Goal: Task Accomplishment & Management: Complete application form

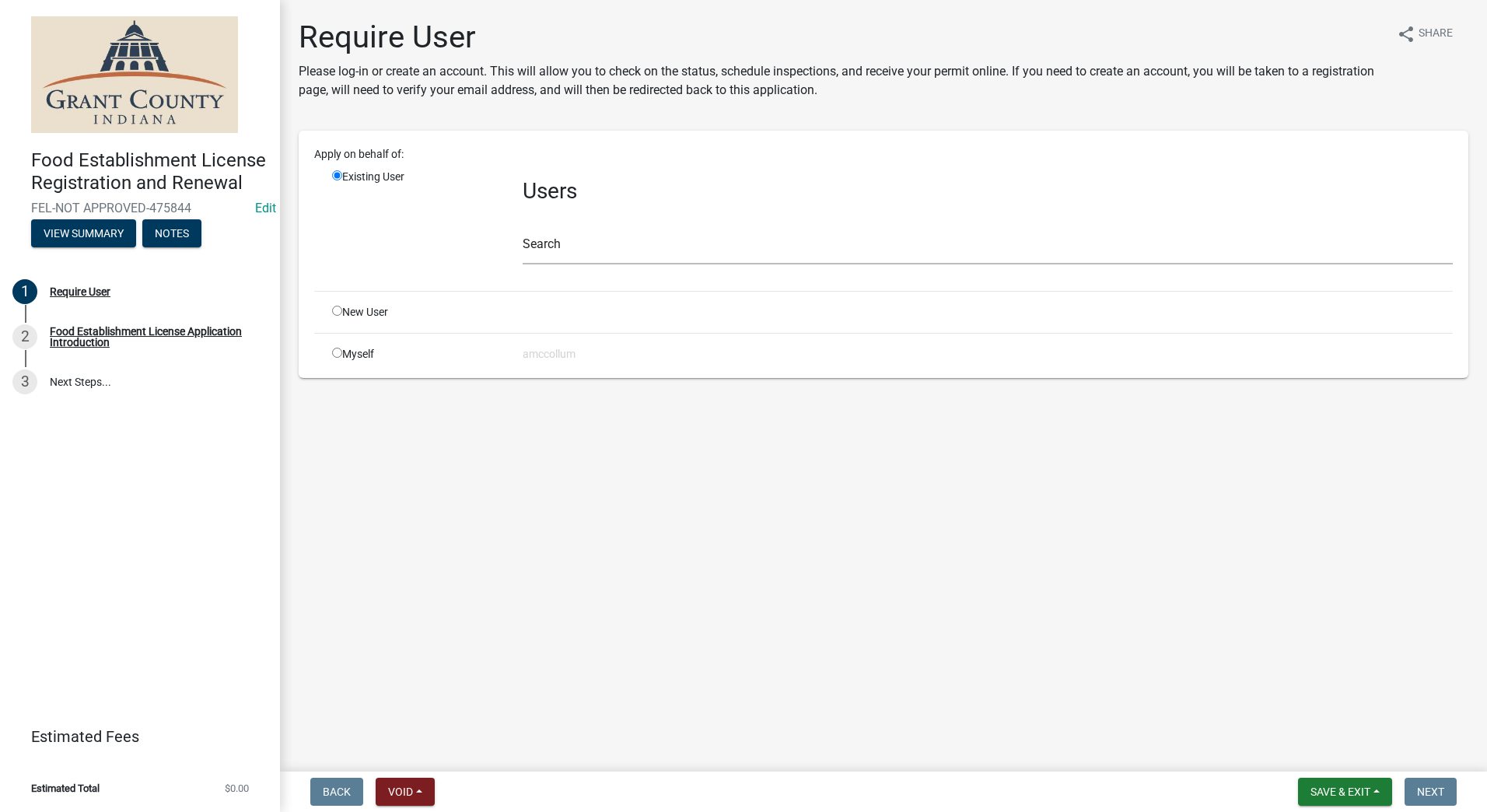
click at [337, 310] on input "radio" at bounding box center [337, 310] width 10 height 10
radio input "true"
radio input "false"
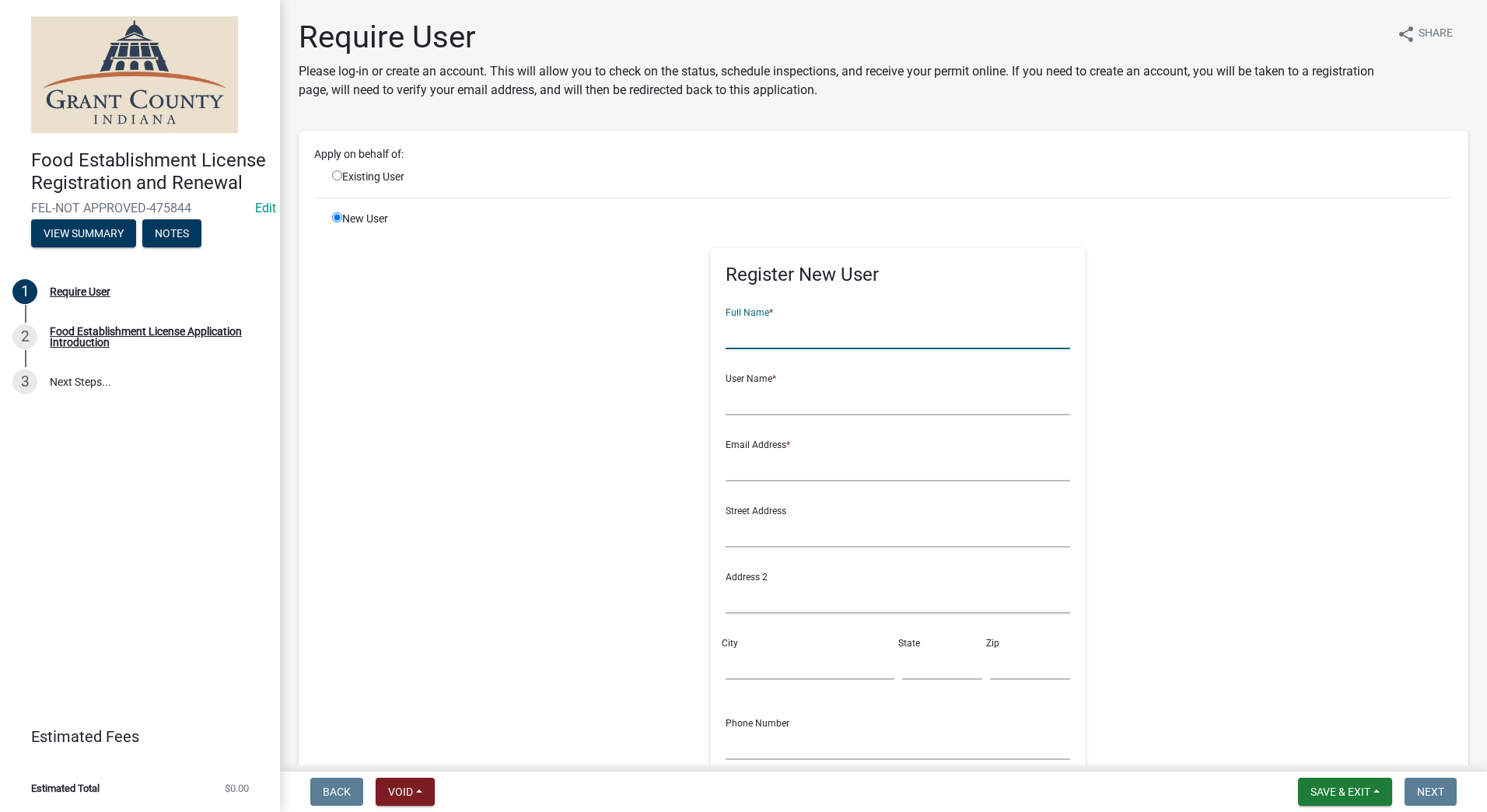
click at [796, 336] on input "text" at bounding box center [898, 333] width 345 height 32
type input "Texas Roadhouse Concessions"
click at [798, 393] on input "text" at bounding box center [898, 399] width 345 height 32
type input "Raymond Wise"
click at [831, 474] on input "text" at bounding box center [898, 465] width 345 height 32
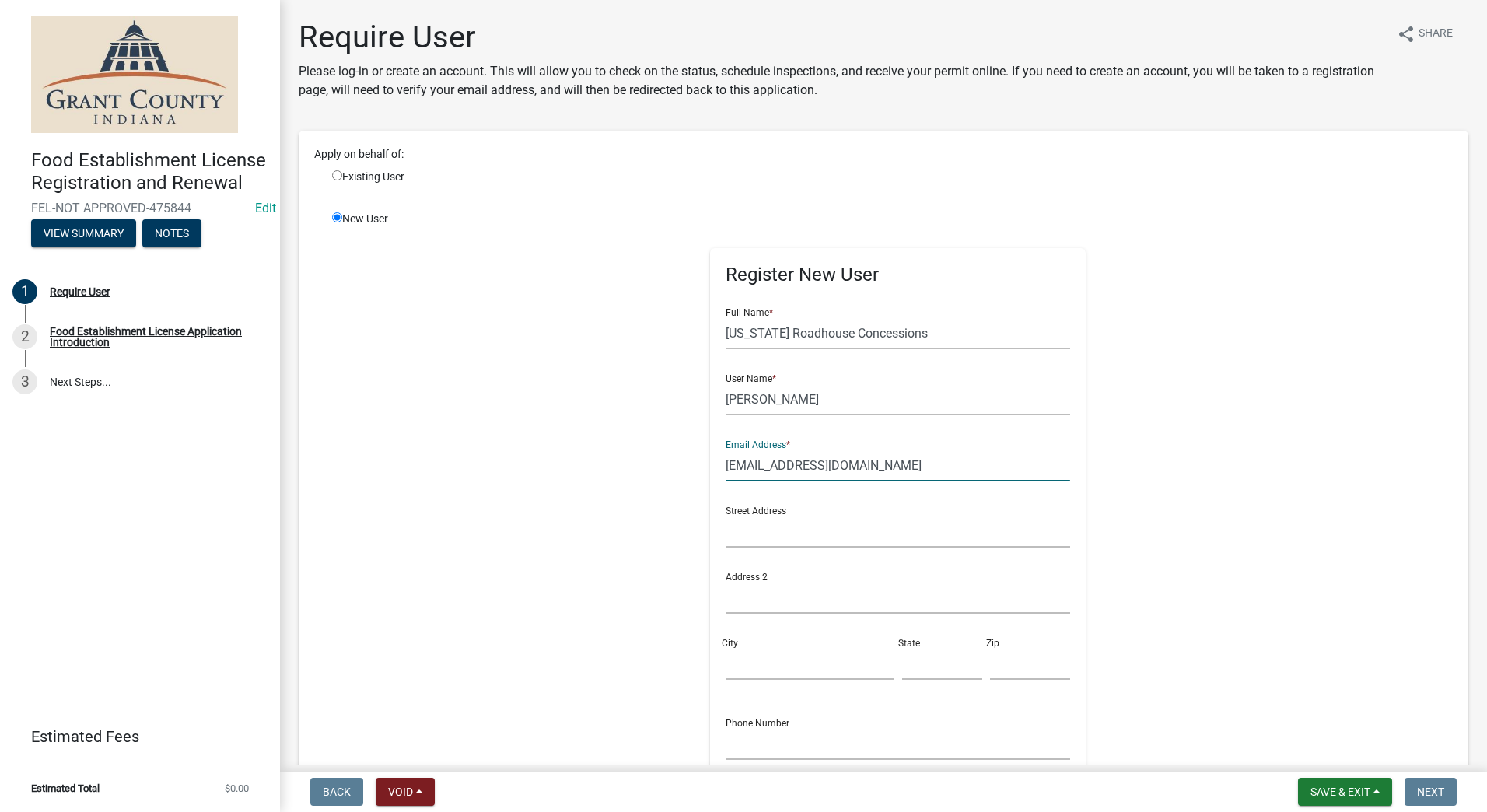
type input "ray.wise@texasroadhouse.com"
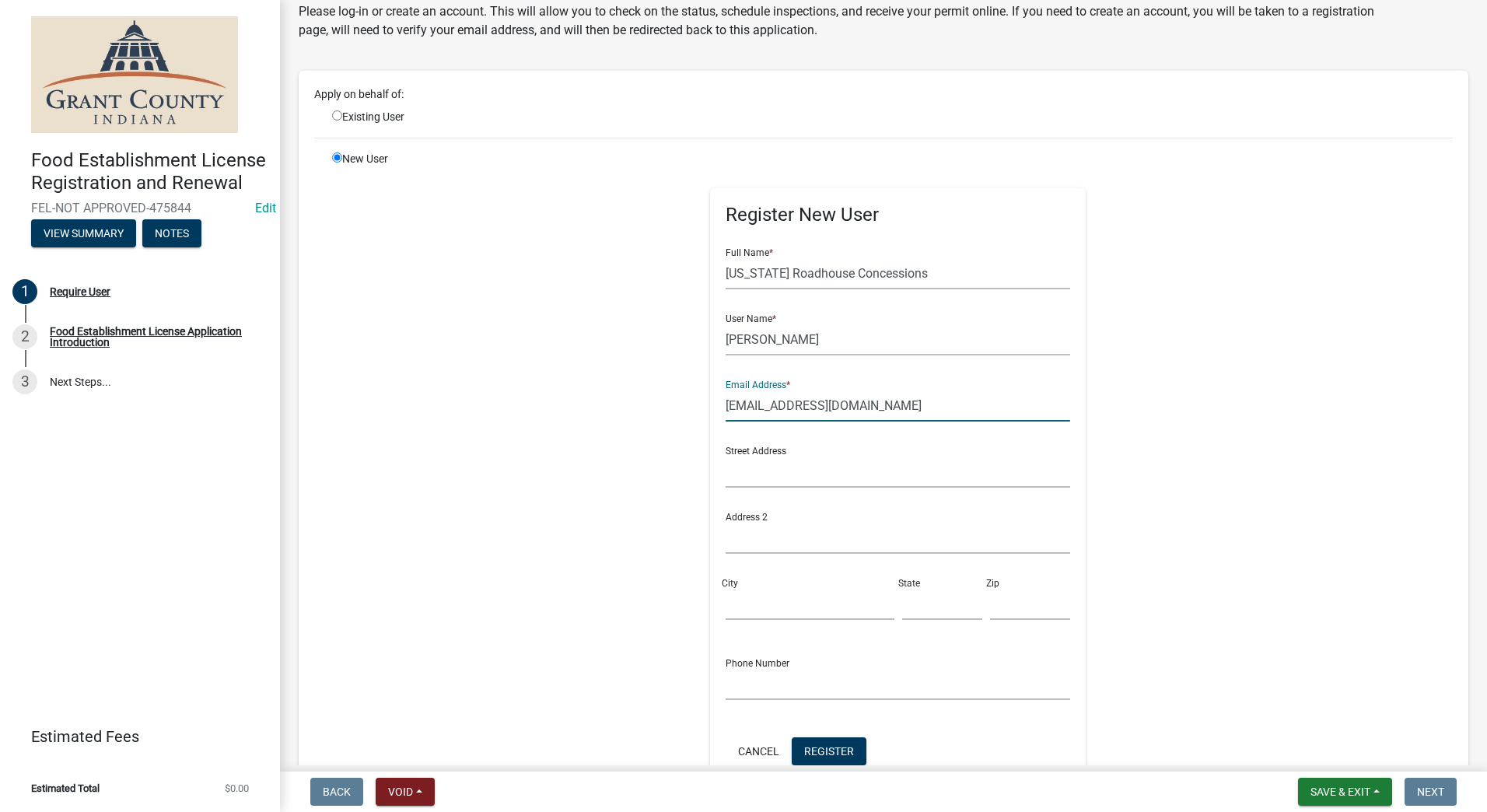
scroll to position [78, 0]
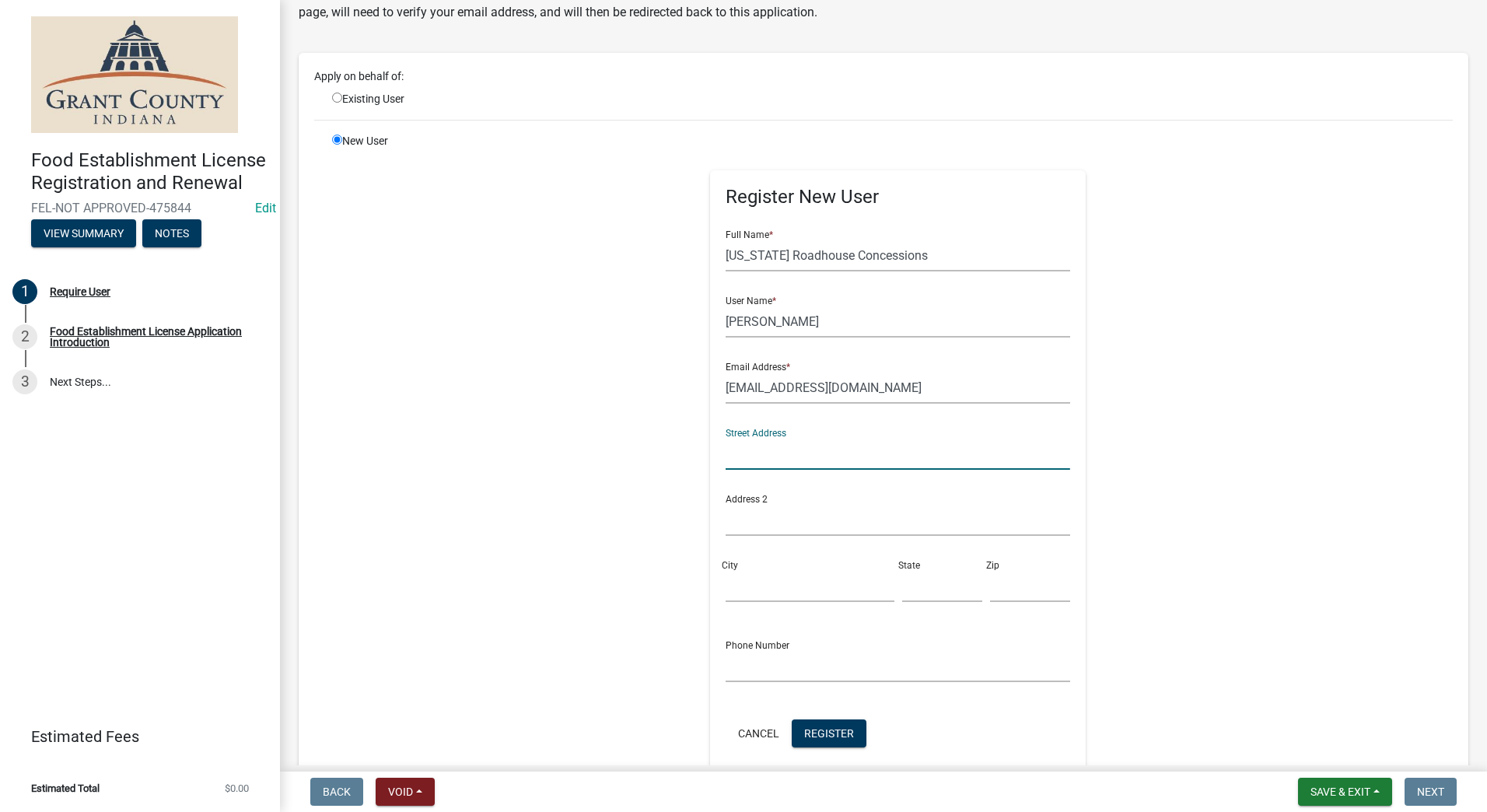
click at [836, 458] on input "text" at bounding box center [898, 453] width 345 height 32
type input "4300 So. Western Ave."
click at [778, 584] on input "City" at bounding box center [810, 586] width 168 height 32
type input "Marion"
type input "IN"
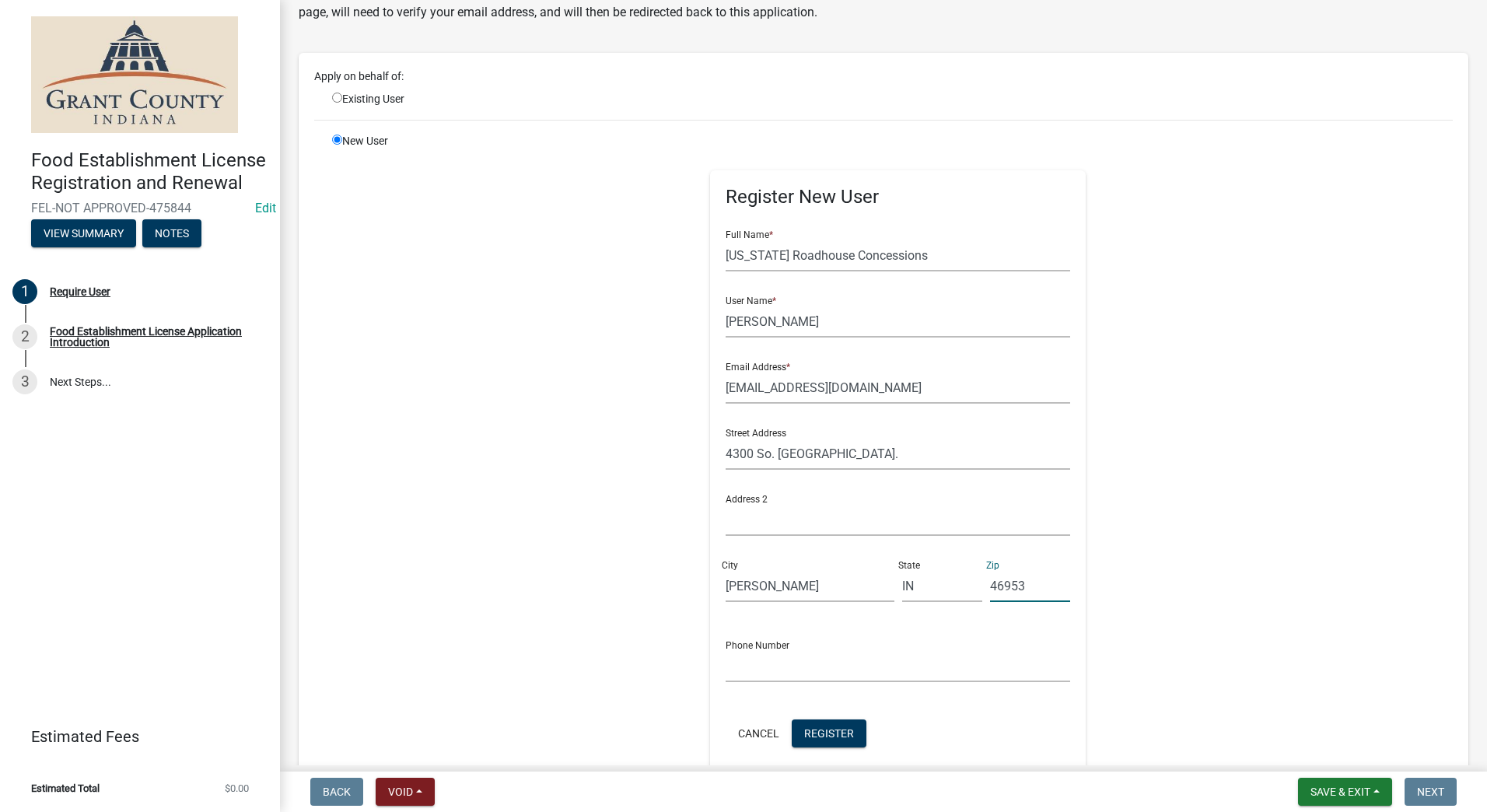
type input "46953"
click at [748, 667] on input "text" at bounding box center [898, 666] width 345 height 32
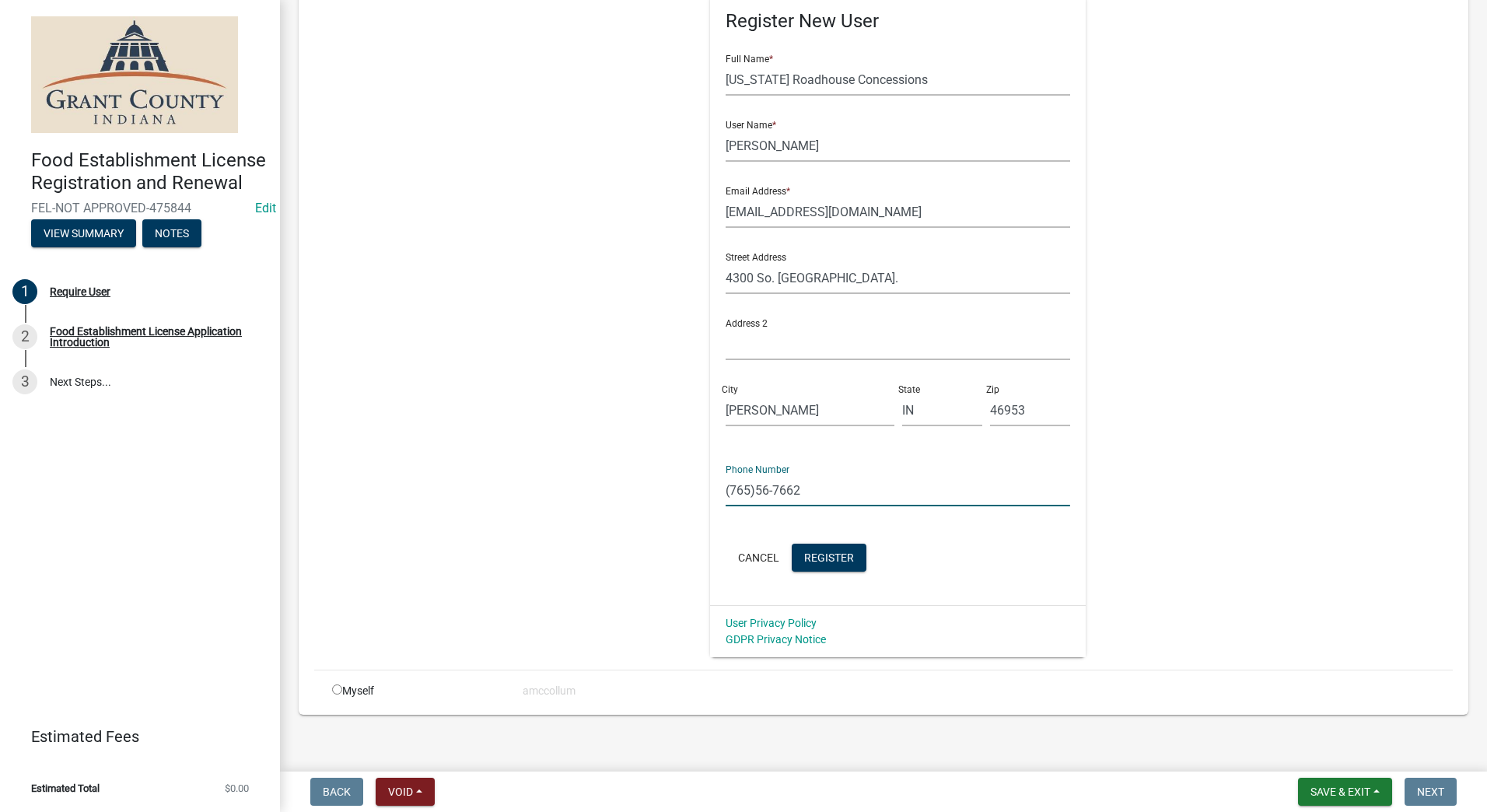
scroll to position [264, 0]
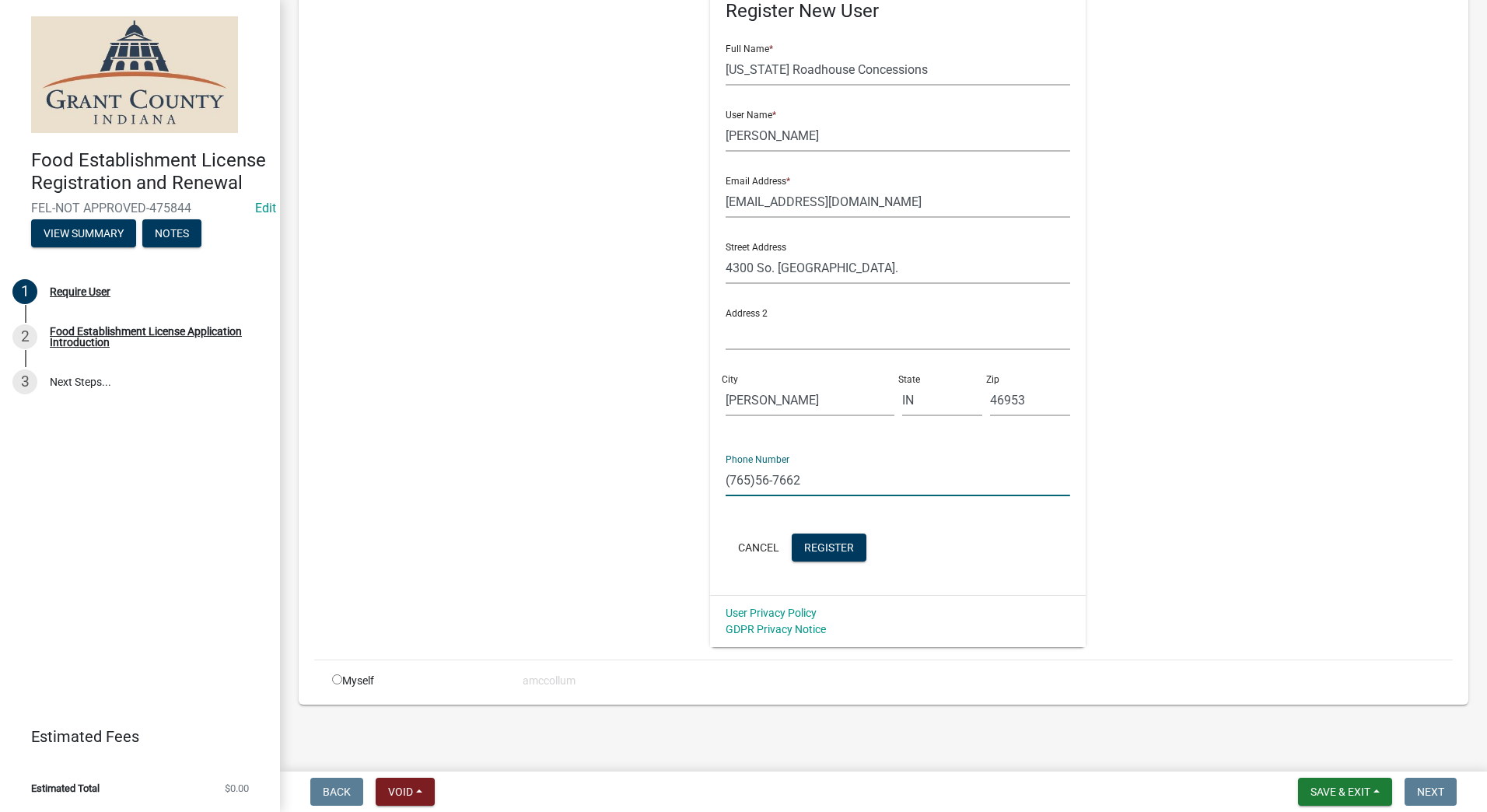
click at [753, 478] on input "(765)56-7662" at bounding box center [898, 480] width 345 height 32
type input "(765)506-7662"
click at [824, 537] on button "Register" at bounding box center [828, 547] width 74 height 28
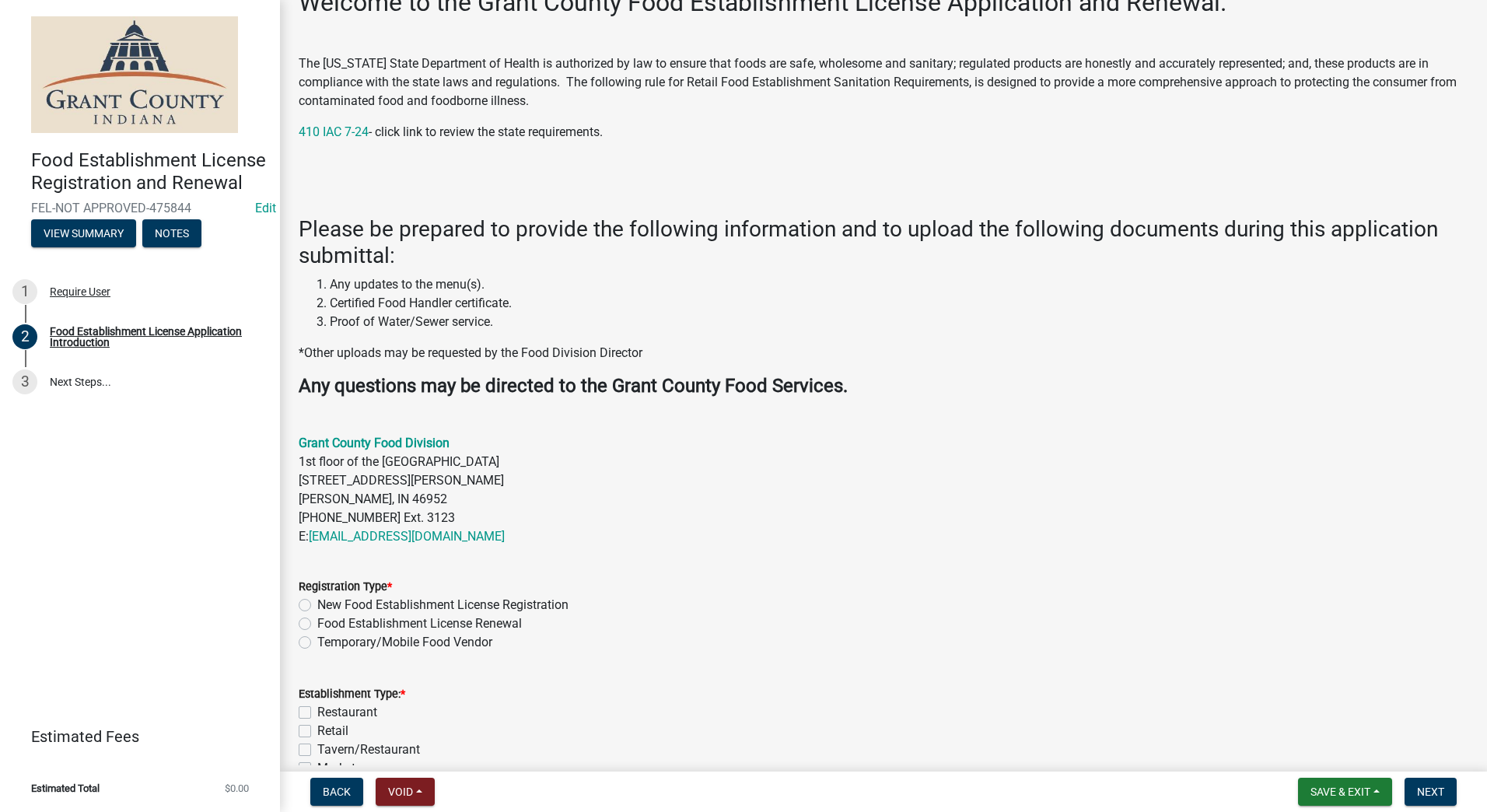
scroll to position [388, 0]
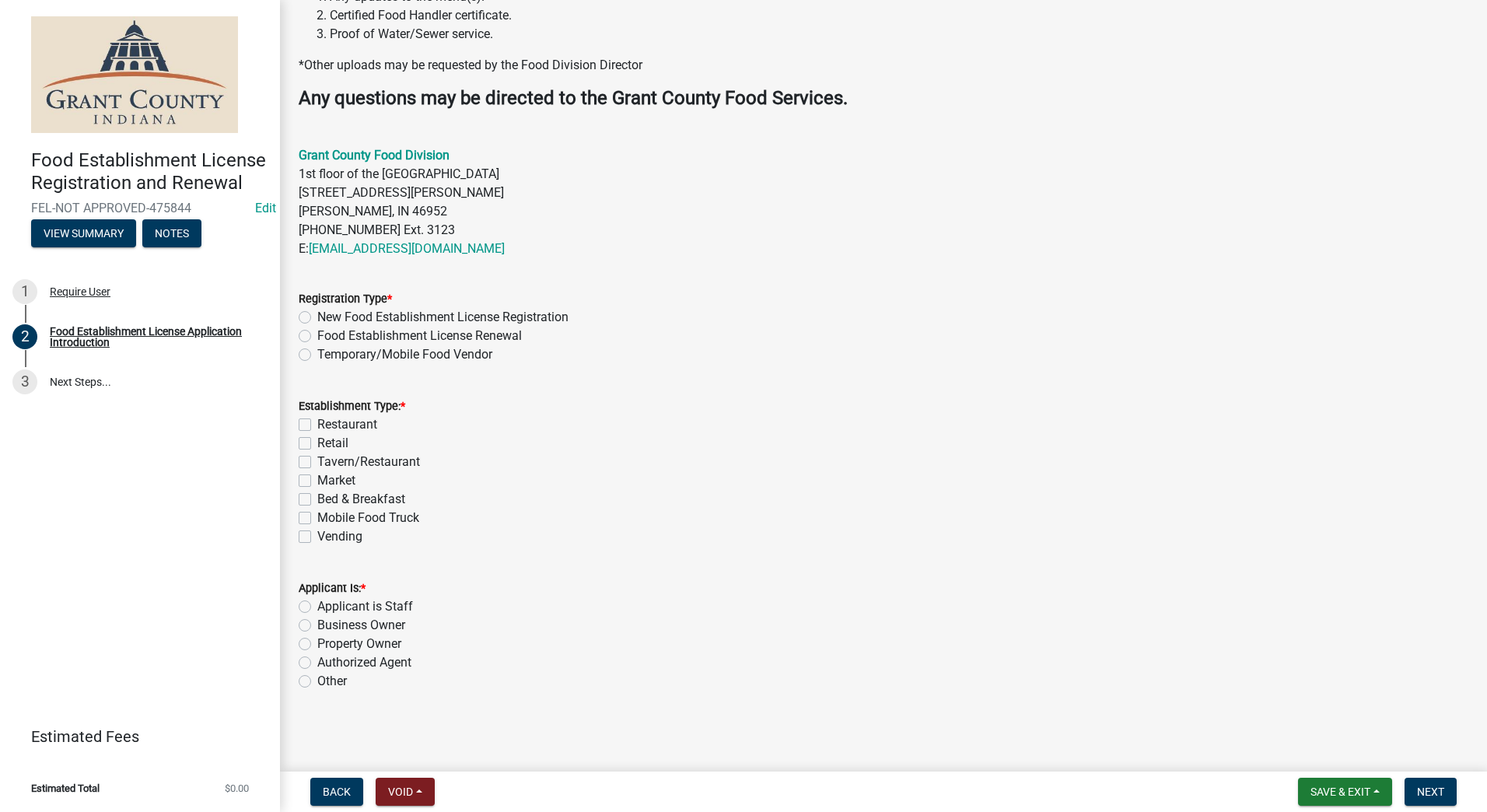
click at [317, 357] on label "Temporary/Mobile Food Vendor" at bounding box center [405, 355] width 175 height 19
click at [317, 355] on input "Temporary/Mobile Food Vendor" at bounding box center [322, 350] width 10 height 10
radio input "true"
click at [317, 518] on label "Mobile Food Truck" at bounding box center [368, 518] width 102 height 19
click at [317, 518] on input "Mobile Food Truck" at bounding box center [322, 514] width 10 height 10
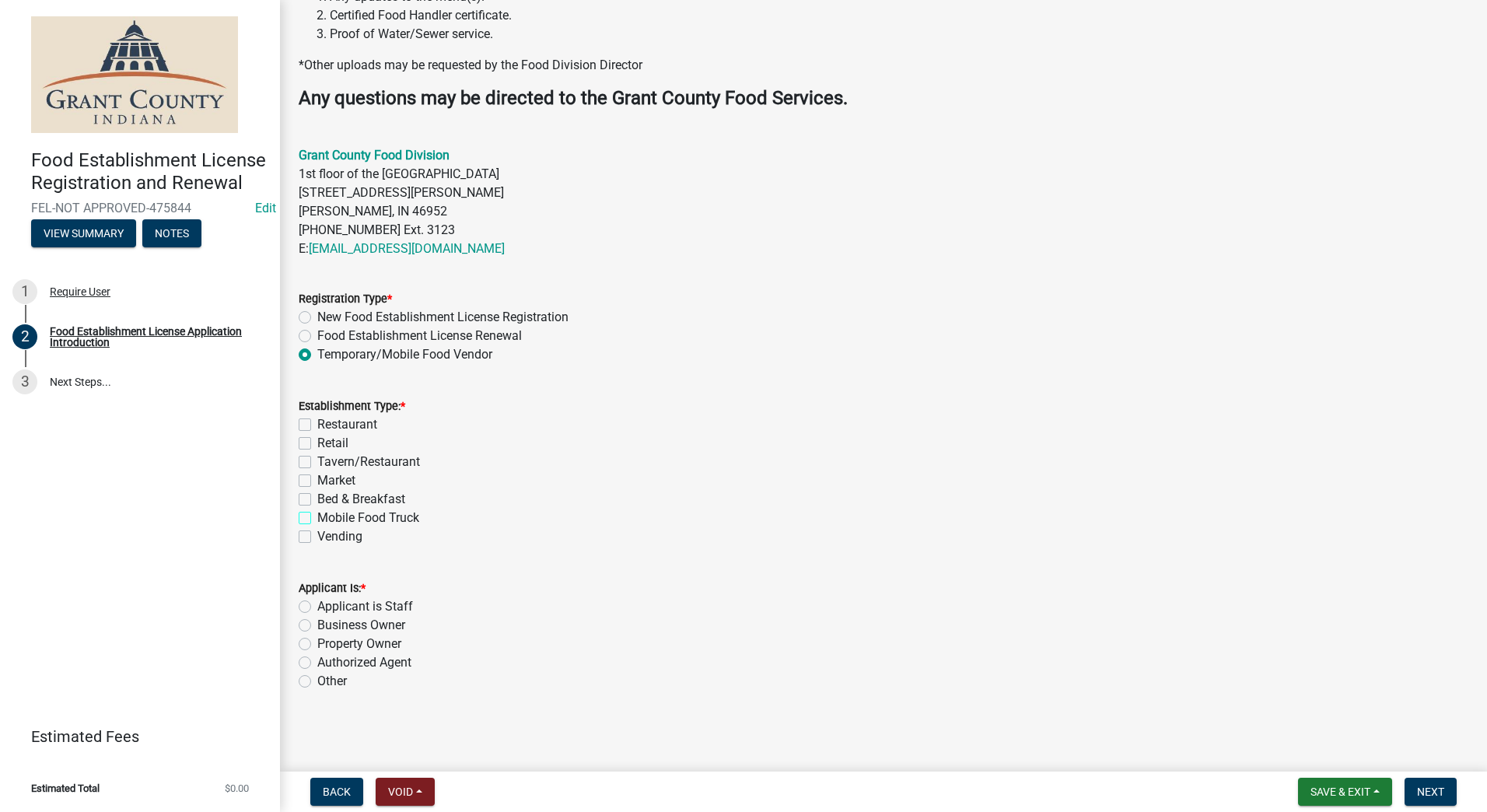
checkbox input "true"
checkbox input "false"
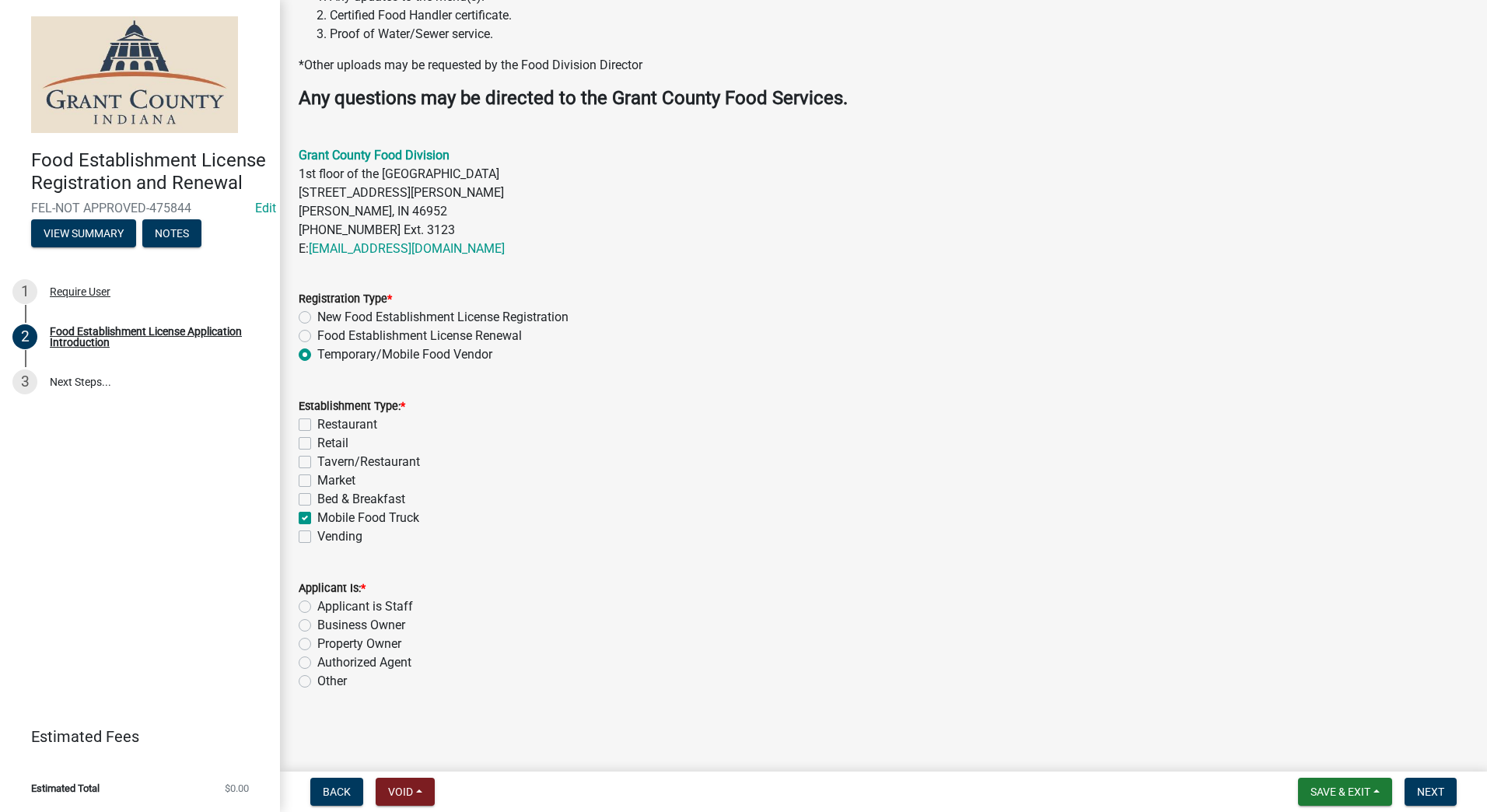
checkbox input "false"
checkbox input "true"
checkbox input "false"
click at [317, 662] on label "Authorized Agent" at bounding box center [364, 662] width 94 height 19
click at [317, 662] on input "Authorized Agent" at bounding box center [322, 658] width 10 height 10
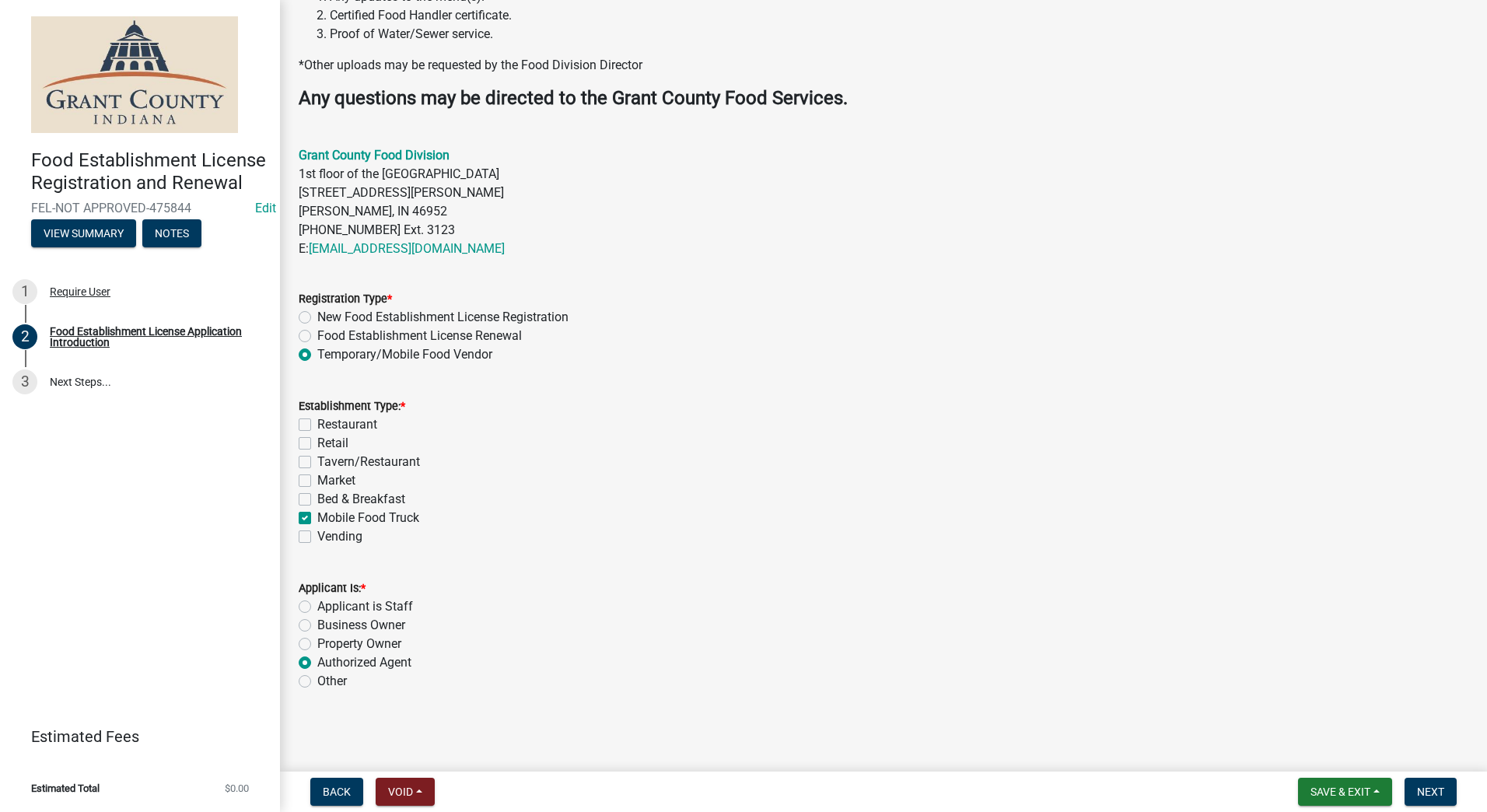
radio input "true"
click at [1416, 793] on button "Next" at bounding box center [1431, 792] width 52 height 28
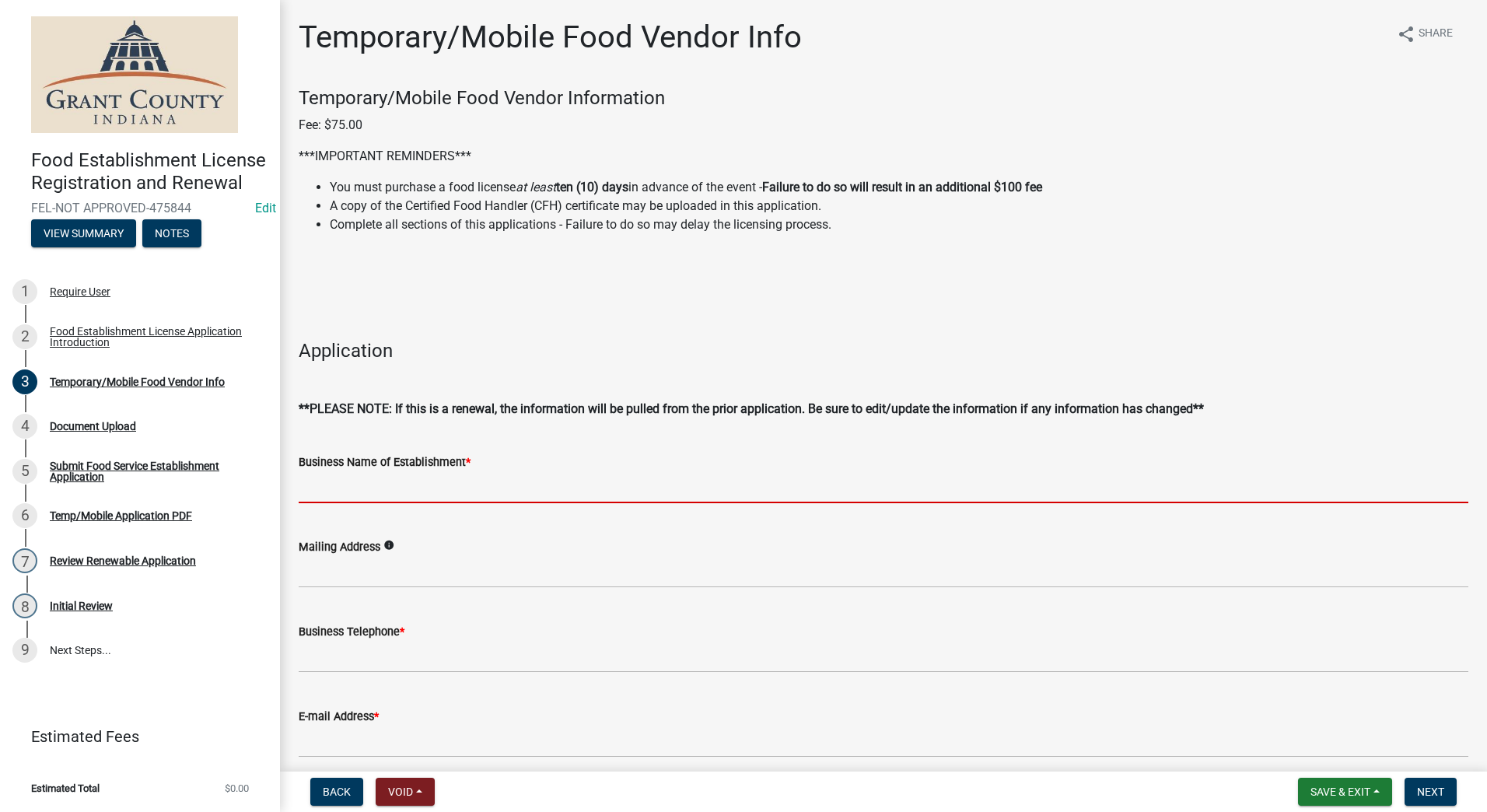
click at [397, 489] on input "Business Name of Establishment *" at bounding box center [883, 487] width 1170 height 32
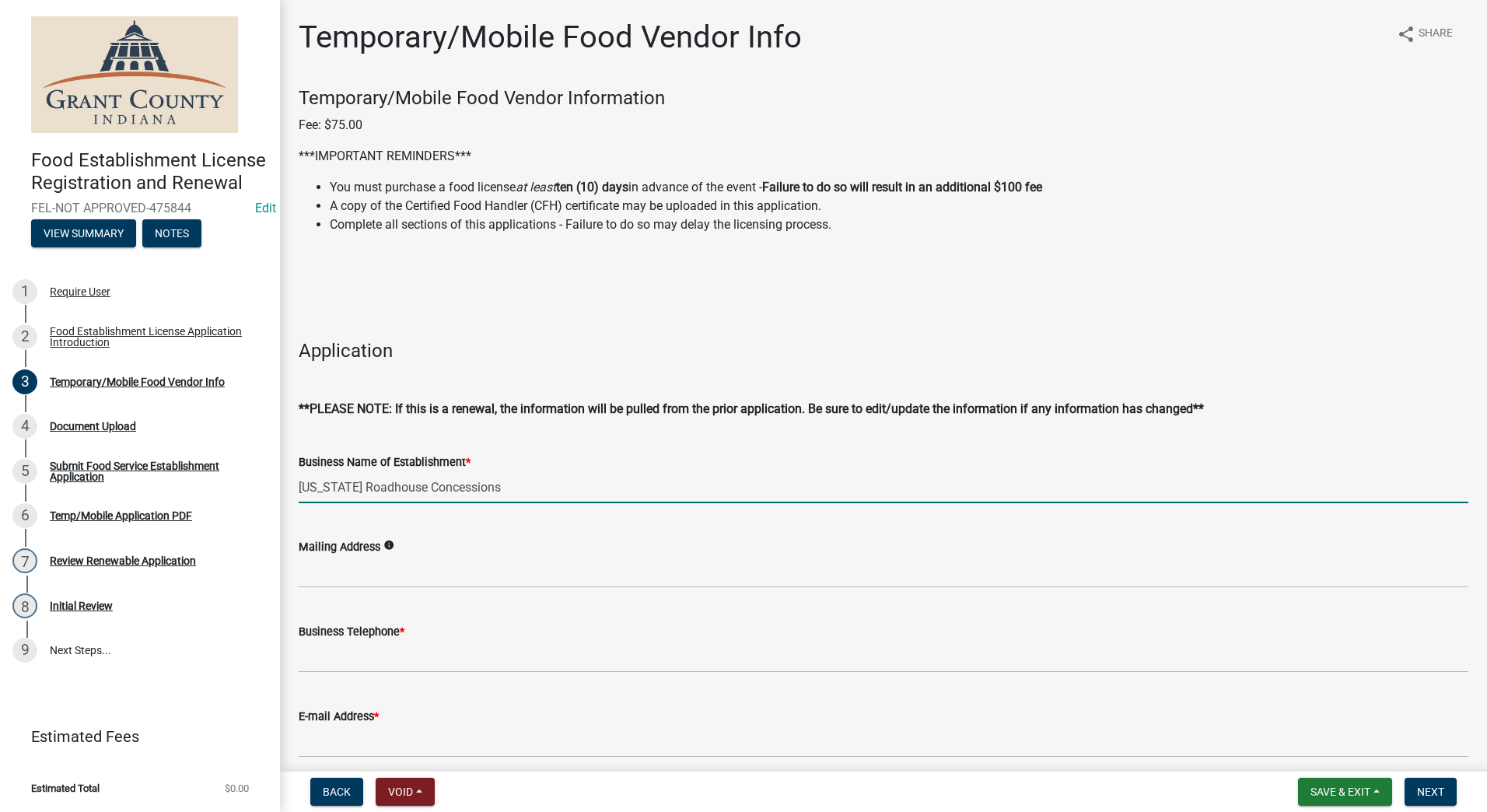
type input "Texas Roadhouse Concessions"
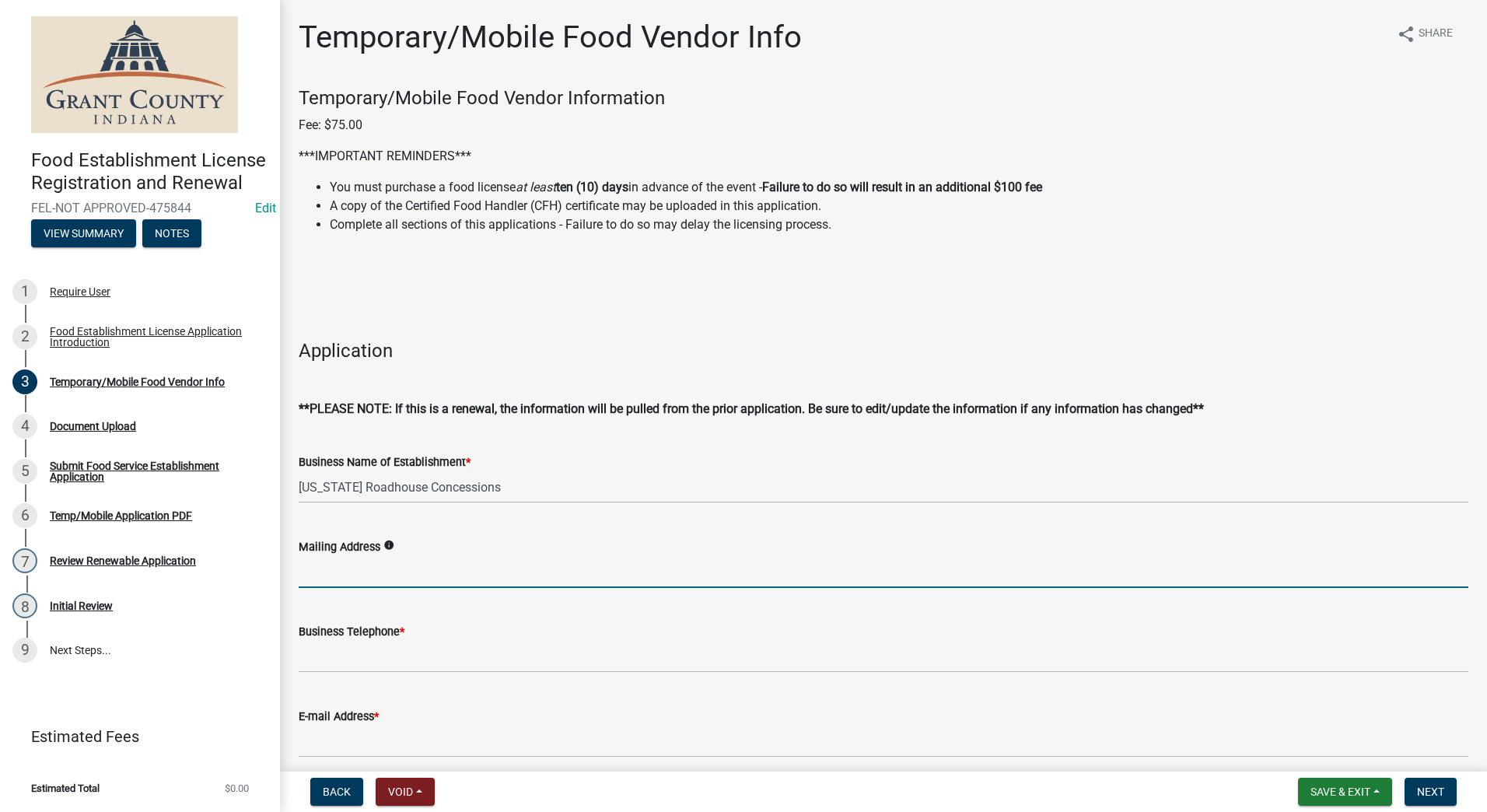
click at [414, 572] on input "Mailing Address" at bounding box center [883, 572] width 1170 height 32
type input "4"
type input "4300 So. Western Ave., Marion In 46953"
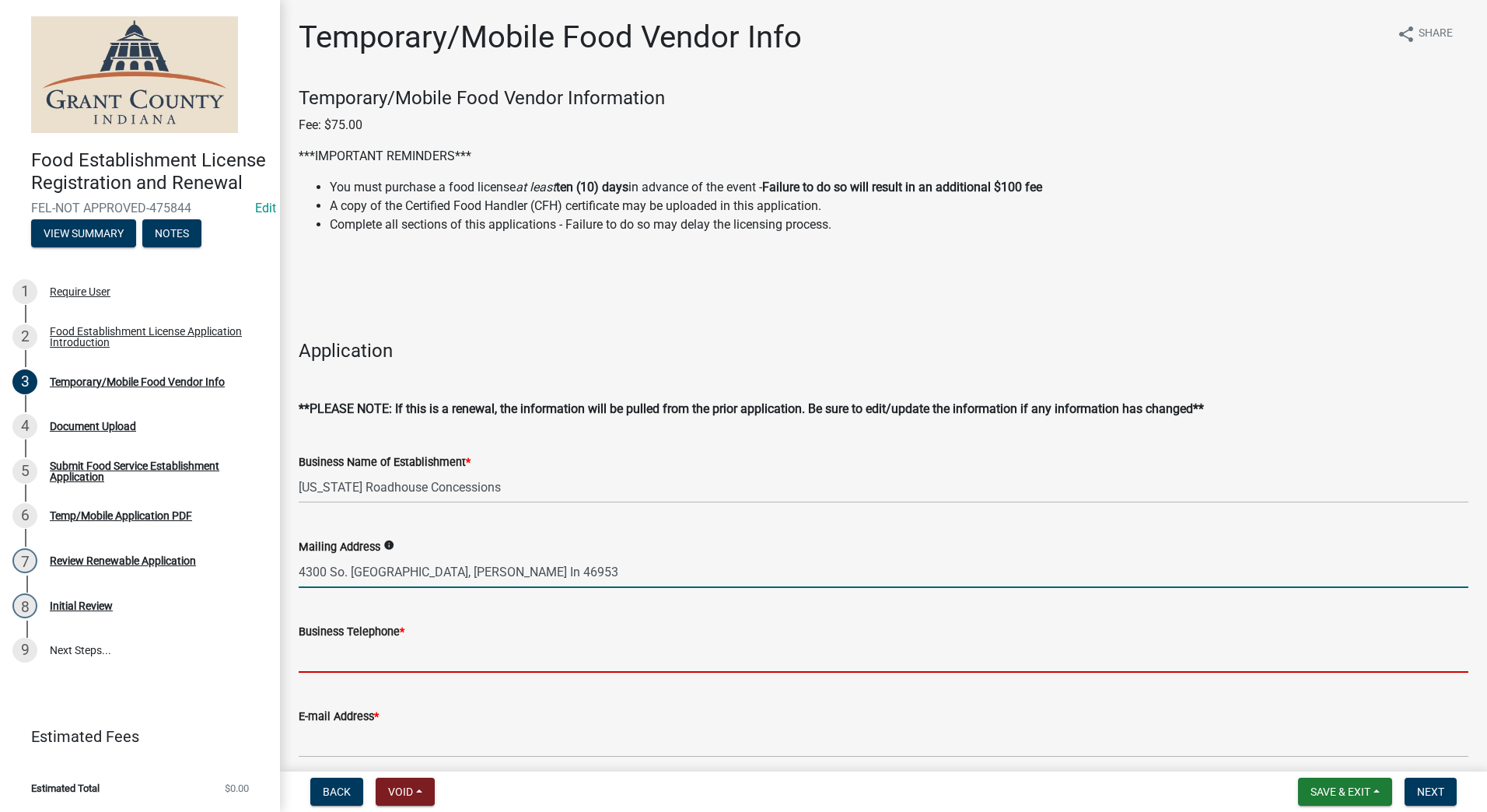
click at [399, 659] on input "Business Telephone *" at bounding box center [883, 657] width 1170 height 32
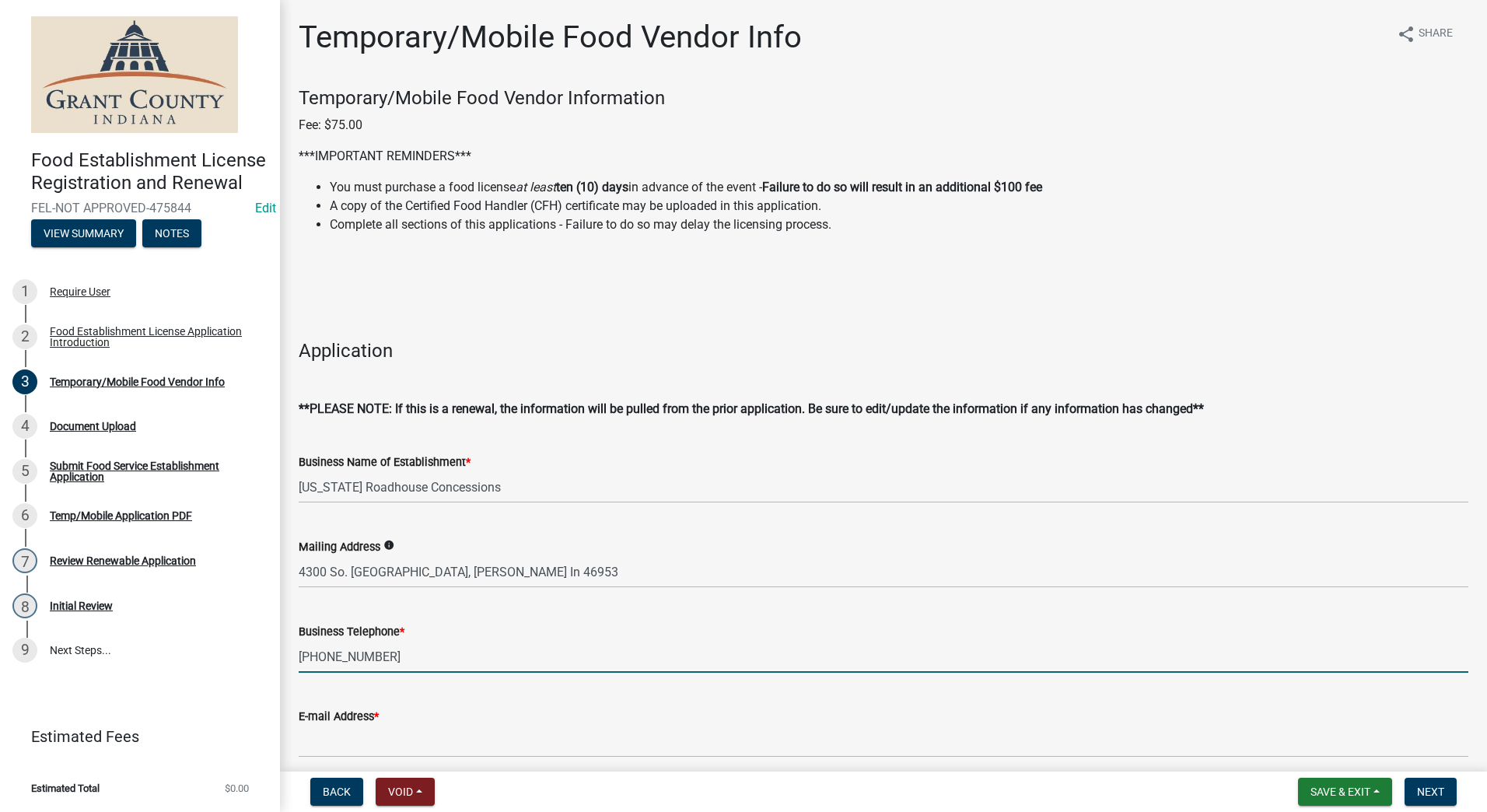
scroll to position [389, 0]
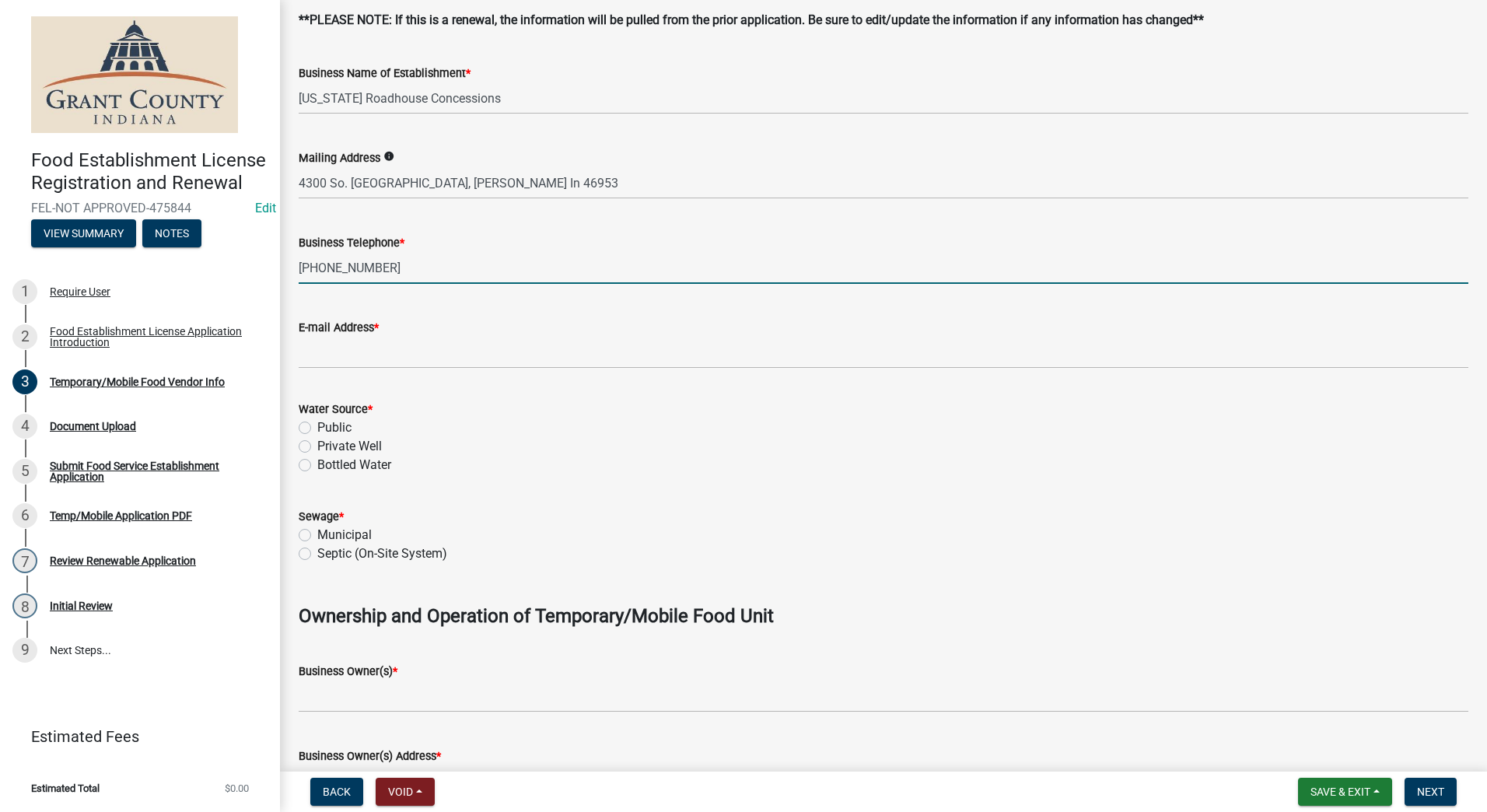
type input "(765)506-7662"
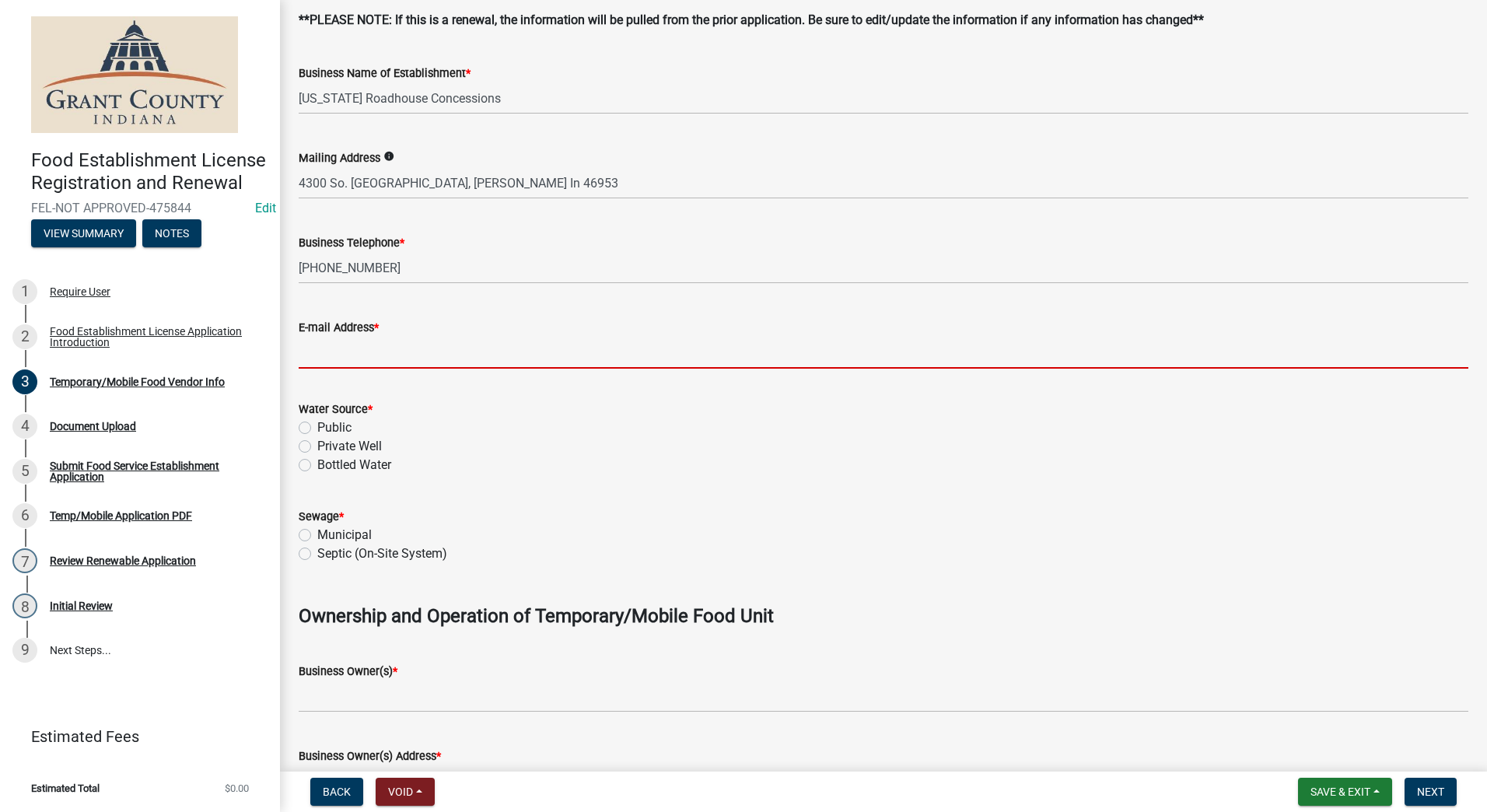
click at [386, 356] on input "E-mail Address *" at bounding box center [883, 352] width 1170 height 32
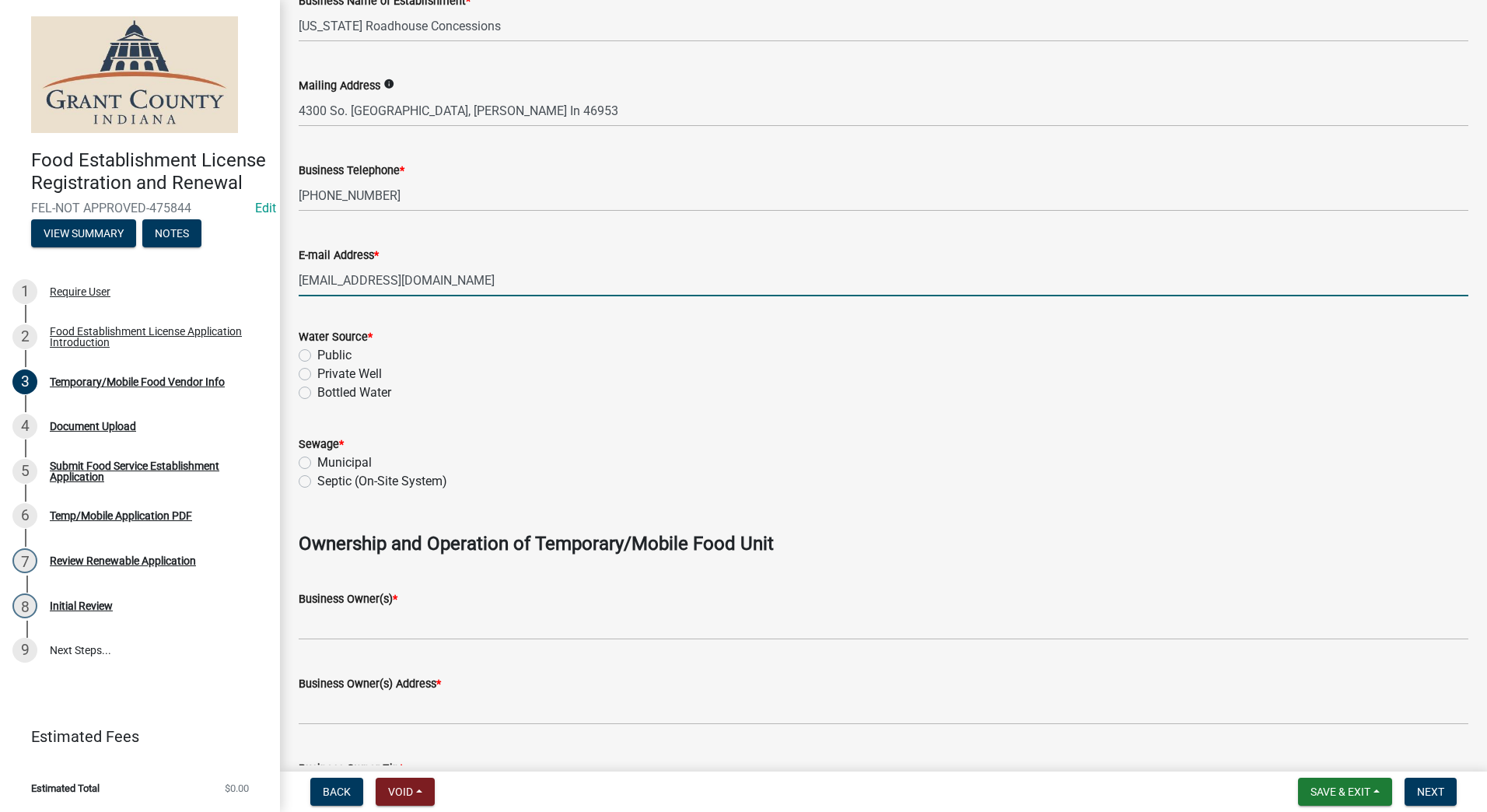
scroll to position [467, 0]
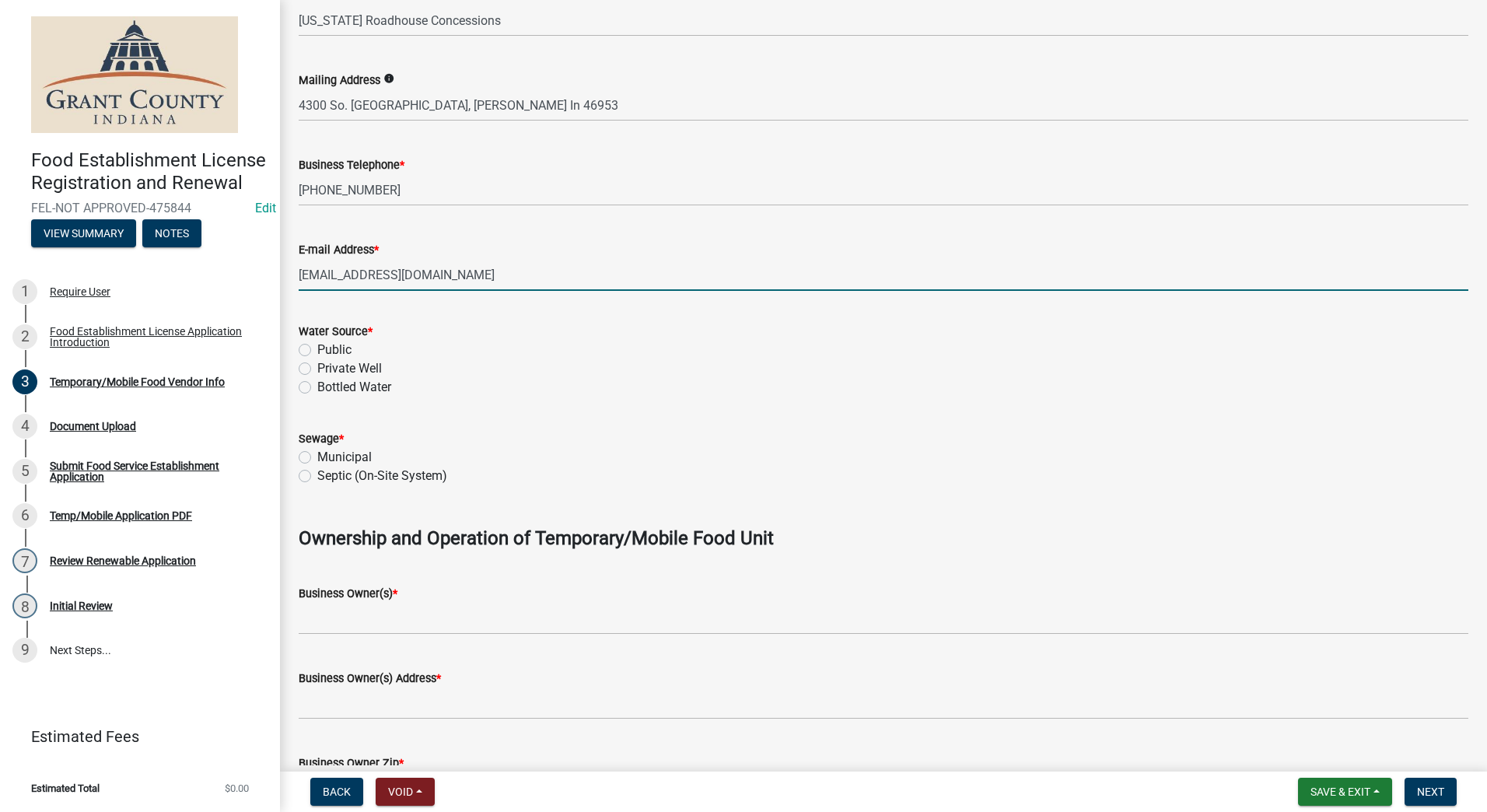
type input "ray.wise@texasroadhouse.com"
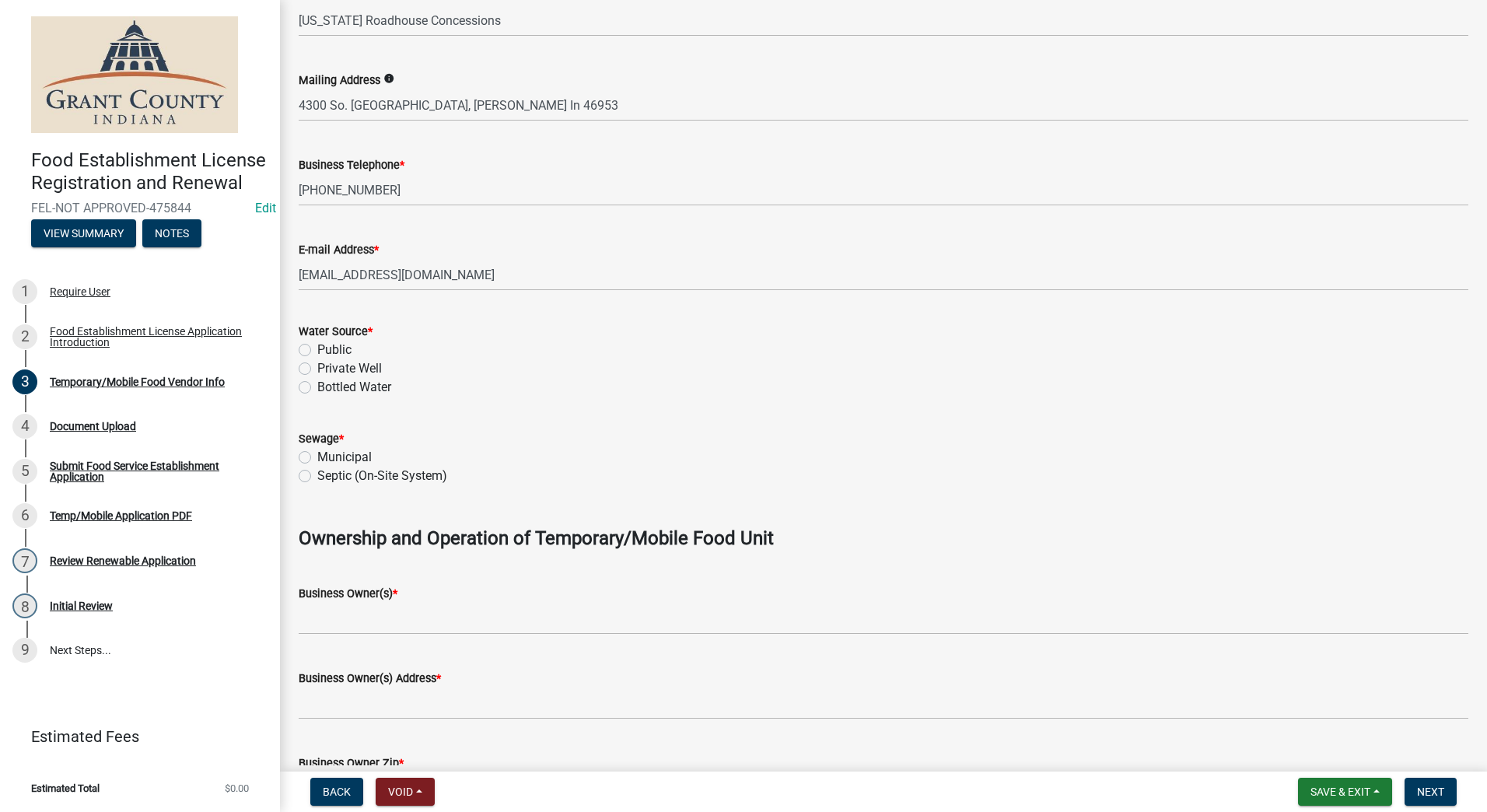
click at [317, 348] on label "Public" at bounding box center [334, 350] width 34 height 19
click at [317, 348] on input "Public" at bounding box center [322, 345] width 10 height 10
radio input "true"
click at [317, 457] on label "Municipal" at bounding box center [345, 457] width 55 height 19
click at [317, 457] on input "Municipal" at bounding box center [322, 453] width 10 height 10
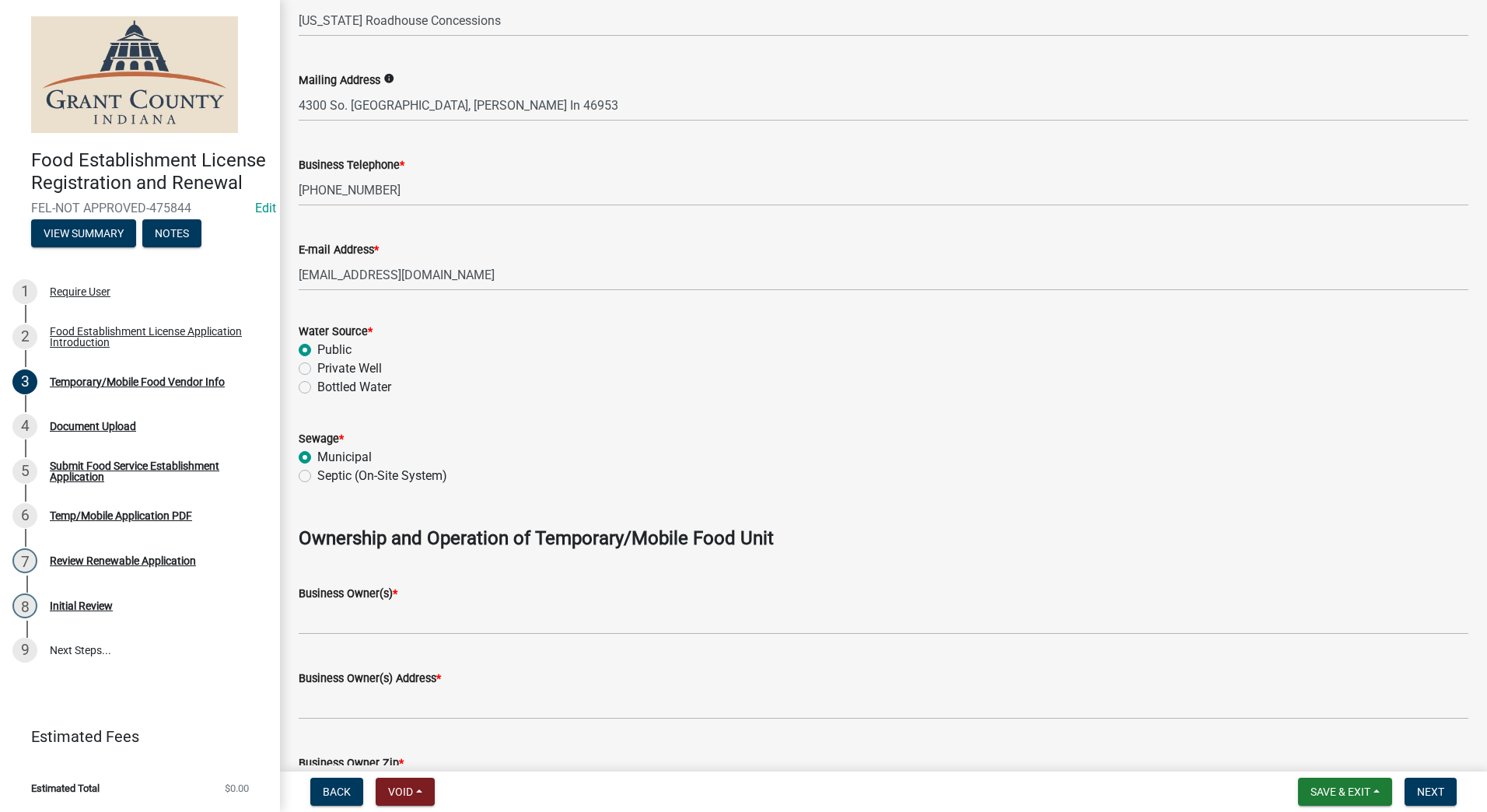
radio input "true"
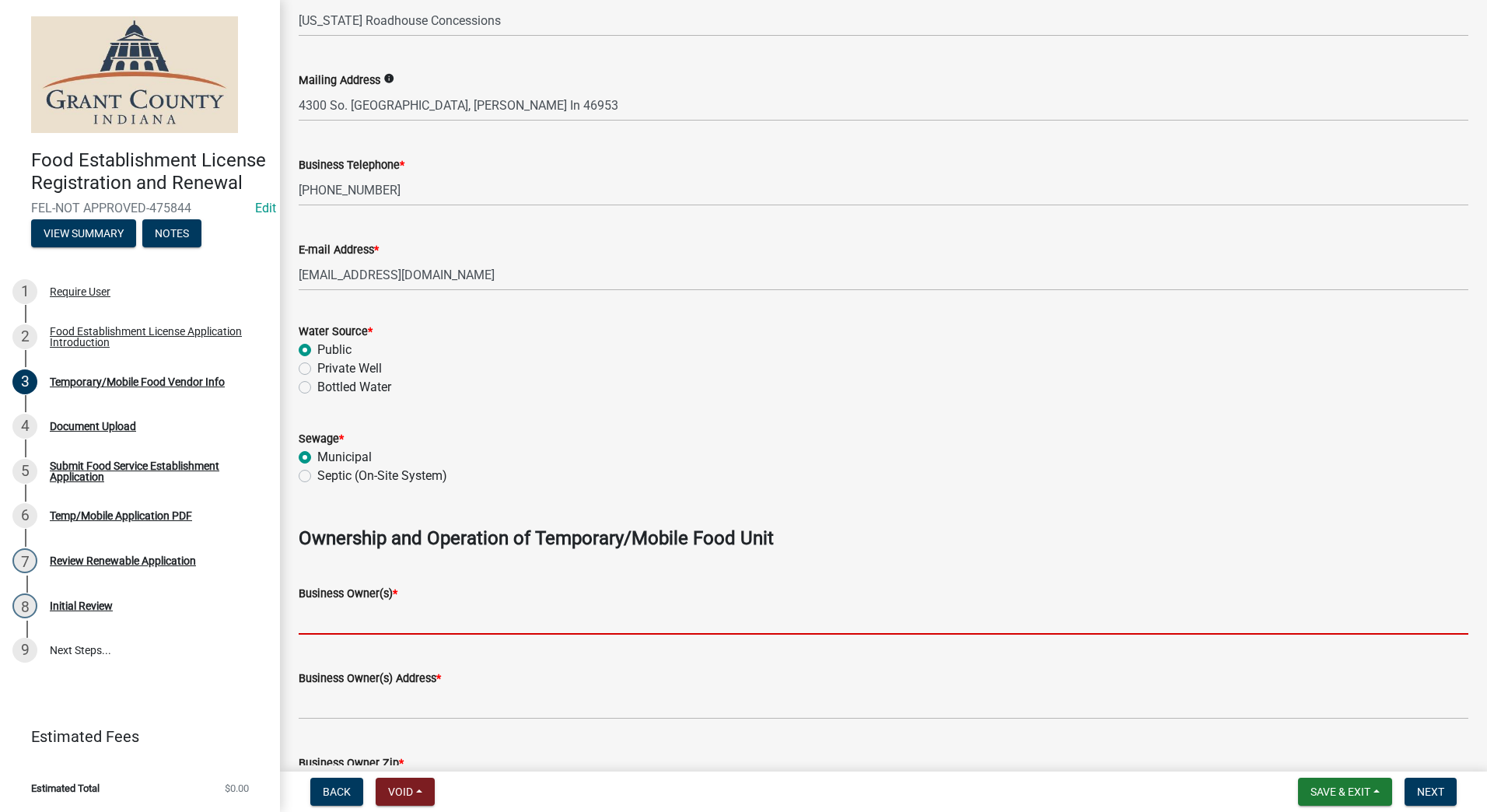
click at [464, 624] on input "Business Owner(s) *" at bounding box center [883, 619] width 1170 height 32
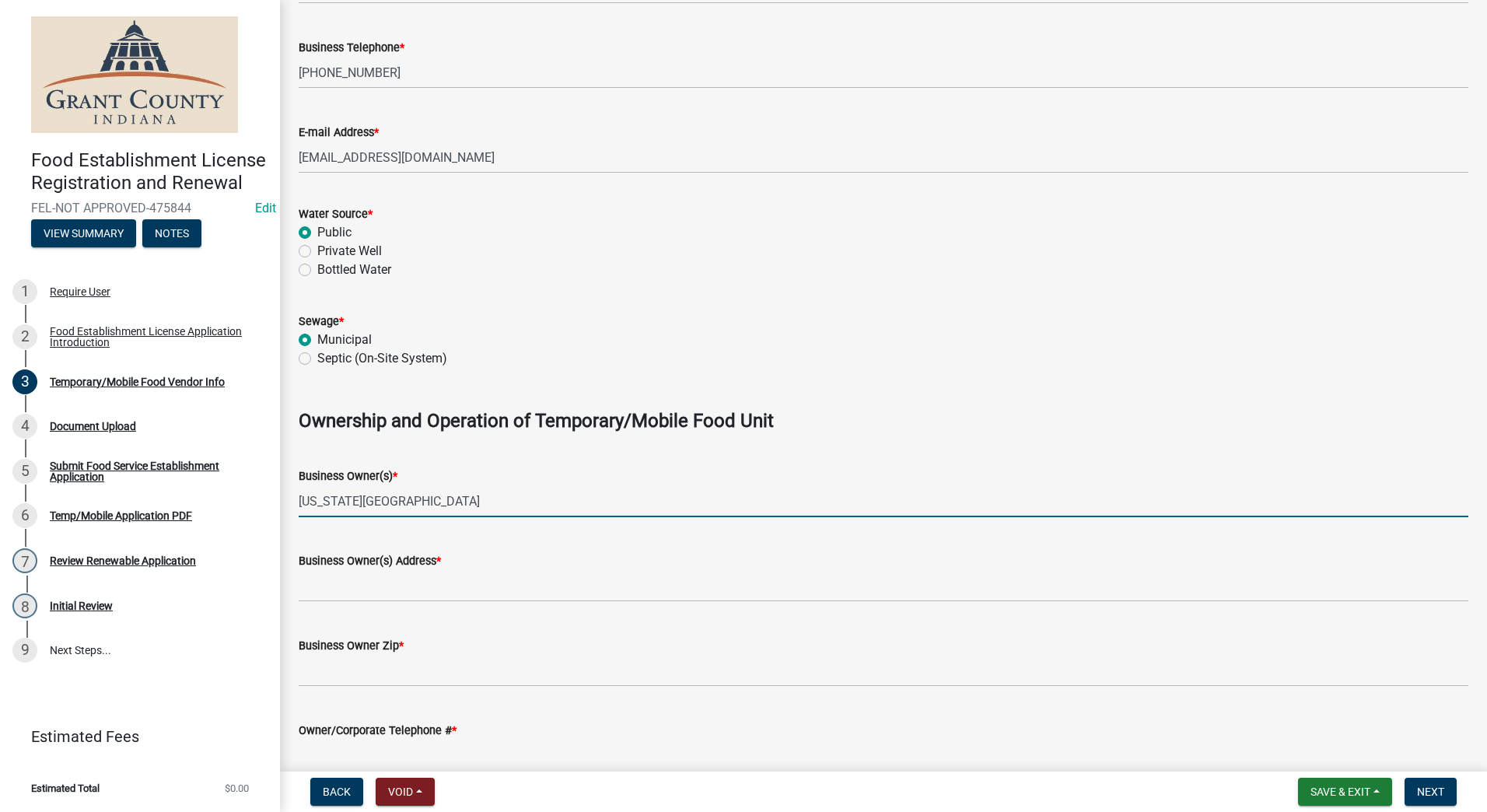
scroll to position [623, 0]
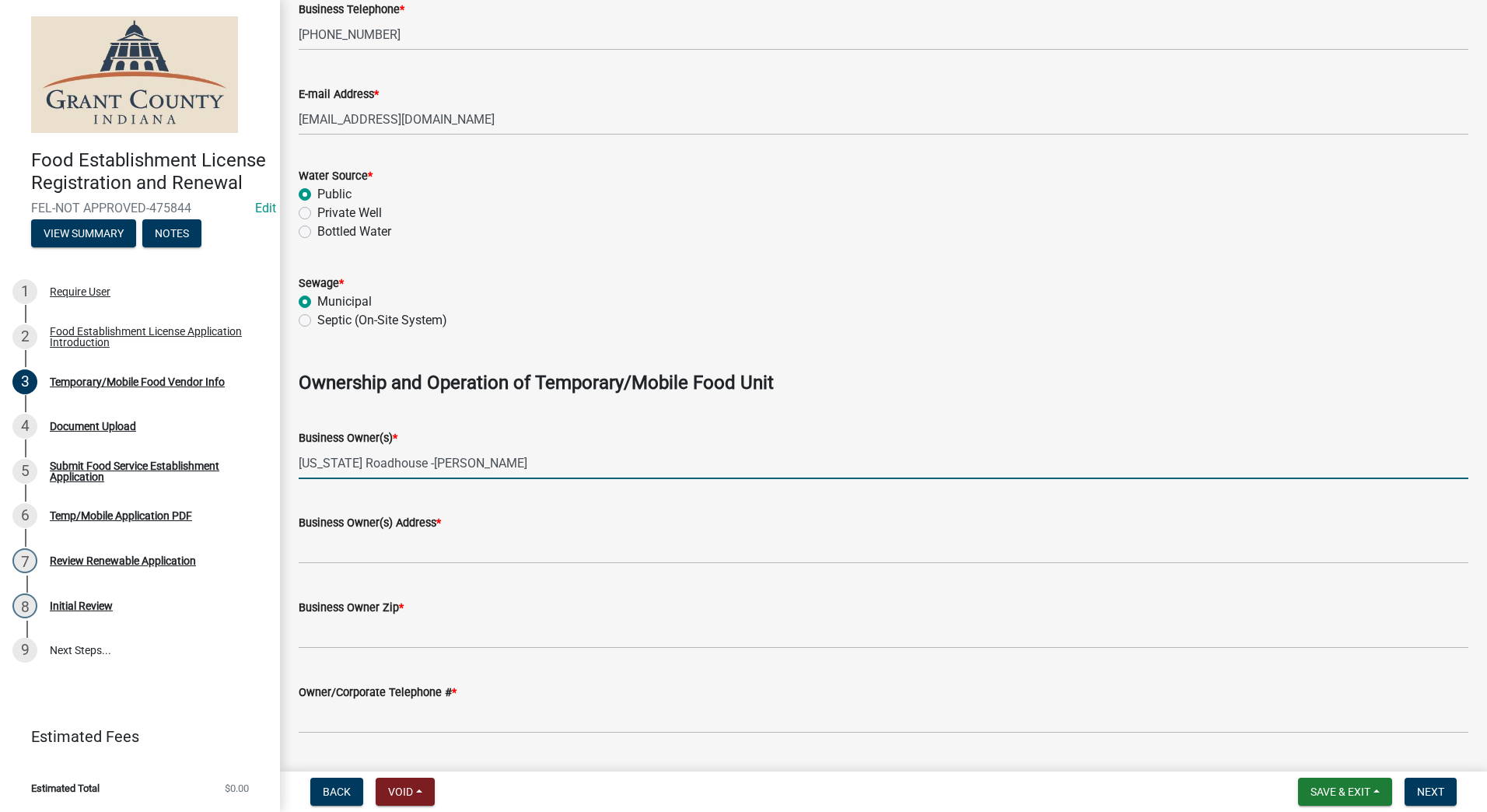
type input "Texas Roadhouse -Raymond Wise"
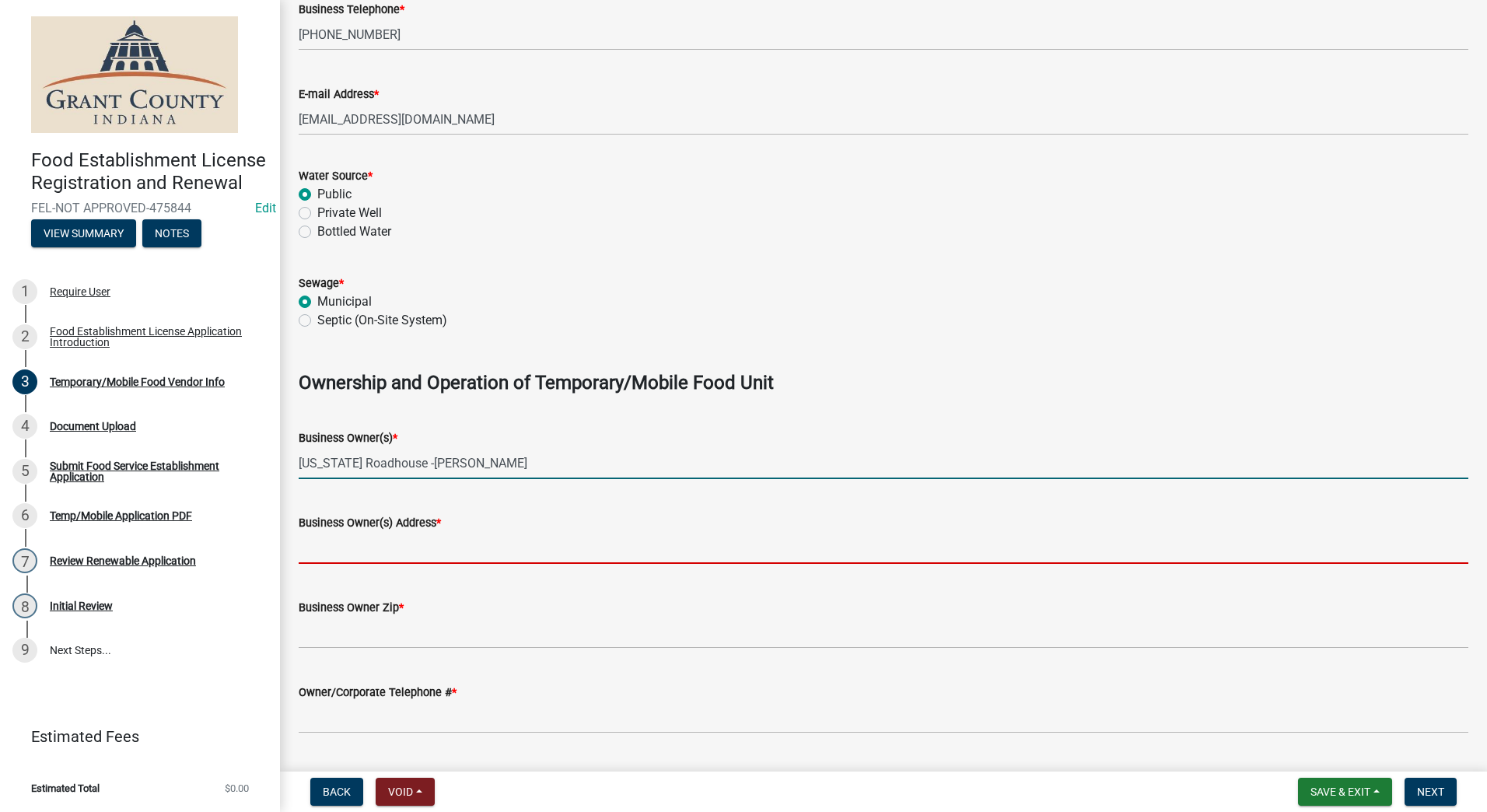
click at [430, 543] on input "Business Owner(s) Address *" at bounding box center [883, 547] width 1170 height 32
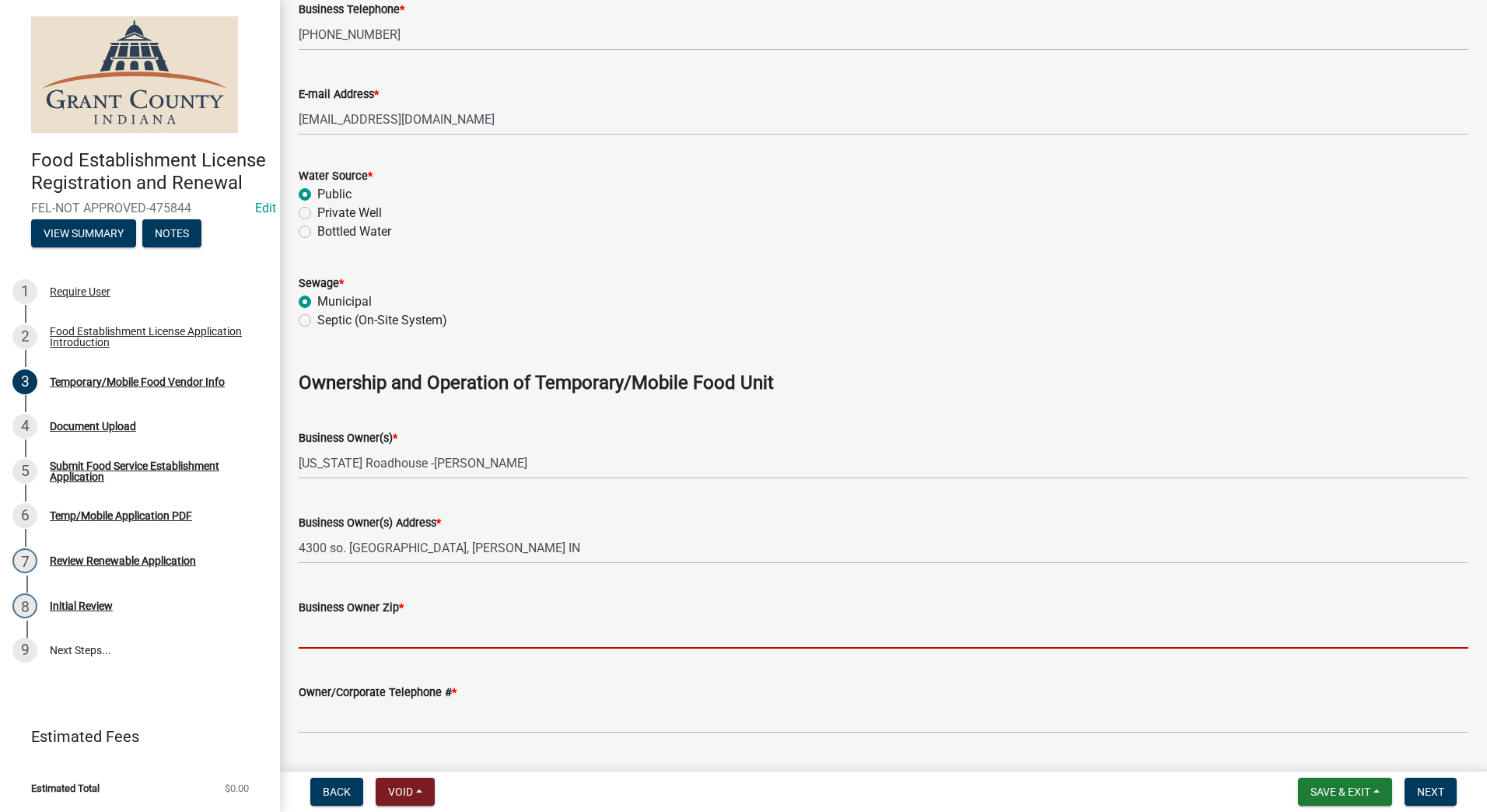
click at [394, 642] on input "Business Owner Zip *" at bounding box center [883, 633] width 1170 height 32
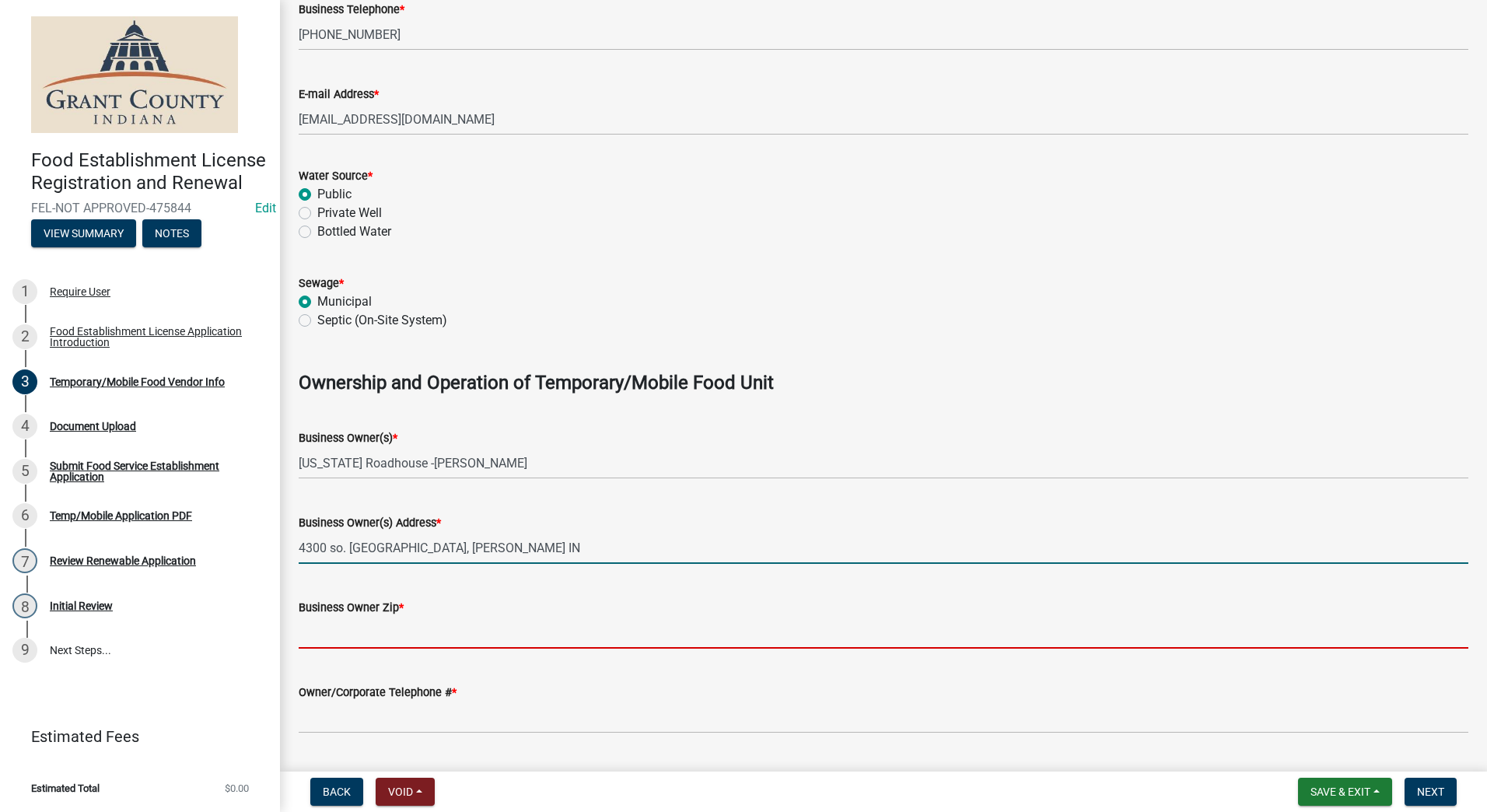
click at [334, 549] on input "4300 so. Western Ave., Marion IN" at bounding box center [883, 547] width 1170 height 32
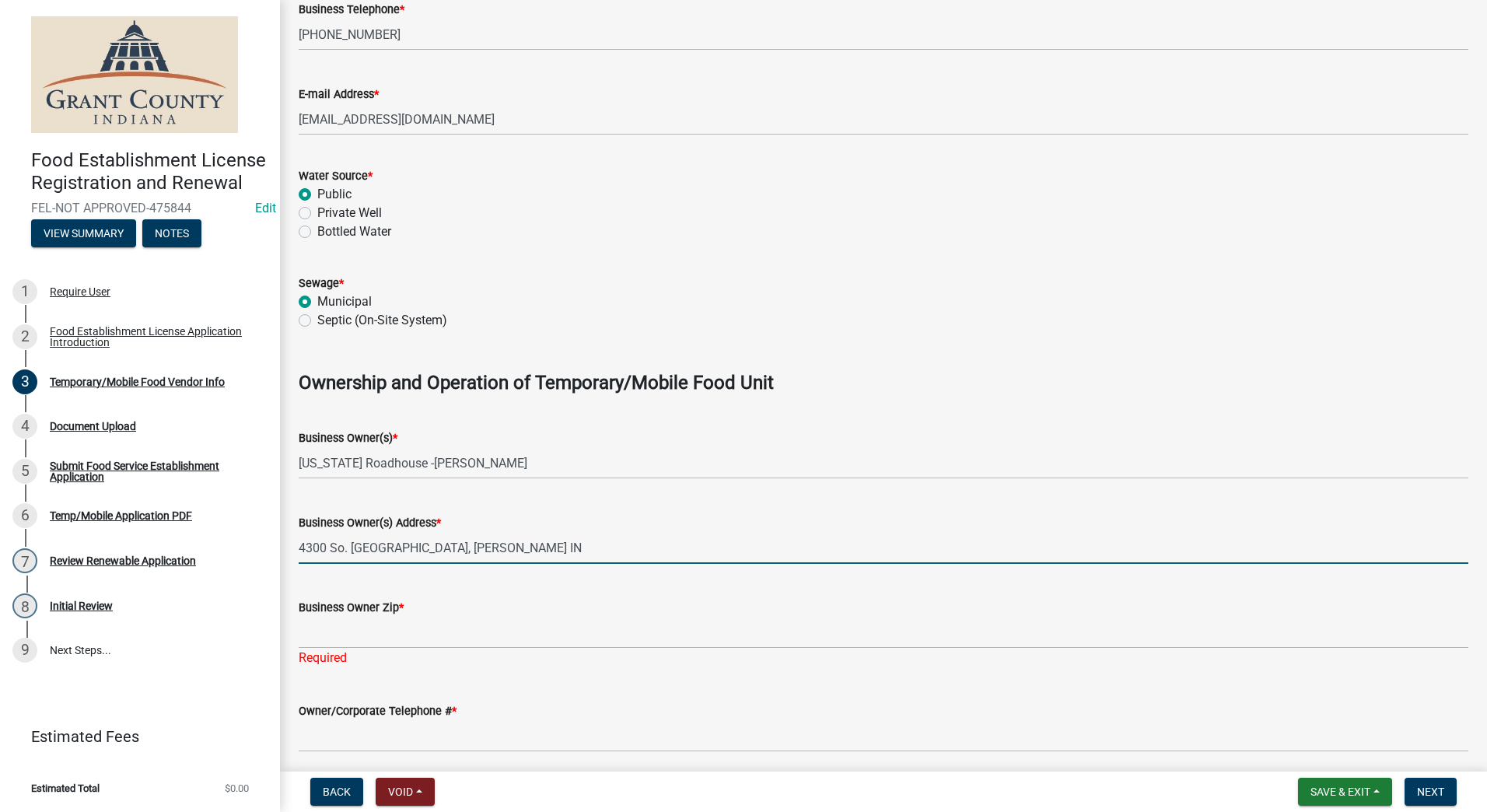
type input "4300 So. Western Ave., Marion IN"
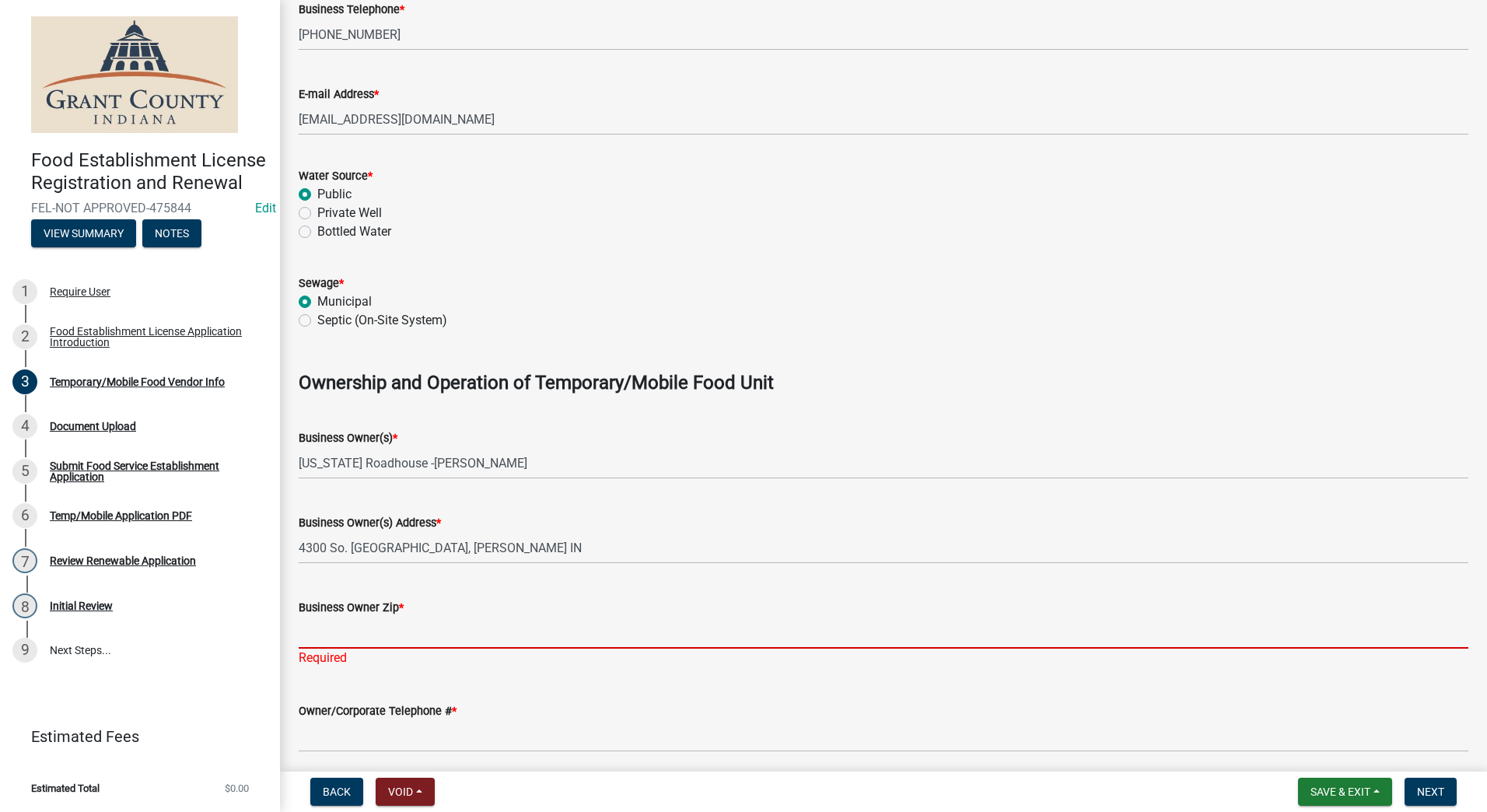
click at [338, 638] on input "Business Owner Zip *" at bounding box center [883, 633] width 1170 height 32
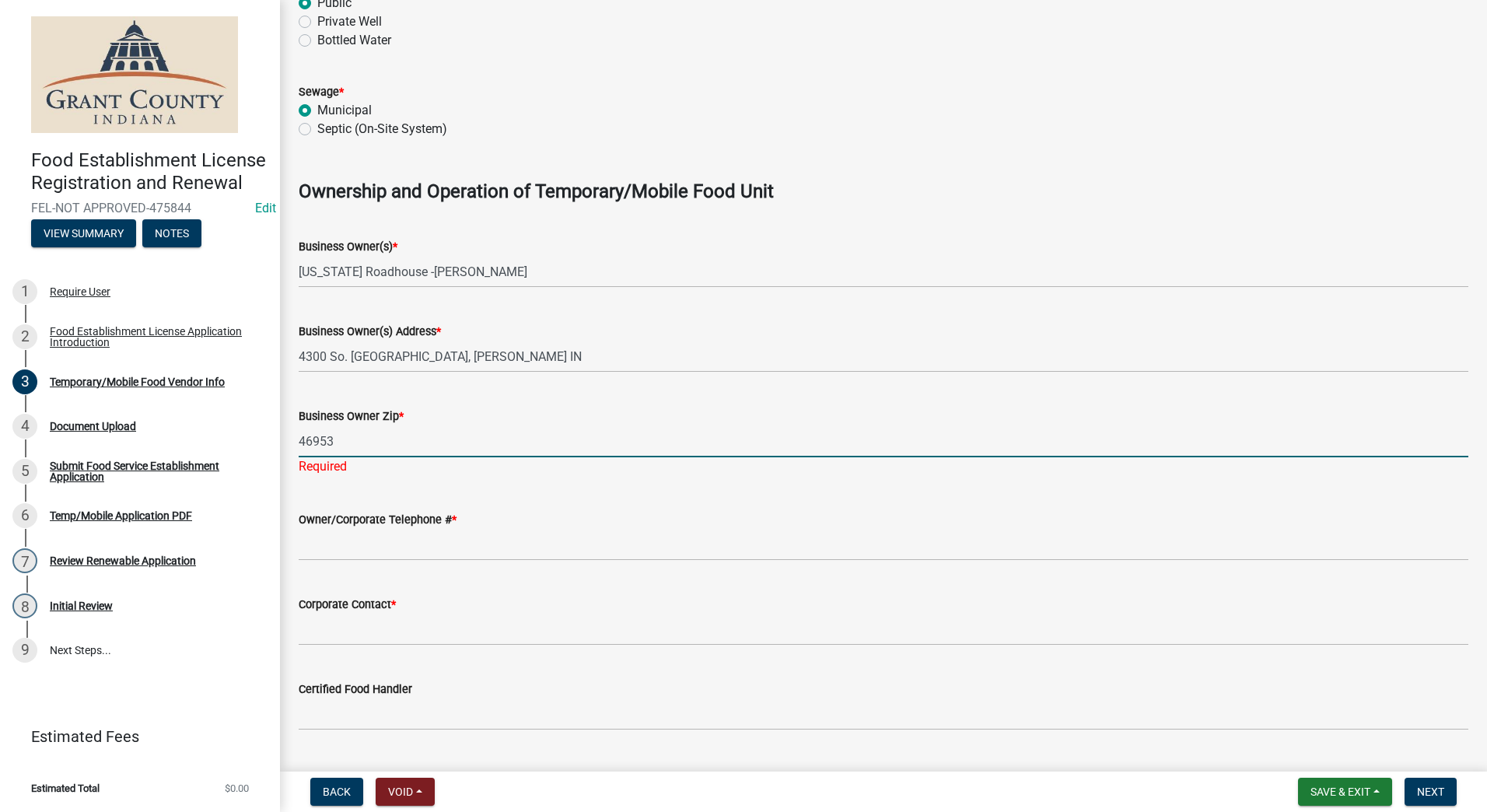
scroll to position [856, 0]
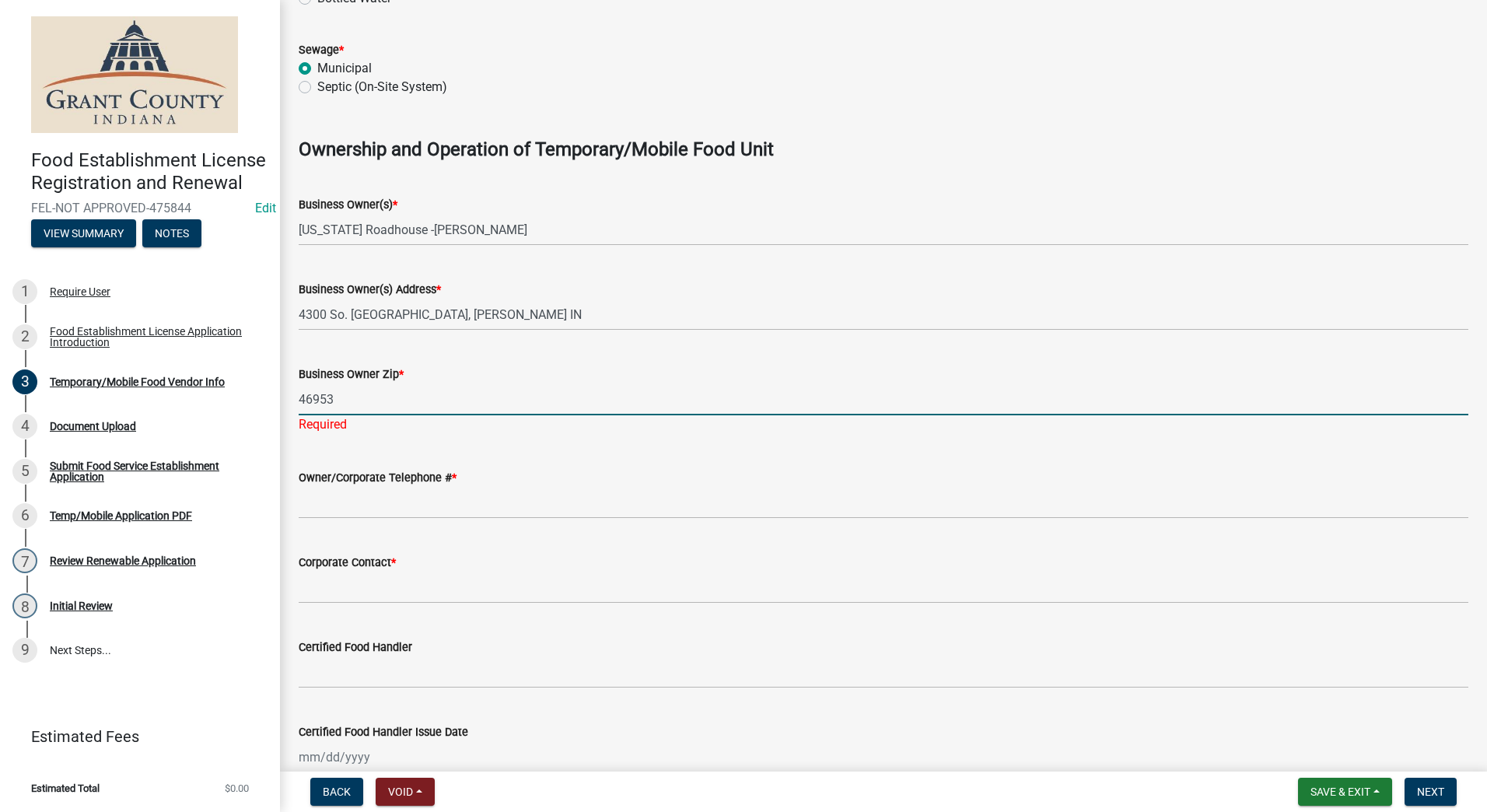
type input "46953"
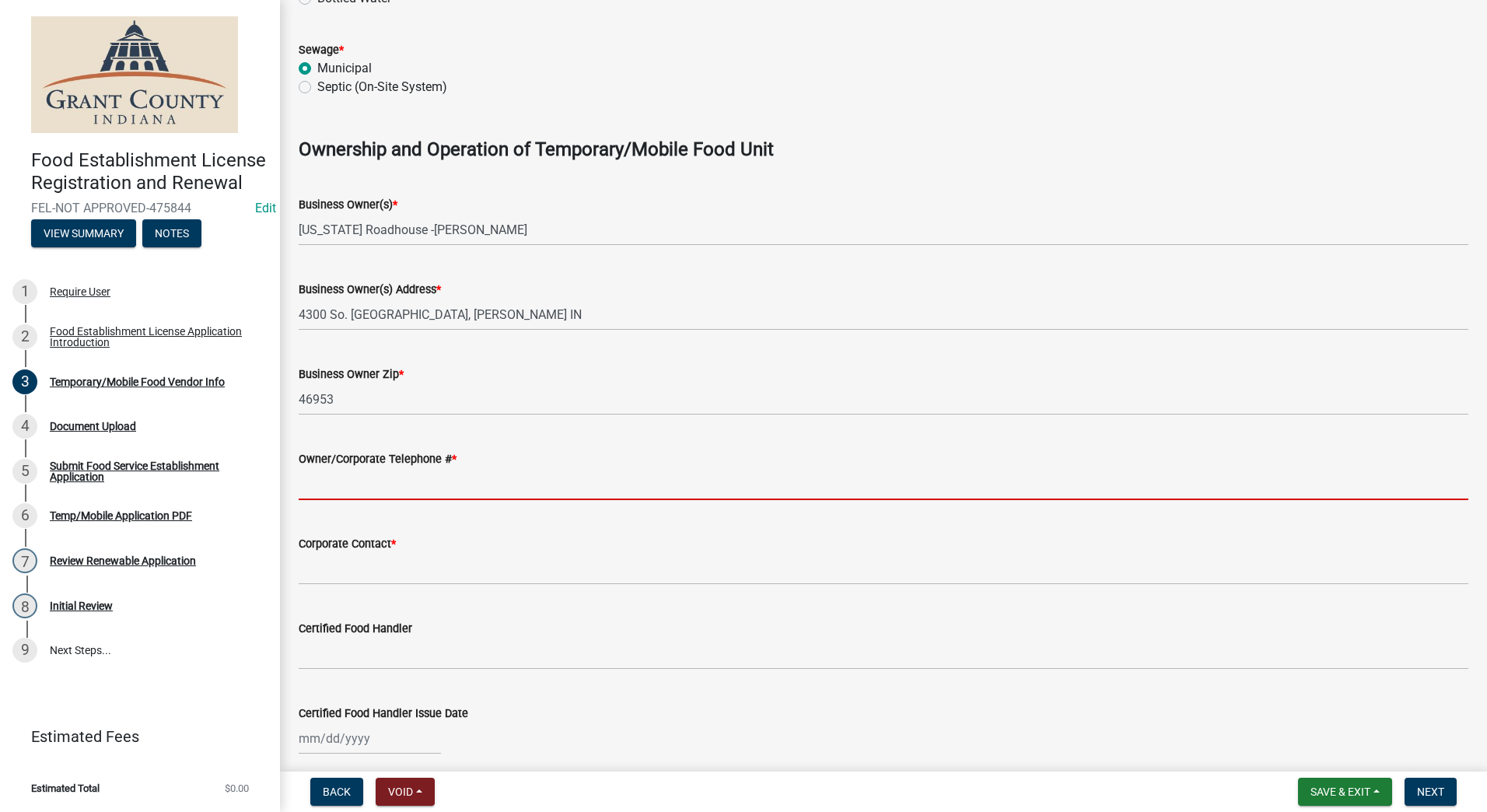
click at [337, 497] on input "Owner/Corporate Telephone # *" at bounding box center [883, 484] width 1170 height 32
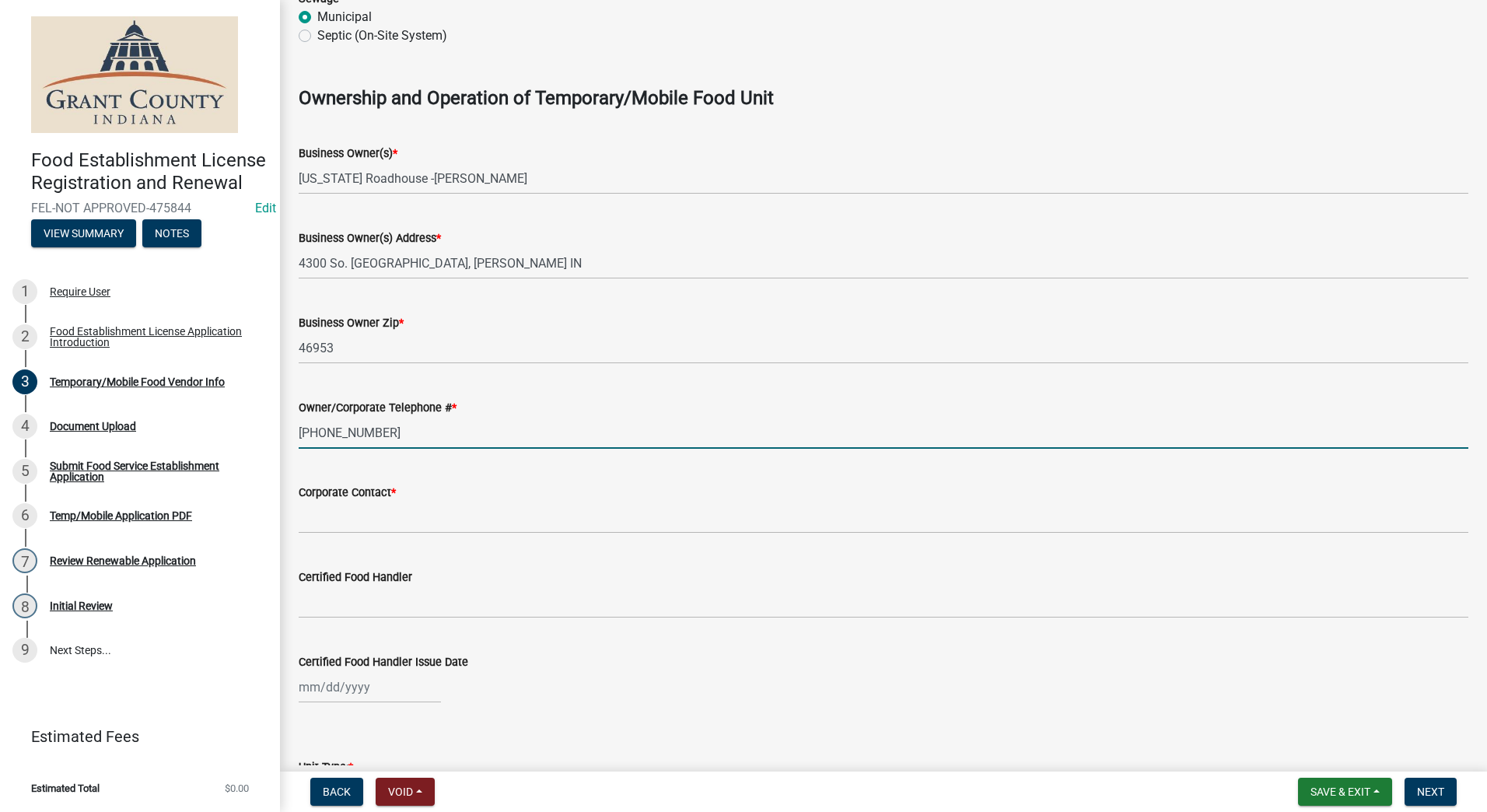
scroll to position [933, 0]
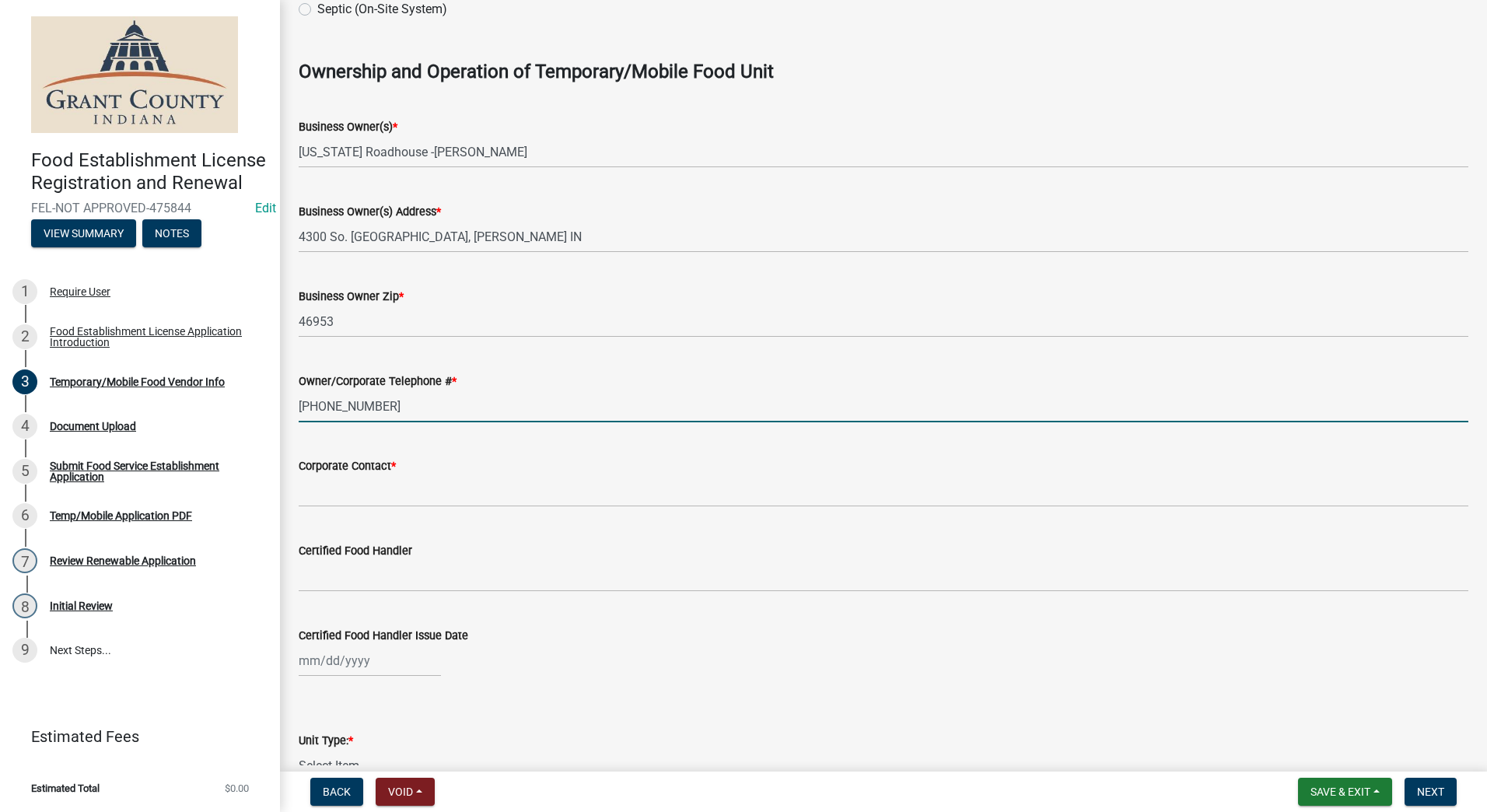
type input "(765)506-7662"
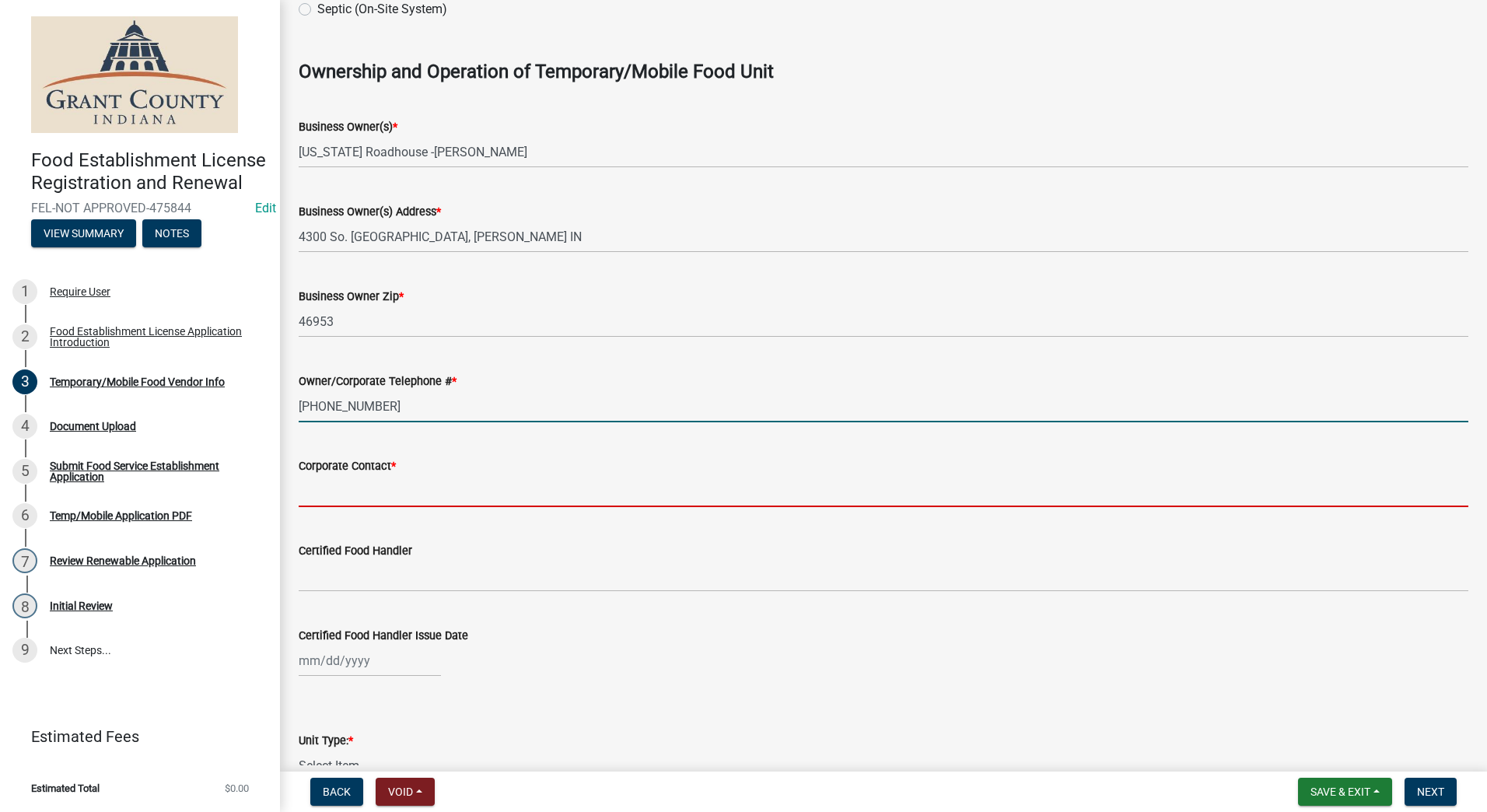
drag, startPoint x: 355, startPoint y: 493, endPoint x: 354, endPoint y: 476, distance: 17.0
click at [356, 490] on input "Corporate Contact *" at bounding box center [883, 491] width 1170 height 32
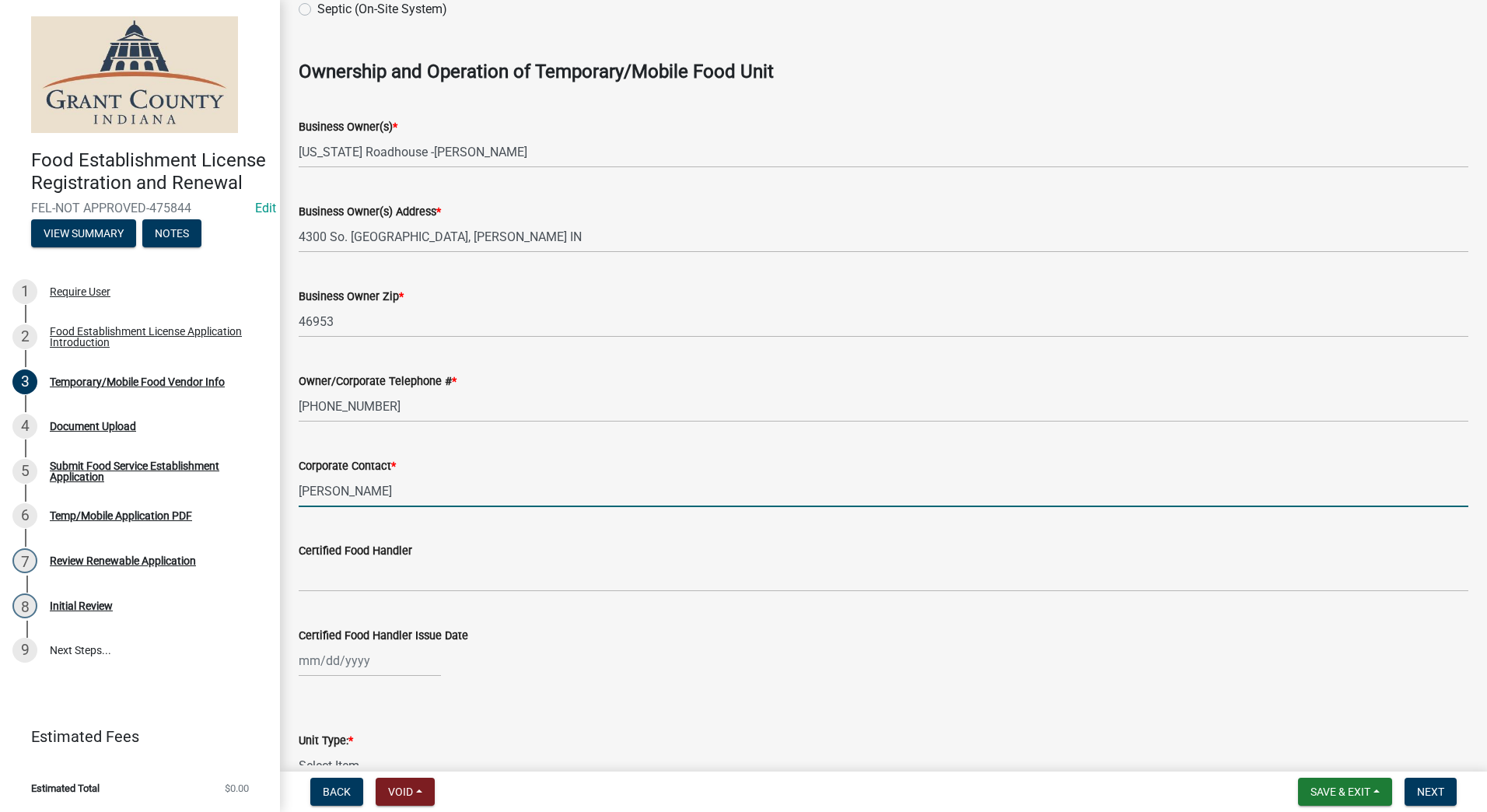
type input "Raymond Wise"
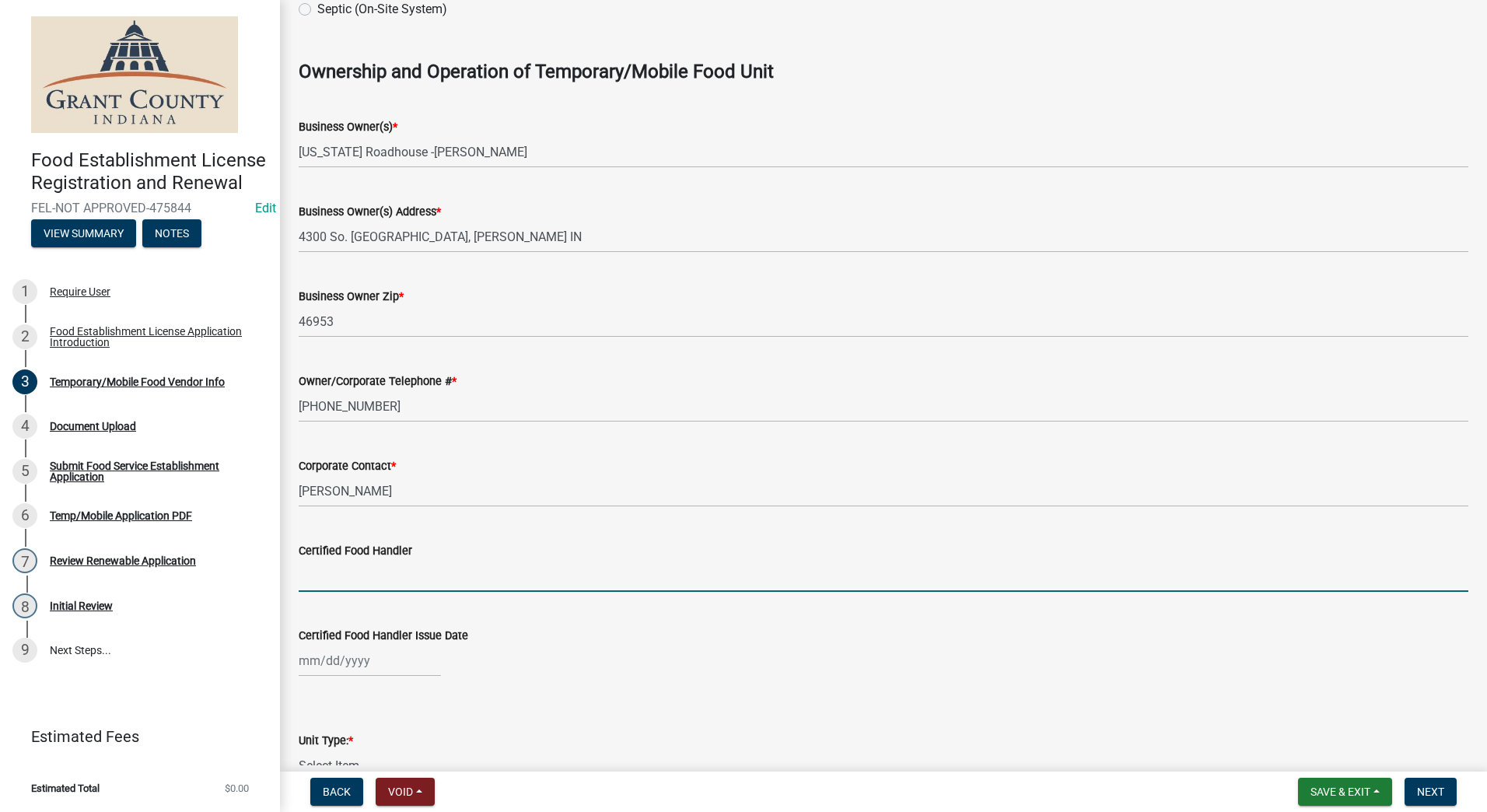
click at [370, 561] on input "Certified Food Handler" at bounding box center [883, 576] width 1170 height 32
type input "Raymond Wise"
click at [363, 658] on div at bounding box center [370, 661] width 143 height 32
select select "9"
select select "2025"
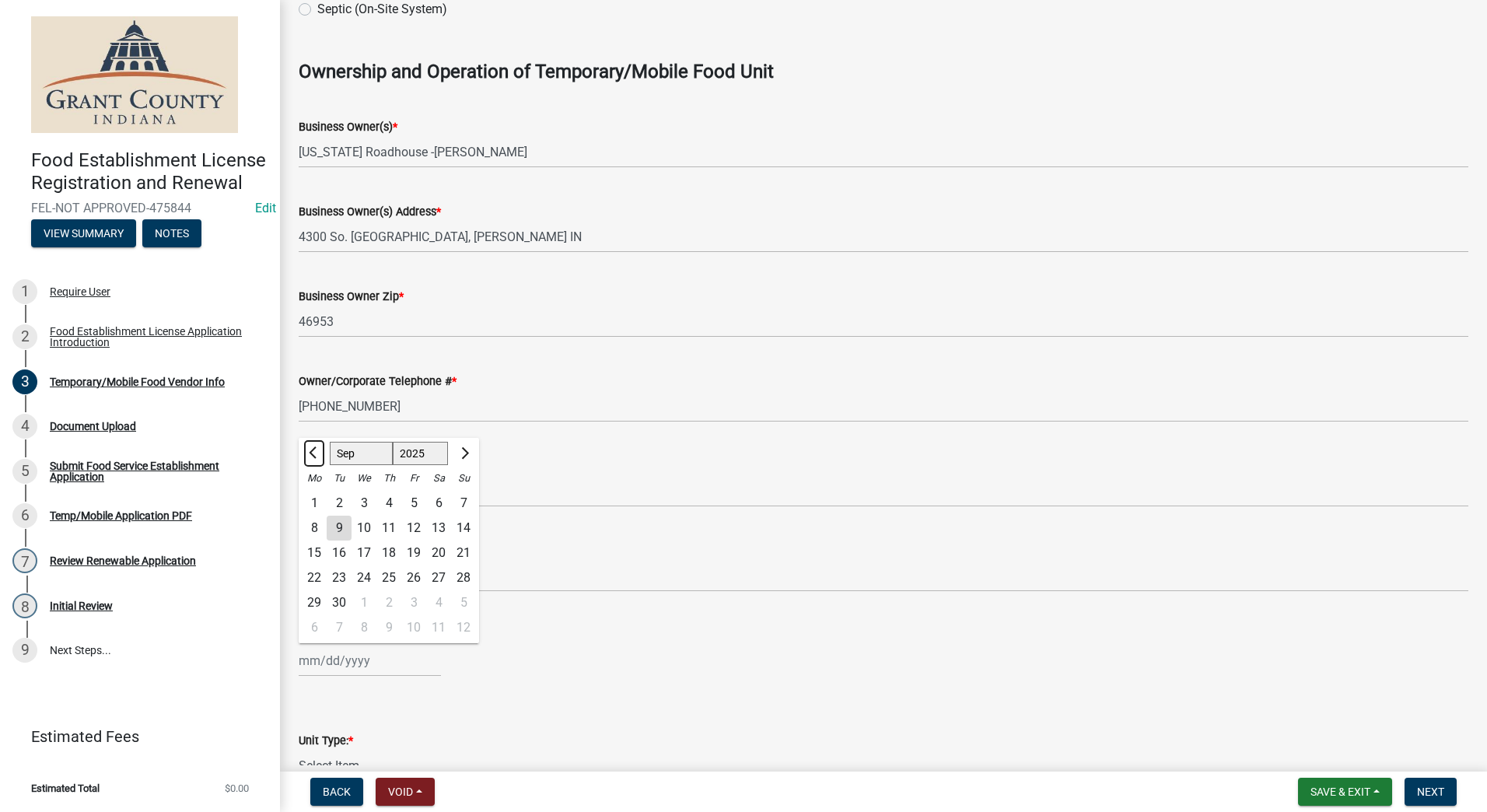
click at [311, 449] on button "Previous month" at bounding box center [314, 453] width 19 height 25
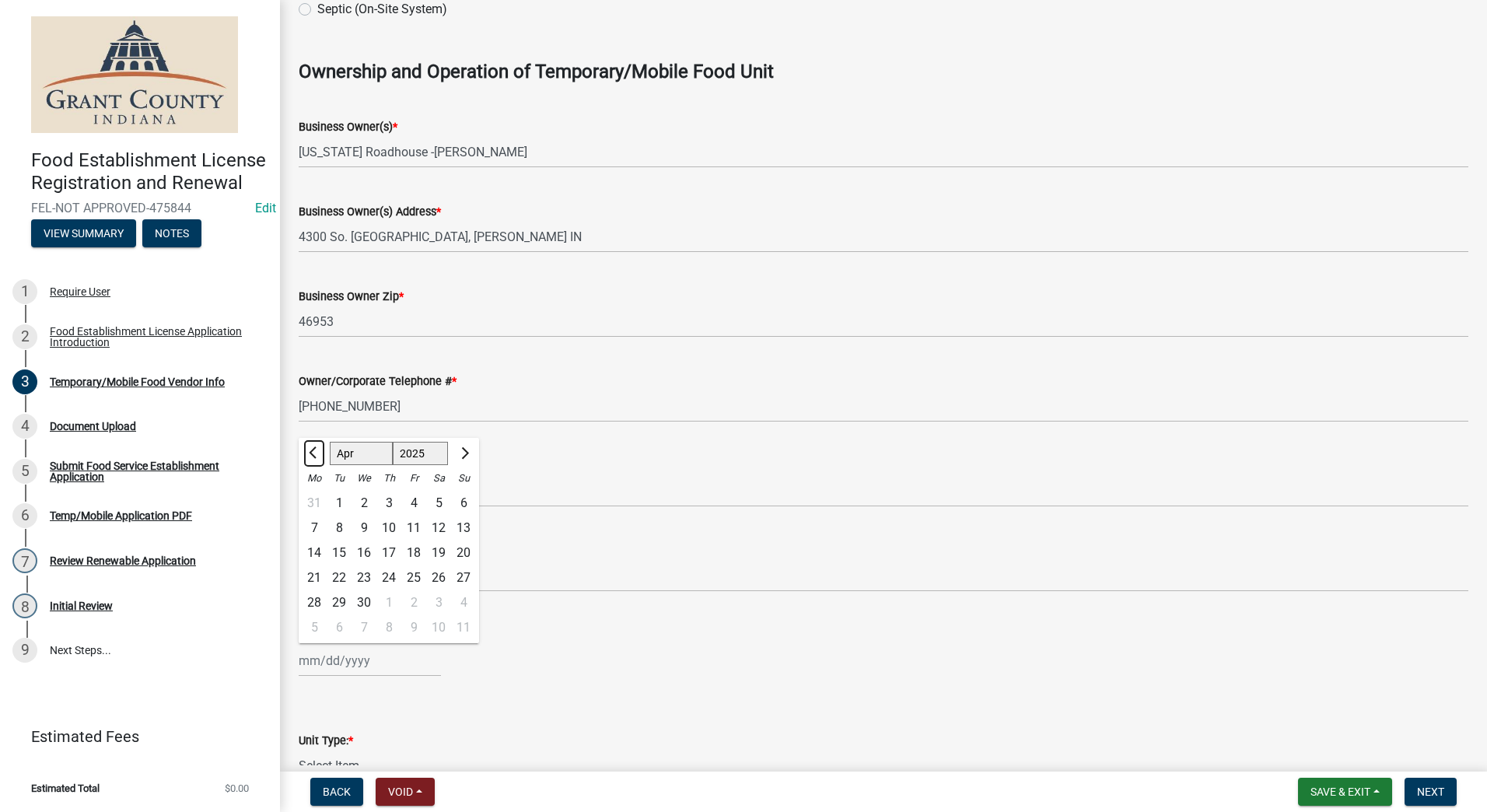
click at [311, 449] on button "Previous month" at bounding box center [314, 453] width 19 height 25
select select "12"
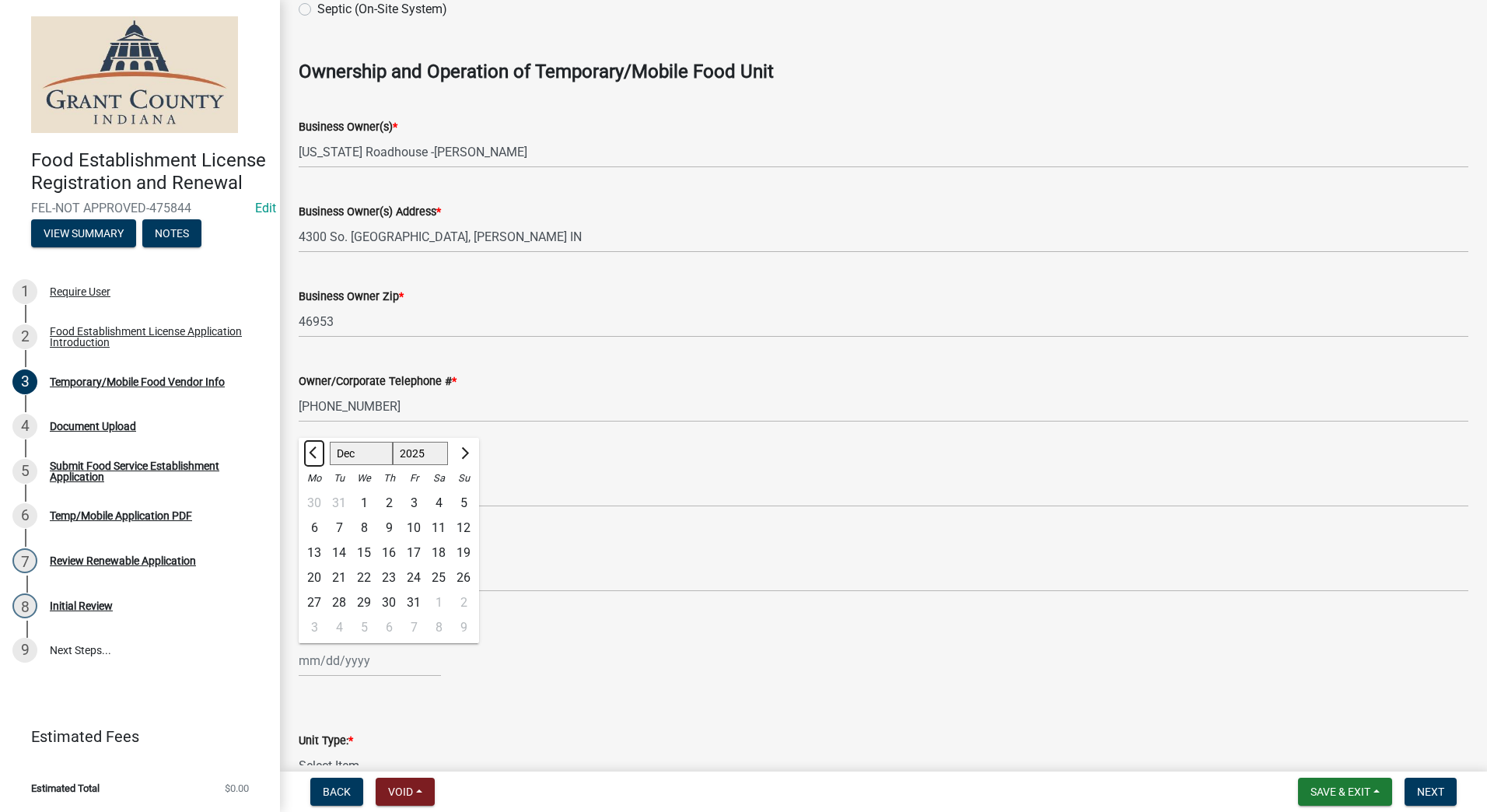
select select "2024"
click at [311, 449] on button "Previous month" at bounding box center [314, 453] width 19 height 25
click at [462, 447] on span "Next month" at bounding box center [463, 453] width 12 height 12
select select "12"
click at [426, 457] on select "1524 1525 1526 1527 1528 1529 1530 1531 1532 1533 1534 1535 1536 1537 1538 1539…" at bounding box center [421, 453] width 56 height 23
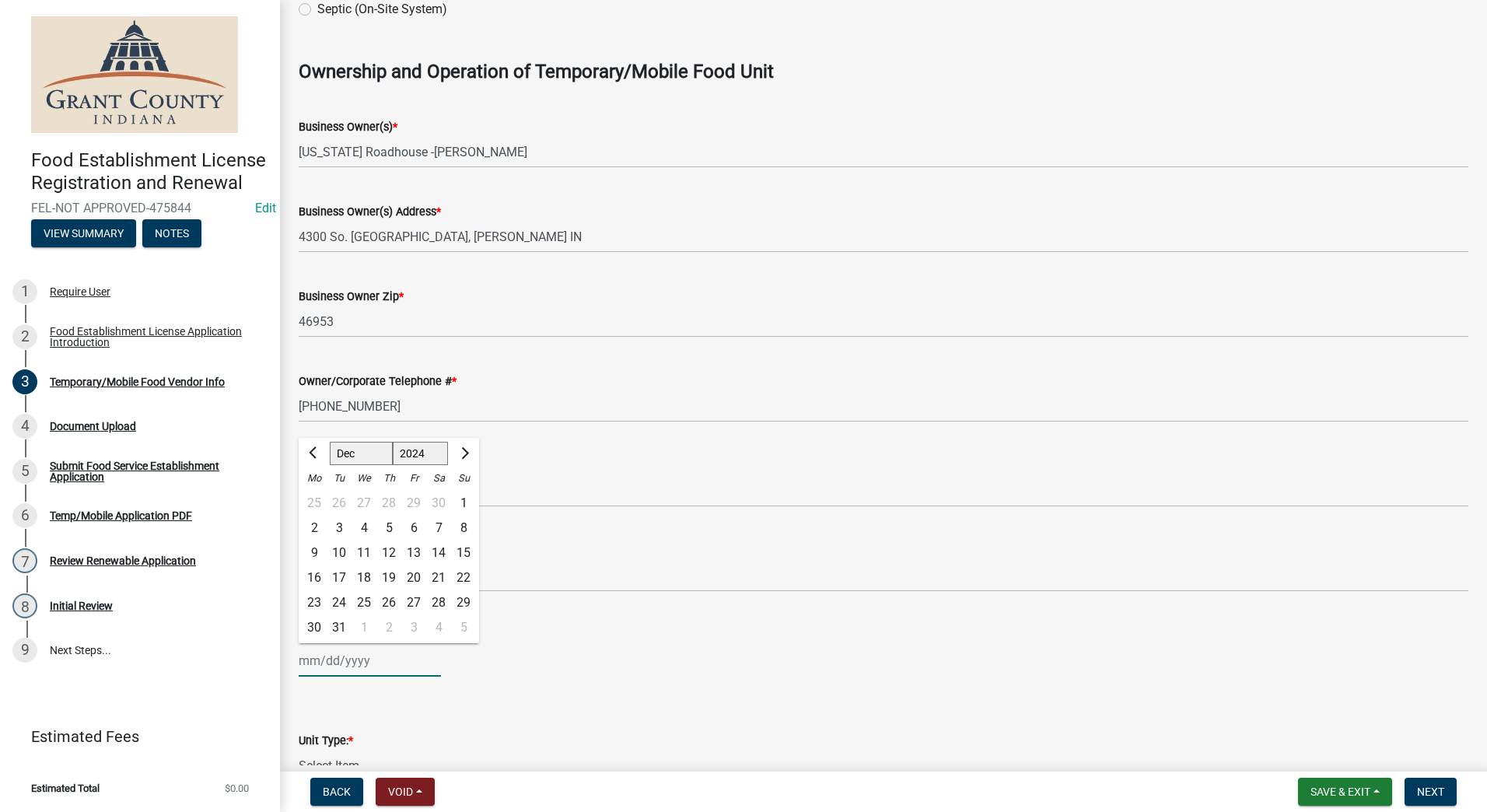
click at [364, 525] on div "4" at bounding box center [364, 529] width 25 height 25
type input "12/04/2024"
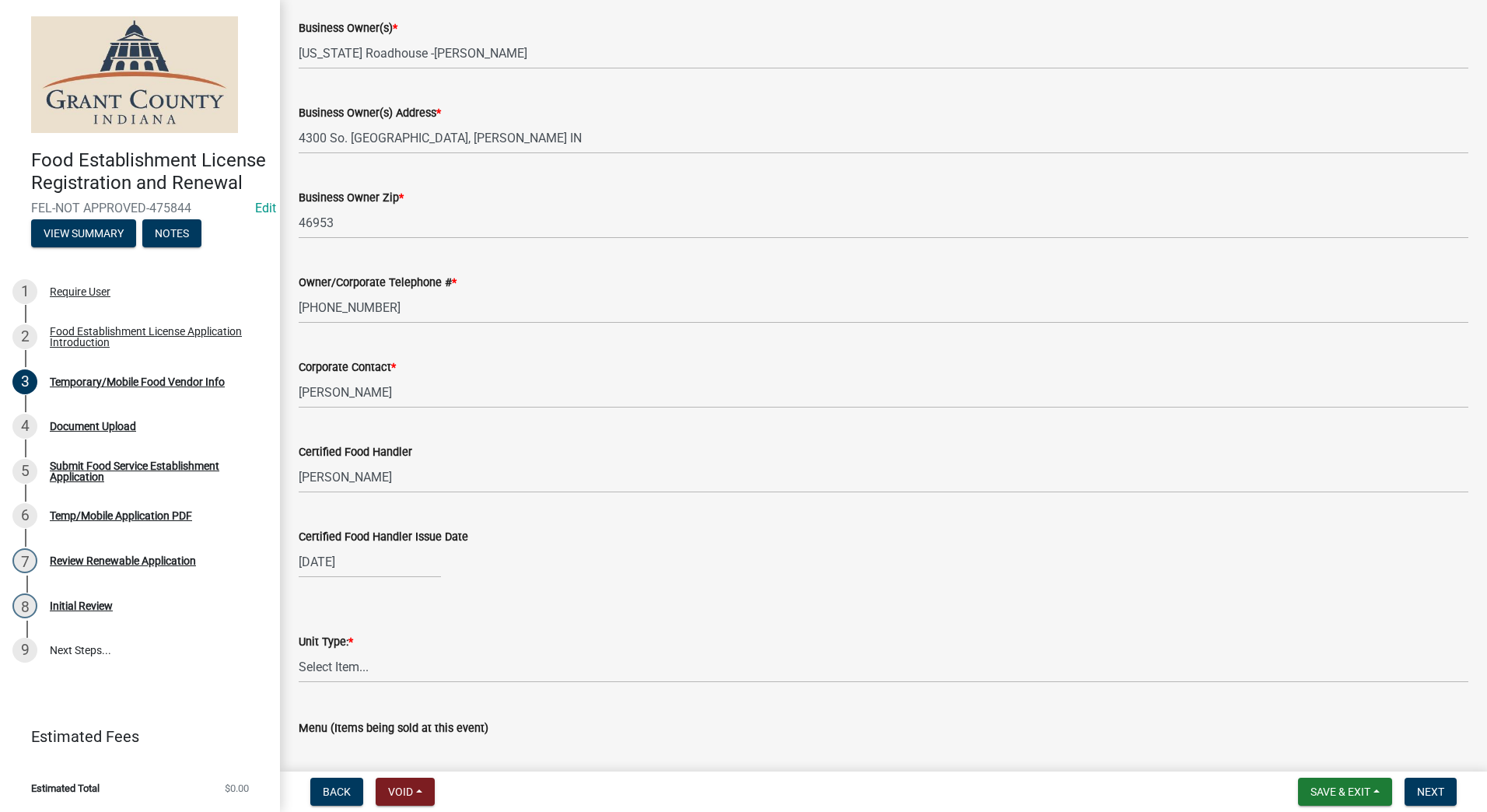
scroll to position [1167, 0]
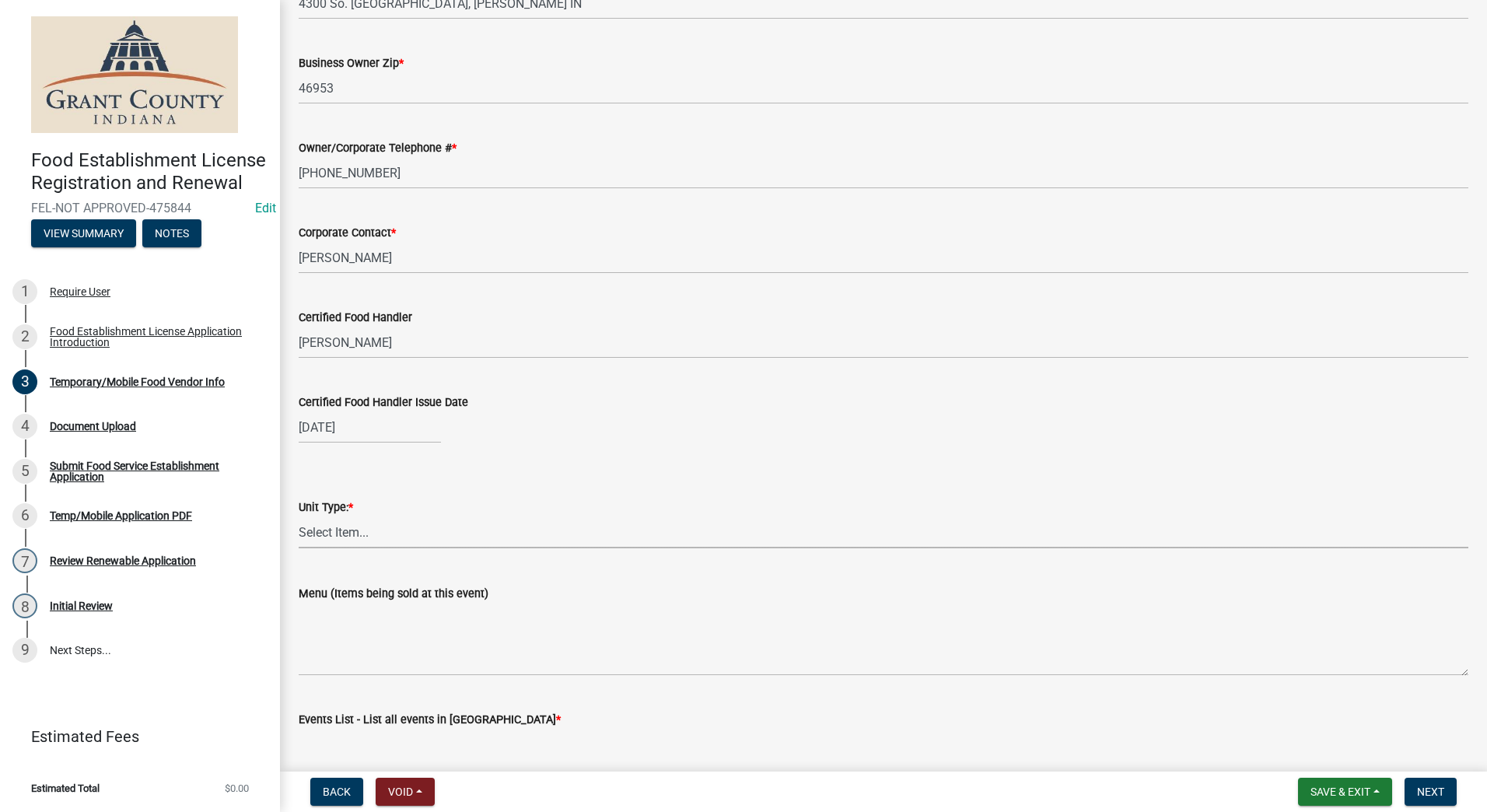
click at [407, 526] on select "Select Item... Mobile Trailer Stand Tent Cart Truck" at bounding box center [883, 532] width 1170 height 32
click at [298, 517] on select "Select Item... Mobile Trailer Stand Tent Cart Truck" at bounding box center [883, 532] width 1170 height 32
select select "3a899312-7fa3-4622-8b1a-2a020229fd86"
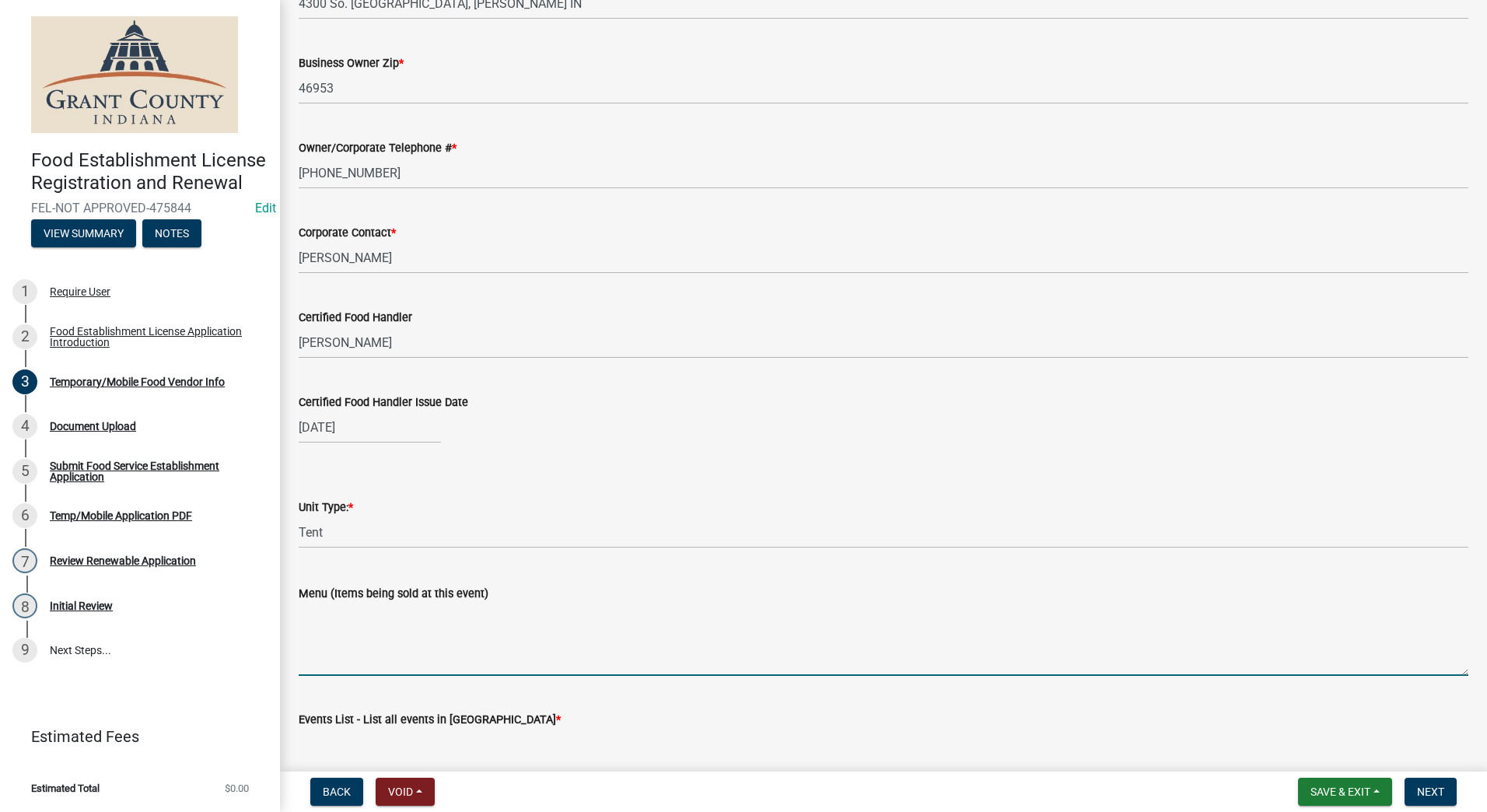
click at [510, 667] on textarea "Menu (Items being sold at this event)" at bounding box center [883, 639] width 1170 height 73
click at [590, 612] on textarea "Biscuits/Gravy, Eggs, Sausage, Chix, Pork, Hamburger," at bounding box center [883, 639] width 1170 height 73
click at [594, 612] on textarea "Biscuits/Gravy, Eggs, Sausage, Chix, Pork, Hamburger," at bounding box center [883, 639] width 1170 height 73
click at [646, 614] on textarea "Biscuits/Gravy, Eggs, Sausage, Chix, Pork, Hamburgers, Mac n" at bounding box center [883, 639] width 1170 height 73
click at [639, 612] on textarea "Biscuits/Gravy, Eggs, Sausage, Chix, Pork, Hamburgers, Mac nCheese" at bounding box center [883, 639] width 1170 height 73
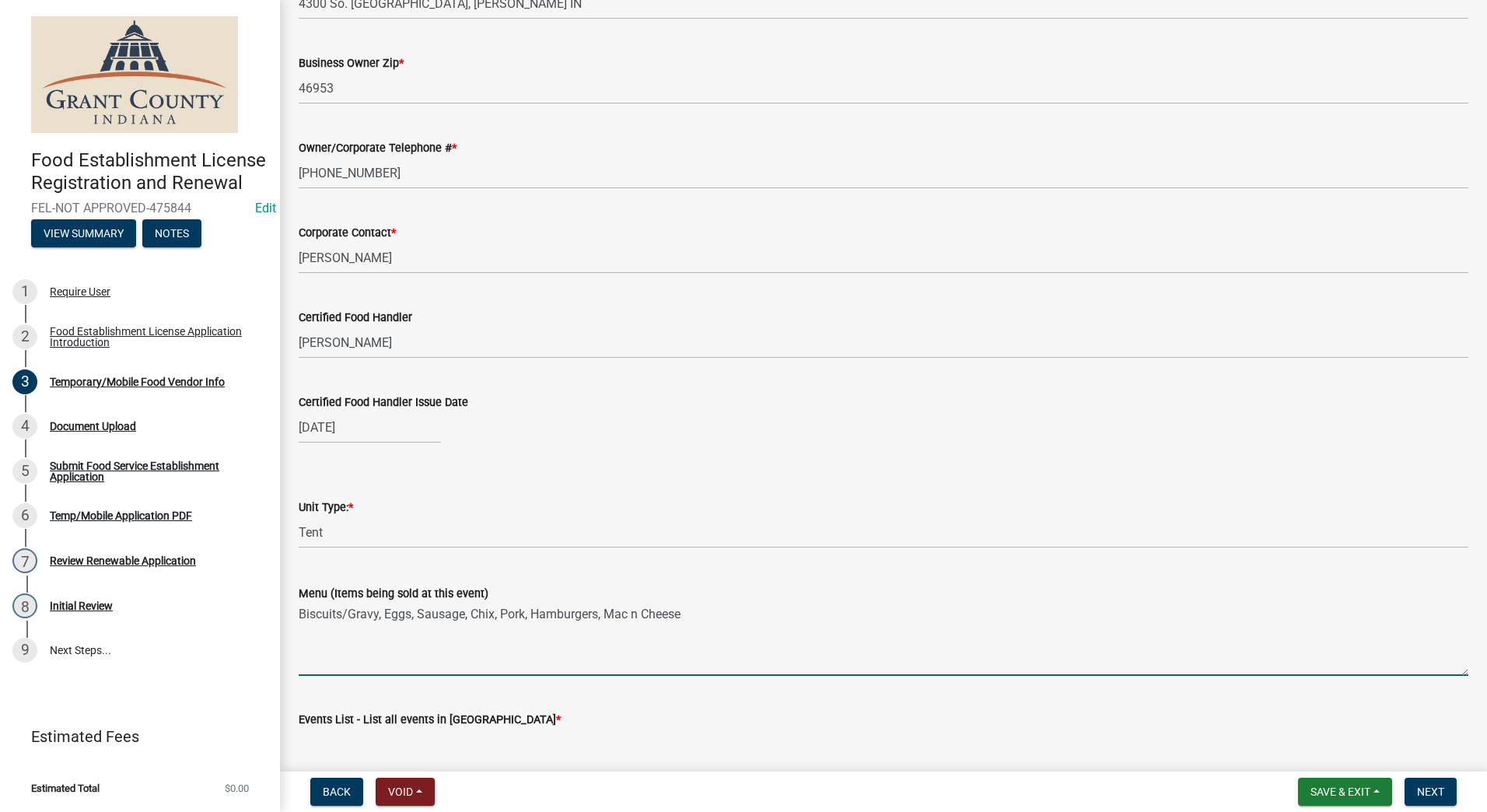
click at [689, 609] on textarea "Biscuits/Gravy, Eggs, Sausage, Chix, Pork, Hamburgers, Mac n Cheese" at bounding box center [883, 639] width 1170 height 73
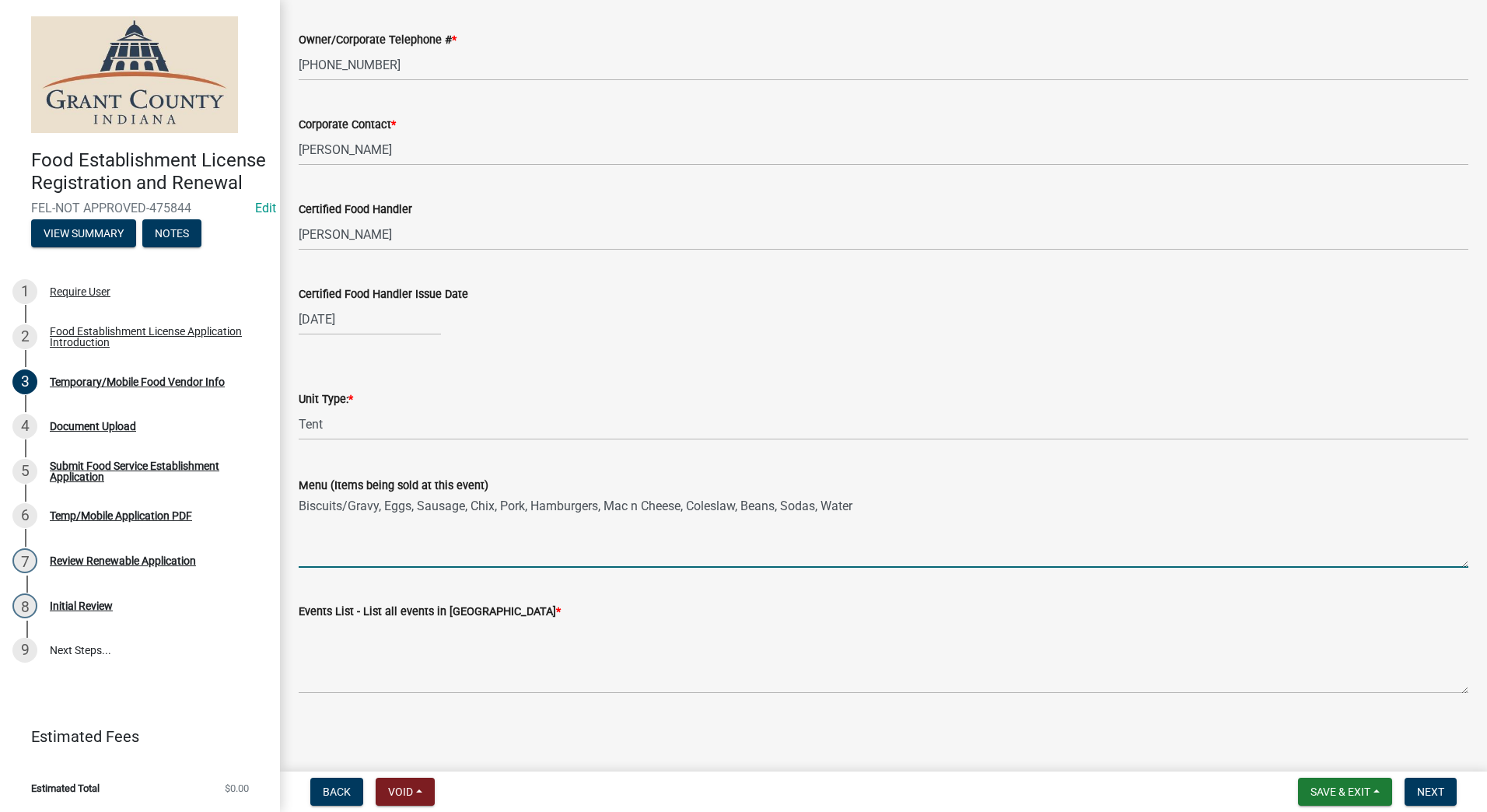
scroll to position [1276, 0]
type textarea "Biscuits/Gravy, Eggs, Sausage, Chix, Pork, Hamburgers, Mac n Cheese, Coleslaw, …"
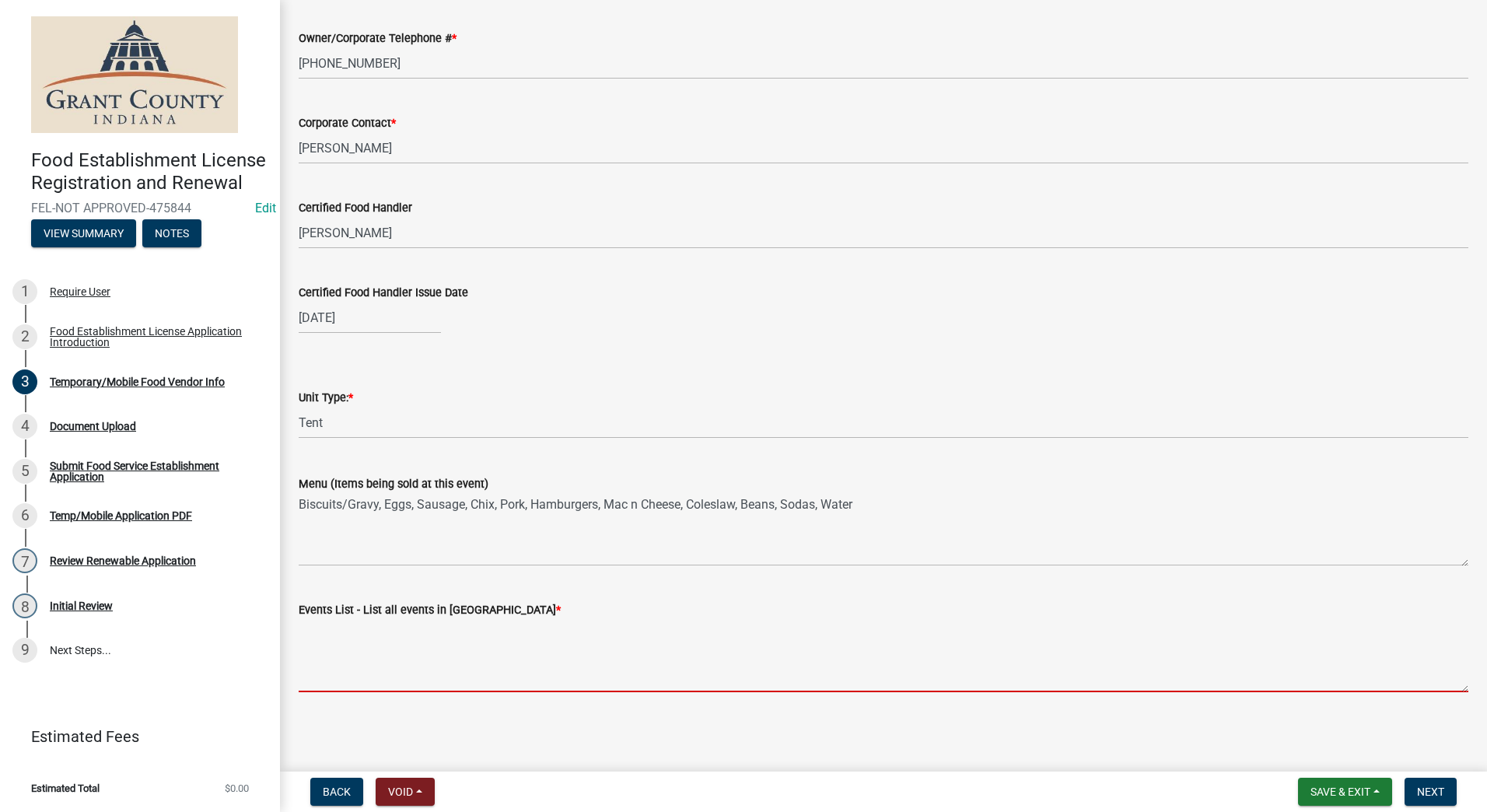
click at [457, 672] on textarea "Events List - List all events in [GEOGRAPHIC_DATA] *" at bounding box center [883, 655] width 1170 height 73
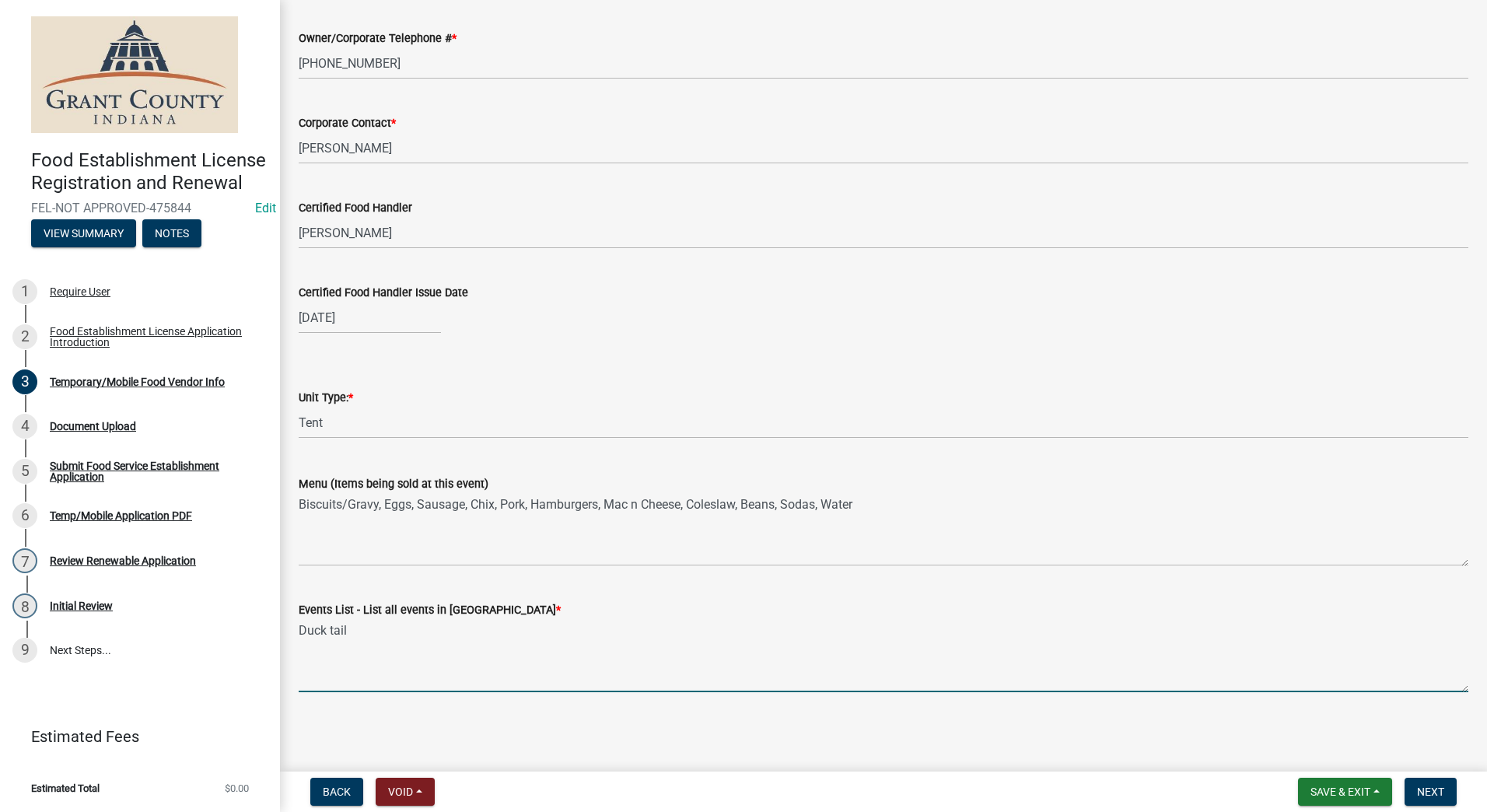
click at [330, 632] on textarea "Duck tail" at bounding box center [883, 655] width 1170 height 73
click at [344, 633] on textarea "Ducktail" at bounding box center [883, 655] width 1170 height 73
type textarea "Ducktail Run"
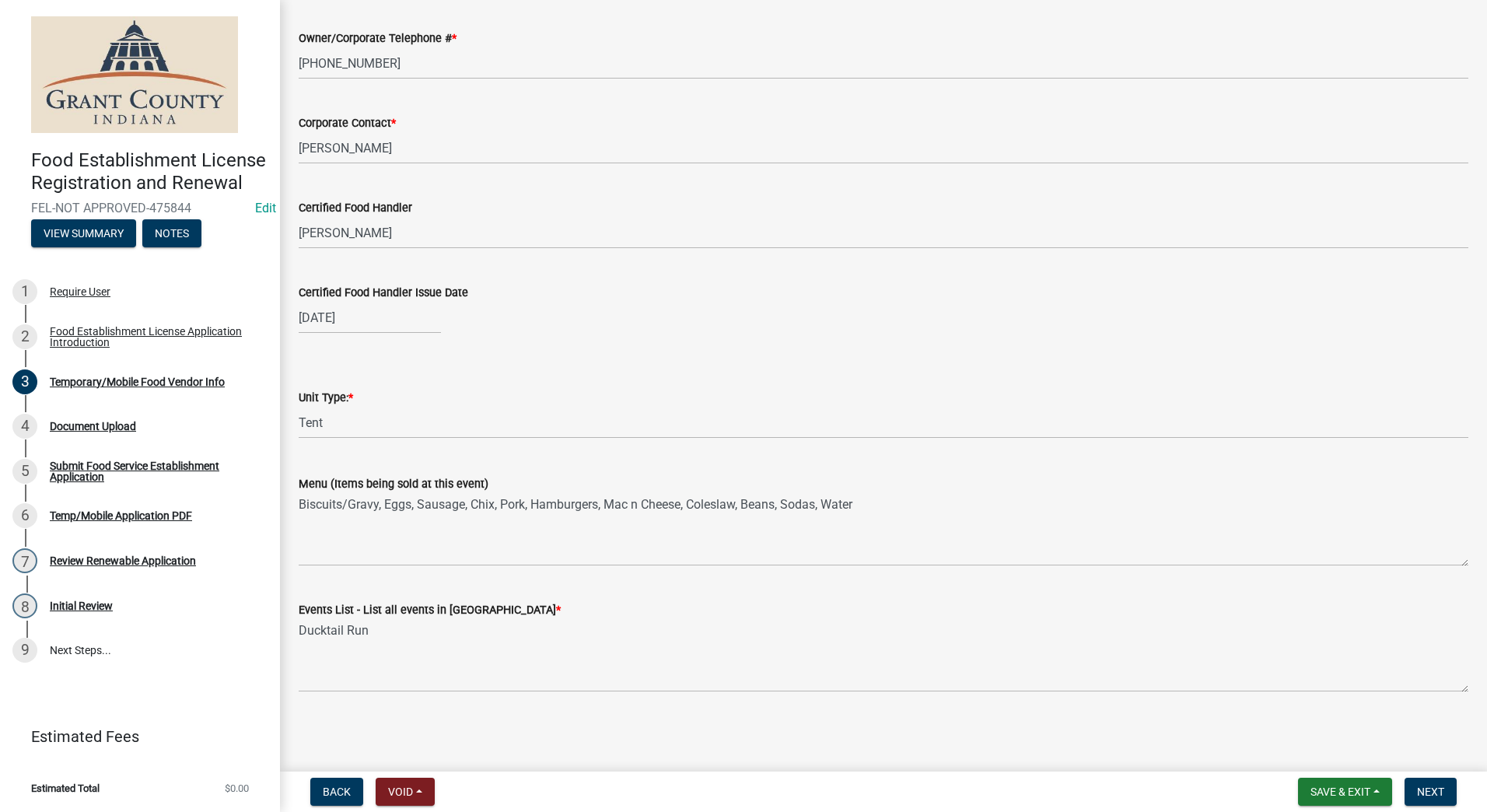
click at [508, 724] on main "Temporary/Mobile Food Vendor Info share Share Temporary/Mobile Food Vendor Info…" at bounding box center [884, 382] width 1207 height 765
click at [1434, 788] on span "Next" at bounding box center [1431, 792] width 27 height 13
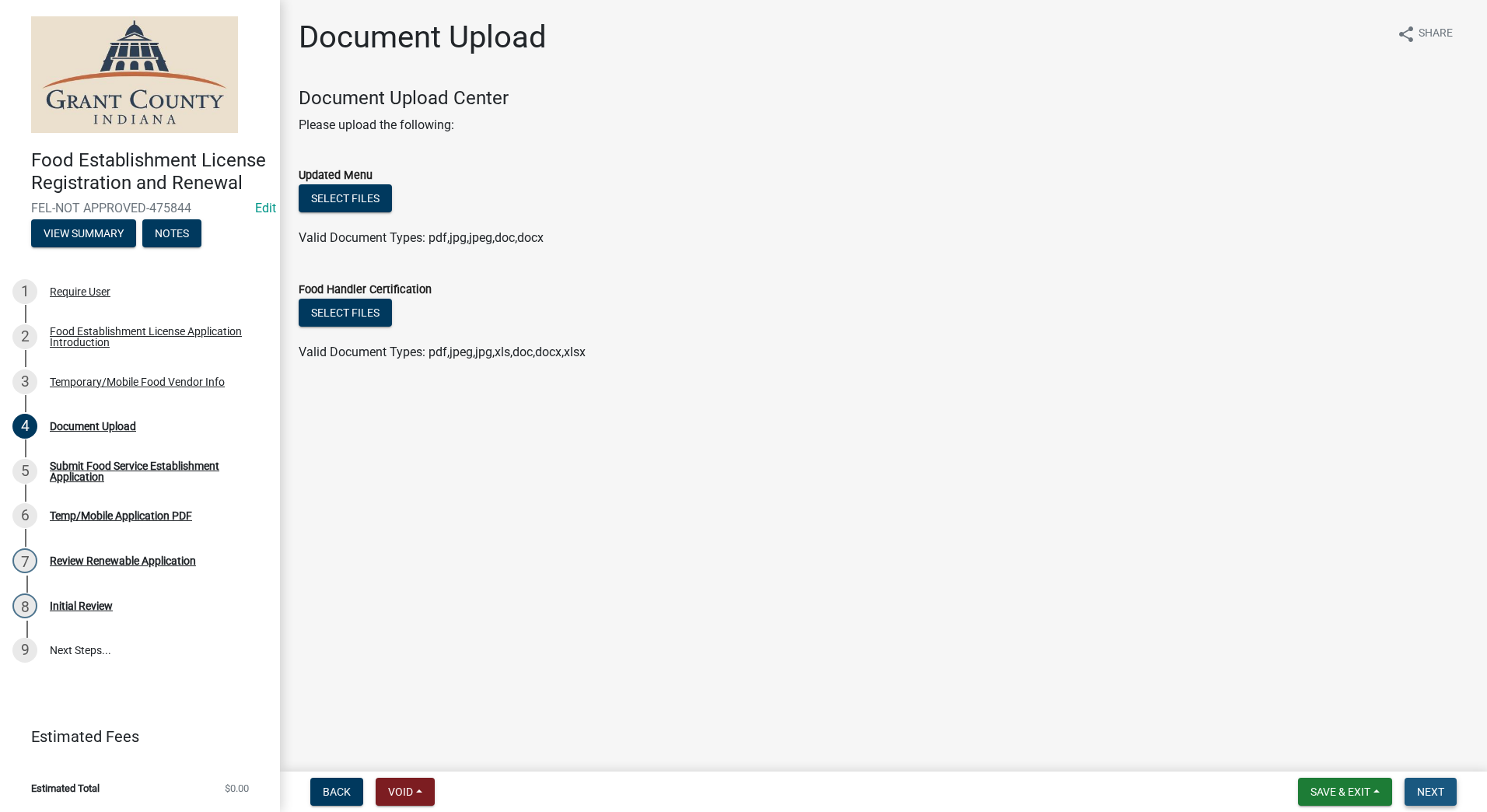
click at [1435, 796] on span "Next" at bounding box center [1431, 792] width 27 height 13
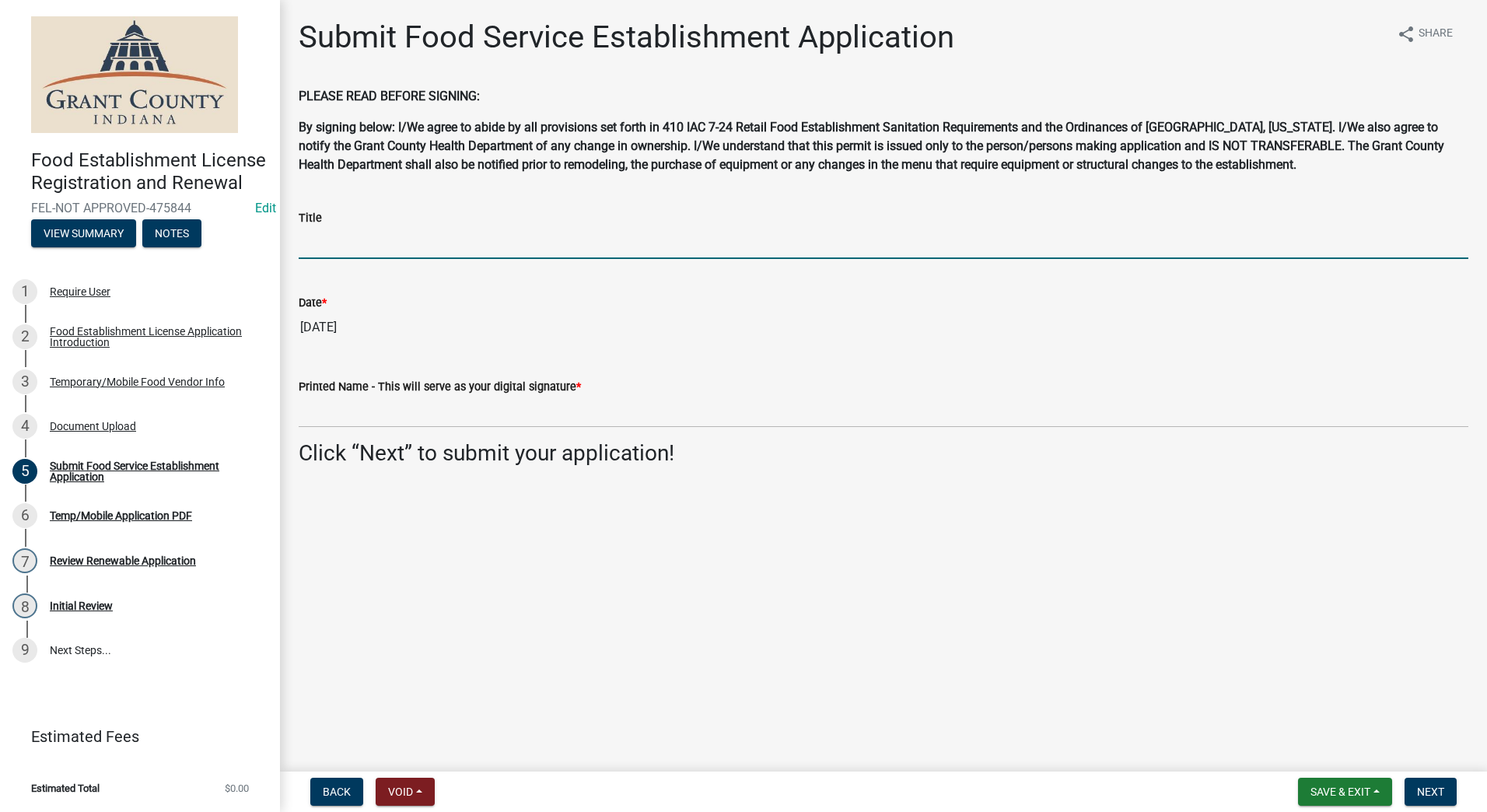
click at [351, 242] on input "Title" at bounding box center [883, 243] width 1170 height 32
type input "Owner"
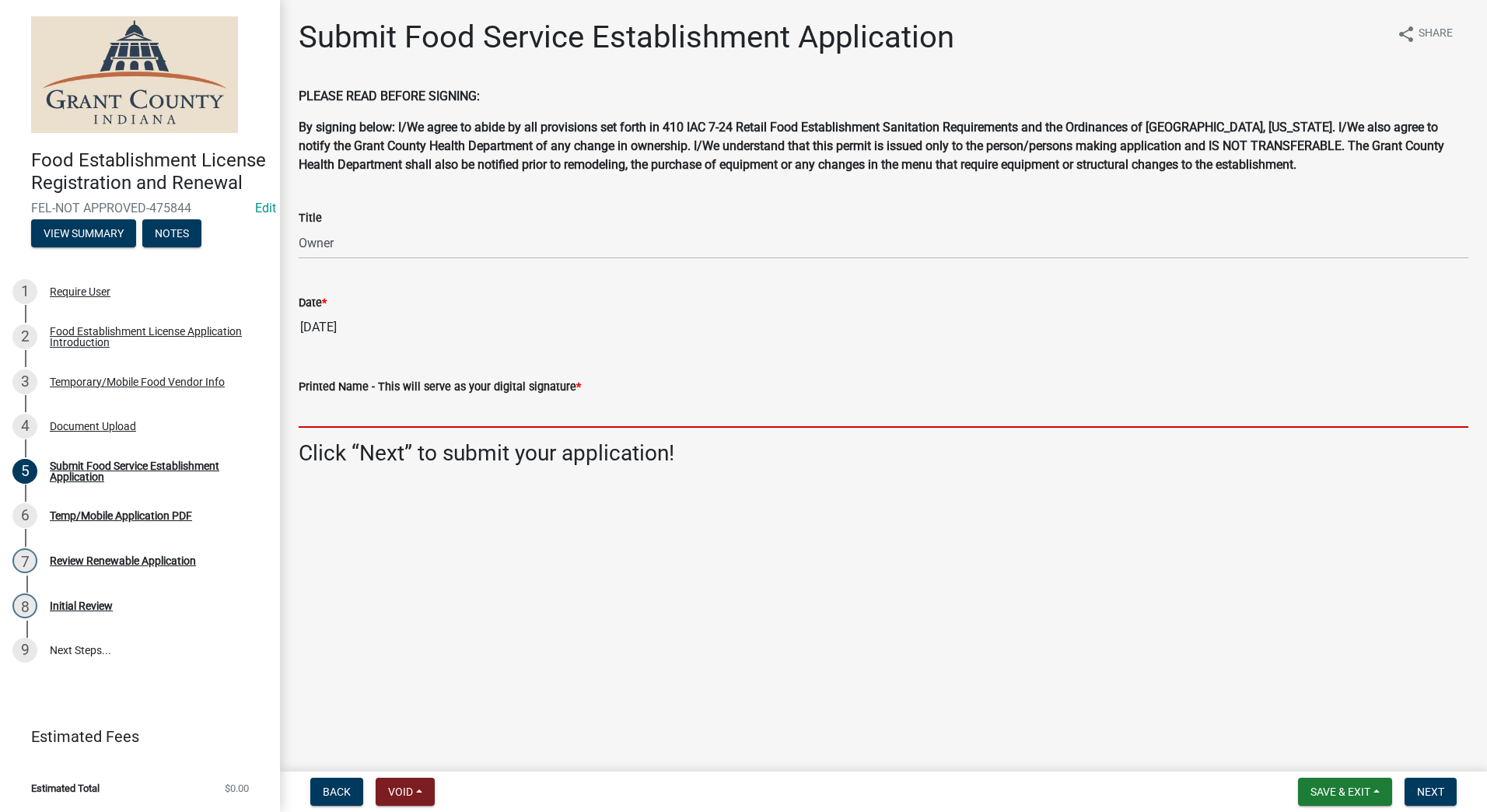
click at [400, 409] on input "Printed Name - This will serve as your digital signature *" at bounding box center [883, 412] width 1170 height 32
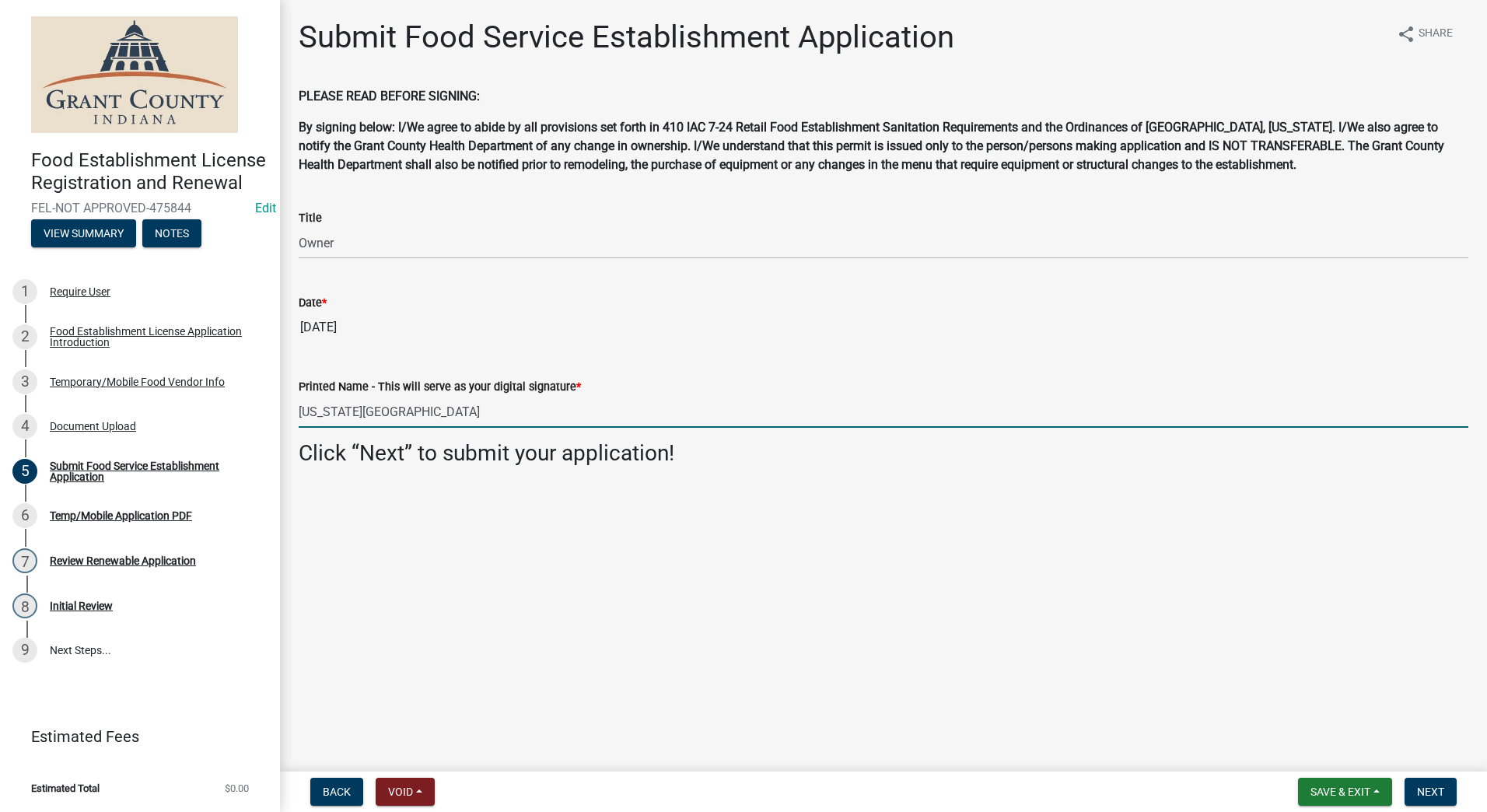
type input "Texas Roadhouse"
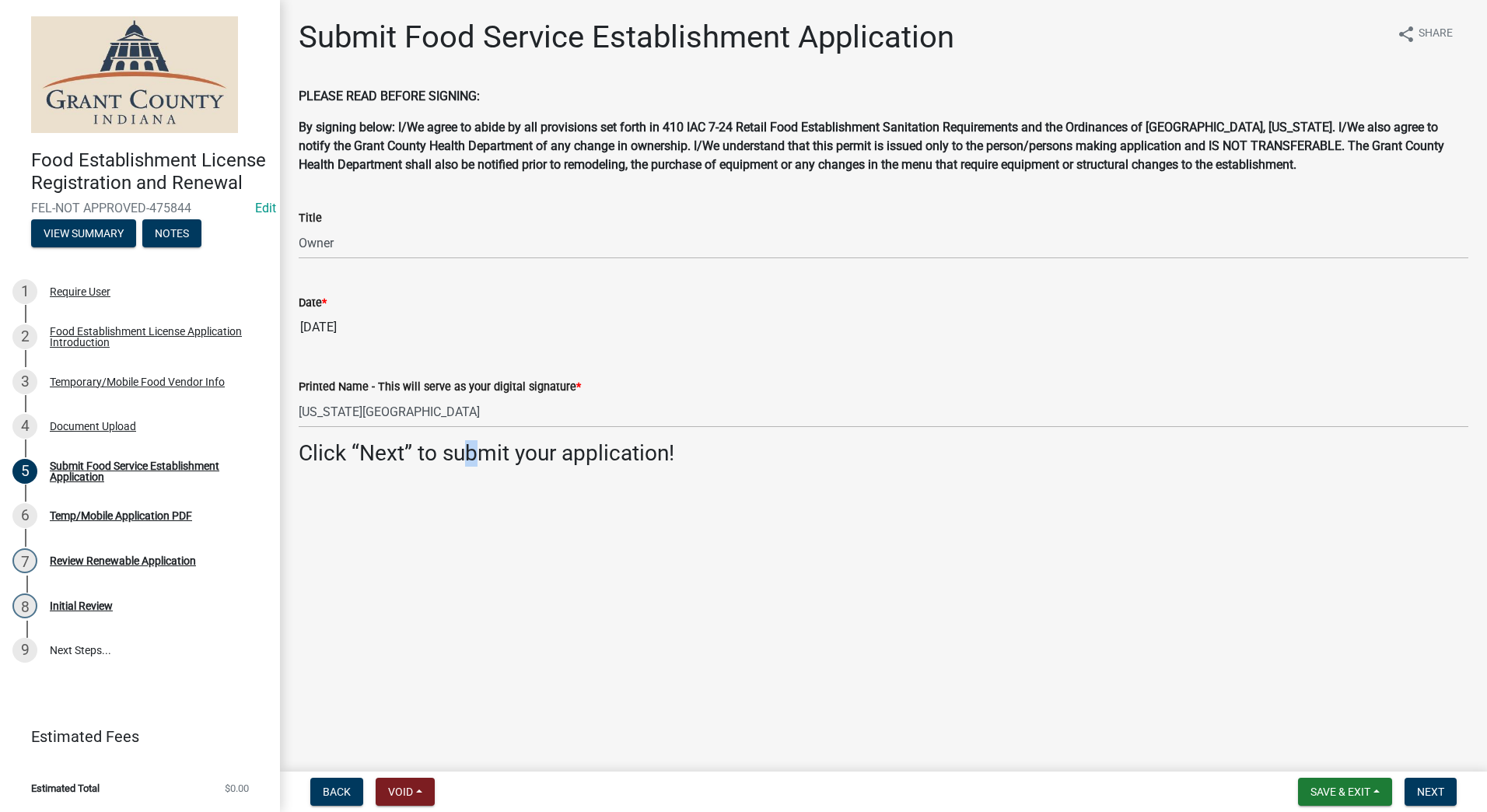
click at [472, 580] on main "Submit Food Service Establishment Application share Share PLEASE READ BEFORE SI…" at bounding box center [884, 382] width 1207 height 765
click at [976, 651] on main "Submit Food Service Establishment Application share Share PLEASE READ BEFORE SI…" at bounding box center [884, 382] width 1207 height 765
click at [1414, 787] on button "Next" at bounding box center [1431, 792] width 52 height 28
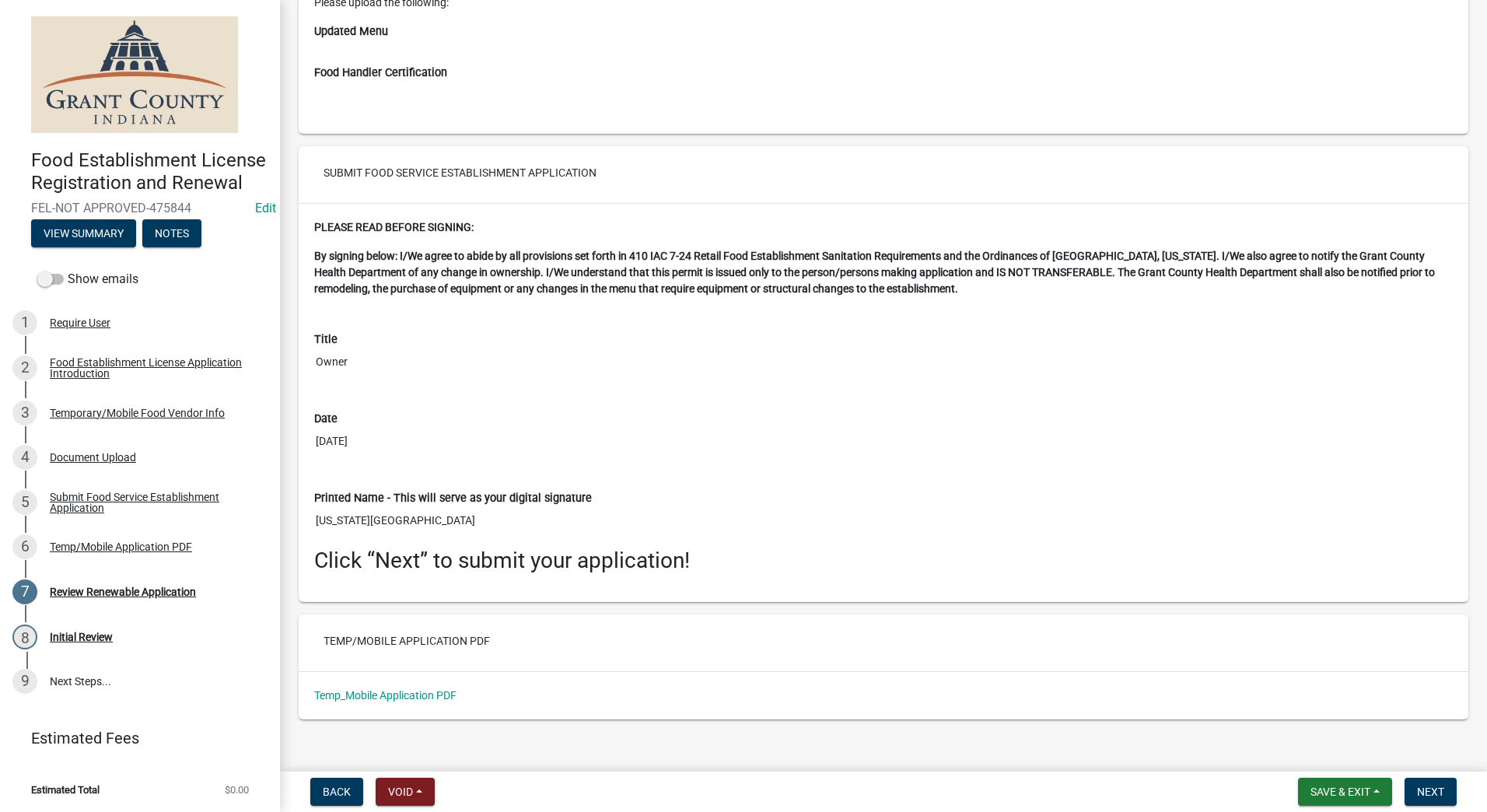
scroll to position [2971, 0]
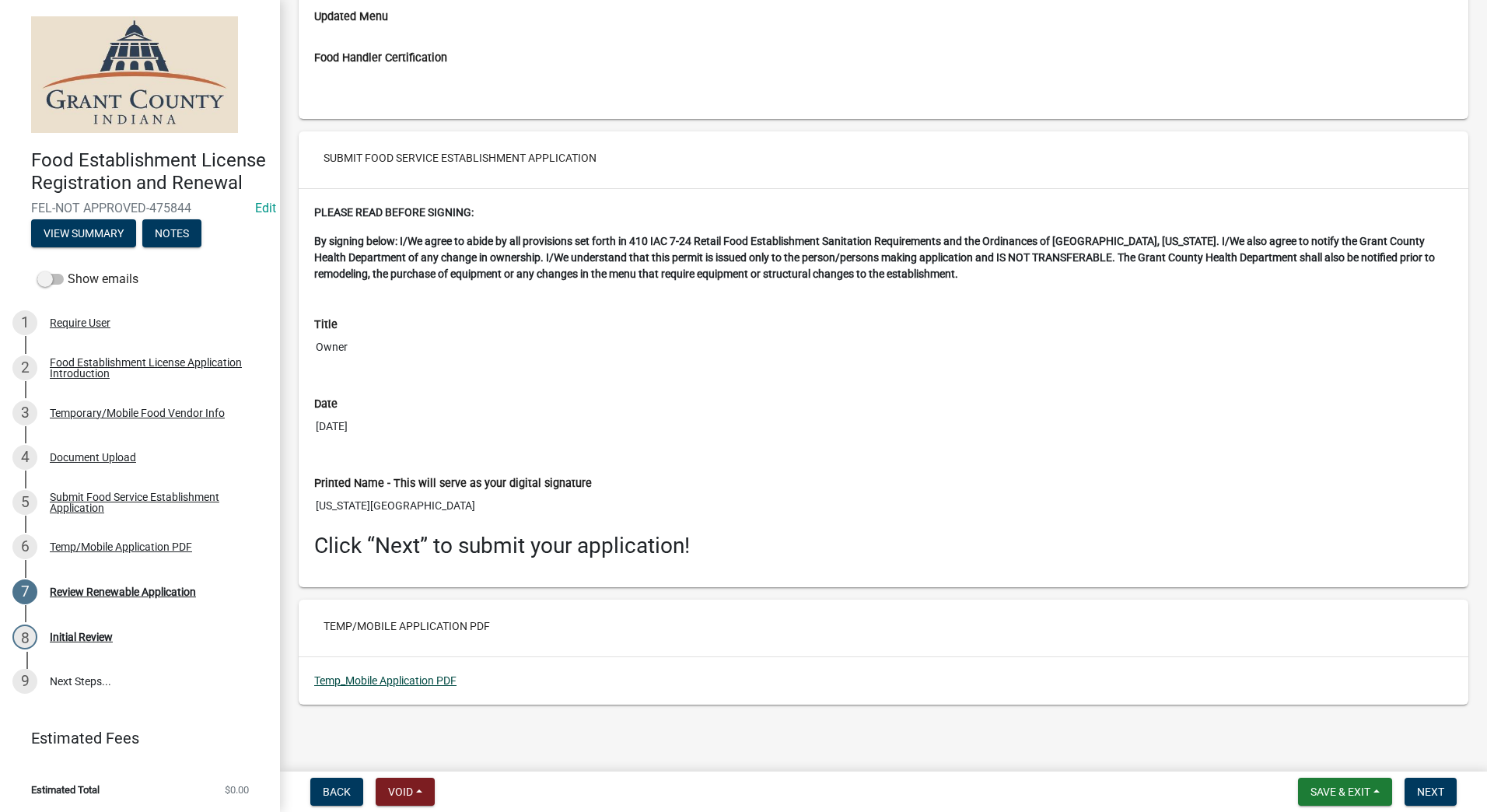
click at [379, 678] on link "Temp_Mobile Application PDF" at bounding box center [385, 680] width 143 height 13
click at [1431, 790] on span "Next" at bounding box center [1431, 792] width 27 height 13
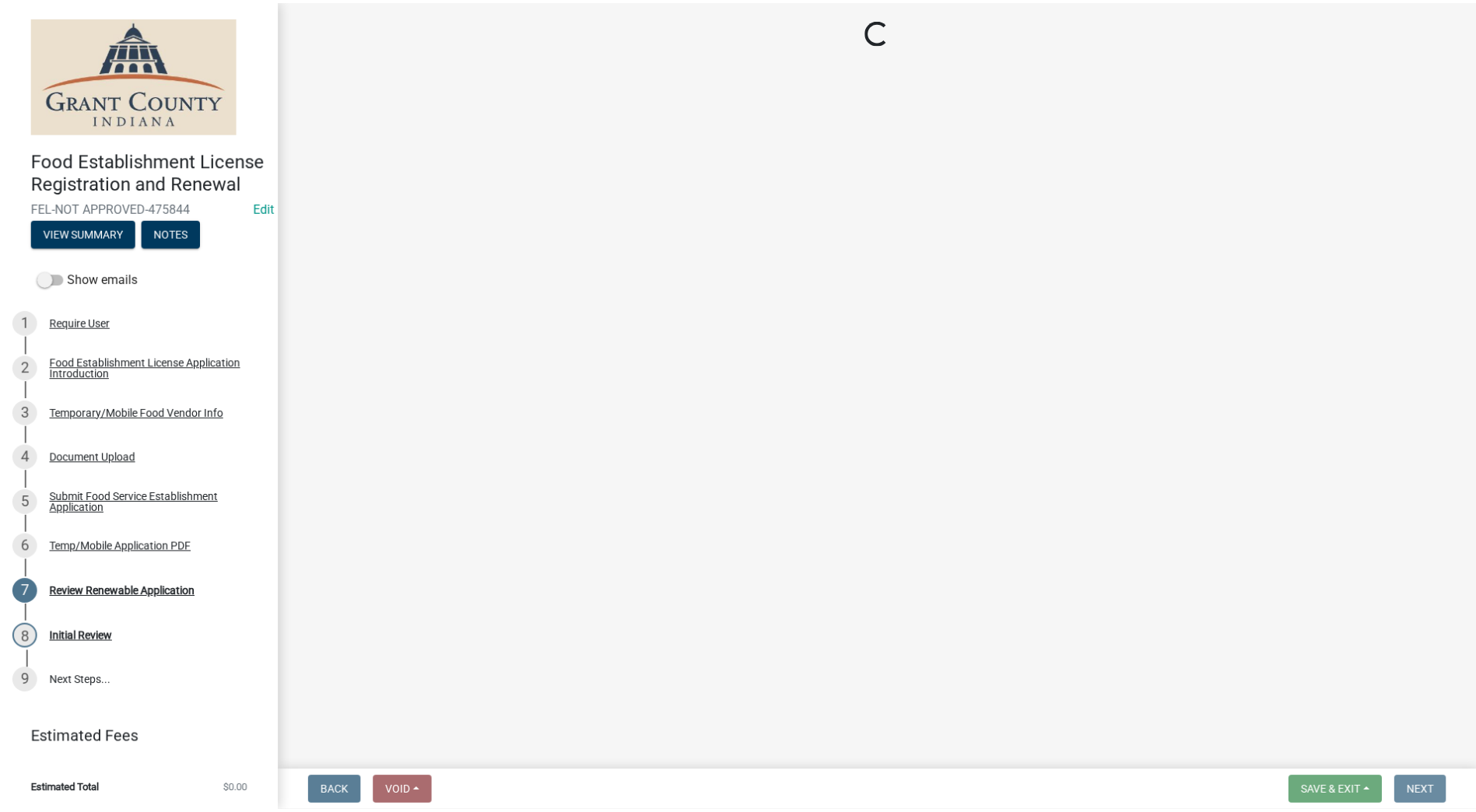
scroll to position [0, 0]
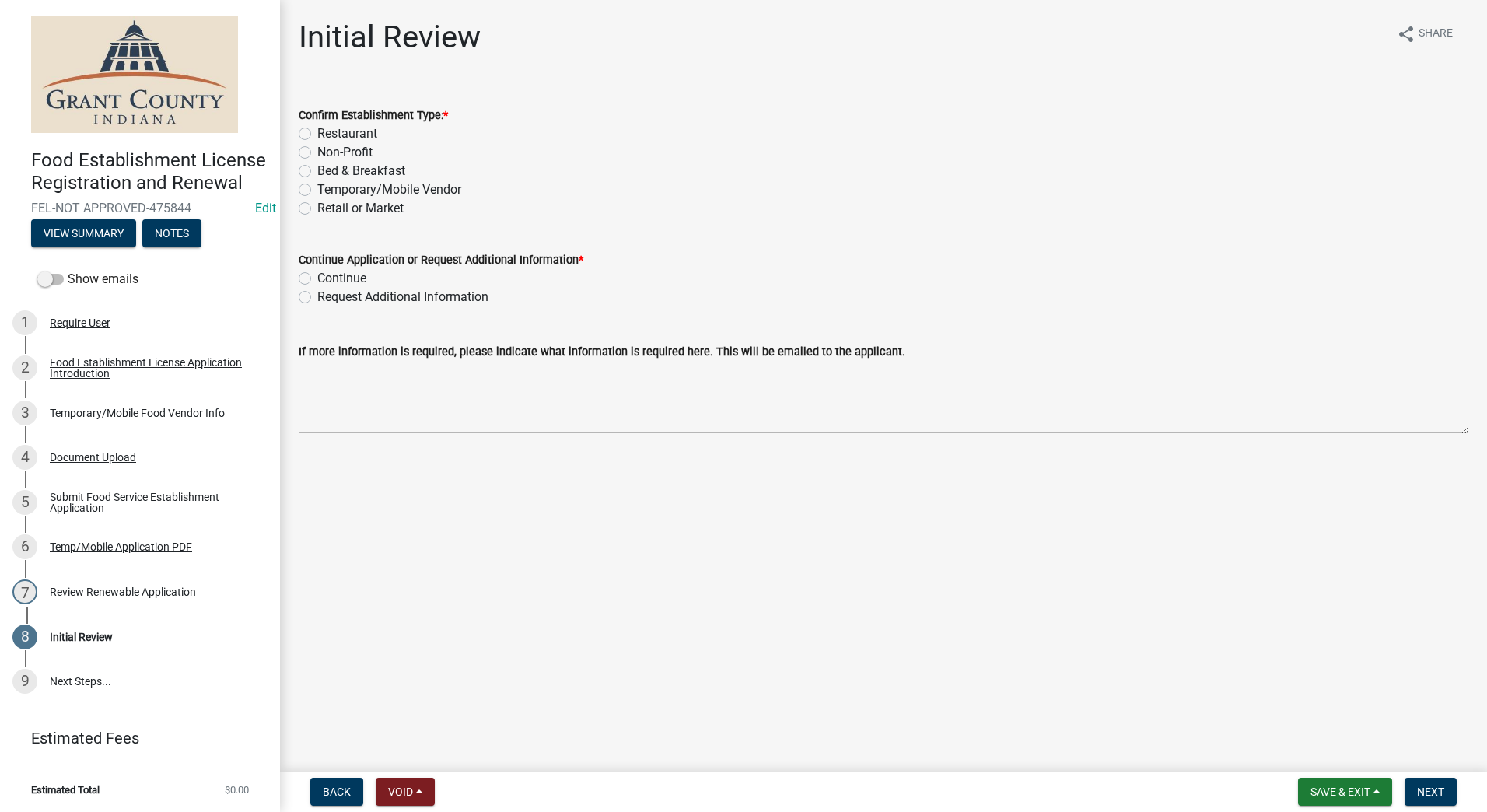
click at [317, 189] on label "Temporary/Mobile Vendor" at bounding box center [389, 189] width 144 height 19
click at [317, 189] on input "Temporary/Mobile Vendor" at bounding box center [322, 185] width 10 height 10
radio input "true"
click at [317, 280] on label "Continue" at bounding box center [341, 279] width 49 height 19
click at [317, 280] on input "Continue" at bounding box center [322, 274] width 10 height 10
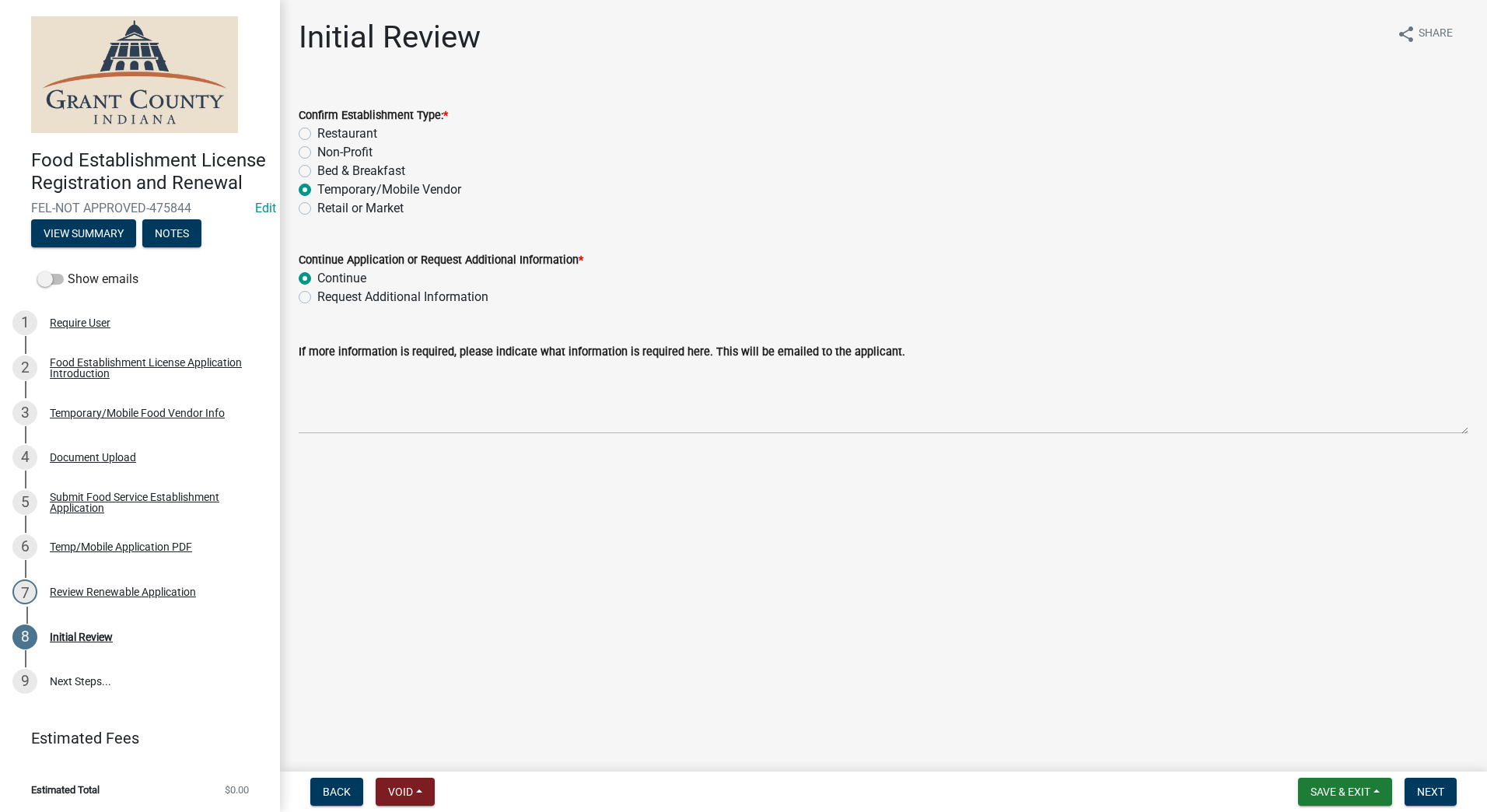
radio input "true"
click at [466, 526] on main "Initial Review share Share Confirm Establishment Type: * Restaurant Non-Profit …" at bounding box center [884, 382] width 1207 height 765
click at [1428, 795] on span "Next" at bounding box center [1431, 792] width 27 height 13
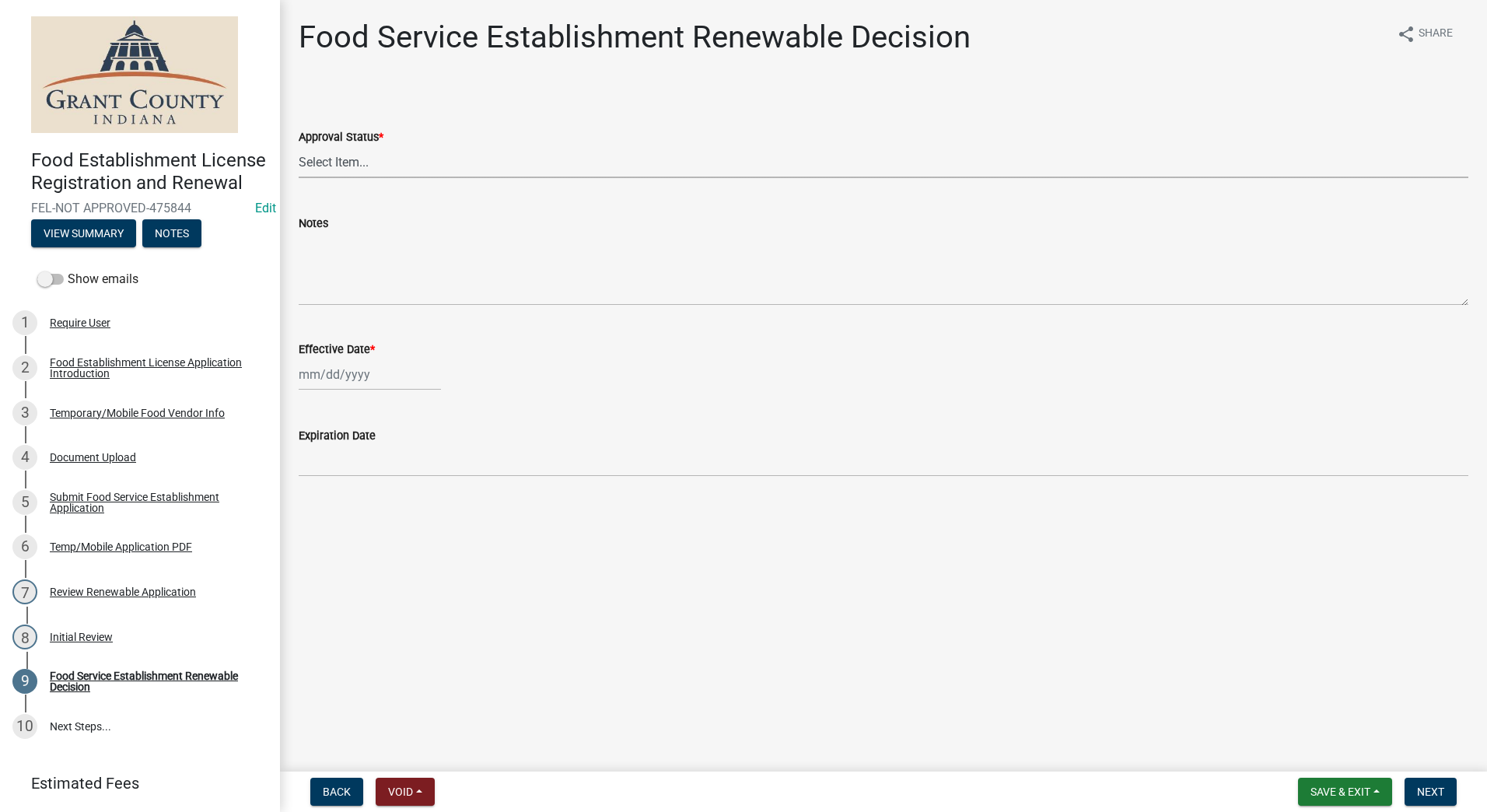
click at [501, 161] on select "Select Item... Approved Denied" at bounding box center [883, 162] width 1170 height 32
click at [298, 146] on select "Select Item... Approved Denied" at bounding box center [883, 162] width 1170 height 32
select select "f8bc5ebe-de22-4857-900a-5f4c078c3457"
click at [395, 367] on div at bounding box center [370, 374] width 143 height 32
select select "9"
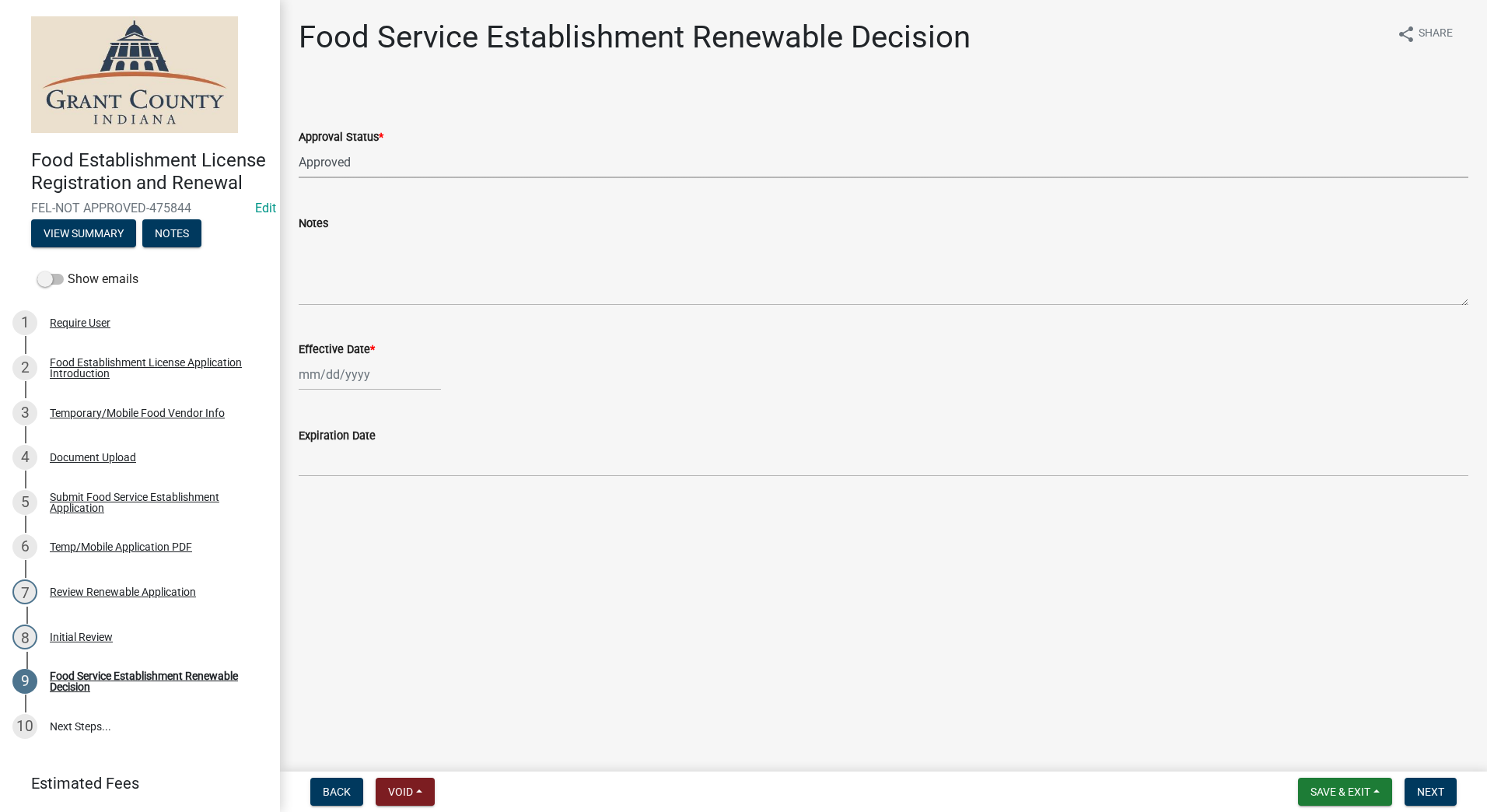
select select "2025"
click at [337, 482] on div "9" at bounding box center [339, 482] width 25 height 25
type input "[DATE]"
click at [707, 585] on main "Food Service Establishment Renewable Decision share Share Approval Status * Sel…" at bounding box center [884, 382] width 1207 height 765
click at [1430, 784] on button "Next" at bounding box center [1431, 792] width 52 height 28
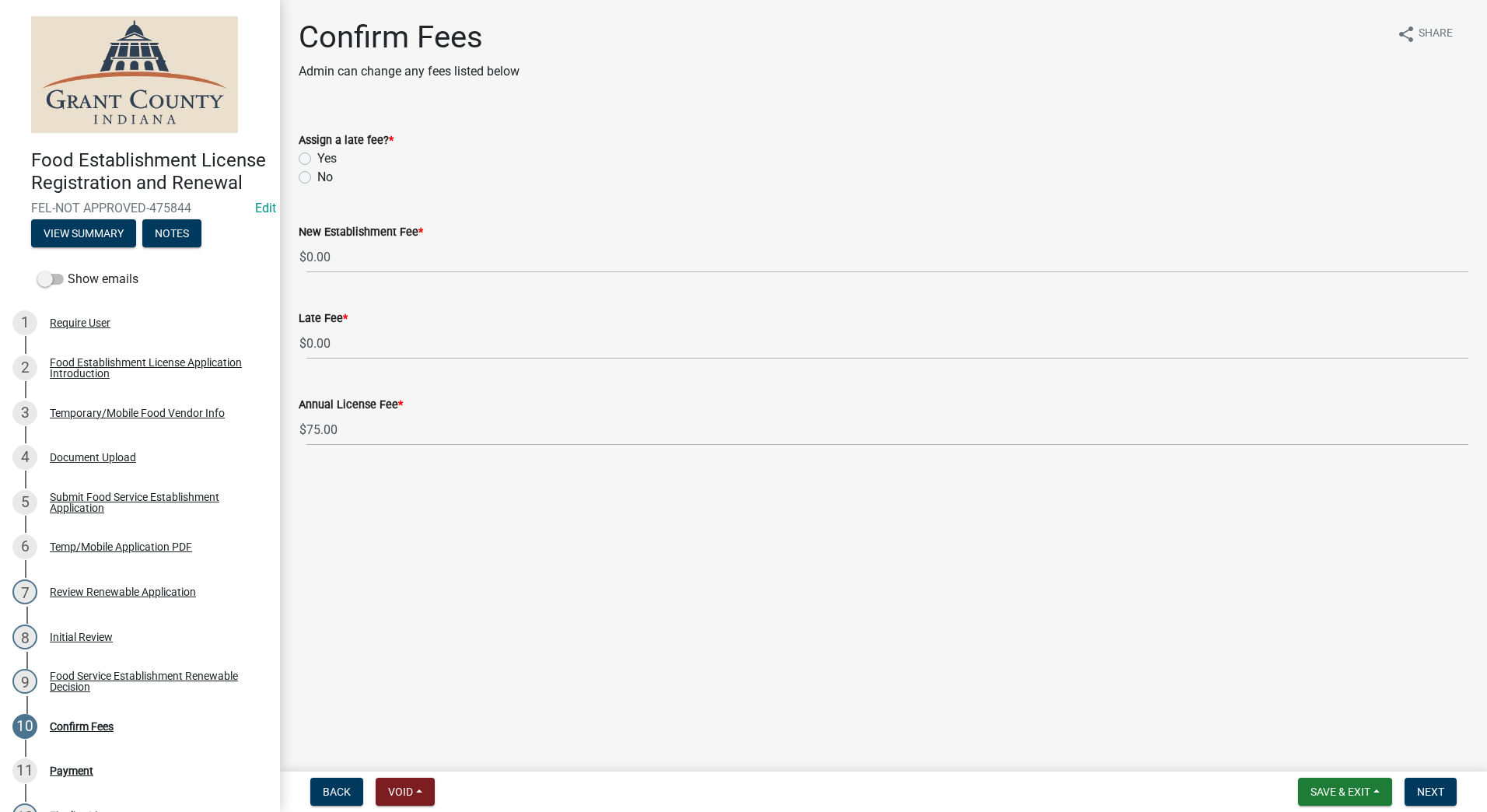
click at [317, 176] on label "No" at bounding box center [325, 178] width 16 height 19
click at [317, 176] on input "No" at bounding box center [322, 173] width 10 height 10
radio input "true"
click at [1447, 784] on button "Next" at bounding box center [1431, 792] width 52 height 28
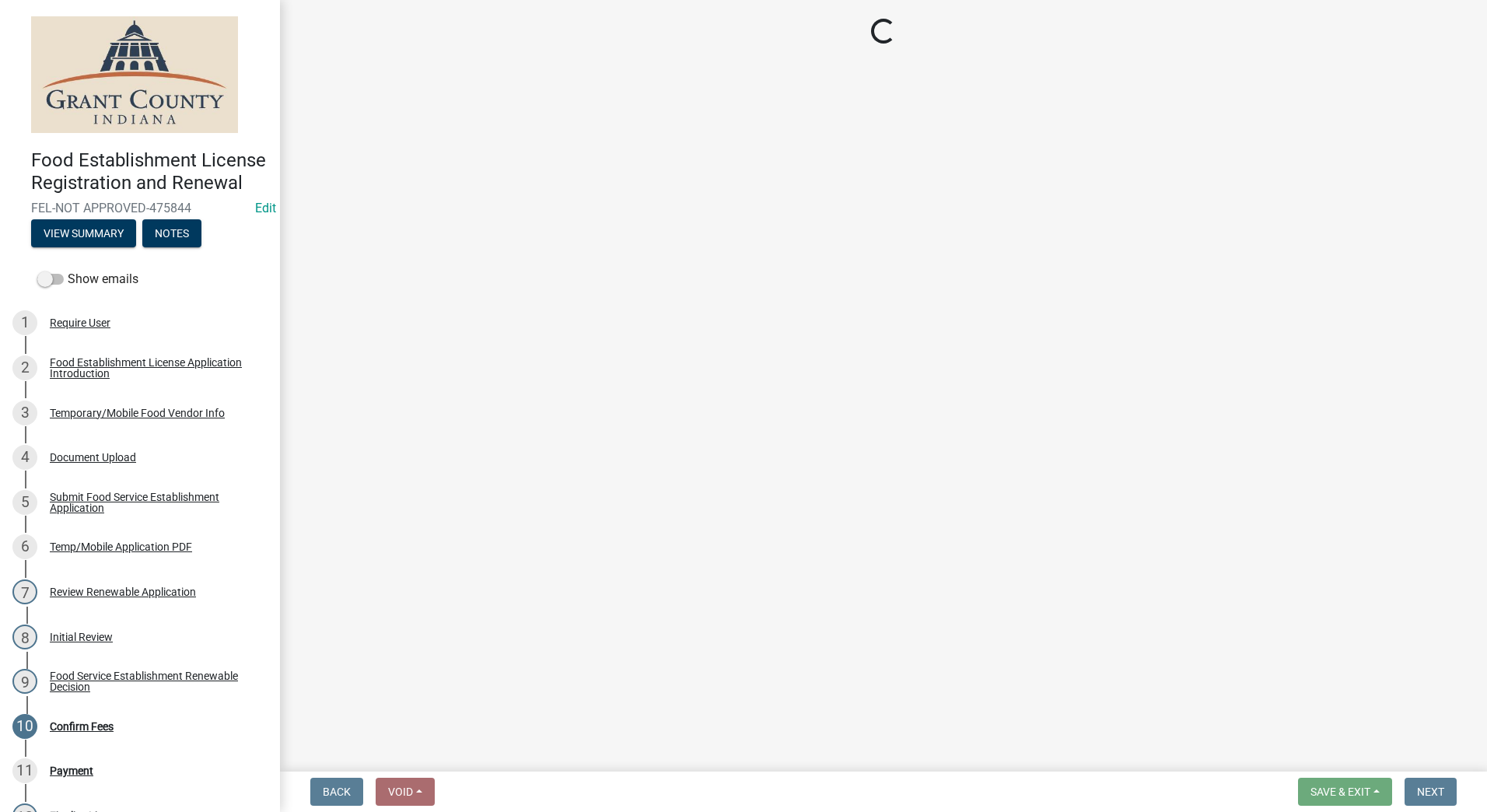
select select "2: 1"
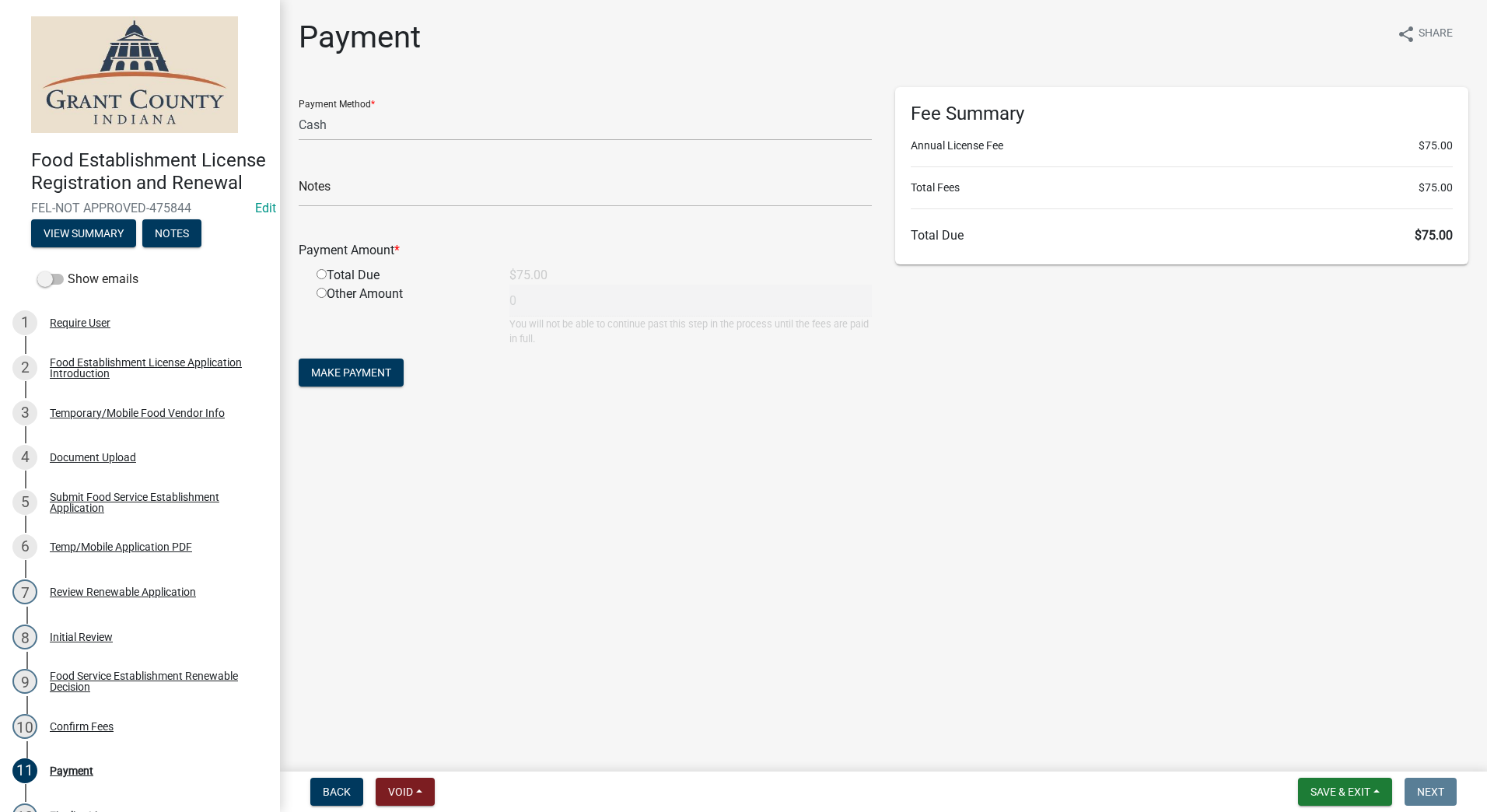
click at [319, 274] on input "radio" at bounding box center [321, 274] width 10 height 10
radio input "true"
type input "75"
click at [342, 371] on span "Make Payment" at bounding box center [351, 373] width 80 height 13
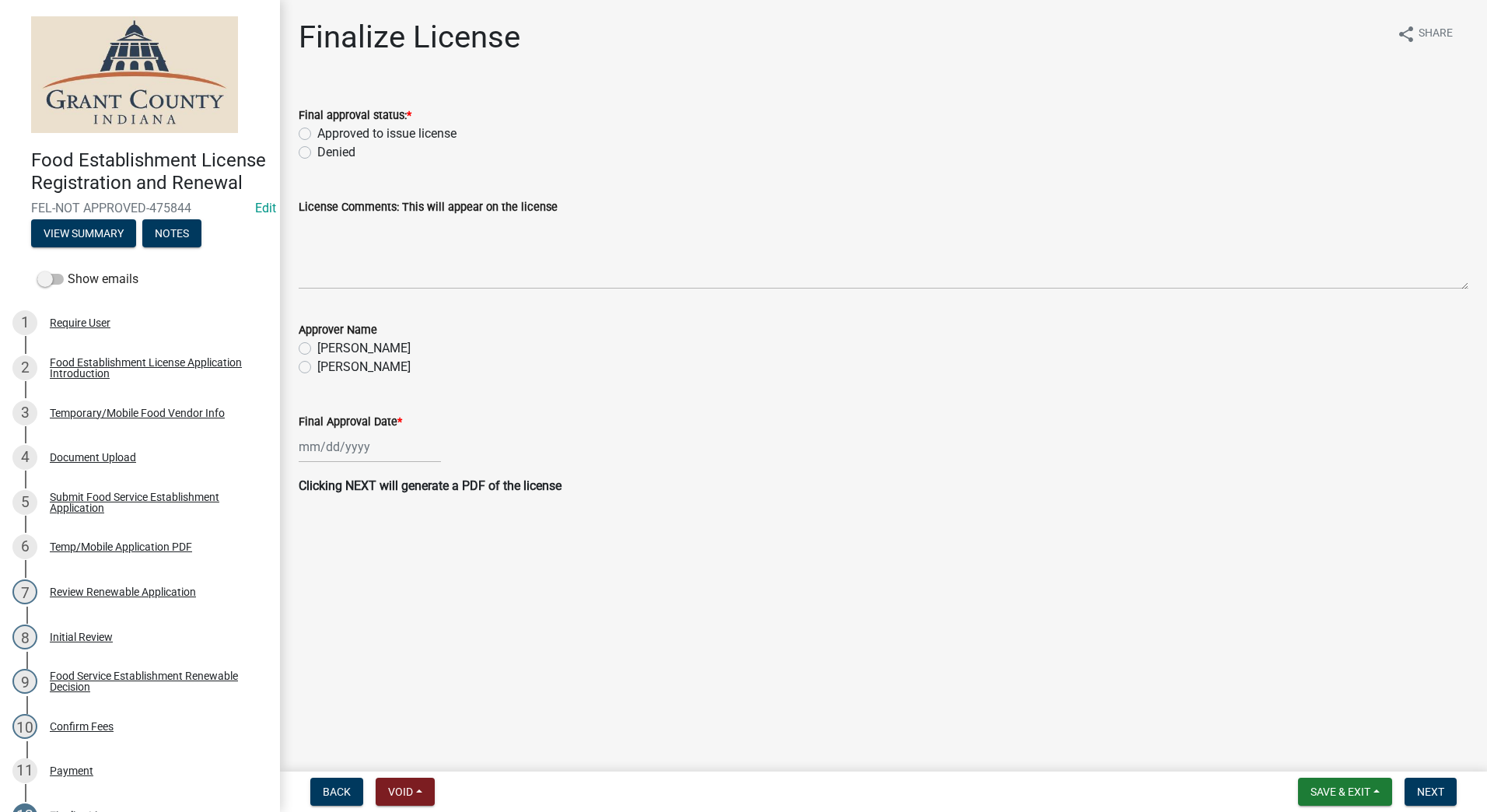
click at [317, 135] on label "Approved to issue license" at bounding box center [387, 134] width 139 height 19
click at [317, 135] on input "Approved to issue license" at bounding box center [322, 129] width 10 height 10
radio input "true"
click at [317, 370] on label "[PERSON_NAME]" at bounding box center [363, 367] width 93 height 19
click at [317, 368] on input "[PERSON_NAME]" at bounding box center [322, 363] width 10 height 10
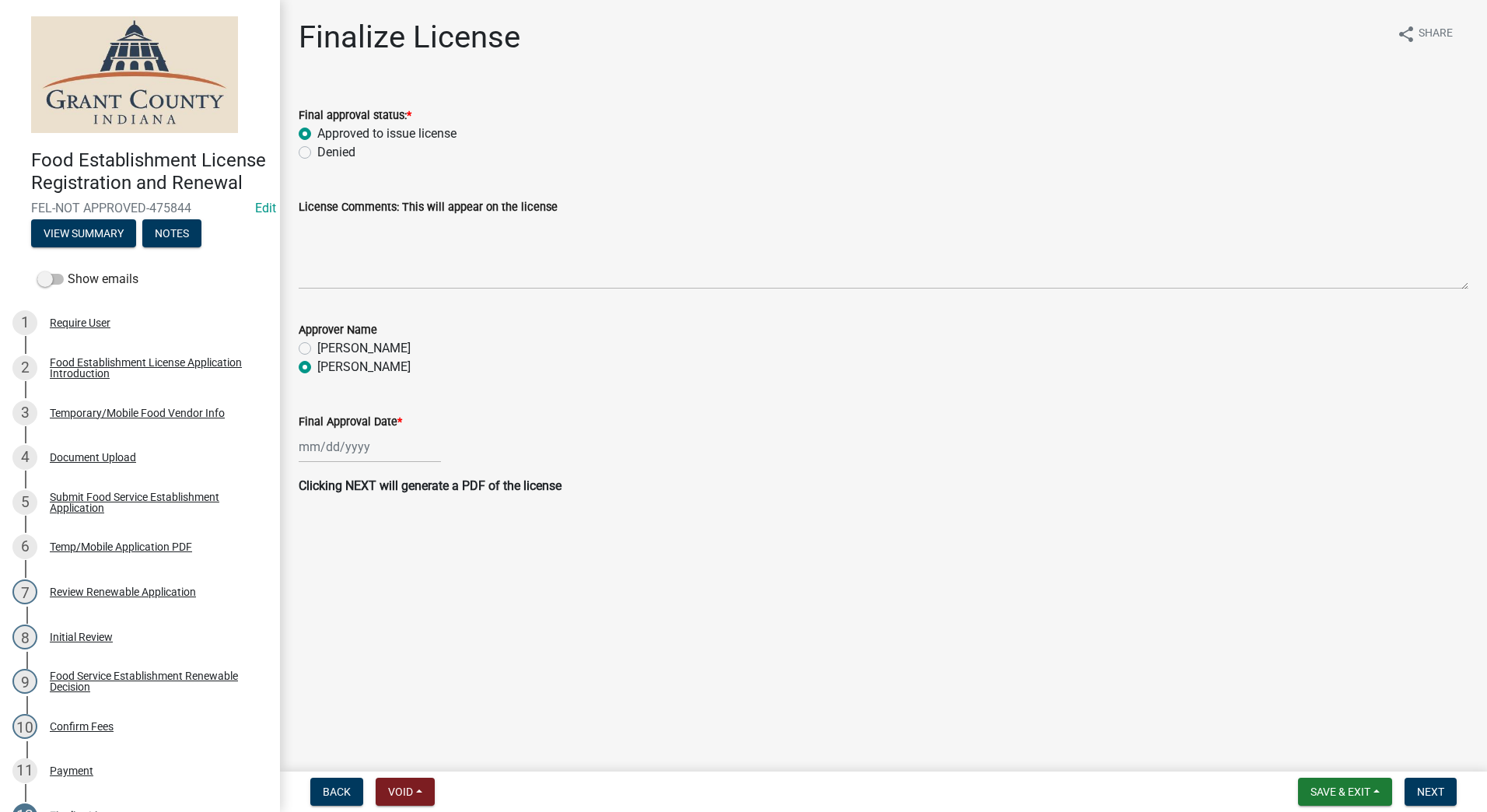
radio input "true"
click at [361, 448] on div at bounding box center [370, 446] width 143 height 32
select select "9"
select select "2025"
click at [345, 556] on div "9" at bounding box center [339, 554] width 25 height 25
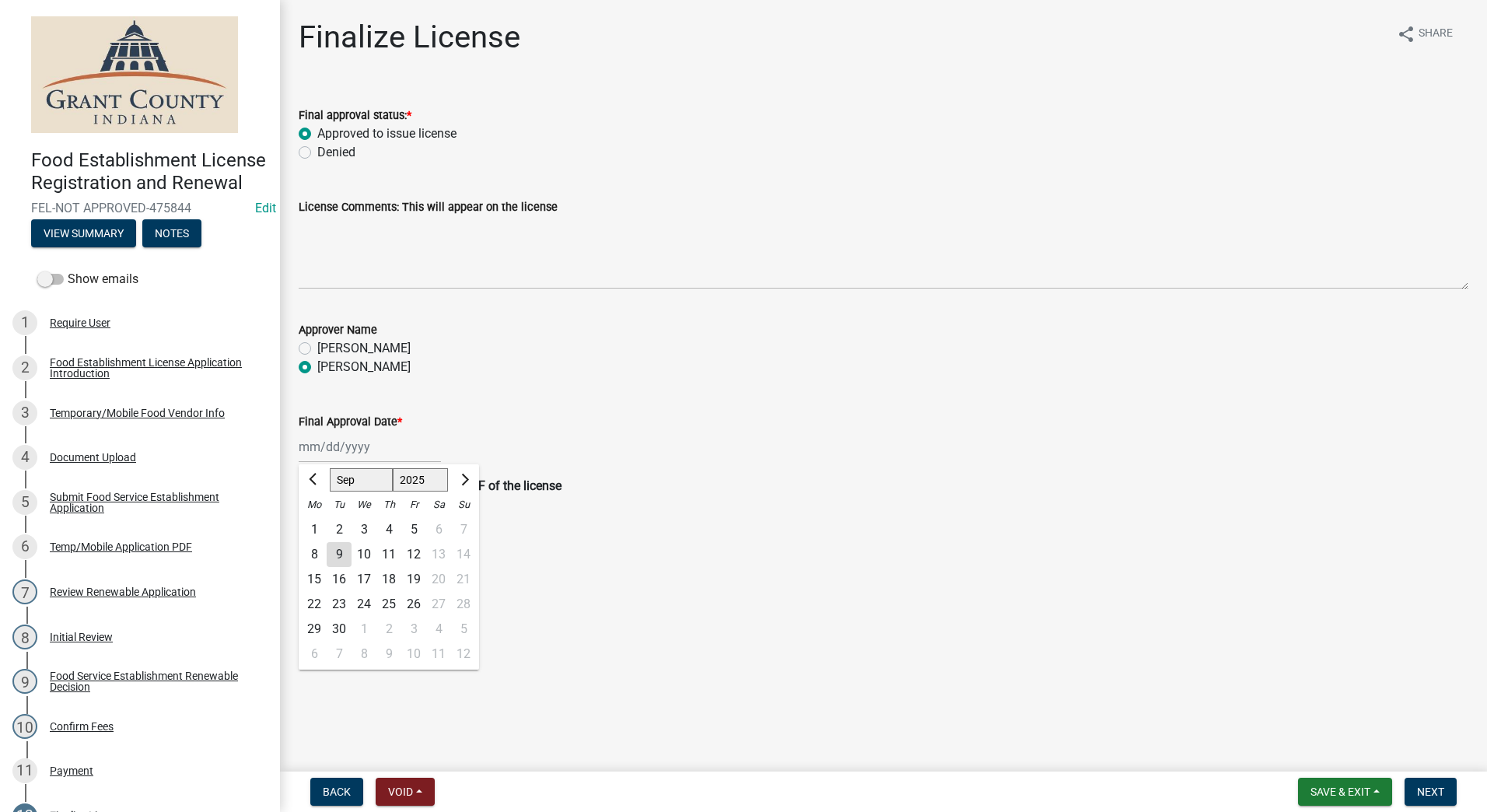
type input "[DATE]"
click at [860, 594] on main "Finalize License share Share Final approval status: * Approved to issue license…" at bounding box center [884, 382] width 1207 height 765
click at [1424, 789] on span "Next" at bounding box center [1431, 792] width 27 height 13
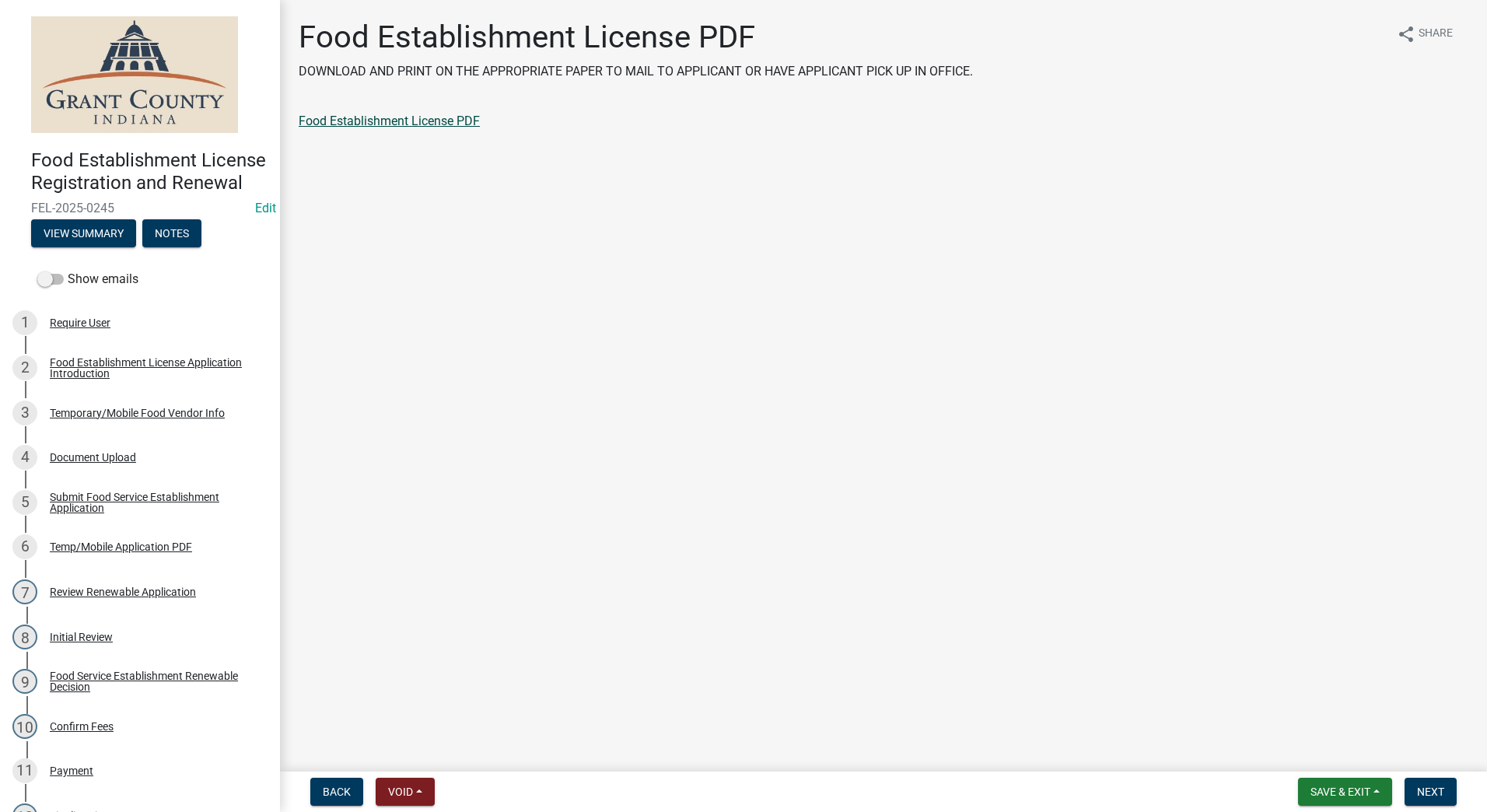
click at [347, 120] on link "Food Establishment License PDF" at bounding box center [388, 121] width 181 height 15
click at [1418, 786] on span "Next" at bounding box center [1431, 792] width 27 height 13
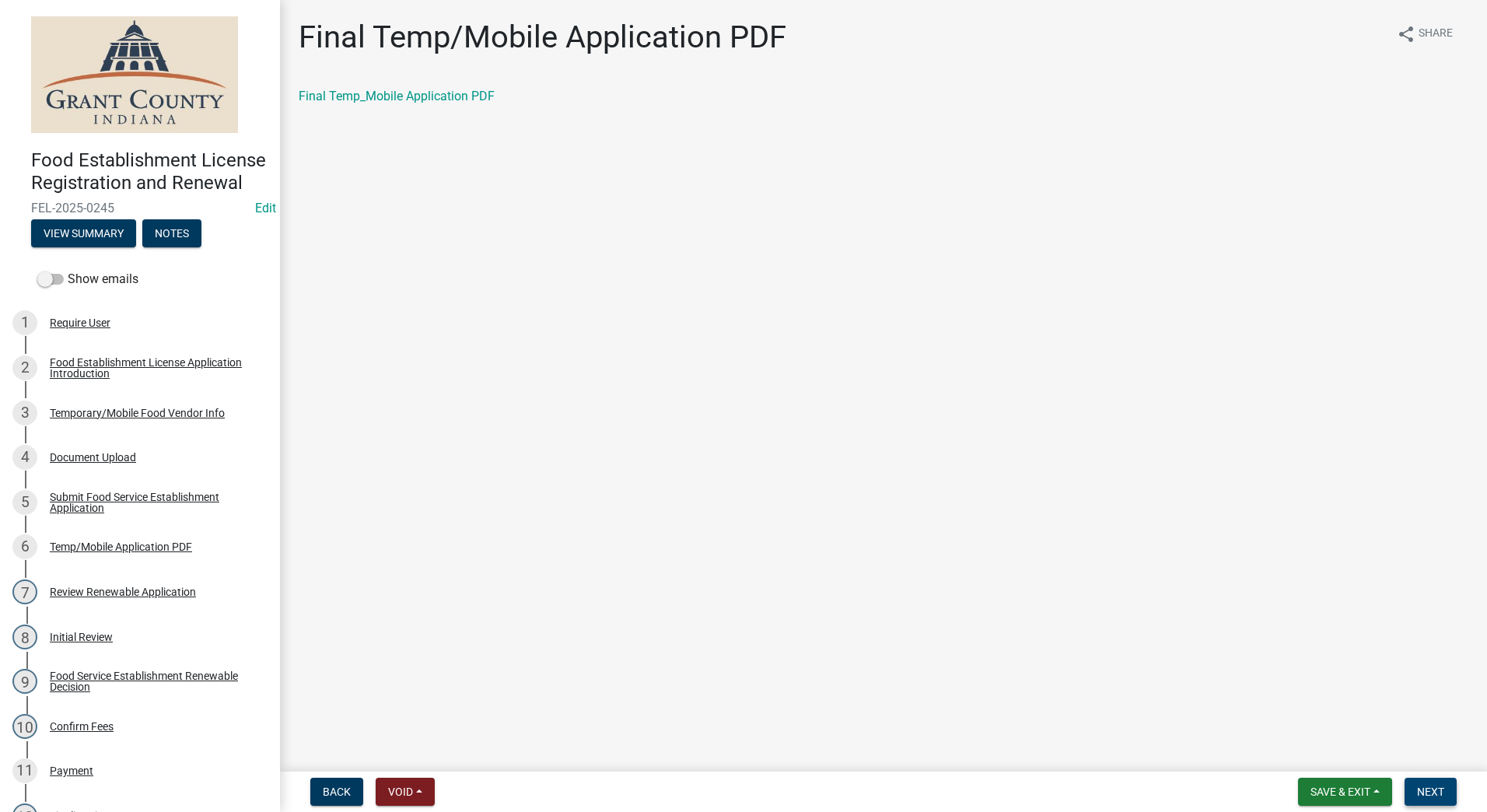
click at [1432, 782] on button "Next" at bounding box center [1431, 792] width 52 height 28
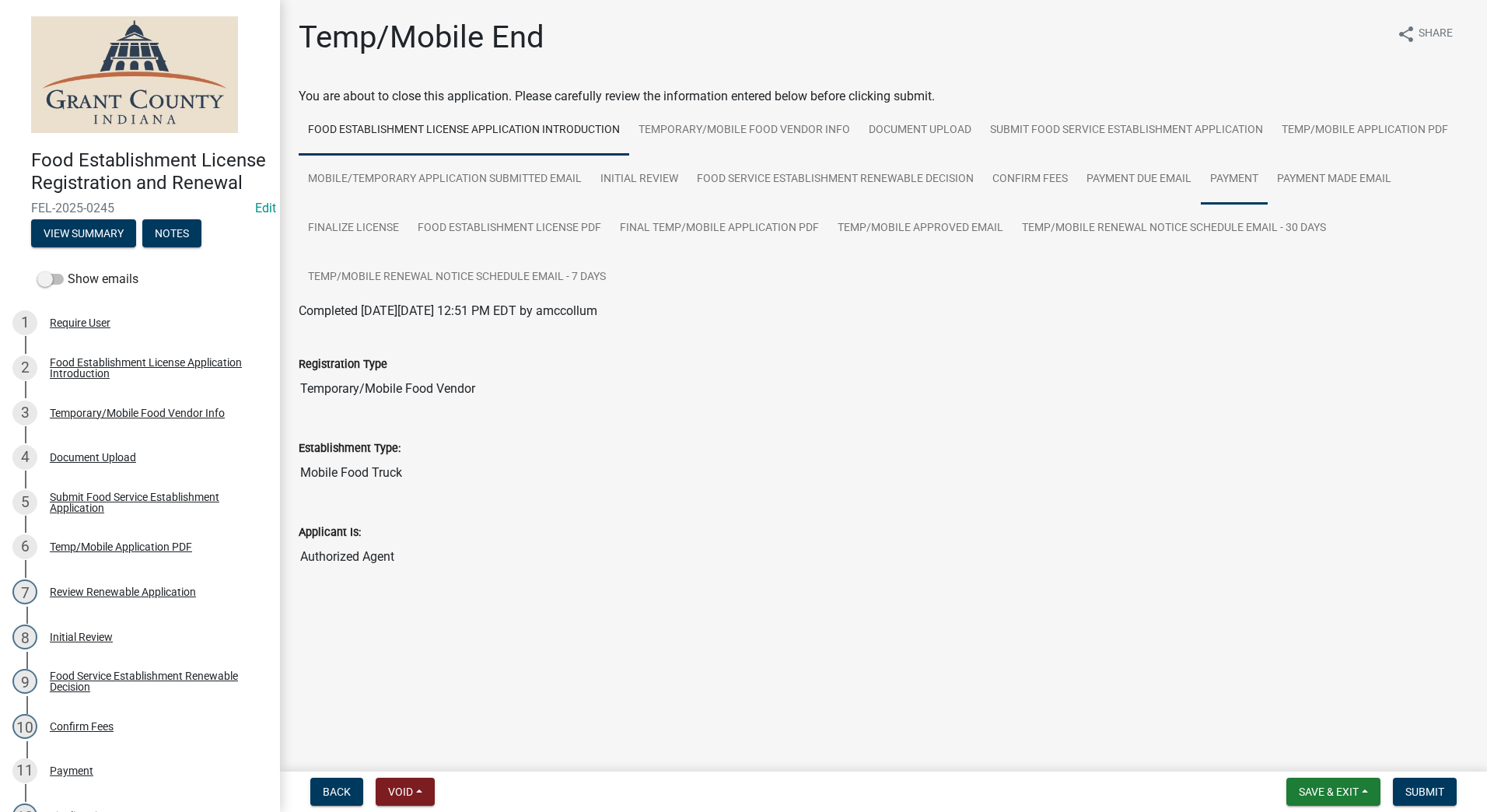
click at [1228, 174] on link "Payment" at bounding box center [1234, 180] width 67 height 50
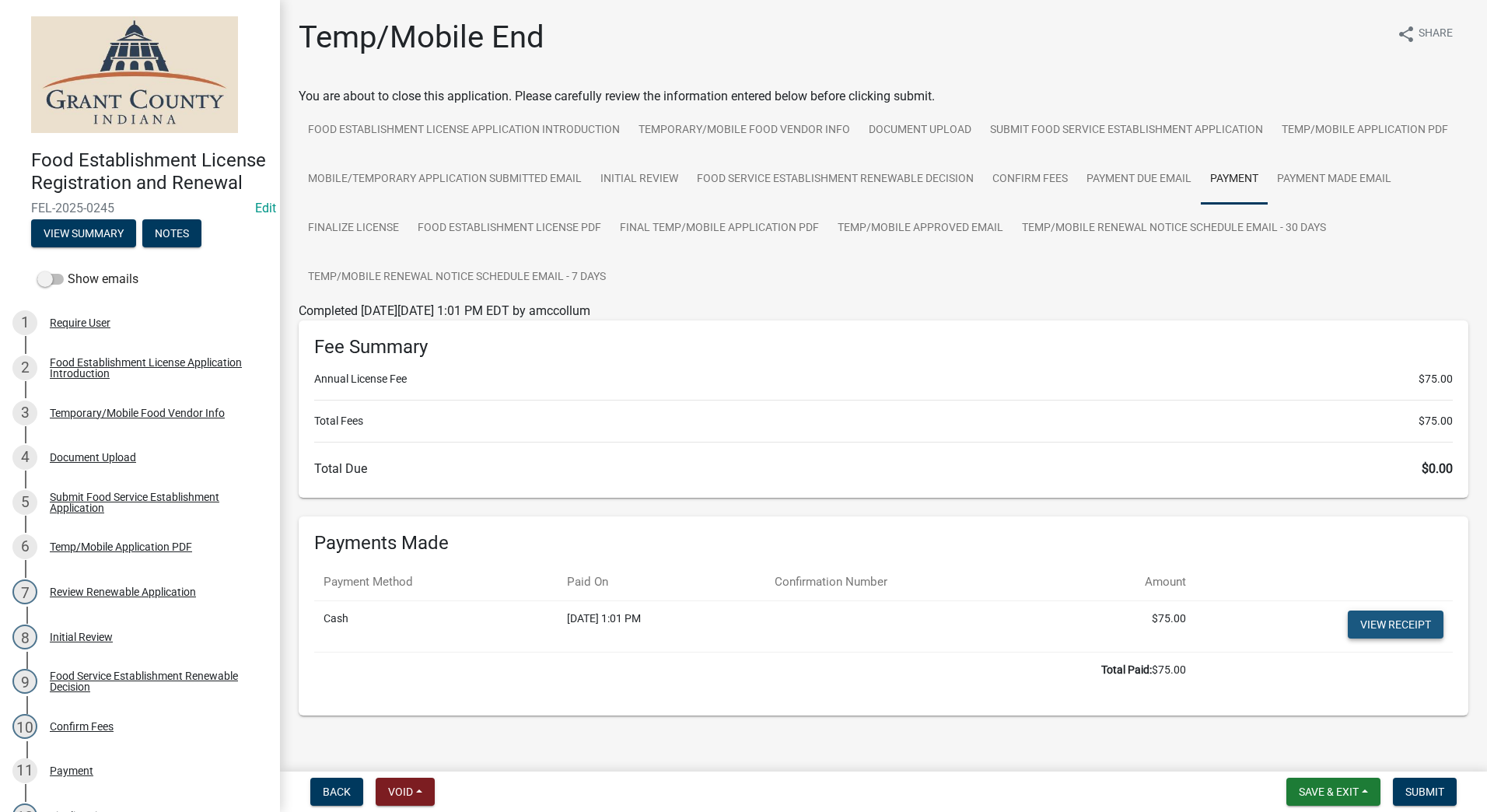
click at [1359, 615] on link "View receipt" at bounding box center [1396, 625] width 96 height 28
click at [1432, 784] on button "Submit" at bounding box center [1424, 792] width 63 height 28
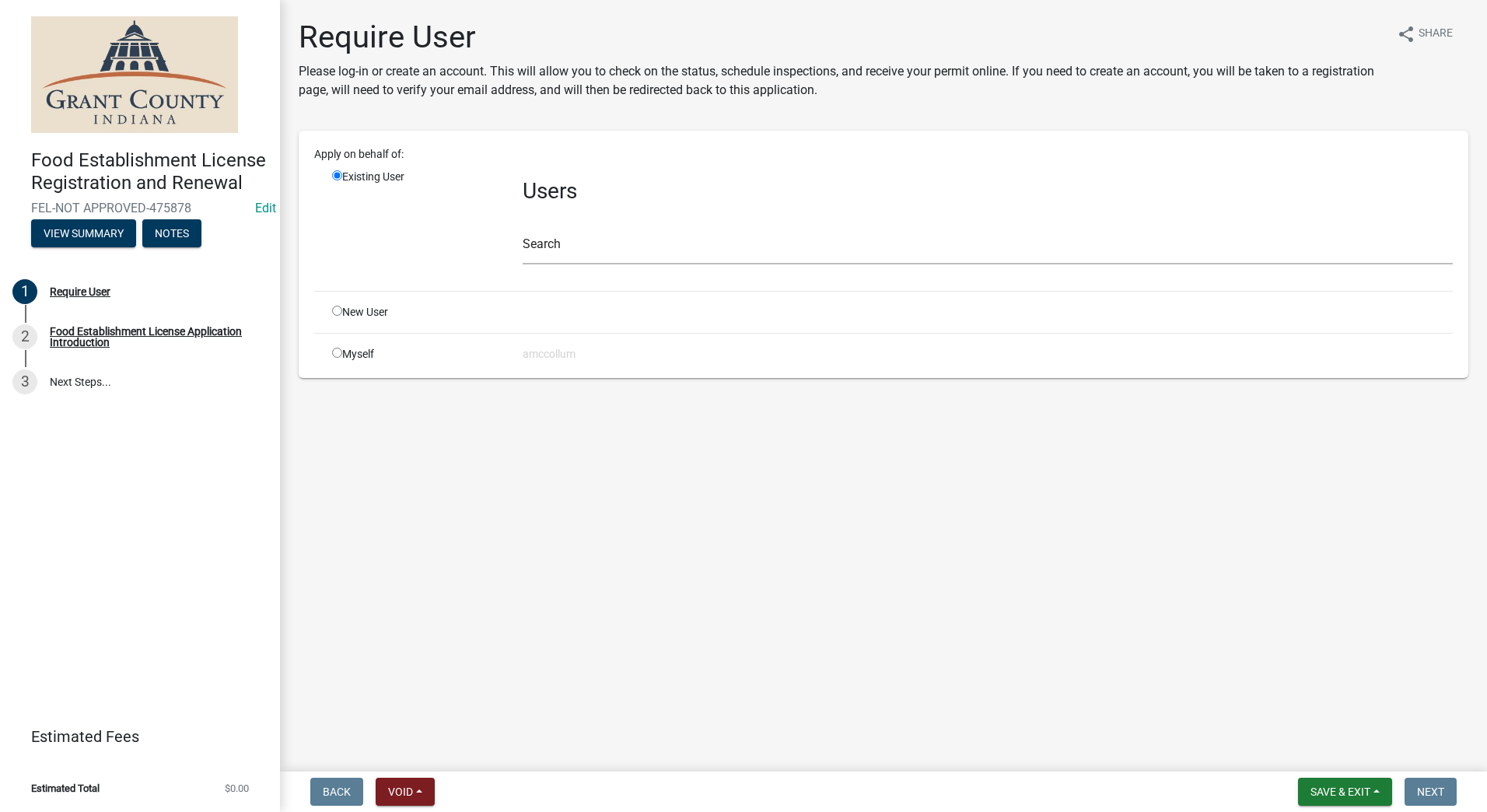
click at [336, 315] on input "radio" at bounding box center [337, 310] width 10 height 10
radio input "true"
radio input "false"
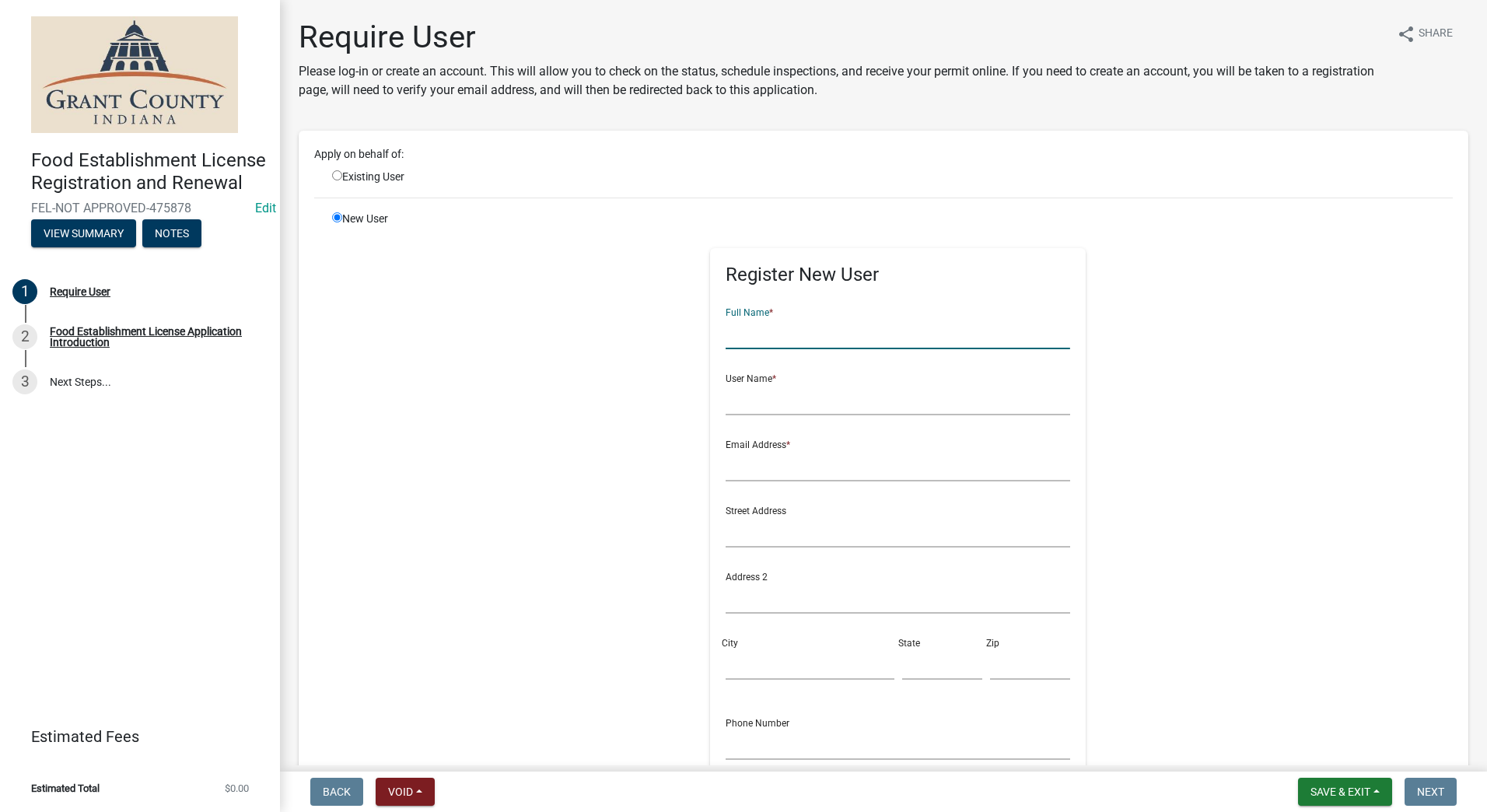
click at [803, 330] on input "text" at bounding box center [898, 333] width 345 height 32
click at [791, 336] on input "Tacos El Me" at bounding box center [898, 333] width 345 height 32
type input "Tacos El Mezquite #2"
click at [735, 399] on input "text" at bounding box center [898, 399] width 345 height 32
type input "[PERSON_NAME]"
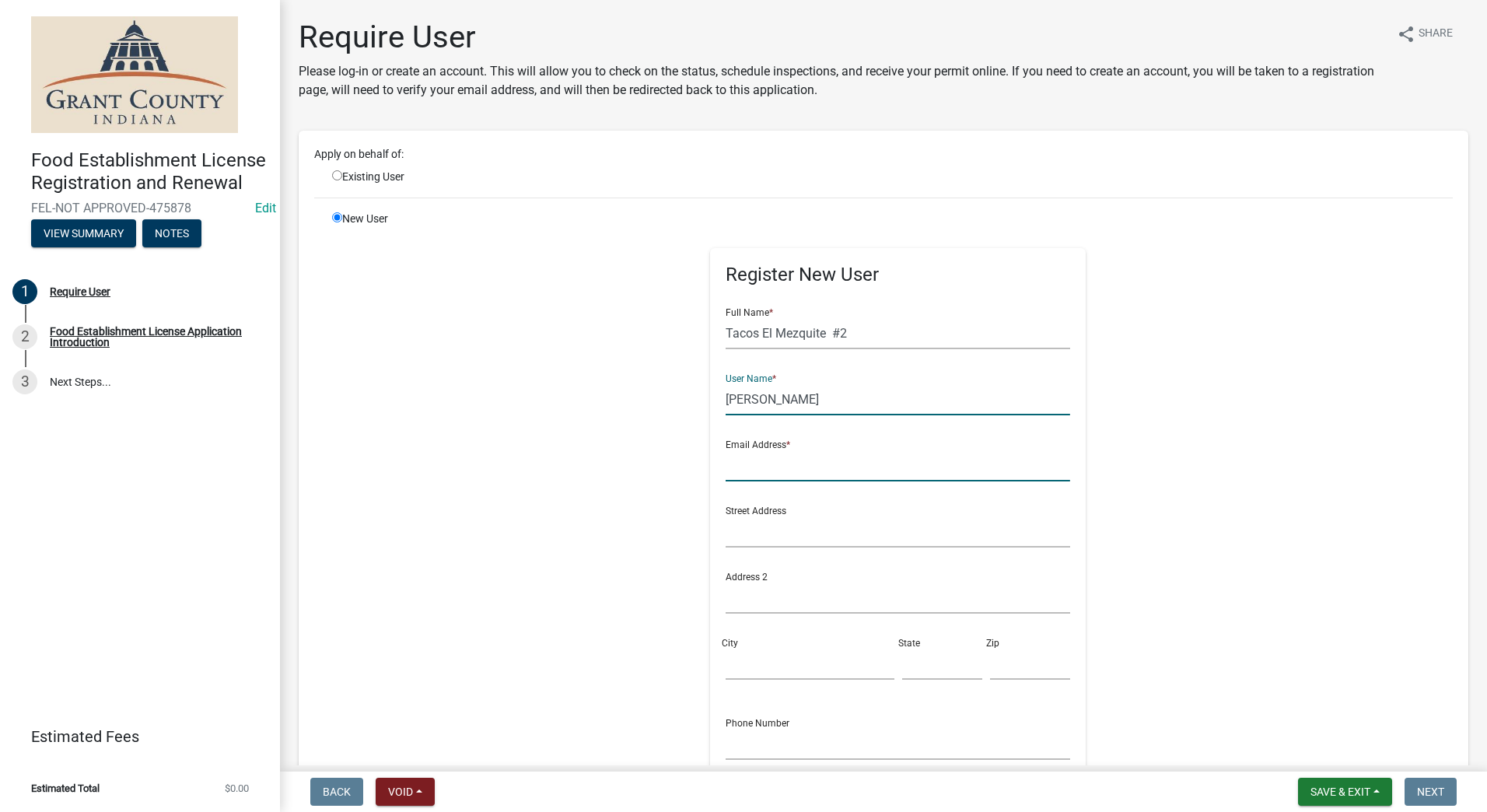
click at [758, 459] on input "text" at bounding box center [898, 465] width 345 height 32
type input "JoaquincortesLL@gmail.com"
click at [727, 525] on input "text" at bounding box center [898, 532] width 345 height 32
type input "2723 So. Gallatin St."
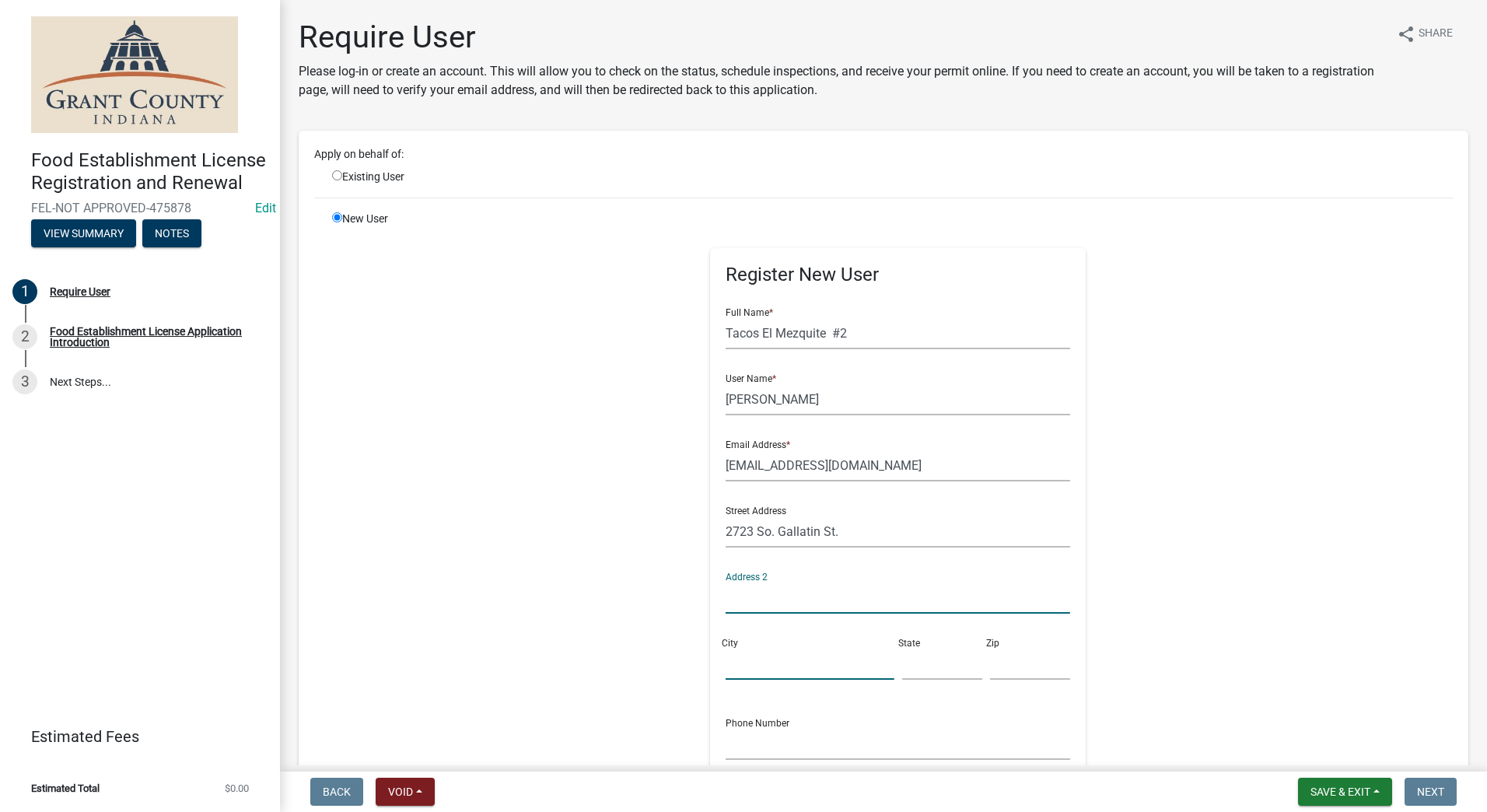
click at [775, 659] on input "City" at bounding box center [810, 663] width 168 height 32
type input "Marion"
click at [905, 669] on input "text" at bounding box center [942, 663] width 80 height 32
type input "IN"
type input "46953"
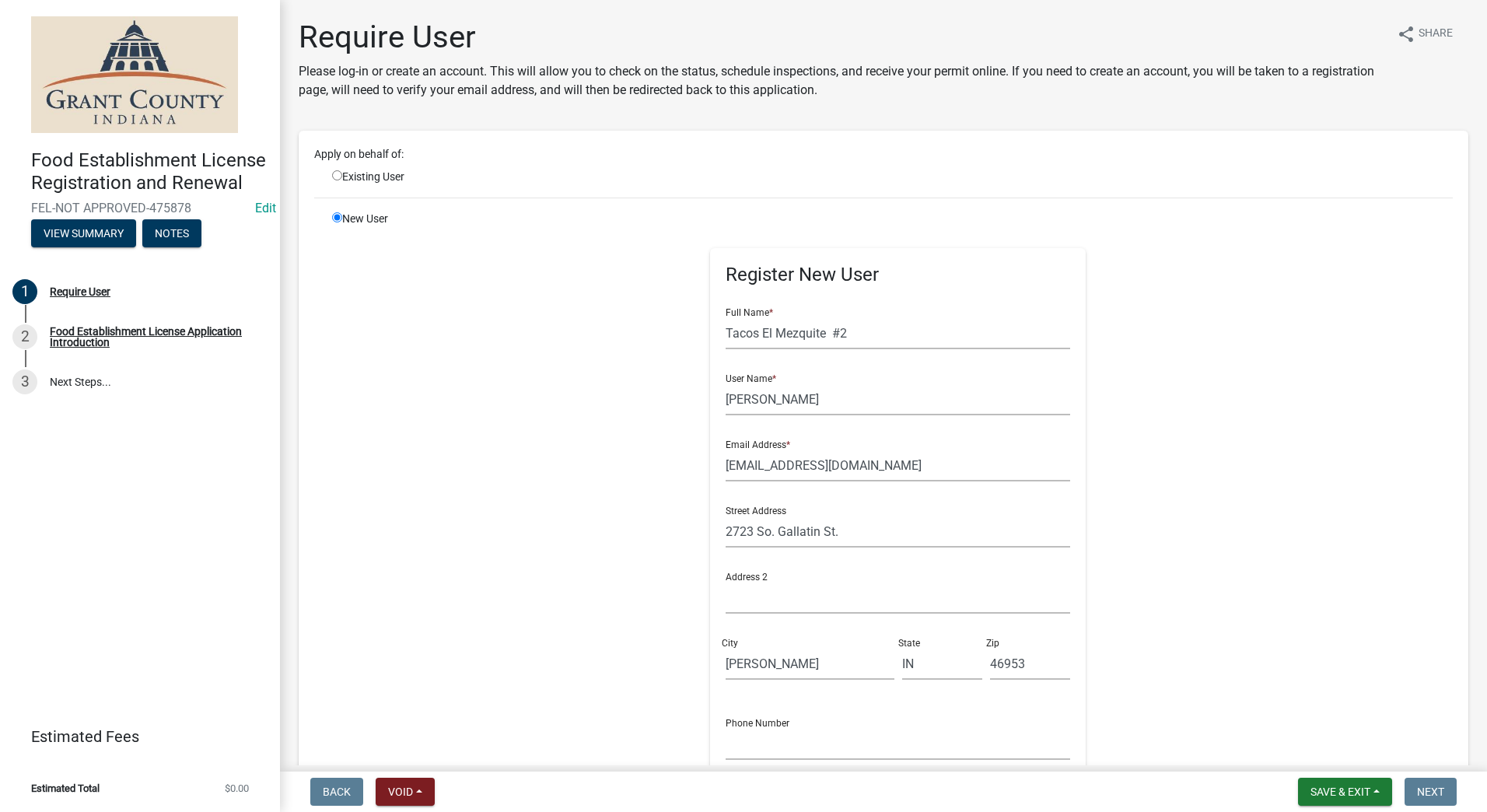
click at [538, 656] on div "Register New User Full Name * Tacos El Mezquite #2 User Name * Joaquin Cortes E…" at bounding box center [898, 561] width 797 height 700
click at [740, 742] on input "text" at bounding box center [898, 744] width 345 height 32
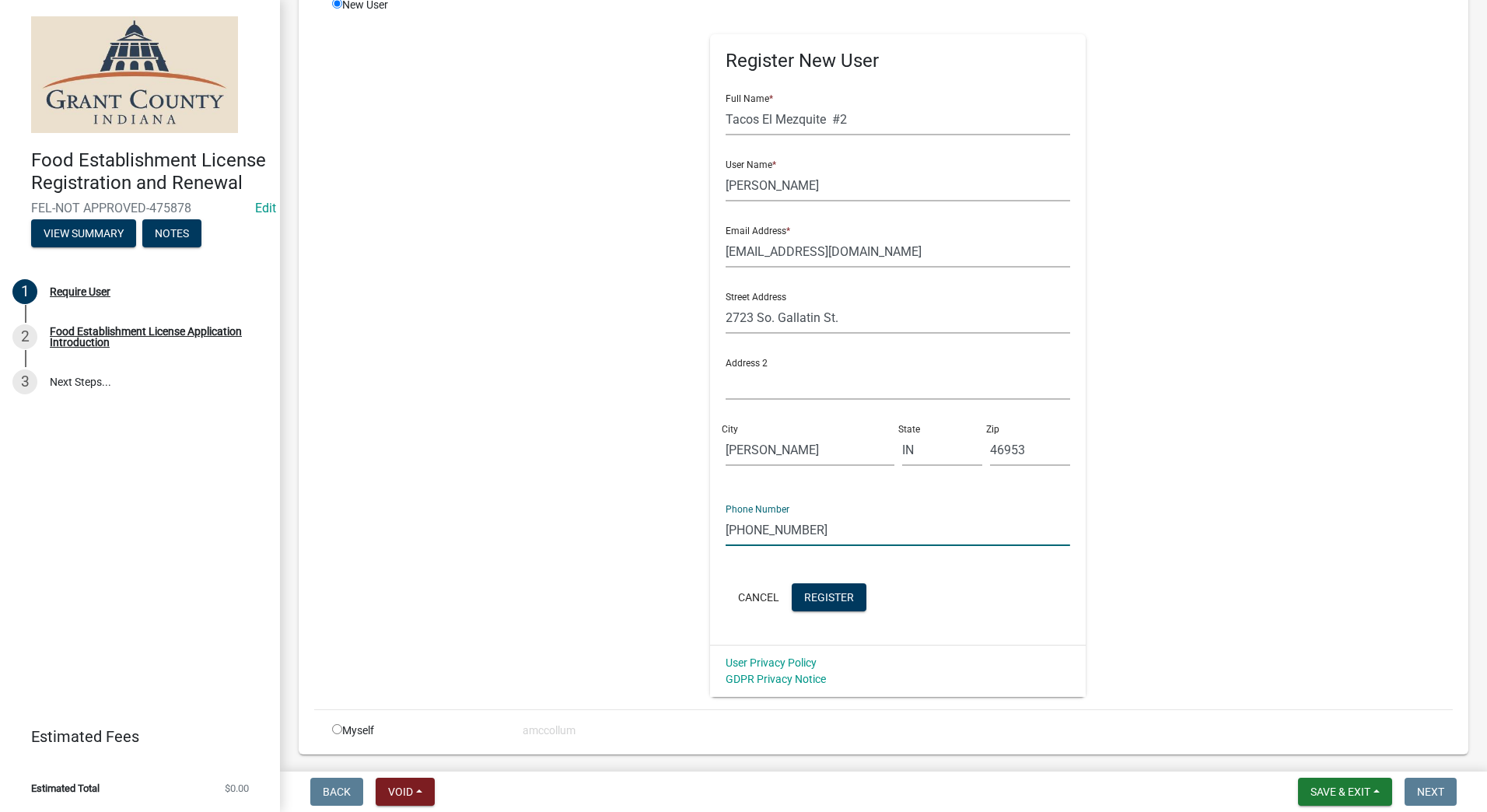
scroll to position [233, 0]
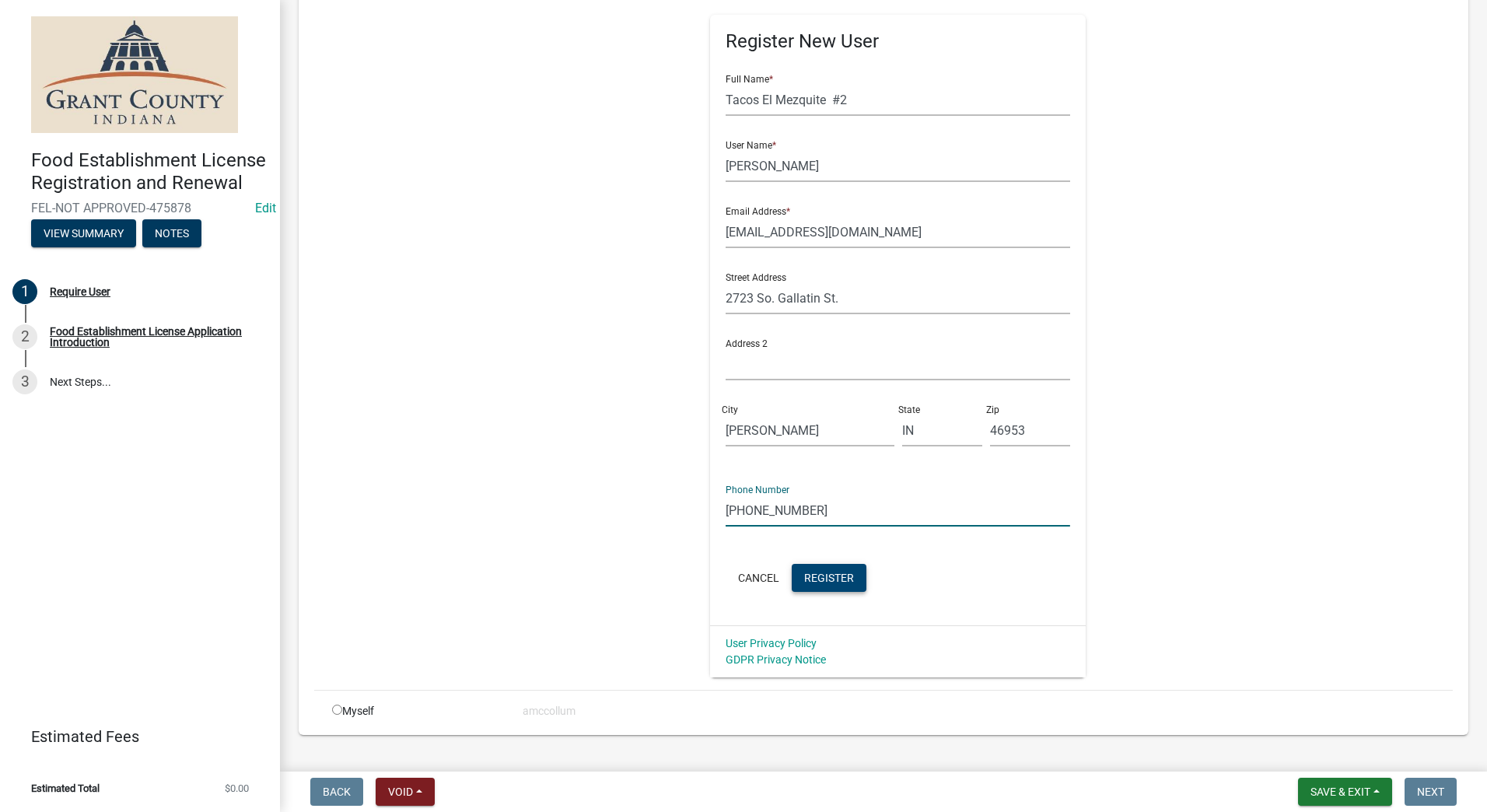
type input "(765)251-2646"
click at [827, 576] on span "Register" at bounding box center [829, 577] width 50 height 13
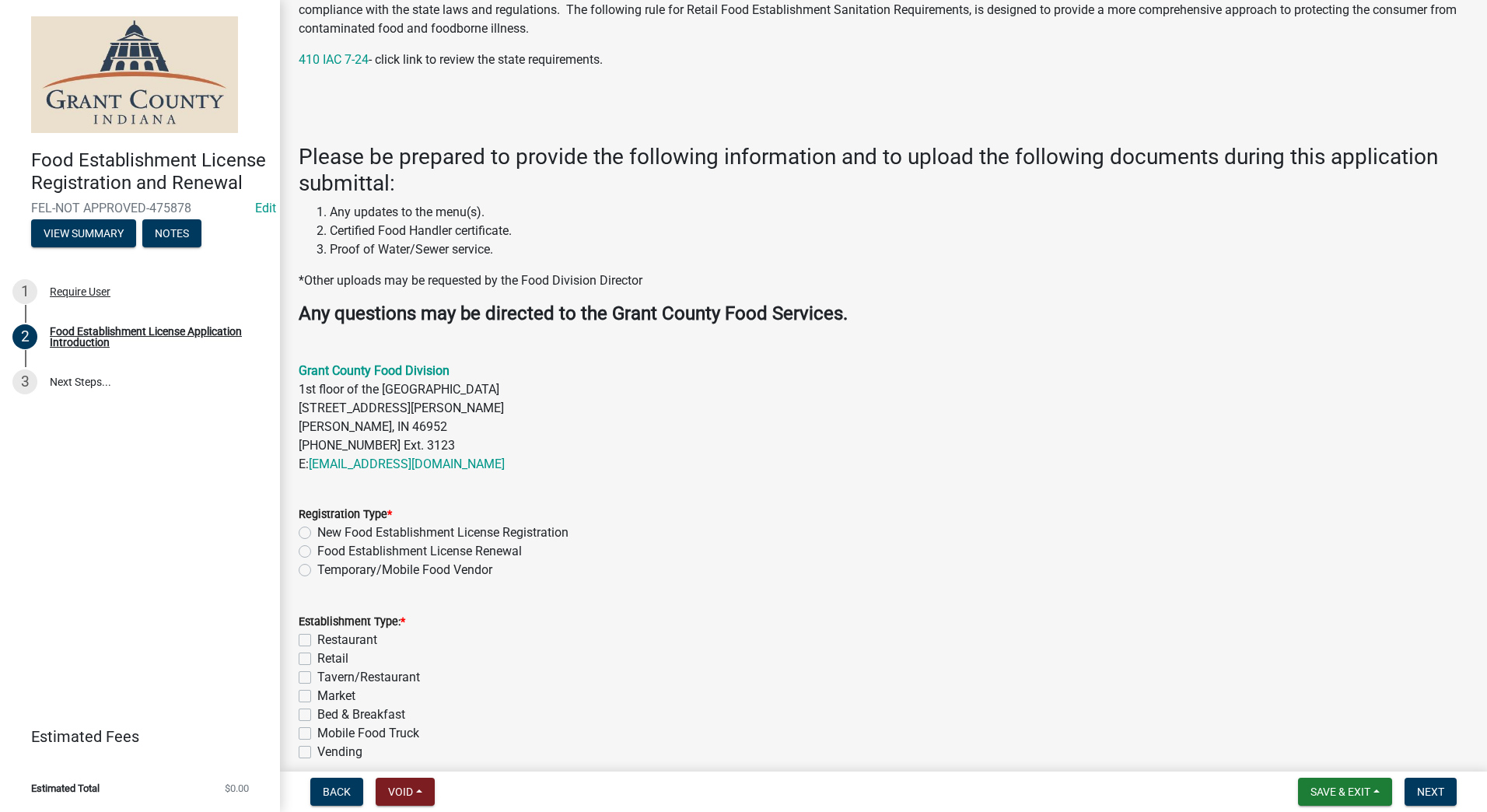
scroll to position [388, 0]
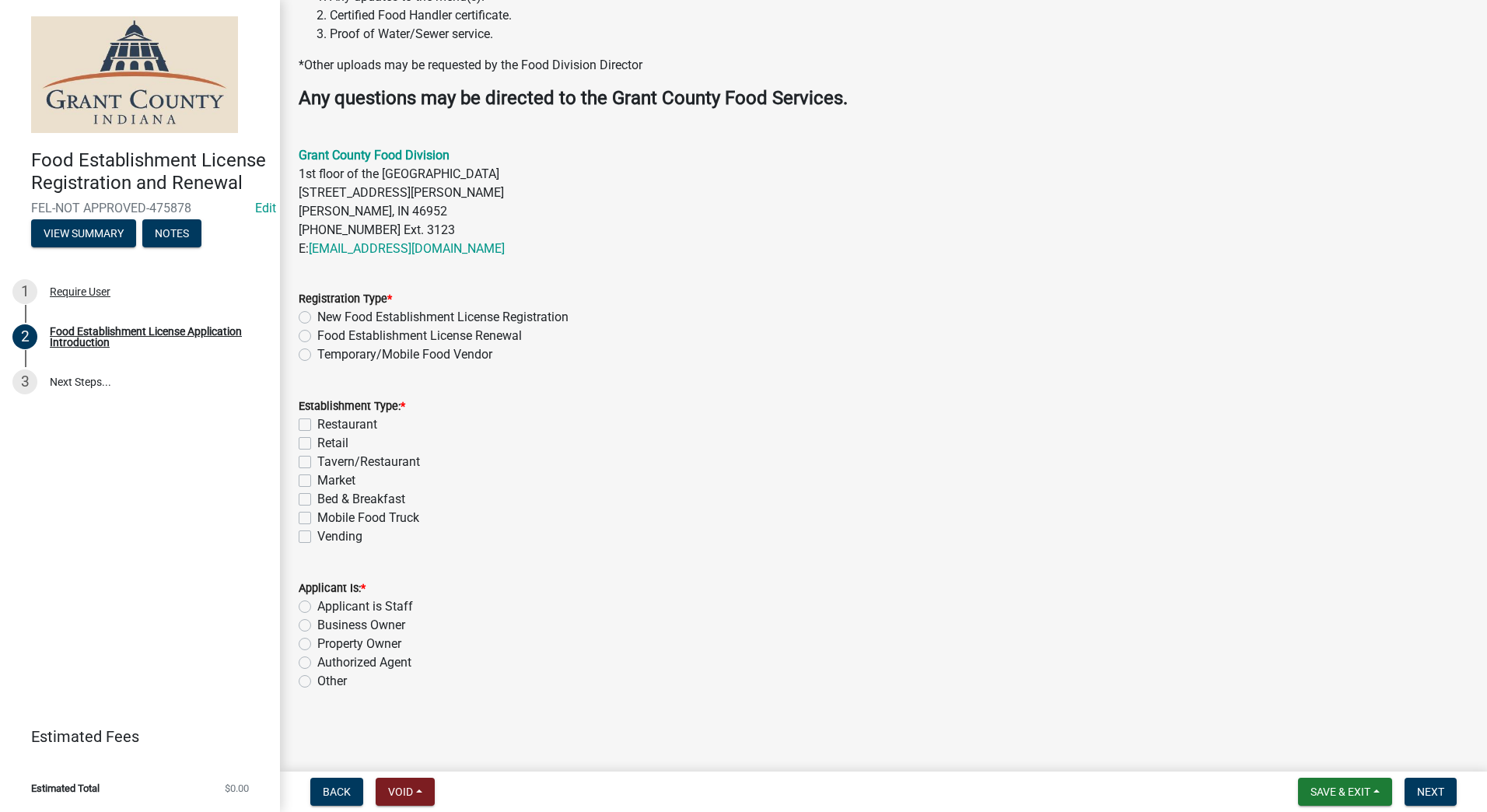
click at [317, 356] on label "Temporary/Mobile Food Vendor" at bounding box center [405, 355] width 175 height 19
click at [317, 355] on input "Temporary/Mobile Food Vendor" at bounding box center [322, 350] width 10 height 10
radio input "true"
click at [317, 518] on label "Mobile Food Truck" at bounding box center [368, 518] width 102 height 19
click at [317, 518] on input "Mobile Food Truck" at bounding box center [322, 514] width 10 height 10
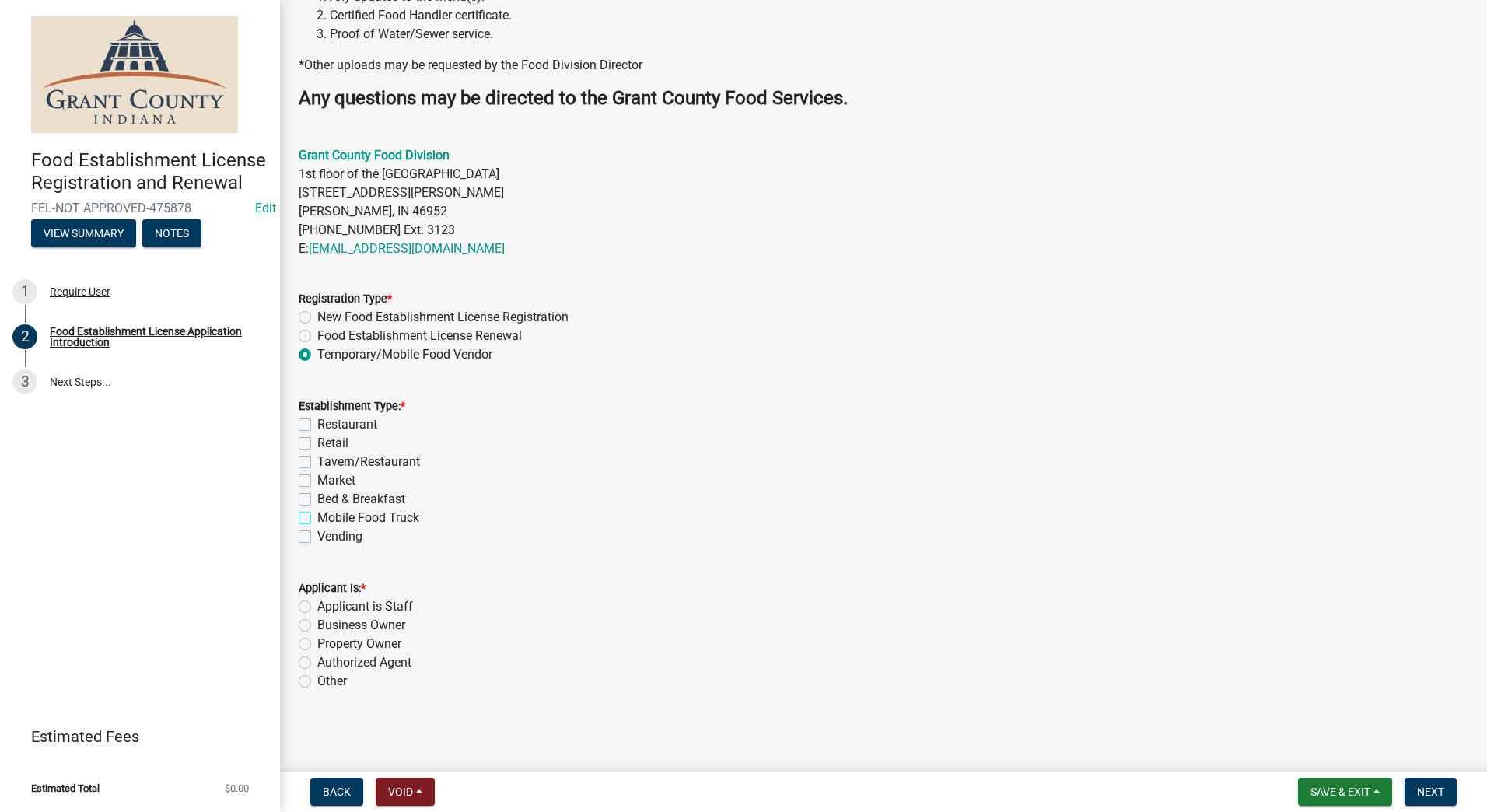
checkbox input "true"
checkbox input "false"
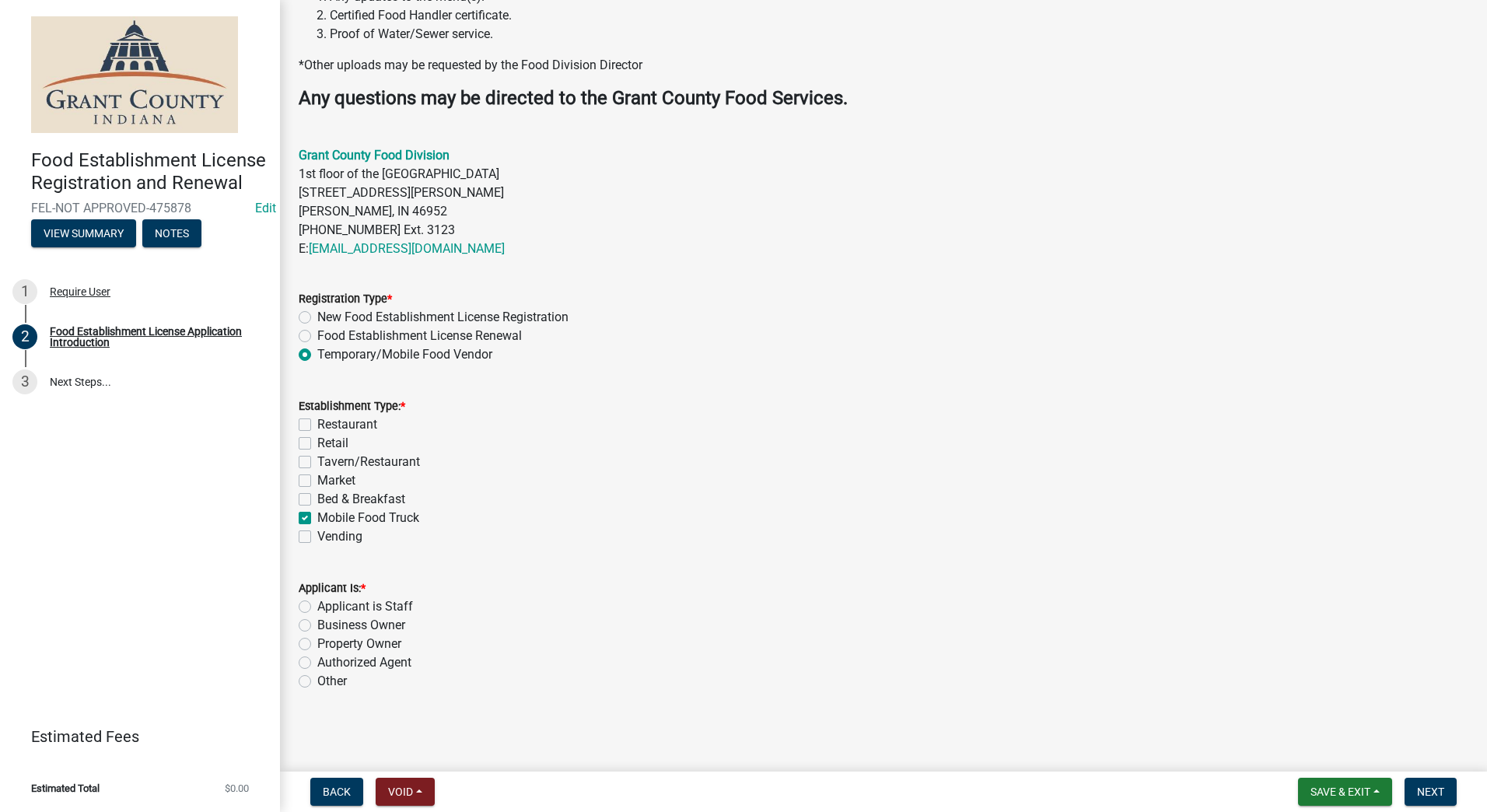
checkbox input "false"
checkbox input "true"
checkbox input "false"
click at [317, 666] on label "Authorized Agent" at bounding box center [364, 662] width 94 height 19
click at [317, 663] on input "Authorized Agent" at bounding box center [322, 658] width 10 height 10
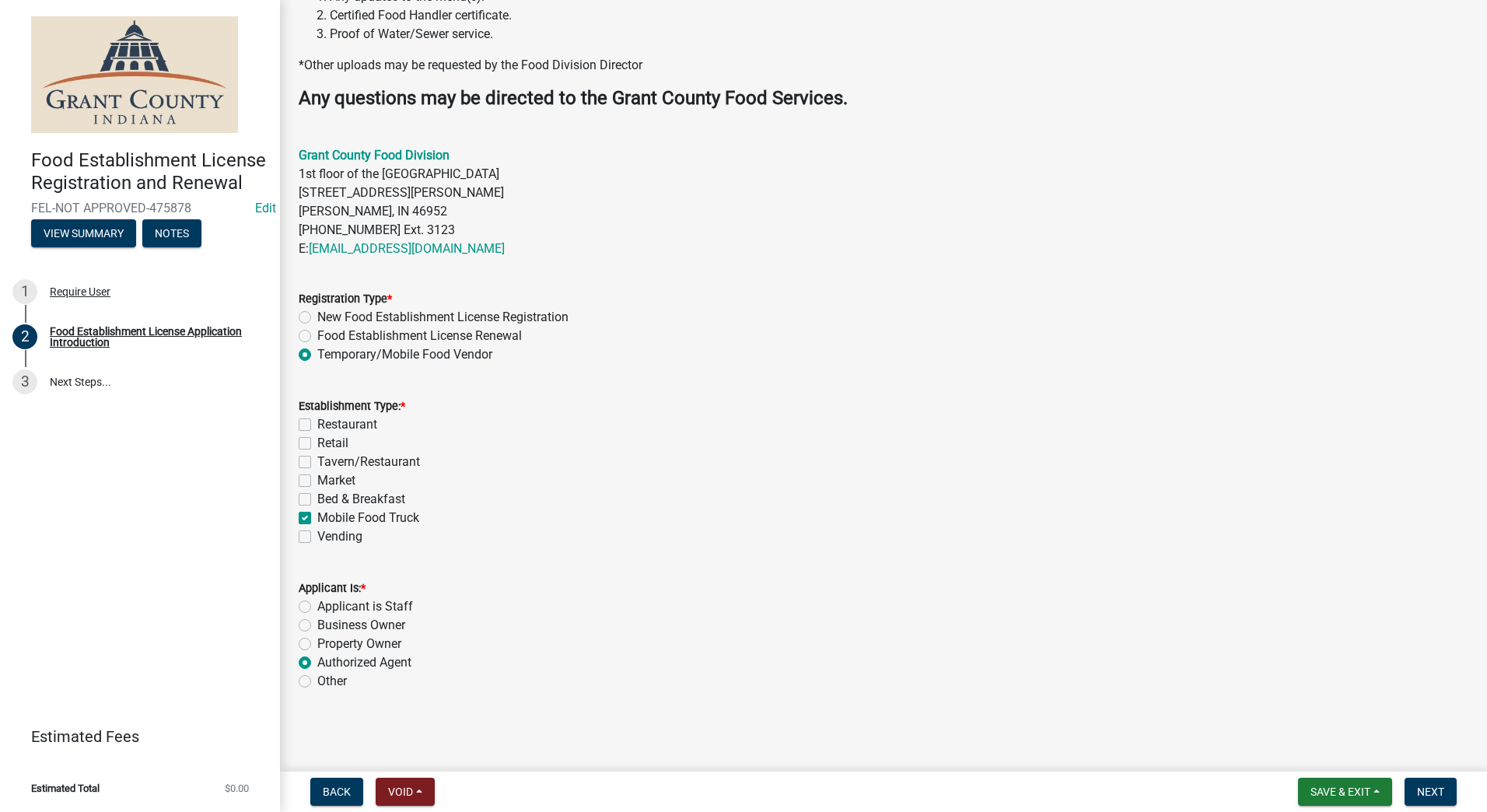
radio input "true"
click at [1427, 788] on span "Next" at bounding box center [1431, 792] width 27 height 13
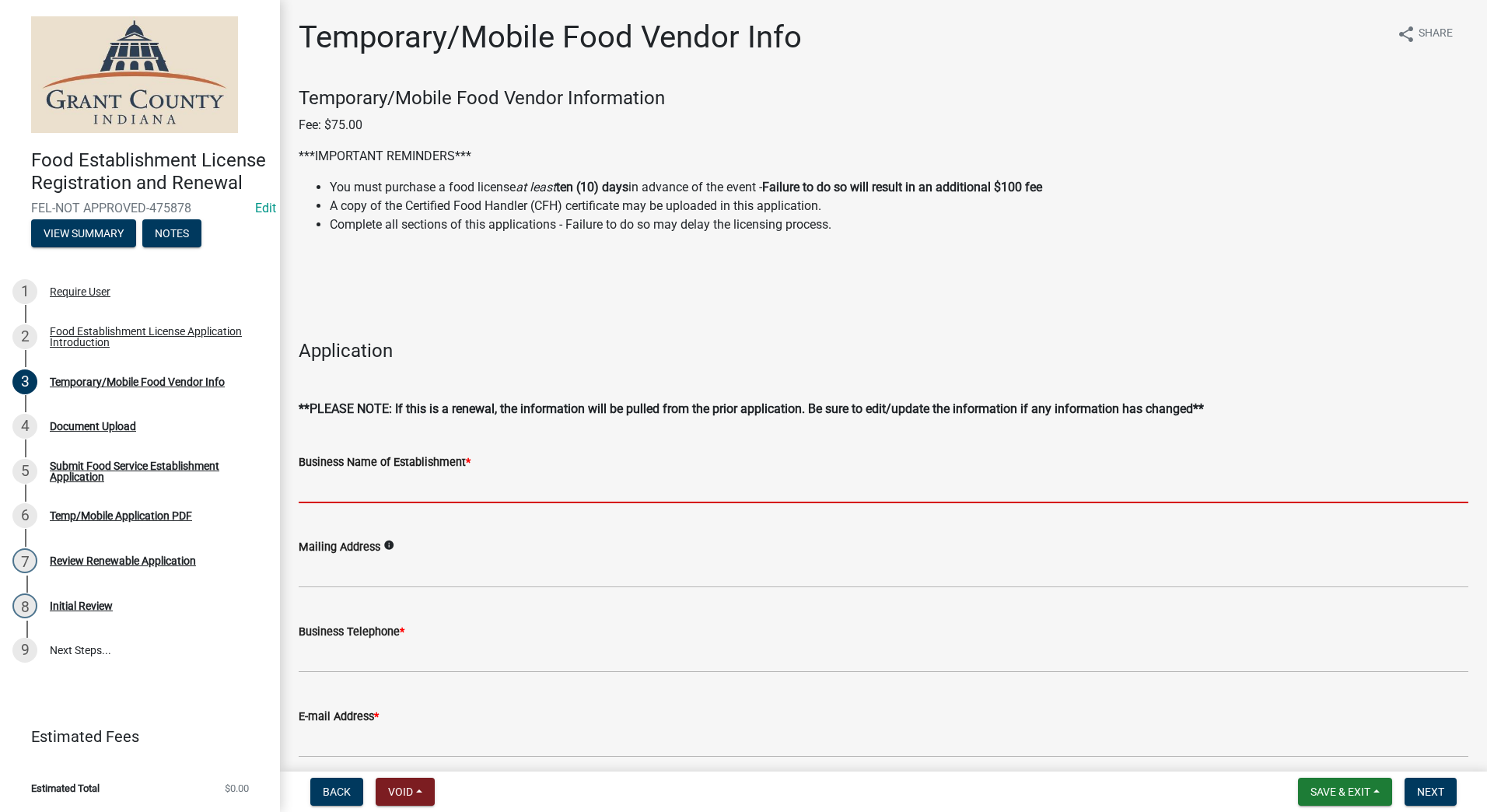
click at [508, 488] on input "Business Name of Establishment *" at bounding box center [883, 487] width 1170 height 32
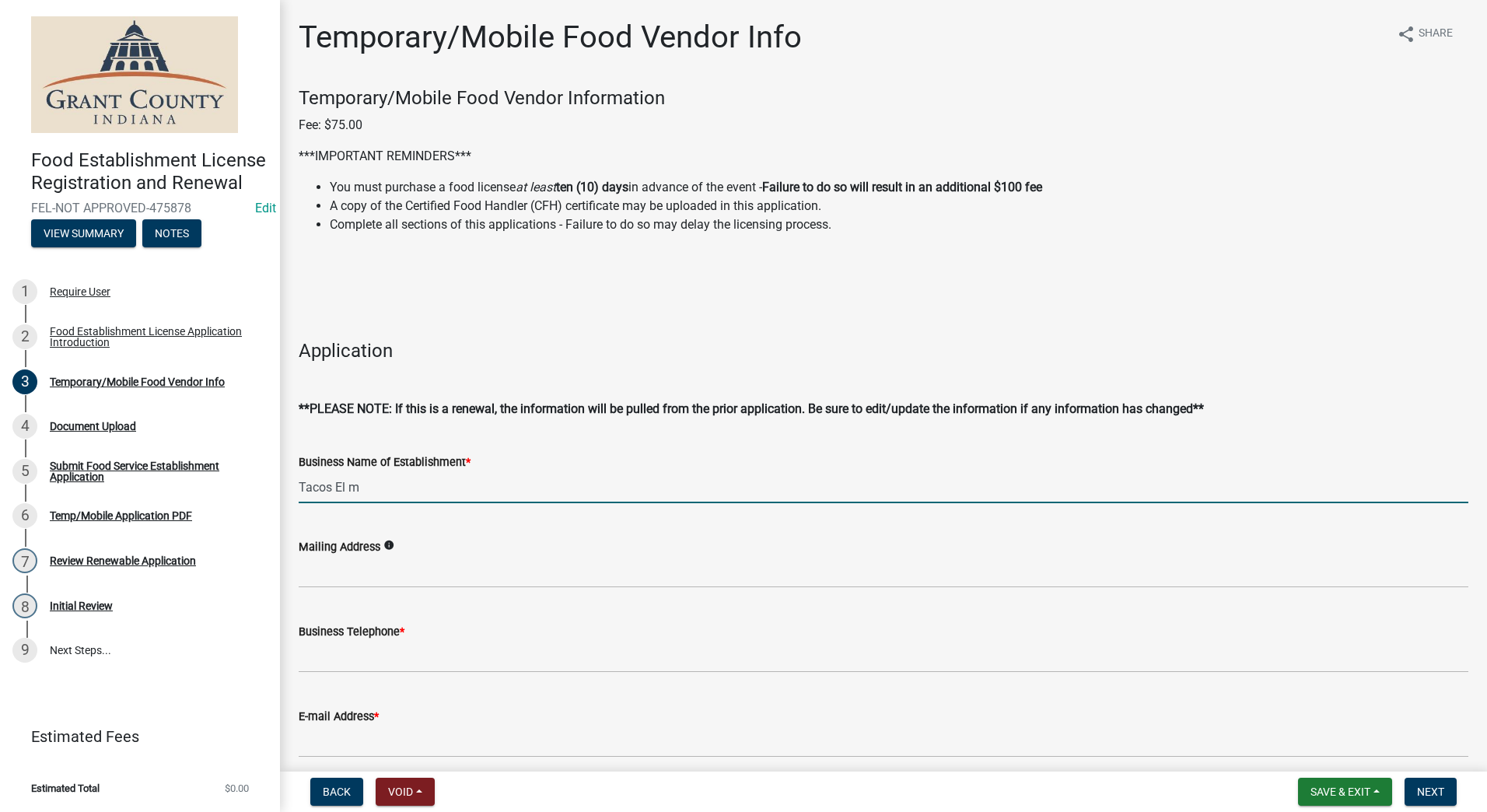
click at [363, 488] on input "Tacos El m" at bounding box center [883, 487] width 1170 height 32
type input "Tacos El Mezquite #2"
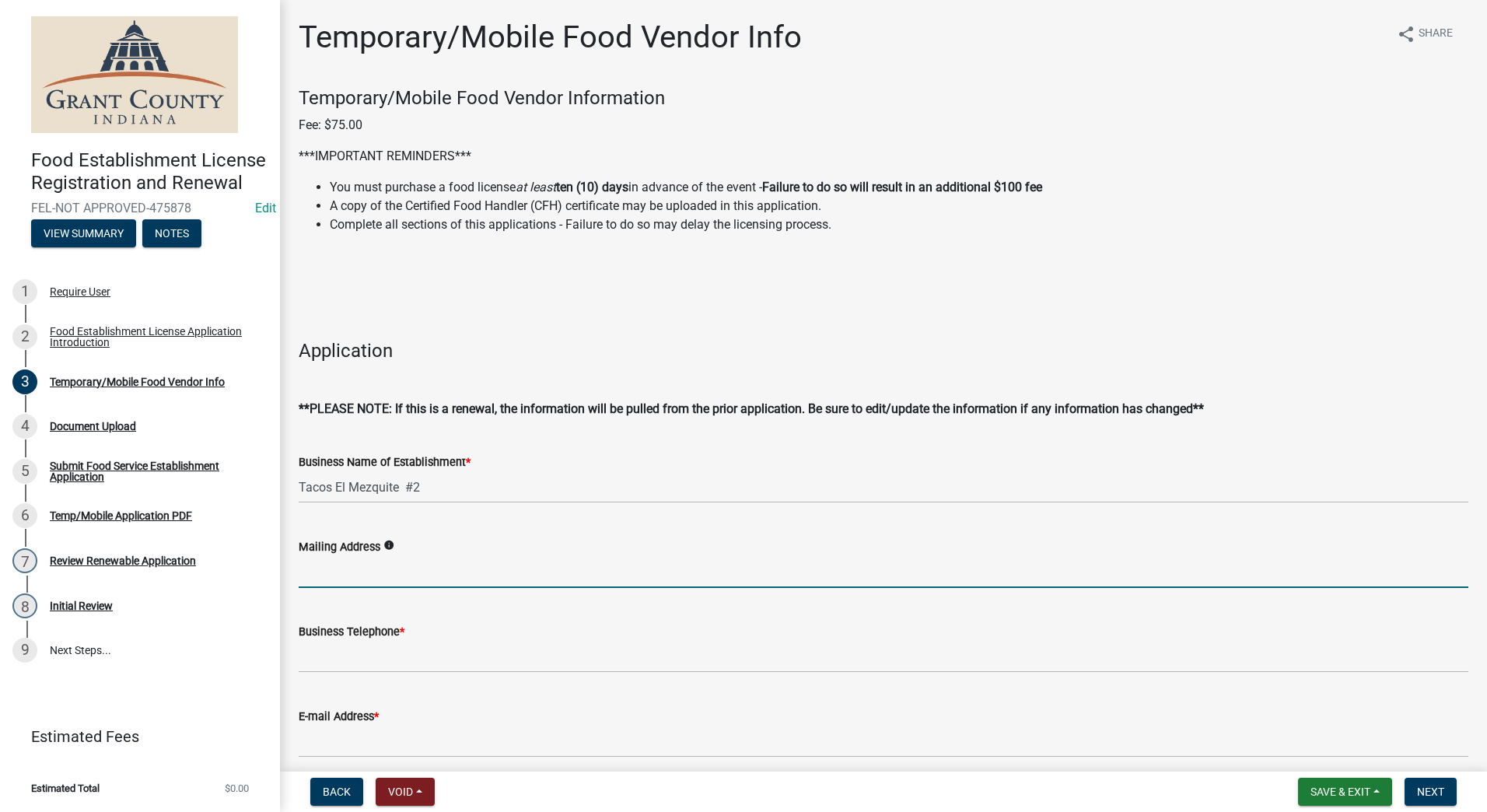
click at [383, 578] on input "Mailing Address" at bounding box center [883, 572] width 1170 height 32
type input "2723 So. Gallatin St., Marion IN 46953"
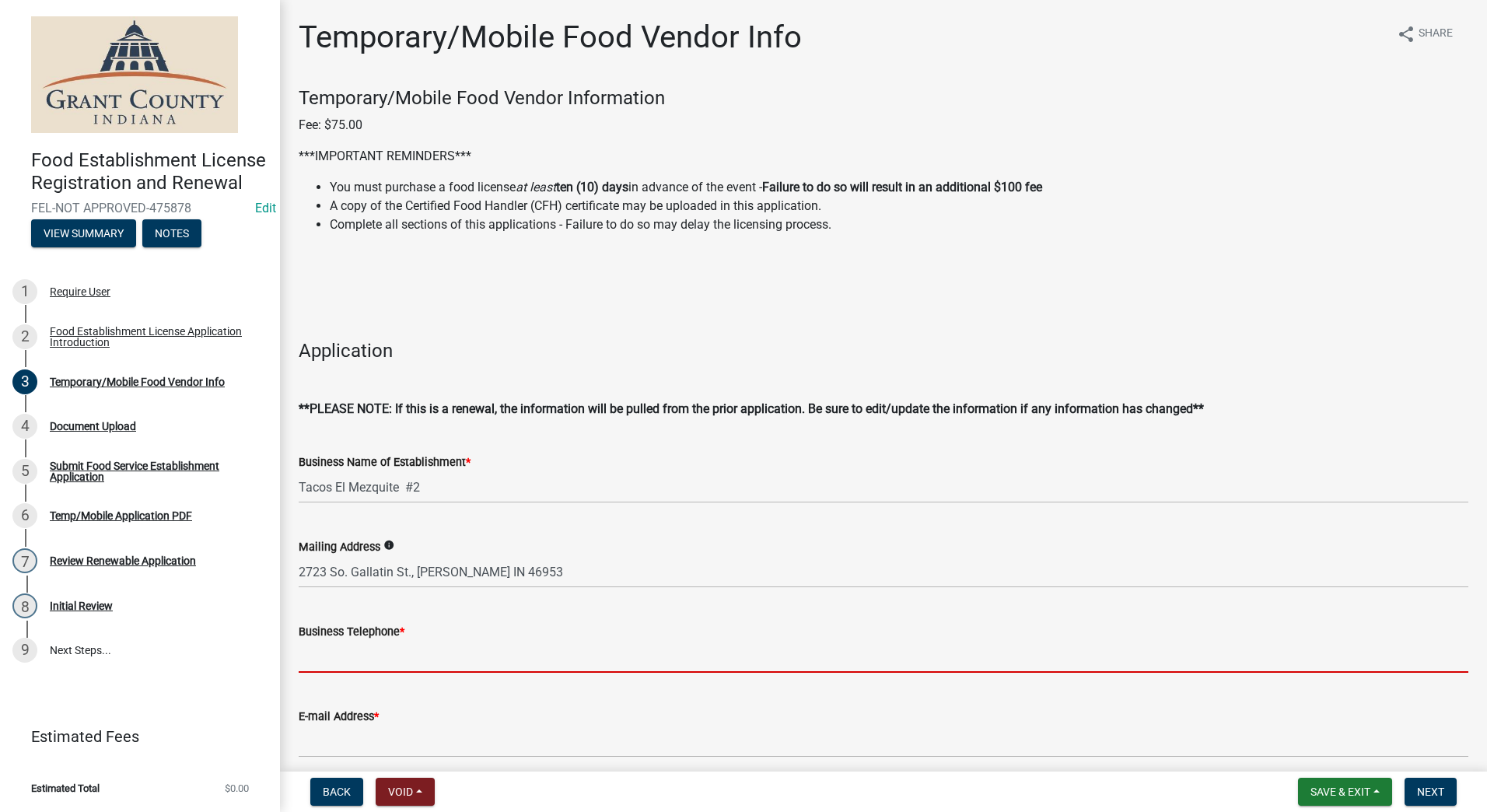
click at [405, 660] on input "Business Telephone *" at bounding box center [883, 657] width 1170 height 32
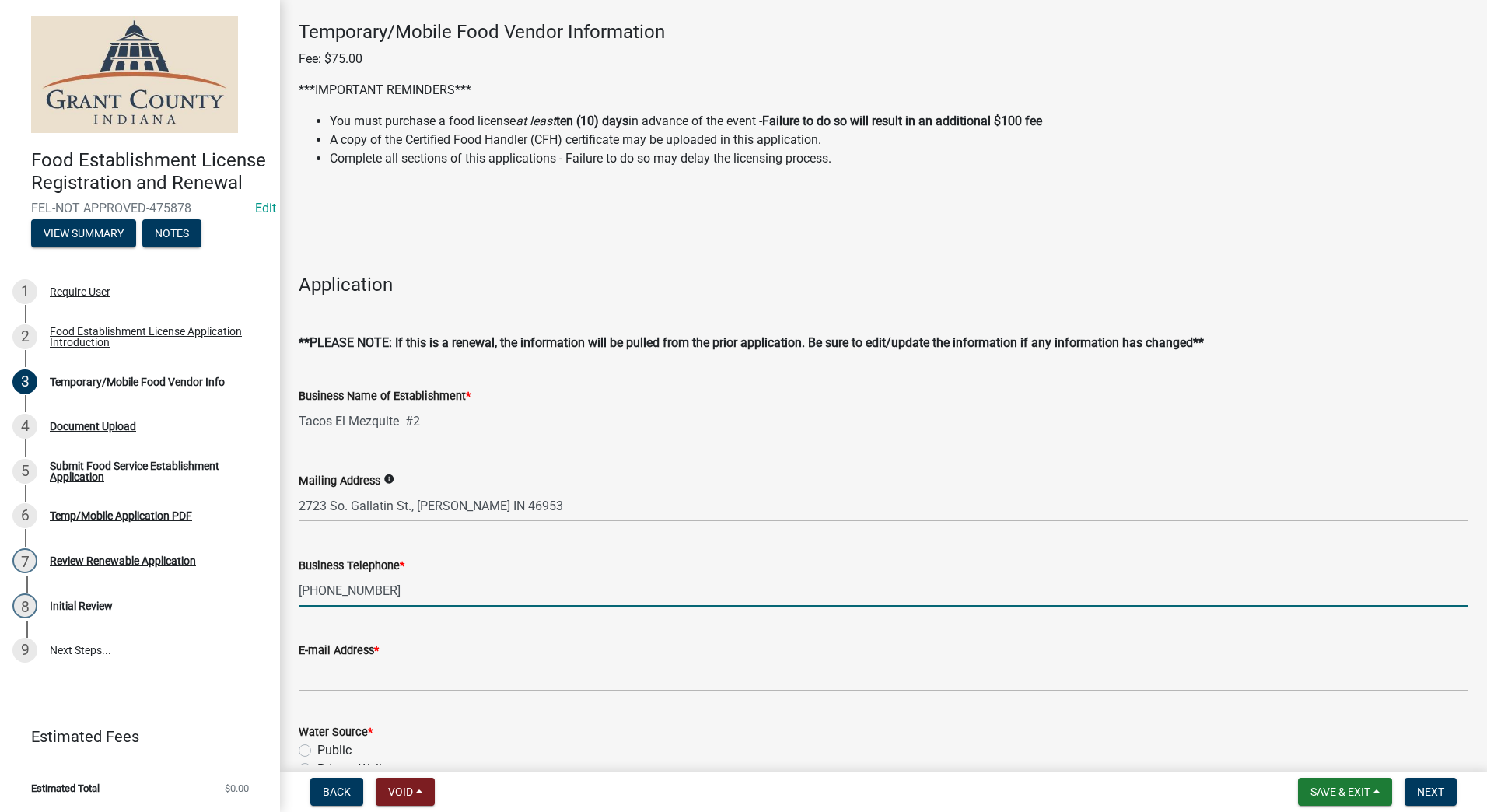
scroll to position [156, 0]
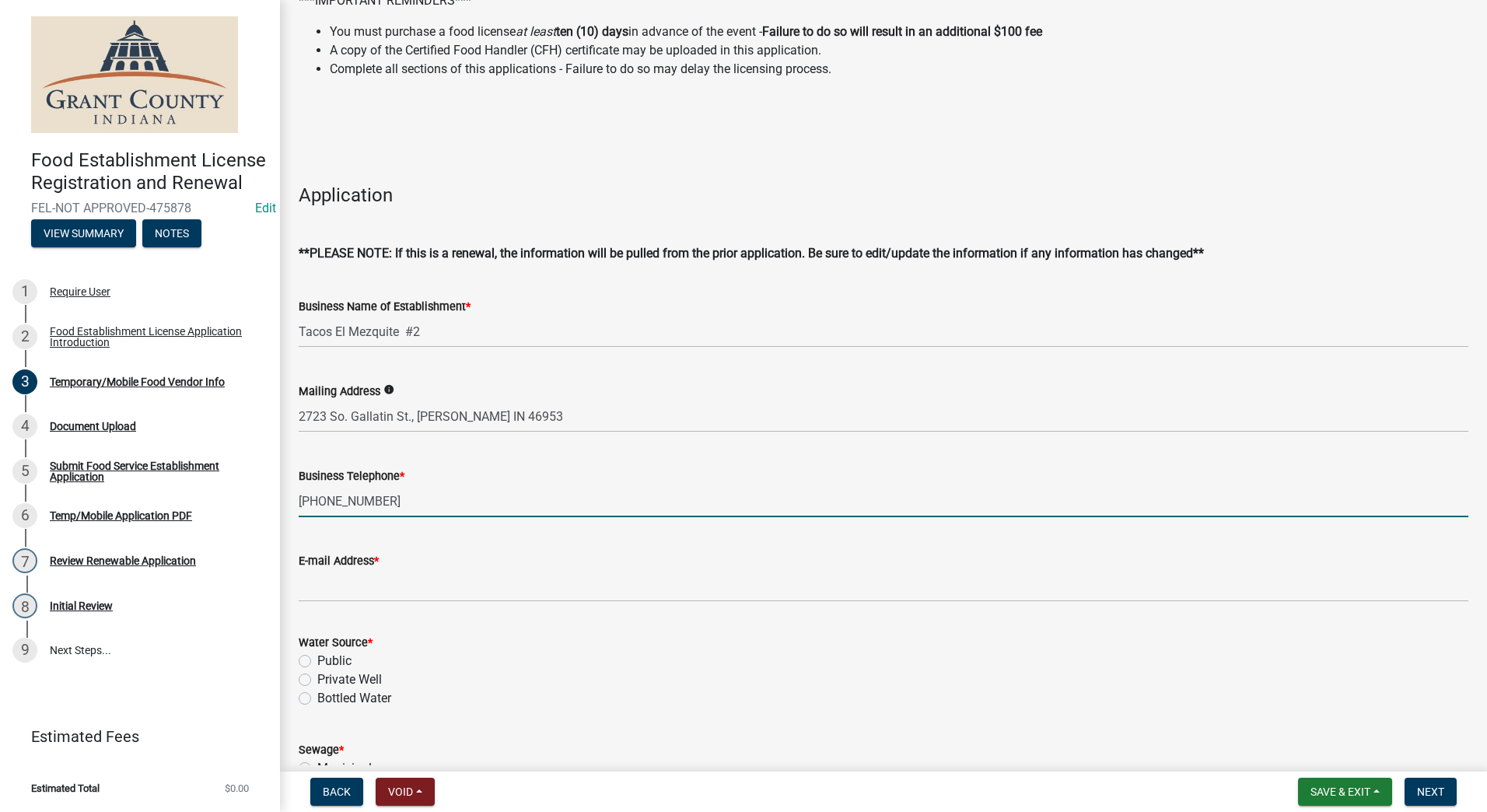
type input "(765)251-2646"
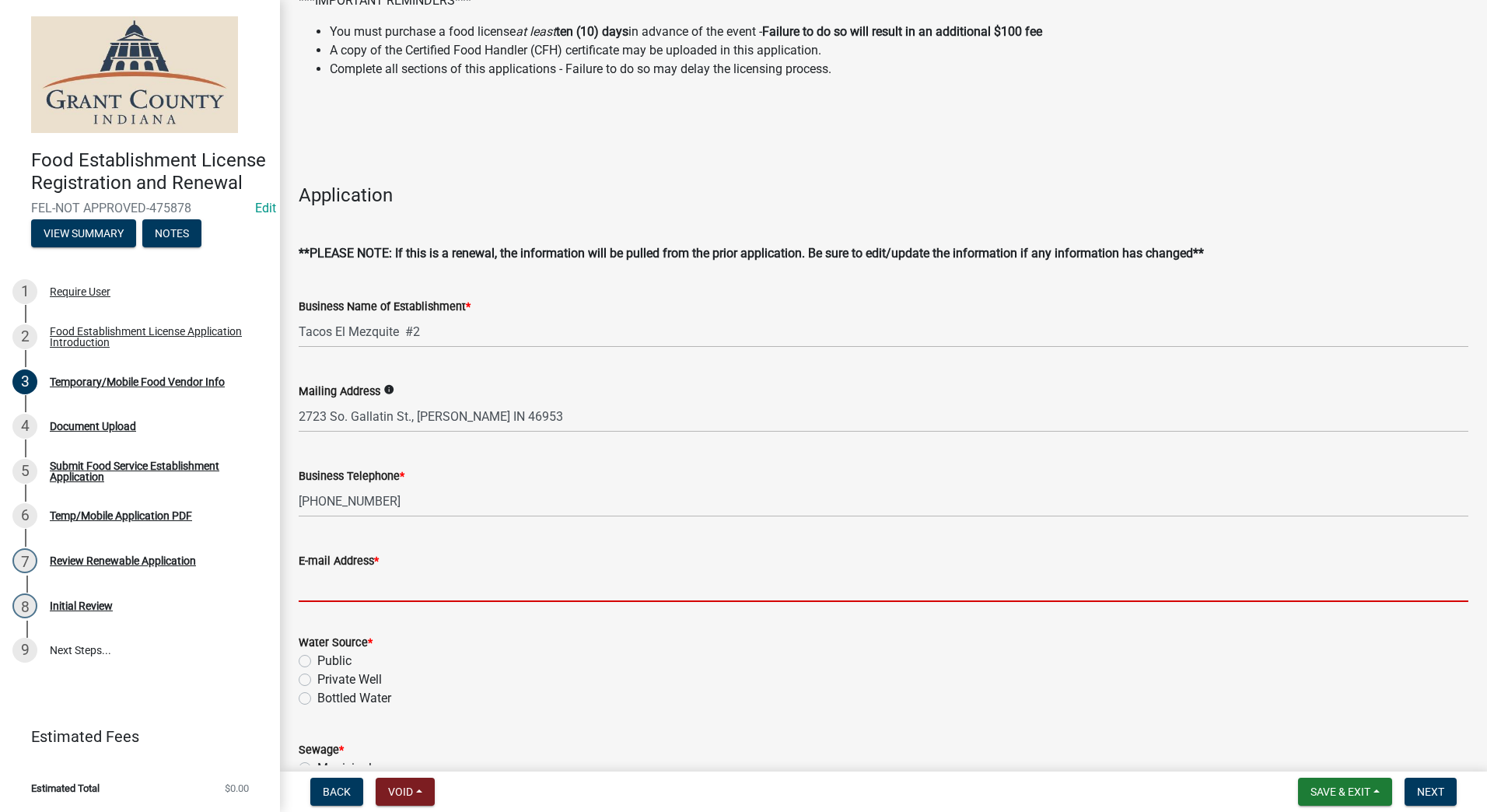
click at [363, 584] on input "E-mail Address *" at bounding box center [883, 586] width 1170 height 32
click at [392, 591] on input "E-mail Address *" at bounding box center [883, 586] width 1170 height 32
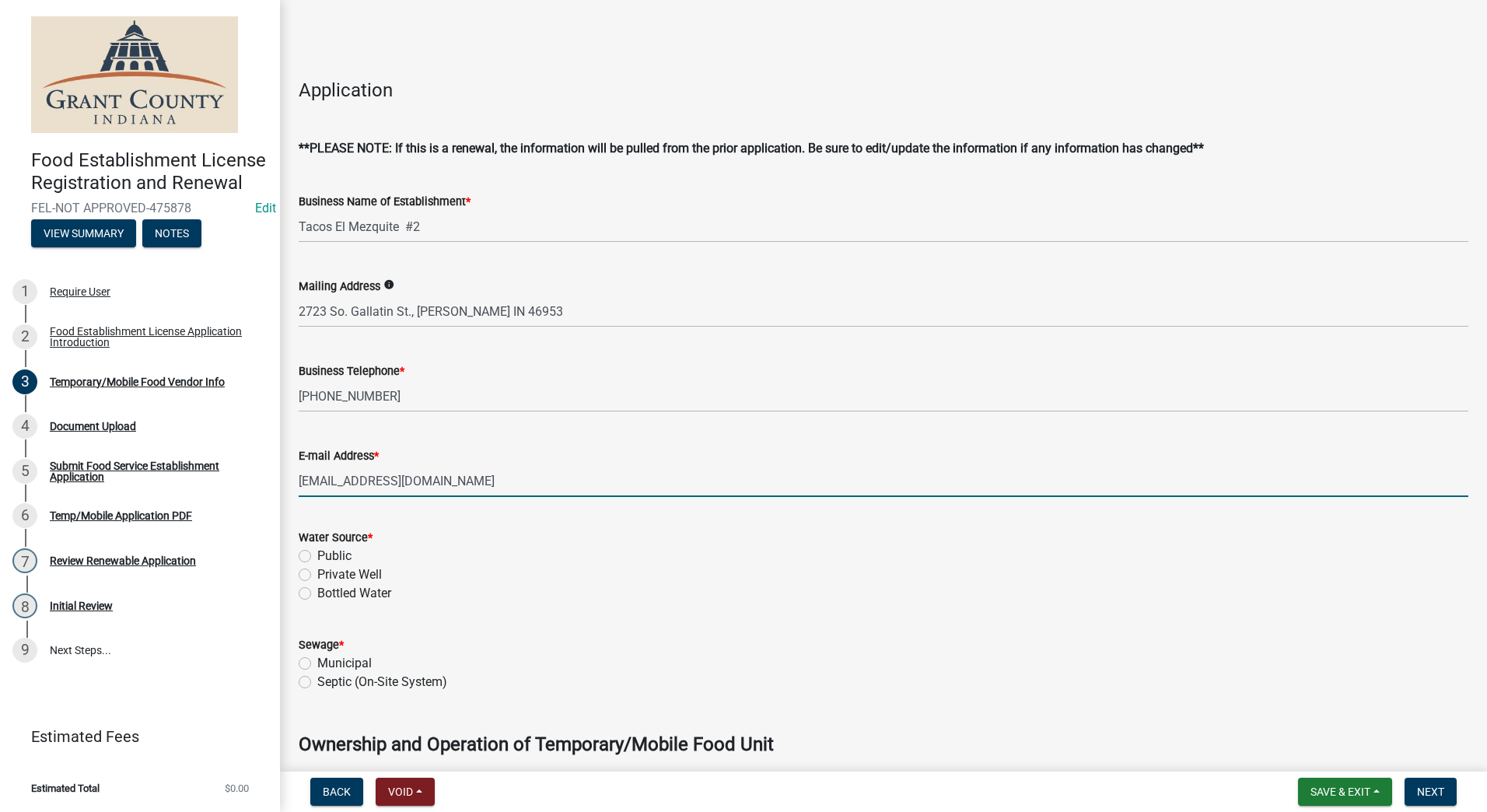
scroll to position [233, 0]
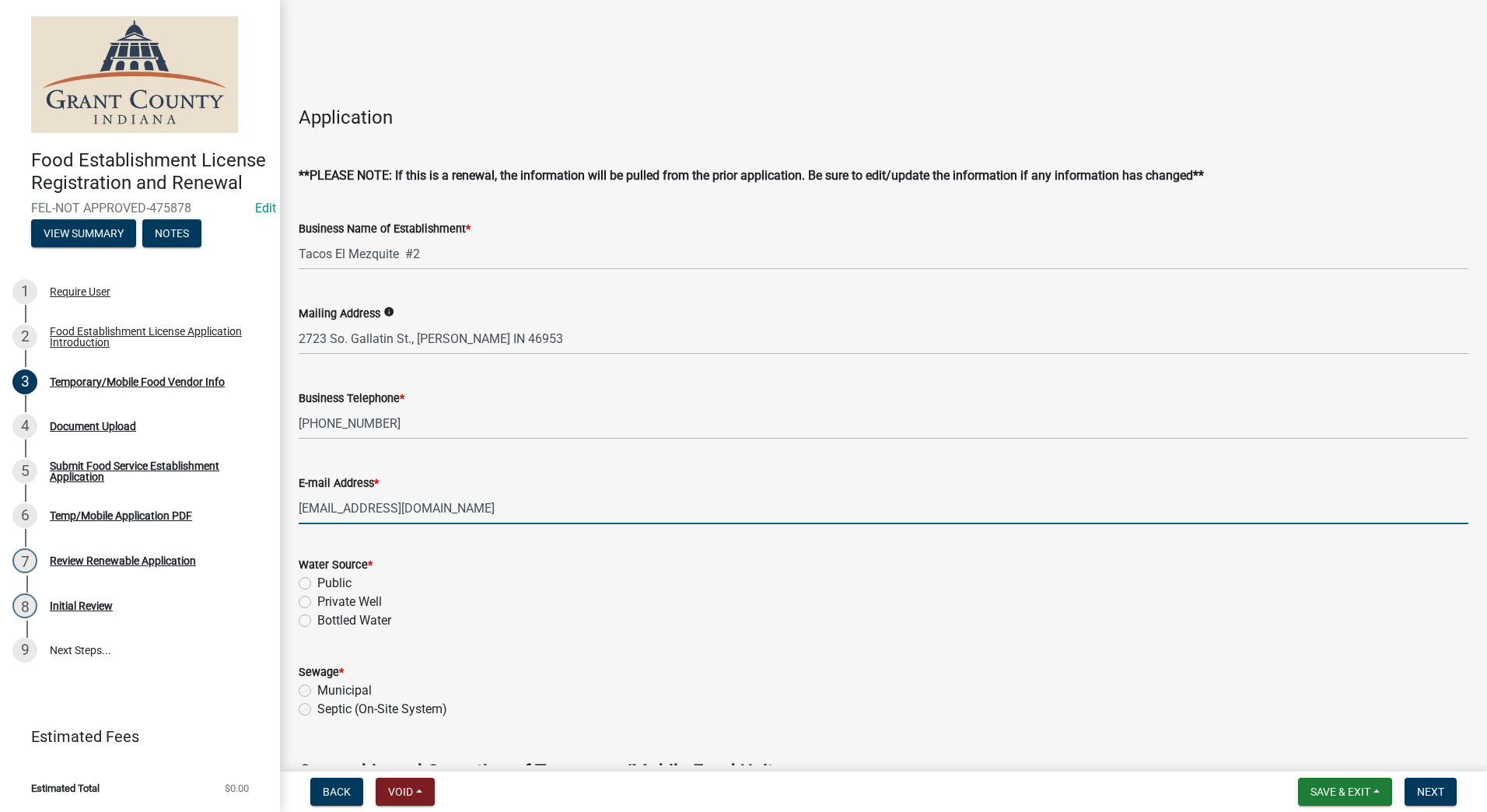
type input "joaquincortesLL@gmail.com"
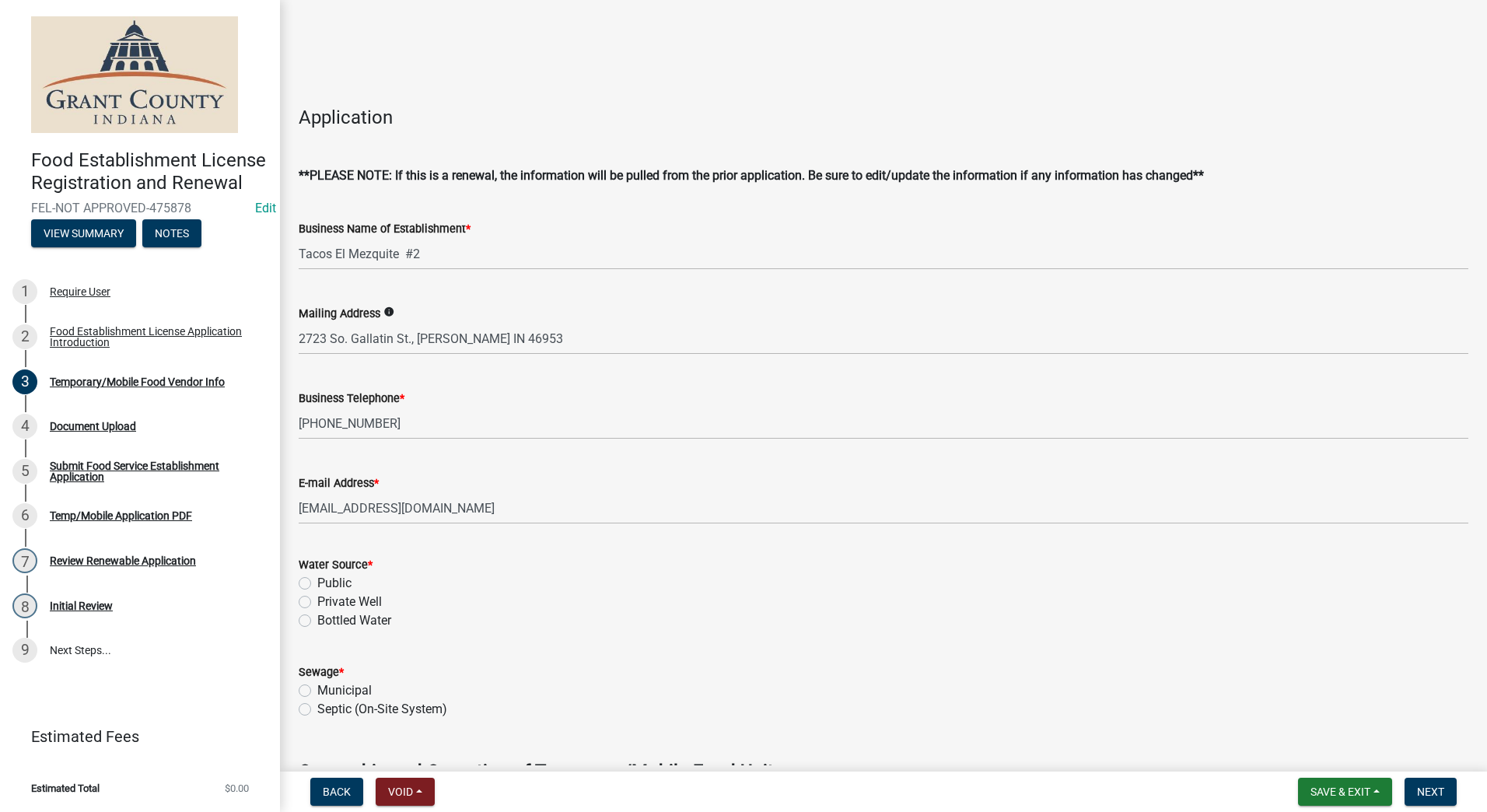
click at [317, 587] on label "Public" at bounding box center [334, 583] width 34 height 19
click at [317, 584] on input "Public" at bounding box center [322, 579] width 10 height 10
radio input "true"
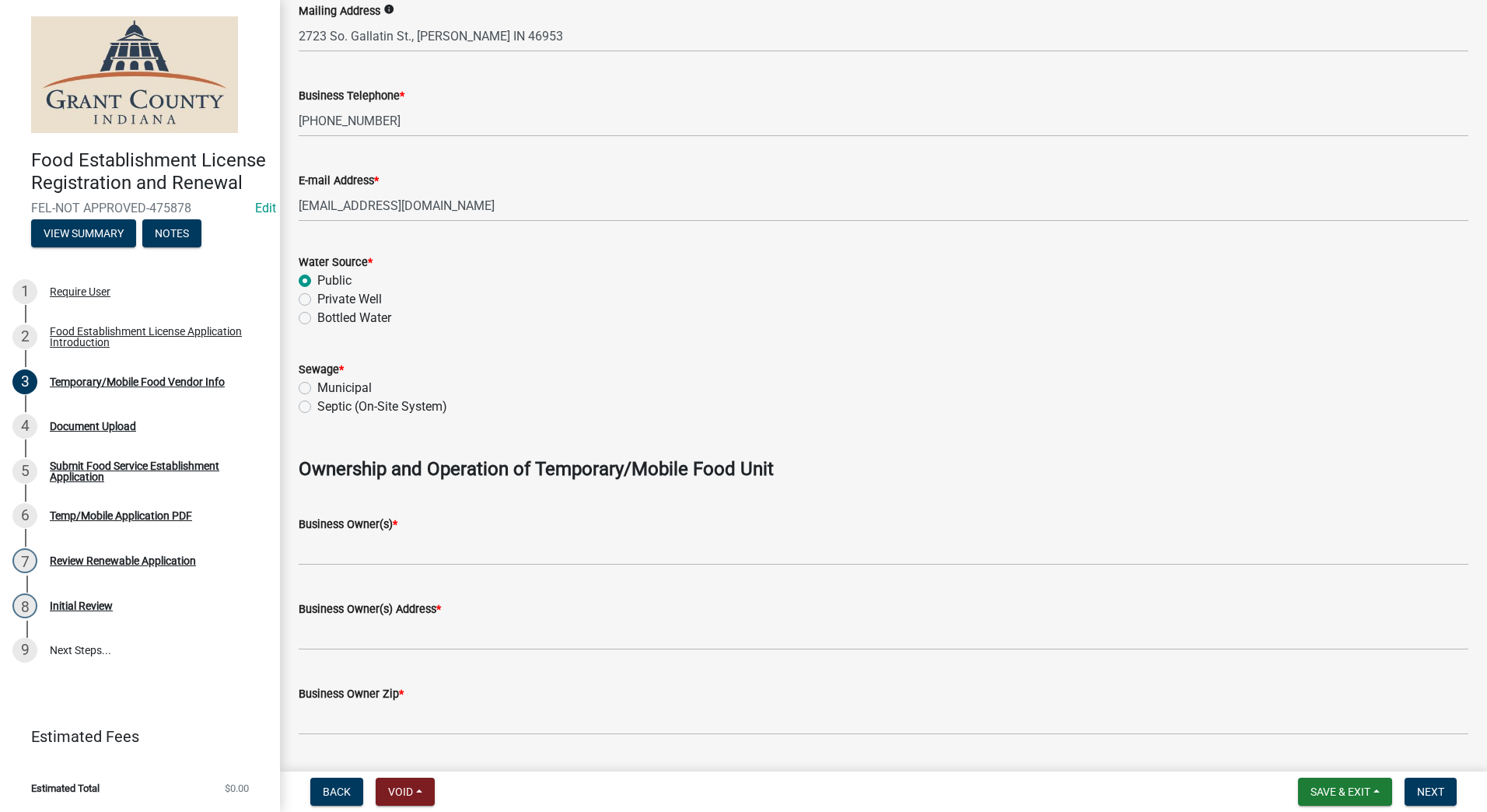
scroll to position [544, 0]
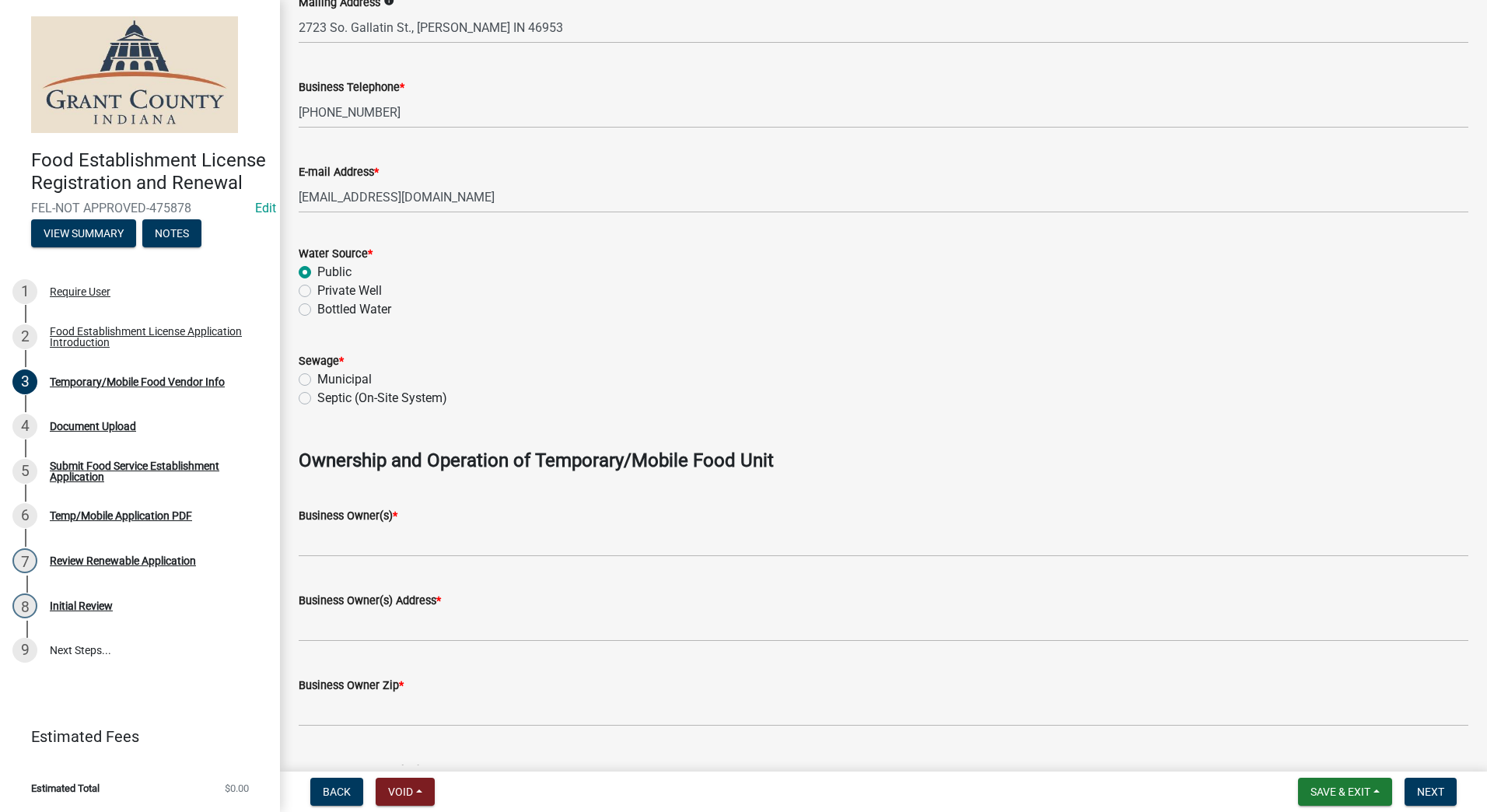
click at [317, 378] on label "Municipal" at bounding box center [345, 380] width 55 height 19
click at [317, 378] on input "Municipal" at bounding box center [322, 375] width 10 height 10
radio input "true"
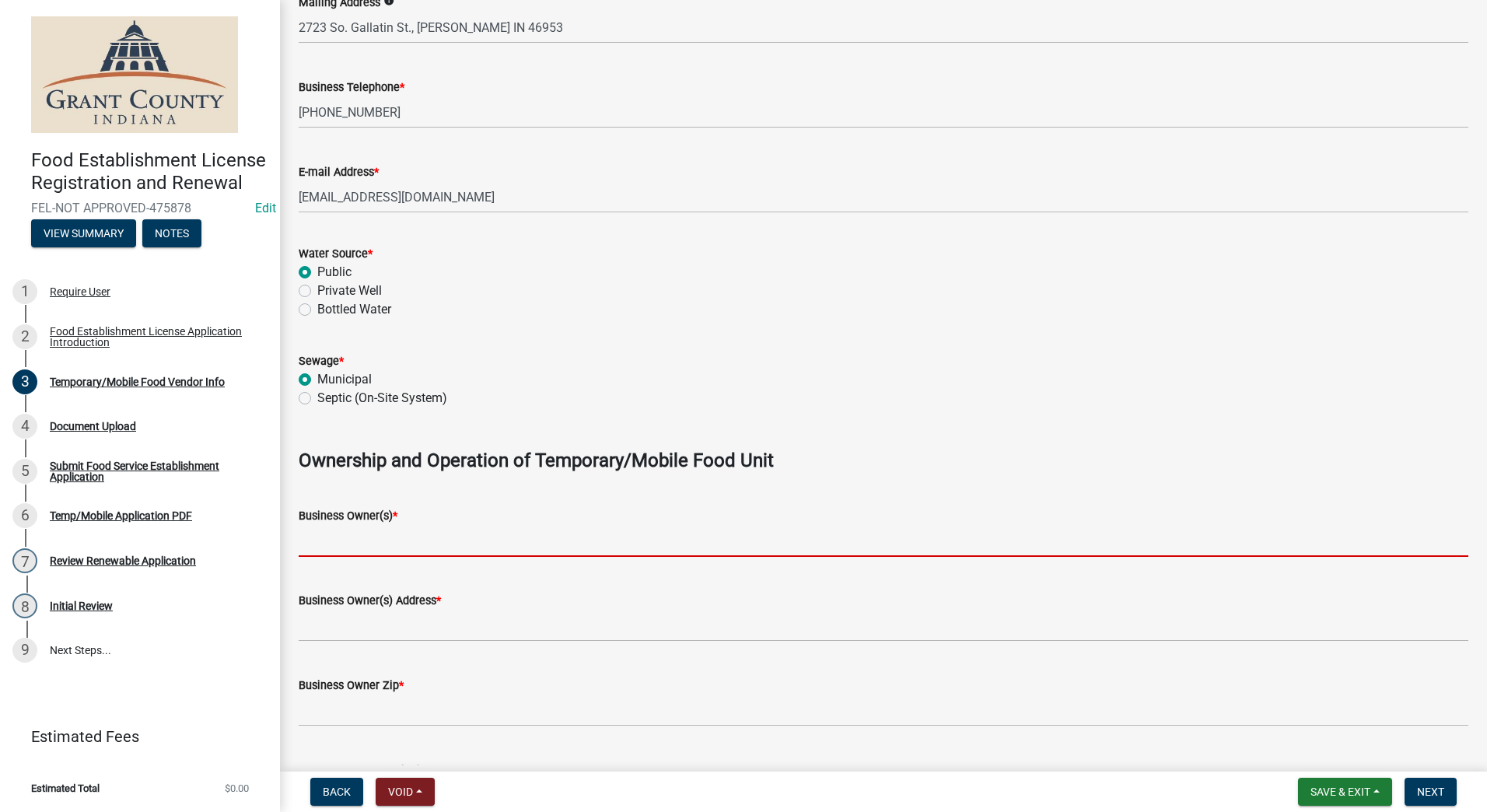
click at [337, 544] on input "Business Owner(s) *" at bounding box center [883, 541] width 1170 height 32
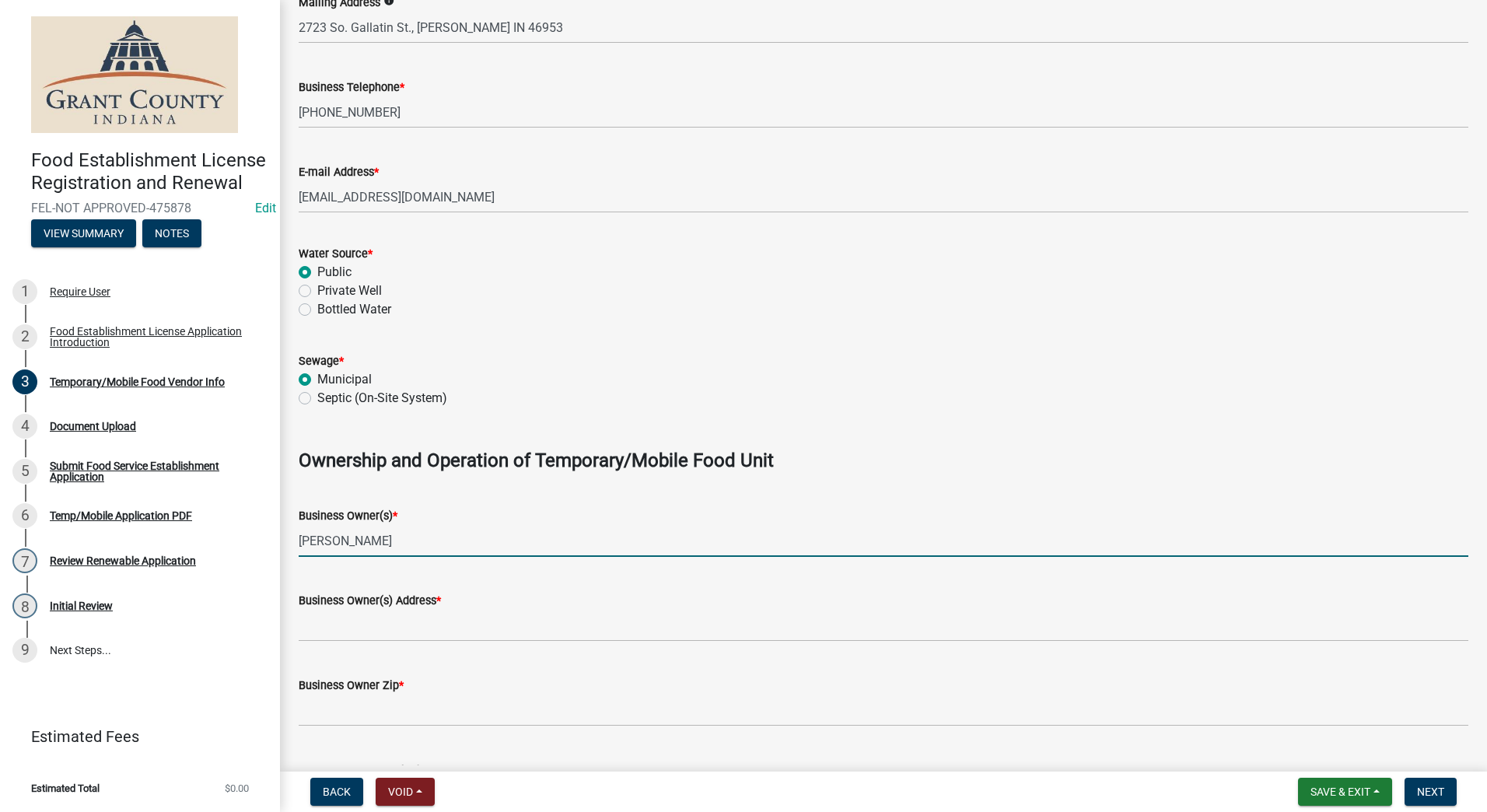
type input "Joaquin Cortes"
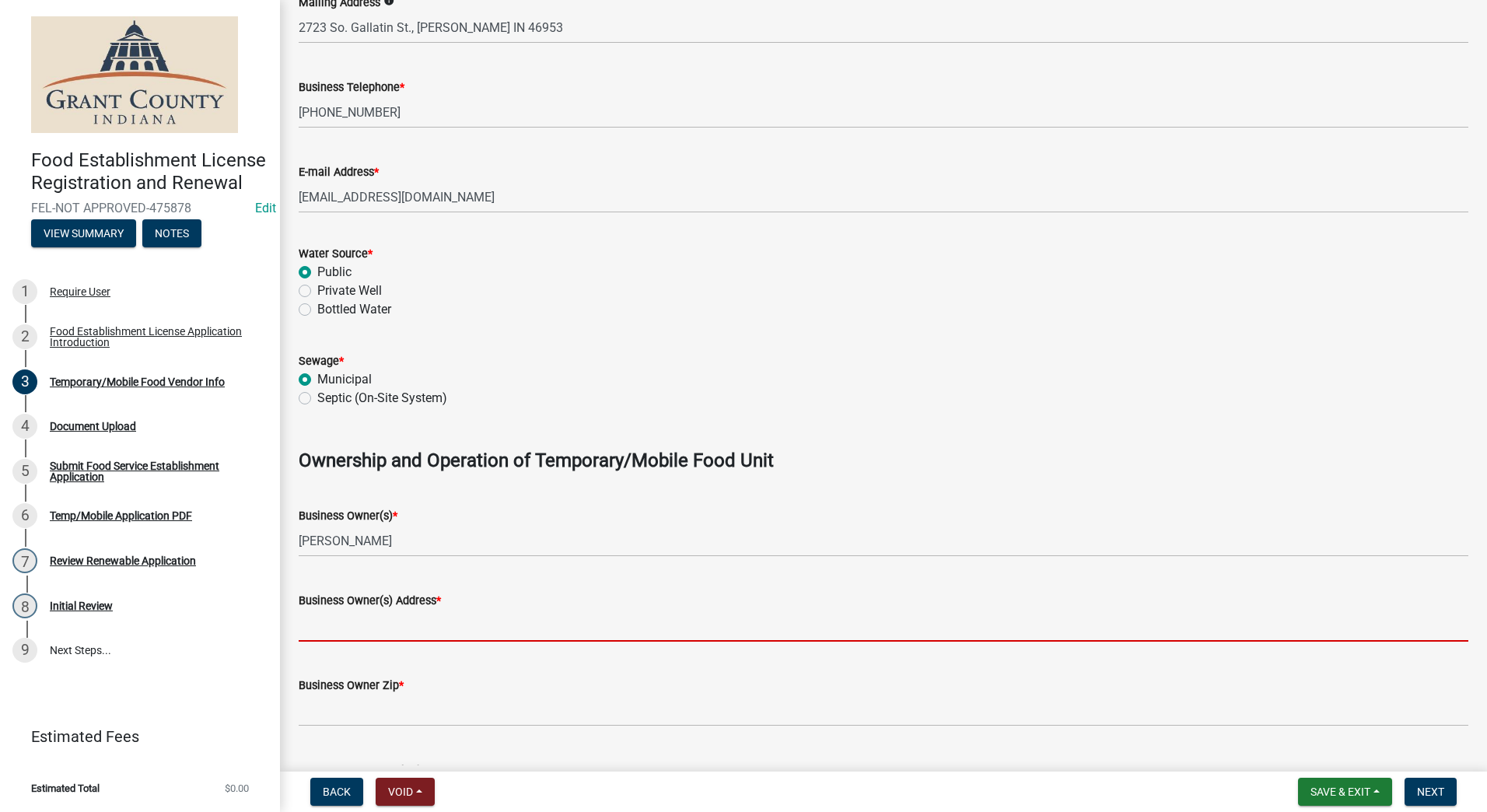
click at [330, 636] on input "Business Owner(s) Address *" at bounding box center [883, 626] width 1170 height 32
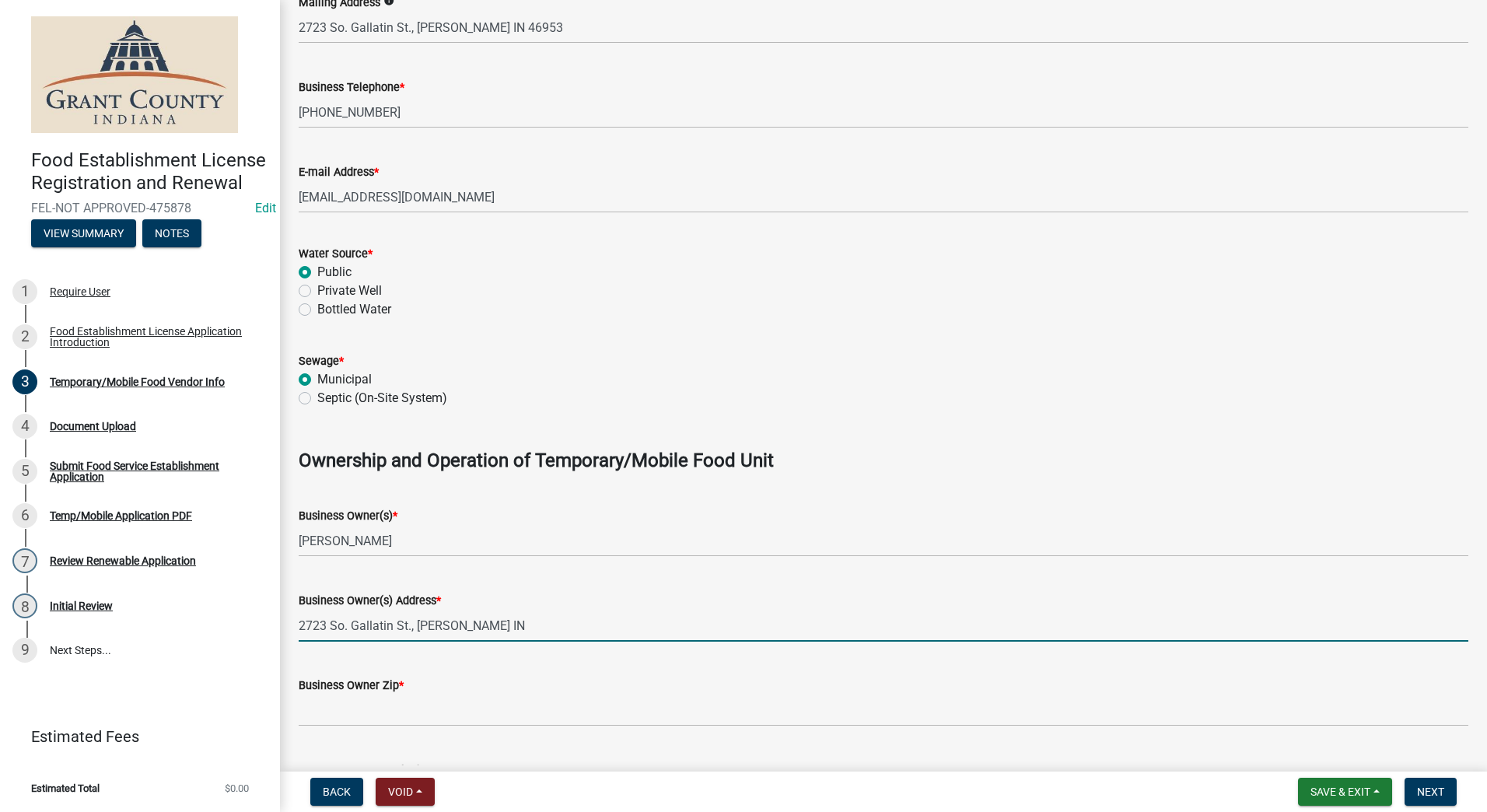
type input "2723 So. Gallatin St., Marion IN"
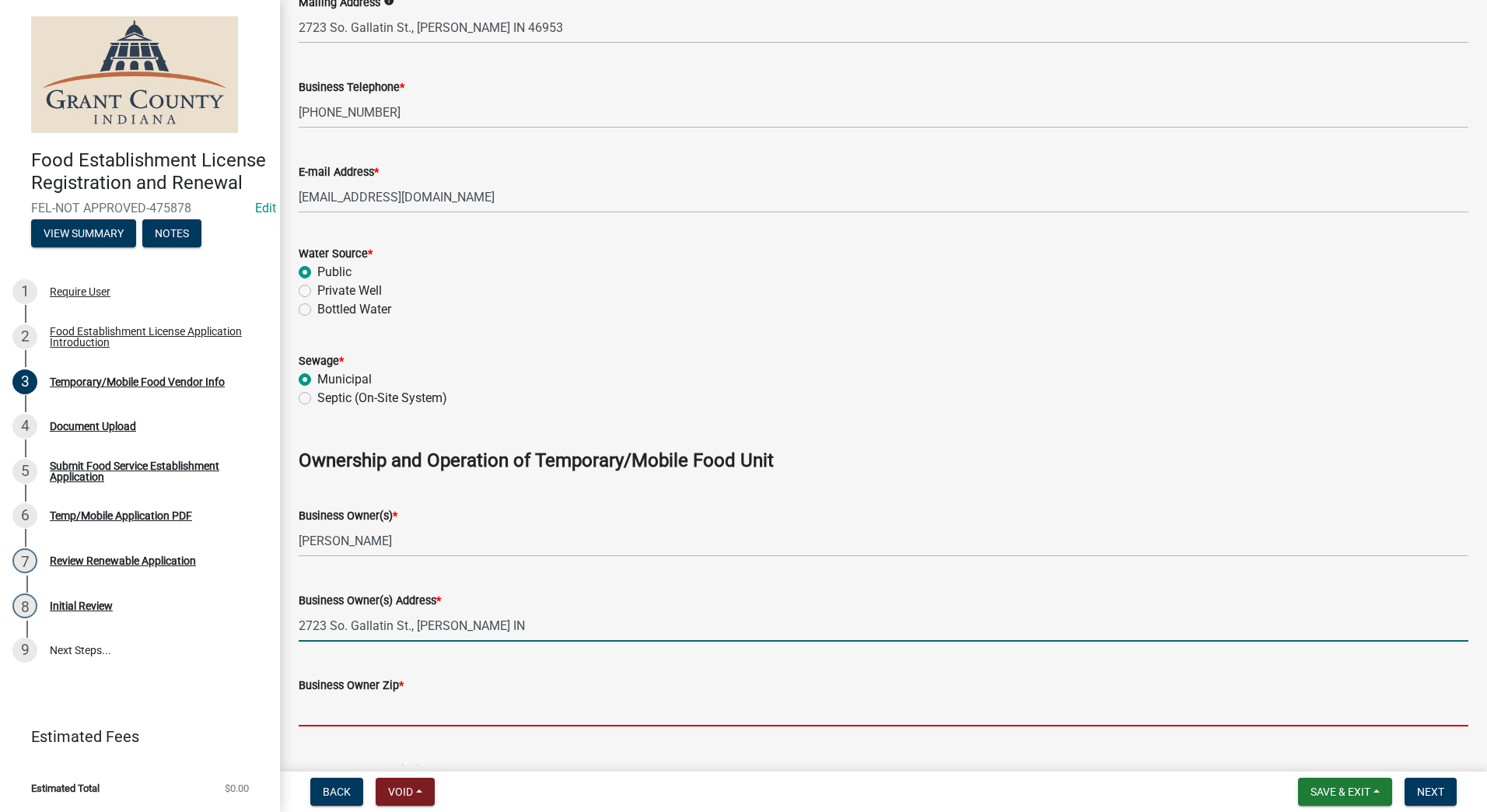
click at [334, 709] on input "Business Owner Zip *" at bounding box center [883, 710] width 1170 height 32
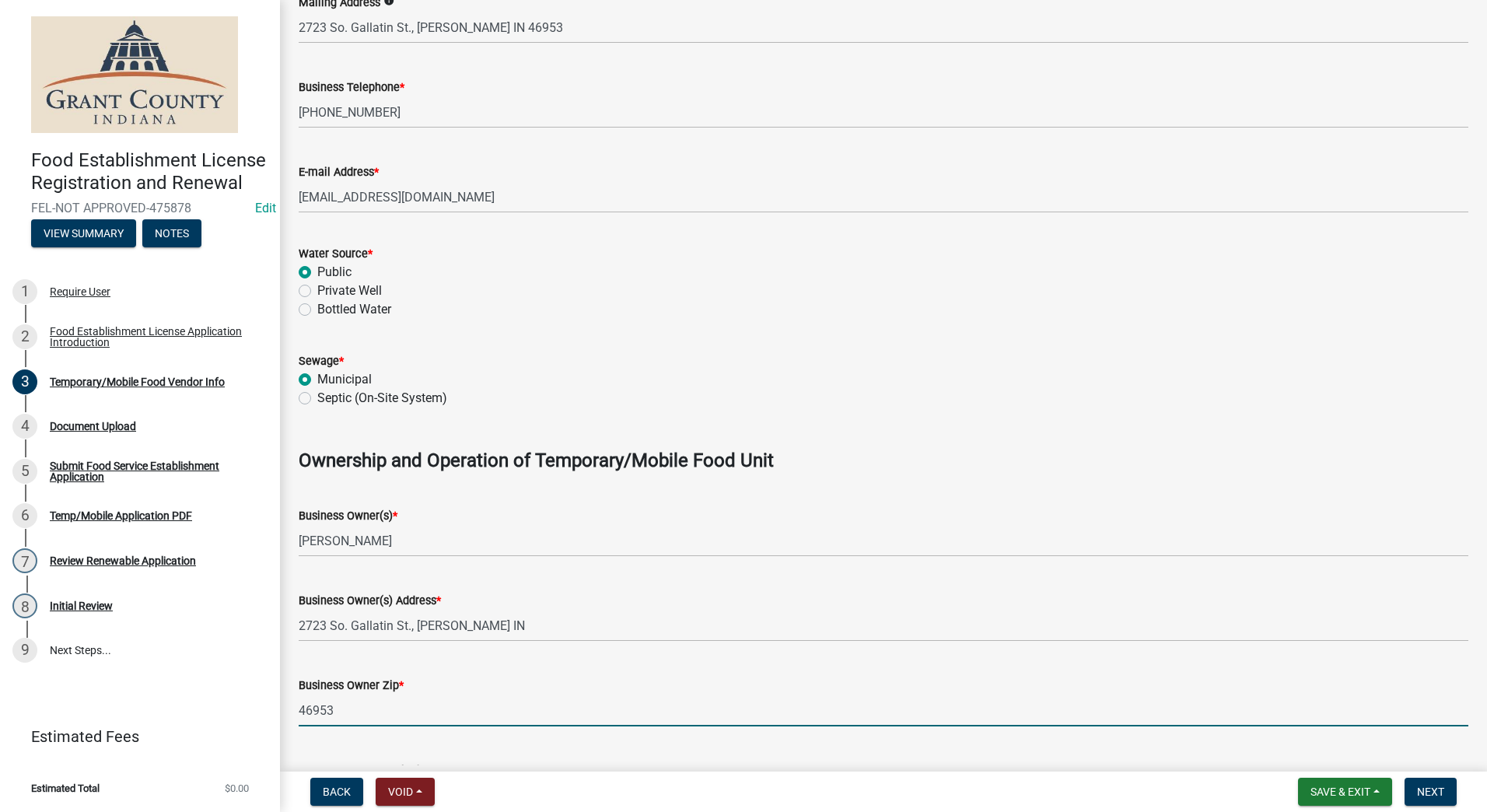
scroll to position [700, 0]
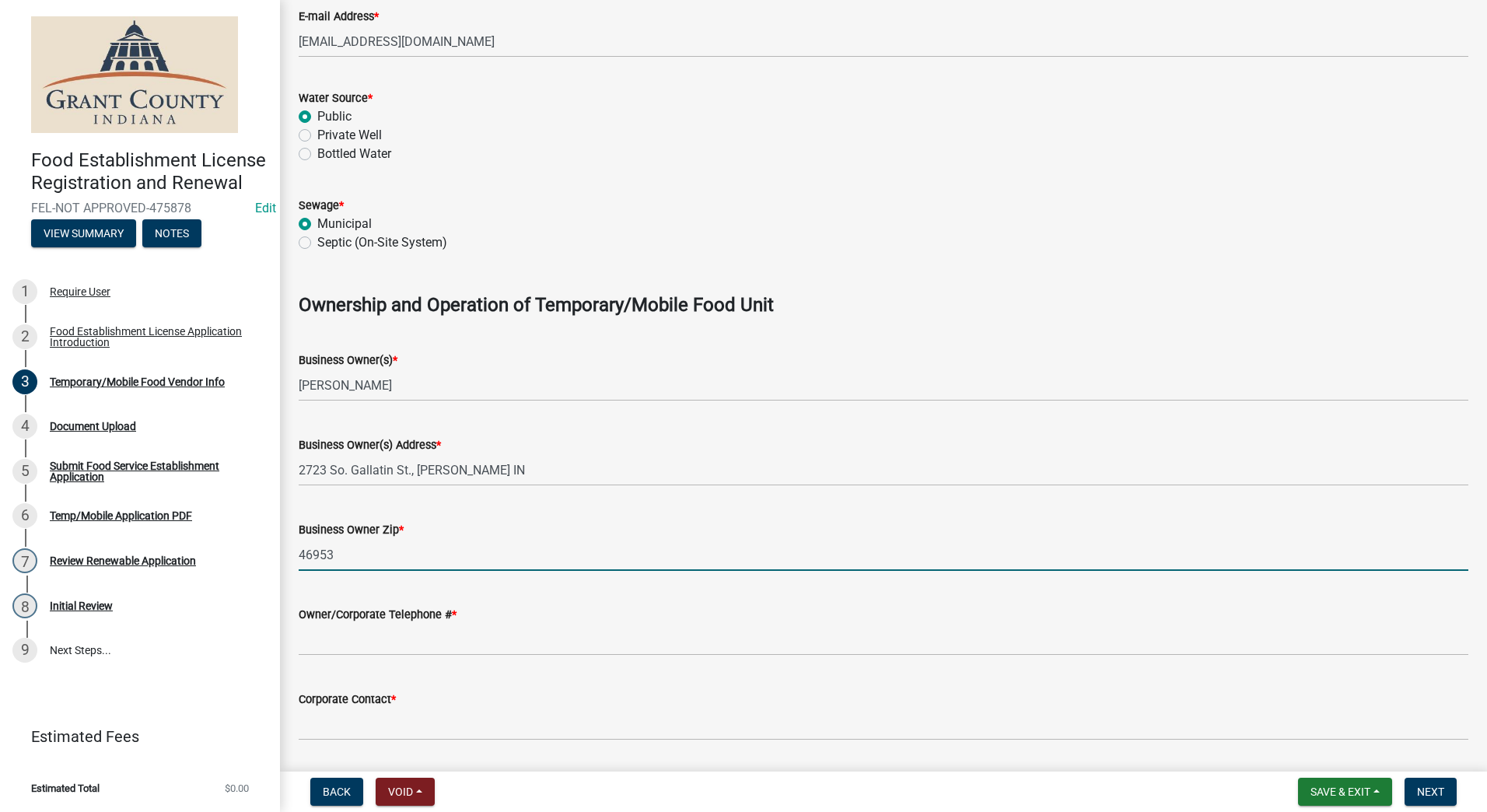
type input "46953"
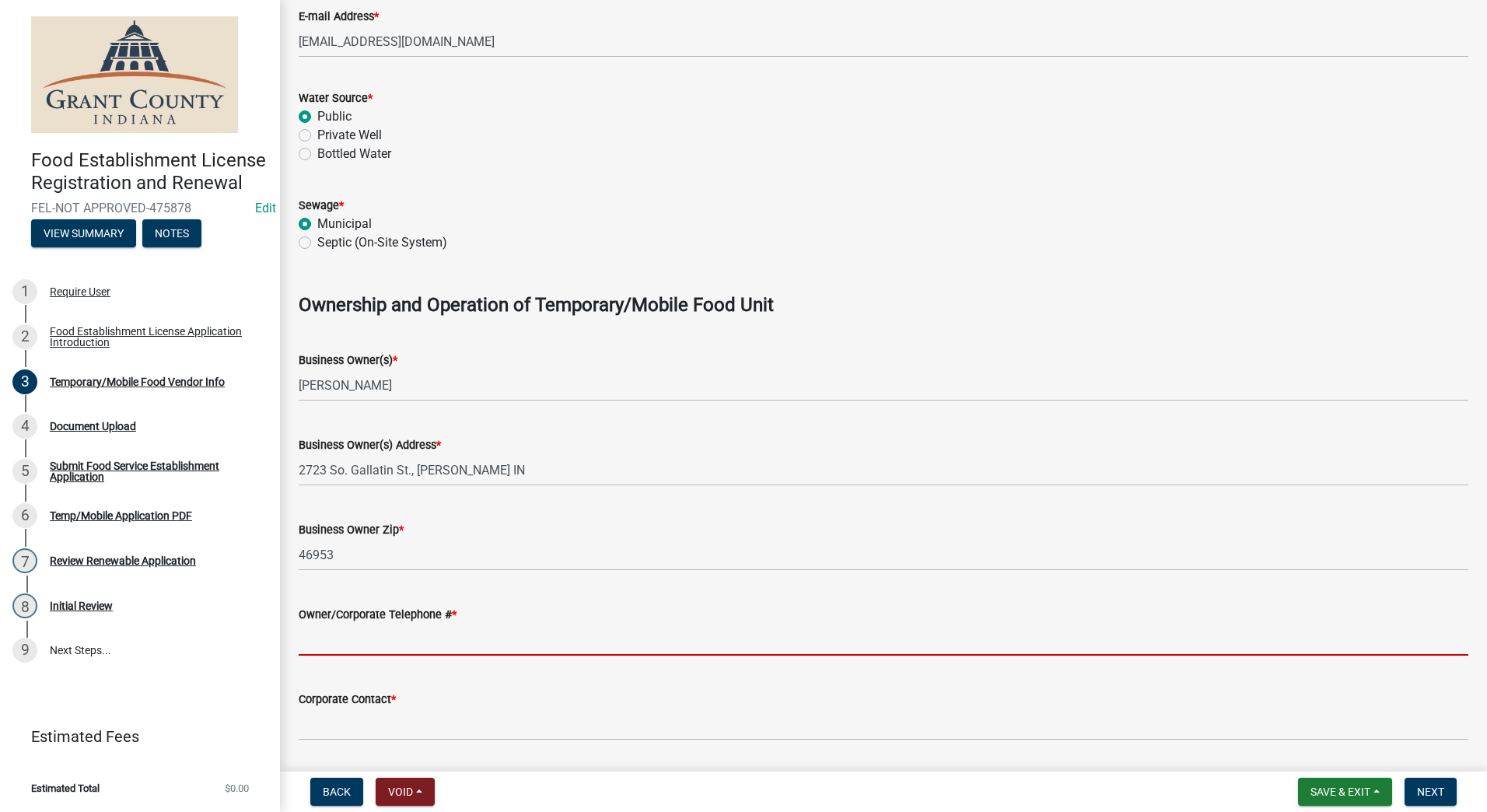
click at [350, 629] on input "Owner/Corporate Telephone # *" at bounding box center [883, 640] width 1170 height 32
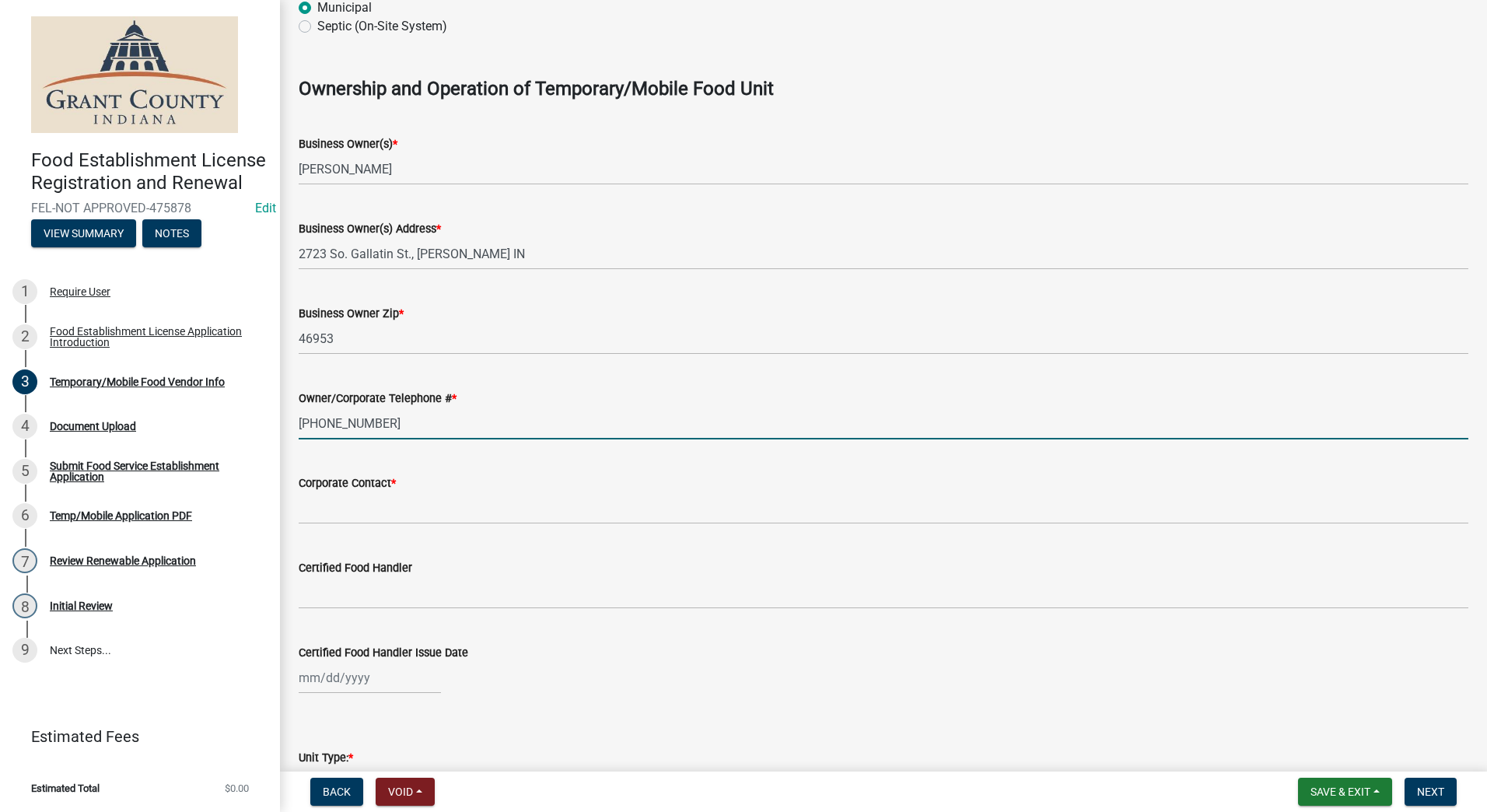
scroll to position [933, 0]
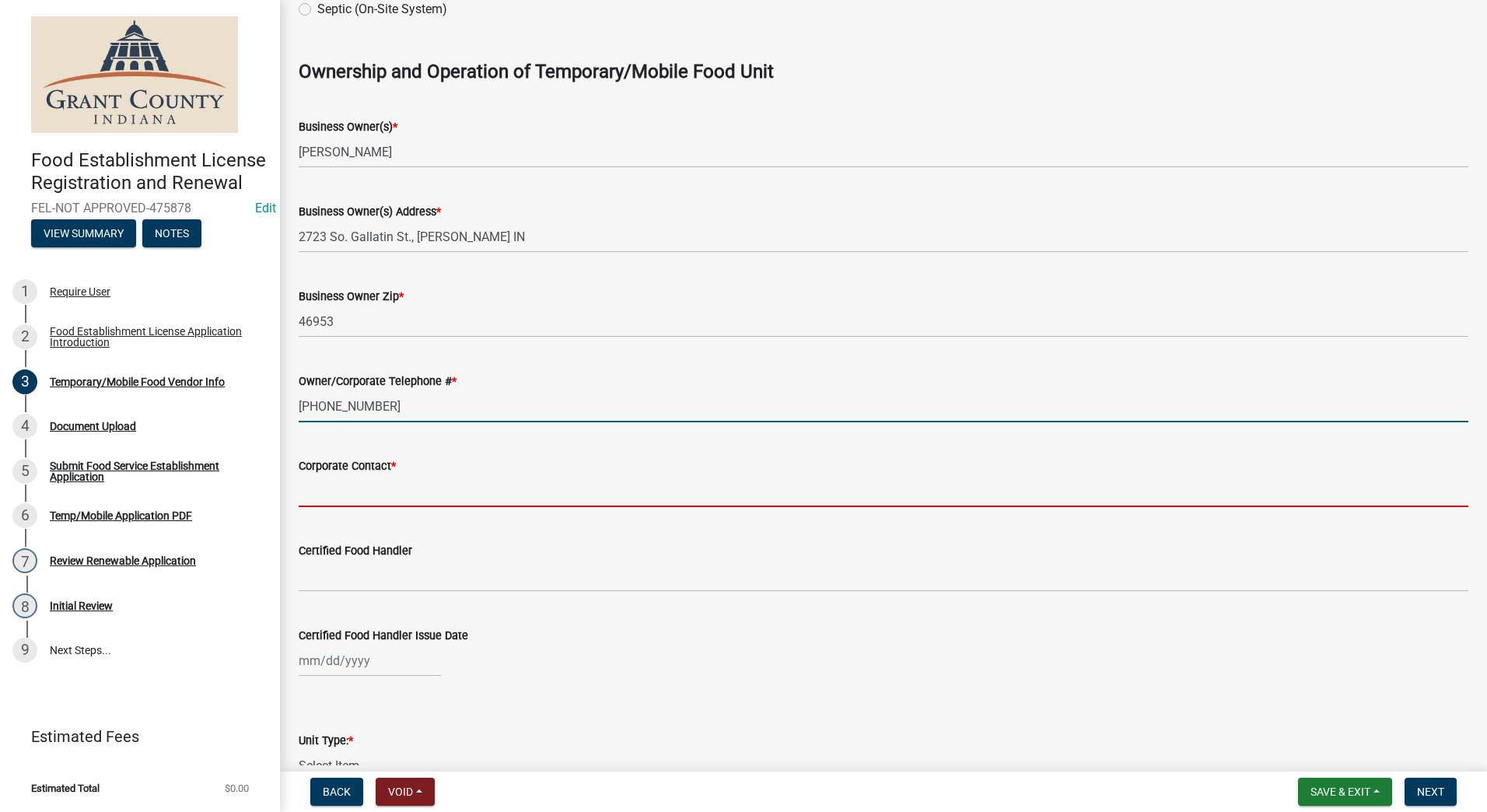
click at [332, 500] on input "Corporate Contact *" at bounding box center [883, 491] width 1170 height 32
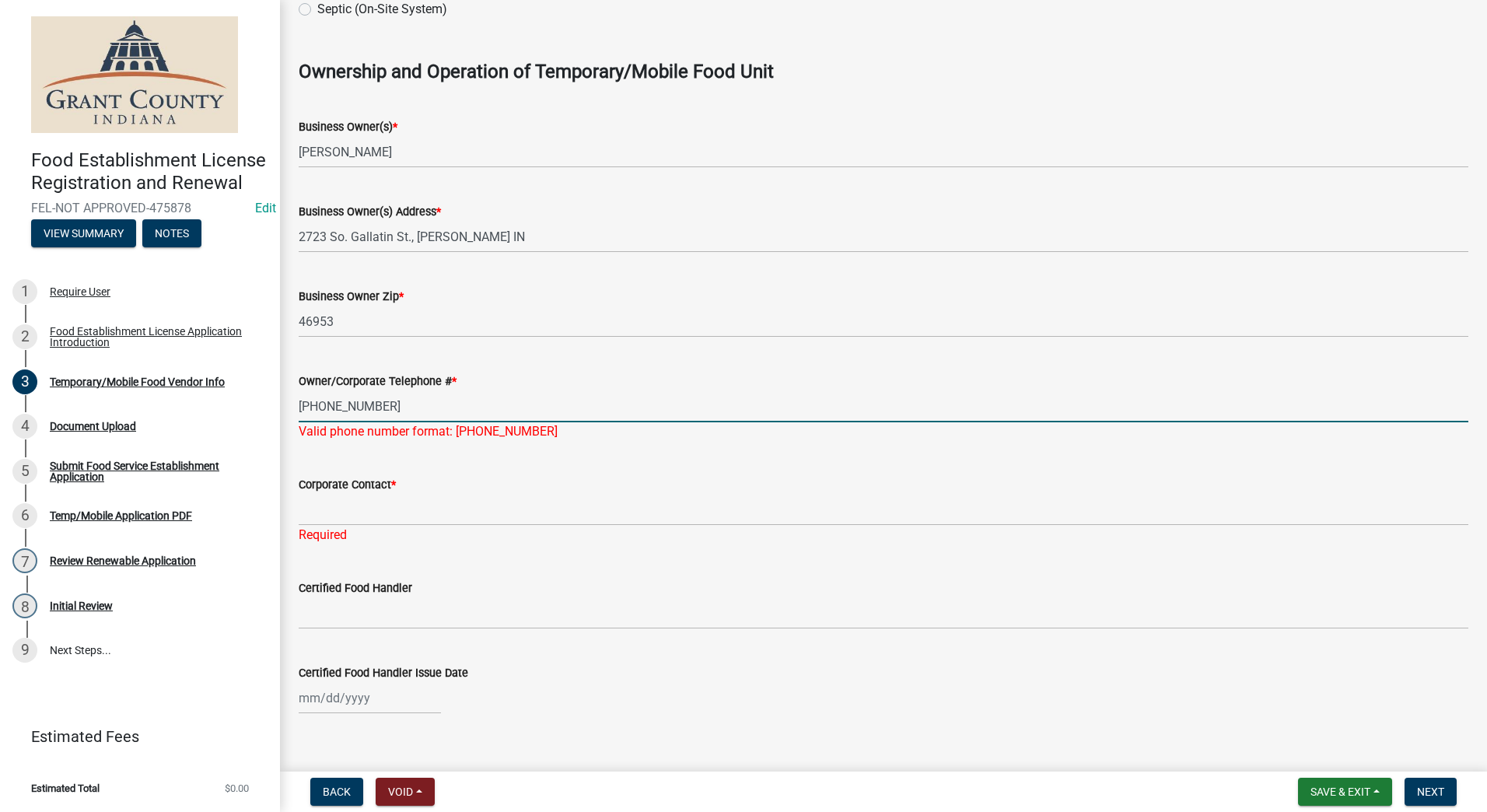
click at [328, 405] on input "(7656)251-2646" at bounding box center [883, 406] width 1170 height 32
type input "(765)251-2646"
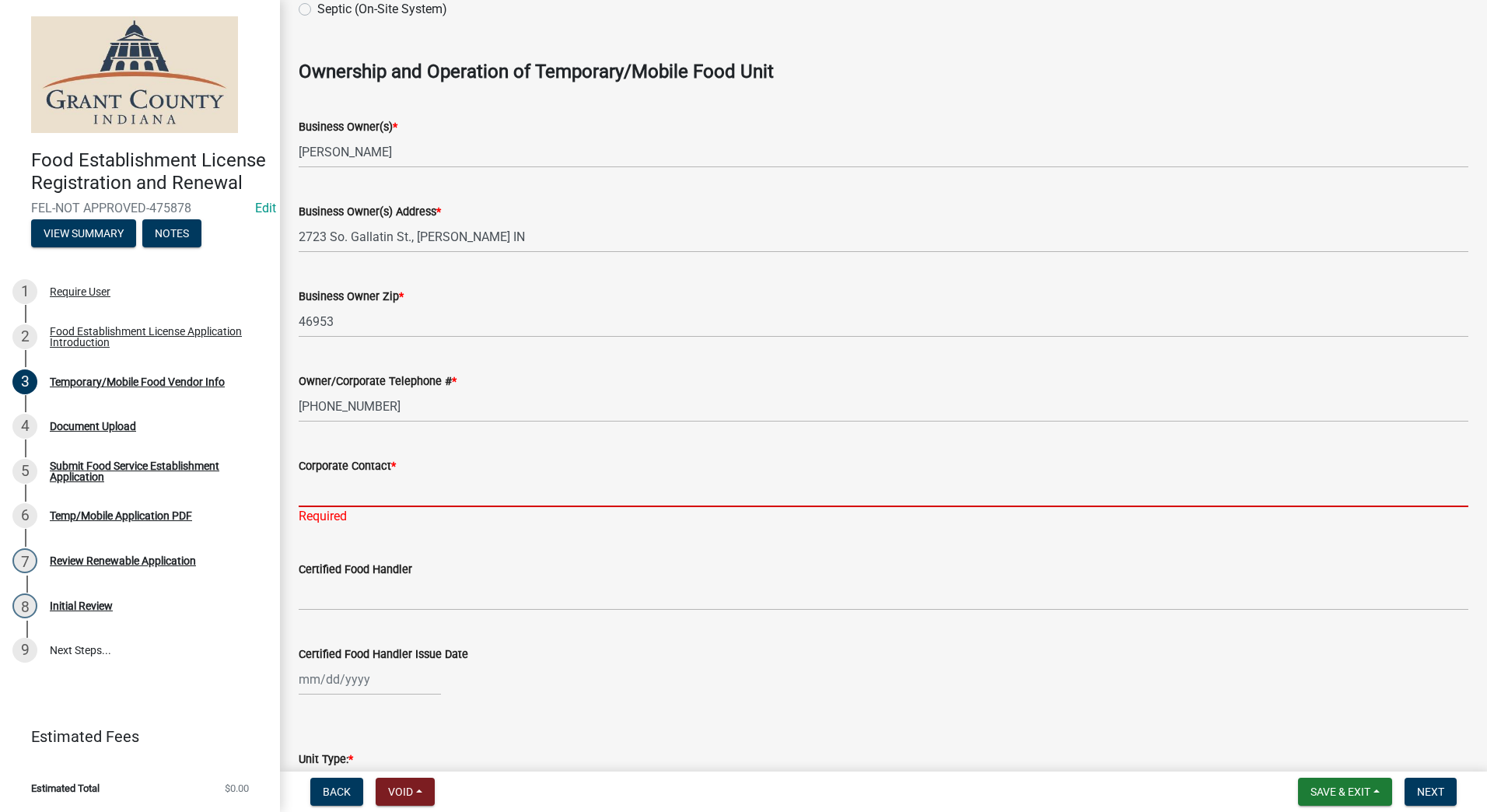
click at [372, 507] on div "Corporate Contact * Required" at bounding box center [883, 480] width 1170 height 91
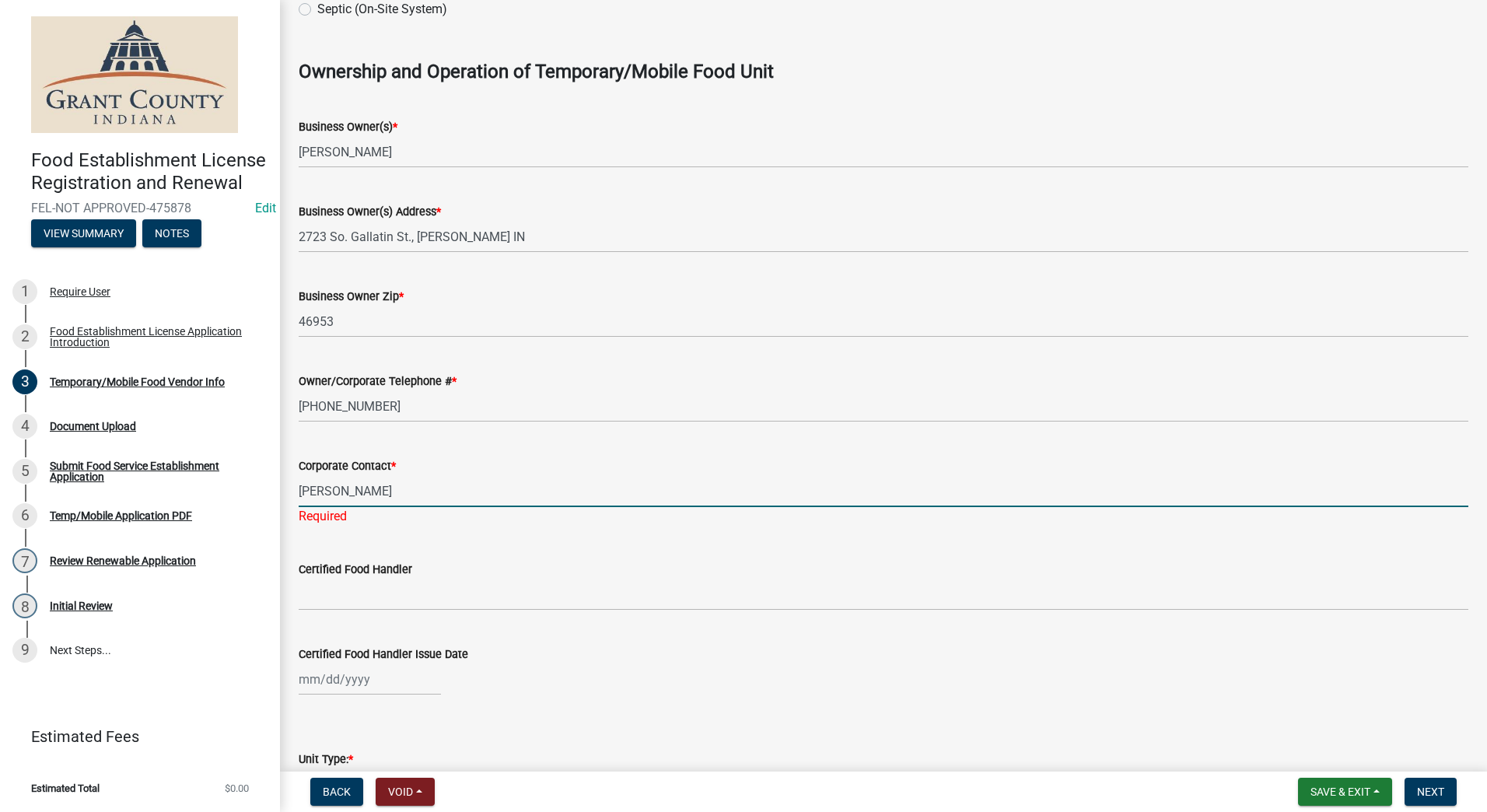
type input "Joaquin Cortes"
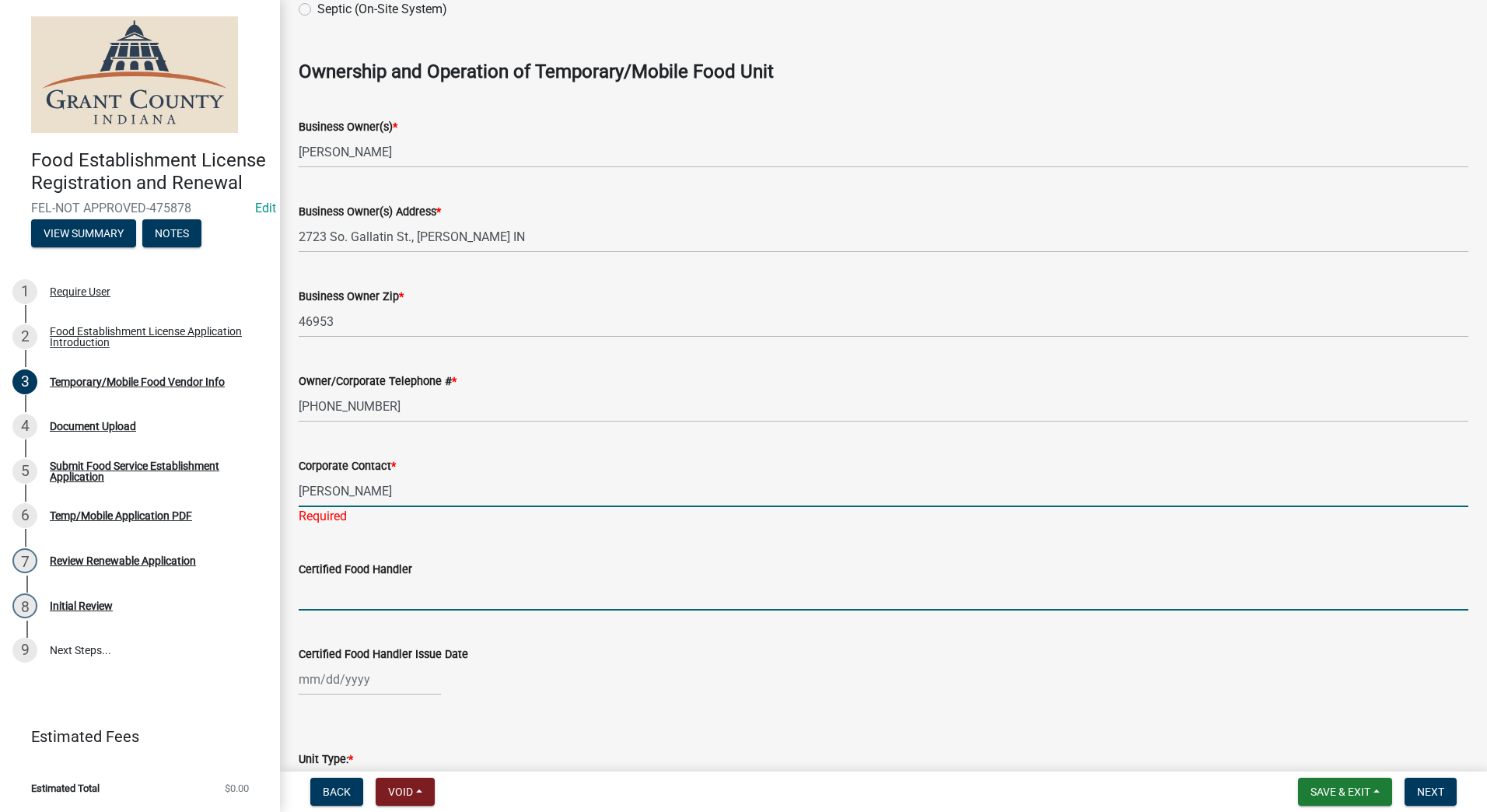
click at [366, 595] on wm-data-entity-input "Certified Food Handler" at bounding box center [883, 580] width 1170 height 85
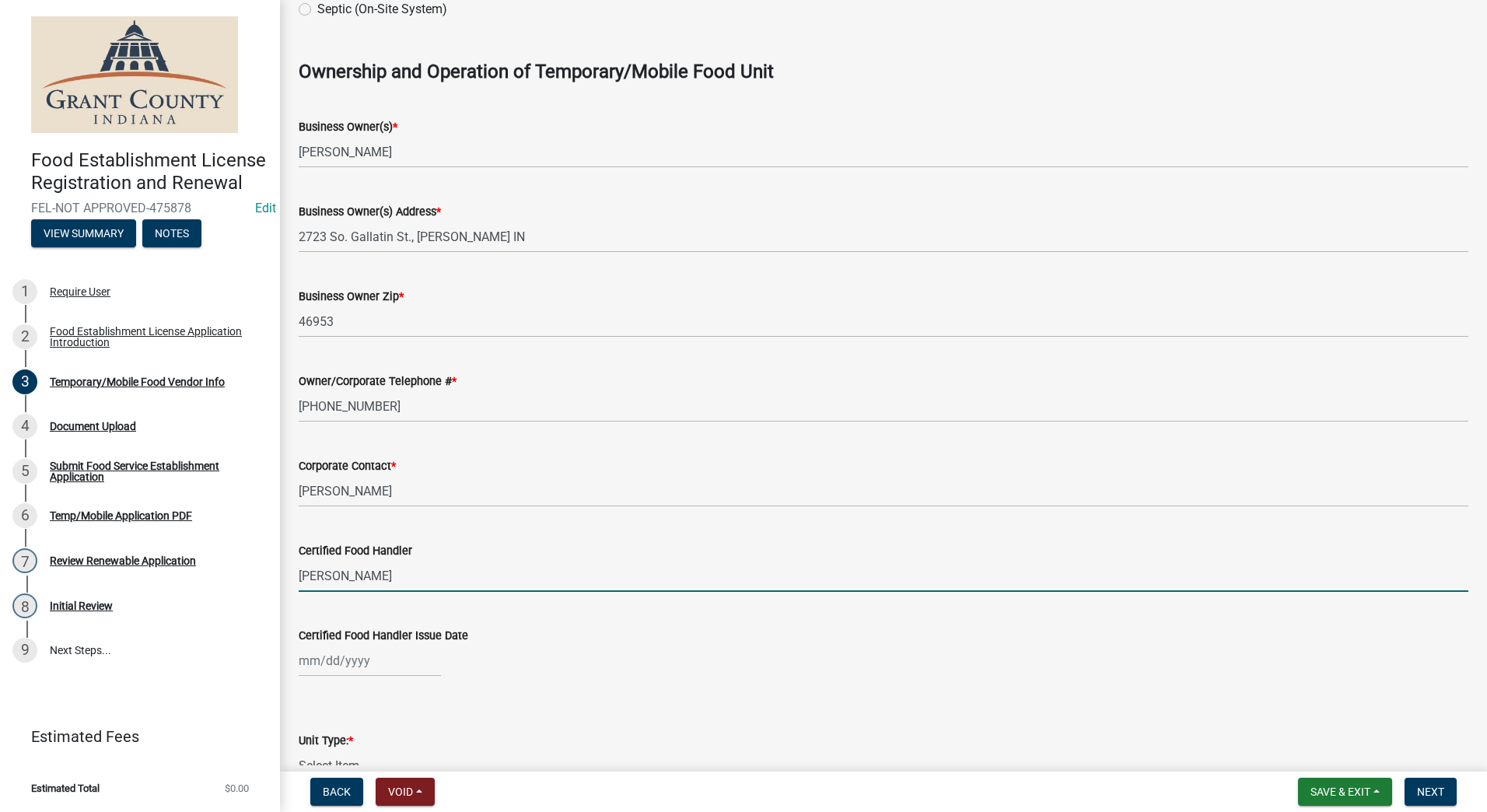
type input "Joaquin Cortes"
select select "9"
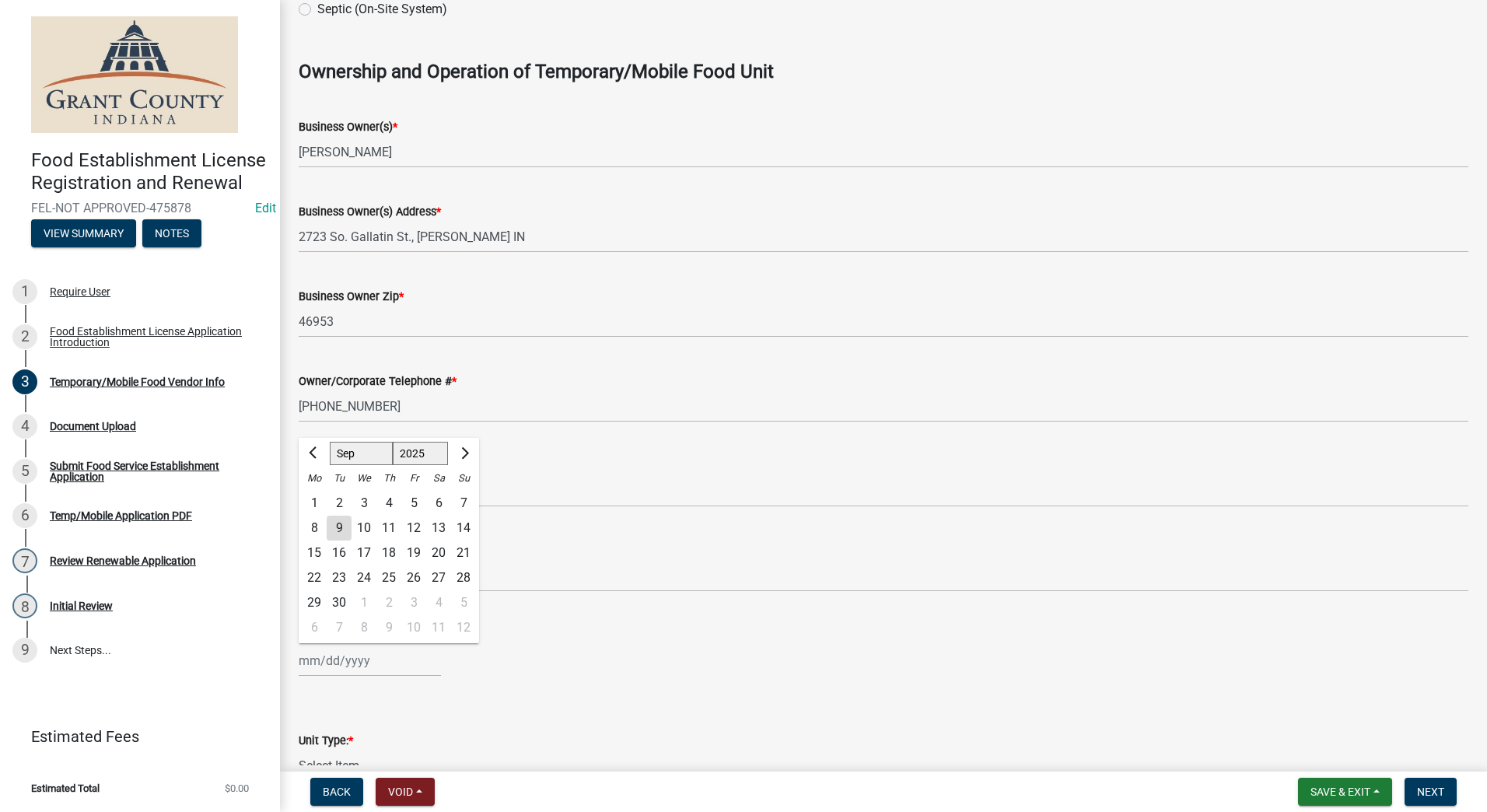
click at [386, 664] on div "Jan Feb Mar Apr May Jun Jul Aug Sep Oct Nov Dec 1525 1526 1527 1528 1529 1530 1…" at bounding box center [370, 661] width 143 height 32
click at [439, 454] on select "1525 1526 1527 1528 1529 1530 1531 1532 1533 1534 1535 1536 1537 1538 1539 1540…" at bounding box center [421, 453] width 56 height 23
select select "2024"
click at [393, 442] on select "1525 1526 1527 1528 1529 1530 1531 1532 1533 1534 1535 1536 1537 1538 1539 1540…" at bounding box center [421, 453] width 56 height 23
click at [336, 611] on div "24" at bounding box center [339, 603] width 25 height 25
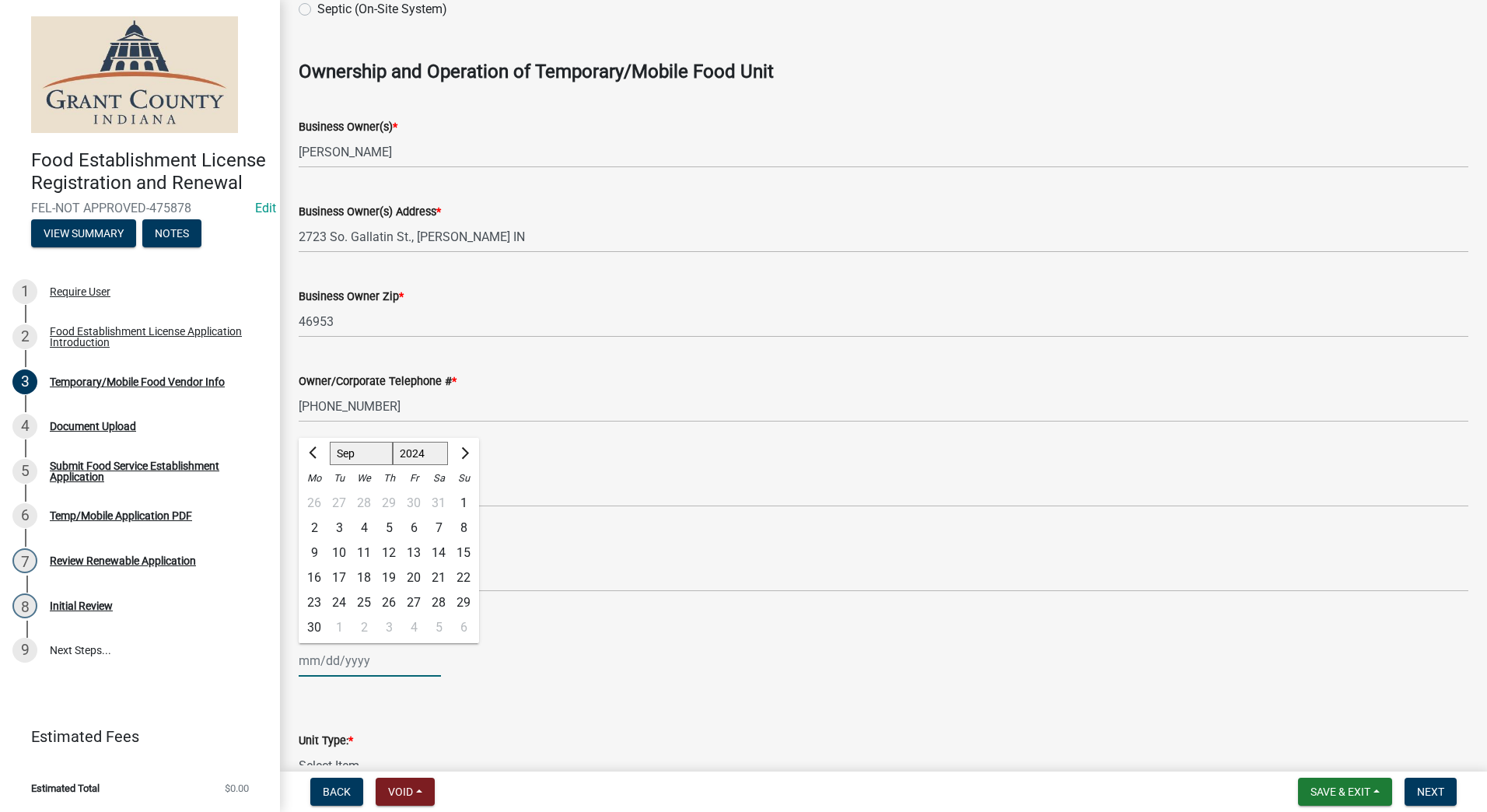
type input "09/24/2024"
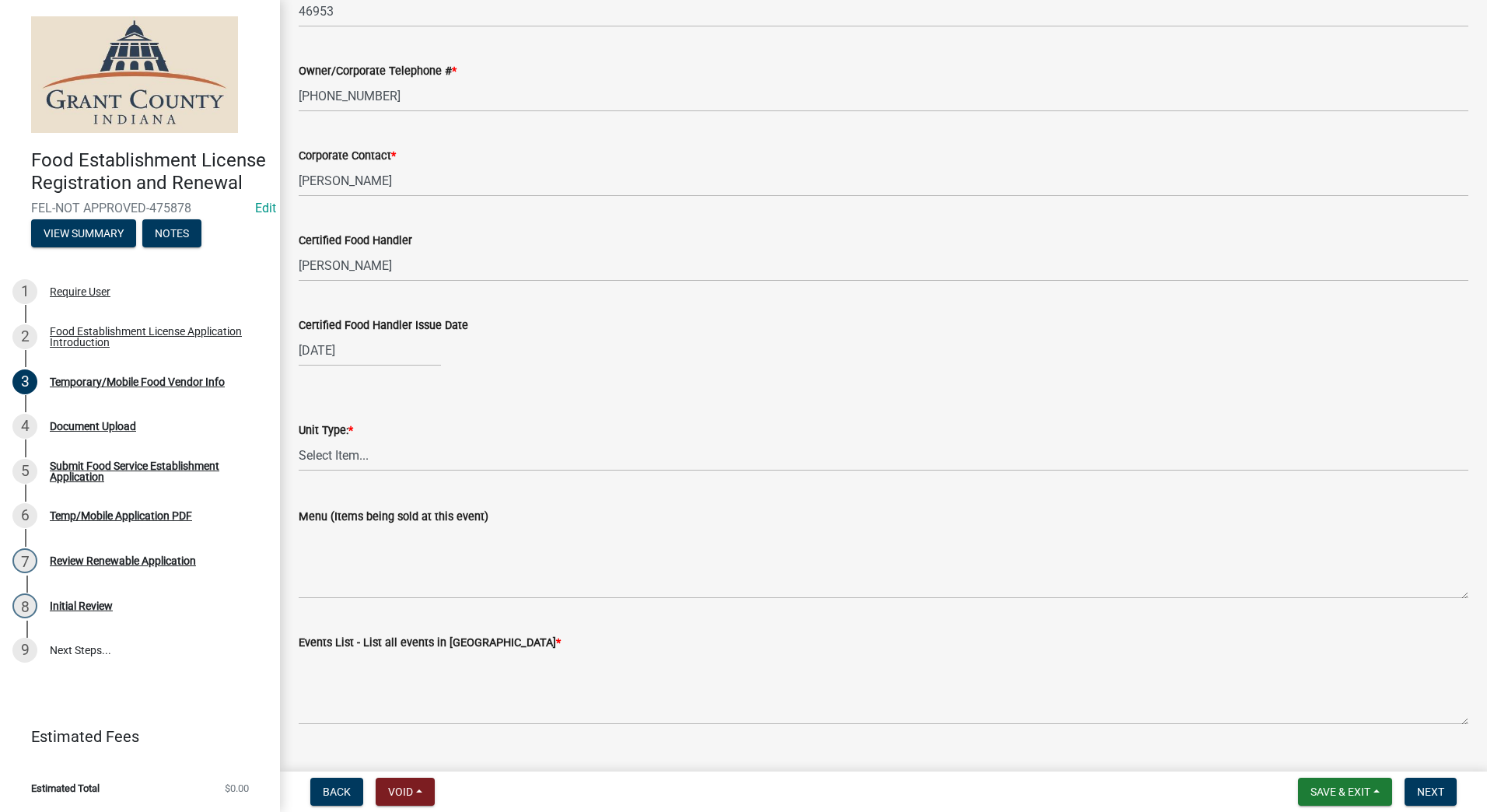
scroll to position [1244, 0]
click at [402, 454] on select "Select Item... Mobile Trailer Stand Tent Cart Truck" at bounding box center [883, 454] width 1170 height 32
click at [298, 438] on select "Select Item... Mobile Trailer Stand Tent Cart Truck" at bounding box center [883, 454] width 1170 height 32
select select "3a899312-7fa3-4622-8b1a-2a020229fd86"
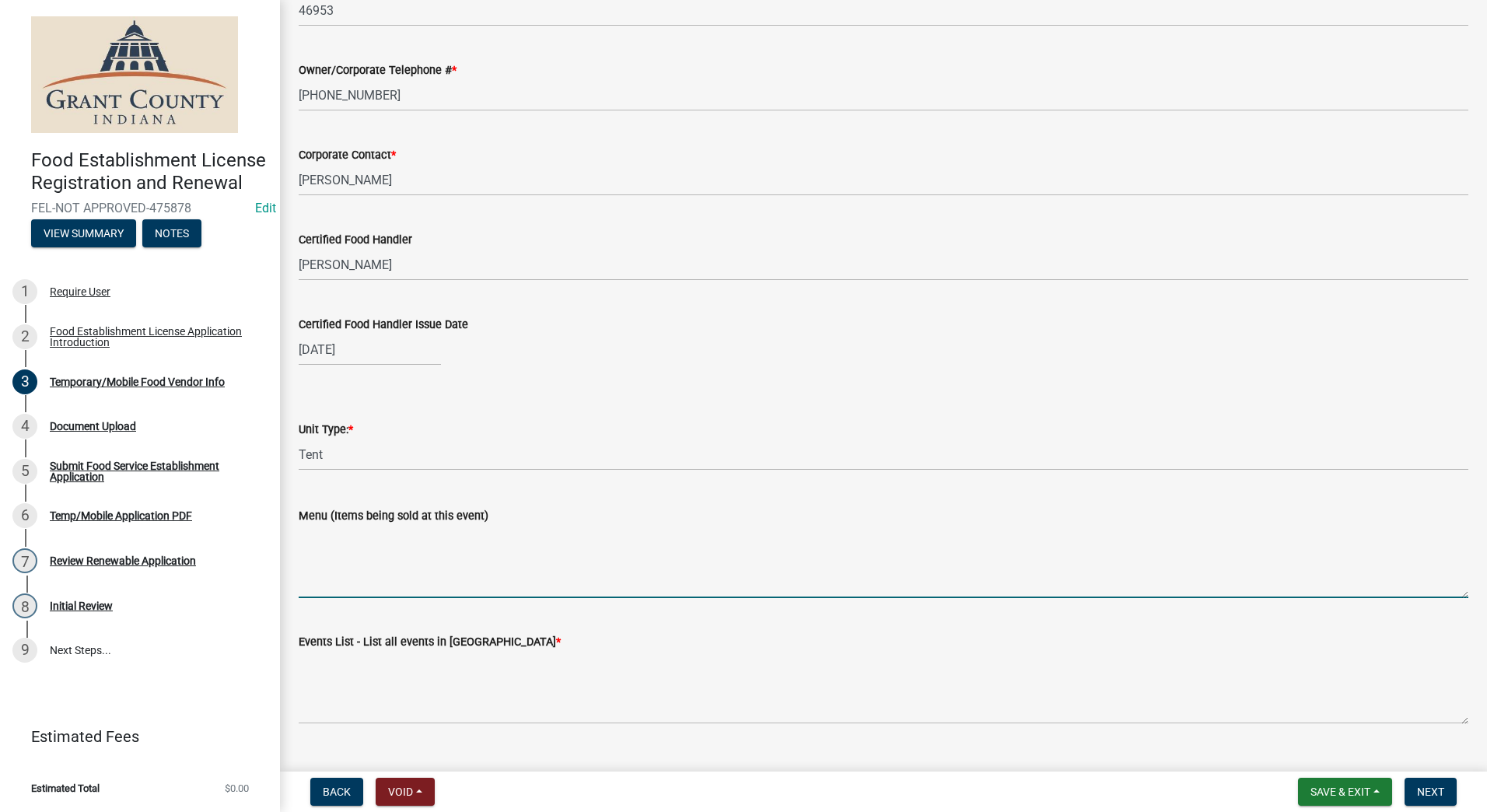
click at [362, 583] on textarea "Menu (Items being sold at this event)" at bounding box center [883, 561] width 1170 height 73
type textarea "Tamales, Water, tacos, Quesadilla"
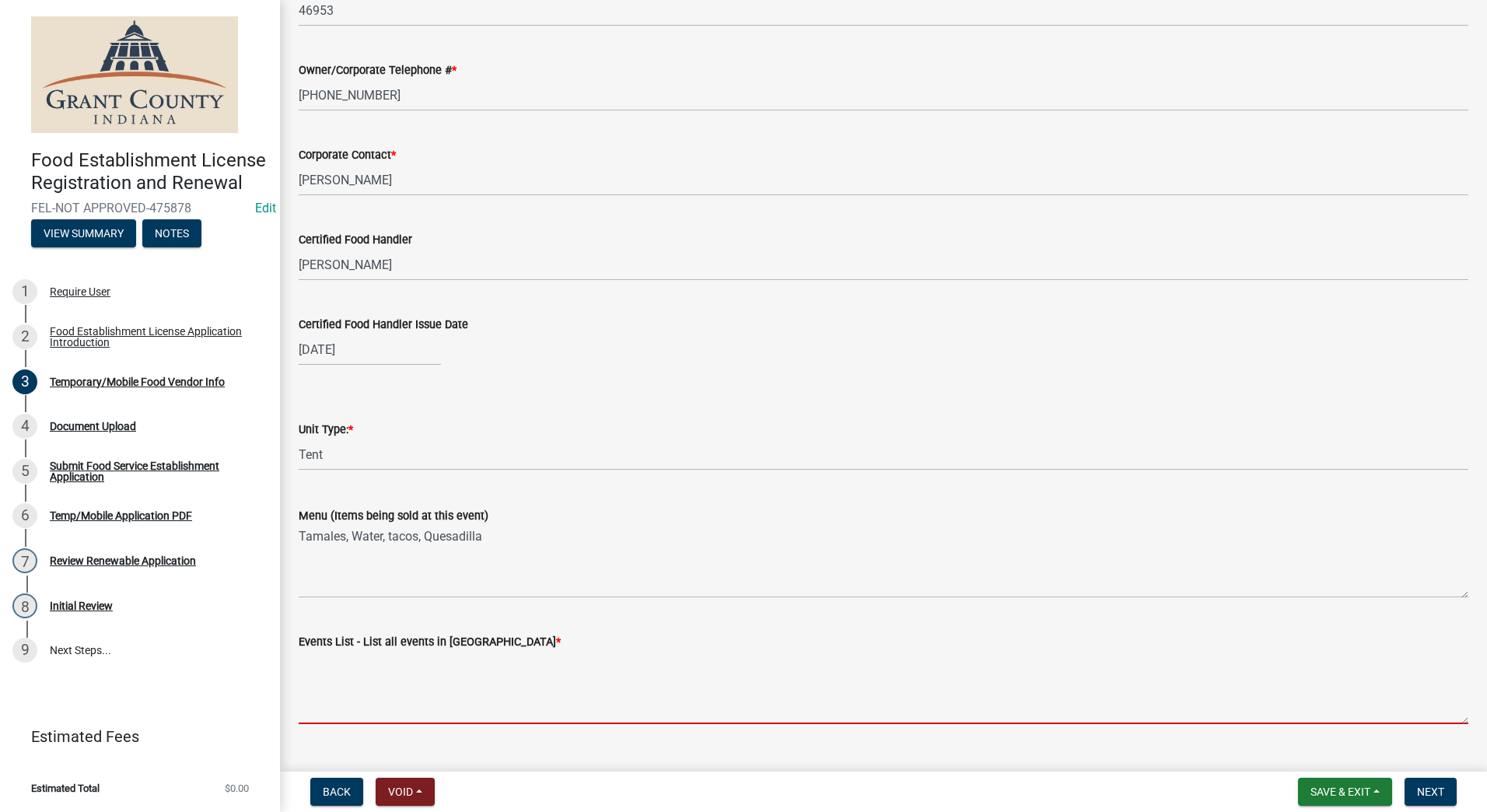
click at [424, 706] on textarea "Events List - List all events in [GEOGRAPHIC_DATA] *" at bounding box center [883, 687] width 1170 height 73
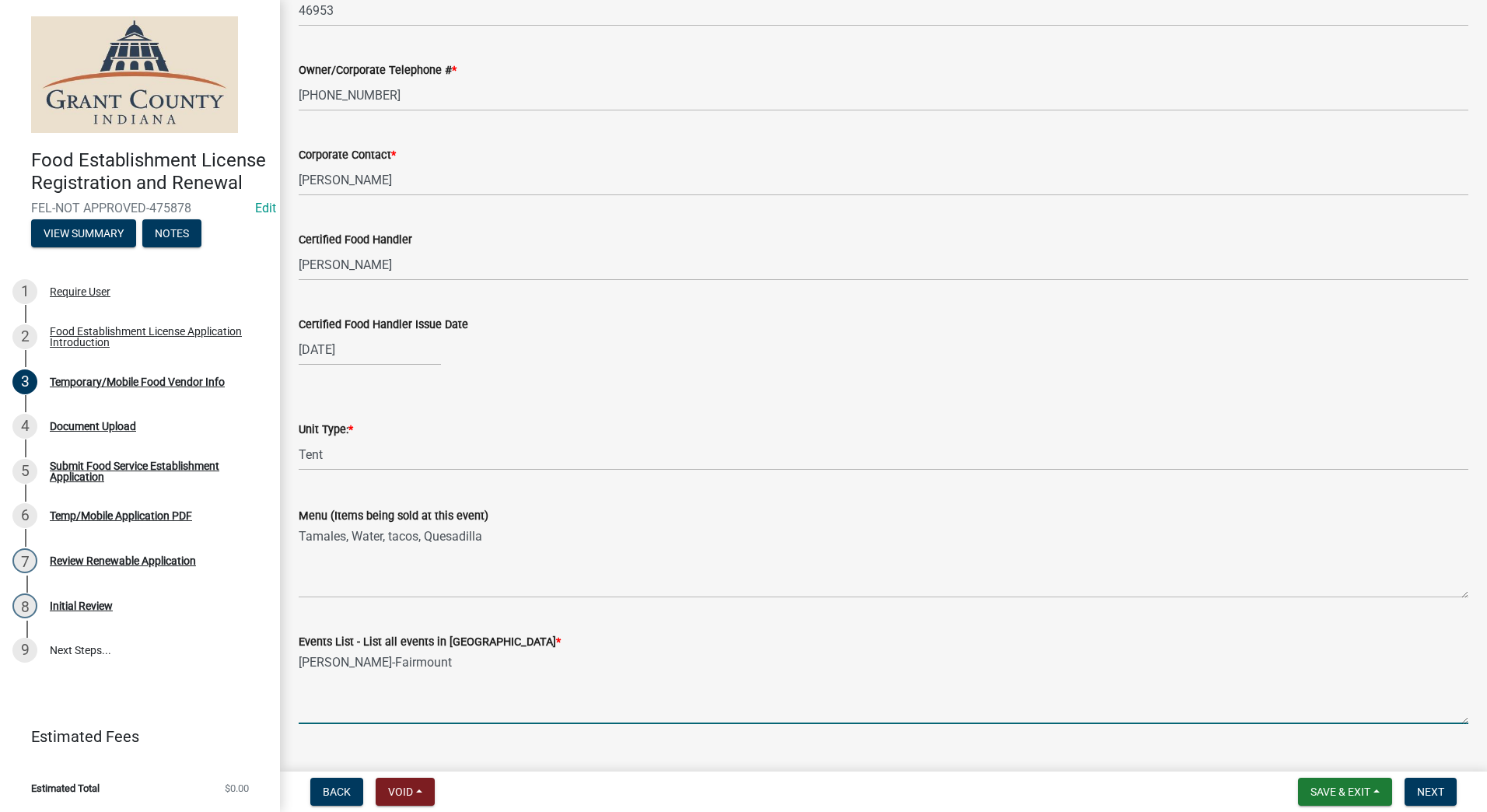
click at [428, 707] on textarea "James Dean-Fairmount" at bounding box center [883, 687] width 1170 height 73
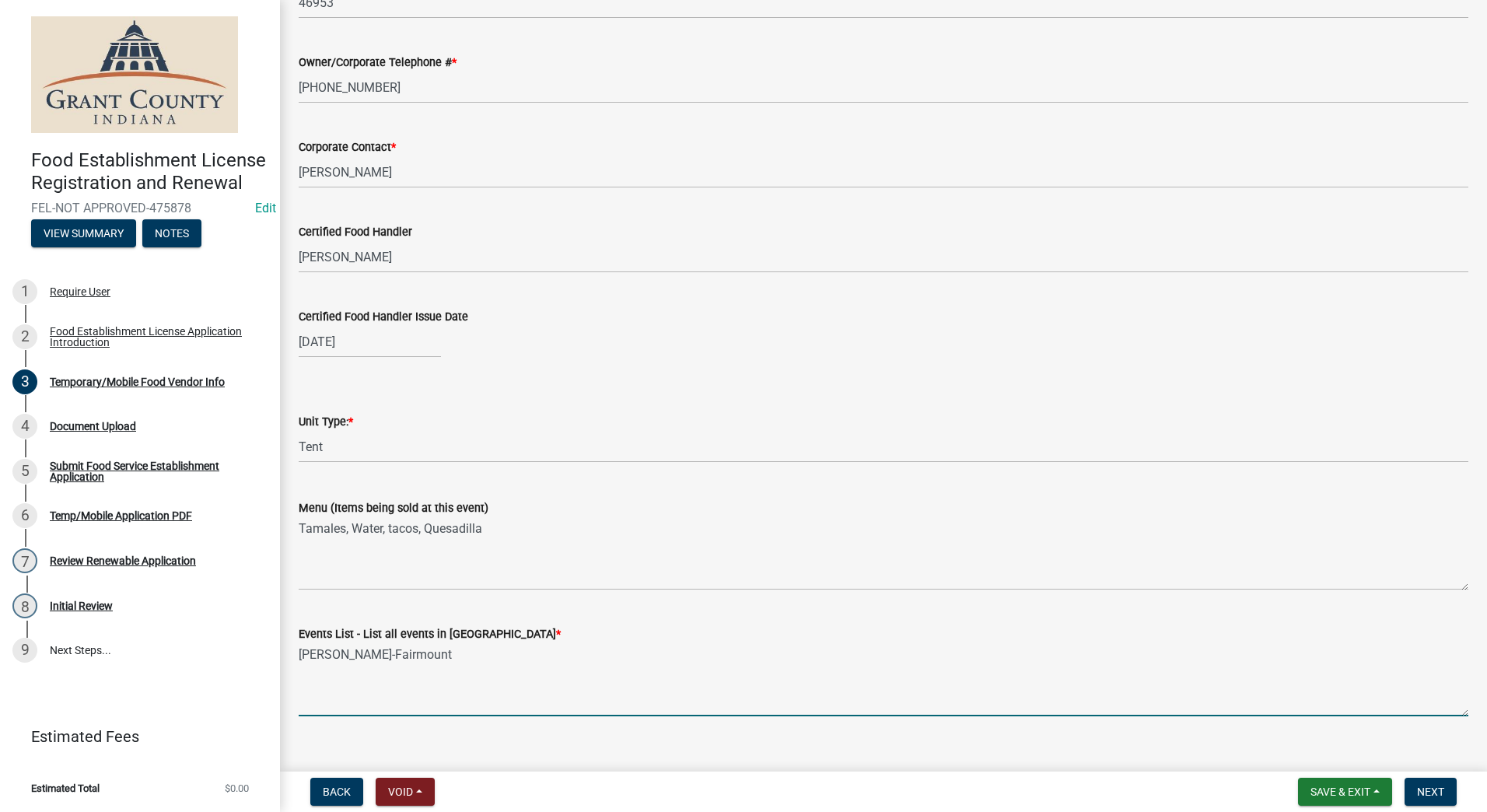
scroll to position [1276, 0]
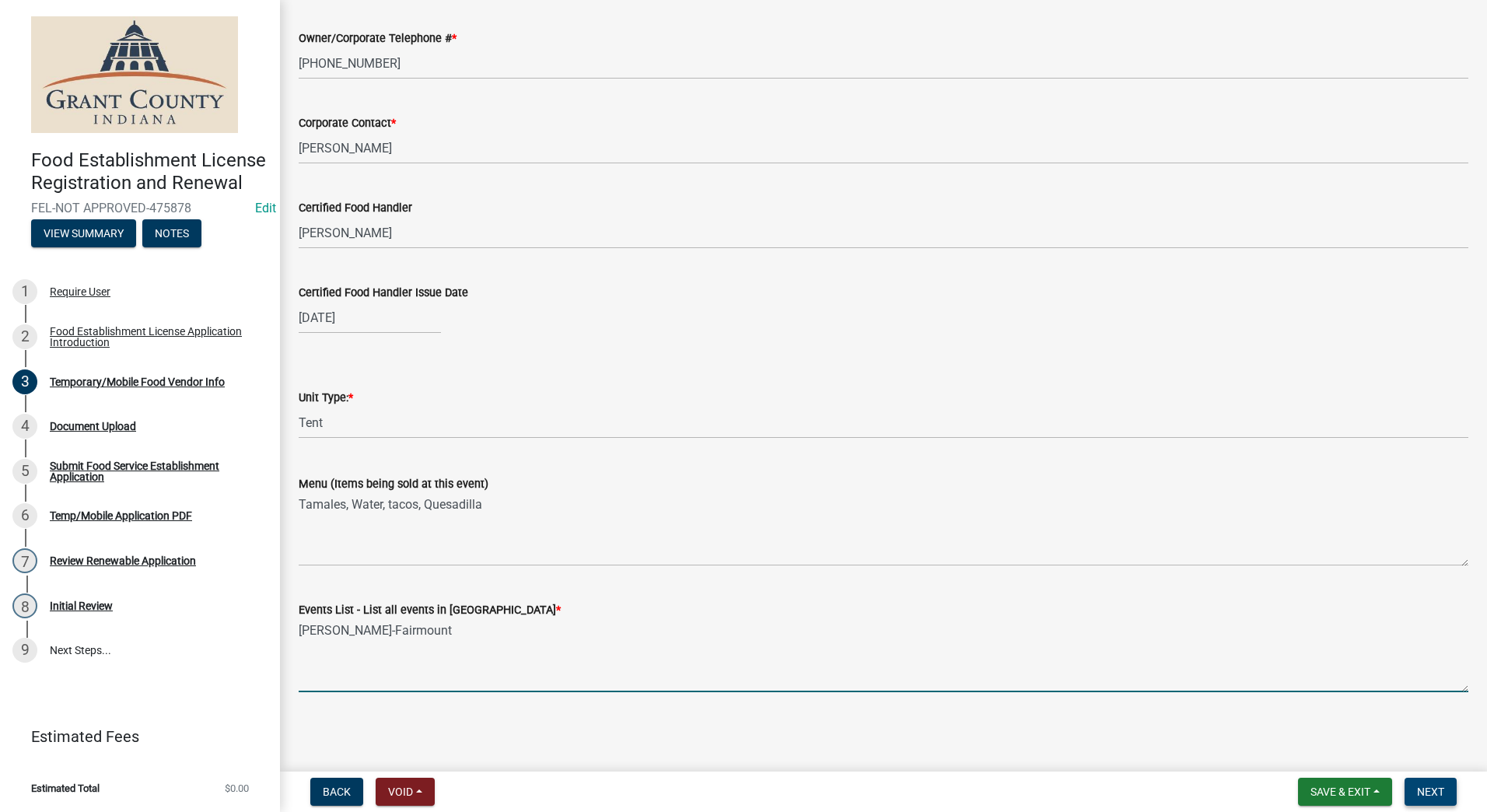
type textarea "James Dean-Fairmount"
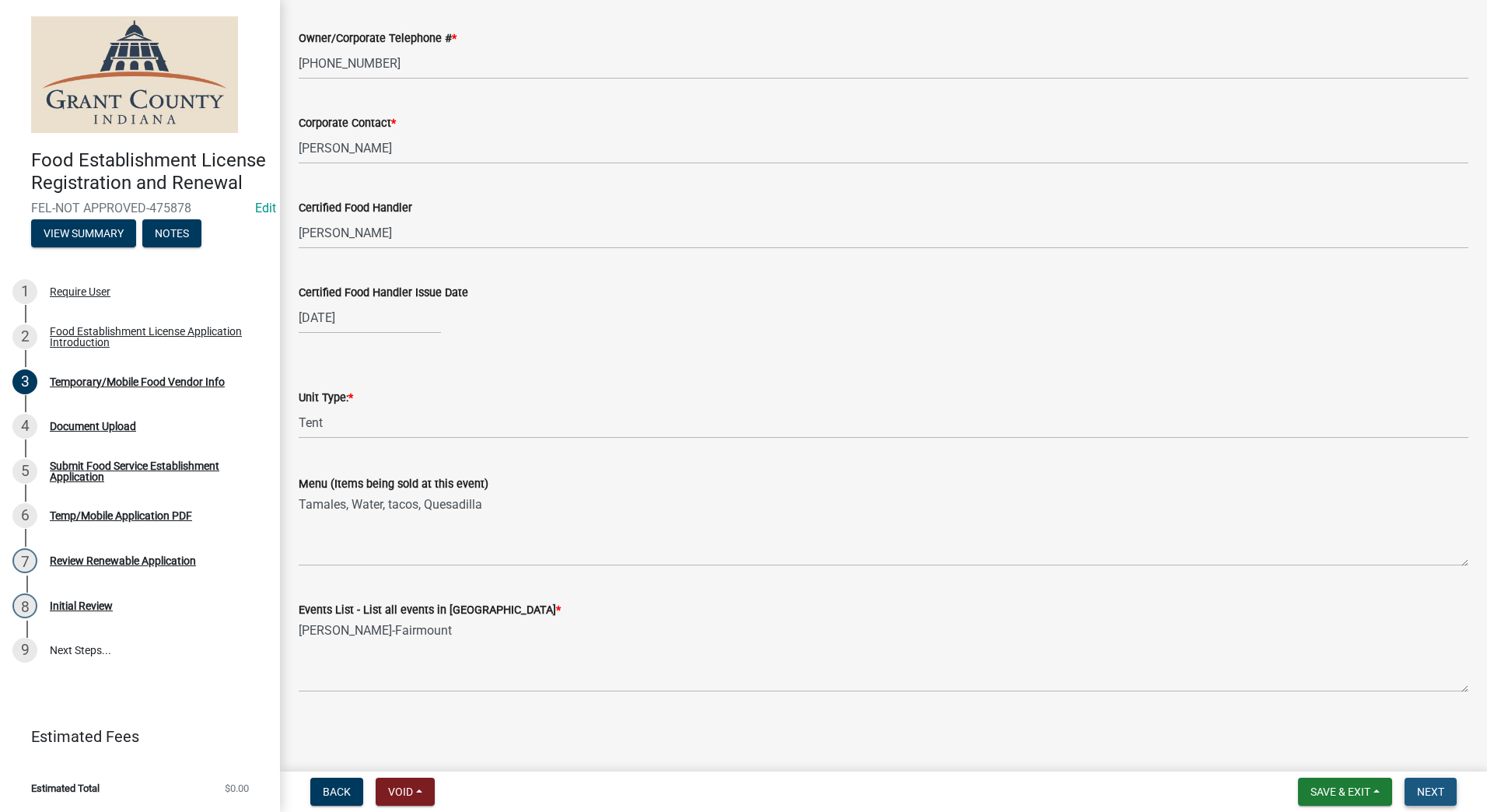
click at [1424, 792] on span "Next" at bounding box center [1431, 792] width 27 height 13
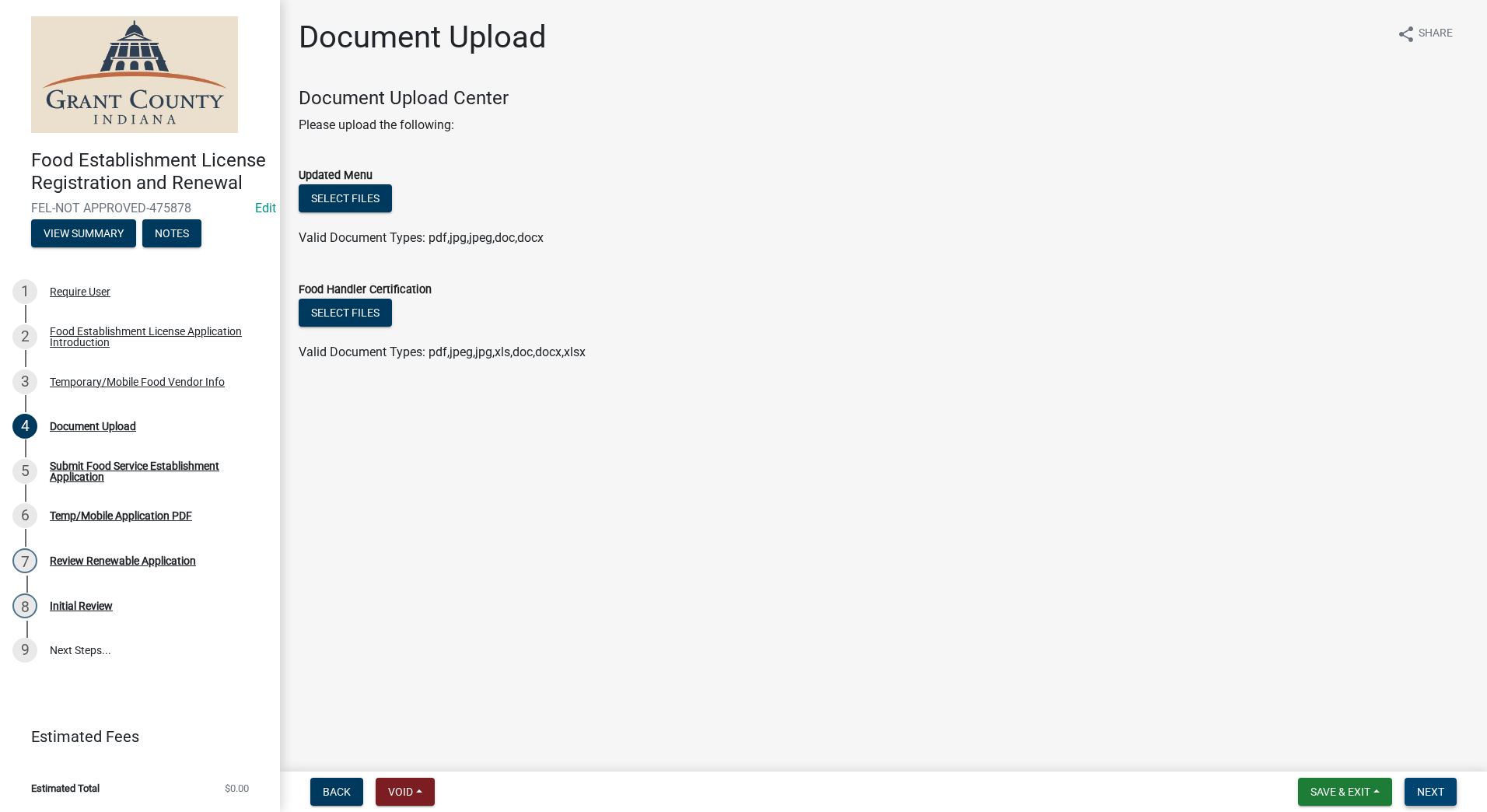
click at [1428, 796] on span "Next" at bounding box center [1431, 792] width 27 height 13
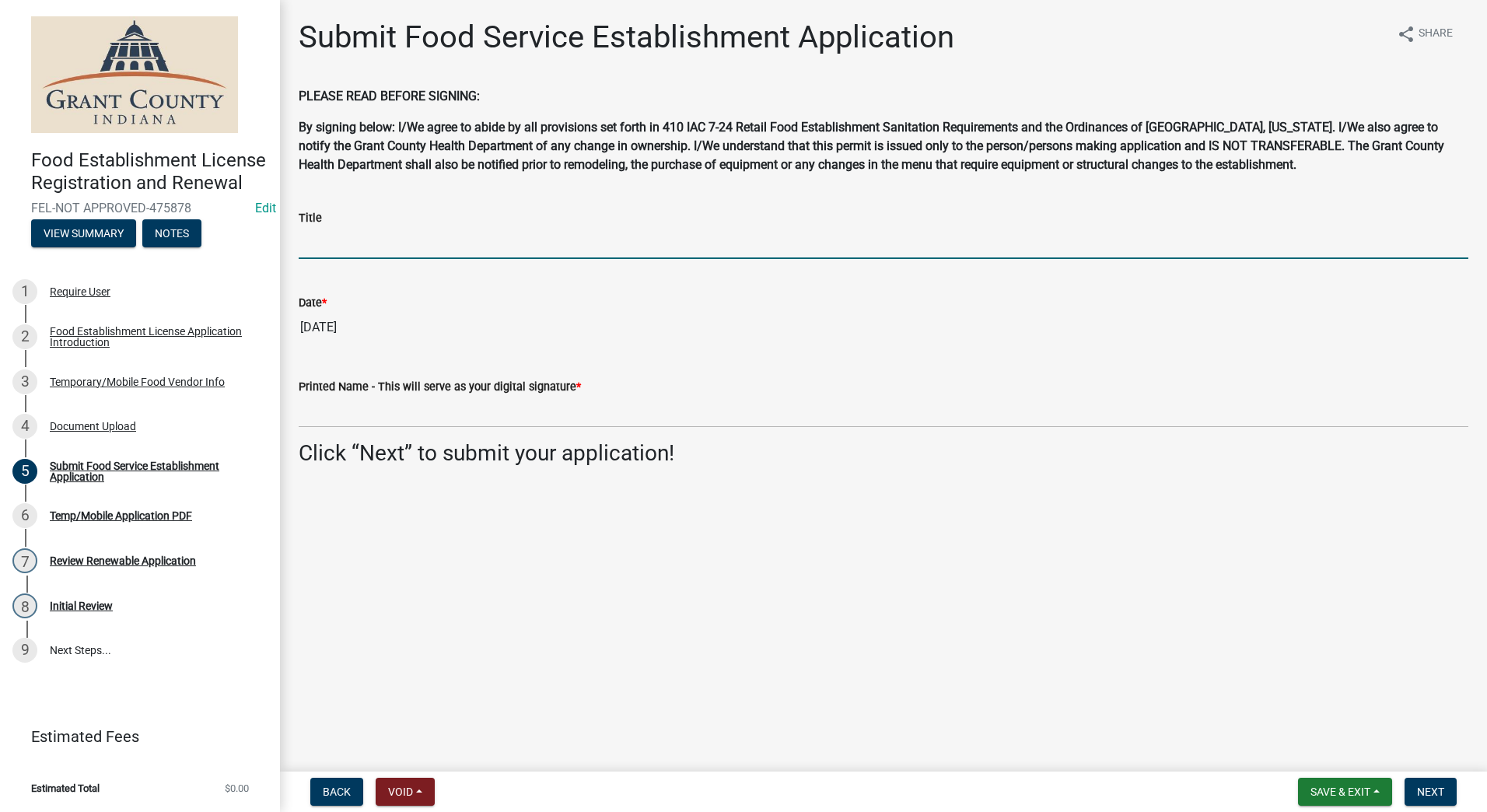
click at [345, 254] on input "Title" at bounding box center [883, 243] width 1170 height 32
type input "Owner"
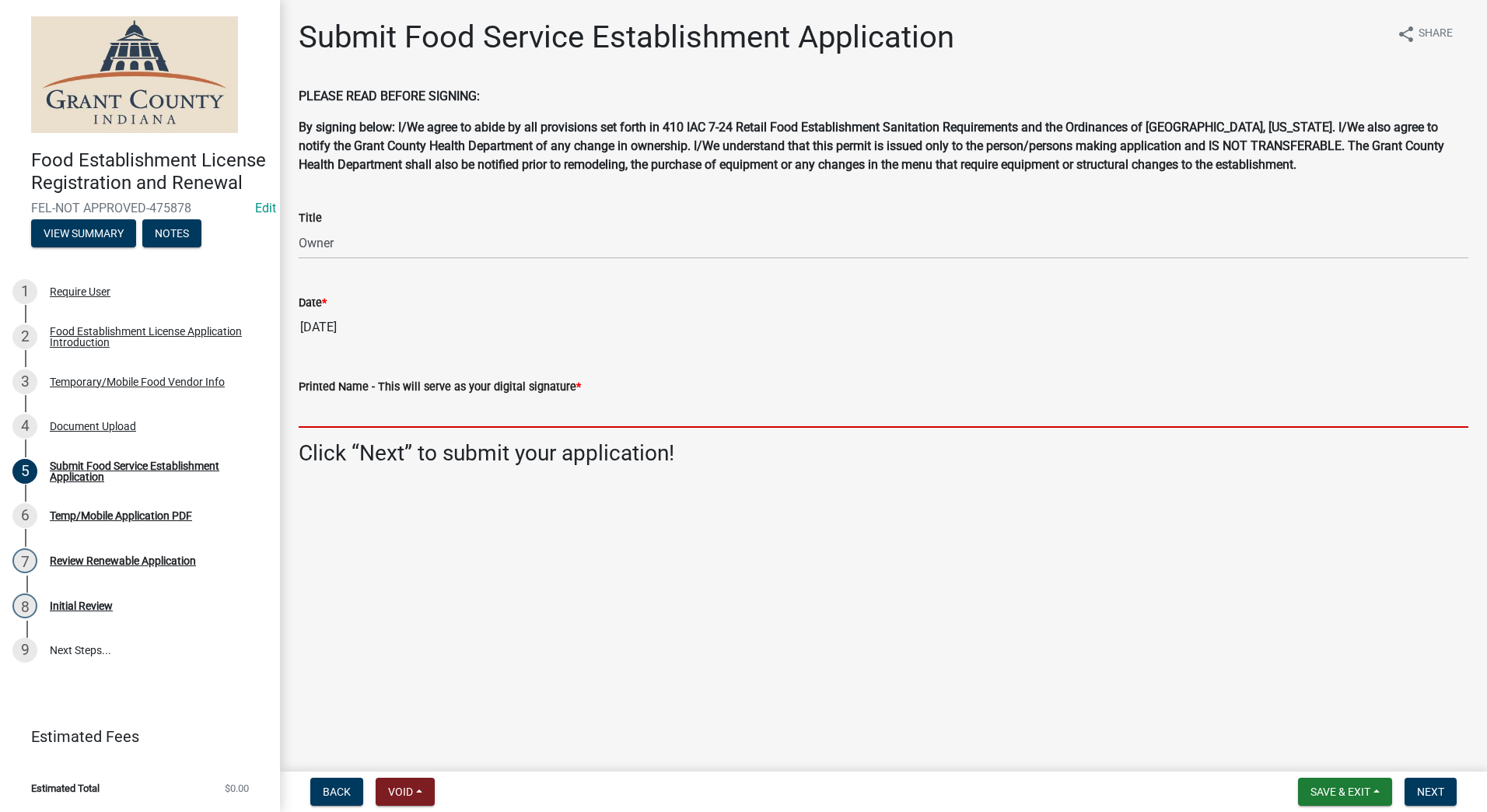
click at [432, 423] on input "Printed Name - This will serve as your digital signature *" at bounding box center [883, 412] width 1170 height 32
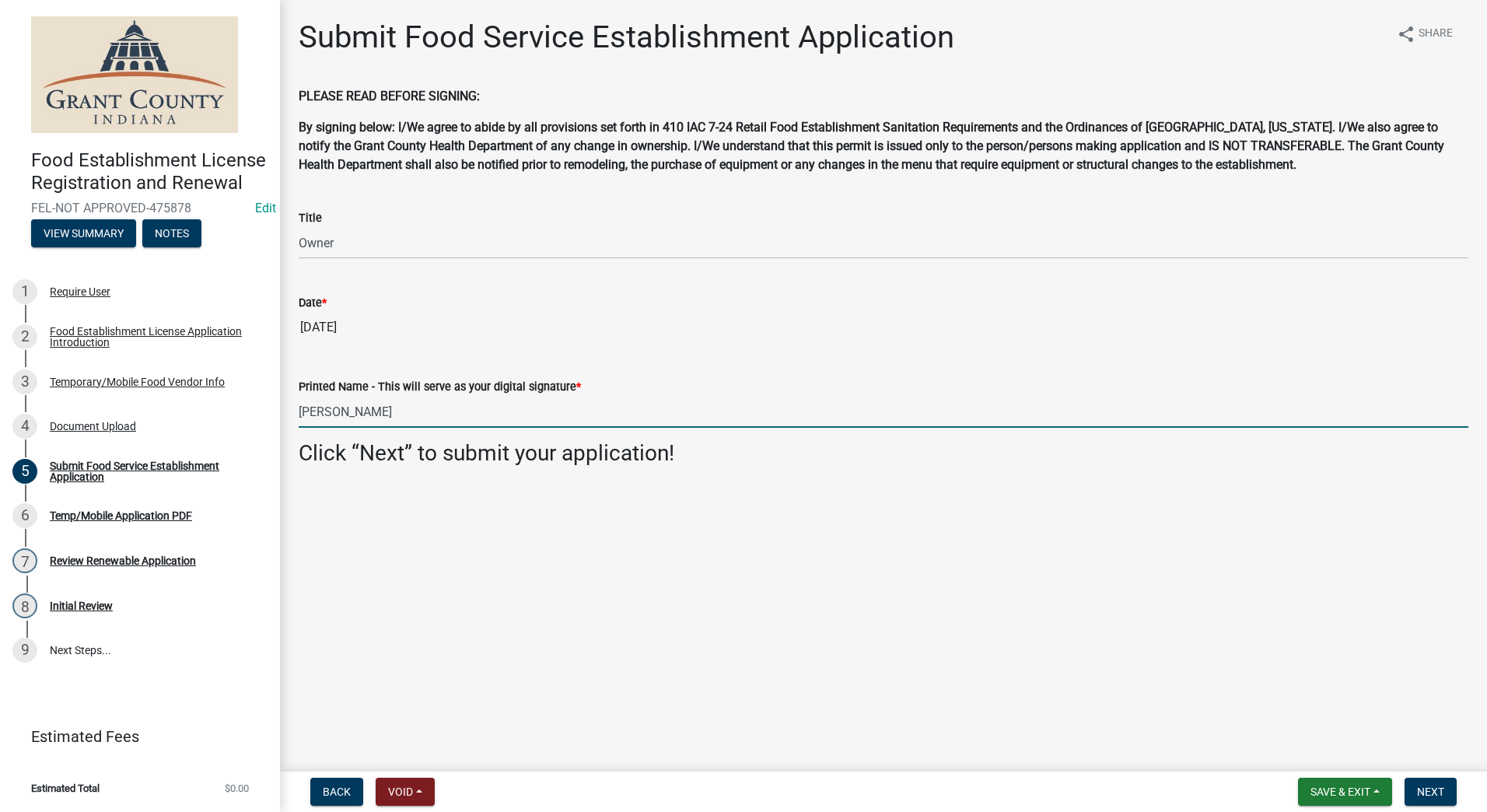
type input "Joaquin Cortes"
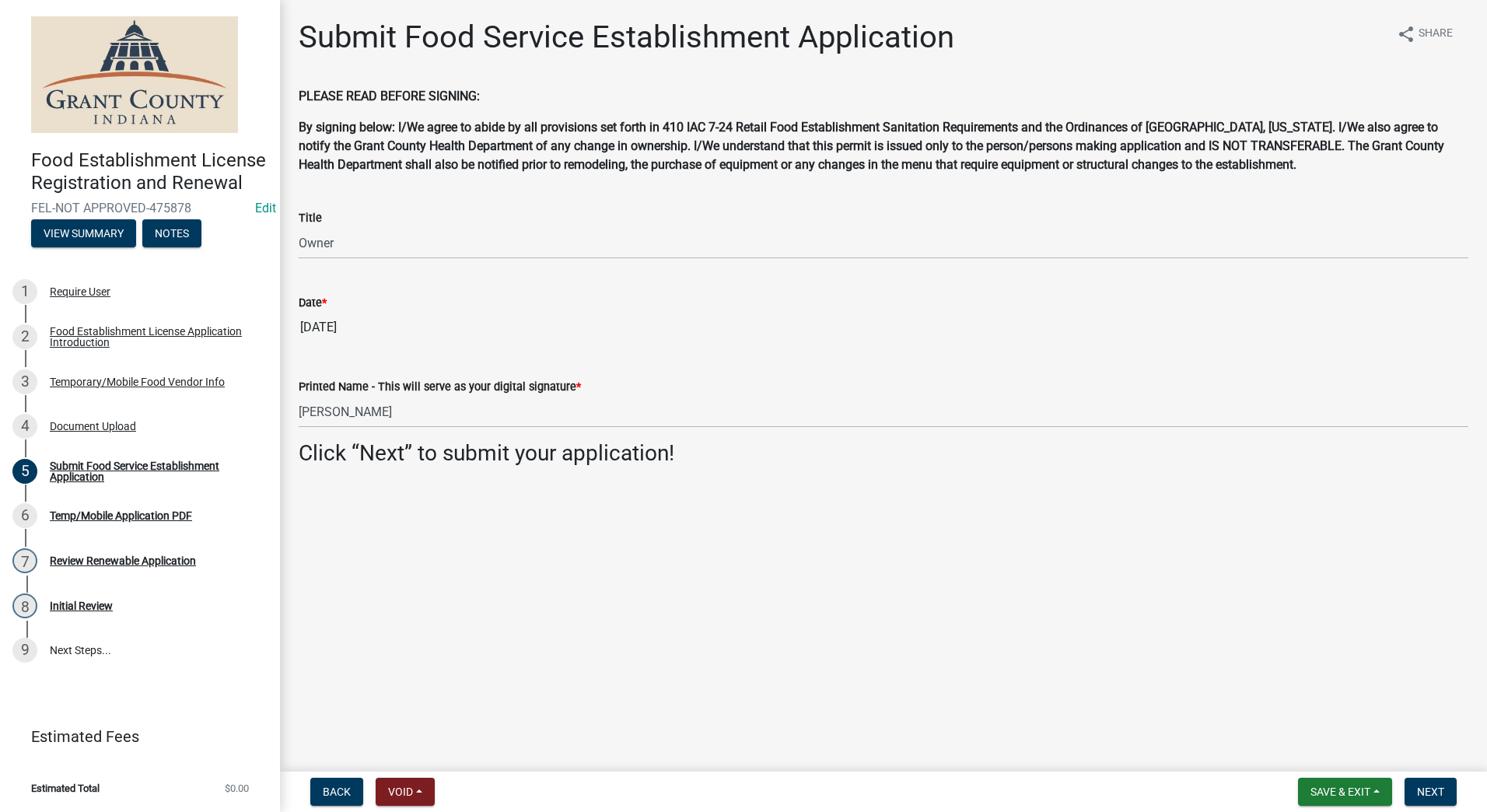
click at [455, 496] on main "Submit Food Service Establishment Application share Share PLEASE READ BEFORE SI…" at bounding box center [884, 382] width 1207 height 765
click at [1436, 787] on span "Next" at bounding box center [1431, 792] width 27 height 13
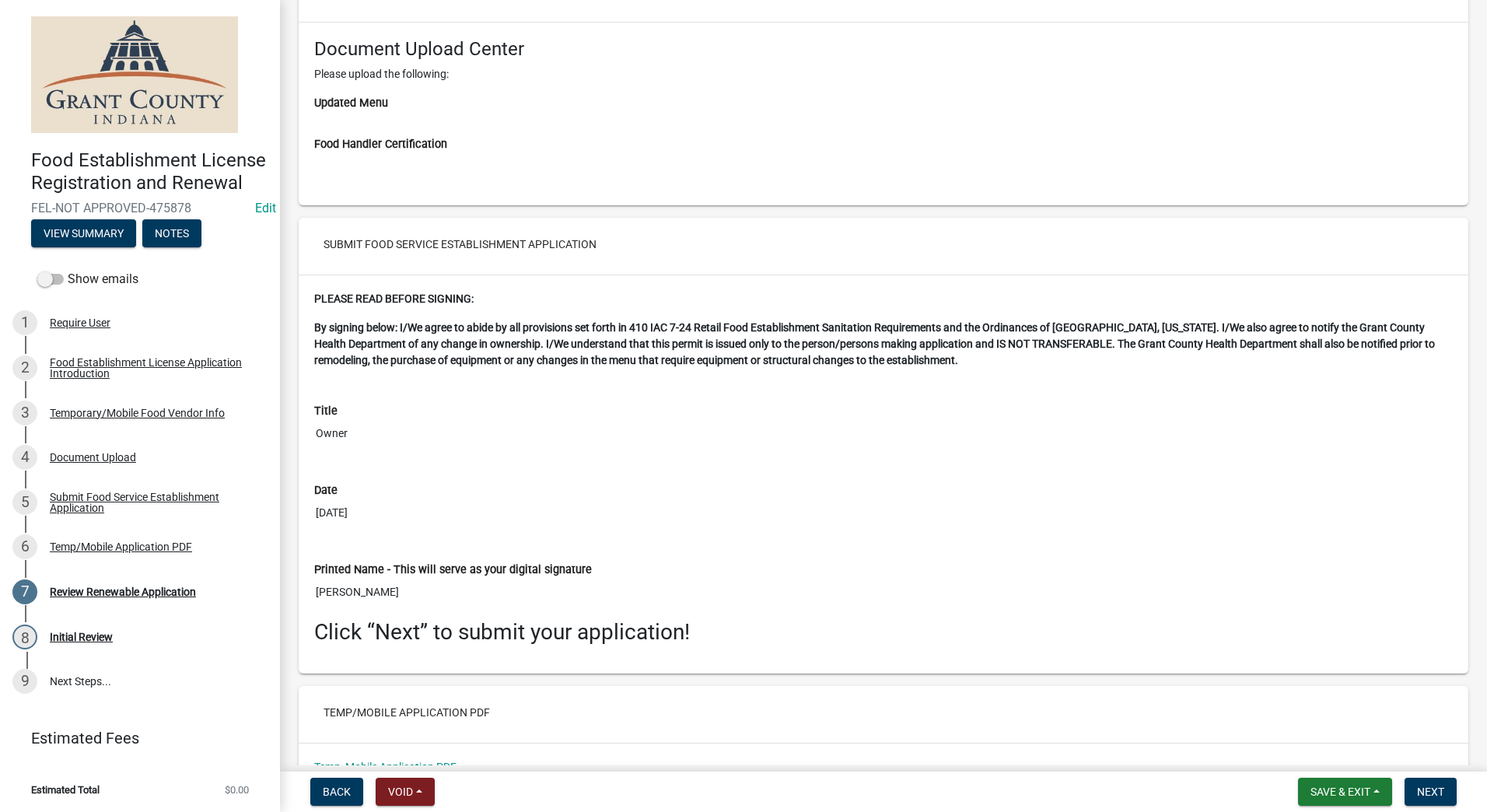
scroll to position [2971, 0]
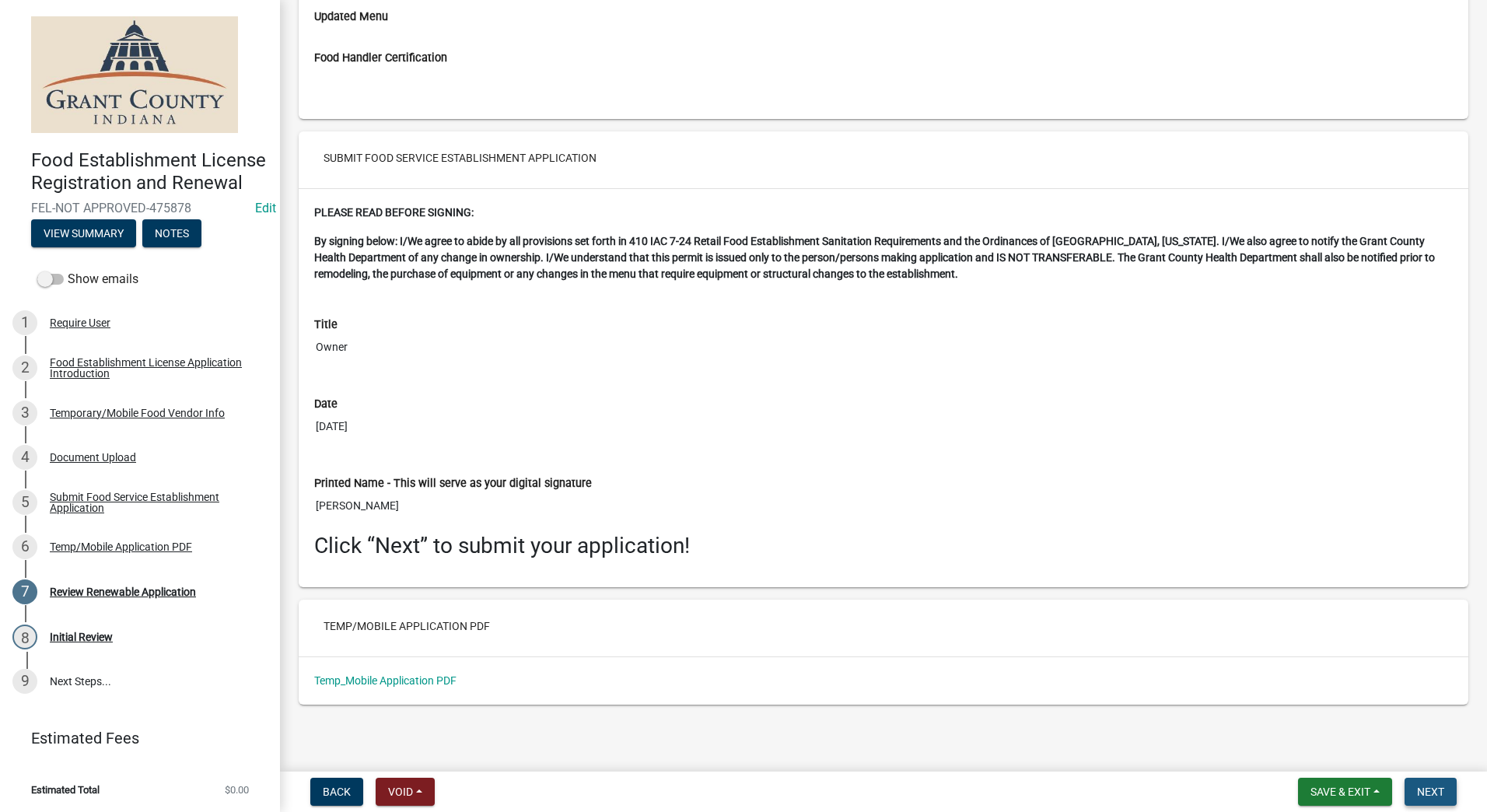
click at [1437, 796] on span "Next" at bounding box center [1431, 792] width 27 height 13
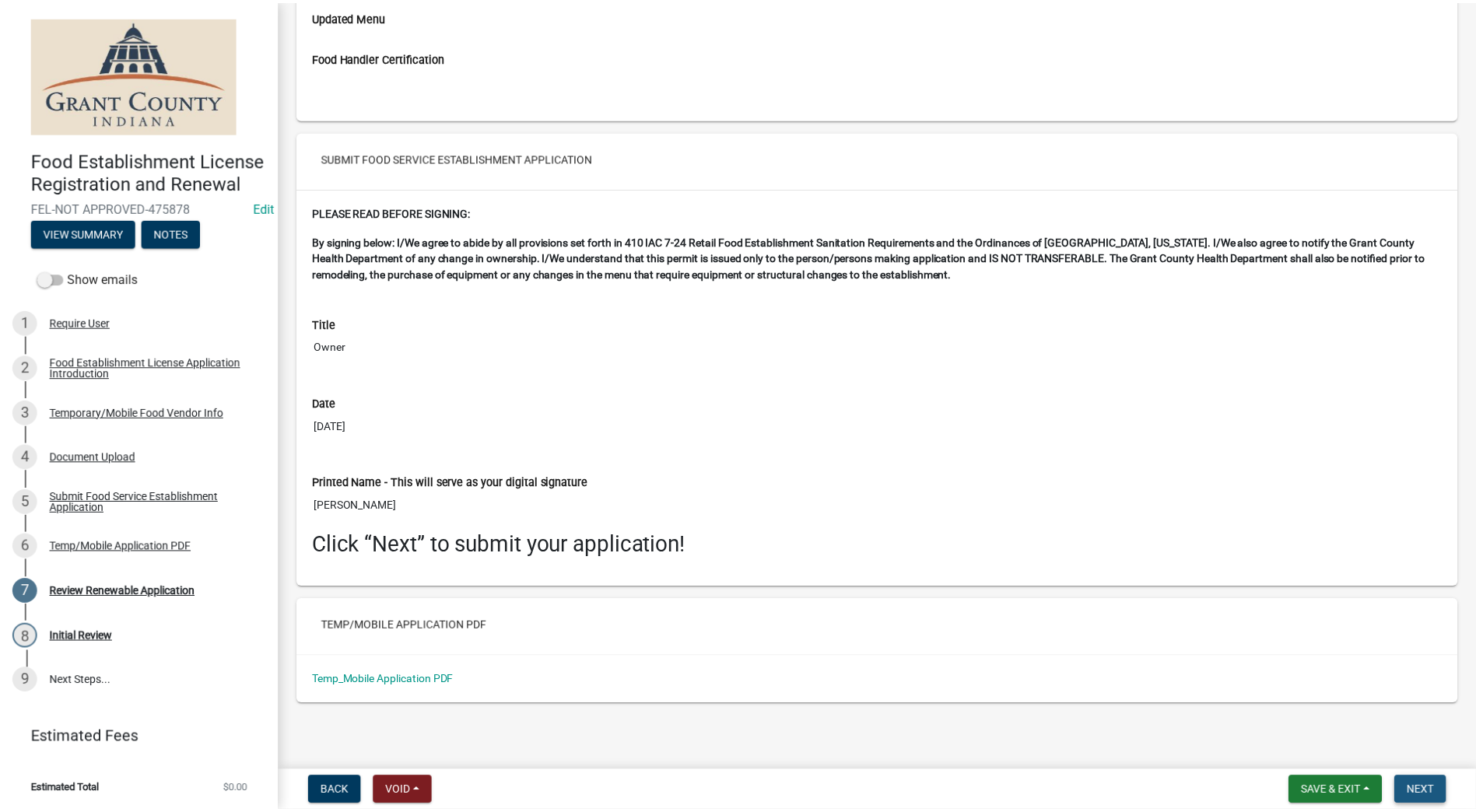
scroll to position [0, 0]
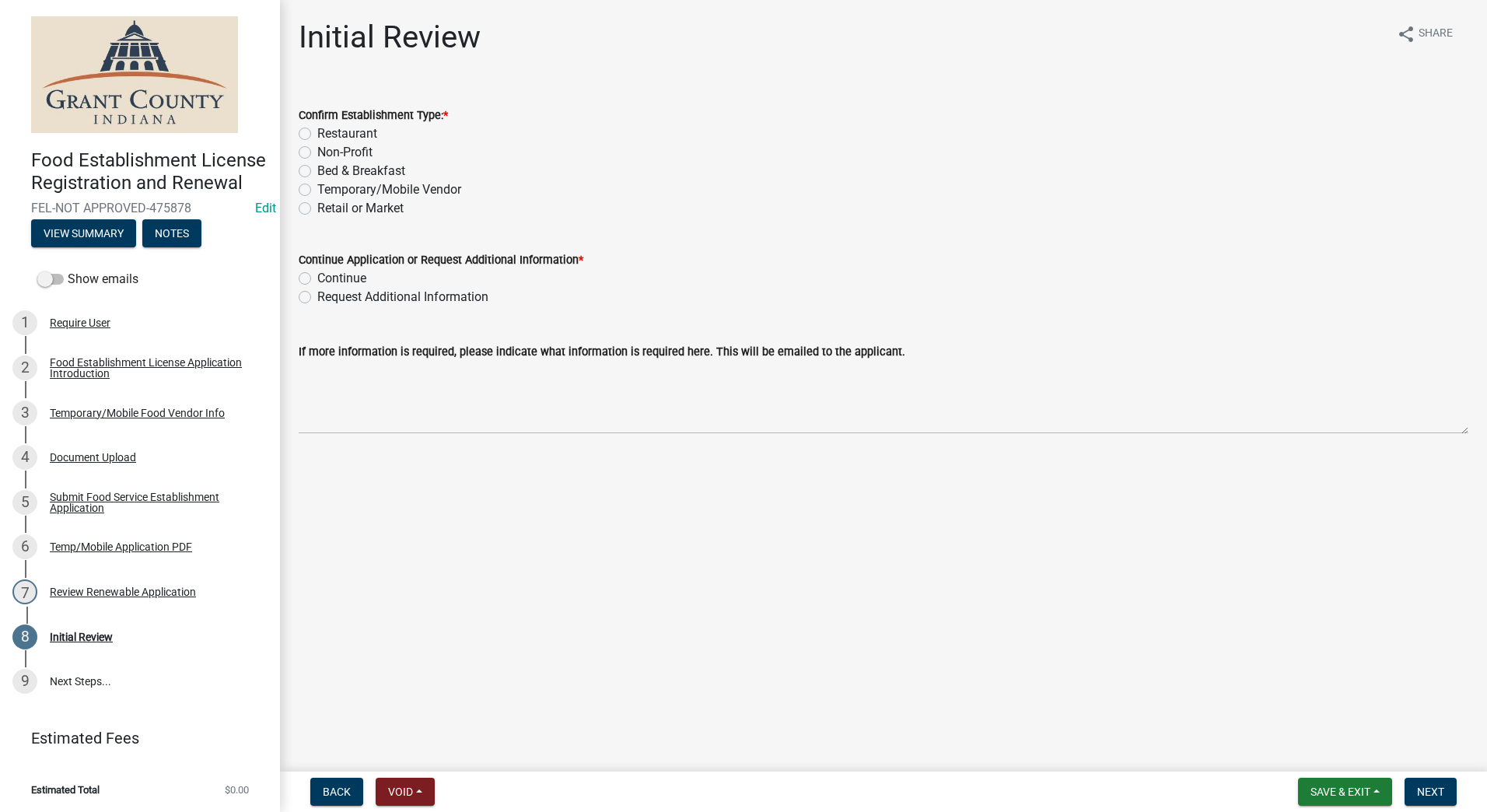
click at [317, 191] on label "Temporary/Mobile Vendor" at bounding box center [389, 189] width 144 height 19
click at [317, 190] on input "Temporary/Mobile Vendor" at bounding box center [322, 185] width 10 height 10
radio input "true"
click at [317, 275] on label "Continue" at bounding box center [341, 279] width 49 height 19
click at [317, 275] on input "Continue" at bounding box center [322, 274] width 10 height 10
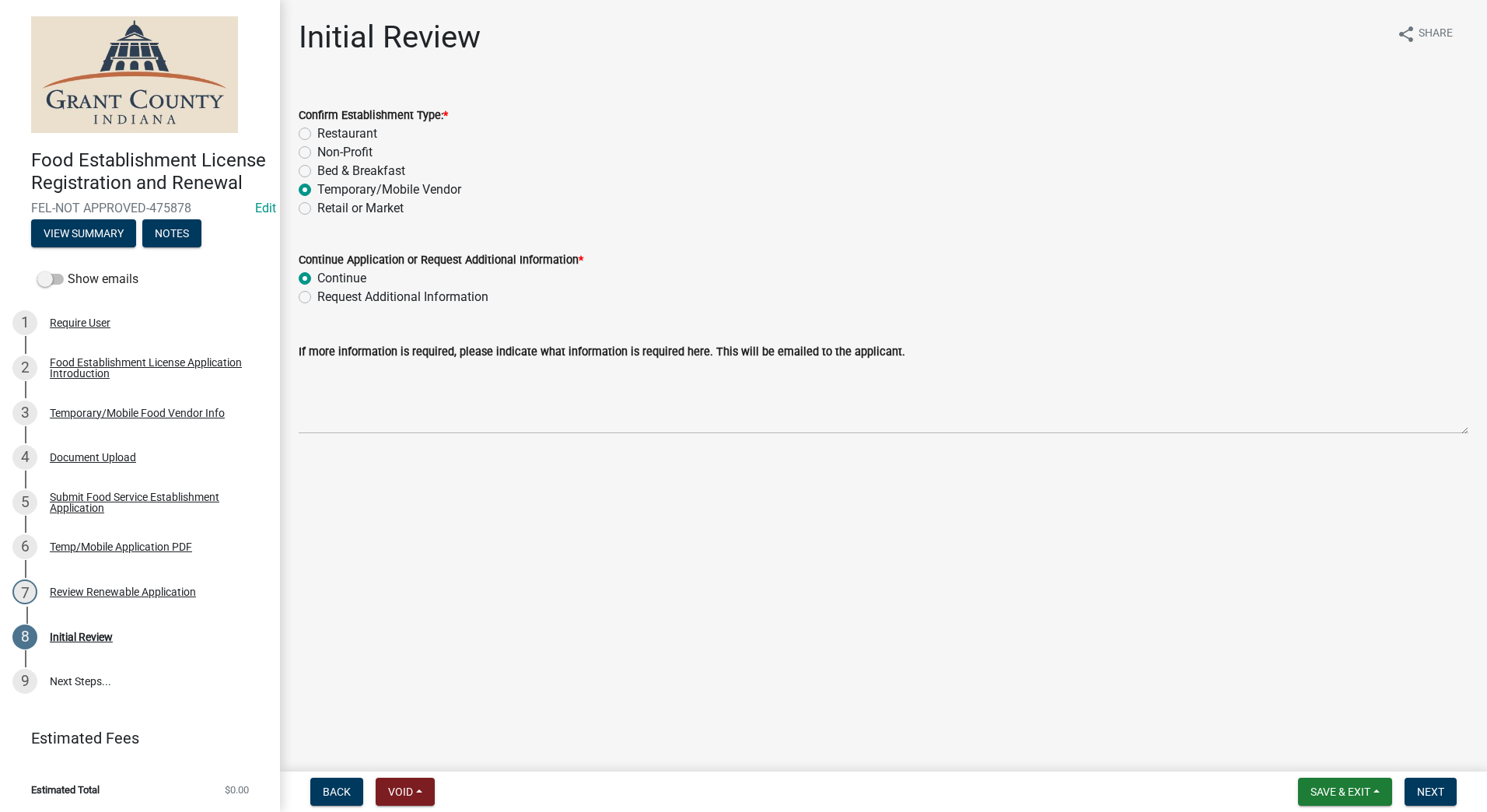
radio input "true"
click at [1146, 603] on main "Initial Review share Share Confirm Establishment Type: * Restaurant Non-Profit …" at bounding box center [884, 382] width 1207 height 765
click at [1425, 784] on button "Next" at bounding box center [1431, 792] width 52 height 28
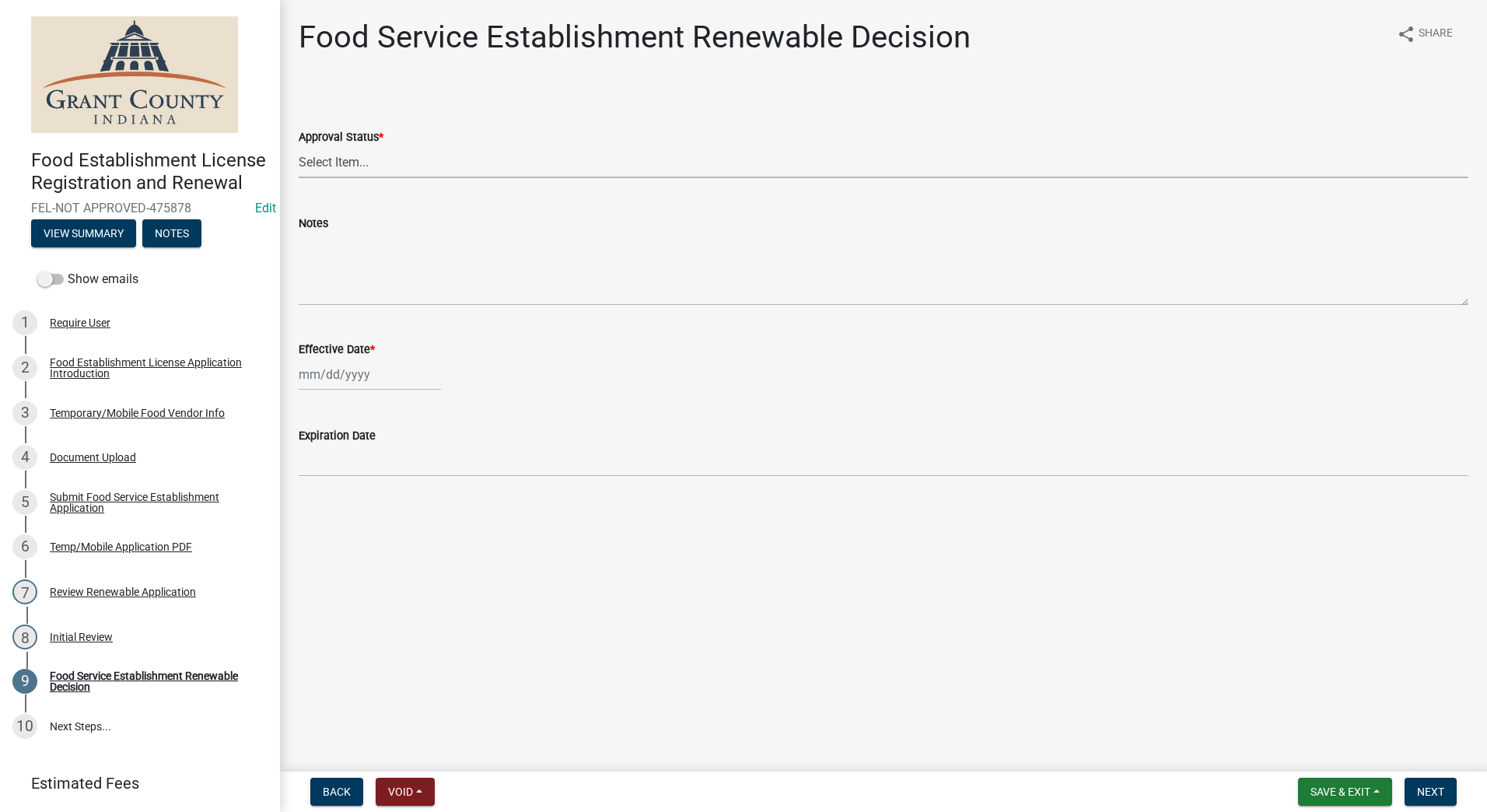
click at [431, 164] on select "Select Item... Approved Denied" at bounding box center [883, 162] width 1170 height 32
click at [298, 146] on select "Select Item... Approved Denied" at bounding box center [883, 162] width 1170 height 32
select select "f8bc5ebe-de22-4857-900a-5f4c078c3457"
select select "9"
select select "2025"
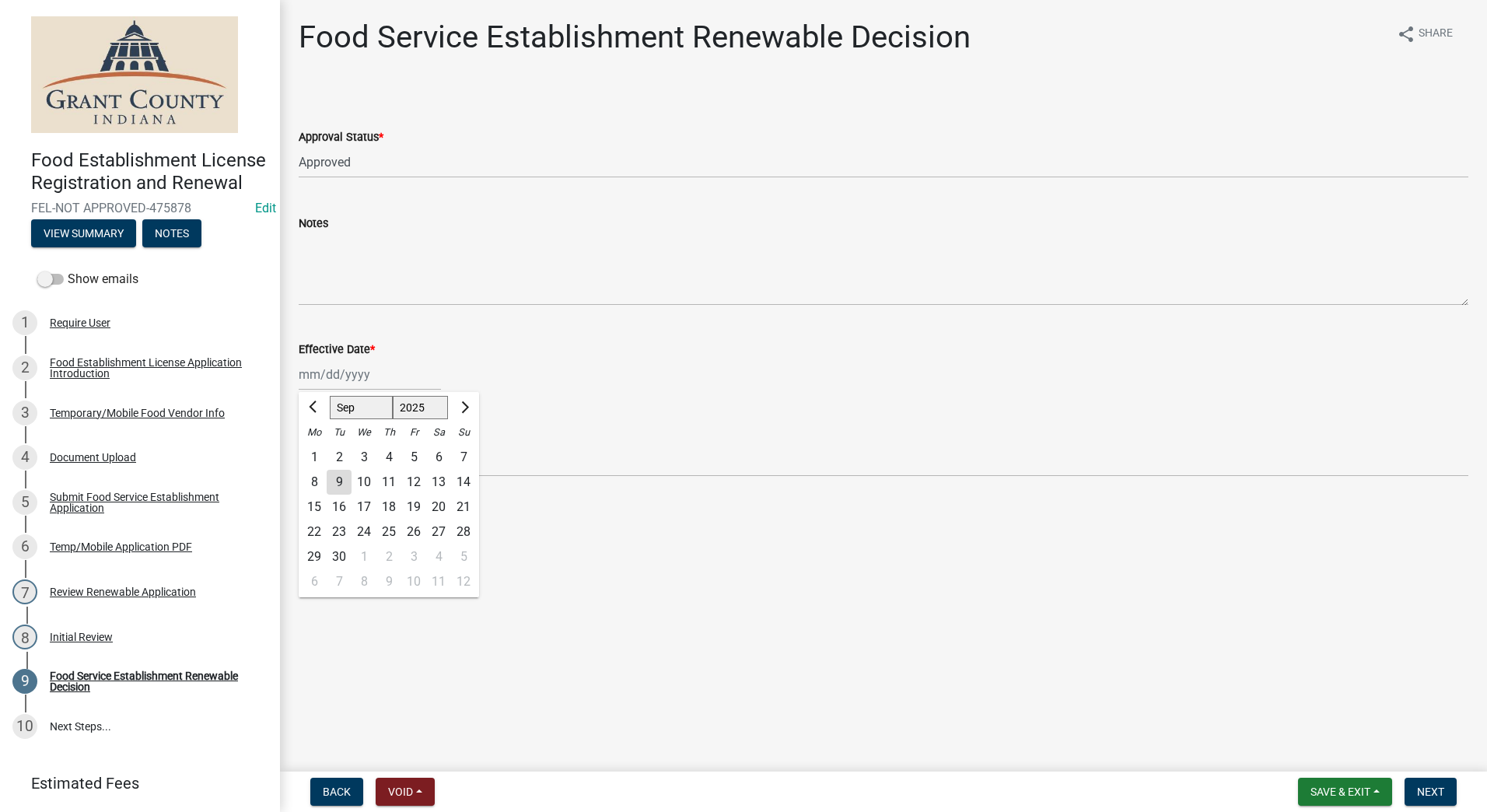
click at [378, 371] on div "Jan Feb Mar Apr May Jun Jul Aug Sep Oct Nov Dec 1525 1526 1527 1528 1529 1530 1…" at bounding box center [370, 374] width 143 height 32
click at [343, 485] on div "9" at bounding box center [339, 482] width 25 height 25
type input "[DATE]"
click at [518, 546] on main "Food Service Establishment Renewable Decision share Share Approval Status * Sel…" at bounding box center [884, 382] width 1207 height 765
click at [1432, 781] on button "Next" at bounding box center [1431, 792] width 52 height 28
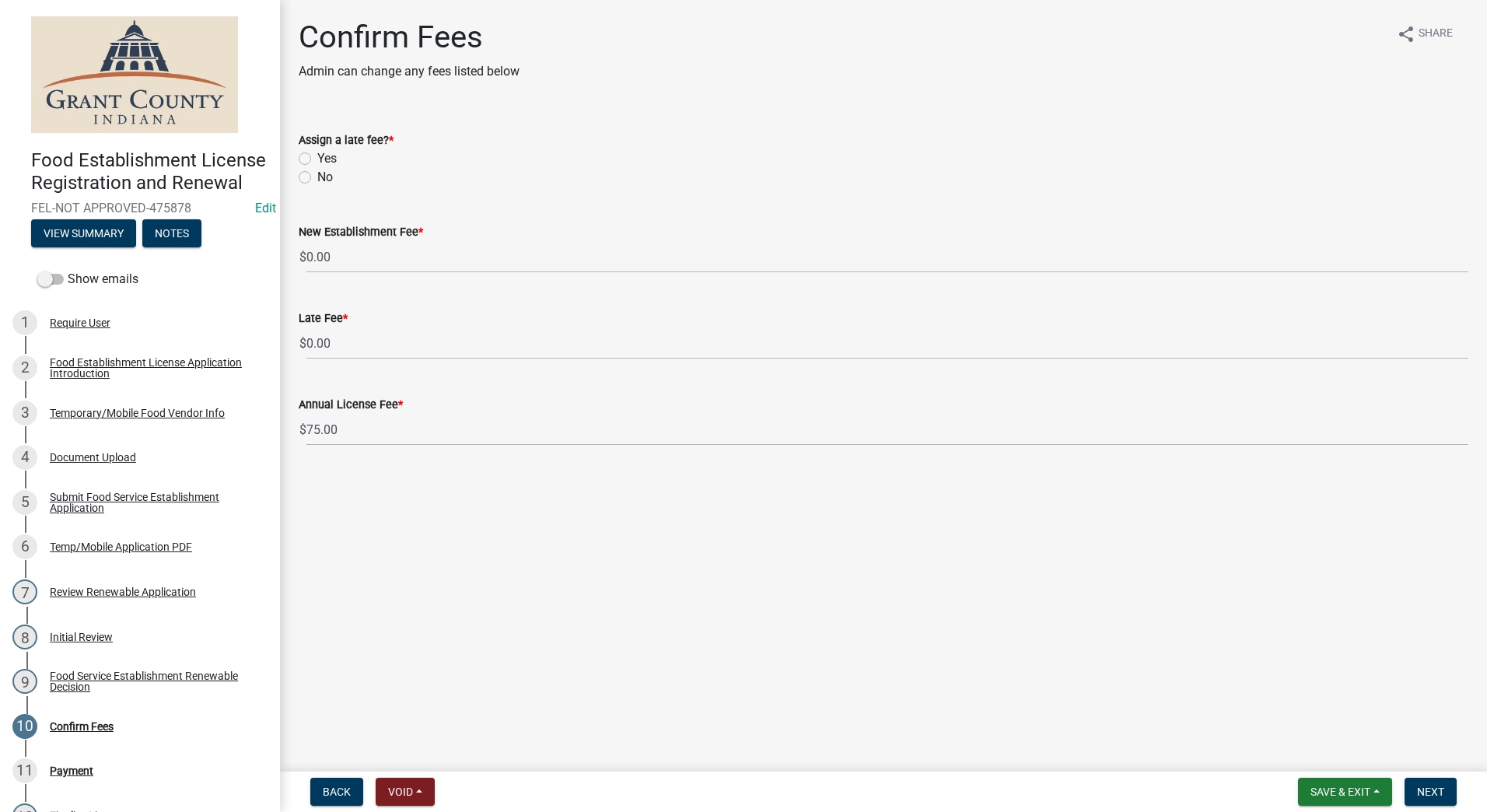
click at [311, 182] on div "No" at bounding box center [883, 178] width 1170 height 19
drag, startPoint x: 288, startPoint y: 172, endPoint x: 295, endPoint y: 177, distance: 8.6
click at [289, 172] on div "Assign a late fee? * Yes No" at bounding box center [884, 149] width 1193 height 74
click at [317, 179] on label "No" at bounding box center [325, 178] width 16 height 19
click at [317, 178] on input "No" at bounding box center [322, 173] width 10 height 10
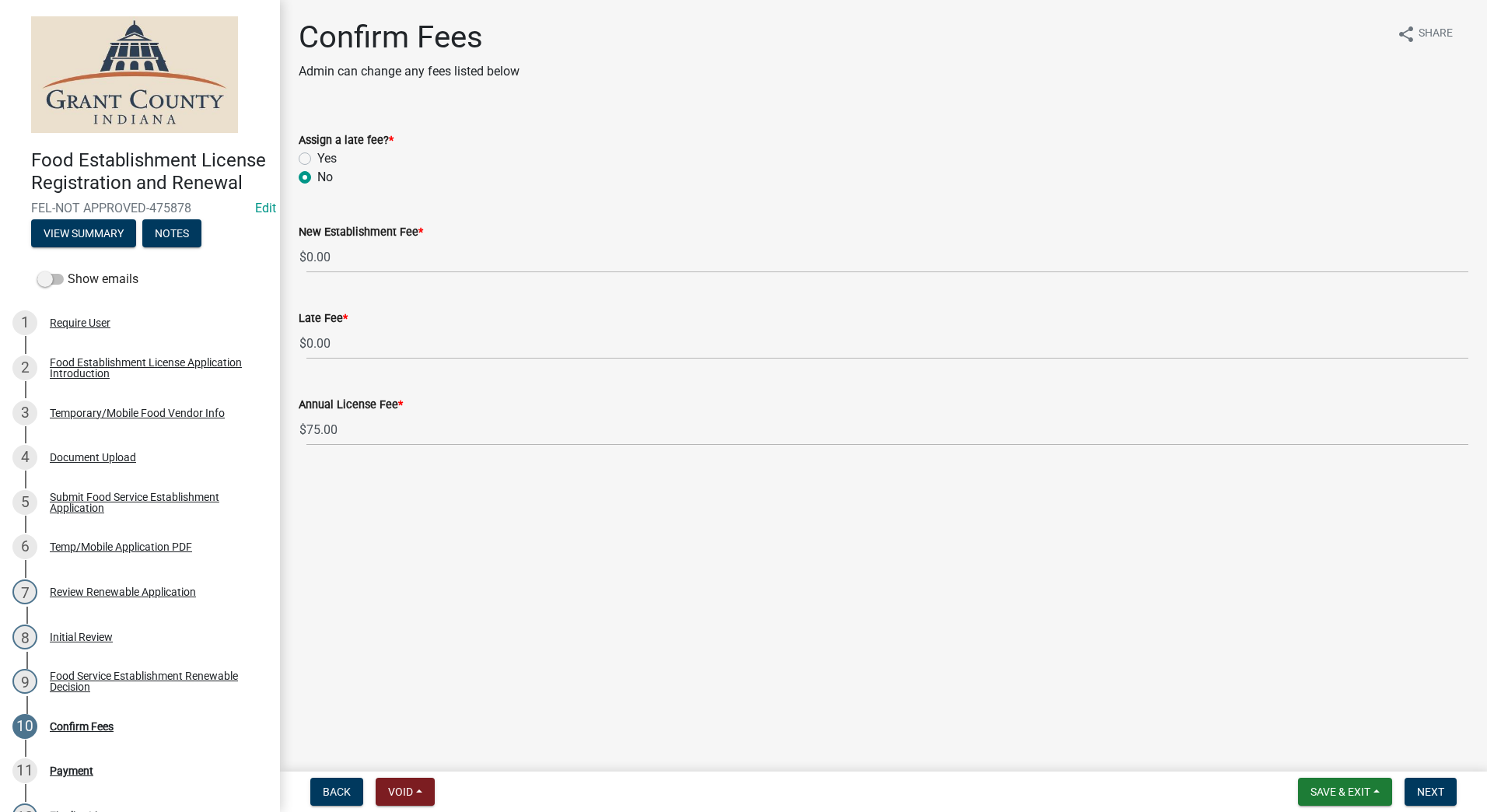
radio input "true"
click at [407, 514] on main "Confirm Fees Admin can change any fees listed below share Share Assign a late f…" at bounding box center [884, 382] width 1207 height 765
click at [1438, 789] on span "Next" at bounding box center [1431, 792] width 27 height 13
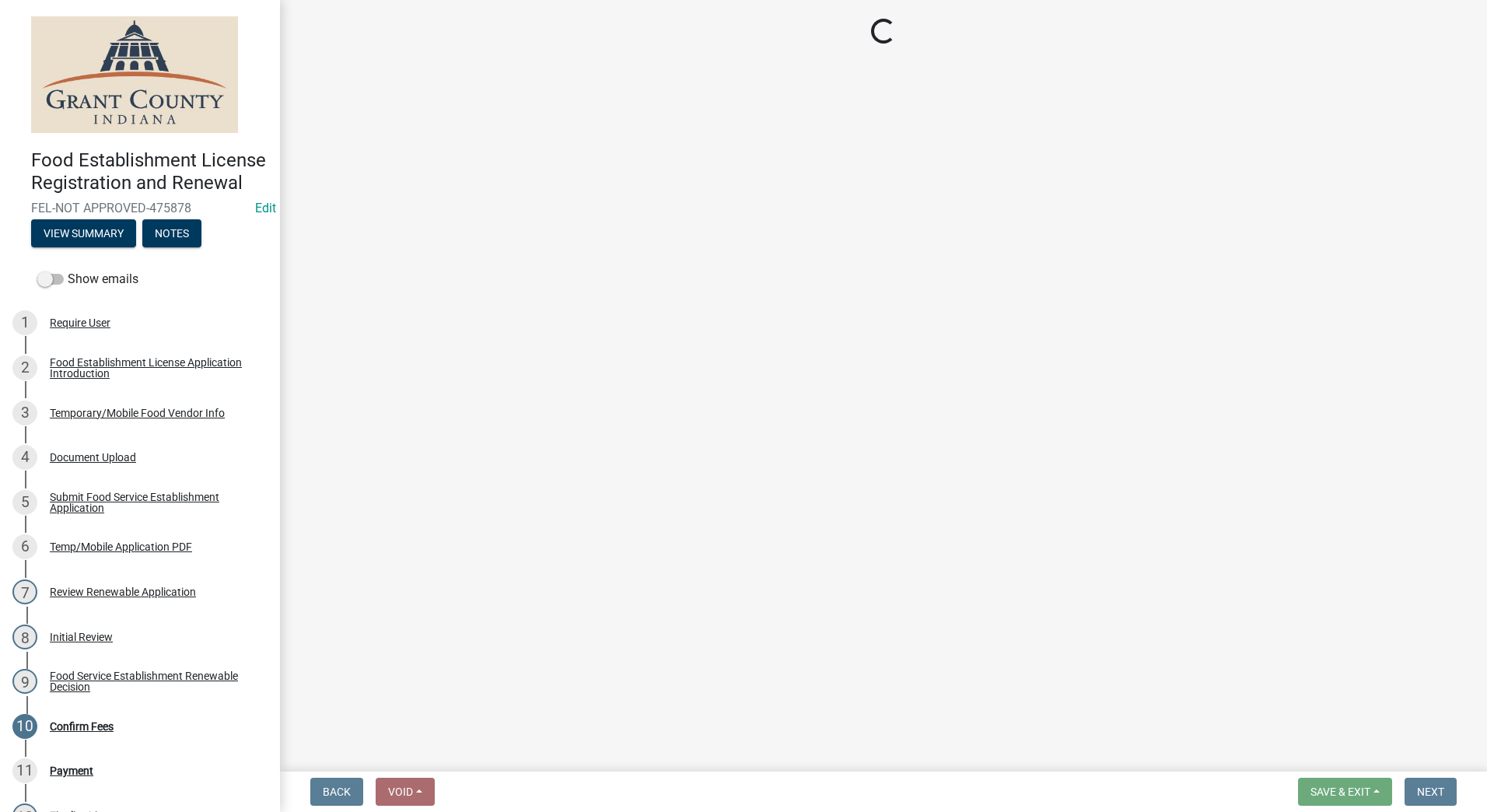
select select "2: 1"
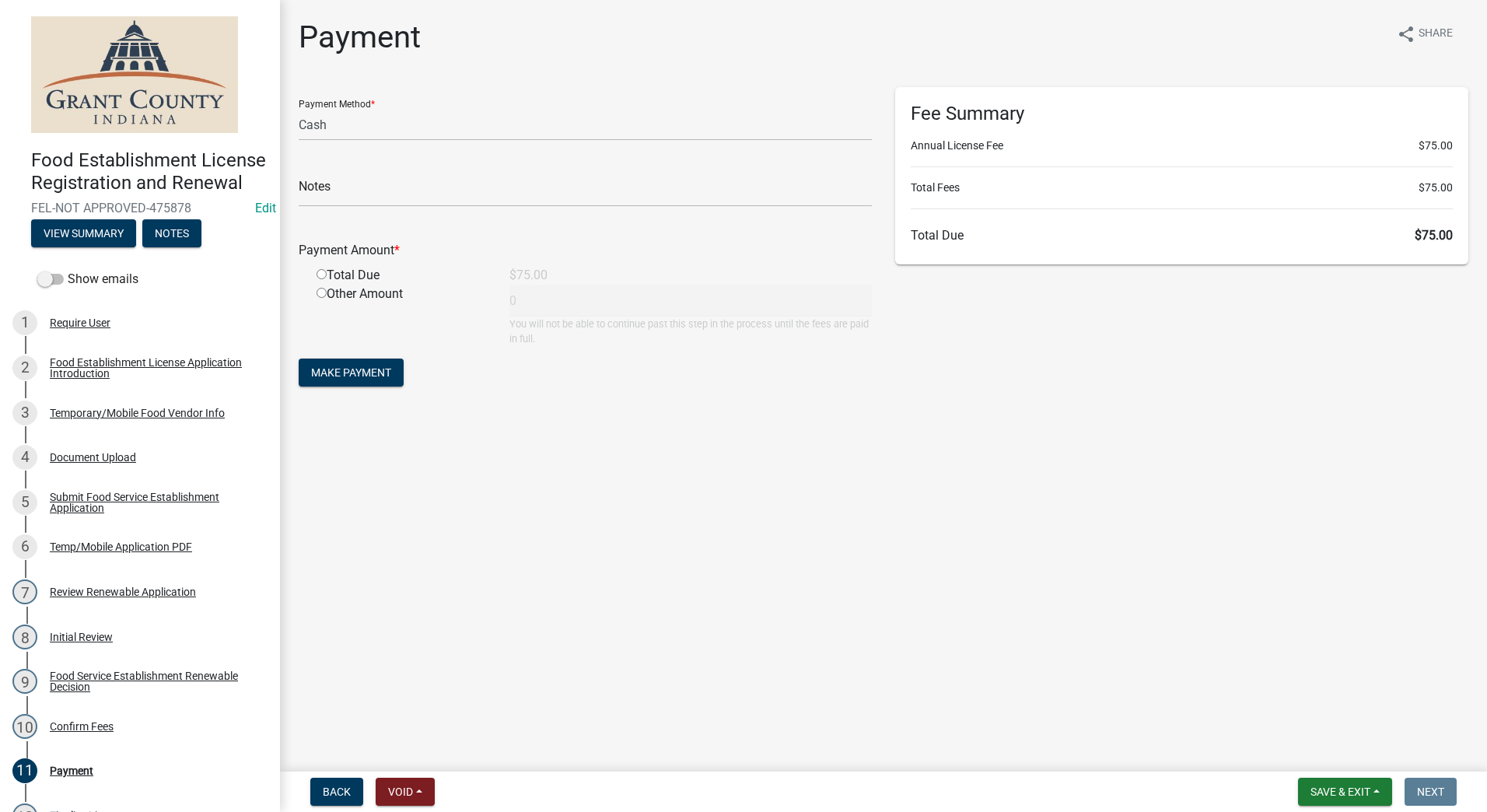
click at [326, 276] on input "radio" at bounding box center [321, 274] width 10 height 10
radio input "true"
type input "75"
click at [357, 377] on span "Make Payment" at bounding box center [351, 373] width 80 height 13
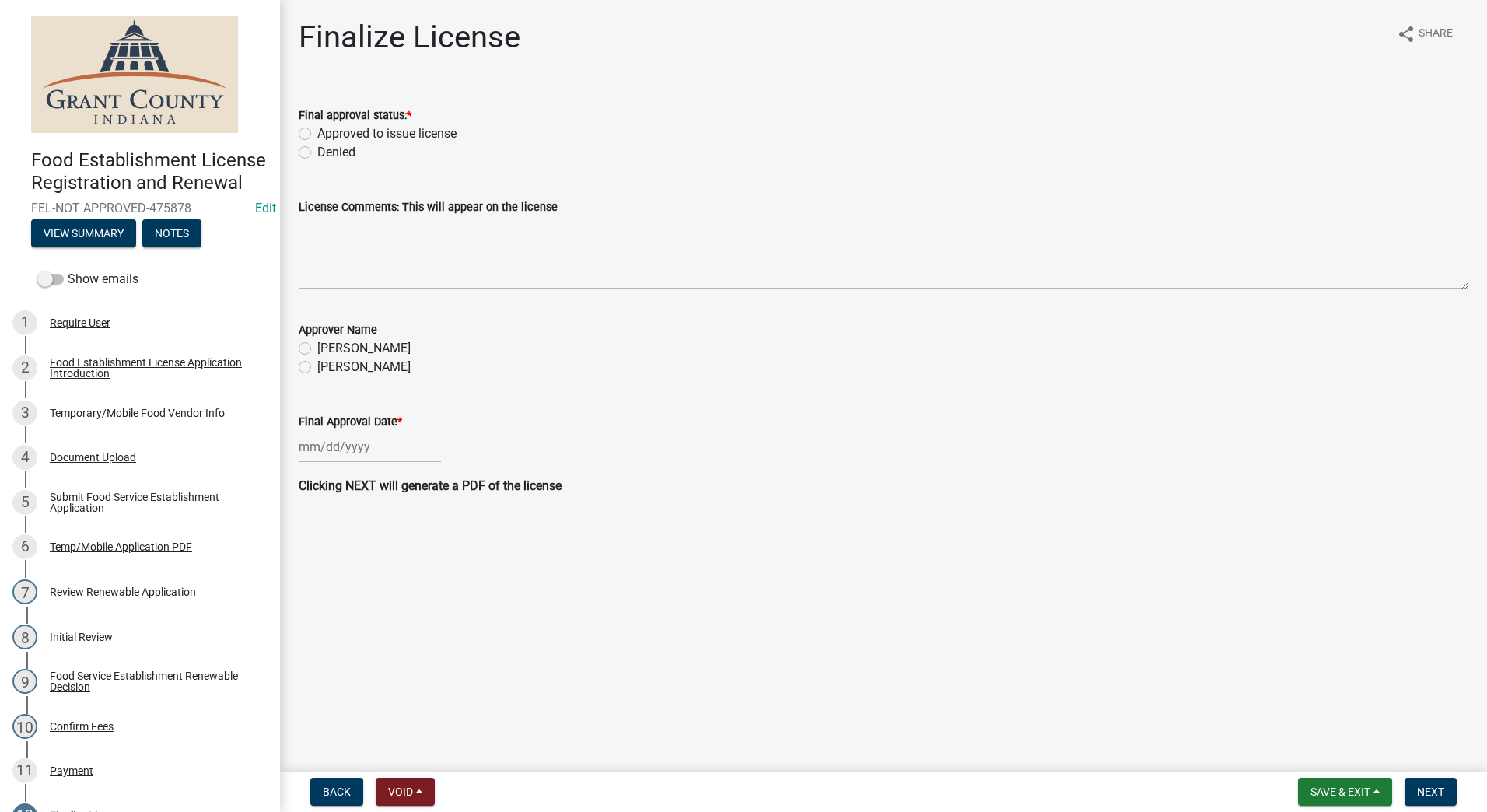
click at [317, 132] on label "Approved to issue license" at bounding box center [387, 134] width 139 height 19
click at [317, 132] on input "Approved to issue license" at bounding box center [322, 129] width 10 height 10
radio input "true"
click at [317, 365] on label "[PERSON_NAME]" at bounding box center [363, 367] width 93 height 19
click at [317, 365] on input "[PERSON_NAME]" at bounding box center [322, 363] width 10 height 10
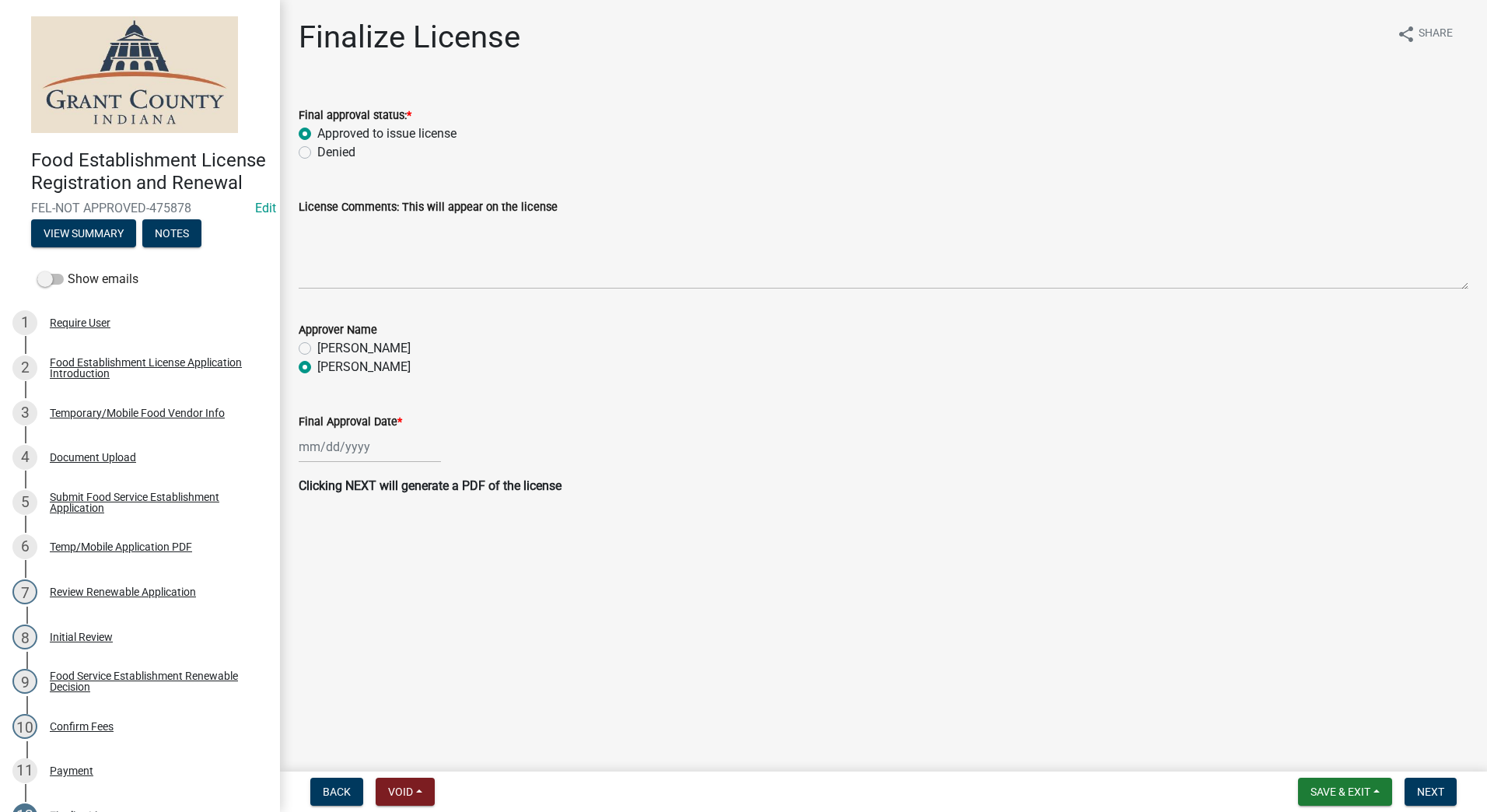
radio input "true"
select select "9"
select select "2025"
click at [370, 447] on div "Jan Feb Mar Apr May Jun Jul Aug Sep Oct Nov Dec 1525 1526 1527 1528 1529 1530 1…" at bounding box center [370, 446] width 143 height 32
click at [339, 552] on div "9" at bounding box center [339, 554] width 25 height 25
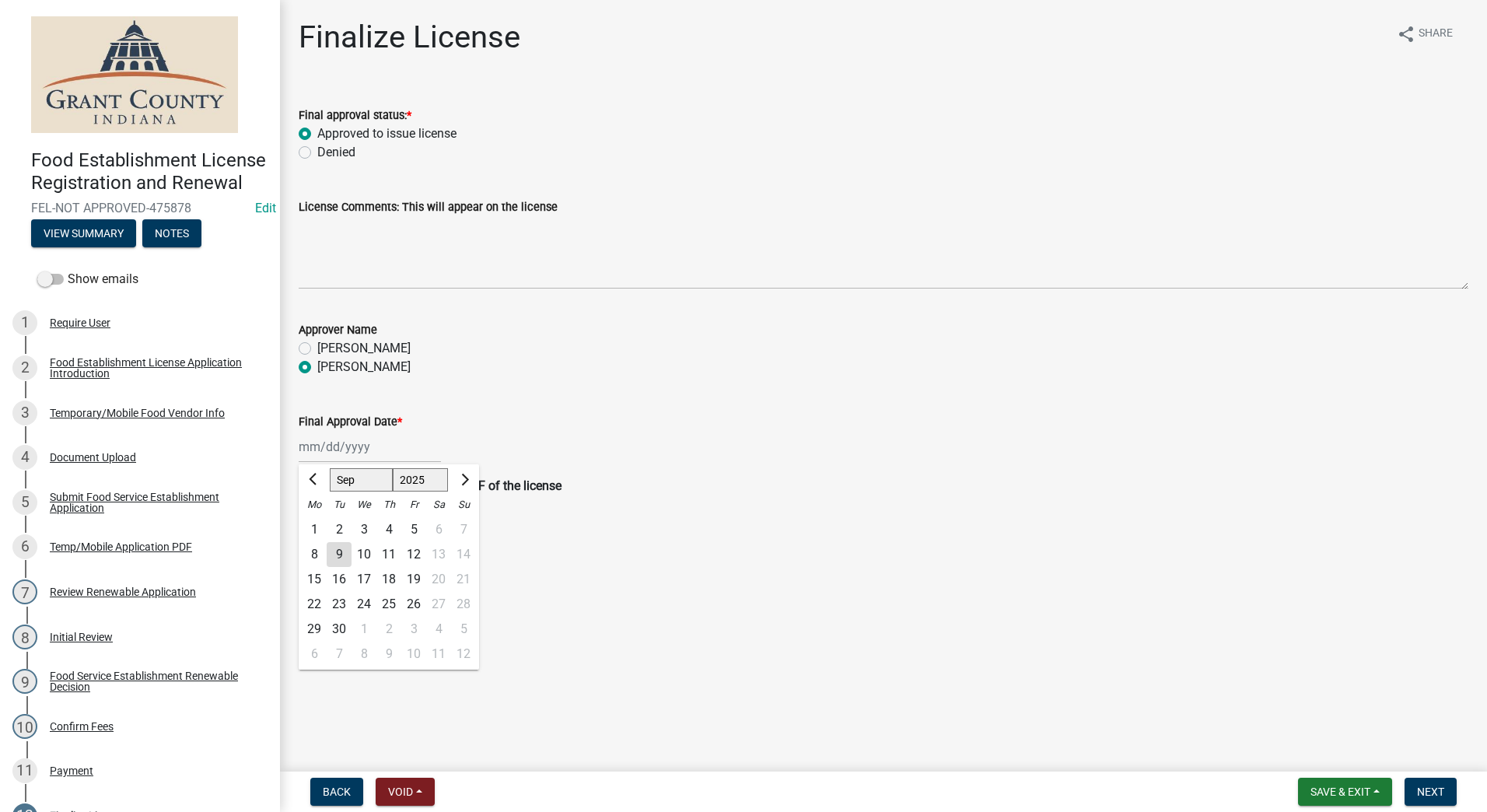
type input "[DATE]"
click at [910, 585] on main "Finalize License share Share Final approval status: * Approved to issue license…" at bounding box center [884, 382] width 1207 height 765
drag, startPoint x: 1428, startPoint y: 790, endPoint x: 1433, endPoint y: 783, distance: 8.6
click at [1431, 786] on span "Next" at bounding box center [1431, 792] width 27 height 13
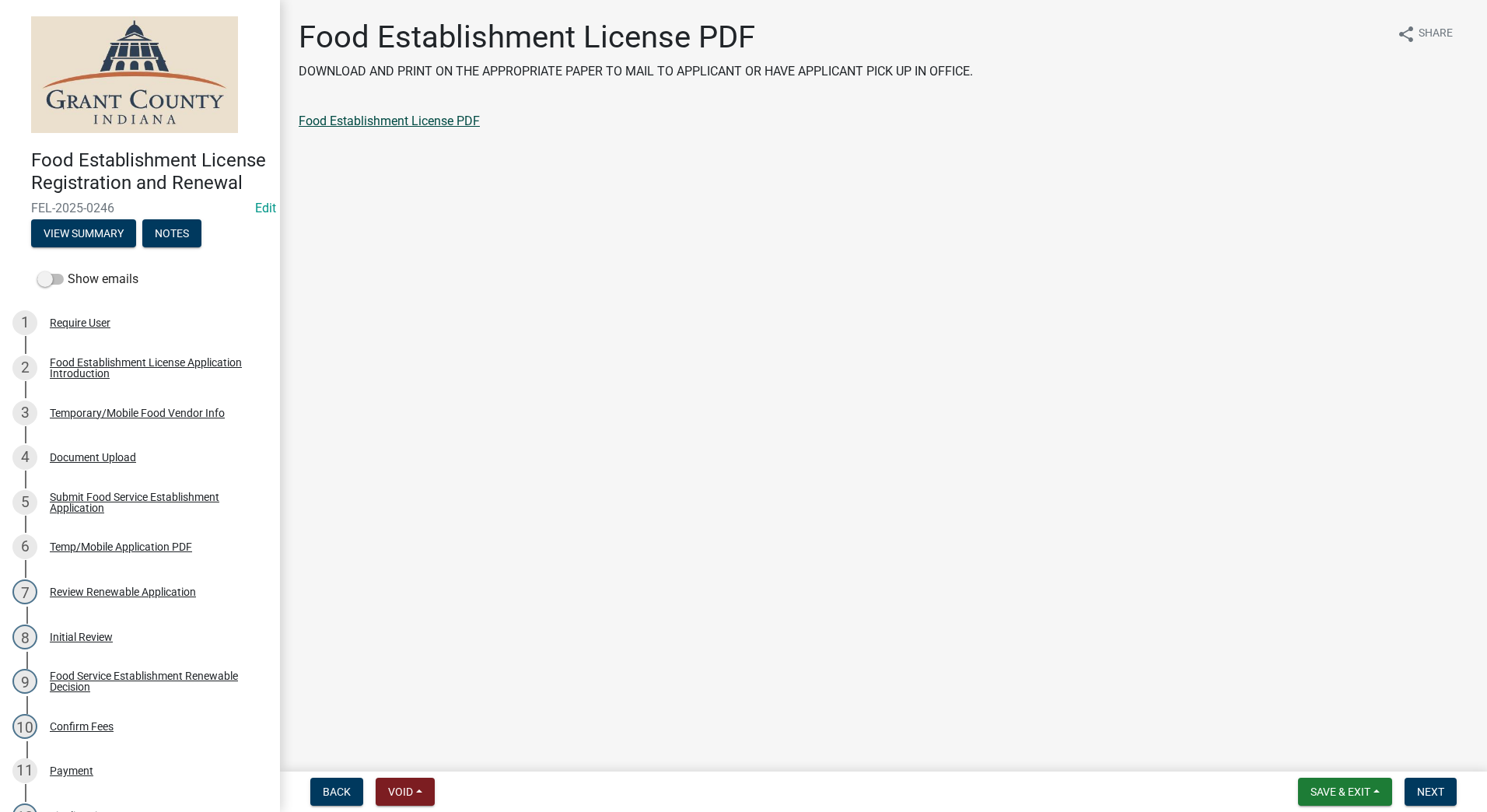
click at [406, 117] on link "Food Establishment License PDF" at bounding box center [388, 121] width 181 height 15
drag, startPoint x: 1327, startPoint y: 774, endPoint x: 1358, endPoint y: 805, distance: 43.8
click at [1357, 806] on wm-app "Food Establishment License Registration and Renewal FEL-2025-0246 Edit View Sum…" at bounding box center [743, 406] width 1487 height 812
drag, startPoint x: 1425, startPoint y: 796, endPoint x: 1427, endPoint y: 787, distance: 9.2
click at [1426, 794] on span "Next" at bounding box center [1431, 792] width 27 height 13
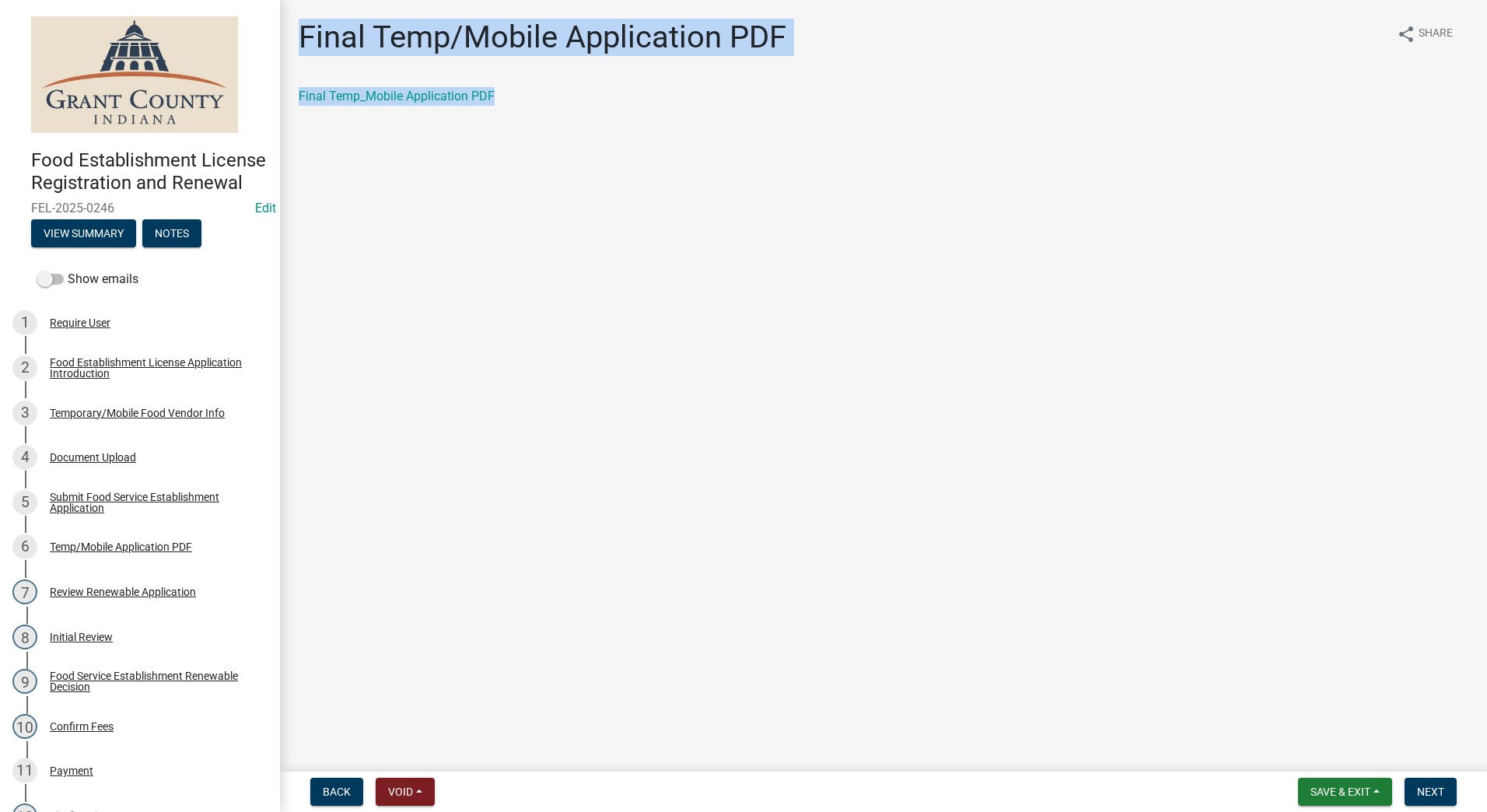
click at [873, 291] on main "Final Temp/Mobile Application PDF share Share Final Temp_Mobile Application PDF" at bounding box center [884, 382] width 1207 height 765
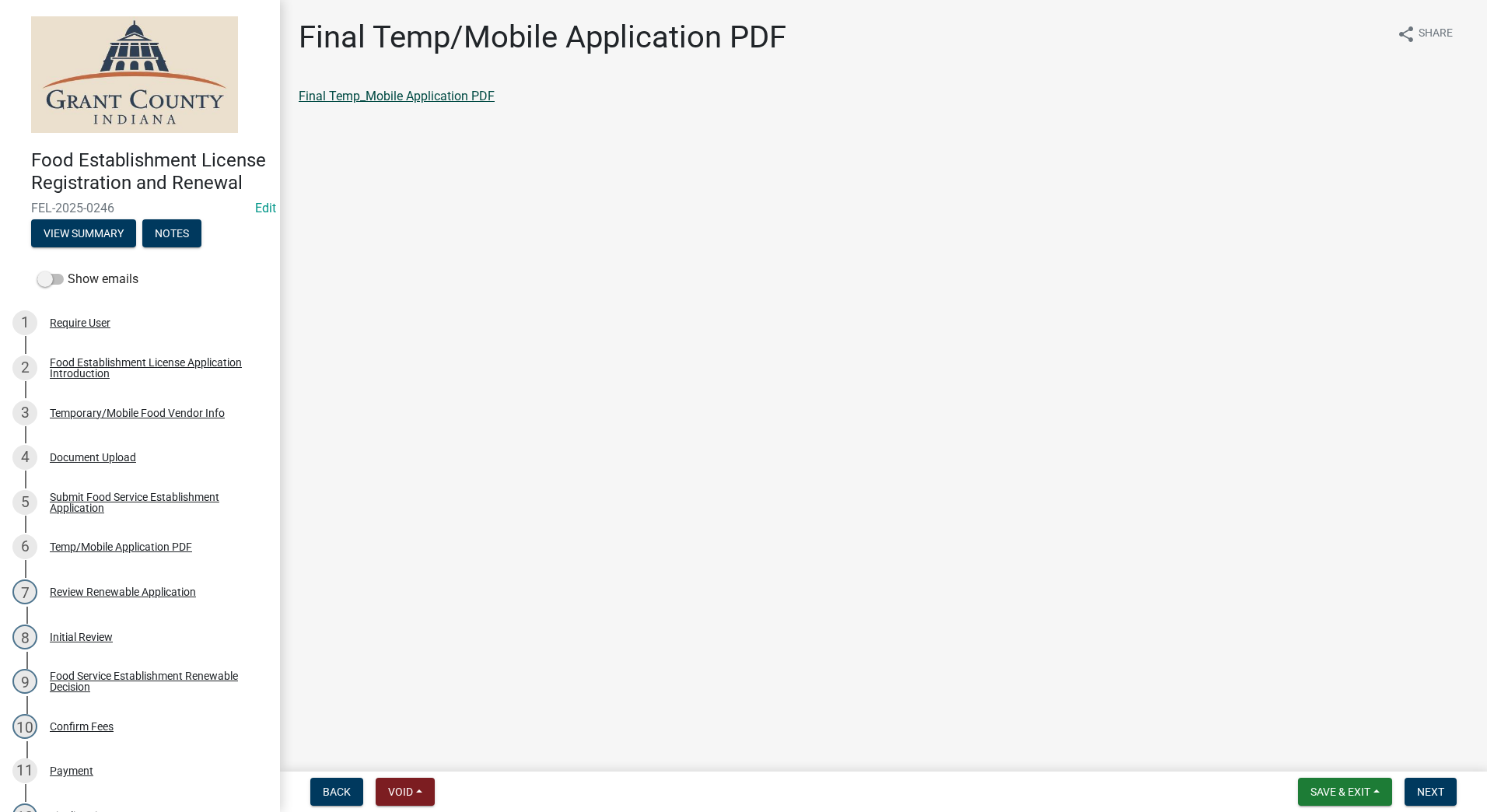
click at [435, 94] on link "Final Temp_Mobile Application PDF" at bounding box center [396, 96] width 196 height 15
click at [1429, 796] on span "Next" at bounding box center [1431, 792] width 27 height 13
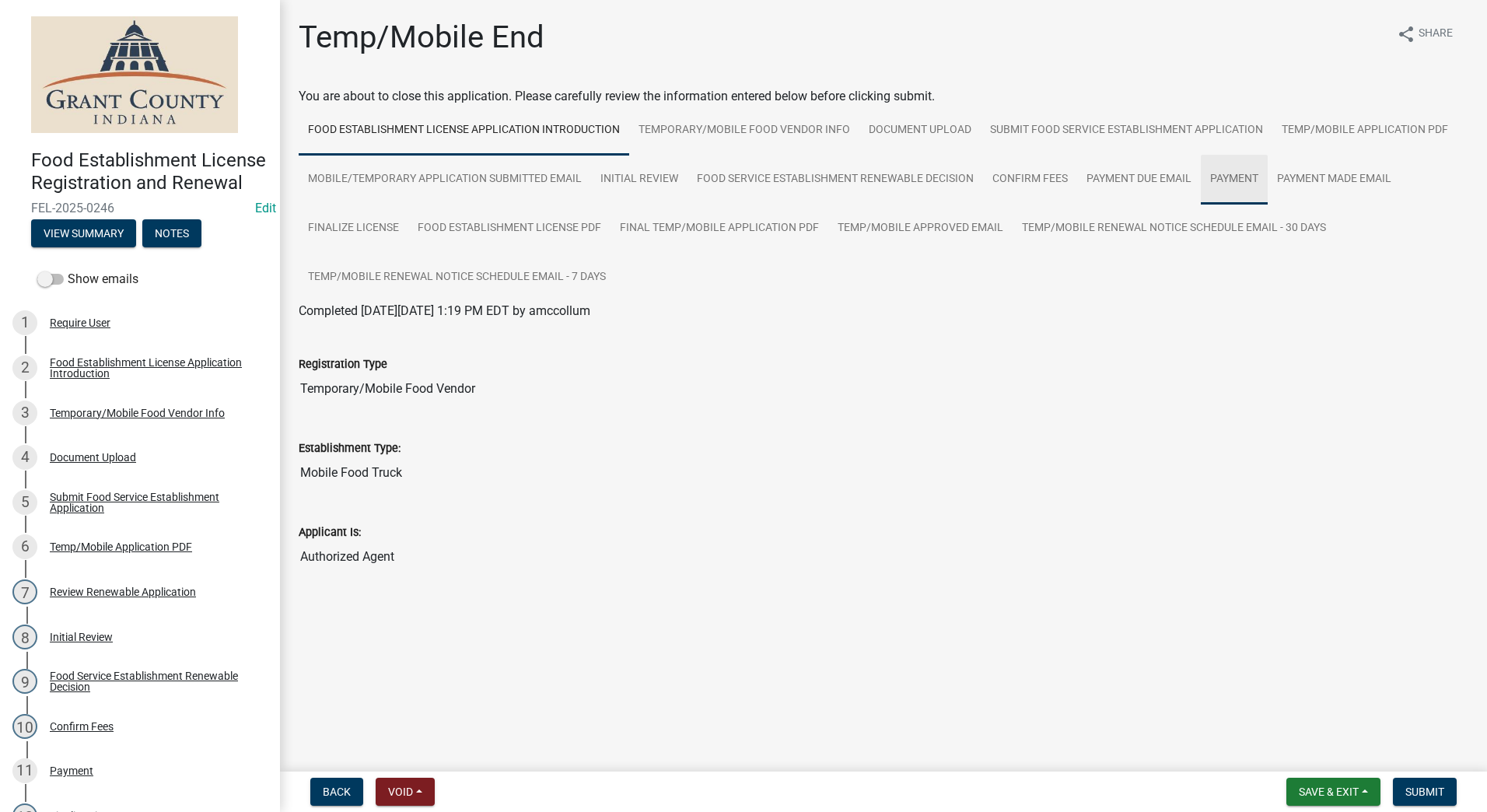
click at [1228, 178] on link "Payment" at bounding box center [1234, 180] width 67 height 50
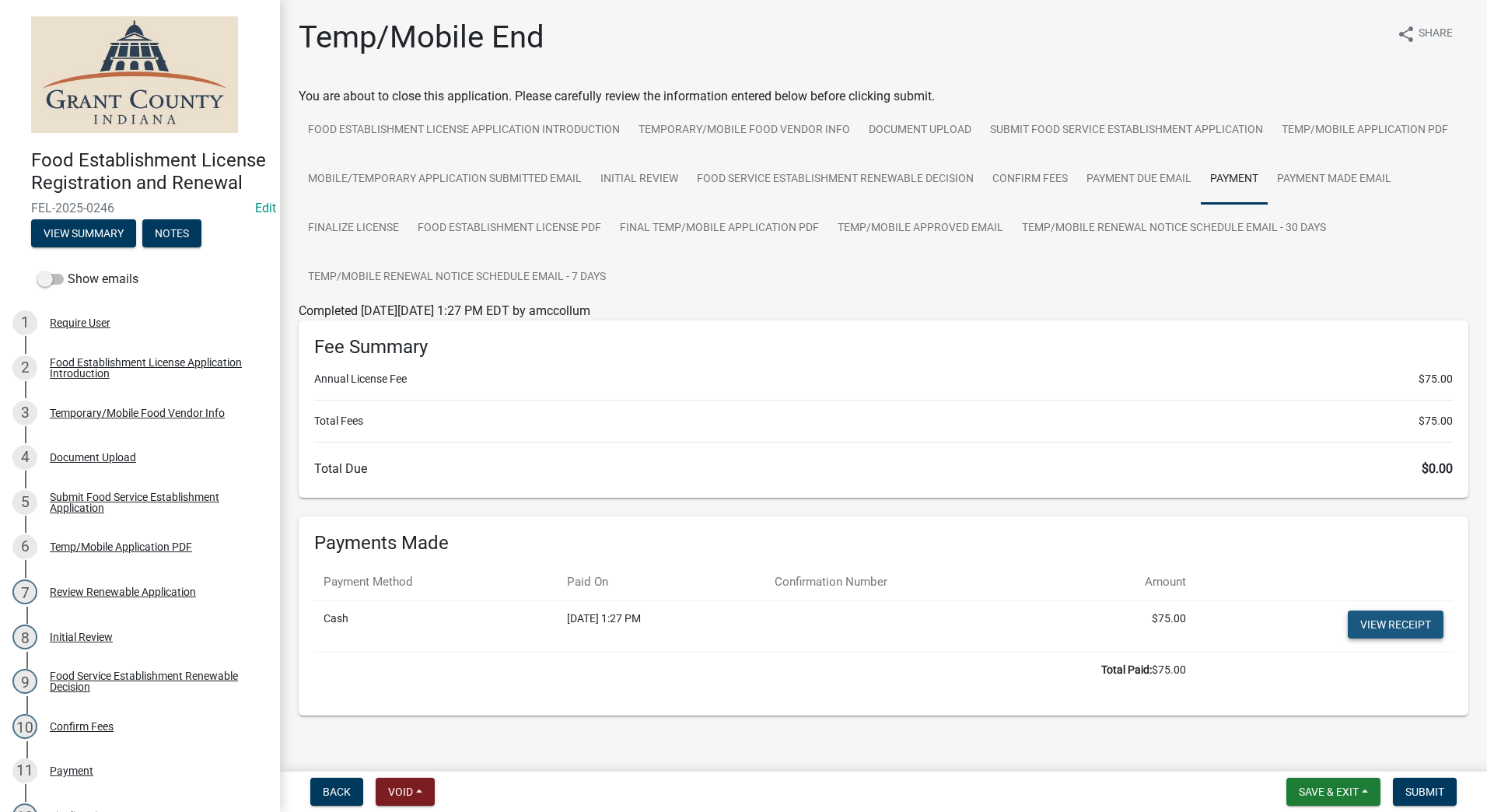
click at [1385, 624] on link "View receipt" at bounding box center [1396, 625] width 96 height 28
click at [1423, 788] on span "Submit" at bounding box center [1425, 792] width 39 height 13
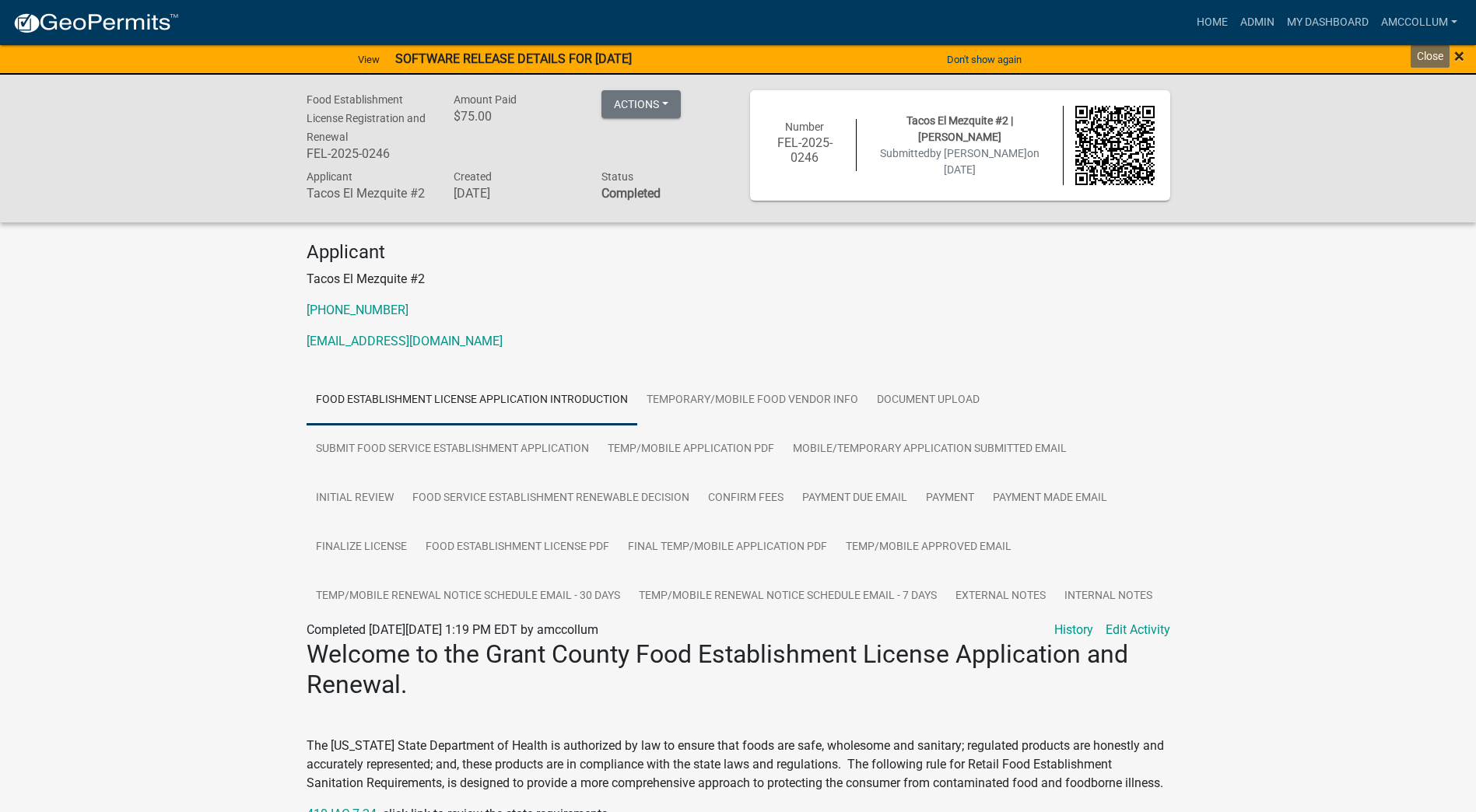
click at [1457, 54] on span "×" at bounding box center [1460, 56] width 10 height 22
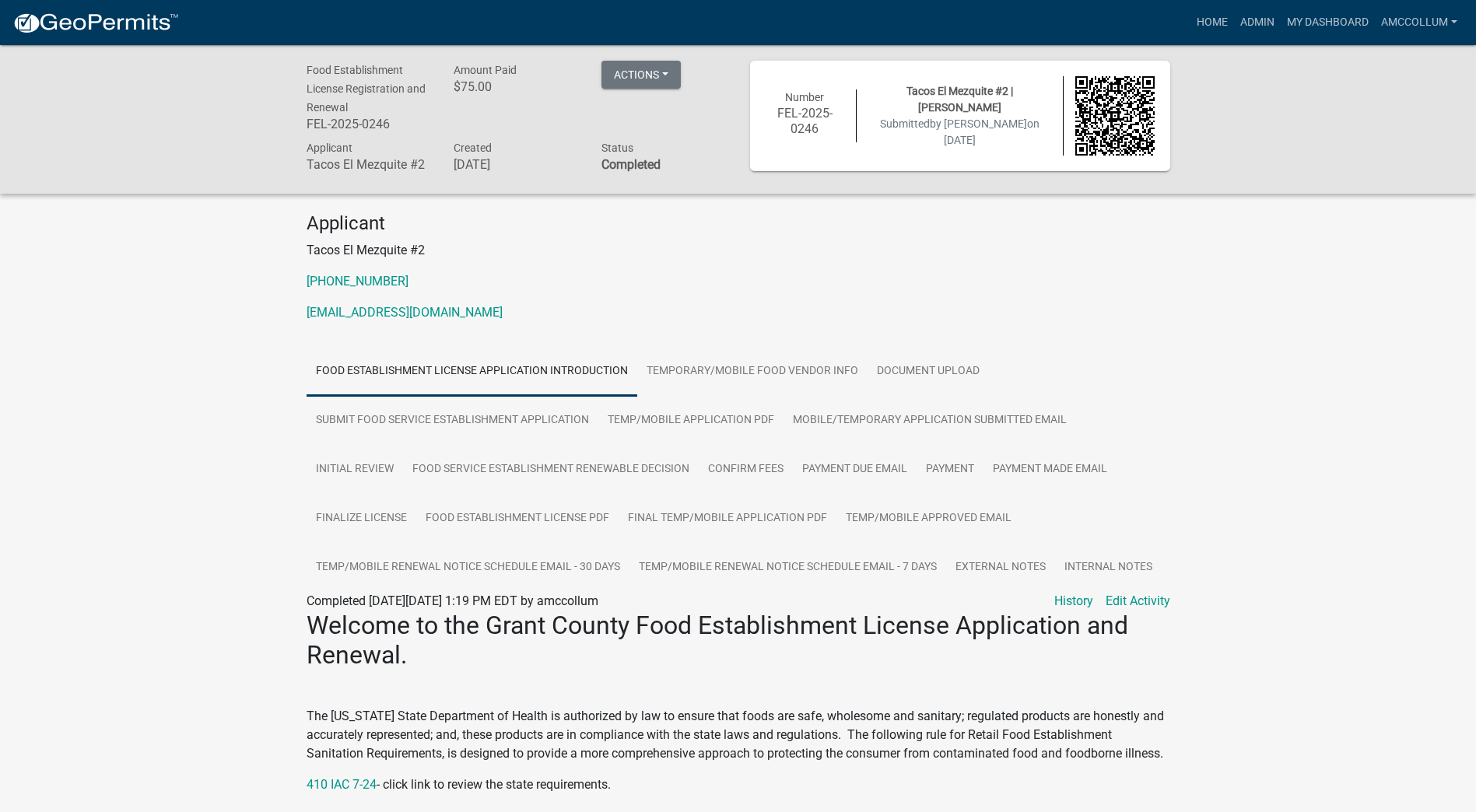
click at [94, 286] on div "Food Establishment License Registration and Renewal FEL-2025-0246 Amount Paid $…" at bounding box center [738, 784] width 1476 height 1477
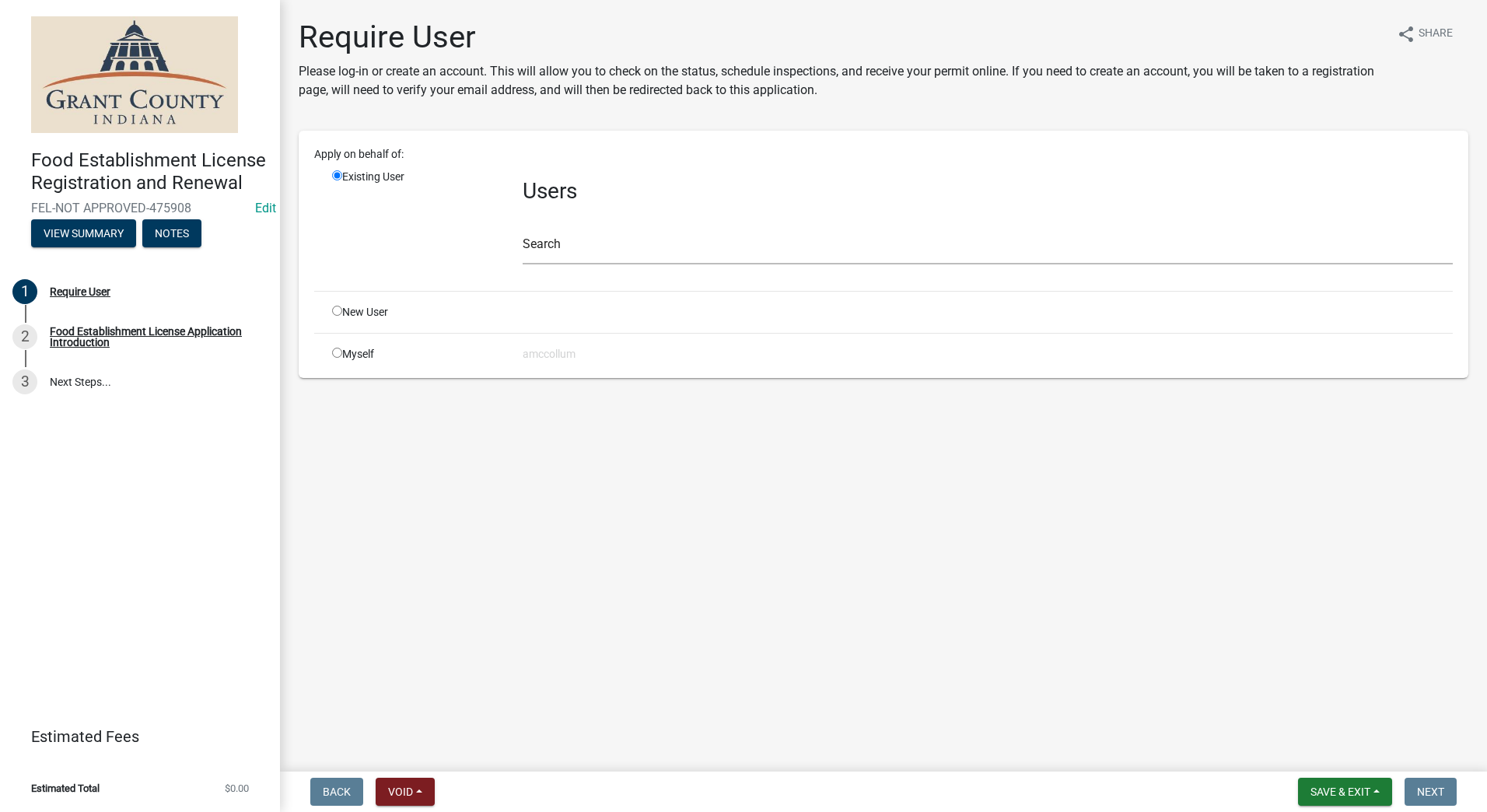
click at [338, 312] on input "radio" at bounding box center [337, 310] width 10 height 10
radio input "true"
radio input "false"
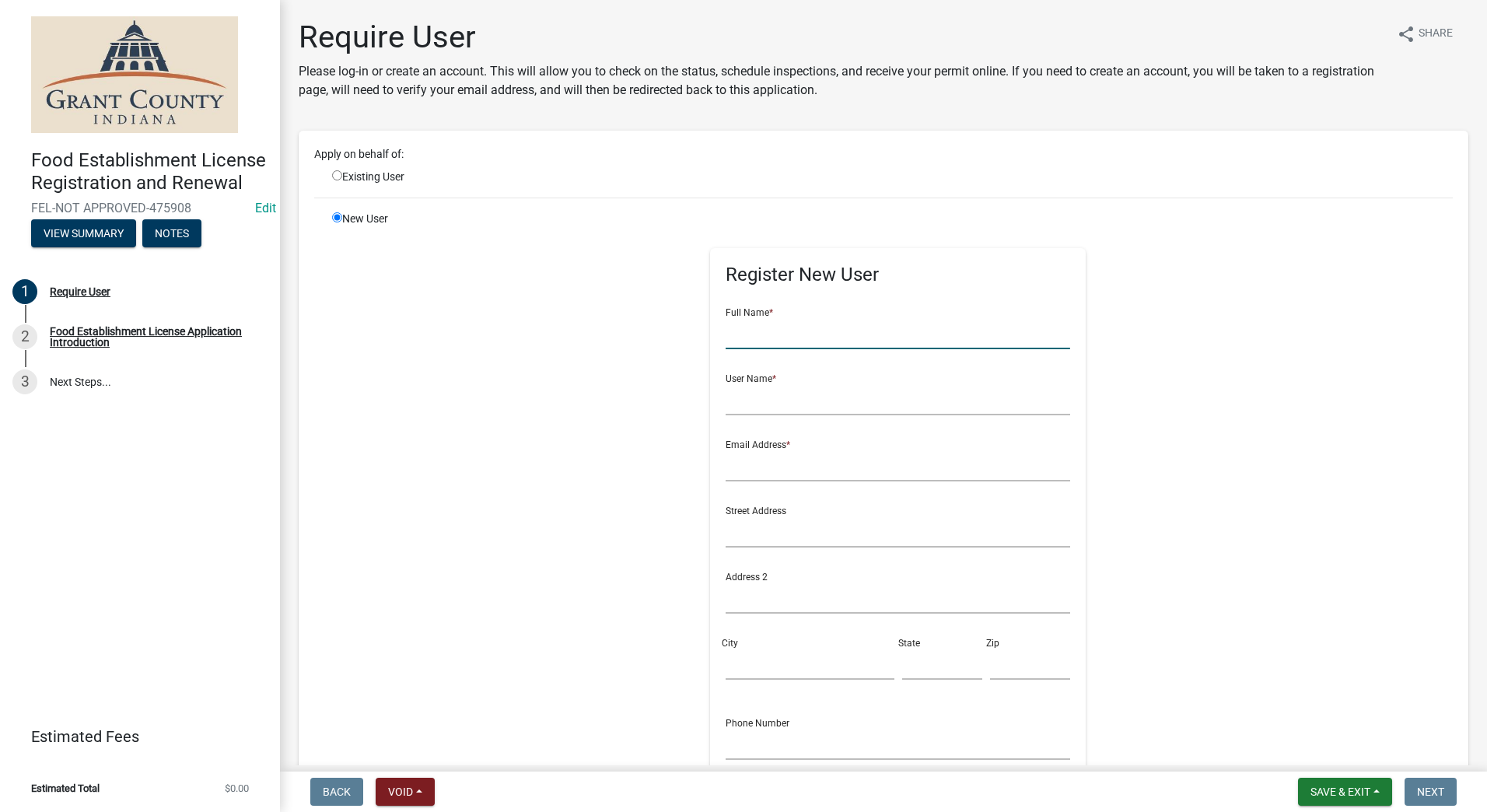
click at [778, 323] on input "text" at bounding box center [898, 333] width 345 height 32
click at [790, 333] on input "text" at bounding box center [898, 333] width 345 height 32
type input "[PERSON_NAME]'s Concessions #2"
click at [882, 341] on input "[PERSON_NAME]'s Concessions #2" at bounding box center [898, 333] width 345 height 32
click at [864, 396] on input "text" at bounding box center [898, 399] width 345 height 32
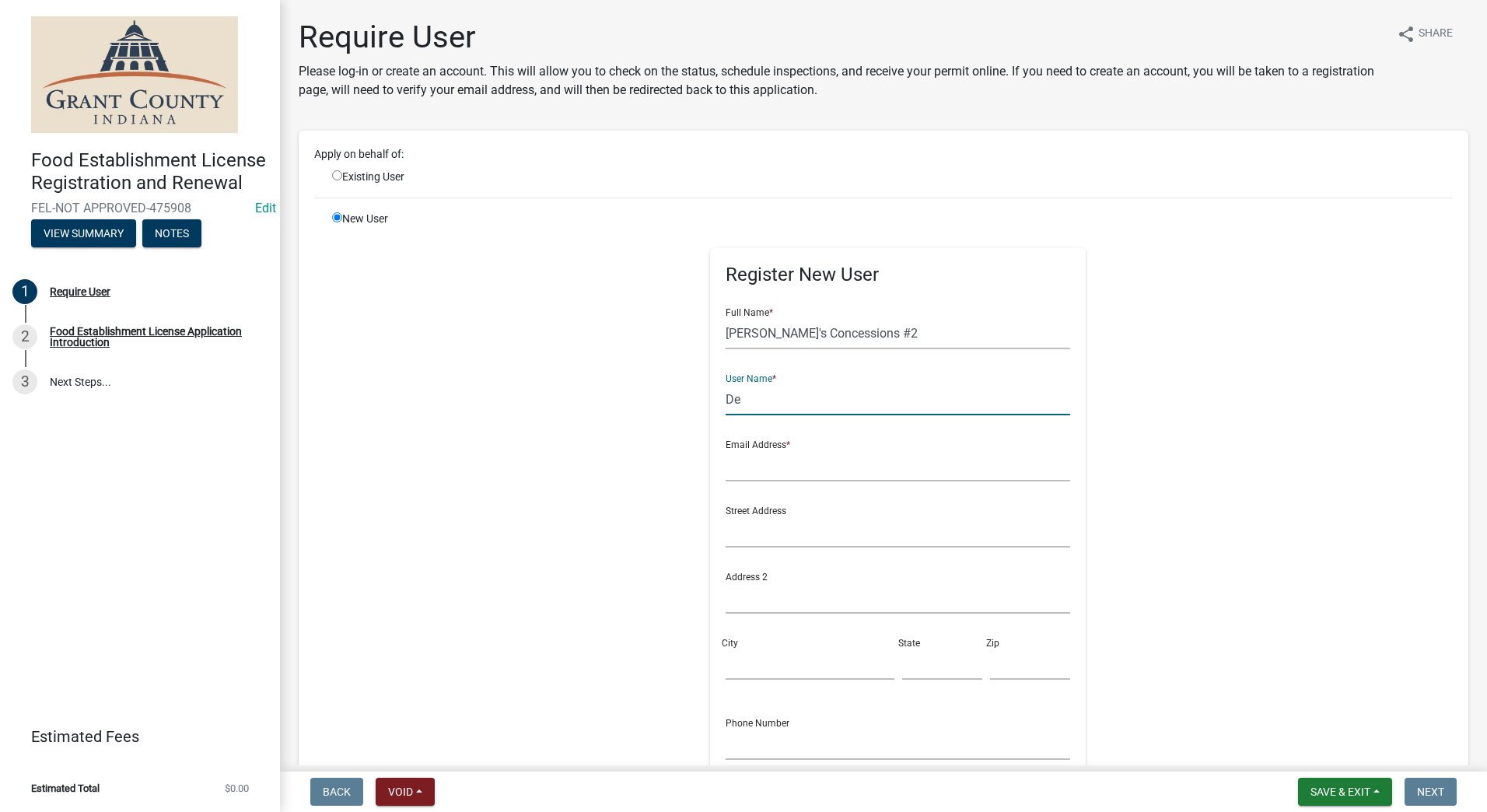
type input "[PERSON_NAME]"
click at [781, 470] on input "text" at bounding box center [898, 465] width 345 height 32
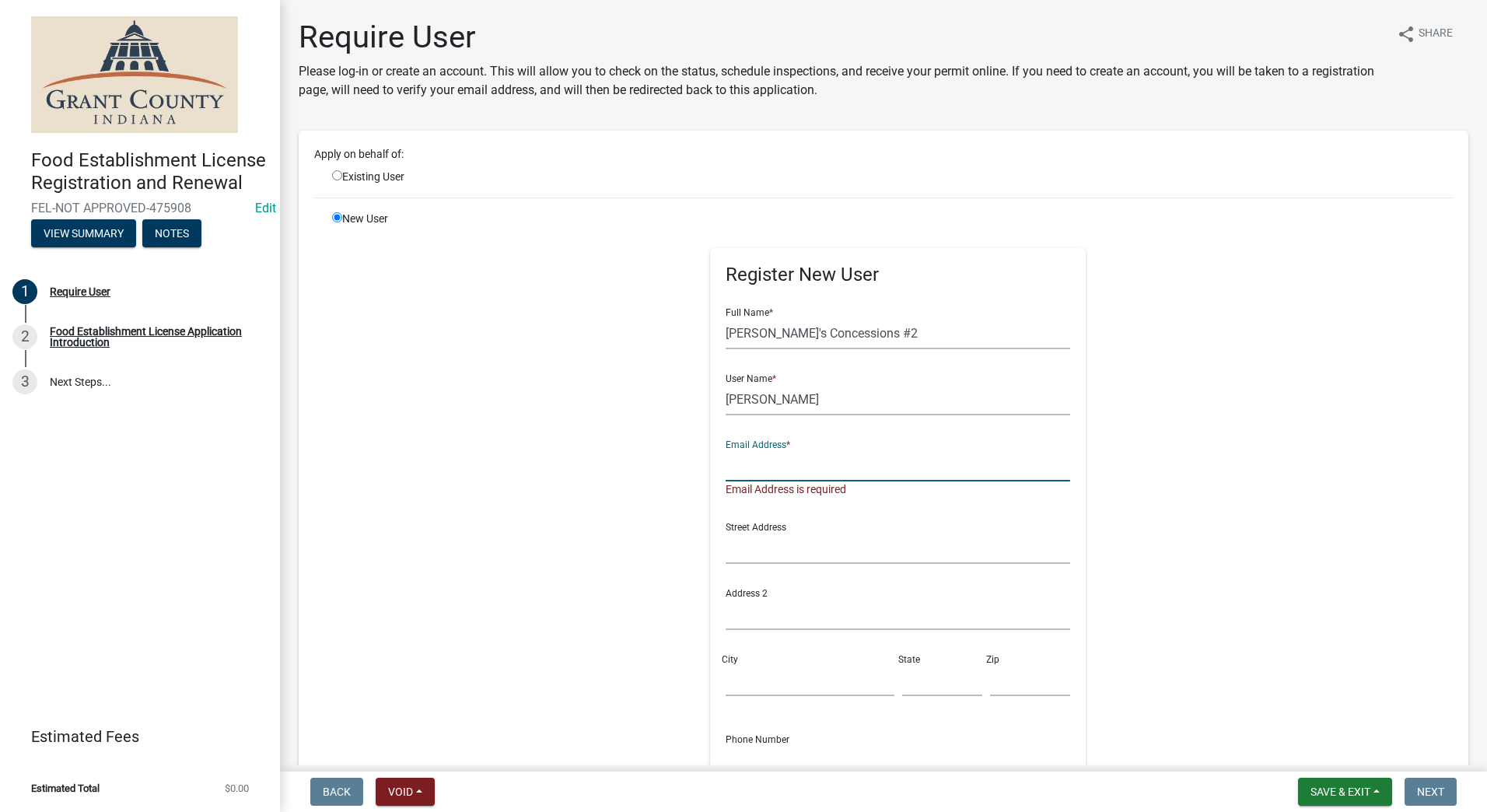
click at [747, 469] on input "text" at bounding box center [898, 465] width 345 height 32
click at [752, 465] on input "text" at bounding box center [898, 465] width 345 height 32
type input "[EMAIL_ADDRESS][DOMAIN_NAME]"
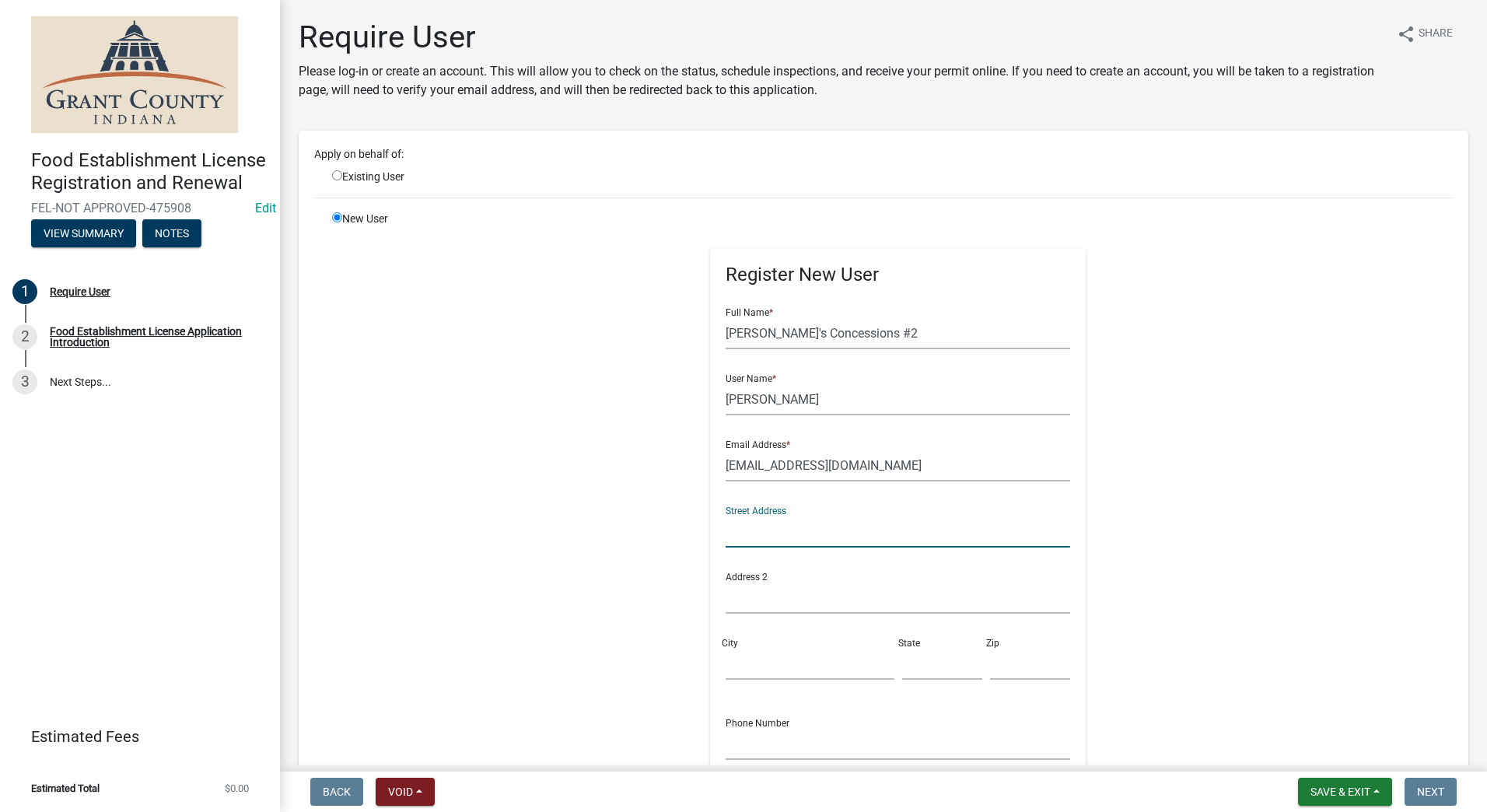
click at [737, 536] on input "text" at bounding box center [898, 532] width 345 height 32
type input "[STREET_ADDRESS]"
type input "3177522844"
click at [769, 661] on input "City" at bounding box center [810, 663] width 168 height 32
type input "[GEOGRAPHIC_DATA]"
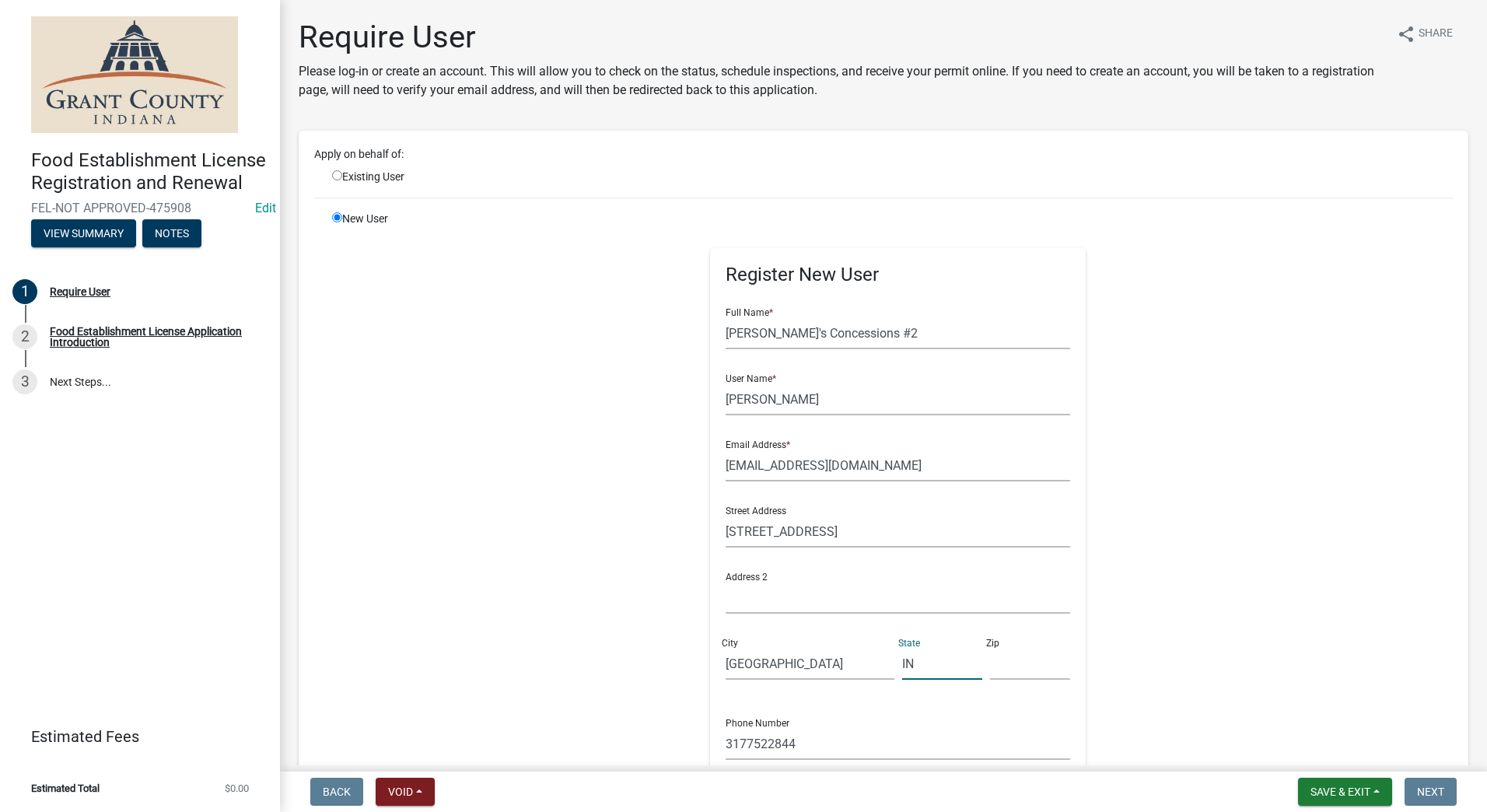
type input "IN"
type input "46052"
click at [527, 678] on div "Register New User Full Name * [PERSON_NAME]'s Concessions #2 User Name * [PERSO…" at bounding box center [898, 561] width 797 height 700
click at [738, 743] on input "3177522844" at bounding box center [898, 744] width 345 height 32
click at [726, 741] on input "317)7522844" at bounding box center [898, 744] width 345 height 32
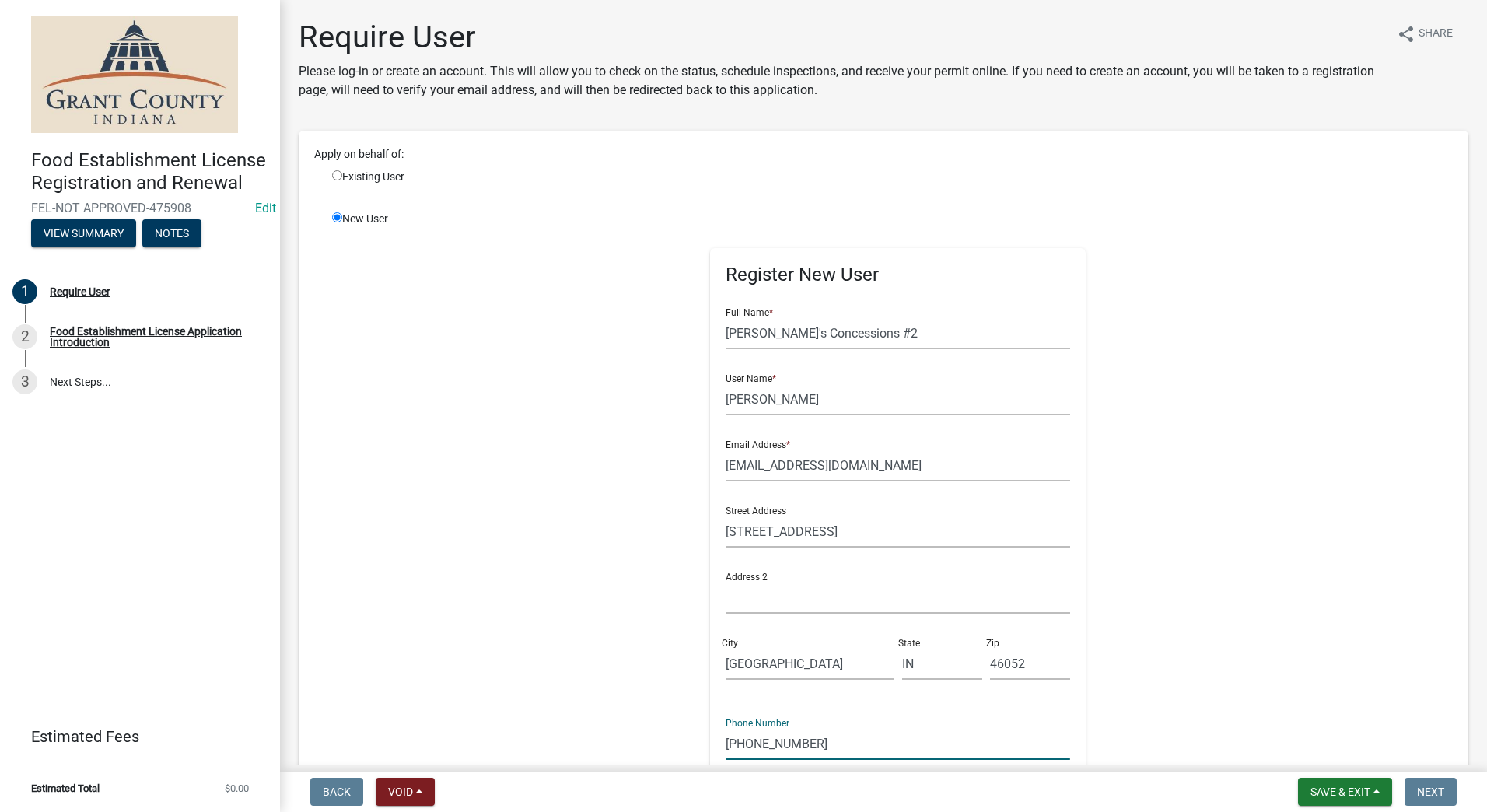
click at [766, 743] on input "[PHONE_NUMBER]" at bounding box center [898, 744] width 345 height 32
type input "[PHONE_NUMBER]"
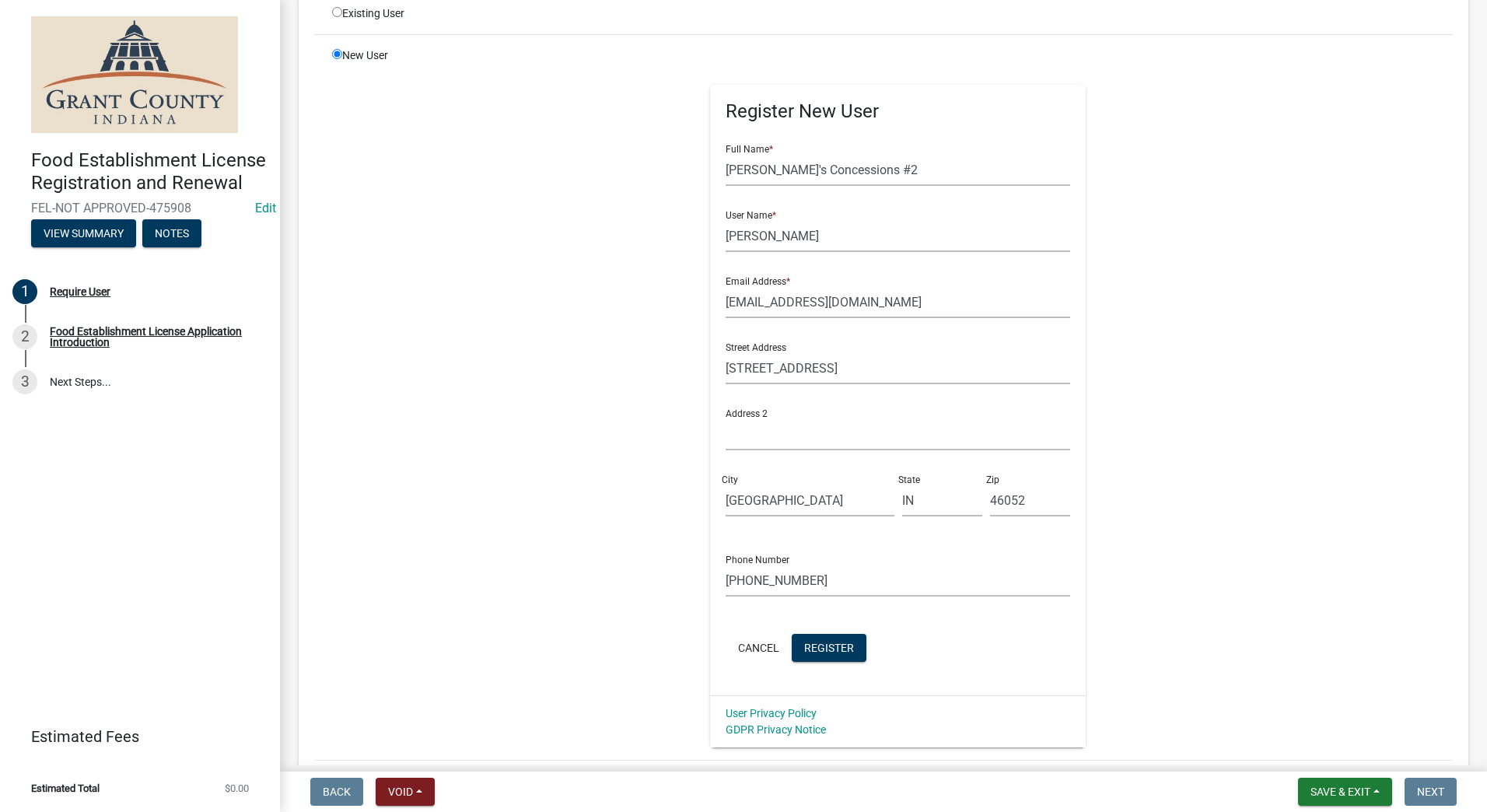
scroll to position [264, 0]
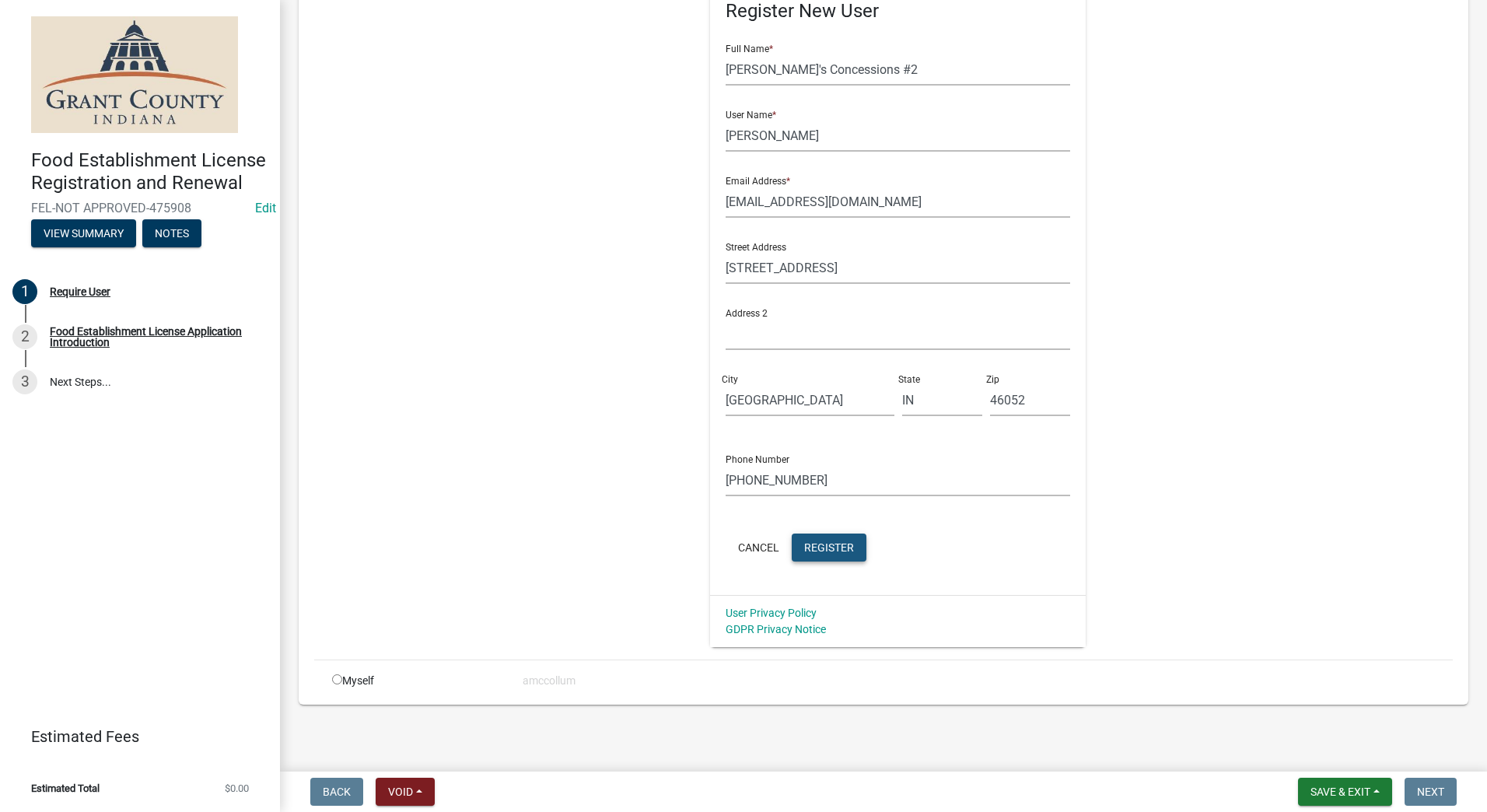
click at [829, 545] on span "Register" at bounding box center [829, 547] width 50 height 13
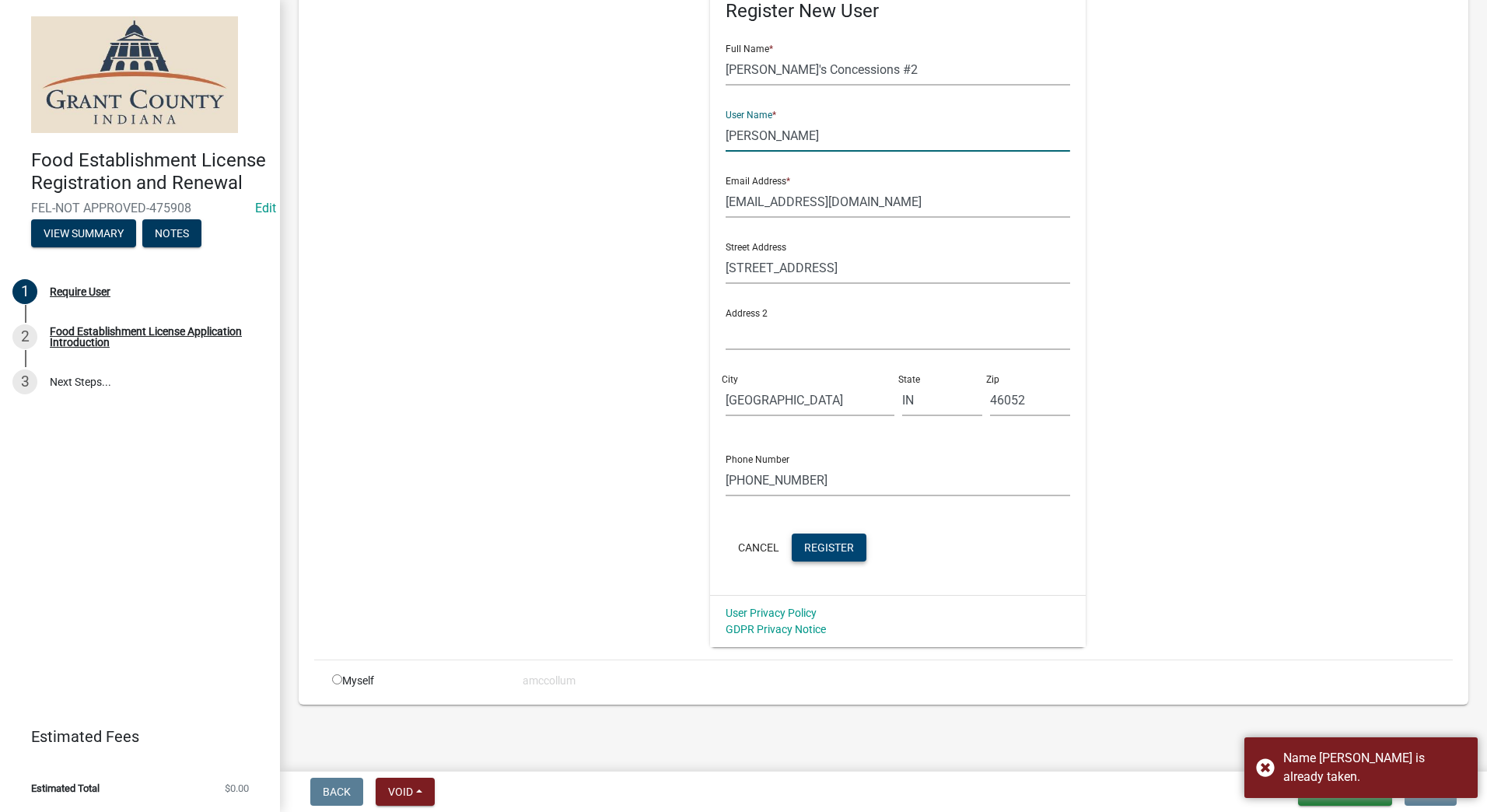
click at [764, 135] on input "[PERSON_NAME]" at bounding box center [898, 135] width 345 height 32
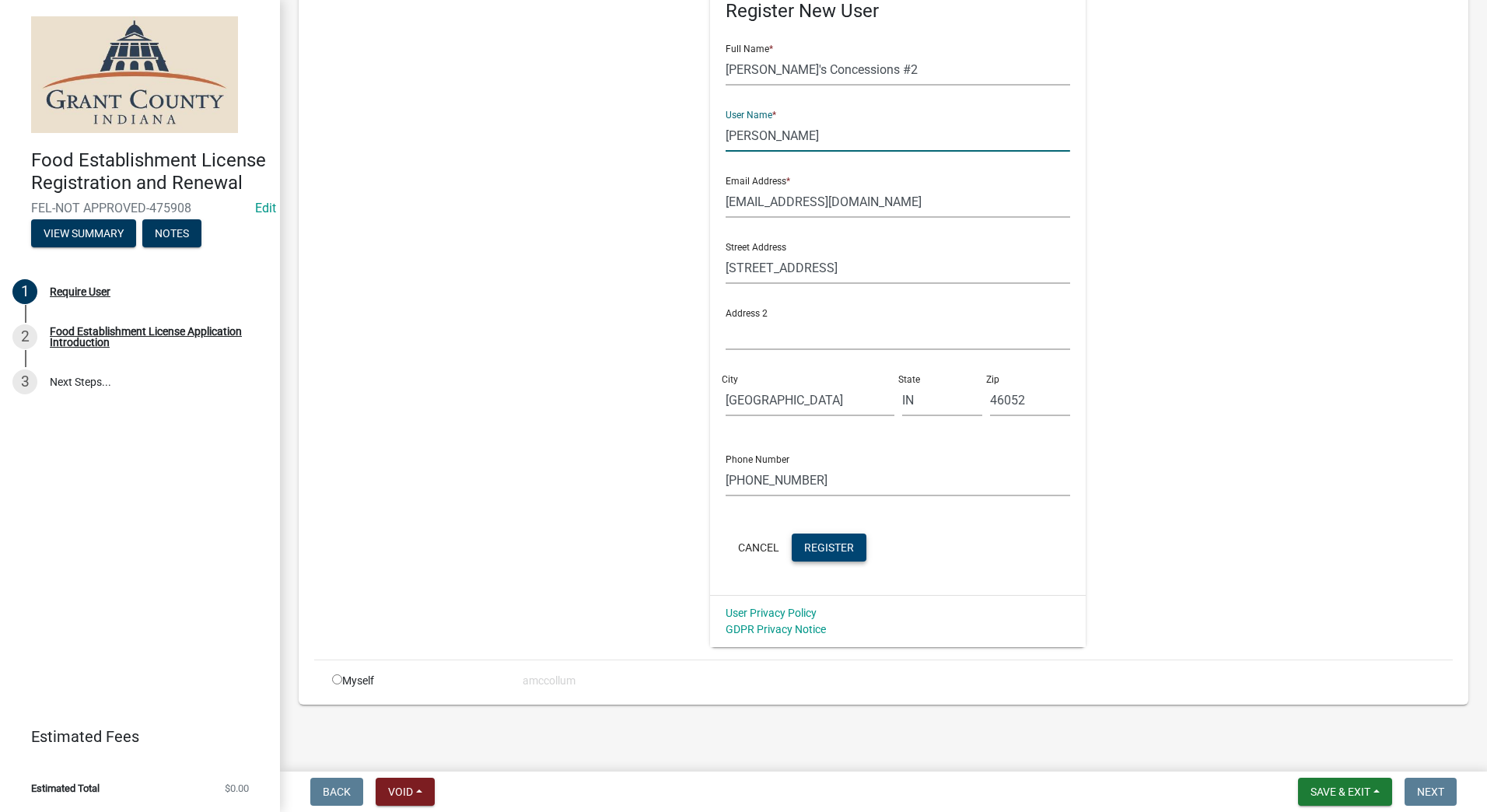
type input "[PERSON_NAME]"
click at [804, 547] on span "Register" at bounding box center [829, 547] width 50 height 13
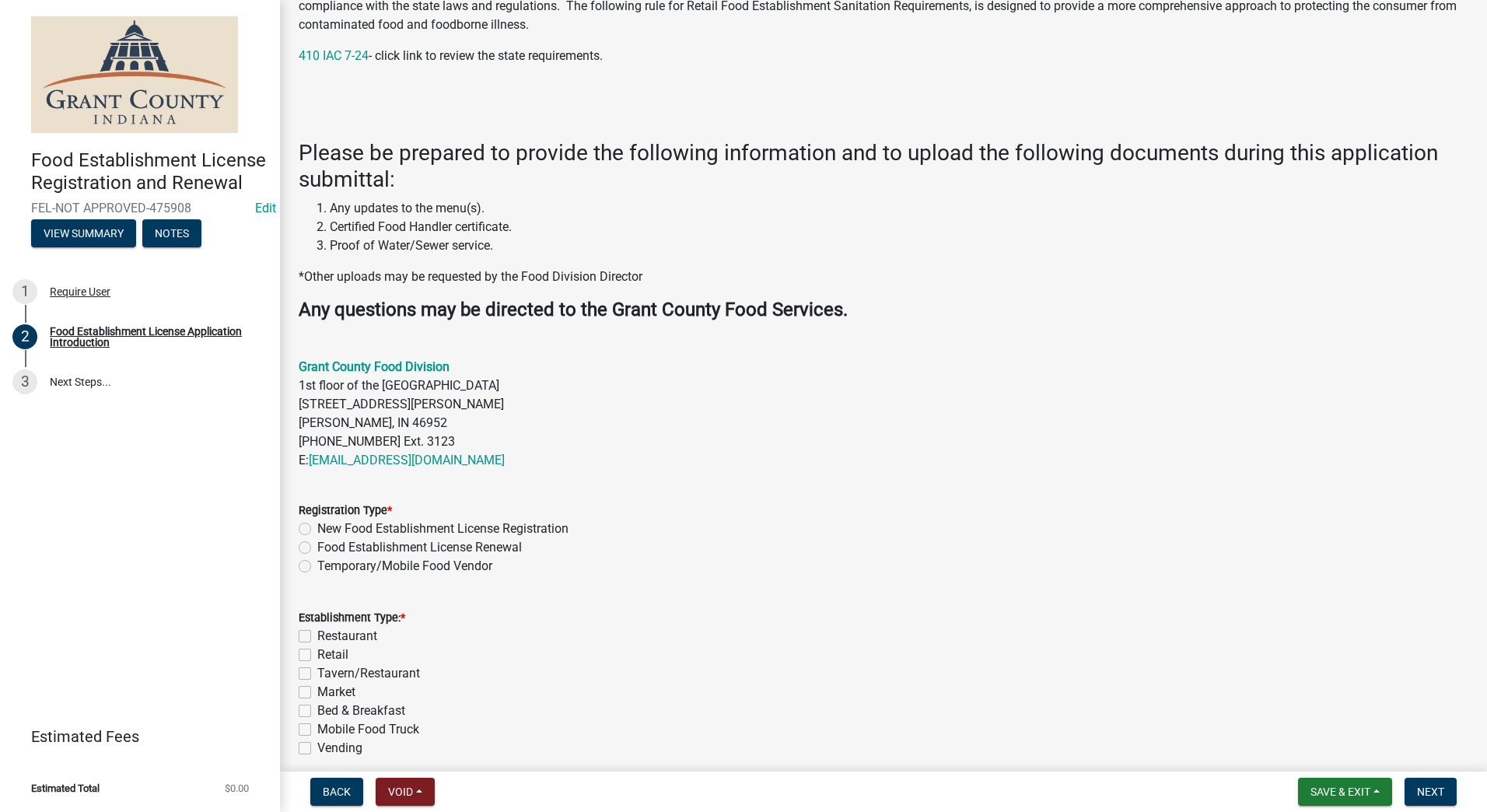
scroll to position [388, 0]
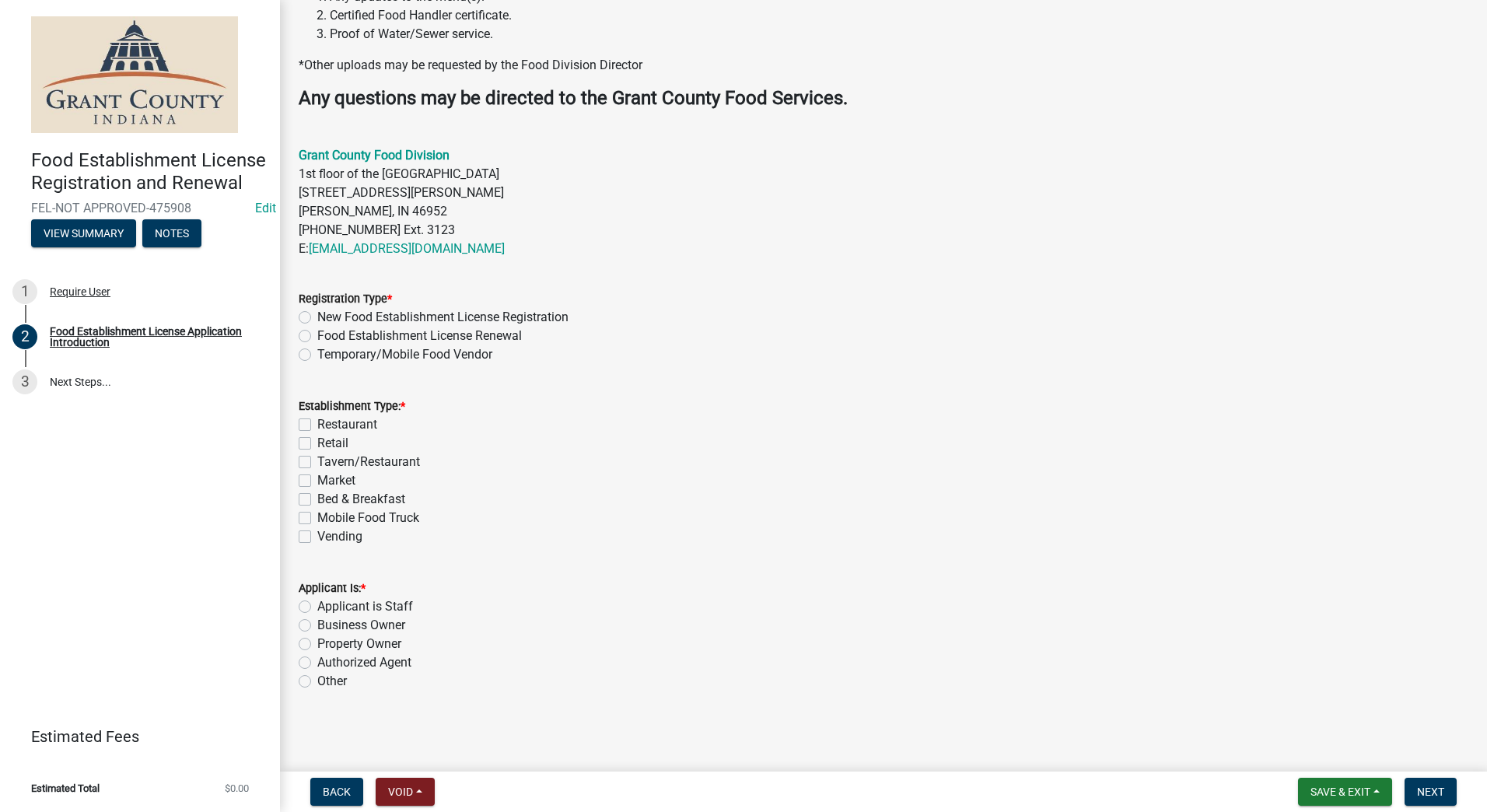
click at [317, 353] on label "Temporary/Mobile Food Vendor" at bounding box center [405, 355] width 175 height 19
click at [317, 353] on input "Temporary/Mobile Food Vendor" at bounding box center [322, 350] width 10 height 10
radio input "true"
click at [317, 518] on label "Mobile Food Truck" at bounding box center [368, 518] width 102 height 19
click at [317, 518] on input "Mobile Food Truck" at bounding box center [322, 514] width 10 height 10
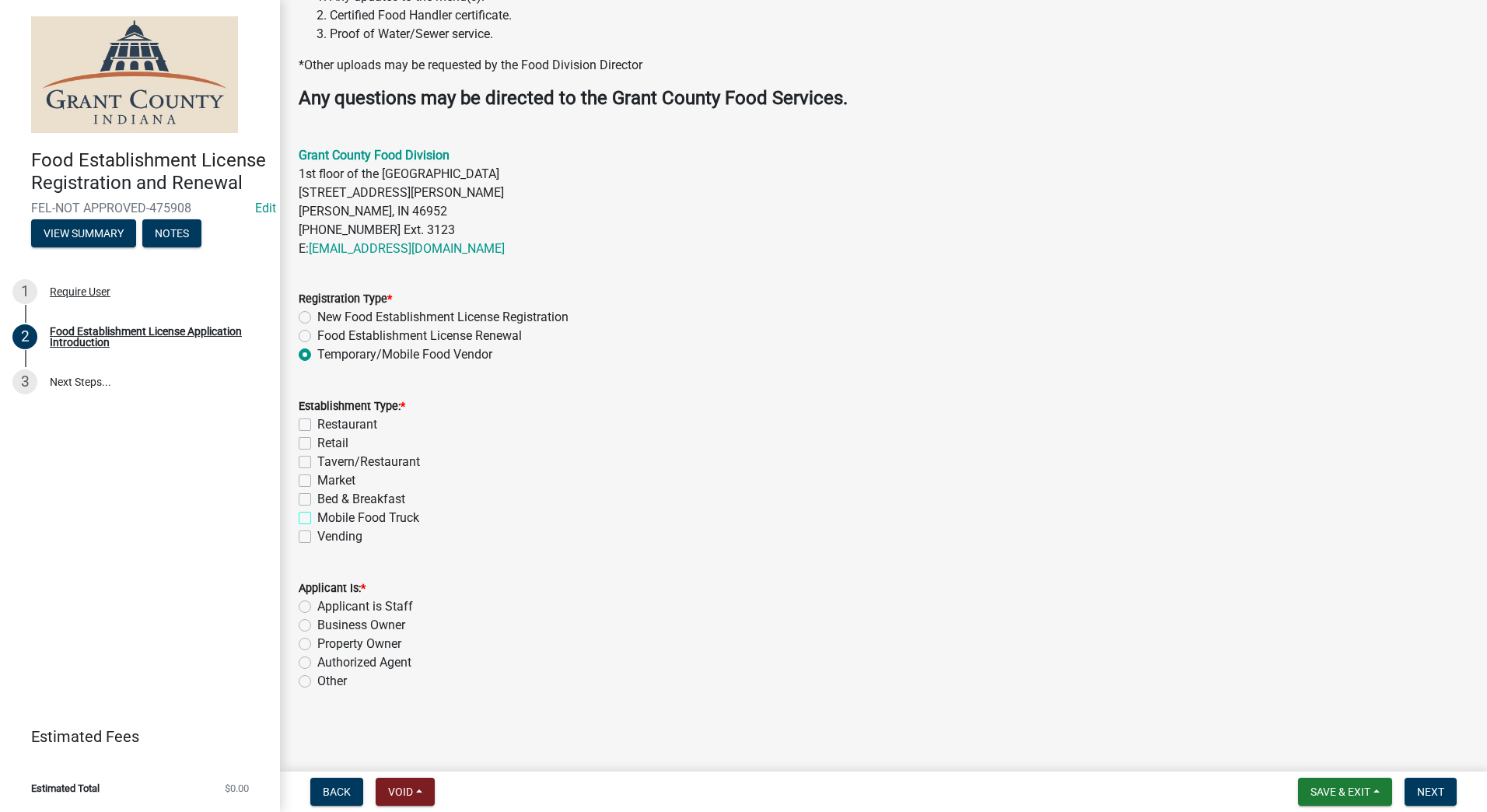
checkbox input "true"
checkbox input "false"
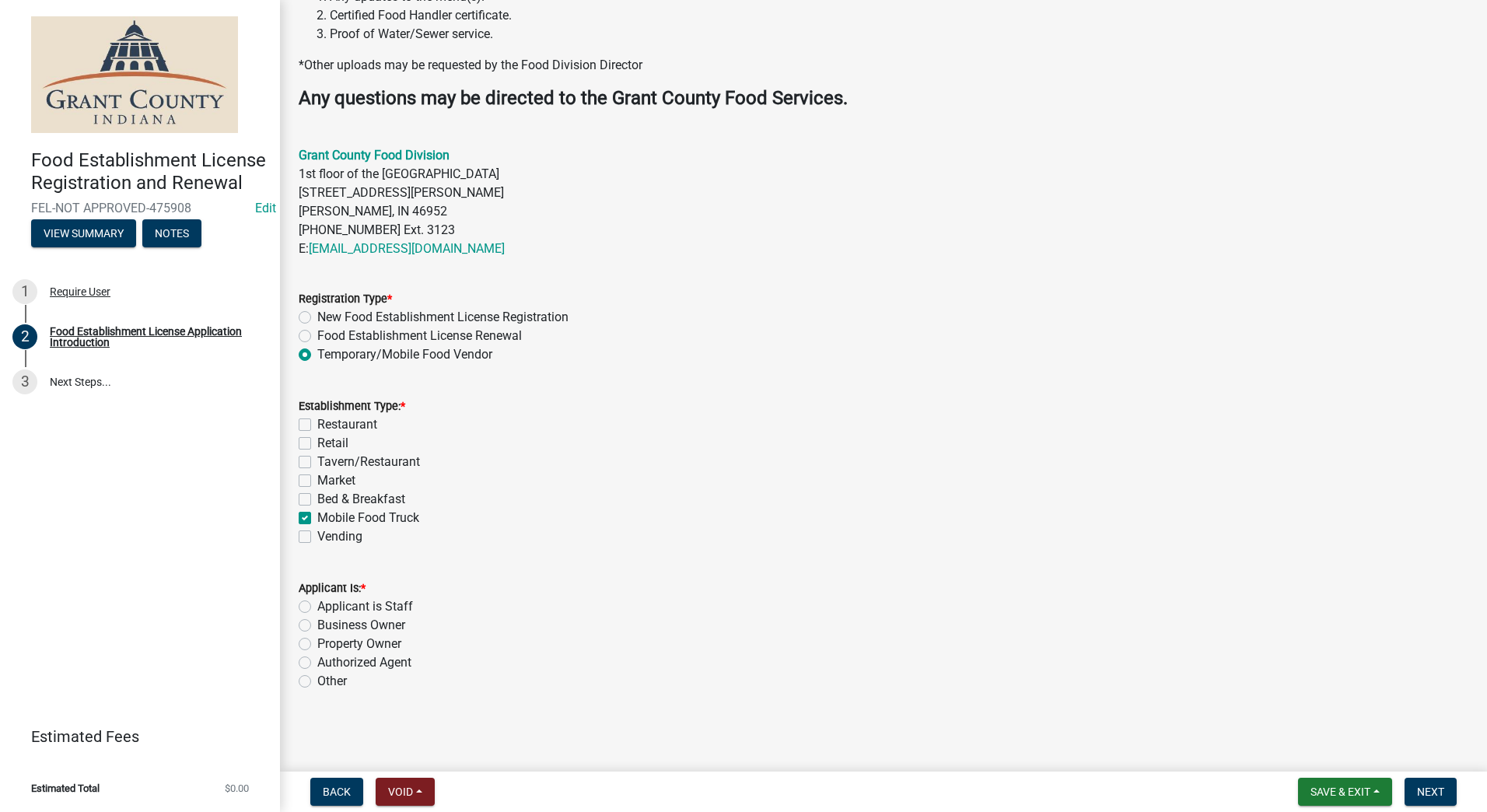
checkbox input "false"
checkbox input "true"
checkbox input "false"
click at [317, 664] on label "Authorized Agent" at bounding box center [364, 662] width 94 height 19
click at [317, 663] on input "Authorized Agent" at bounding box center [322, 658] width 10 height 10
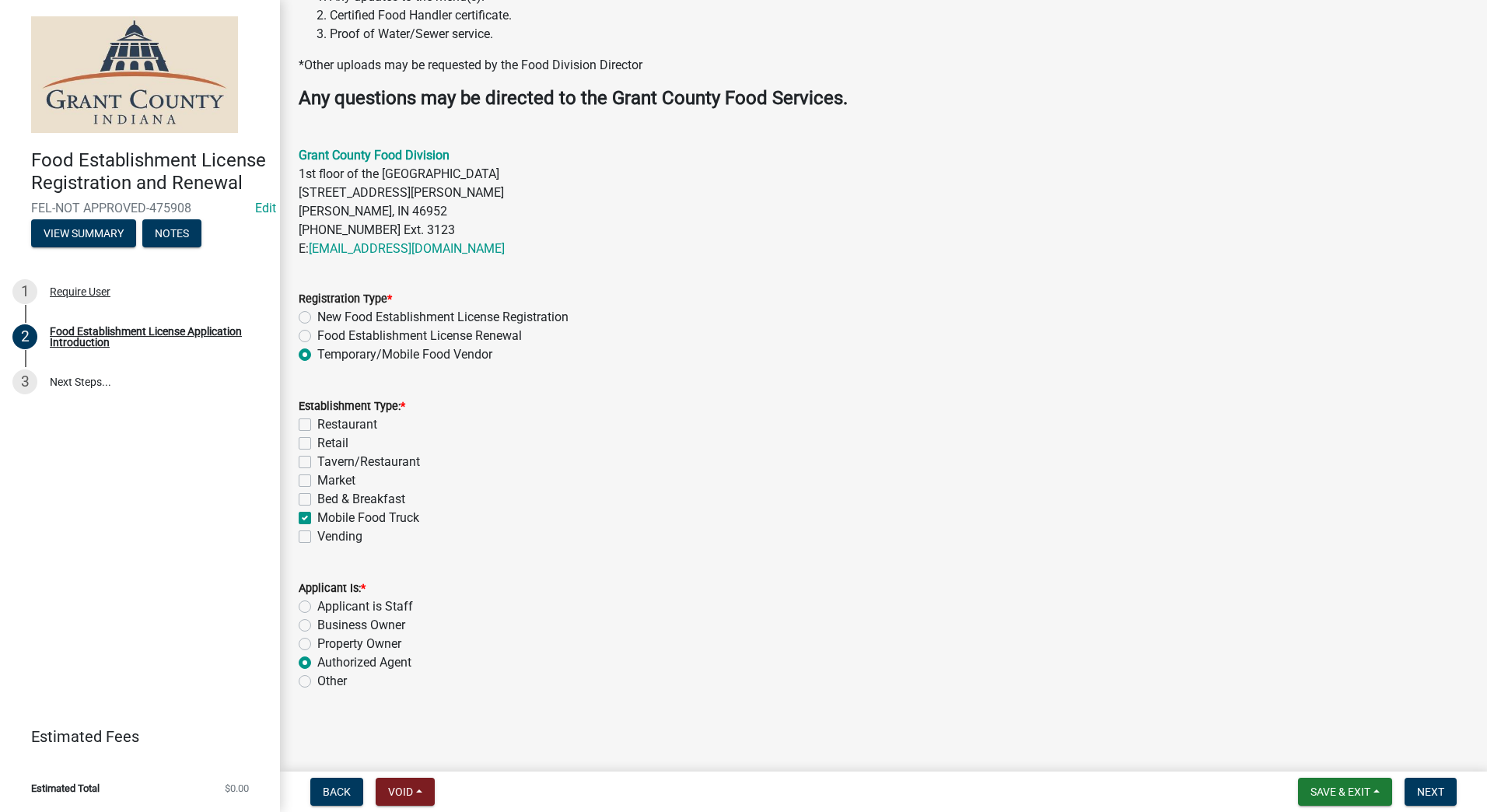
radio input "true"
click at [1424, 791] on span "Next" at bounding box center [1431, 792] width 27 height 13
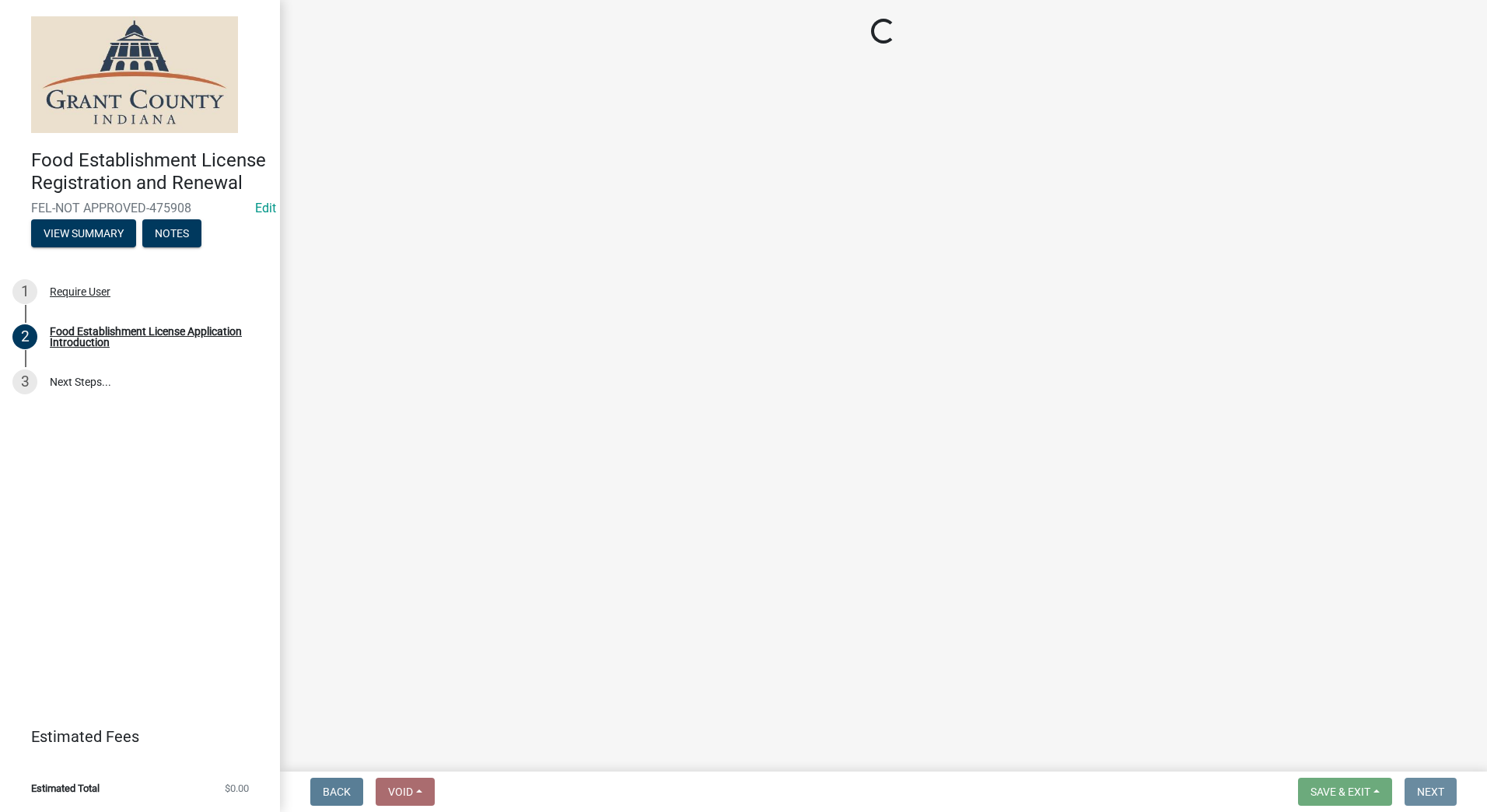
scroll to position [0, 0]
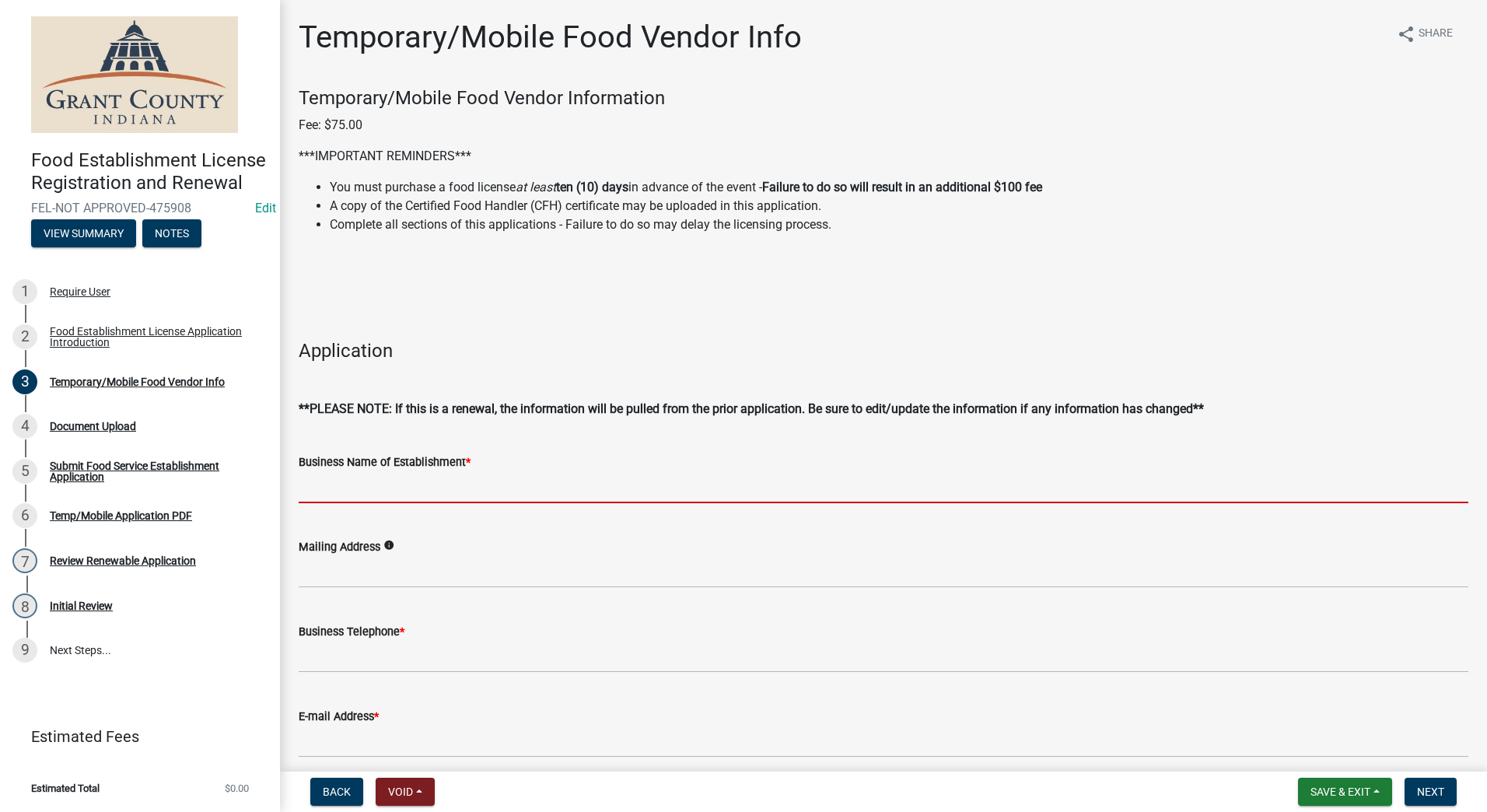
click at [326, 485] on input "Business Name of Establishment *" at bounding box center [883, 487] width 1170 height 32
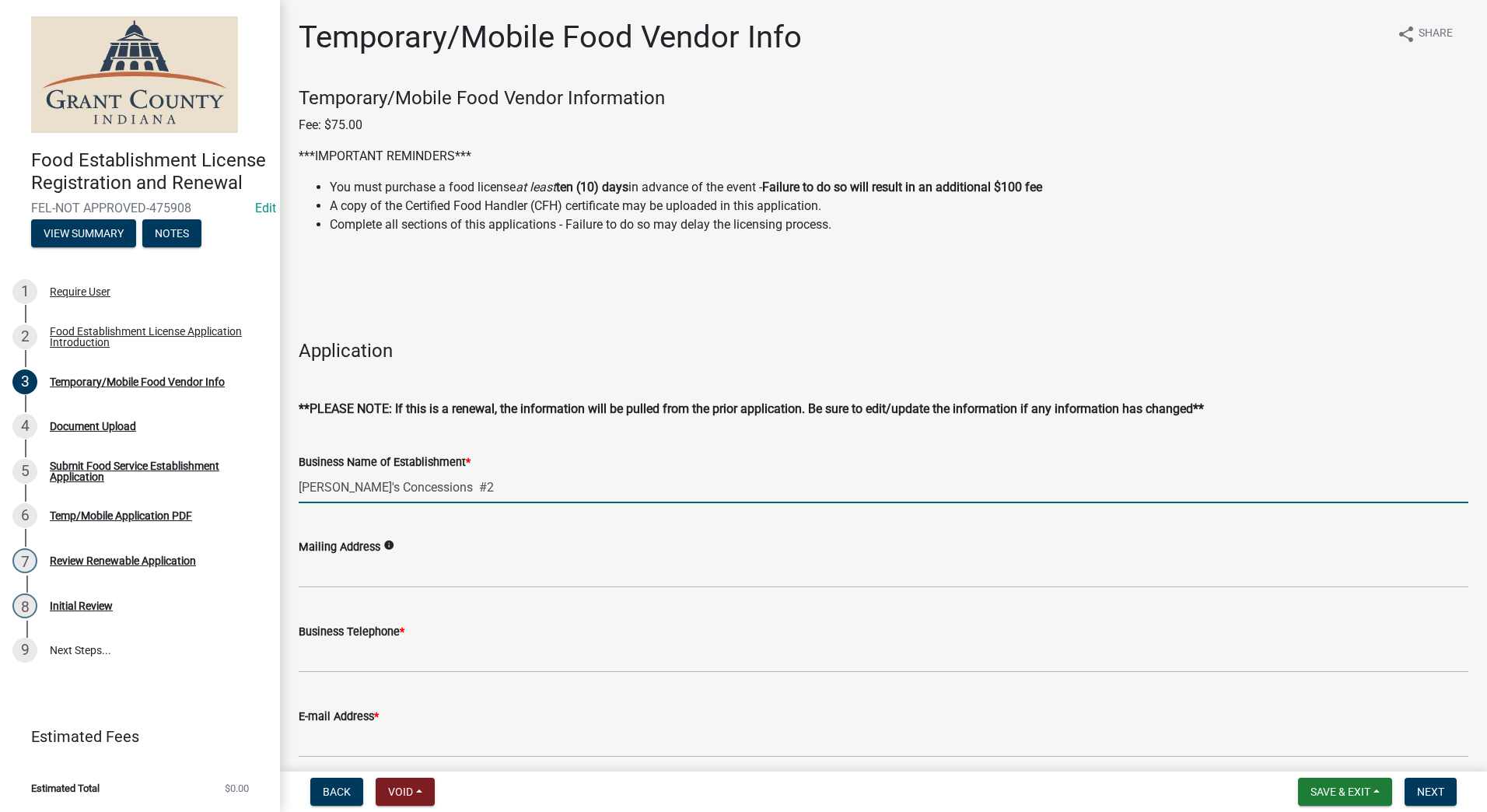
type input "[PERSON_NAME]'s Concessions #2"
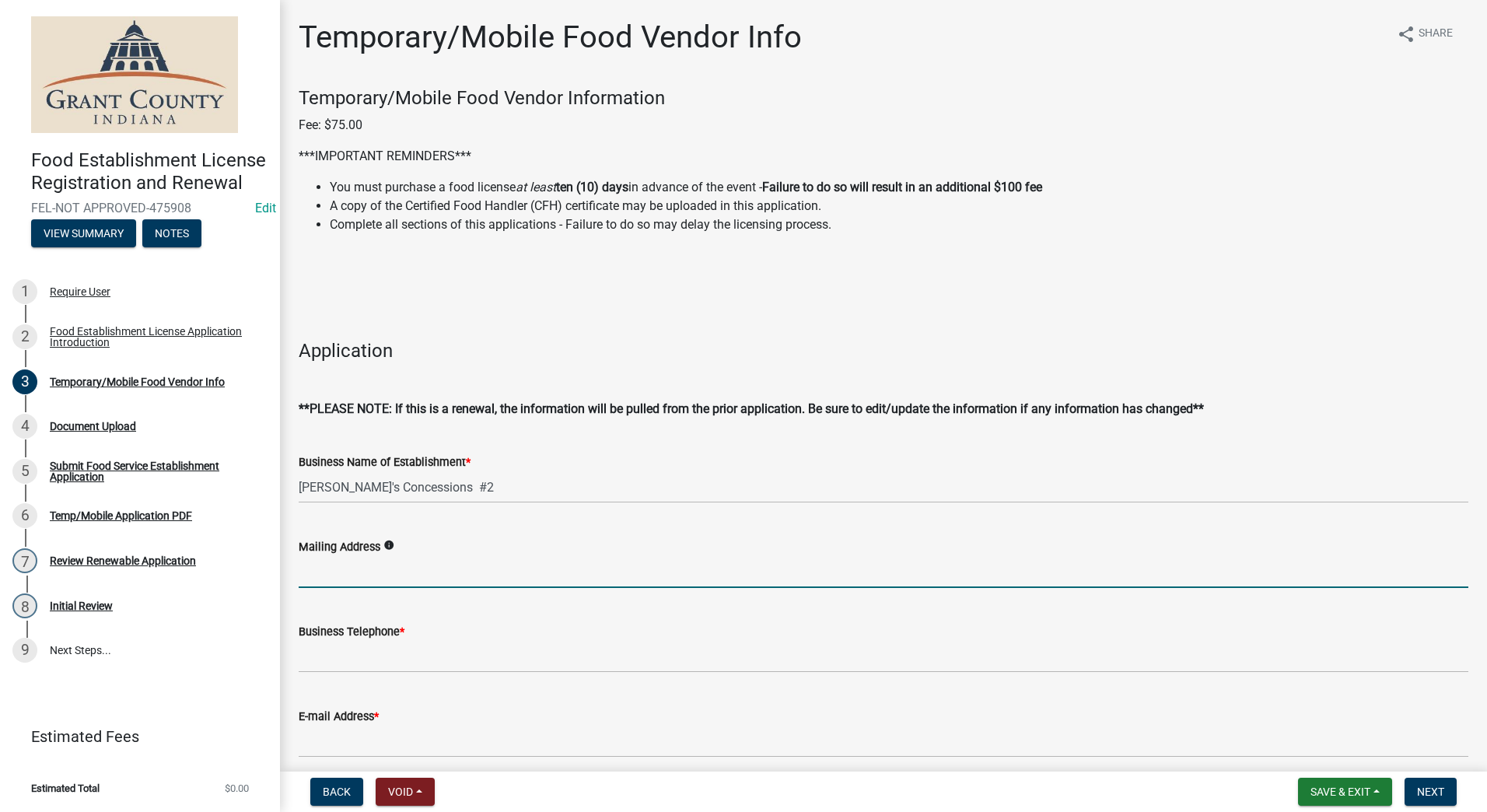
click at [367, 564] on input "Mailing Address" at bounding box center [883, 572] width 1170 height 32
type input "[STREET_ADDRESS]"
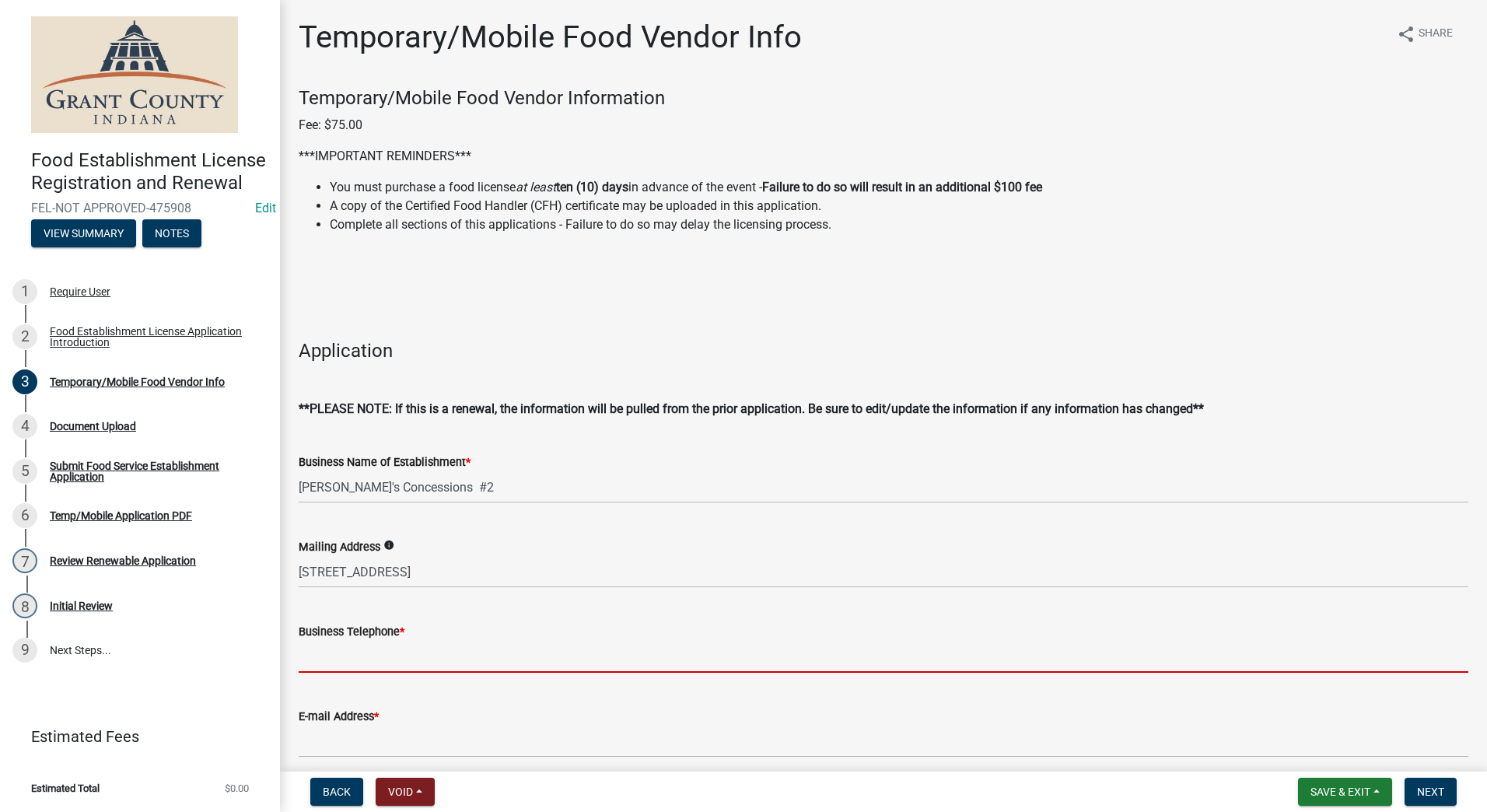
click at [404, 652] on input "Business Telephone *" at bounding box center [883, 657] width 1170 height 32
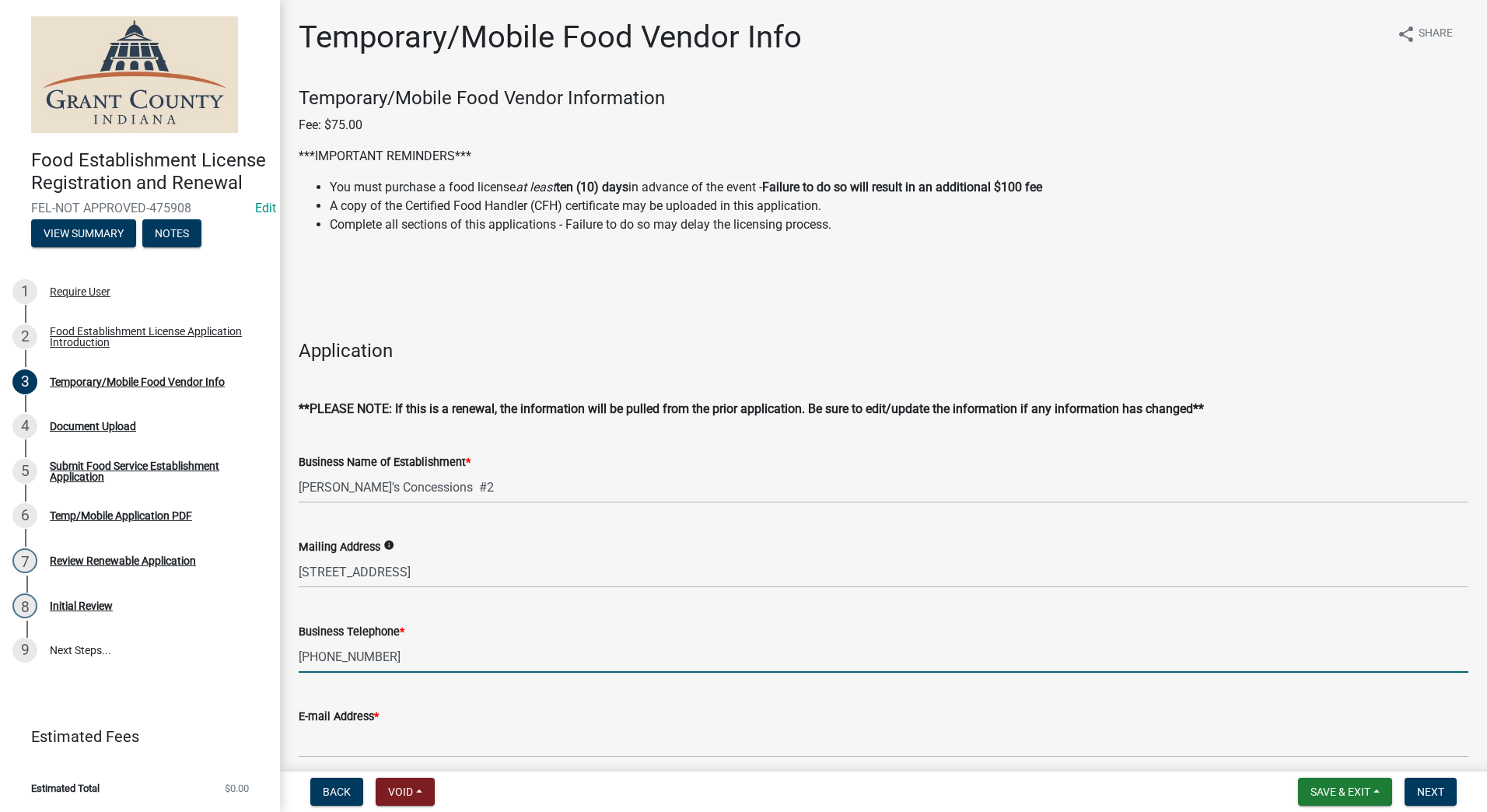
type input "[PHONE_NUMBER]"
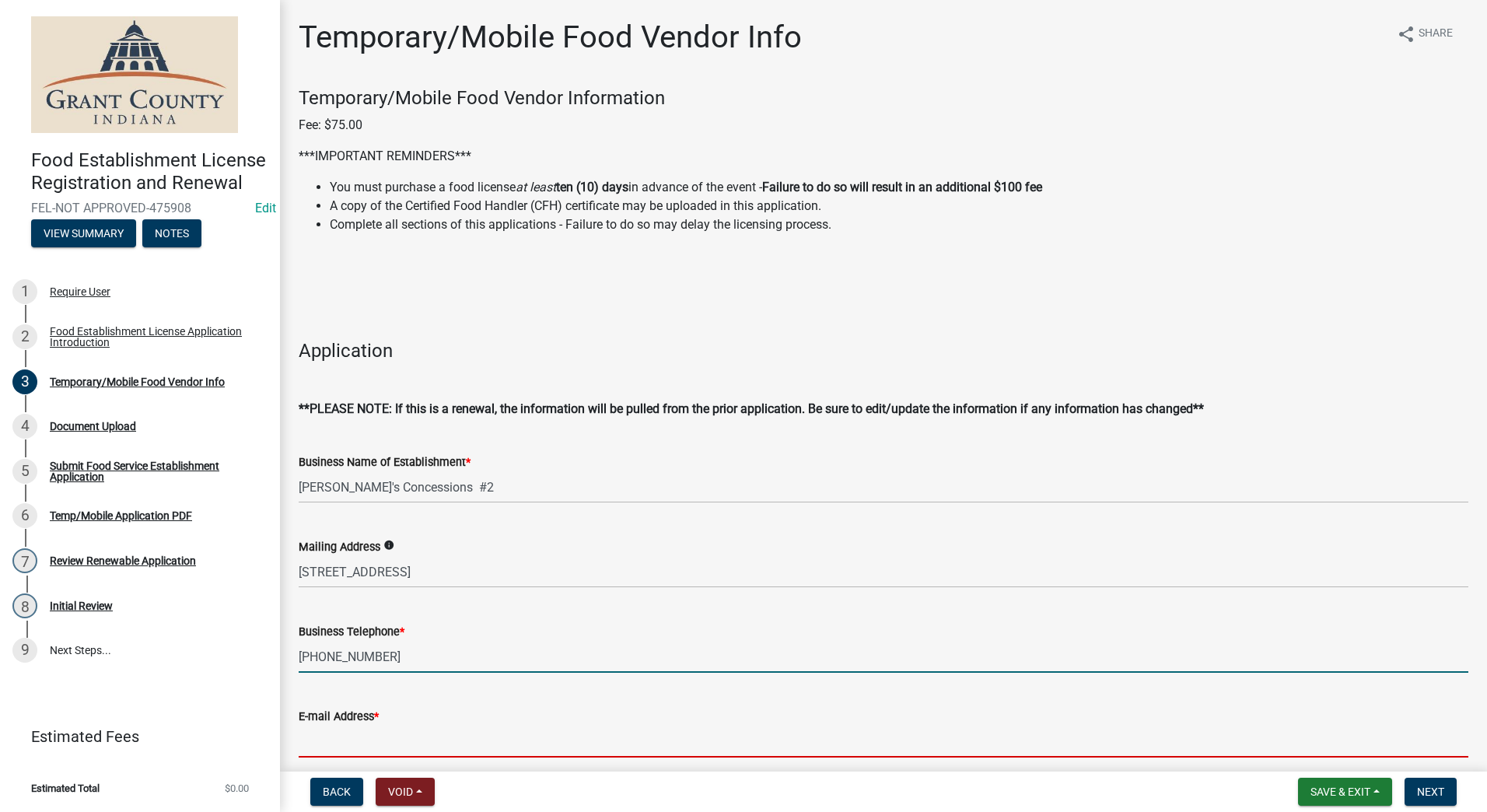
click at [394, 743] on input "E-mail Address *" at bounding box center [883, 742] width 1170 height 32
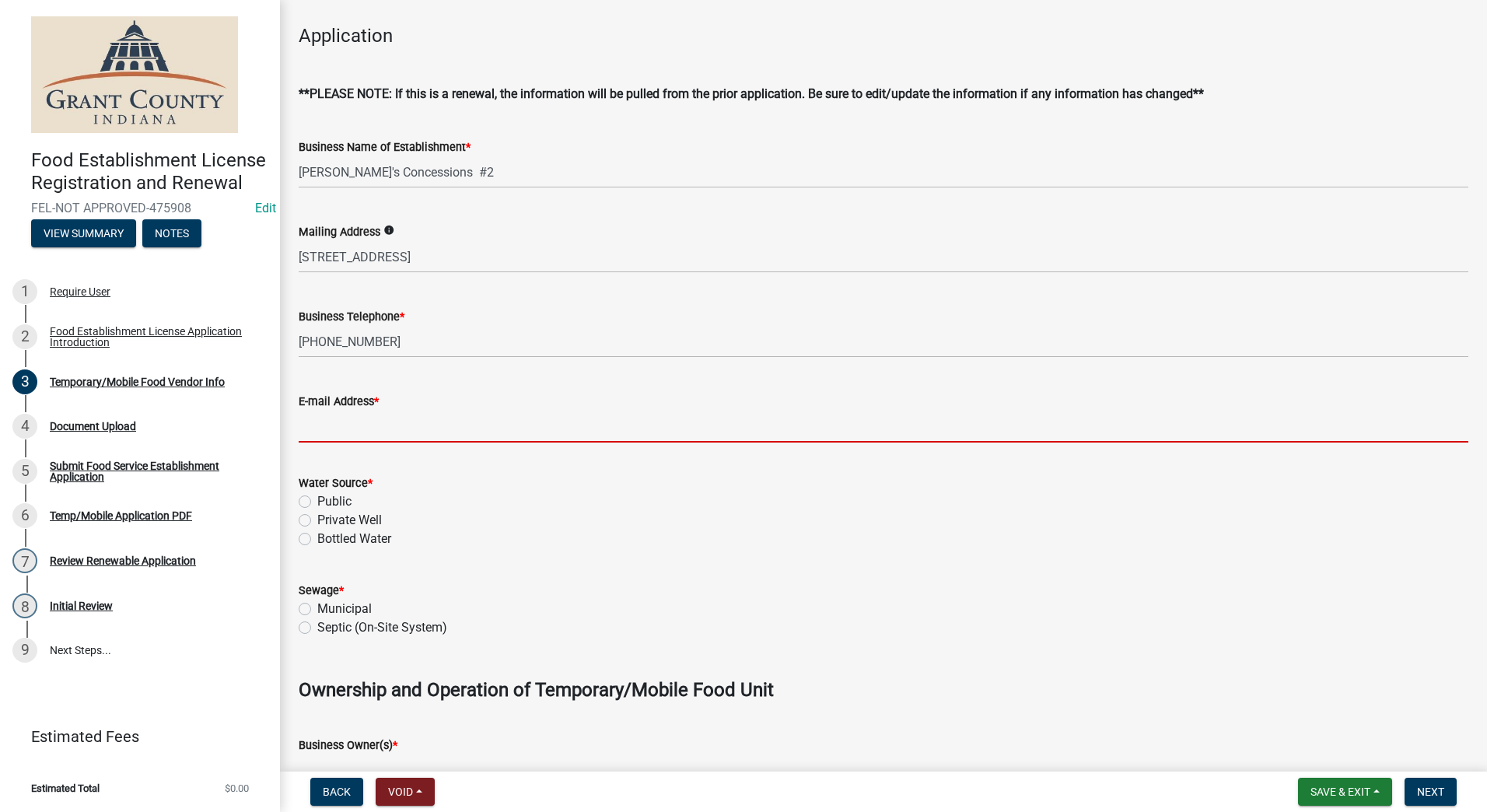
scroll to position [389, 0]
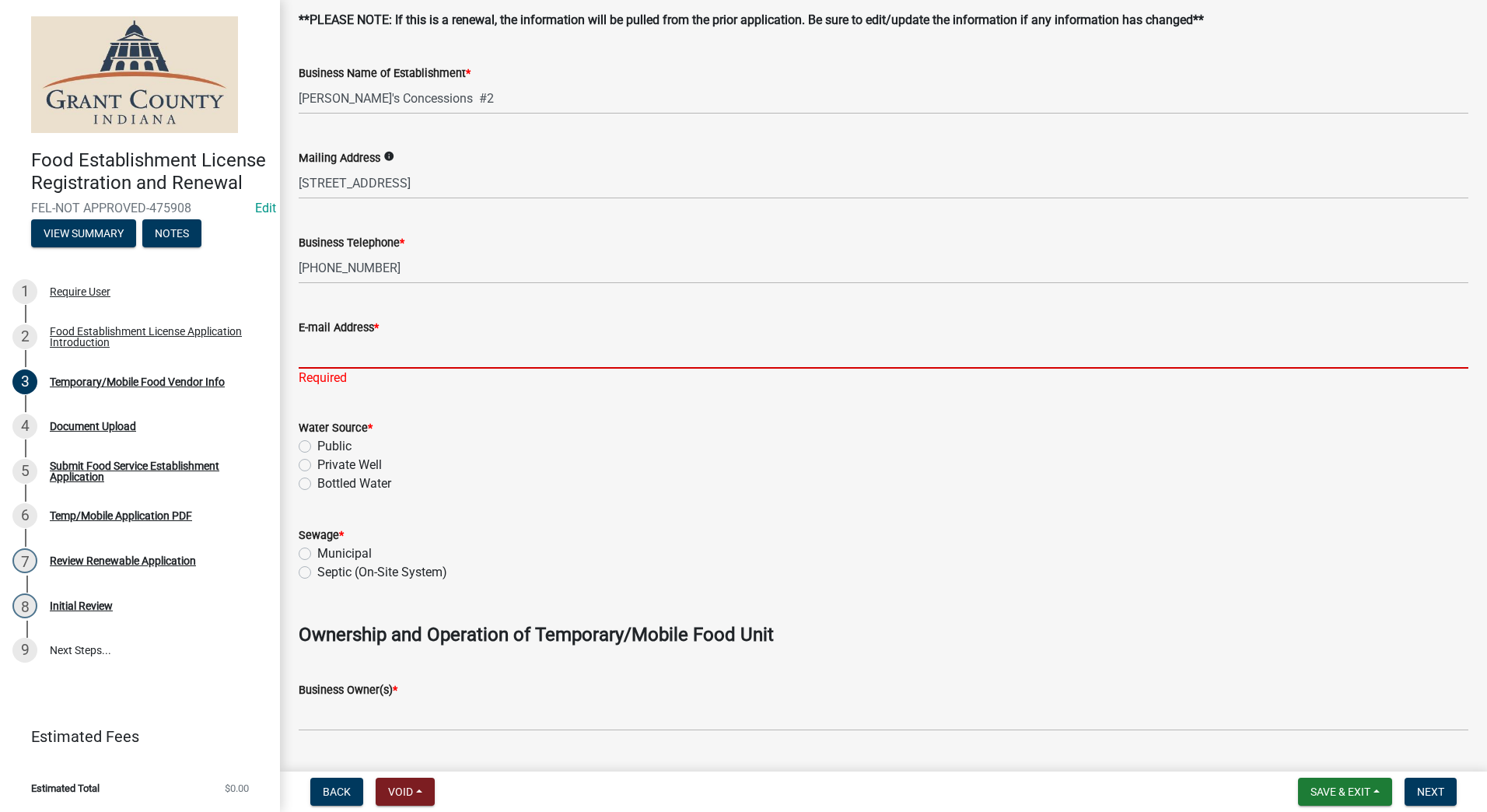
click at [376, 351] on input "E-mail Address *" at bounding box center [883, 352] width 1170 height 32
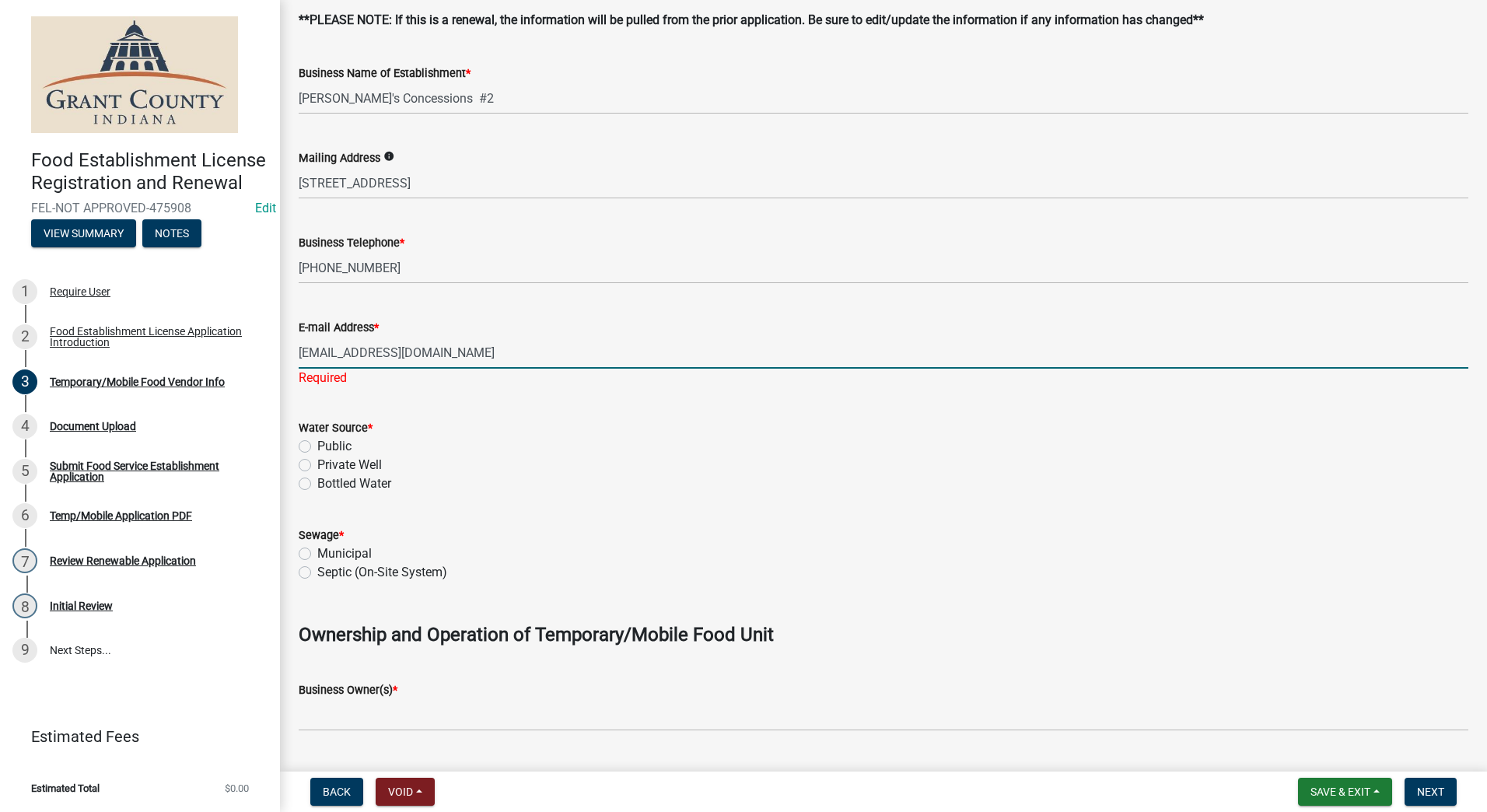
type input "[EMAIL_ADDRESS][DOMAIN_NAME]"
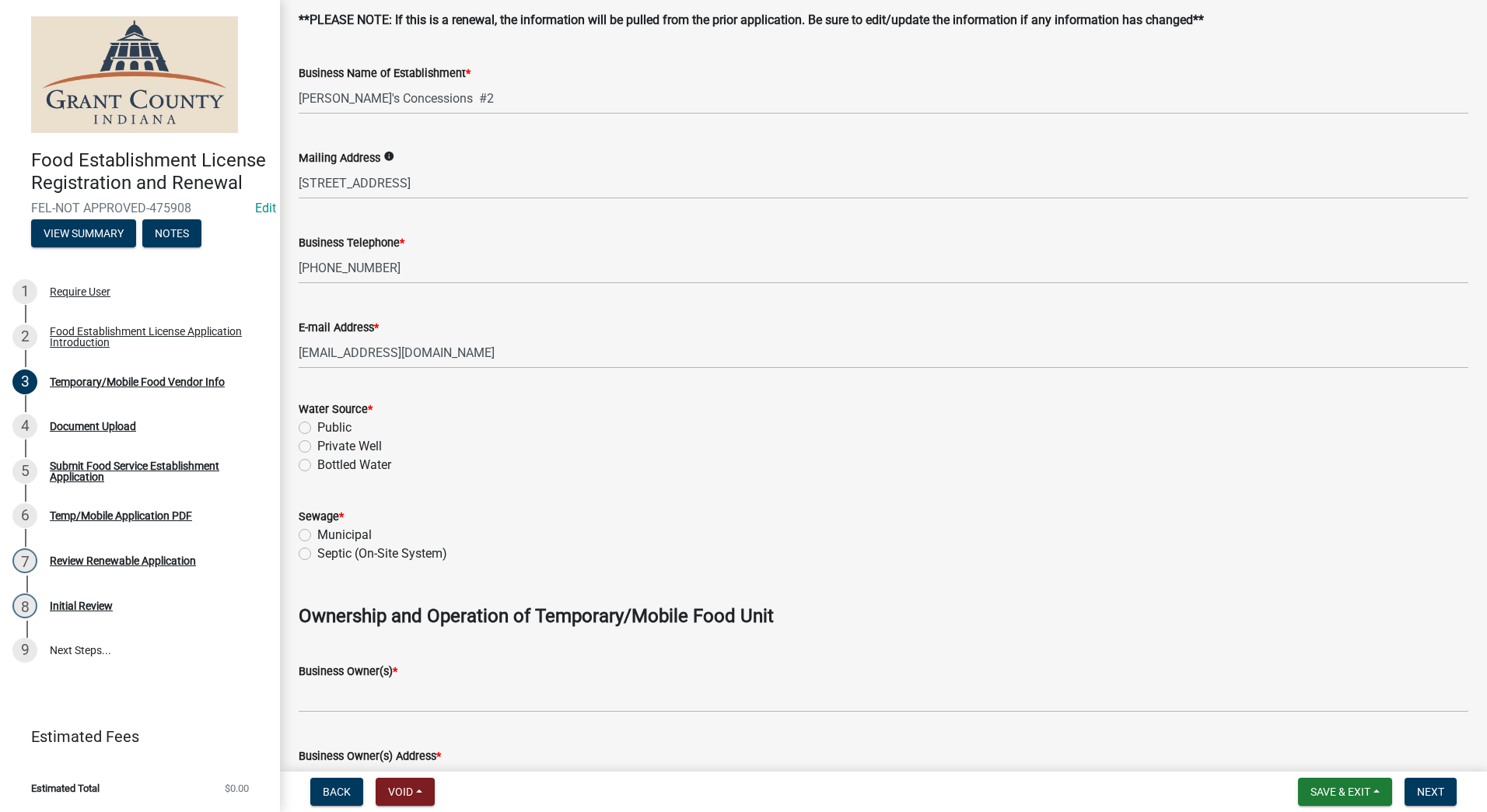
click at [313, 440] on div "Water Source * Public Private Well Bottled Water" at bounding box center [883, 437] width 1170 height 74
click at [317, 427] on label "Public" at bounding box center [334, 428] width 34 height 19
click at [317, 427] on input "Public" at bounding box center [322, 423] width 10 height 10
radio input "true"
click at [317, 536] on label "Municipal" at bounding box center [345, 536] width 55 height 19
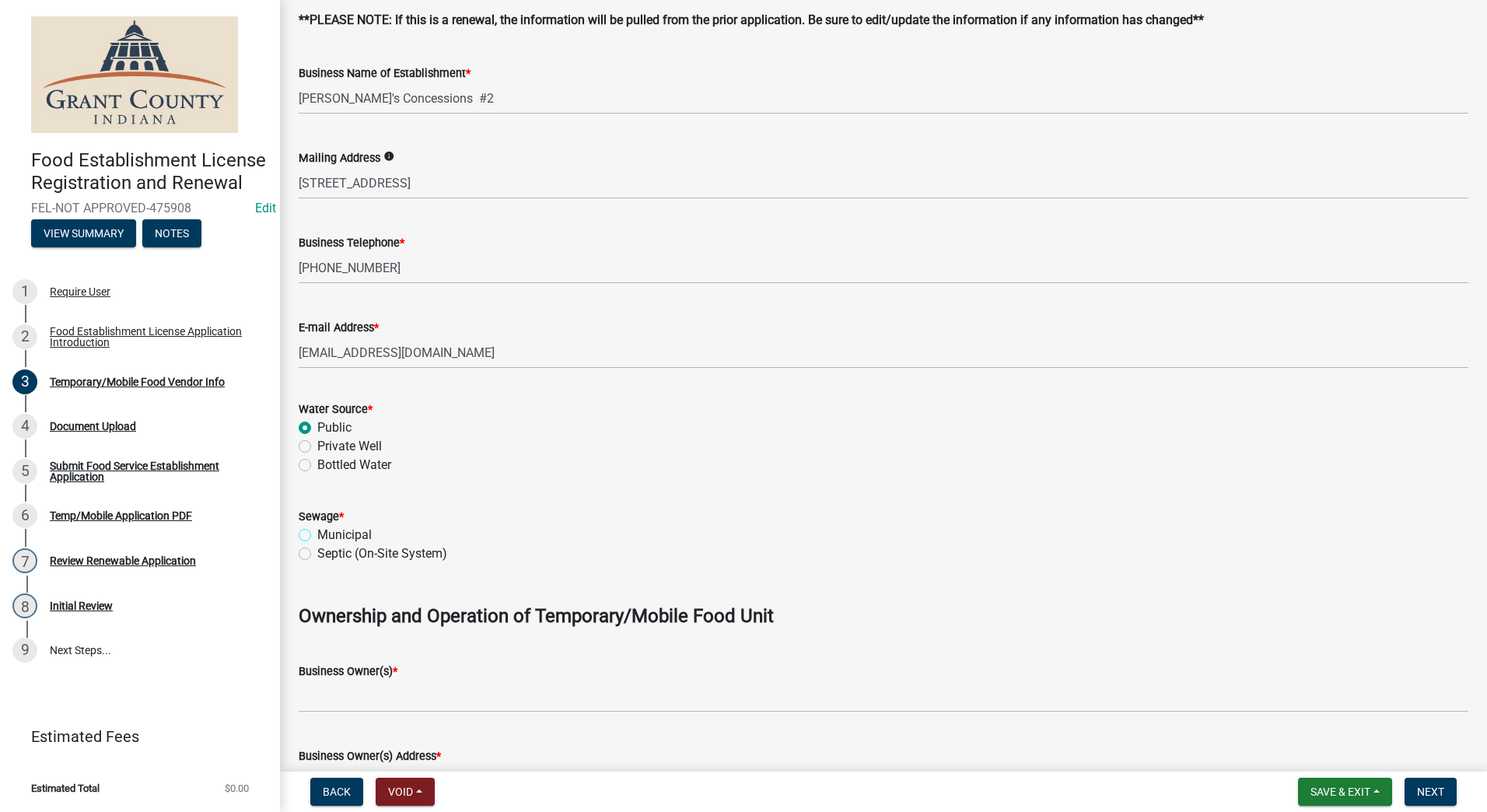
click at [317, 536] on input "Municipal" at bounding box center [322, 531] width 10 height 10
radio input "true"
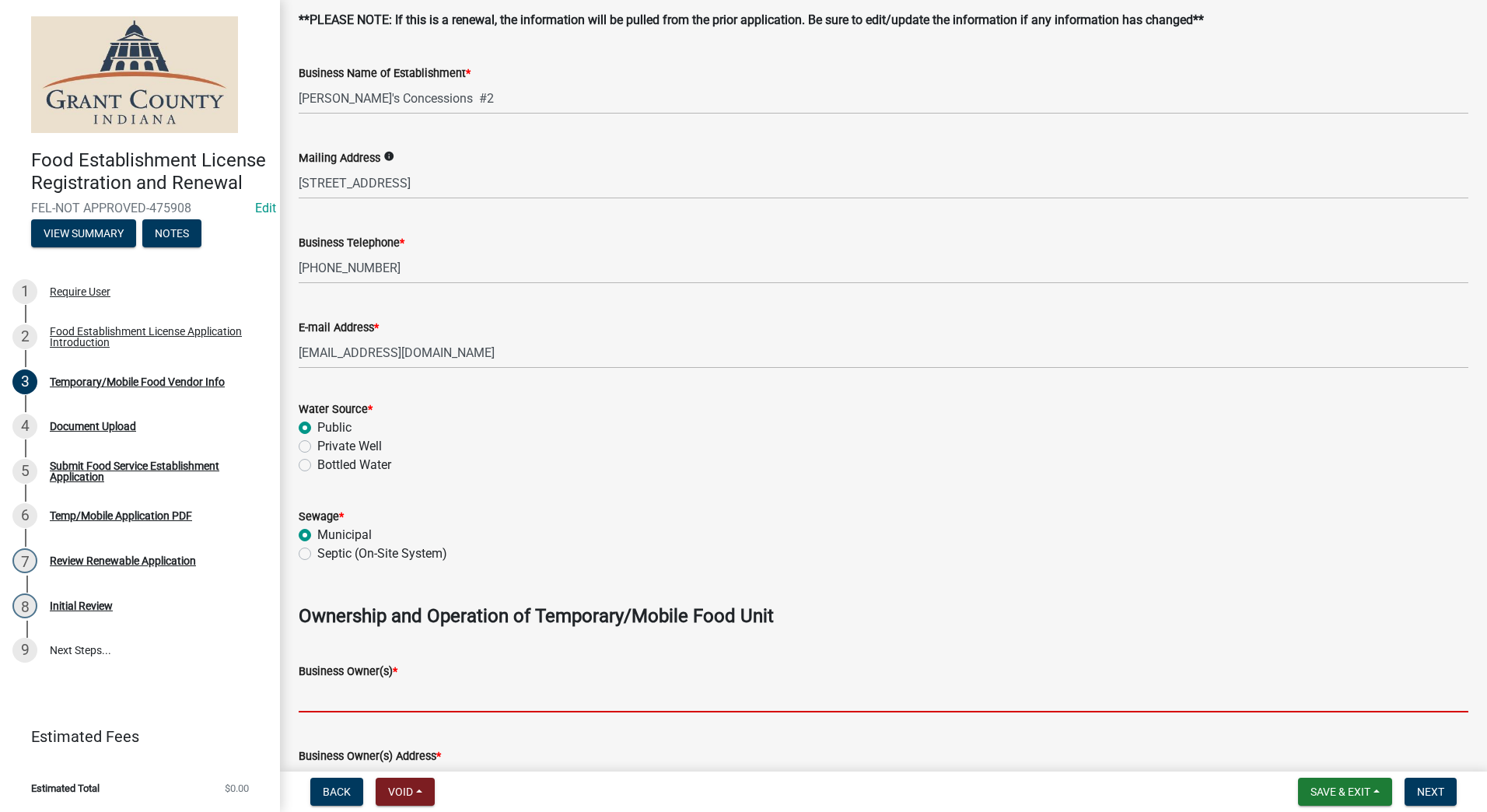
click at [377, 692] on input "Business Owner(s) *" at bounding box center [883, 696] width 1170 height 32
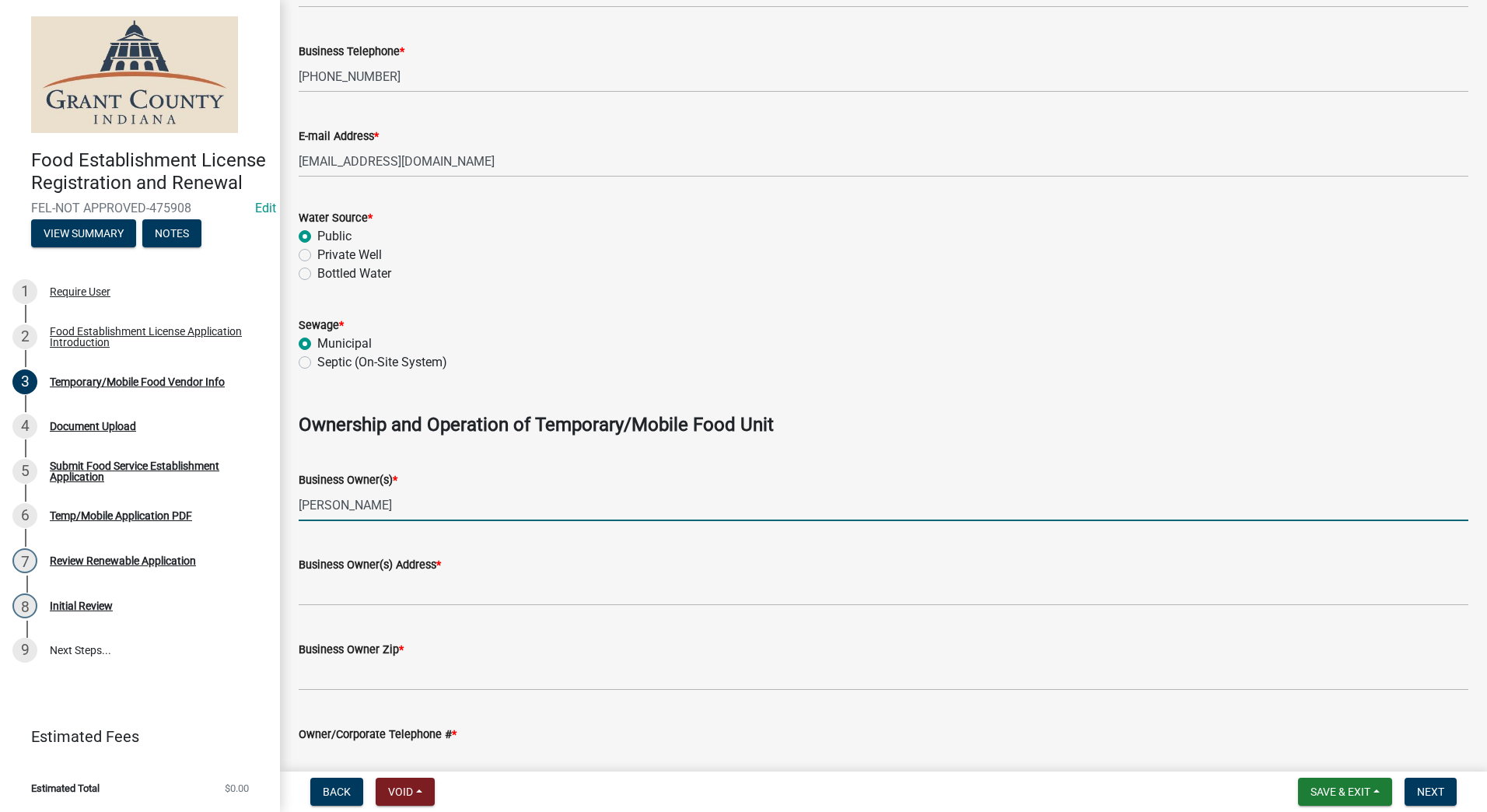
scroll to position [623, 0]
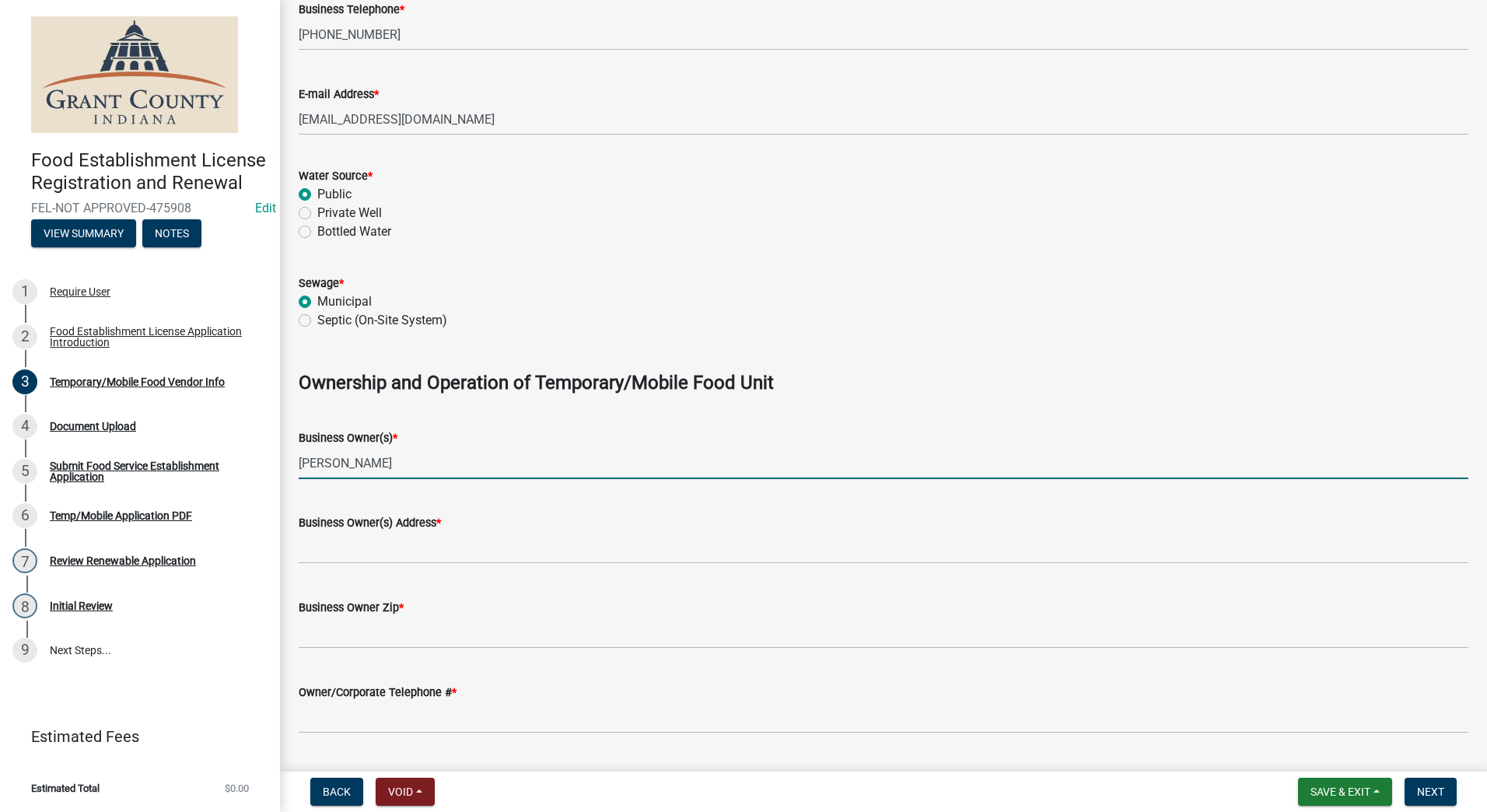
click at [356, 465] on input "[PERSON_NAME]" at bounding box center [883, 463] width 1170 height 32
type input "[PERSON_NAME]"
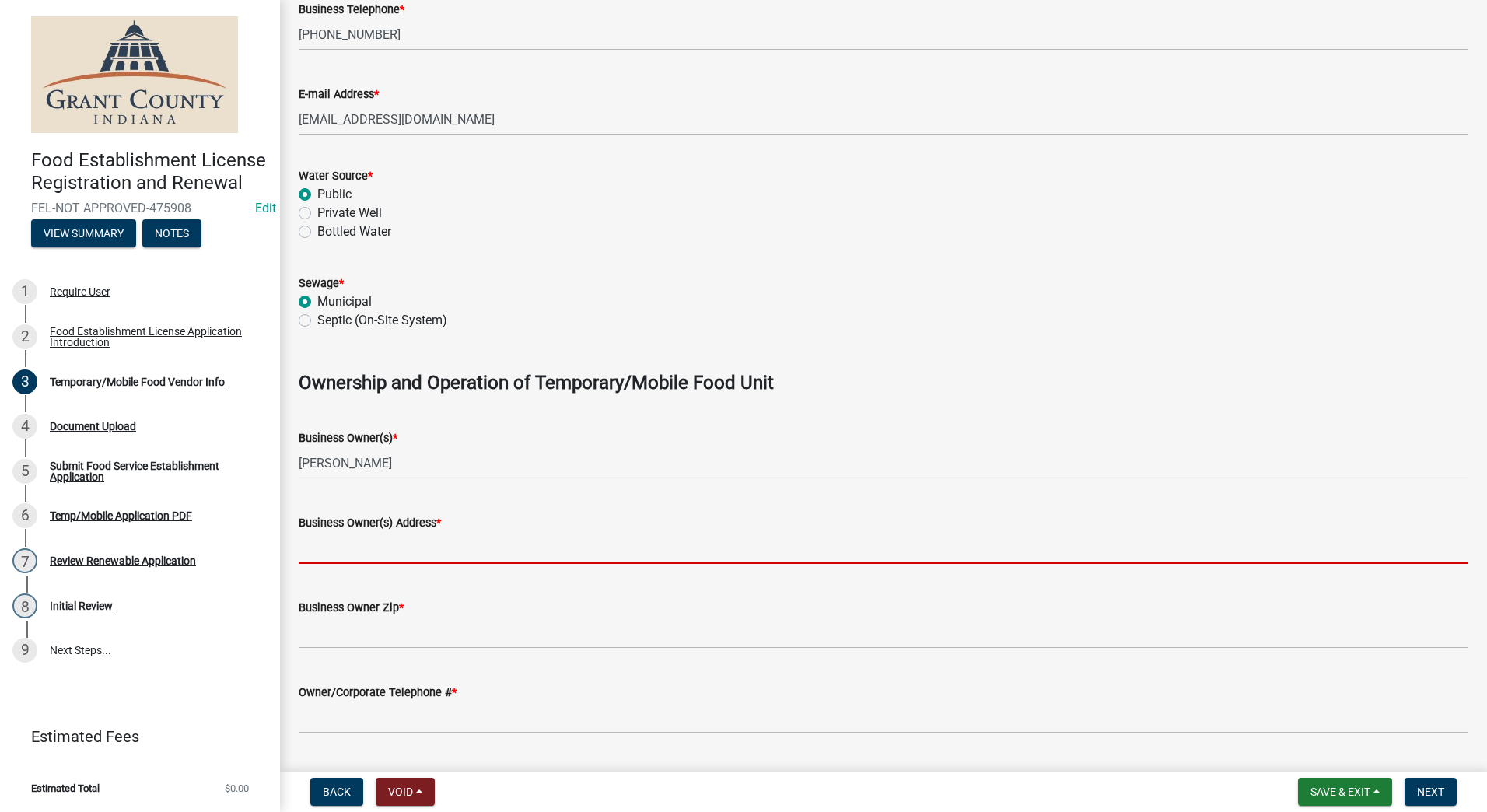
click at [374, 545] on input "Business Owner(s) Address *" at bounding box center [883, 547] width 1170 height 32
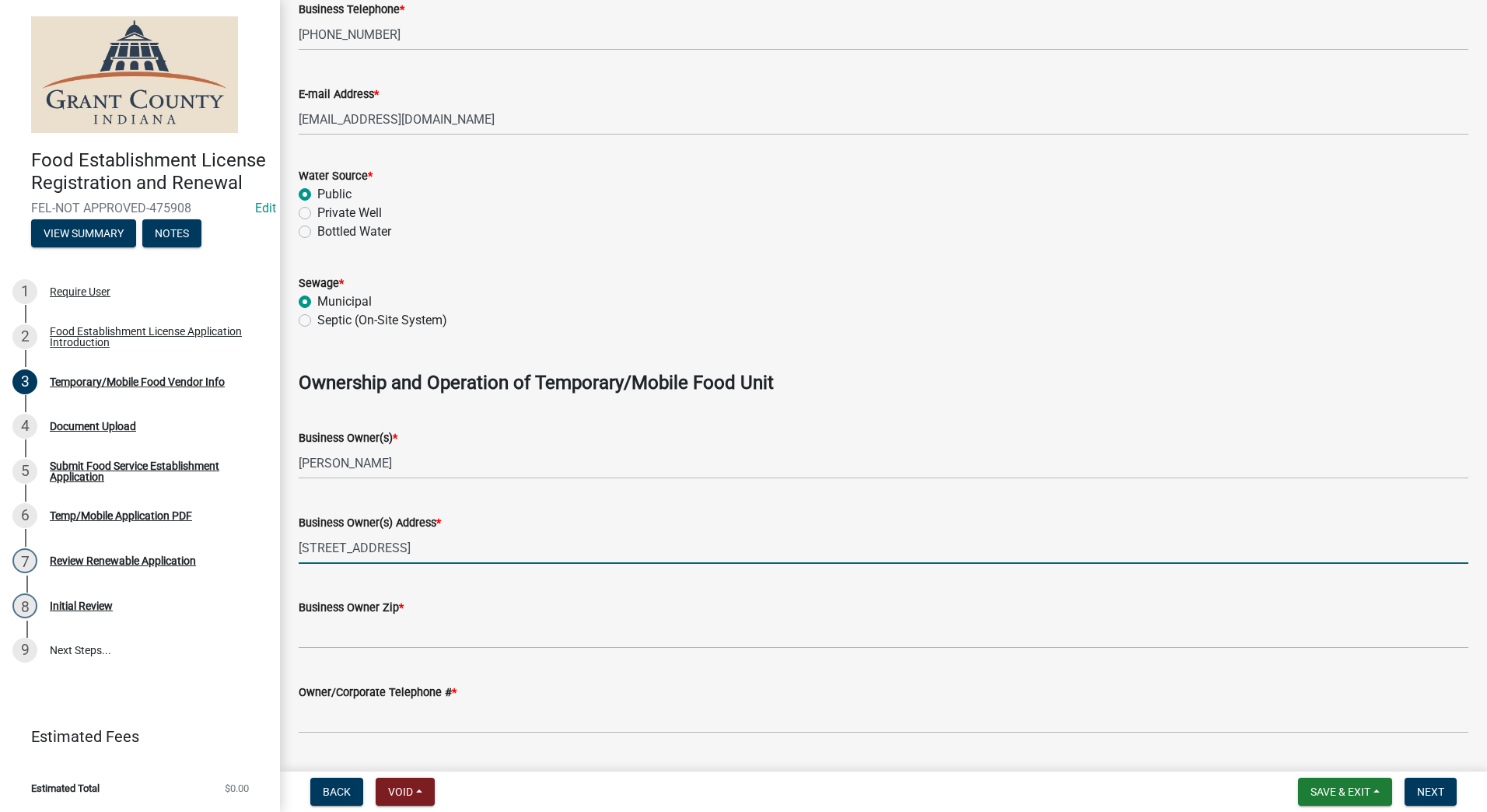
type input "[STREET_ADDRESS]"
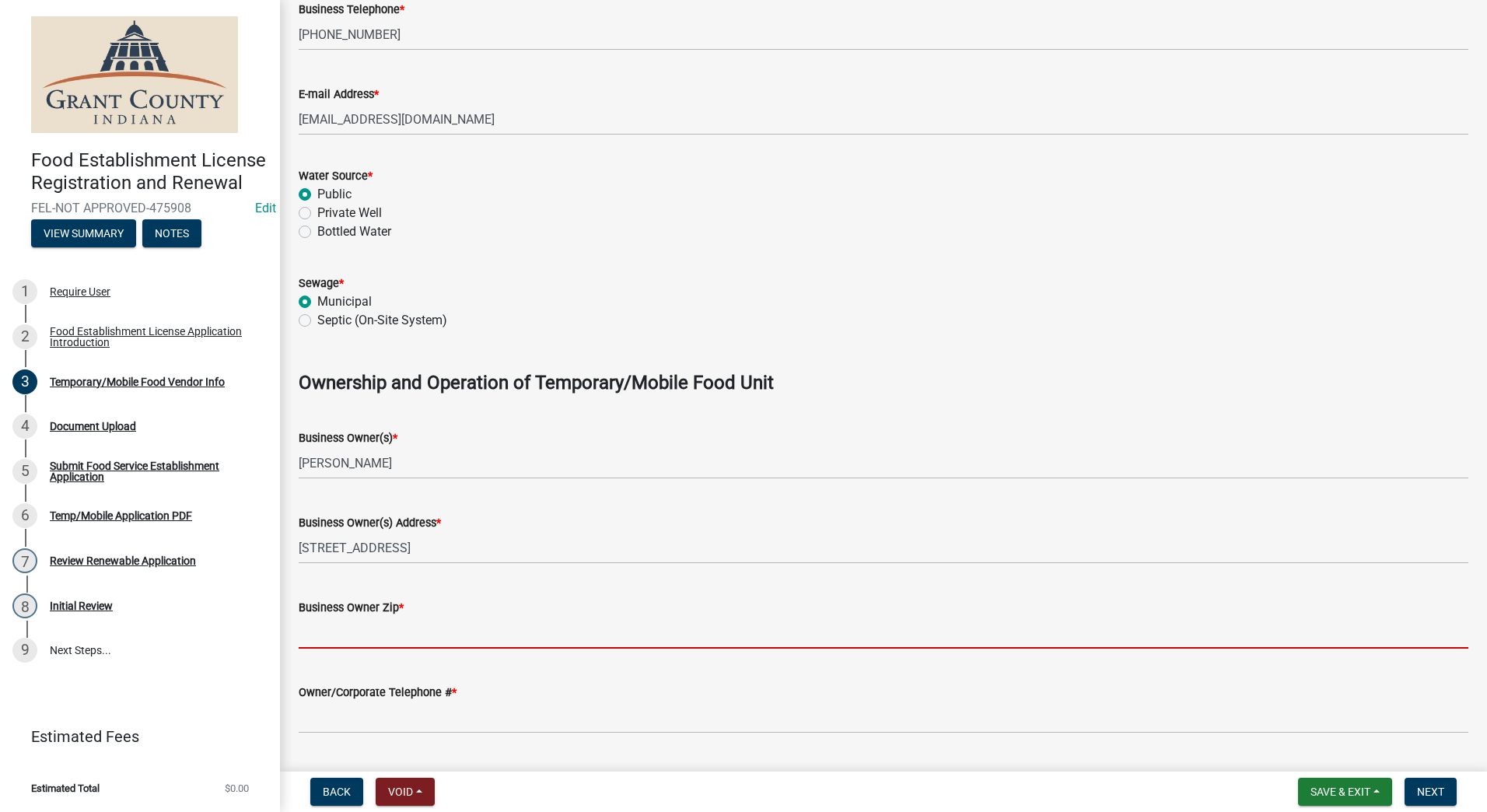
click at [403, 629] on input "Business Owner Zip *" at bounding box center [883, 633] width 1170 height 32
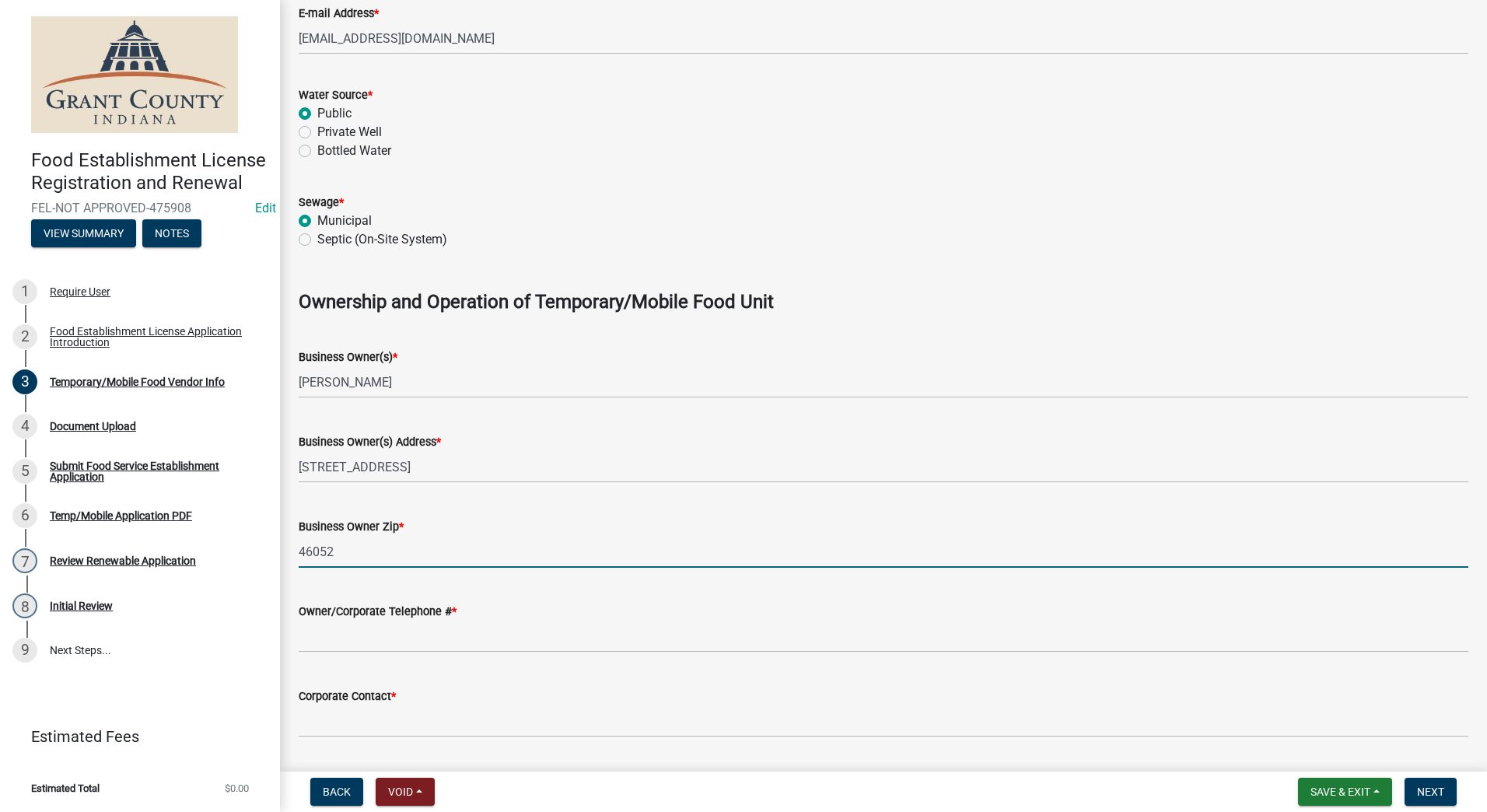
scroll to position [778, 0]
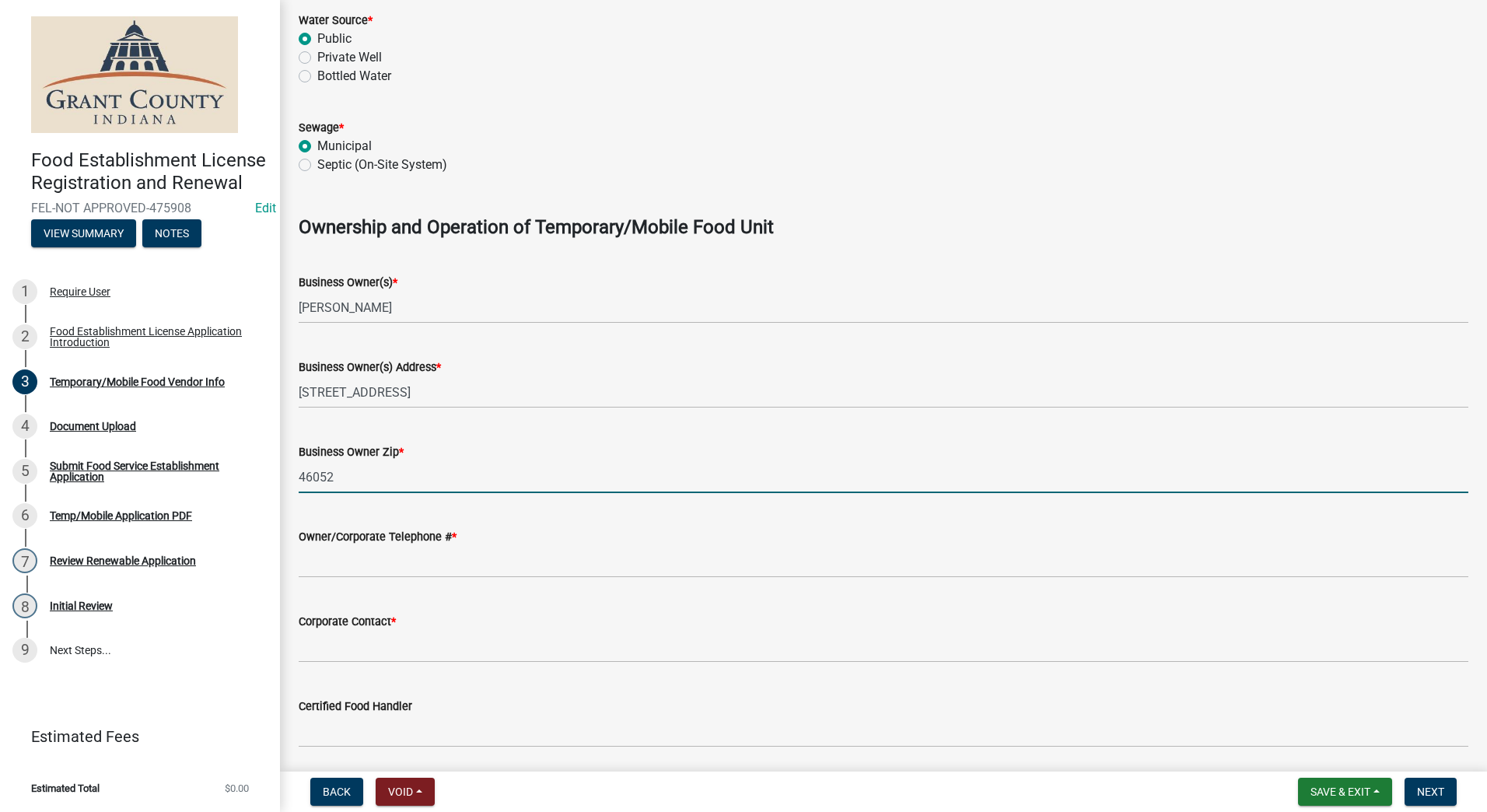
type input "46052"
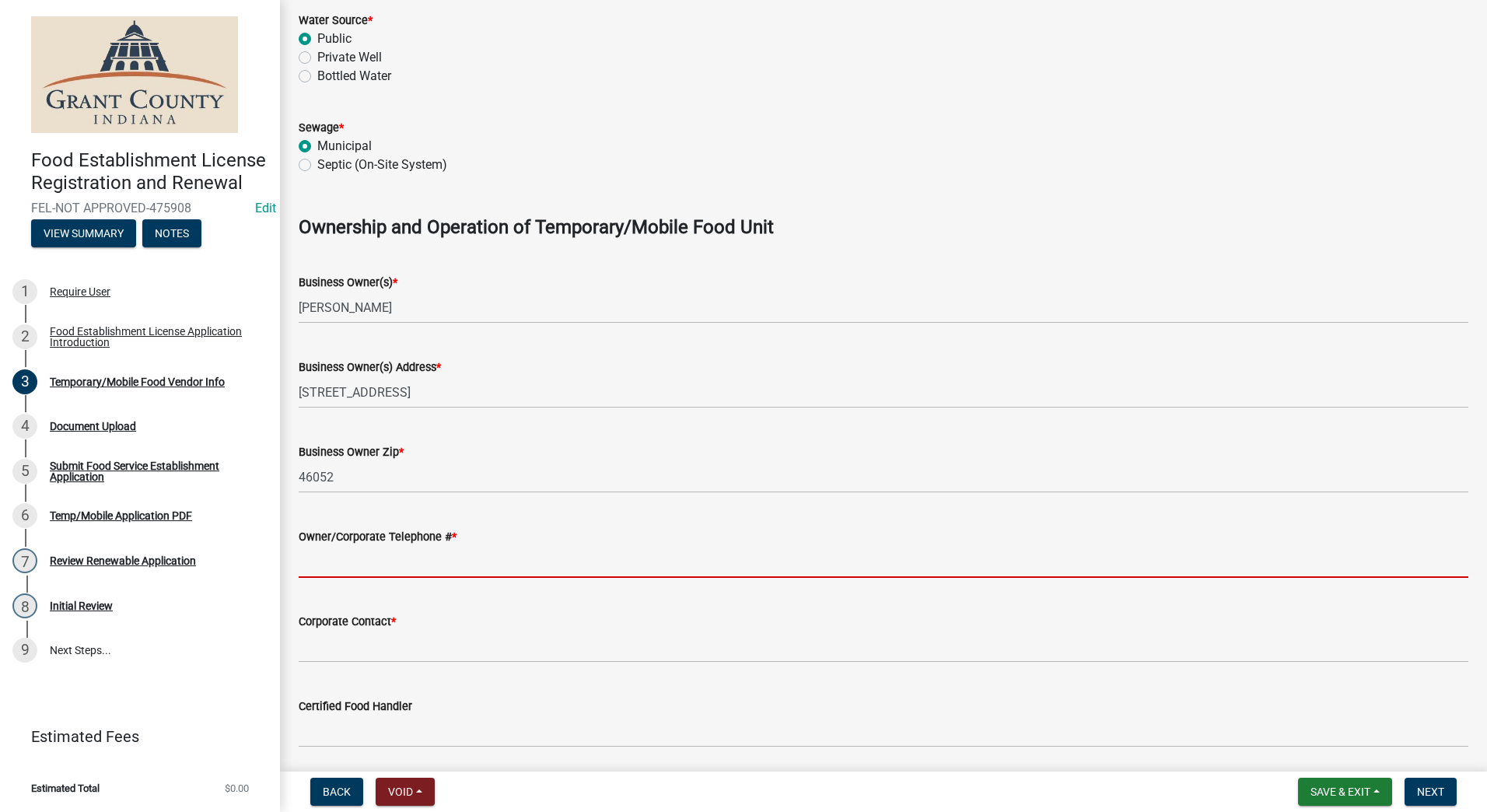
click at [376, 565] on input "Owner/Corporate Telephone # *" at bounding box center [883, 561] width 1170 height 32
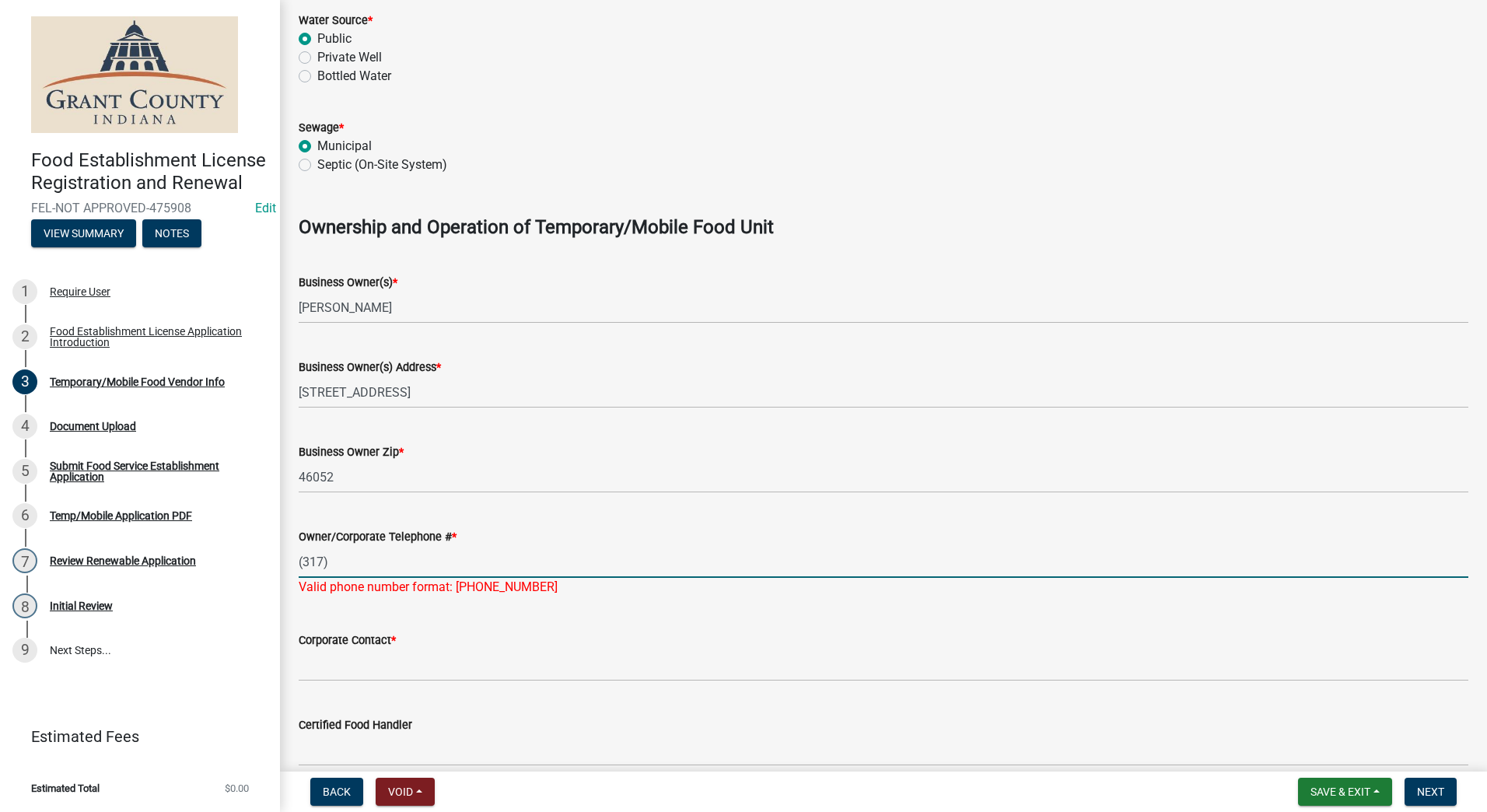
click at [339, 553] on input "(317)" at bounding box center [883, 561] width 1170 height 32
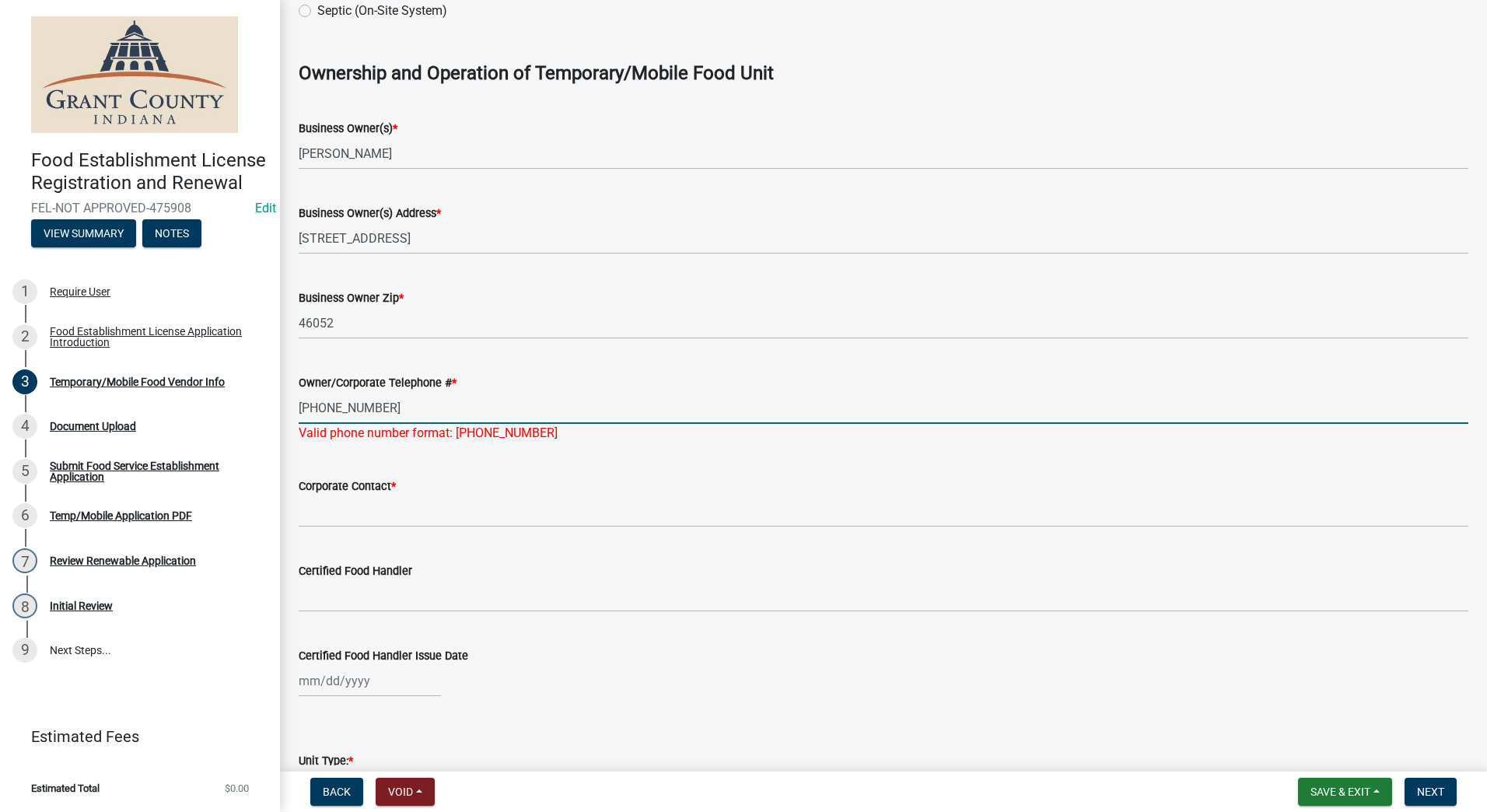
scroll to position [933, 0]
type input "[PHONE_NUMBER]"
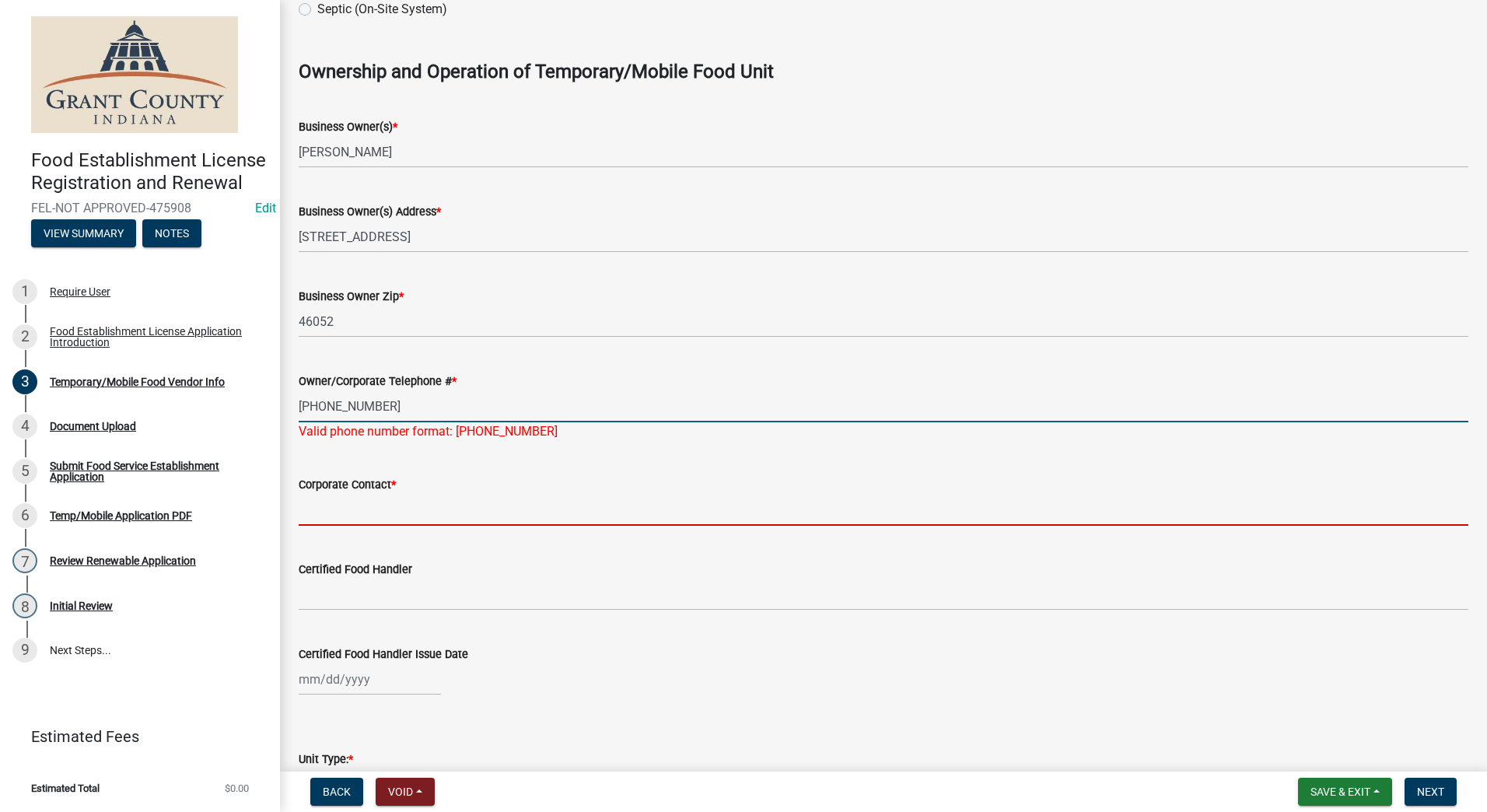
click at [346, 513] on wm-data-entity-input "Corporate Contact *" at bounding box center [883, 496] width 1170 height 85
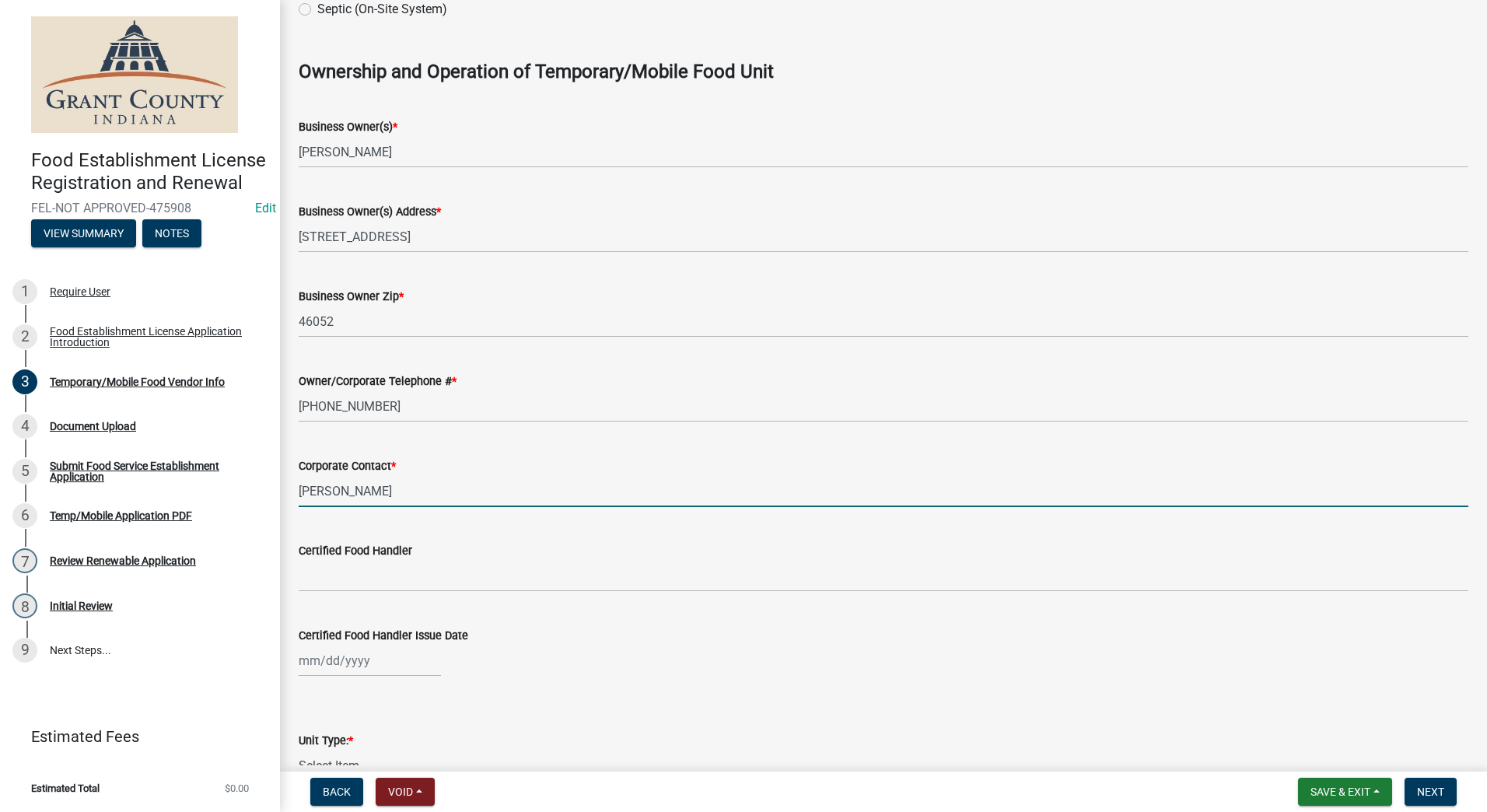
type input "[PERSON_NAME]"
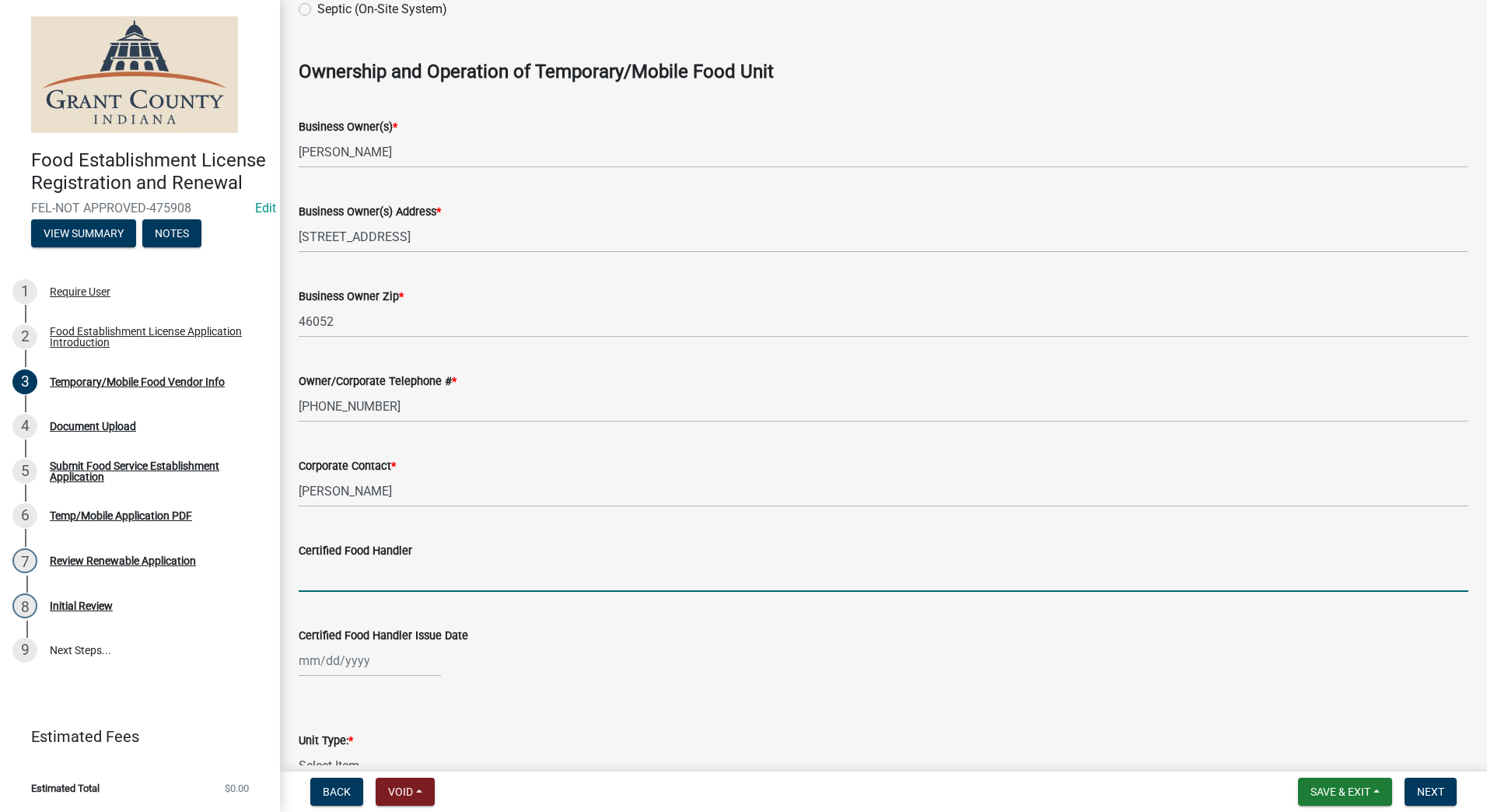
click at [381, 579] on input "Certified Food Handler" at bounding box center [883, 576] width 1170 height 32
click at [346, 570] on input "Certified Food Handler" at bounding box center [883, 576] width 1170 height 32
type input "[PERSON_NAME]"
select select "9"
select select "2025"
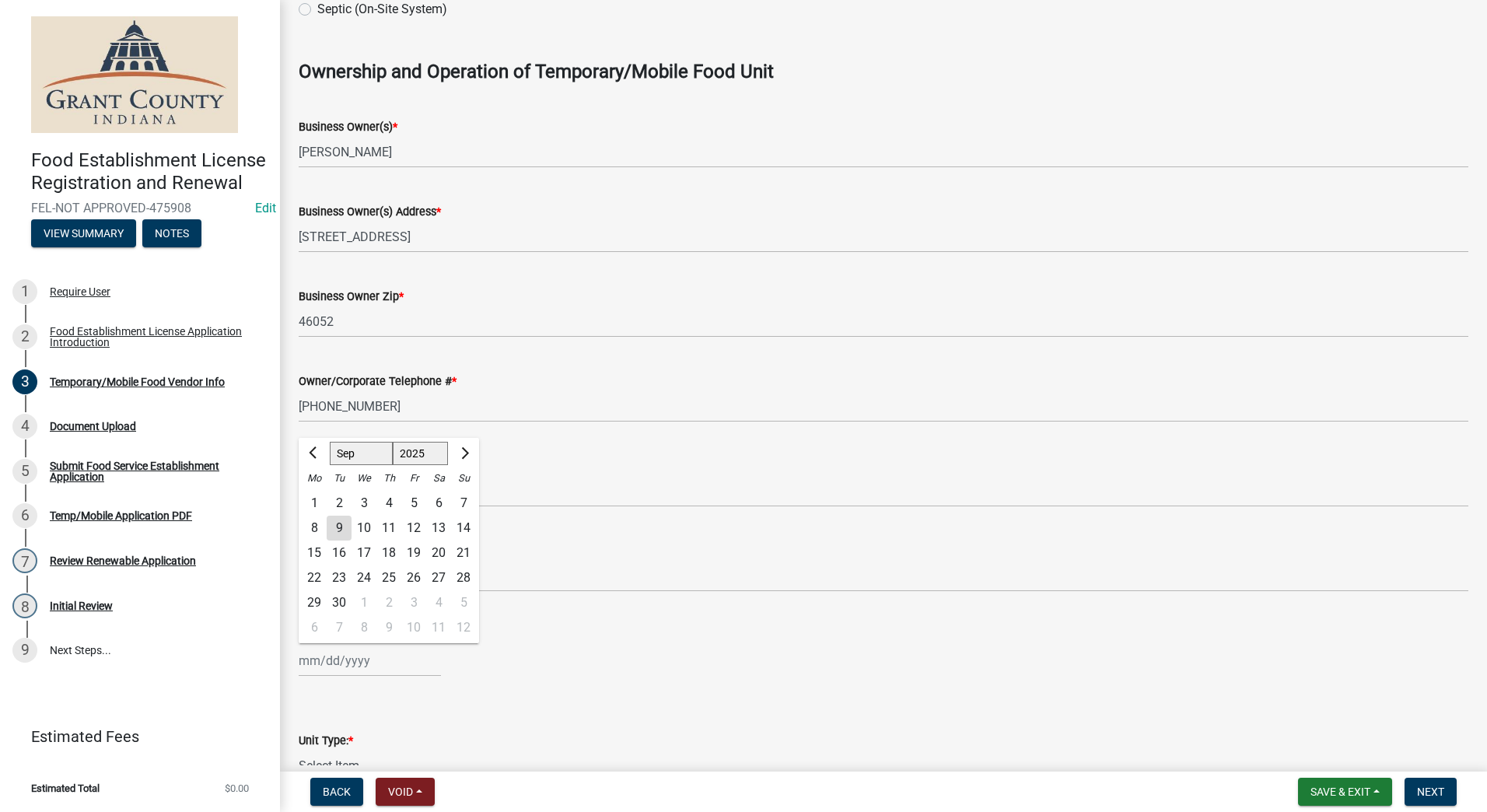
click at [305, 671] on input "Certified Food Handler Issue Date" at bounding box center [370, 661] width 143 height 32
click at [467, 456] on button "Next month" at bounding box center [464, 453] width 19 height 25
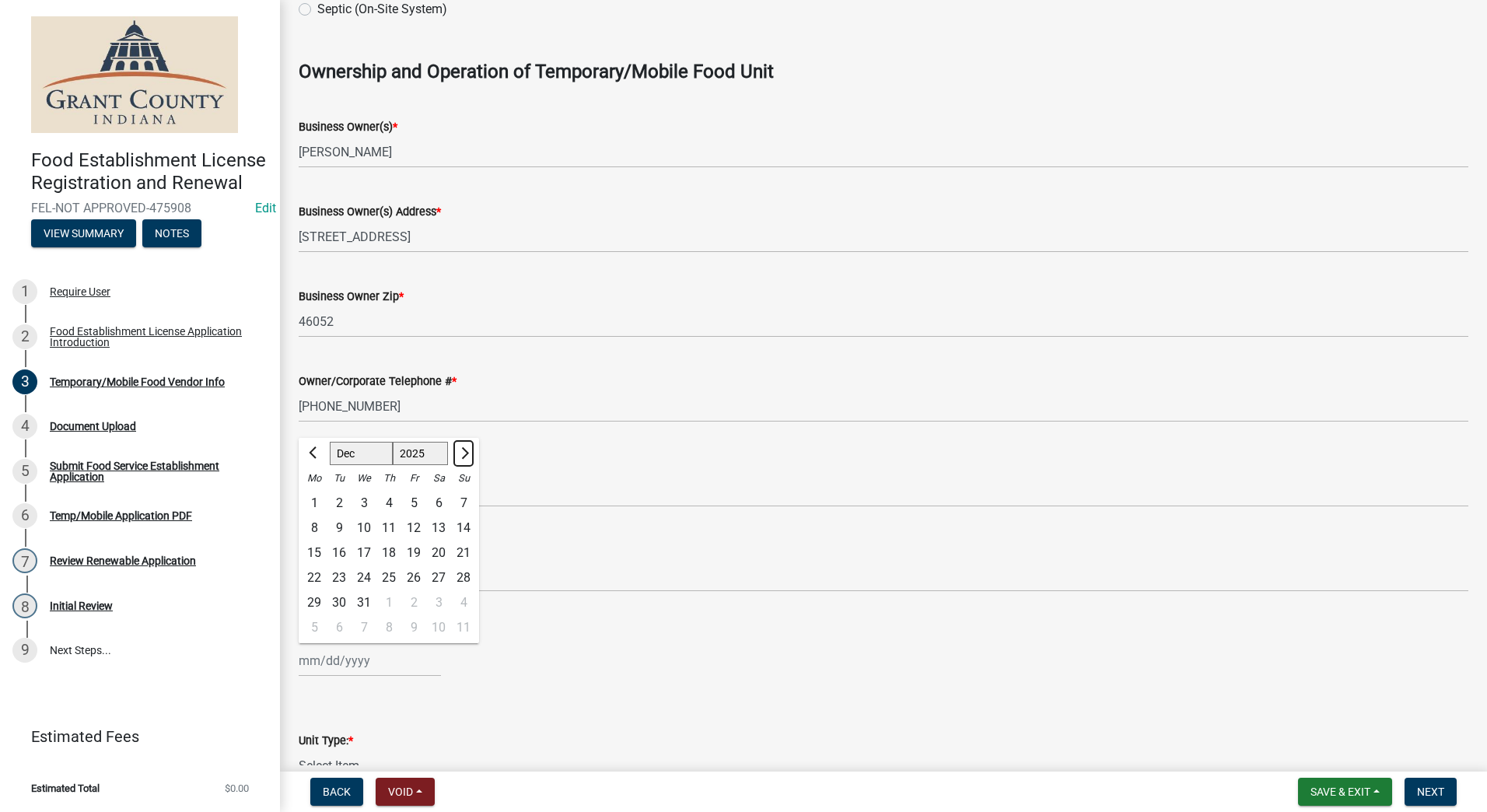
select select "1"
select select "2026"
click at [467, 456] on button "Next month" at bounding box center [464, 453] width 19 height 25
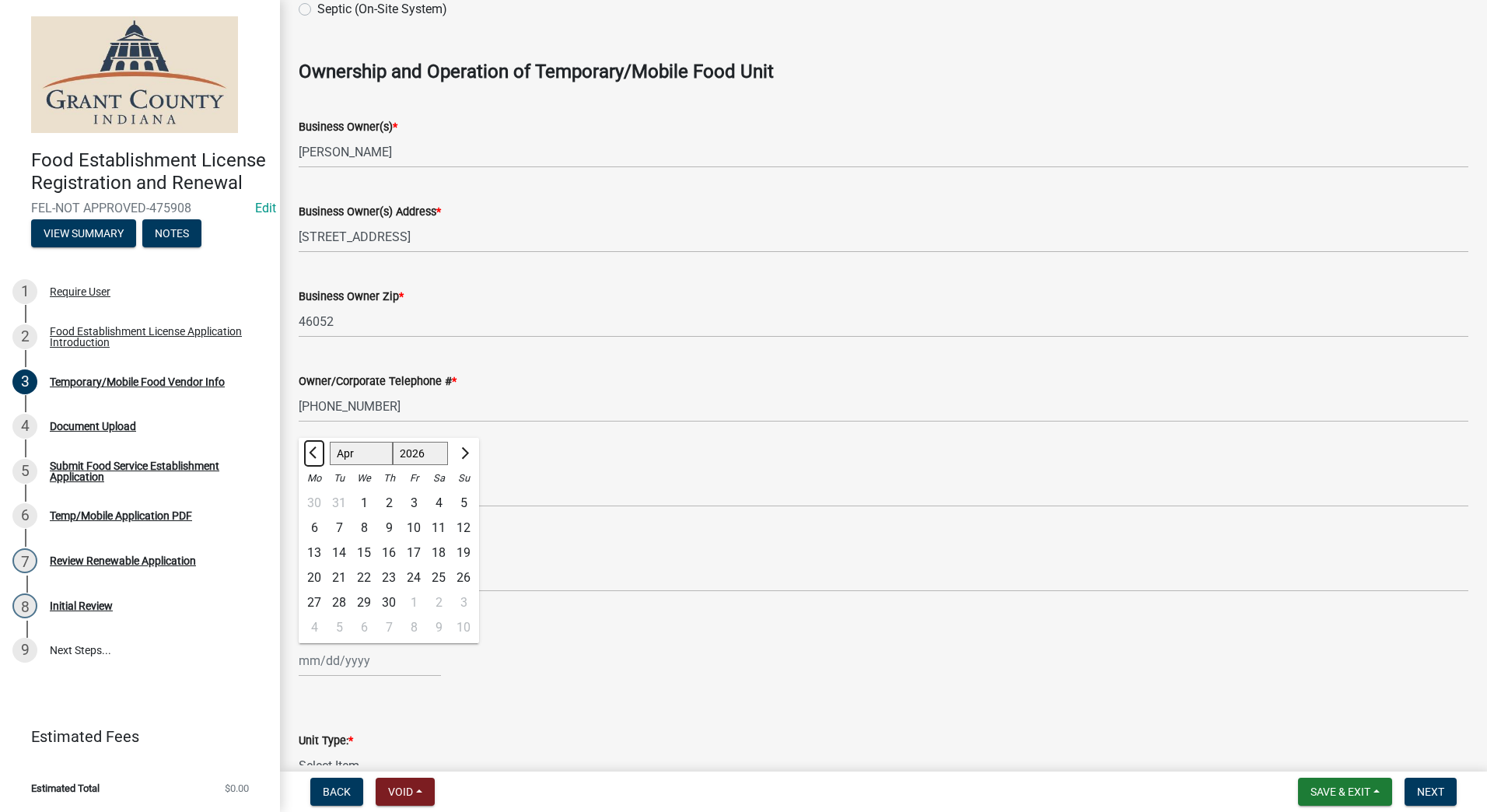
click at [309, 451] on button "Previous month" at bounding box center [314, 453] width 19 height 25
select select "3"
click at [437, 460] on select "1526 1527 1528 1529 1530 1531 1532 1533 1534 1535 1536 1537 1538 1539 1540 1541…" at bounding box center [421, 453] width 56 height 23
click at [393, 442] on select "1526 1527 1528 1529 1530 1531 1532 1533 1534 1535 1536 1537 1538 1539 1540 1541…" at bounding box center [421, 453] width 56 height 23
click at [430, 455] on select "1525 1526 1527 1528 1529 1530 1531 1532 1533 1534 1535 1536 1537 1538 1539 1540…" at bounding box center [421, 453] width 56 height 23
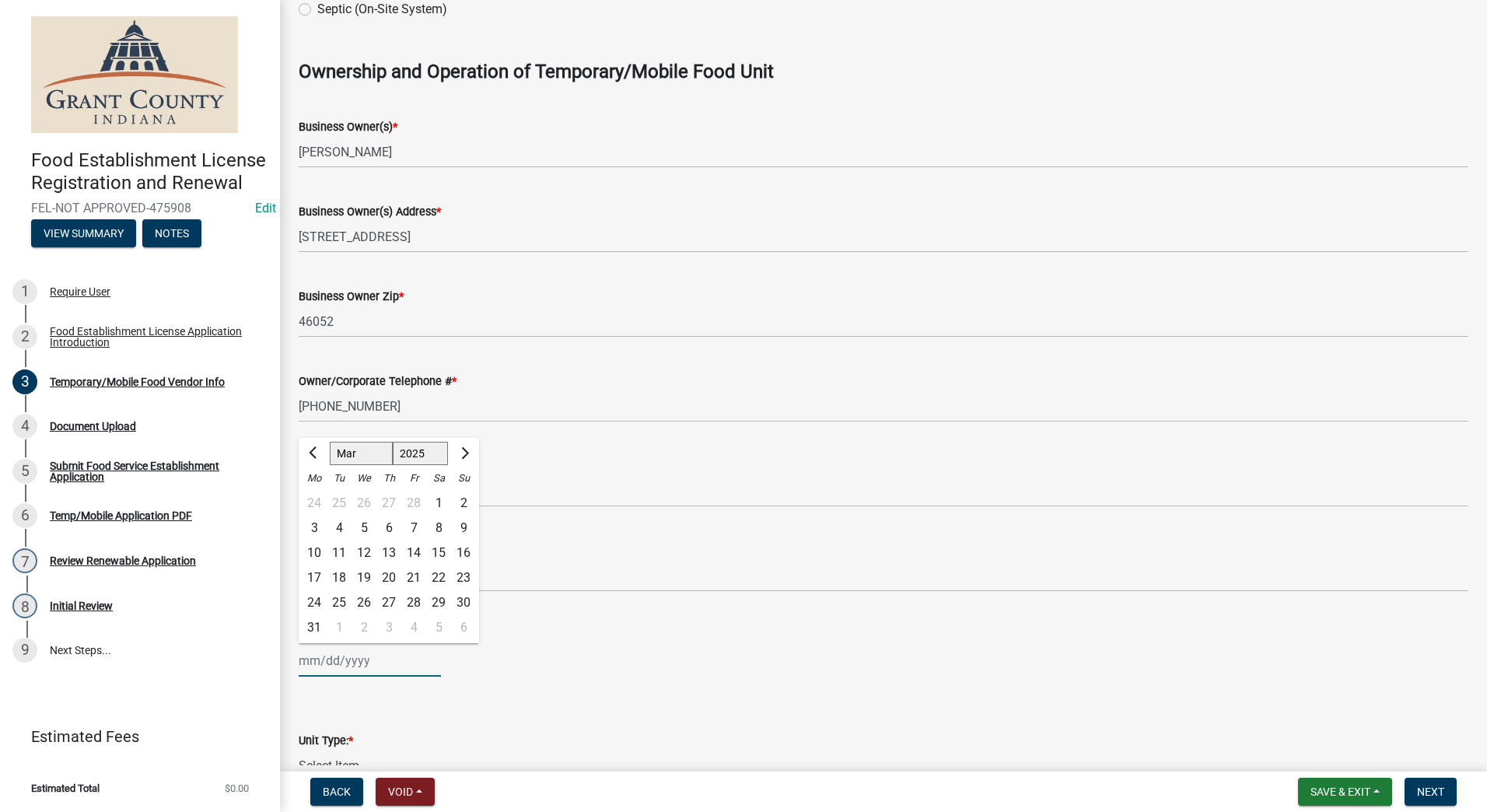
select select "2022"
click at [393, 442] on select "1525 1526 1527 1528 1529 1530 1531 1532 1533 1534 1535 1536 1537 1538 1539 1540…" at bounding box center [421, 453] width 56 height 23
click at [347, 574] on div "22" at bounding box center [339, 578] width 25 height 25
type input "[DATE]"
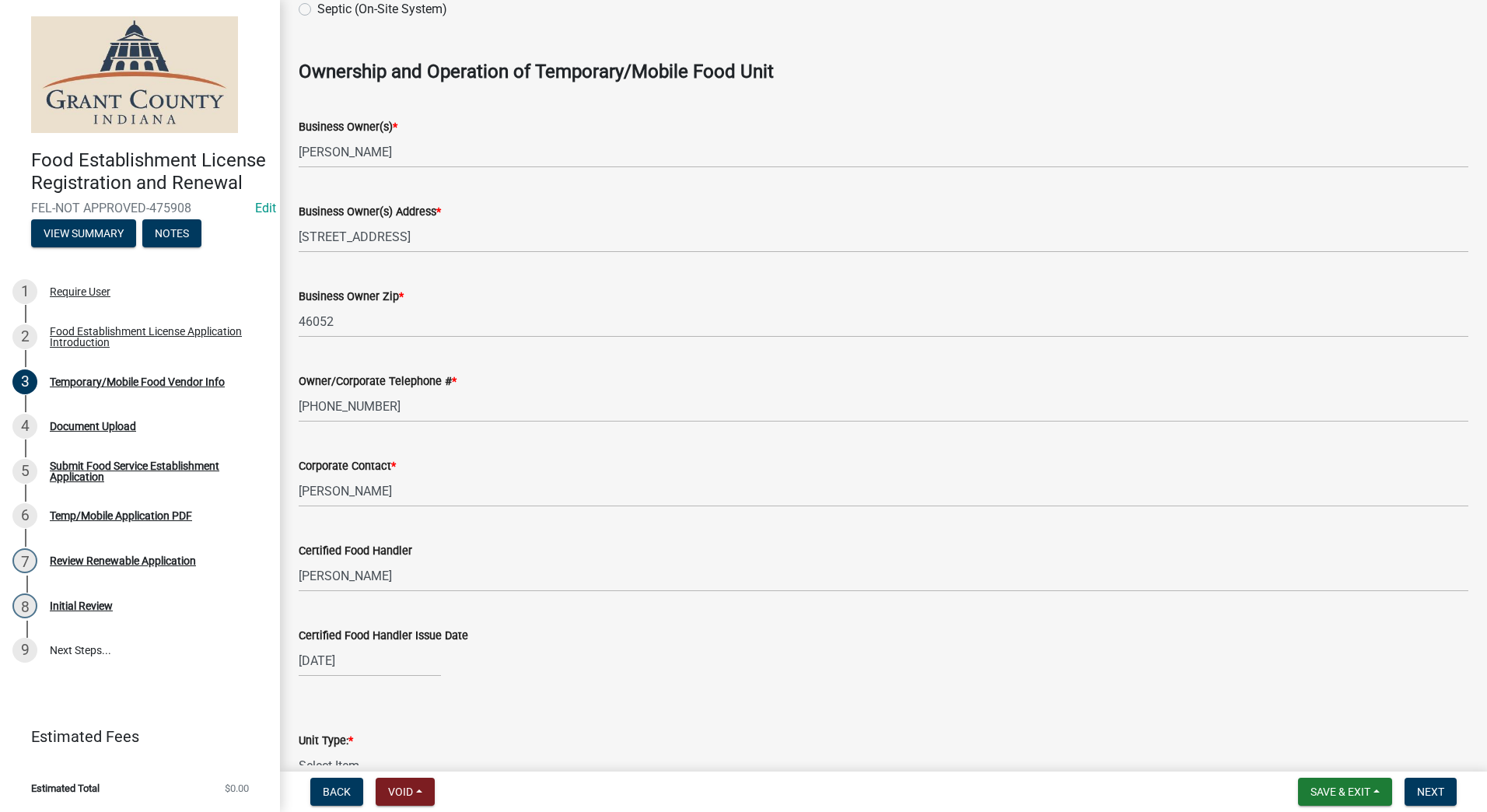
click at [474, 602] on wm-data-entity-input "Certified Food Handler [PERSON_NAME]" at bounding box center [883, 562] width 1170 height 85
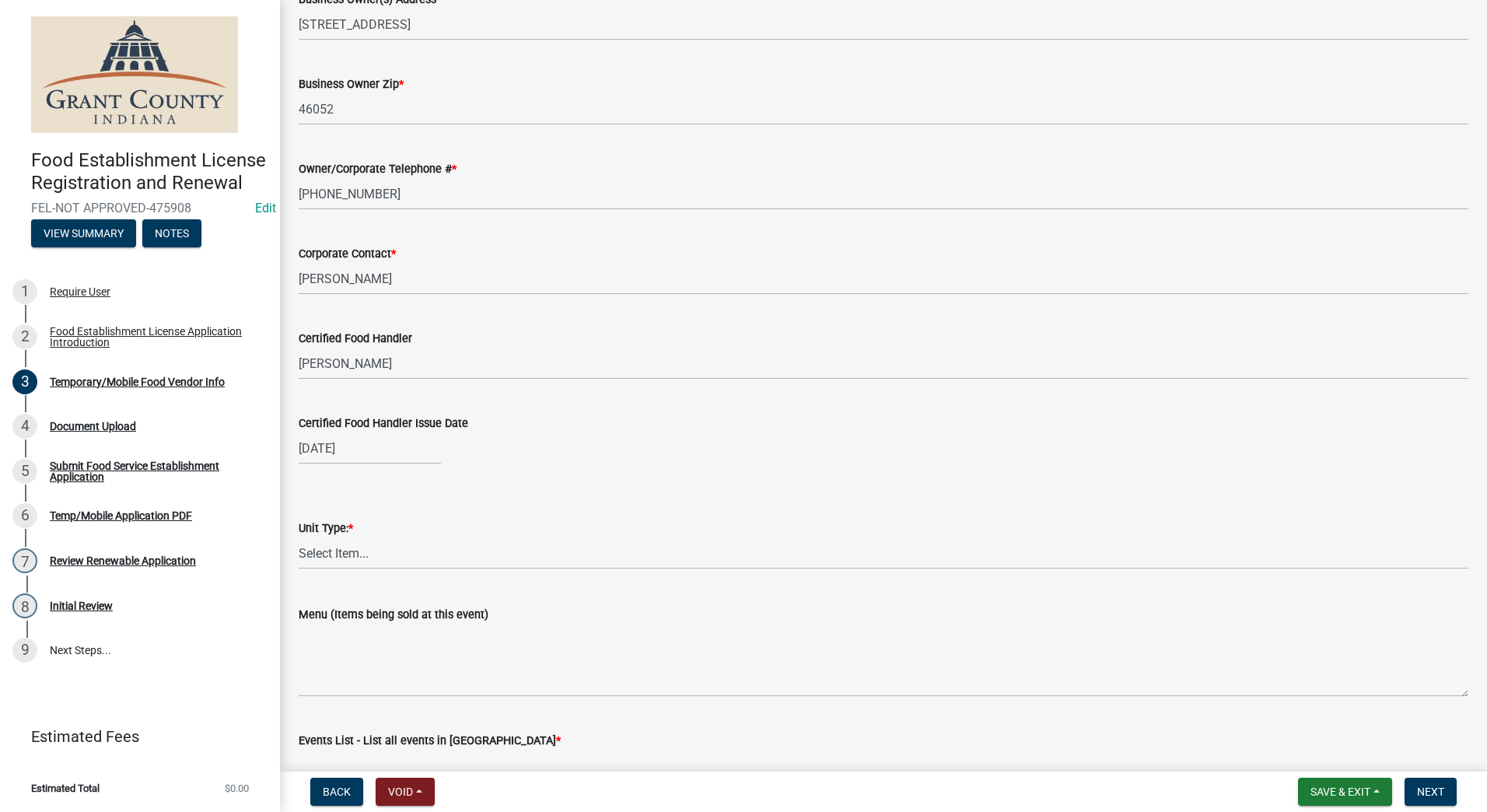
scroll to position [1167, 0]
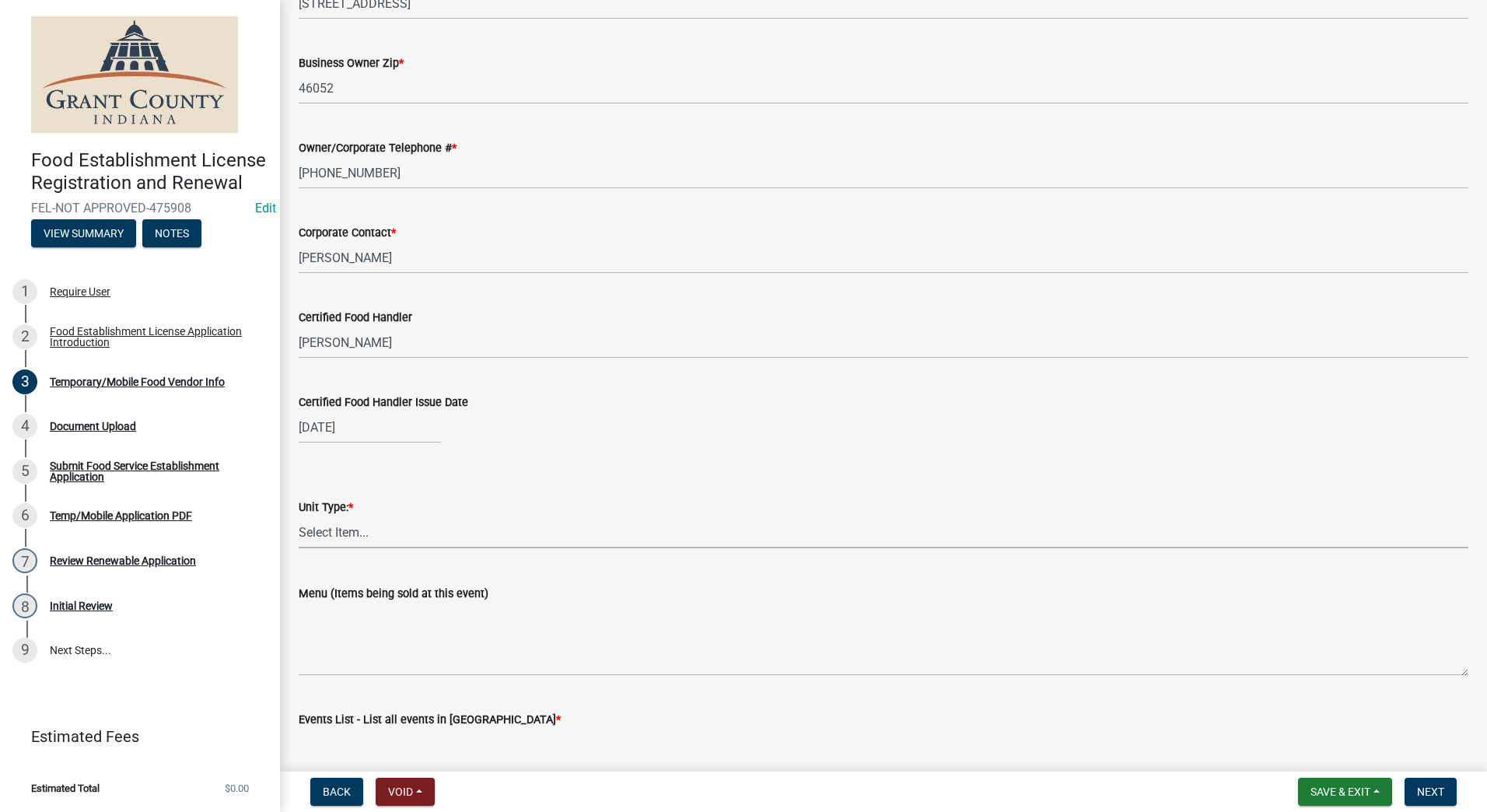
click at [398, 537] on select "Select Item... Mobile Trailer Stand Tent Cart Truck" at bounding box center [883, 532] width 1170 height 32
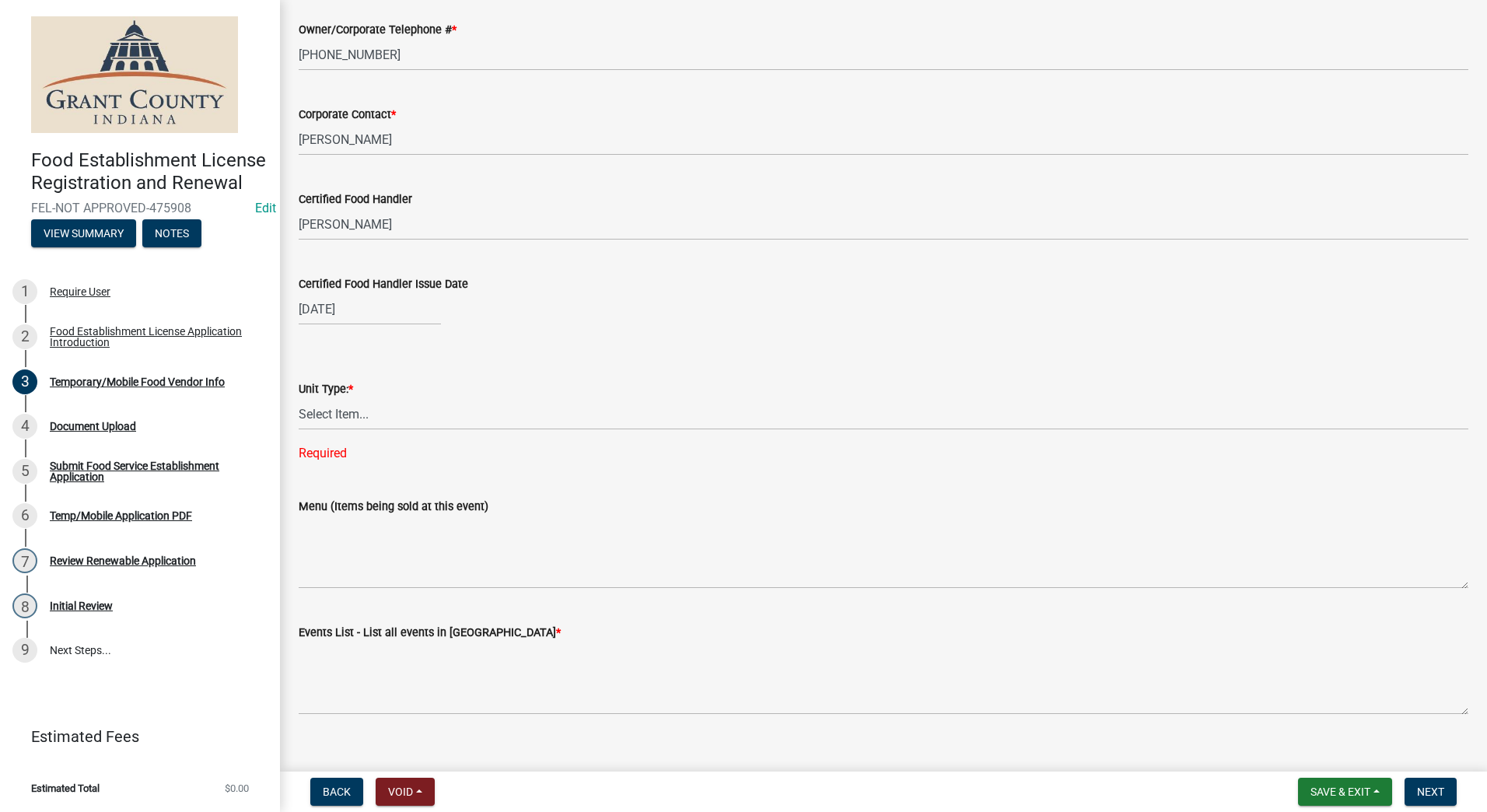
scroll to position [1308, 0]
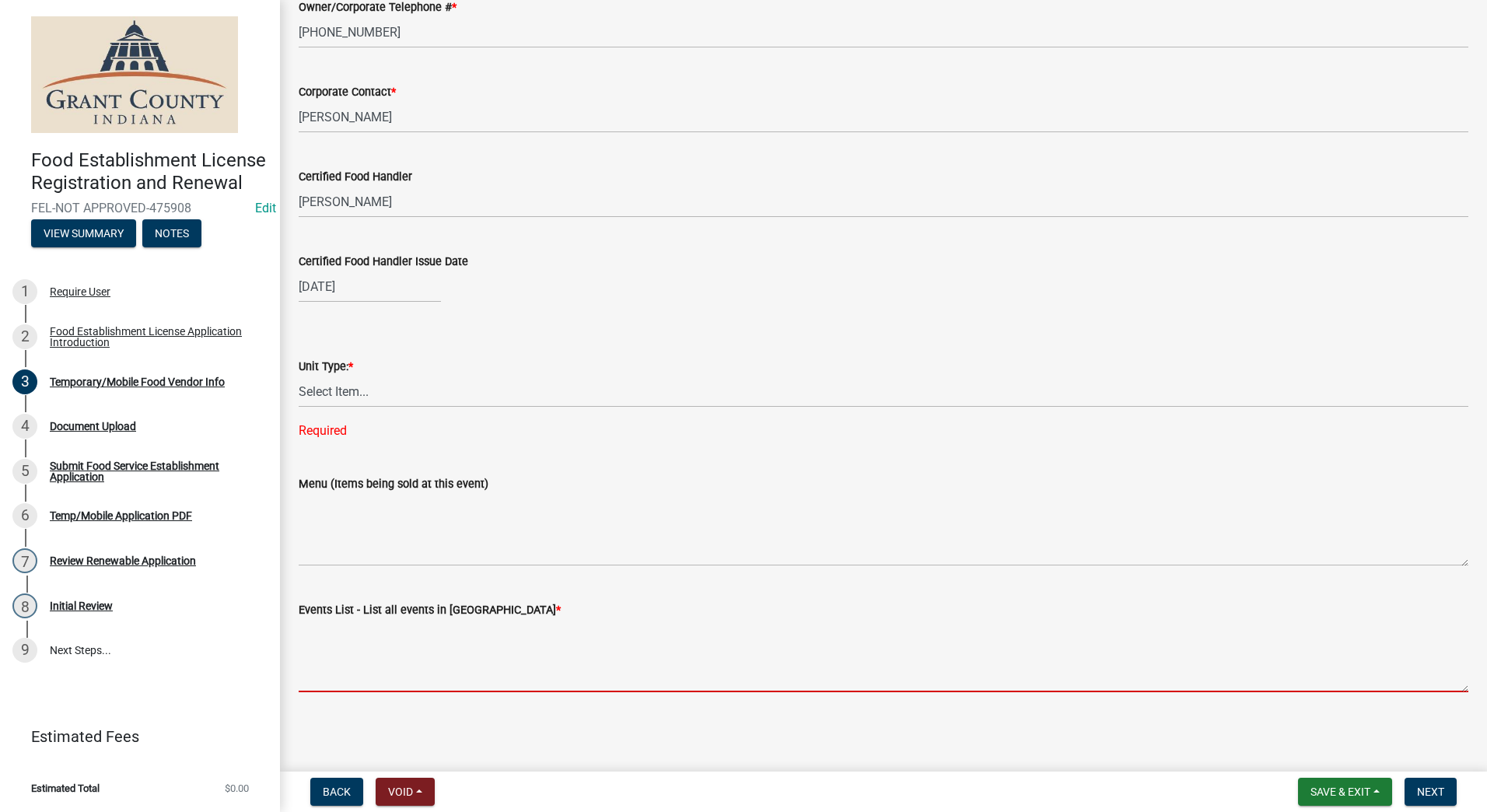
click at [412, 663] on textarea "Events List - List all events in [GEOGRAPHIC_DATA] *" at bounding box center [883, 655] width 1170 height 73
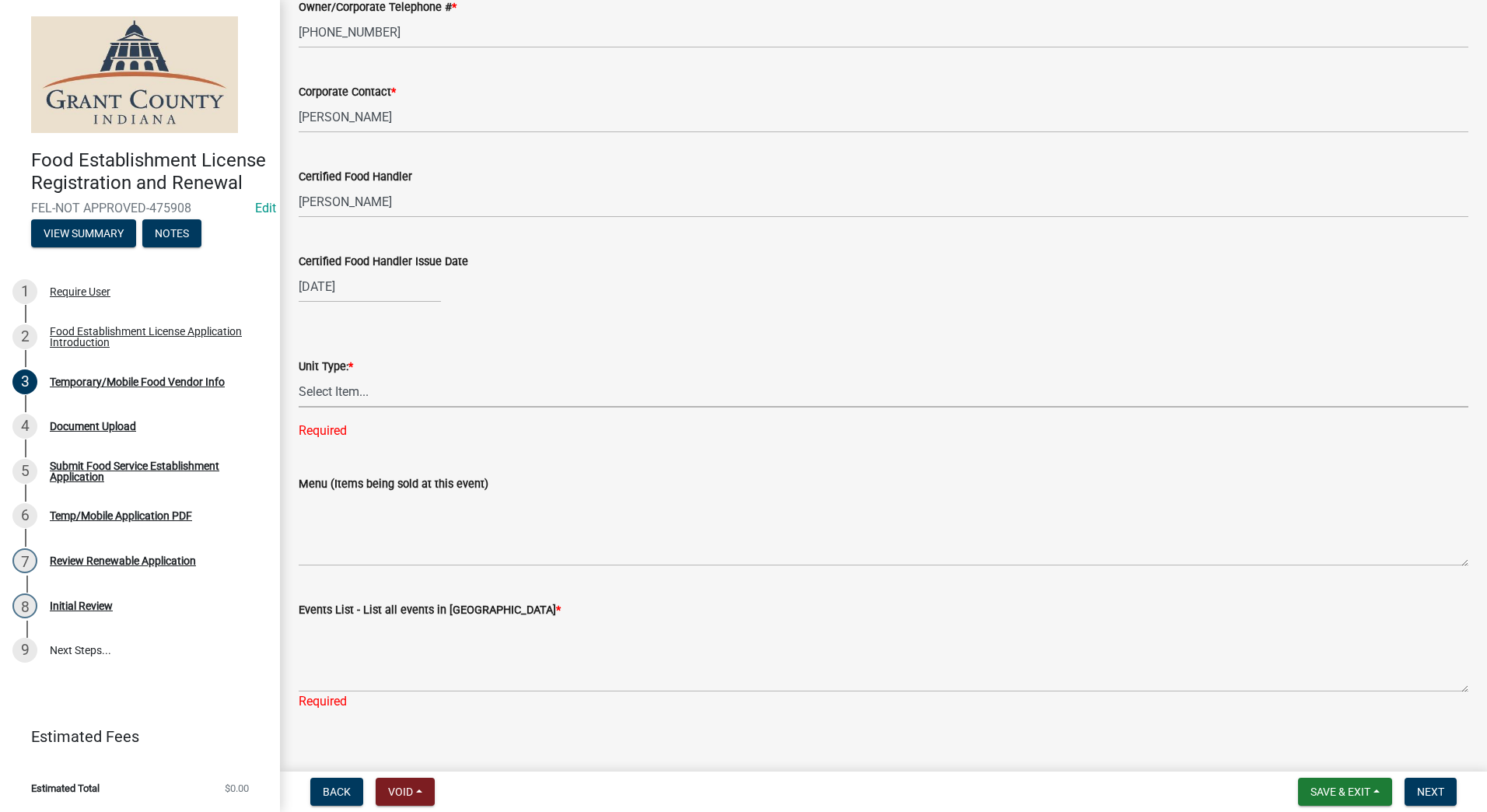
click at [352, 394] on select "Select Item... Mobile Trailer Stand Tent Cart Truck" at bounding box center [883, 392] width 1170 height 32
click at [298, 388] on select "Select Item... Mobile Trailer Stand Tent Cart Truck" at bounding box center [883, 392] width 1170 height 32
select select "986694ba-6a39-4309-ba8e-cbcd507728d3"
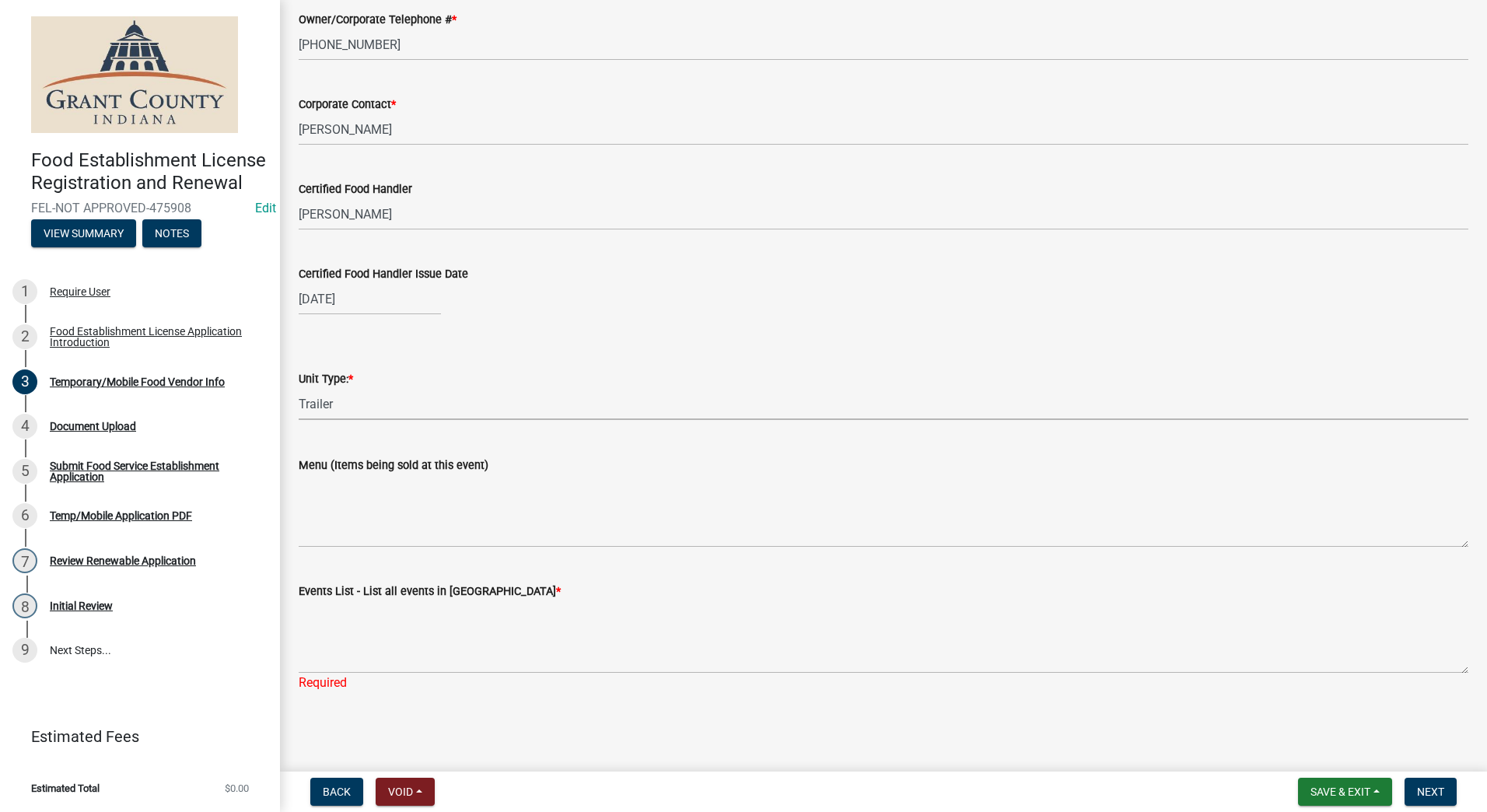
scroll to position [1295, 0]
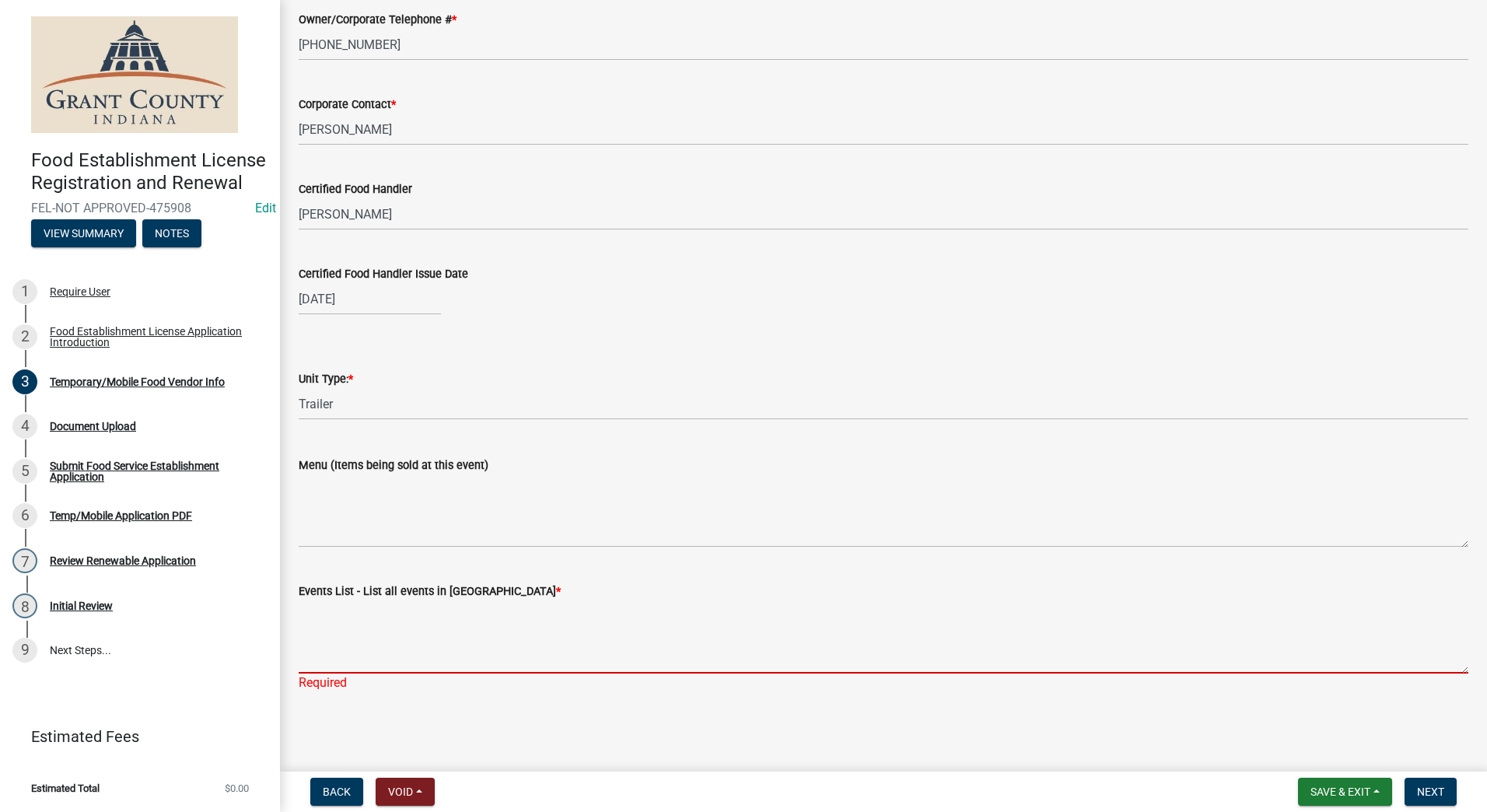
click at [395, 646] on textarea "Events List - List all events in [GEOGRAPHIC_DATA] *" at bounding box center [883, 637] width 1170 height 73
click at [601, 623] on textarea "Events List - List all events in [GEOGRAPHIC_DATA] *" at bounding box center [883, 637] width 1170 height 73
click at [403, 645] on textarea "Events List - List all events in [GEOGRAPHIC_DATA] *" at bounding box center [883, 637] width 1170 height 73
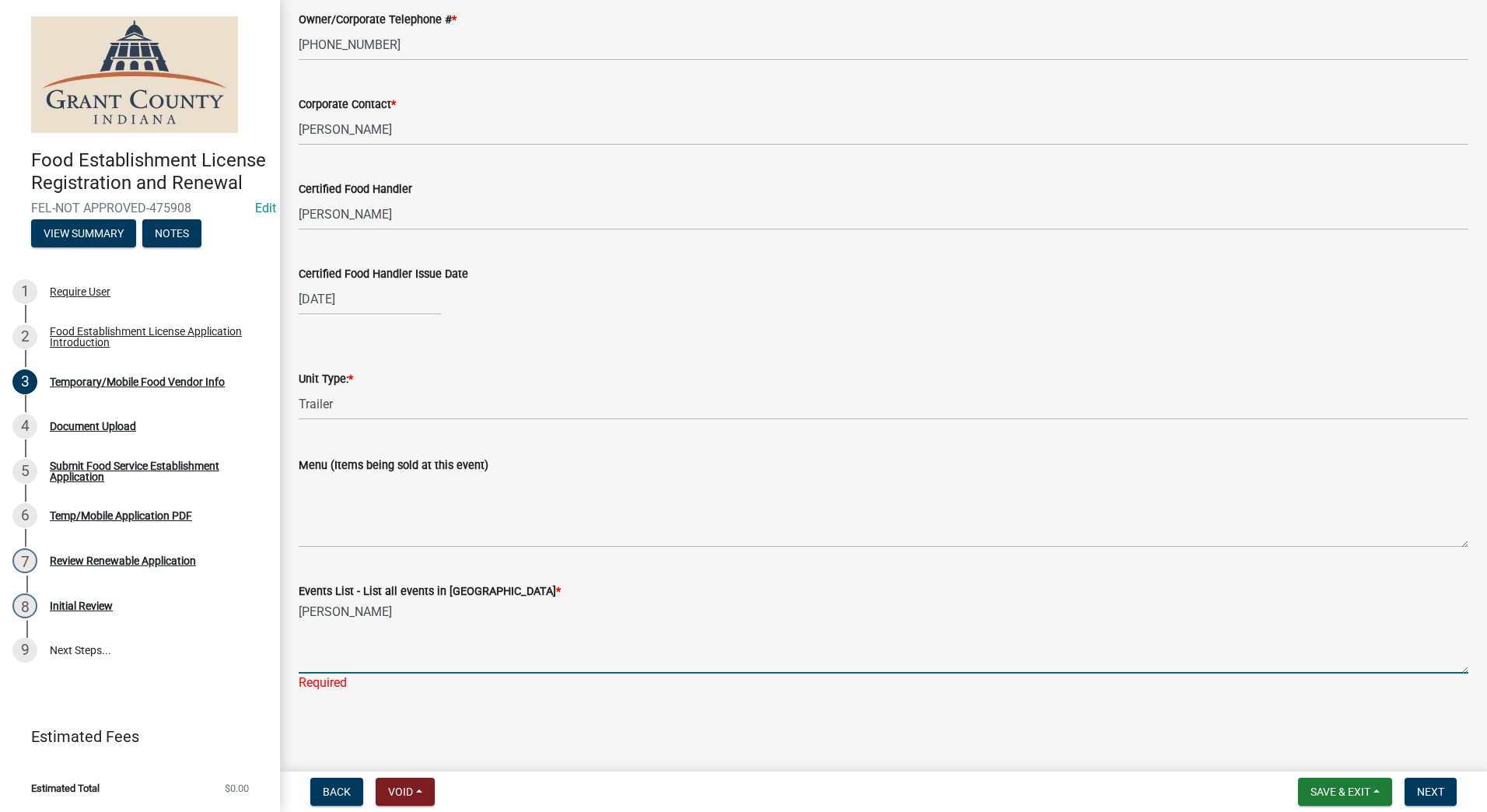
type textarea "[PERSON_NAME]"
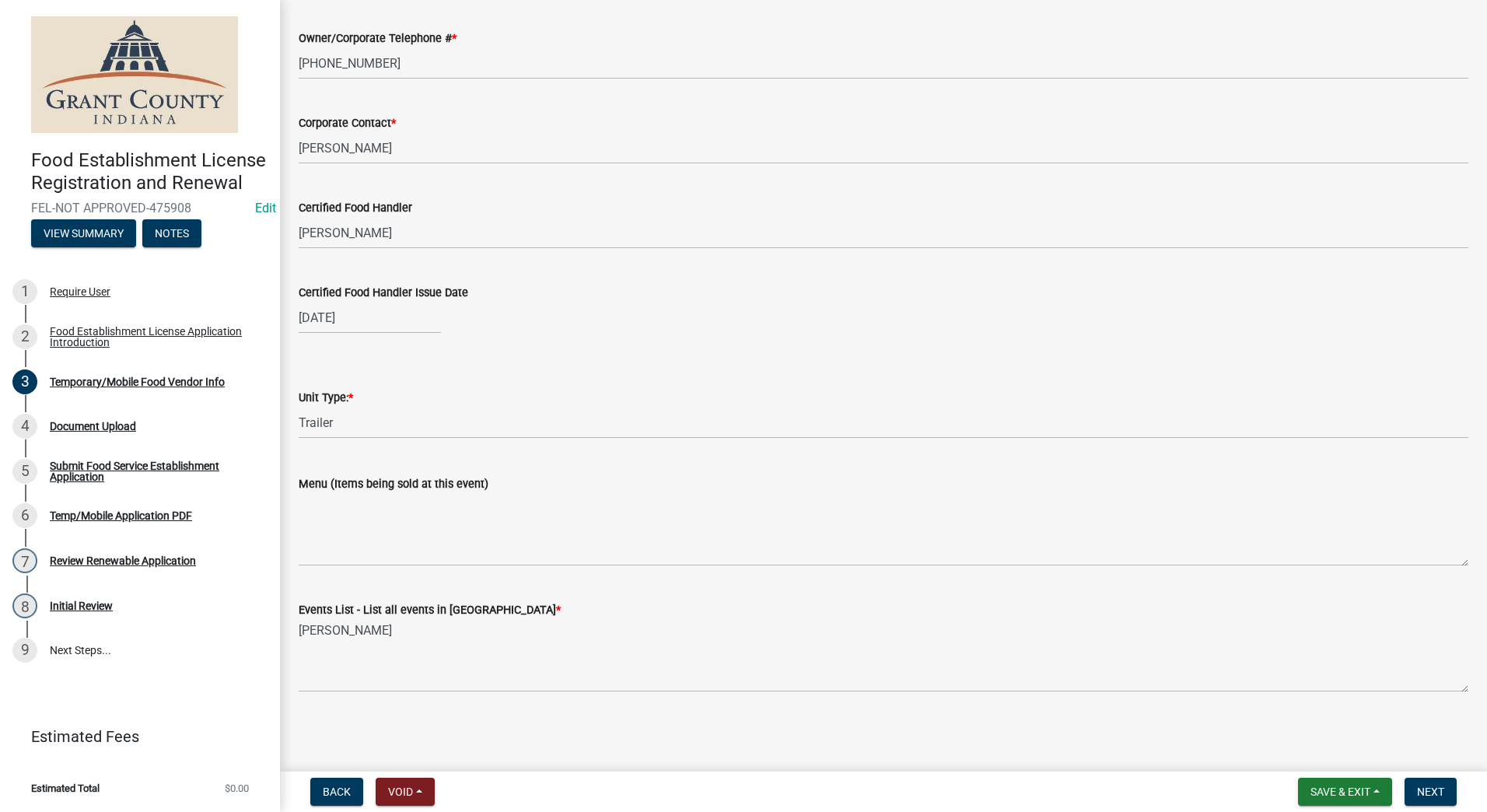
scroll to position [1276, 0]
click at [417, 698] on wm-data-entity-input "Events List - List all events in [GEOGRAPHIC_DATA] * [PERSON_NAME]" at bounding box center [883, 641] width 1170 height 126
click at [1427, 785] on span "Next" at bounding box center [1431, 792] width 27 height 13
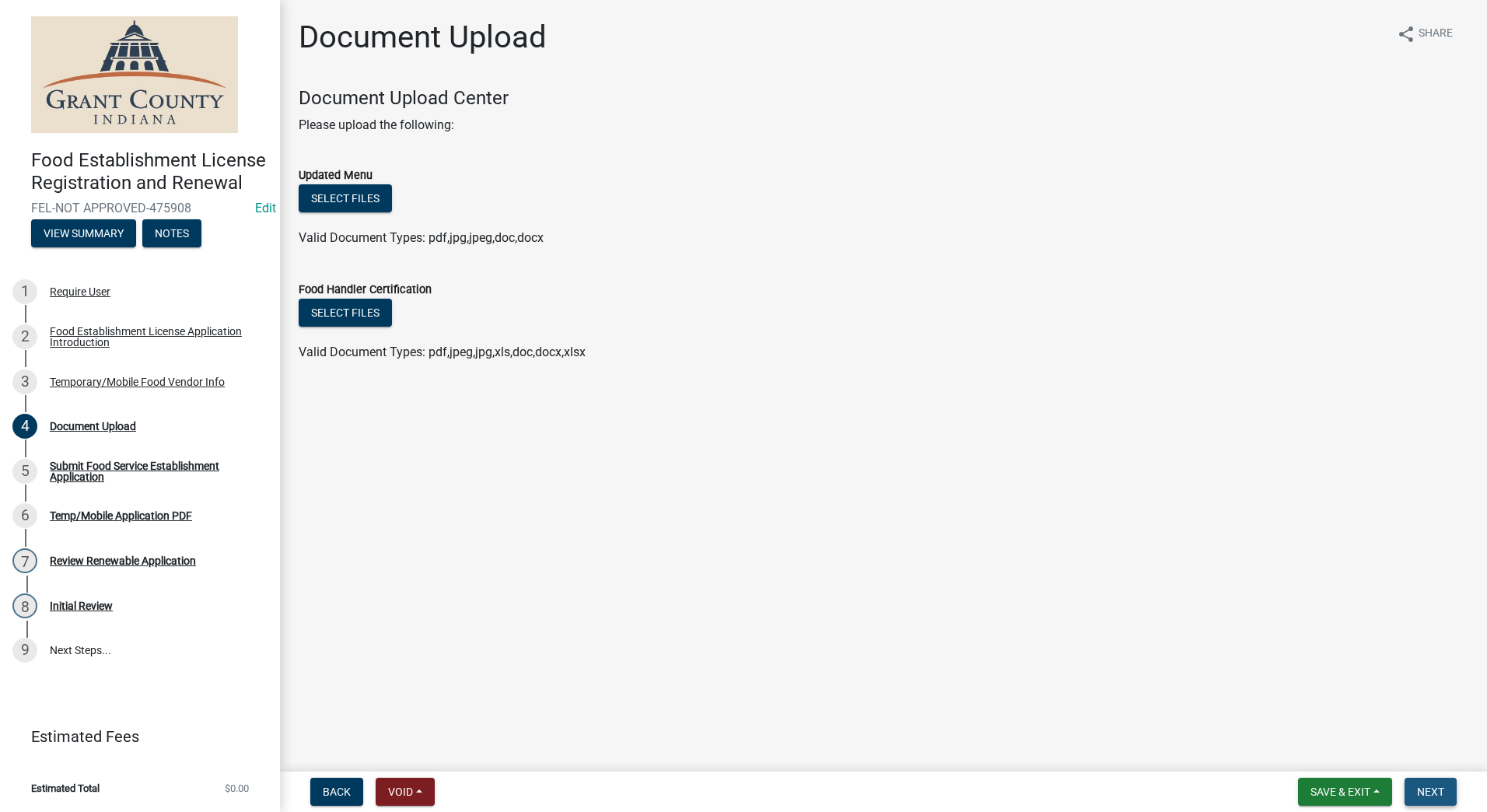
click at [1425, 786] on span "Next" at bounding box center [1431, 792] width 27 height 13
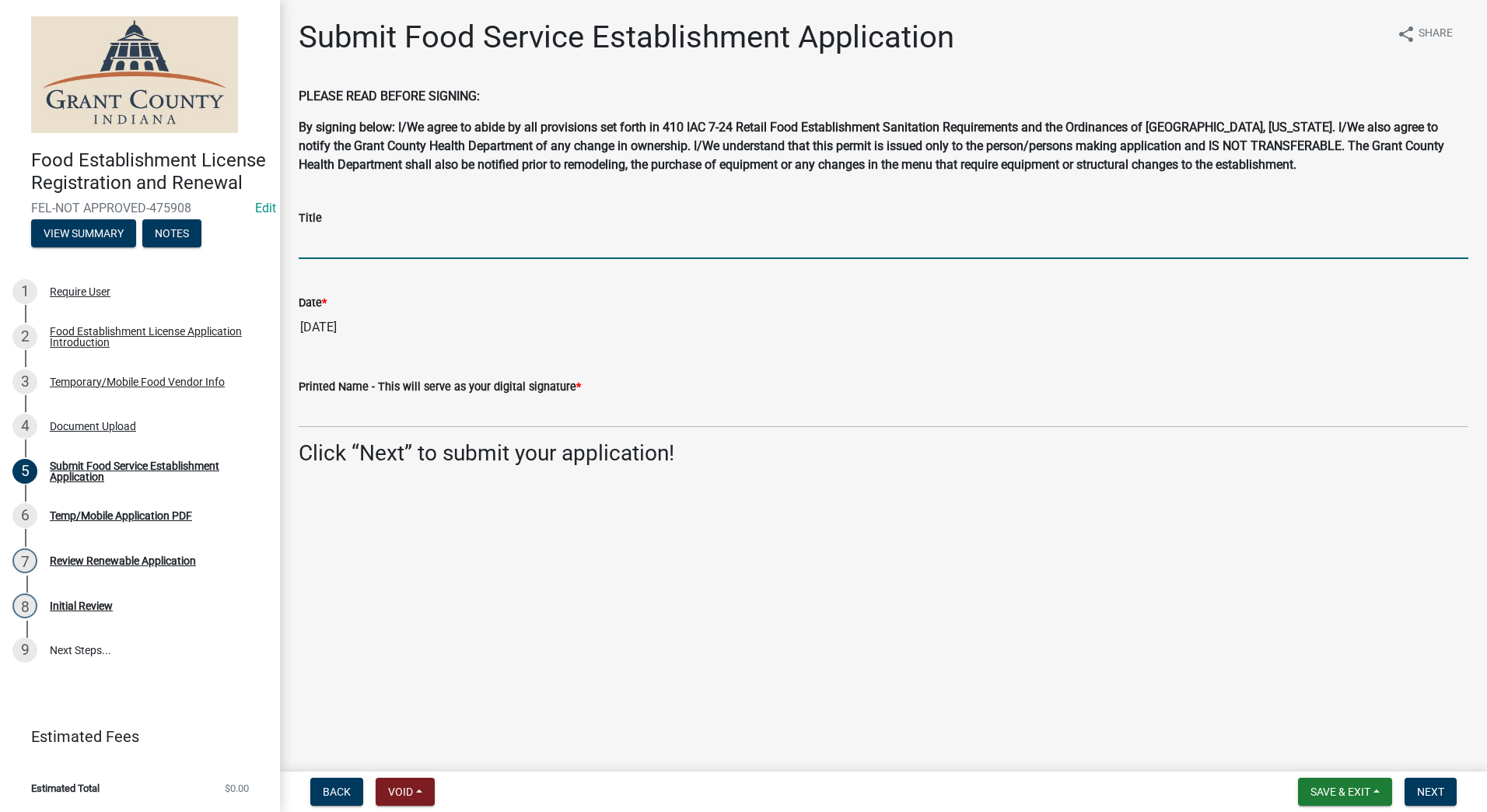
click at [452, 244] on input "Title" at bounding box center [883, 243] width 1170 height 32
type input "Owner"
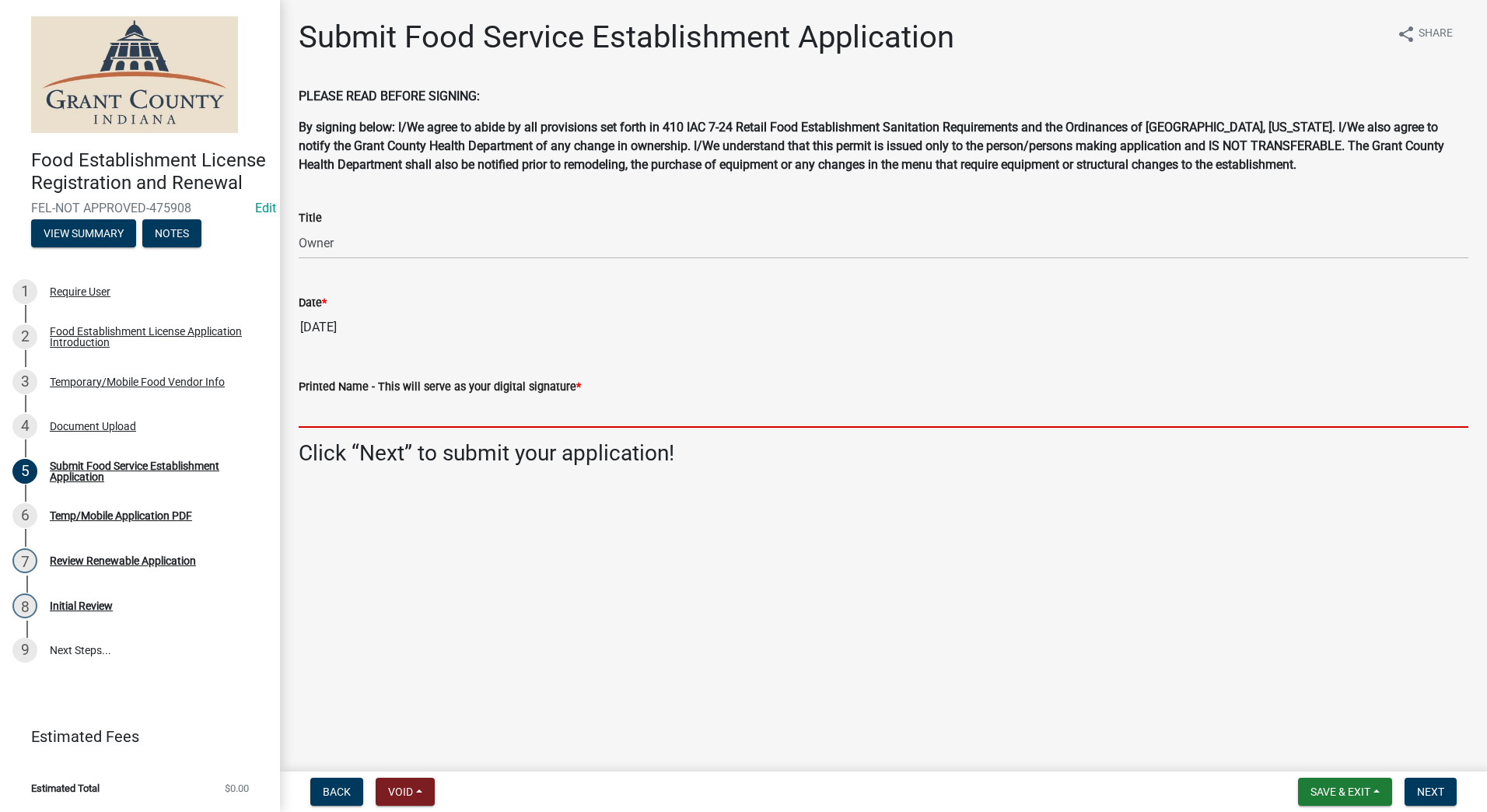
click at [451, 406] on input "Printed Name - This will serve as your digital signature *" at bounding box center [883, 412] width 1170 height 32
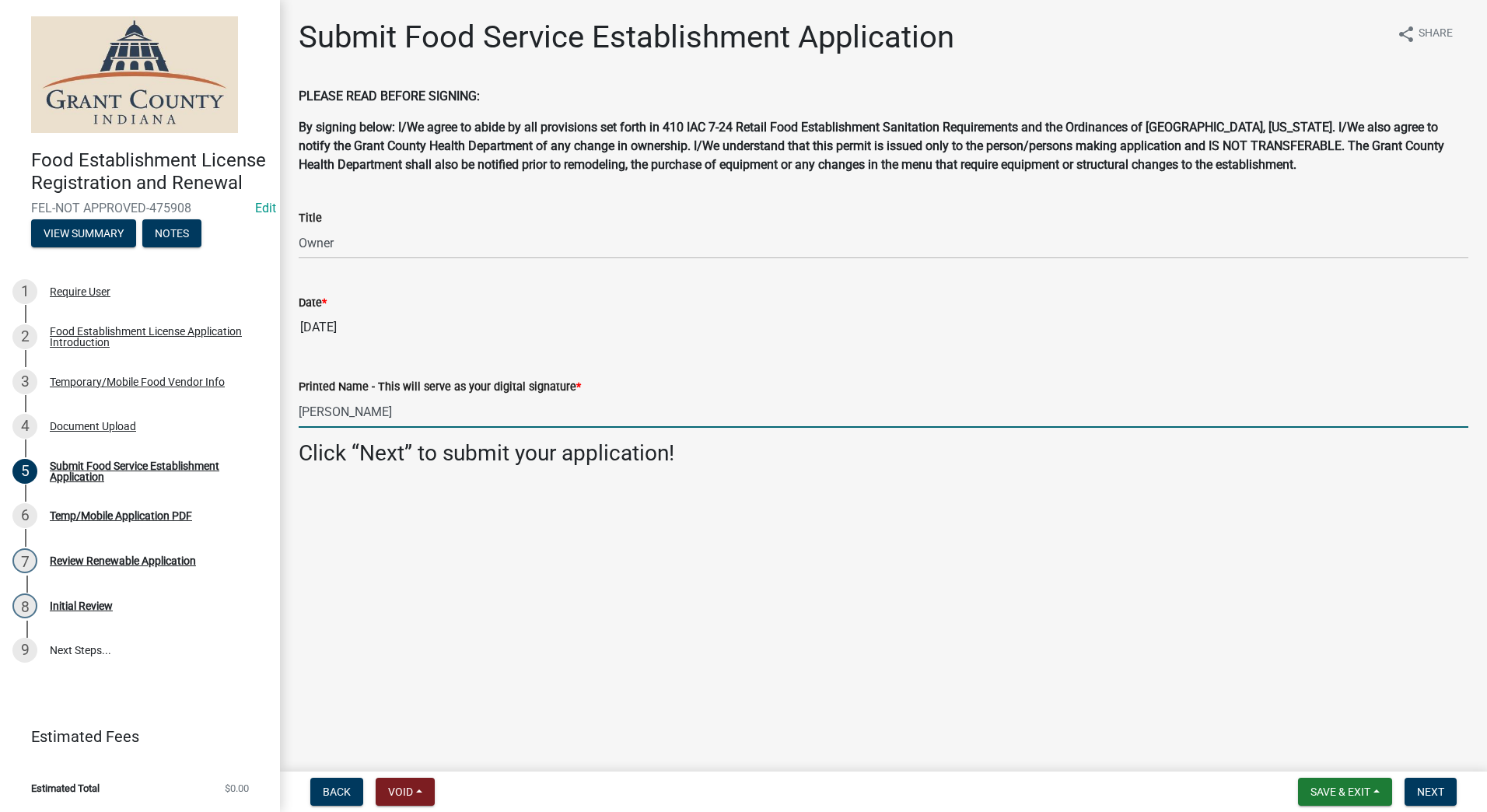
type input "[PERSON_NAME]"
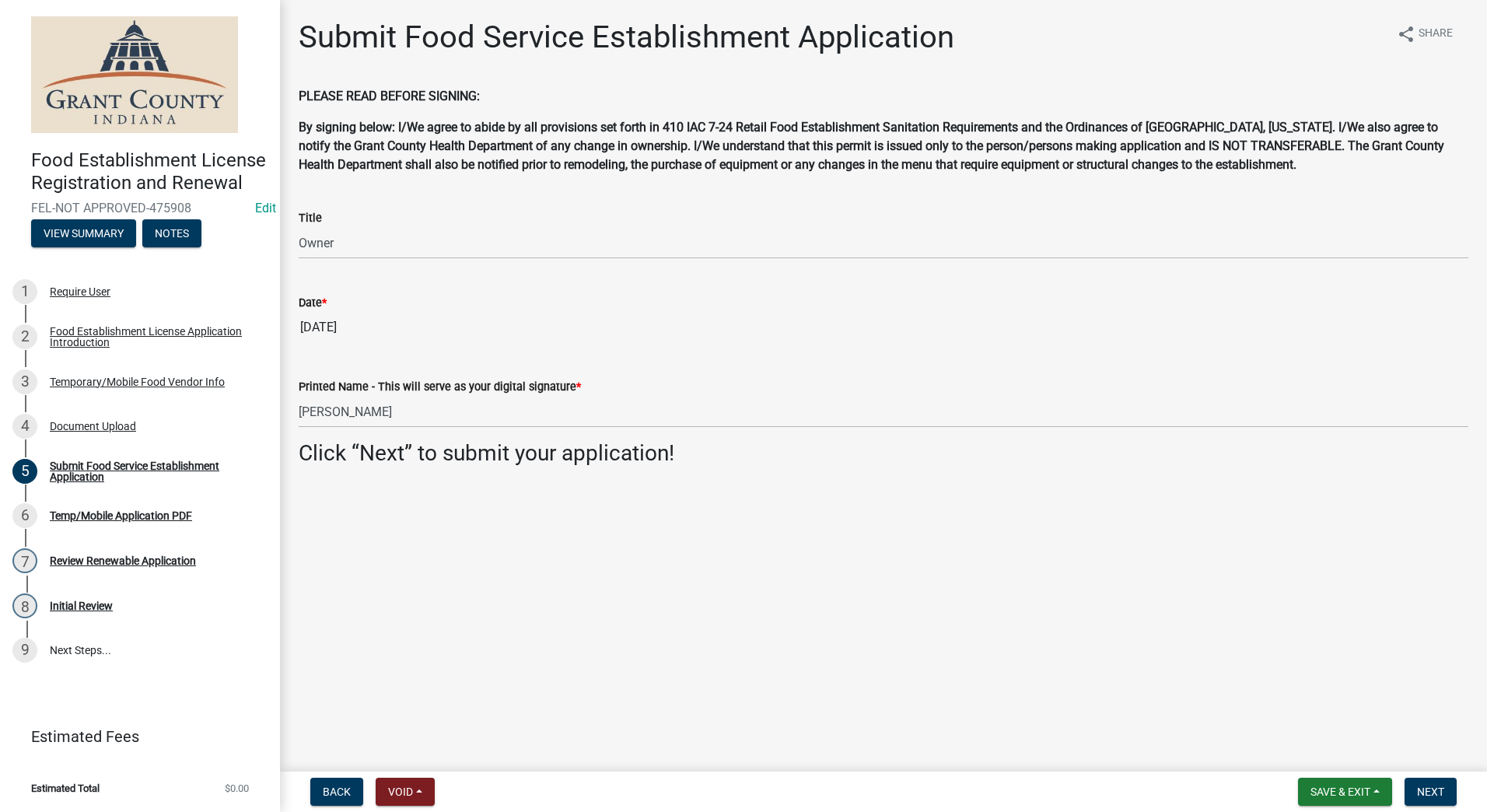
click at [522, 529] on main "Submit Food Service Establishment Application share Share PLEASE READ BEFORE SI…" at bounding box center [884, 382] width 1207 height 765
click at [1435, 791] on span "Next" at bounding box center [1431, 792] width 27 height 13
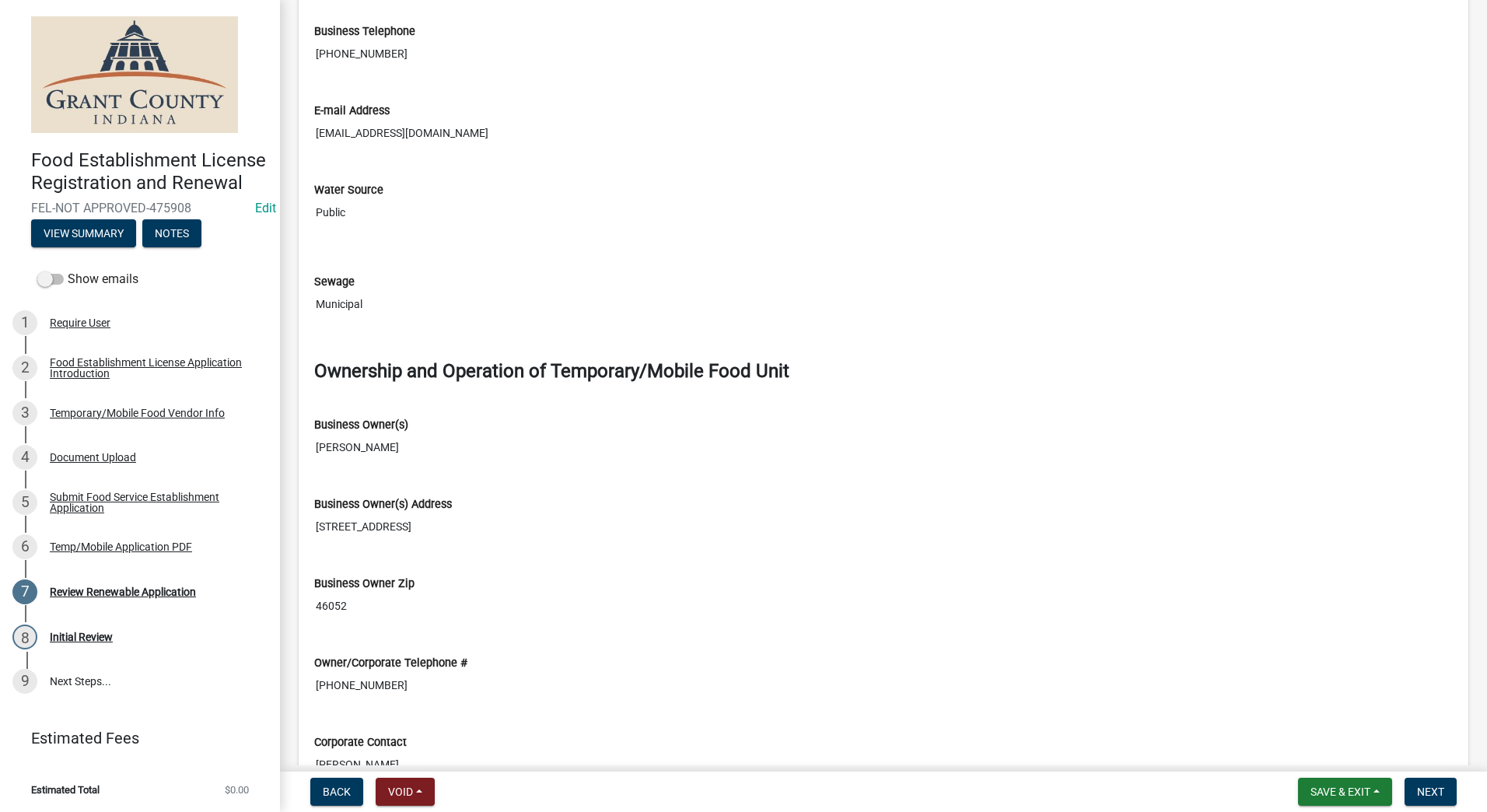
scroll to position [1633, 0]
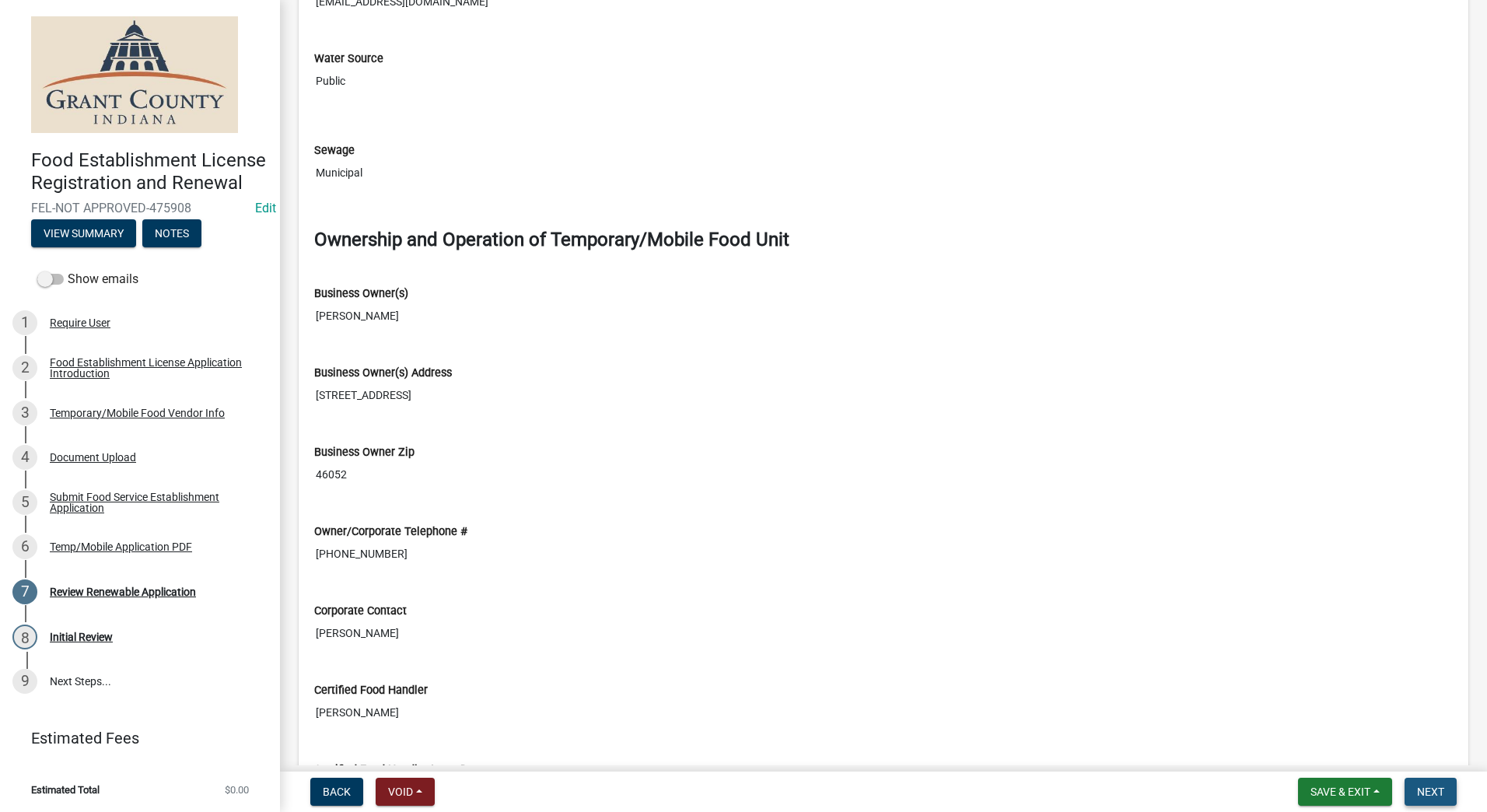
click at [1433, 782] on button "Next" at bounding box center [1431, 792] width 52 height 28
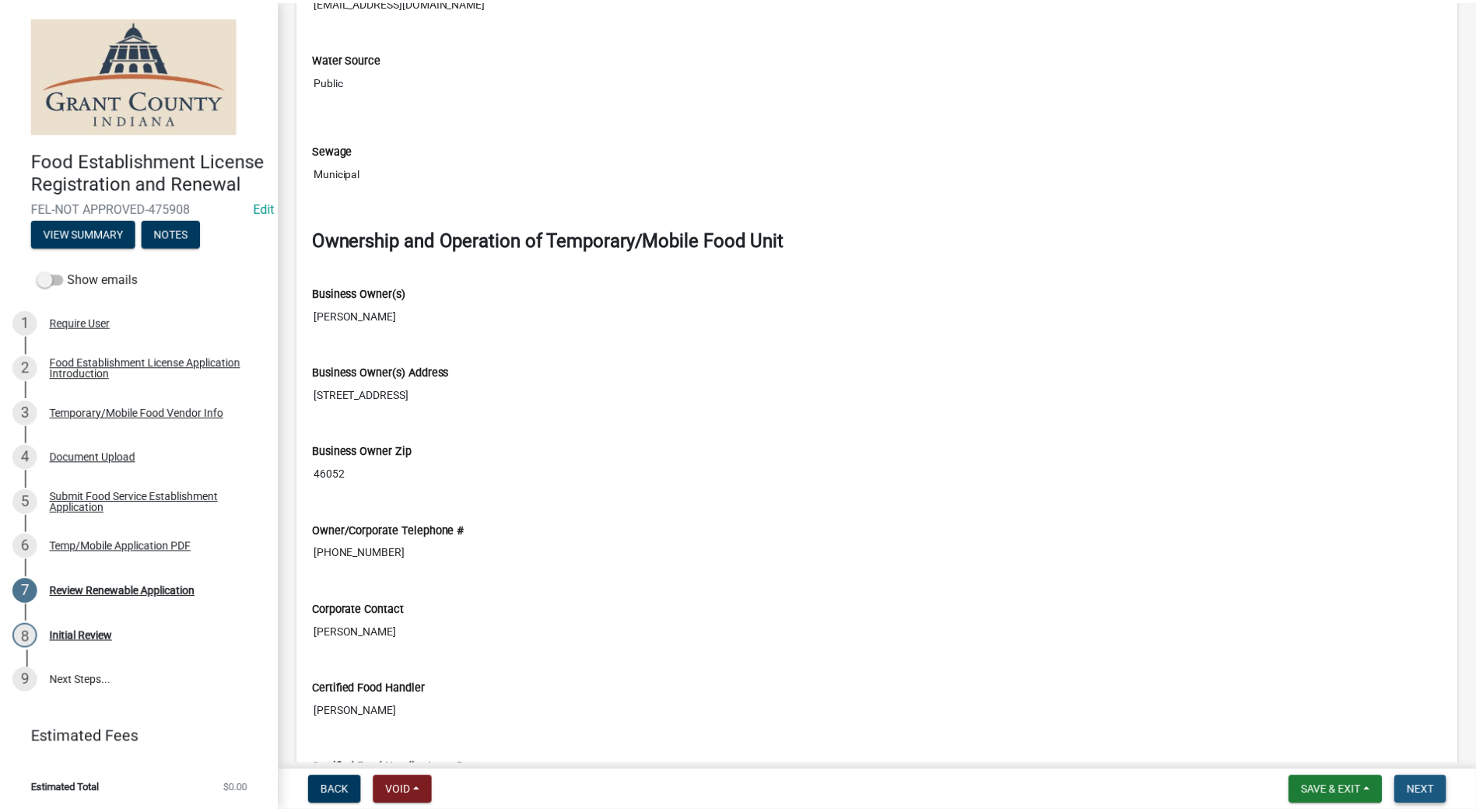
scroll to position [0, 0]
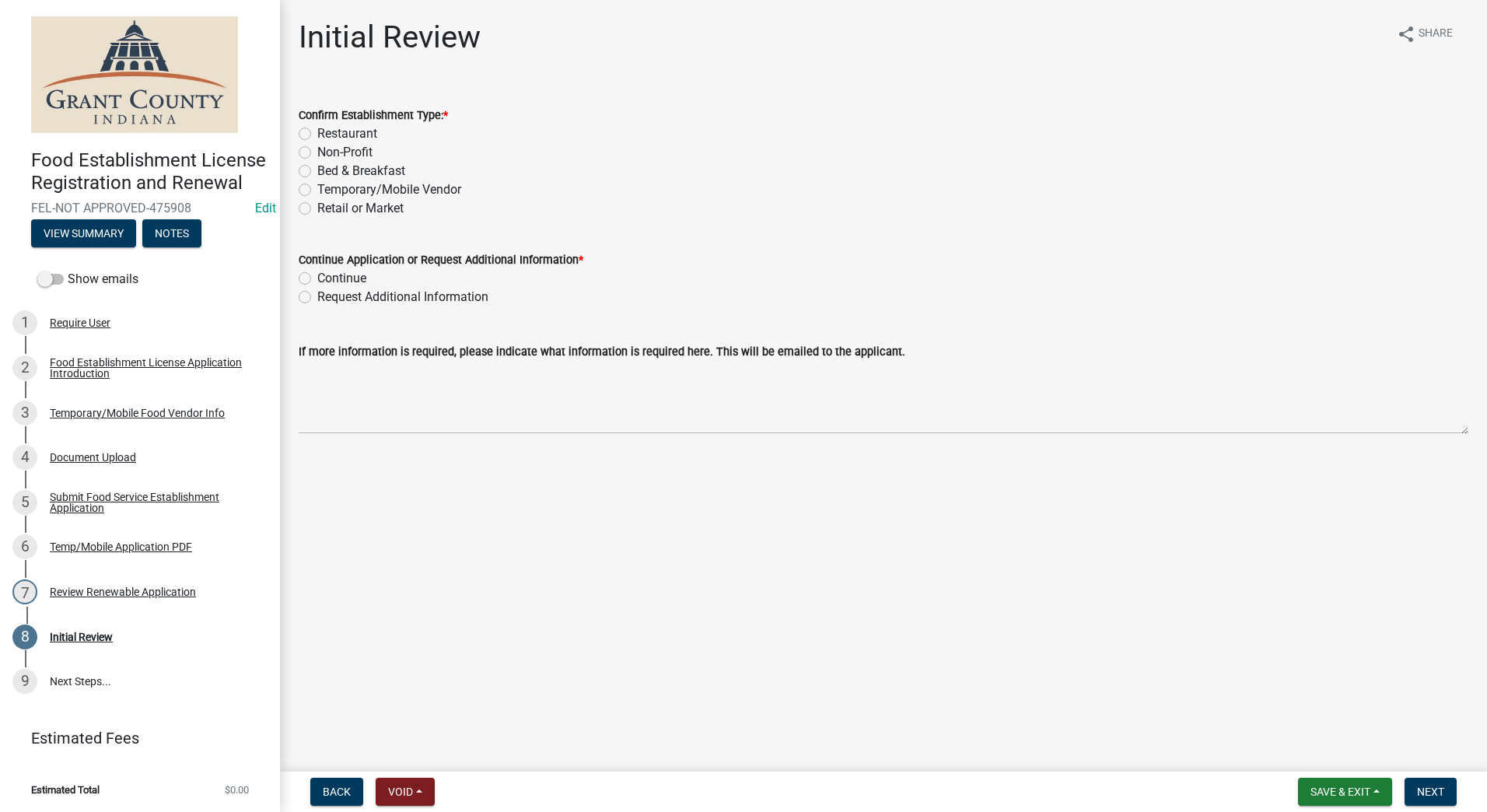
click at [317, 189] on label "Temporary/Mobile Vendor" at bounding box center [389, 189] width 144 height 19
click at [317, 189] on input "Temporary/Mobile Vendor" at bounding box center [322, 185] width 10 height 10
radio input "true"
click at [317, 279] on label "Continue" at bounding box center [341, 279] width 49 height 19
click at [317, 279] on input "Continue" at bounding box center [322, 274] width 10 height 10
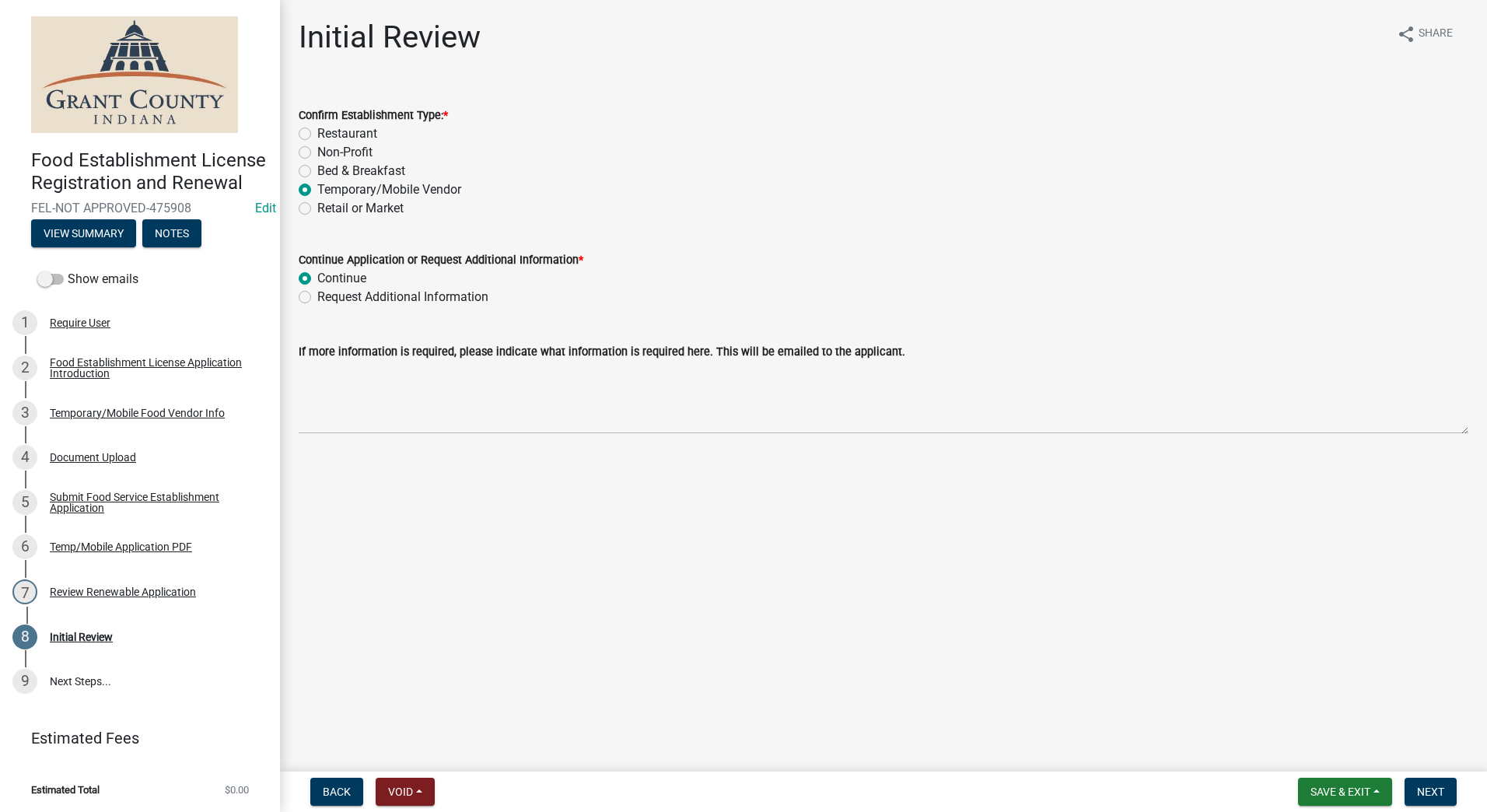
radio input "true"
click at [429, 483] on main "Initial Review share Share Confirm Establishment Type: * Restaurant Non-Profit …" at bounding box center [884, 382] width 1207 height 765
click at [1436, 794] on span "Next" at bounding box center [1431, 792] width 27 height 13
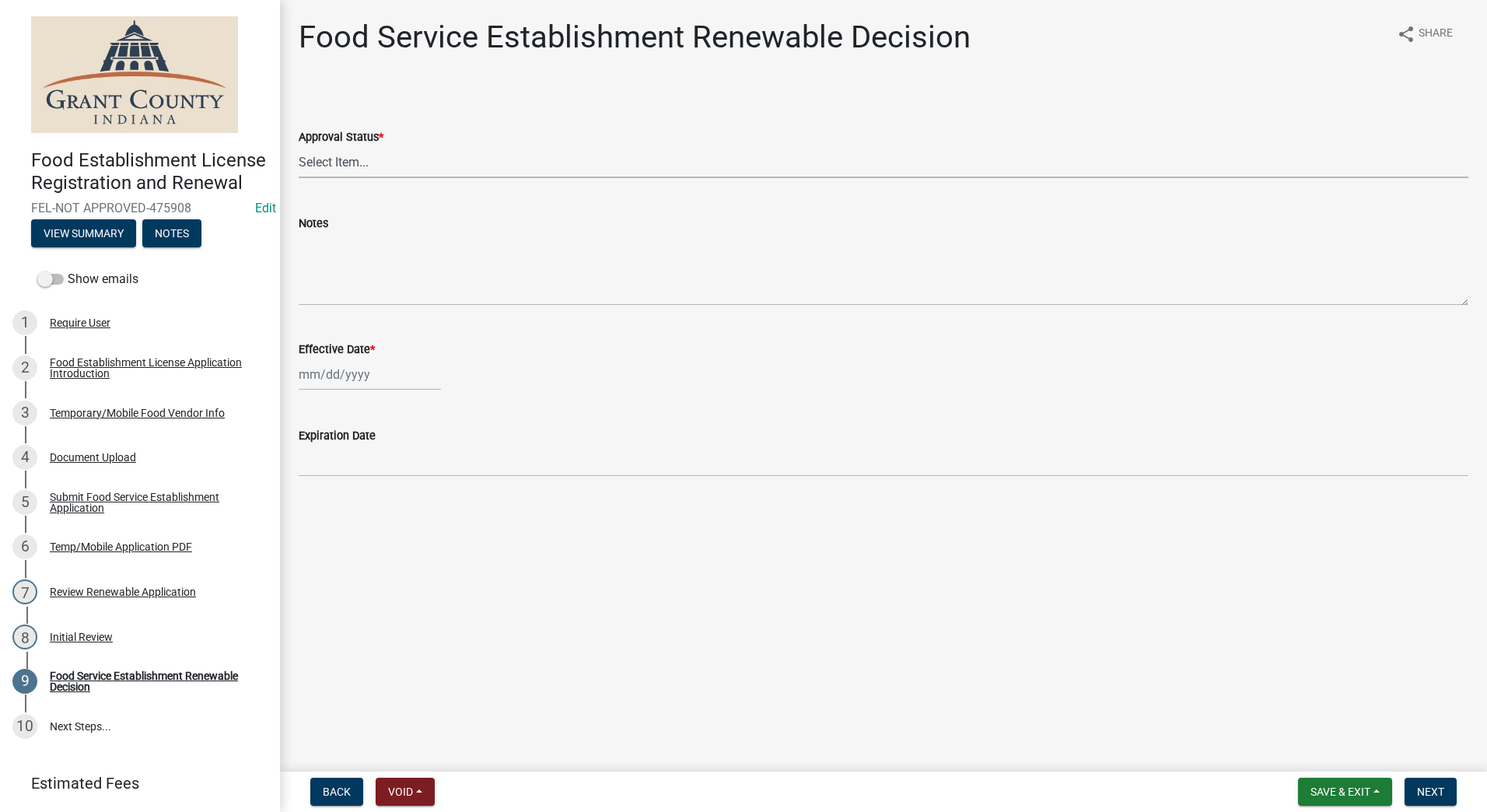
click at [402, 168] on select "Select Item... Approved Denied" at bounding box center [883, 162] width 1170 height 32
click at [298, 146] on select "Select Item... Approved Denied" at bounding box center [883, 162] width 1170 height 32
select select "f8bc5ebe-de22-4857-900a-5f4c078c3457"
click at [382, 372] on div at bounding box center [370, 374] width 143 height 32
select select "9"
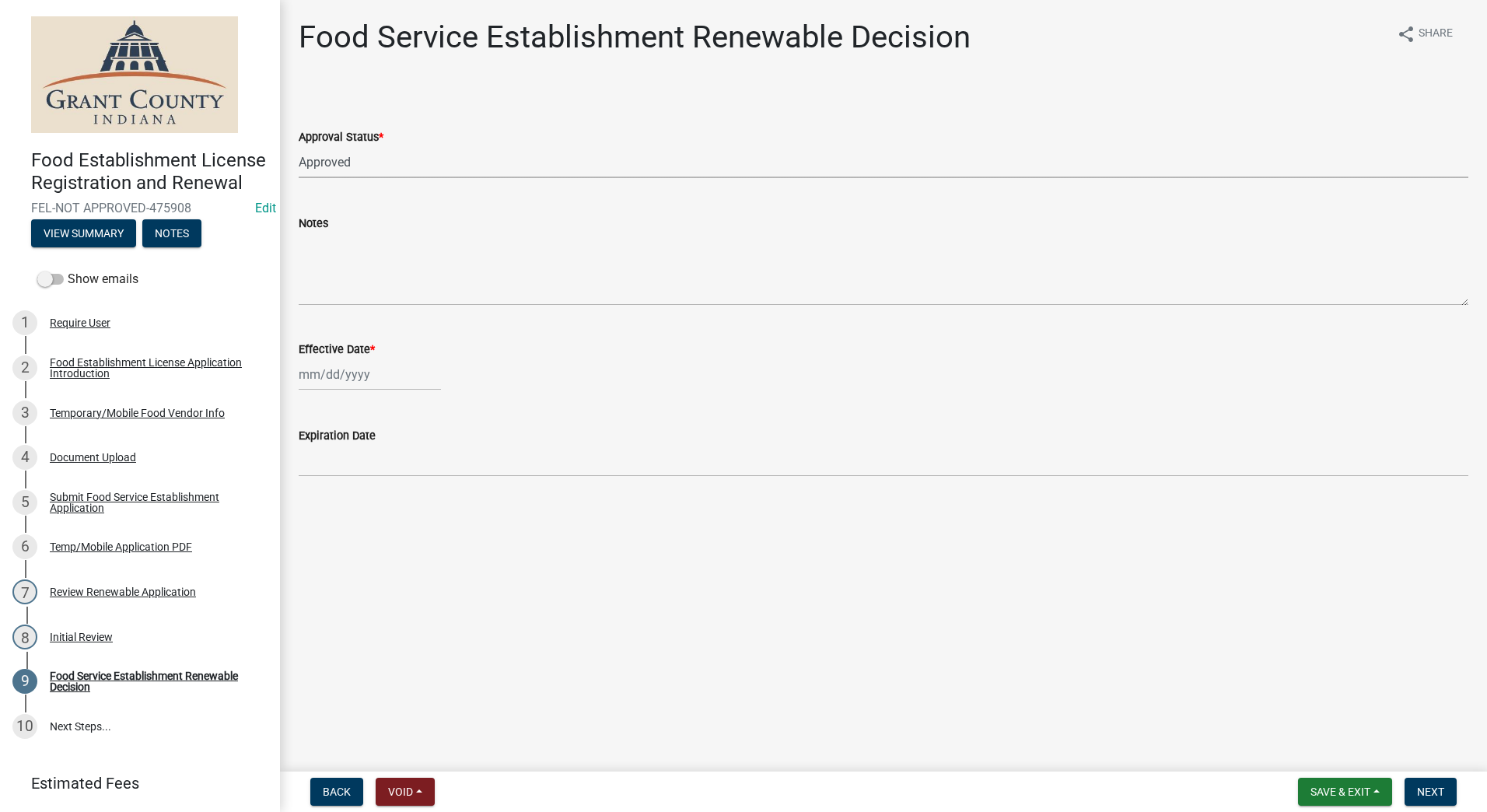
select select "2025"
click at [332, 485] on div "9" at bounding box center [339, 482] width 25 height 25
type input "[DATE]"
click at [382, 539] on main "Food Service Establishment Renewable Decision share Share Approval Status * Sel…" at bounding box center [884, 382] width 1207 height 765
click at [1435, 787] on span "Next" at bounding box center [1431, 792] width 27 height 13
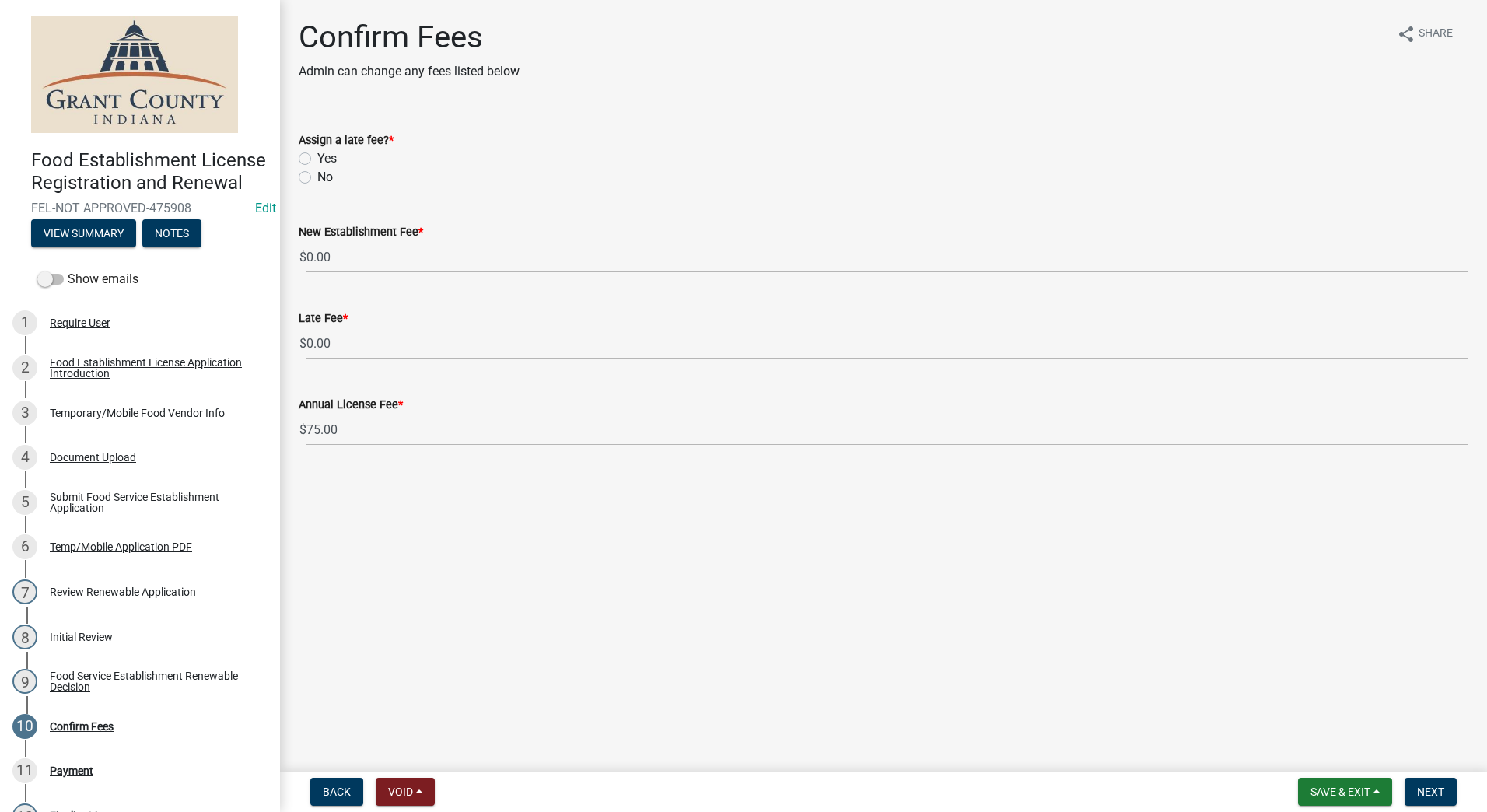
click at [317, 177] on label "No" at bounding box center [325, 178] width 16 height 19
click at [317, 177] on input "No" at bounding box center [322, 173] width 10 height 10
radio input "true"
click at [378, 513] on main "Confirm Fees Admin can change any fees listed below share Share Assign a late f…" at bounding box center [884, 382] width 1207 height 765
click at [1417, 783] on button "Next" at bounding box center [1431, 792] width 52 height 28
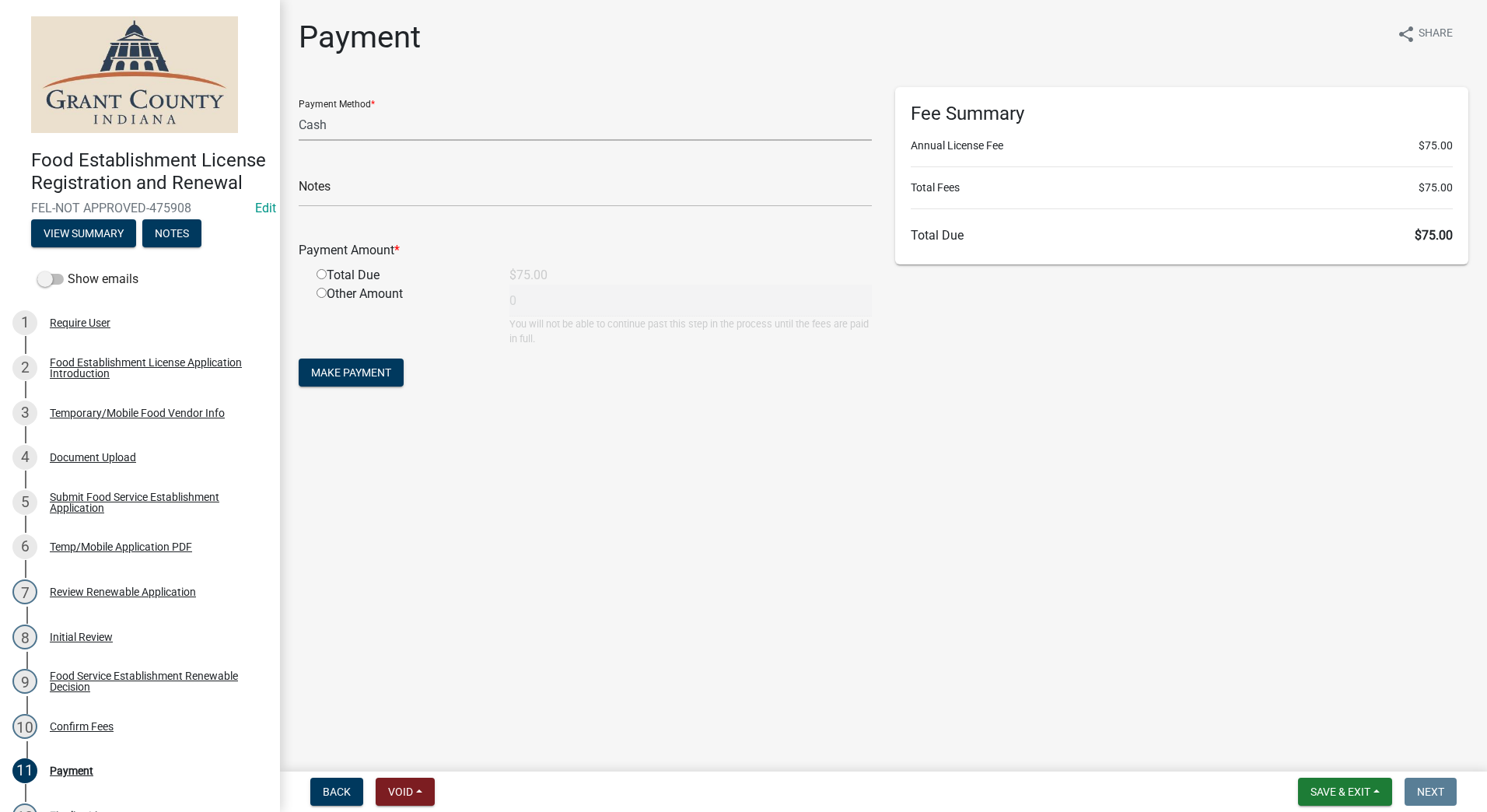
click at [400, 126] on select "Credit Card POS Check Cash" at bounding box center [585, 125] width 573 height 32
select select "1: 0"
click at [298, 109] on select "Credit Card POS Check Cash" at bounding box center [585, 125] width 573 height 32
click at [385, 189] on input "text" at bounding box center [585, 191] width 573 height 32
type input "1090"
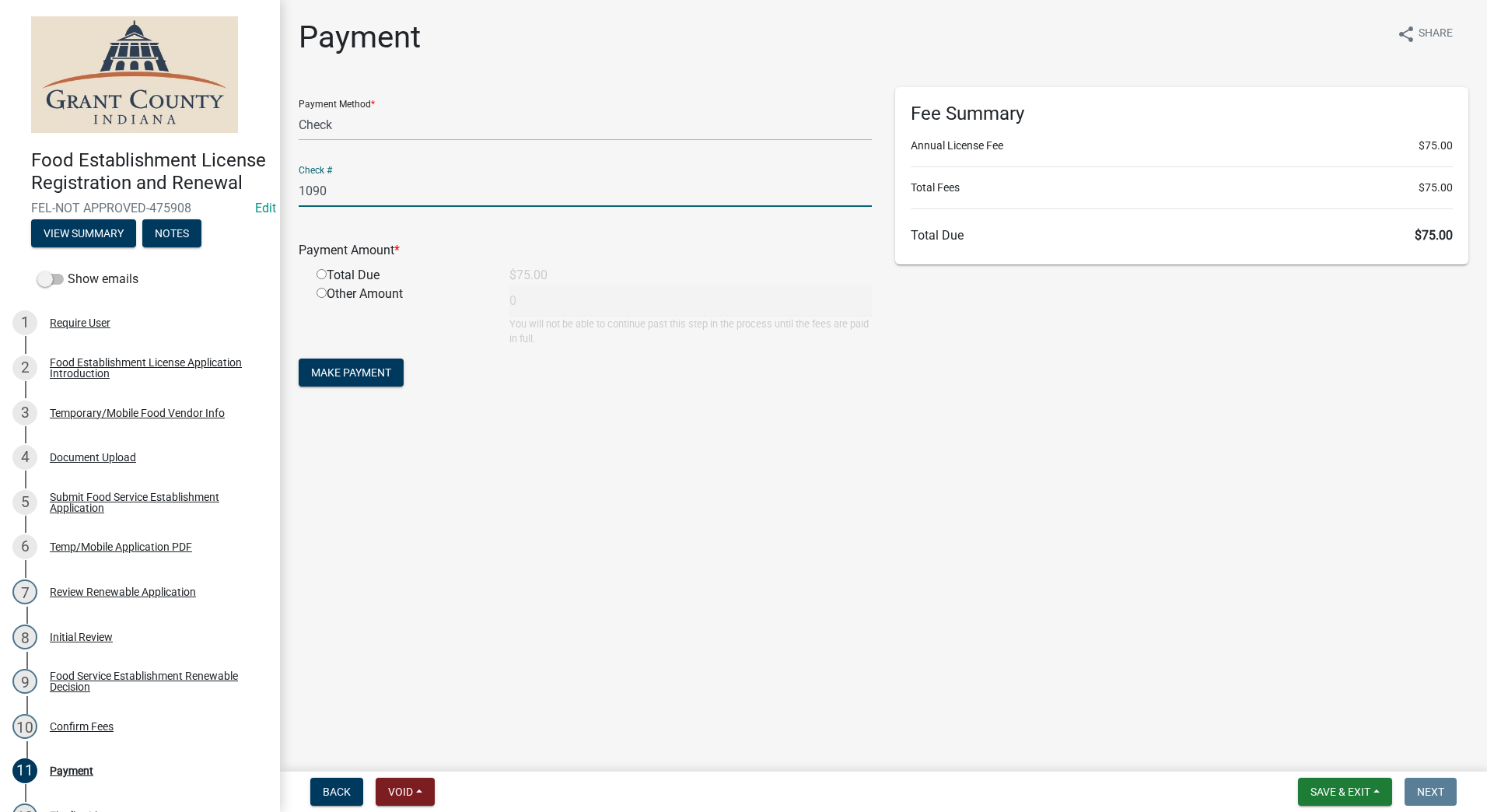
click at [323, 273] on input "radio" at bounding box center [321, 274] width 10 height 10
radio input "true"
type input "75"
click at [339, 370] on span "Make Payment" at bounding box center [351, 373] width 80 height 13
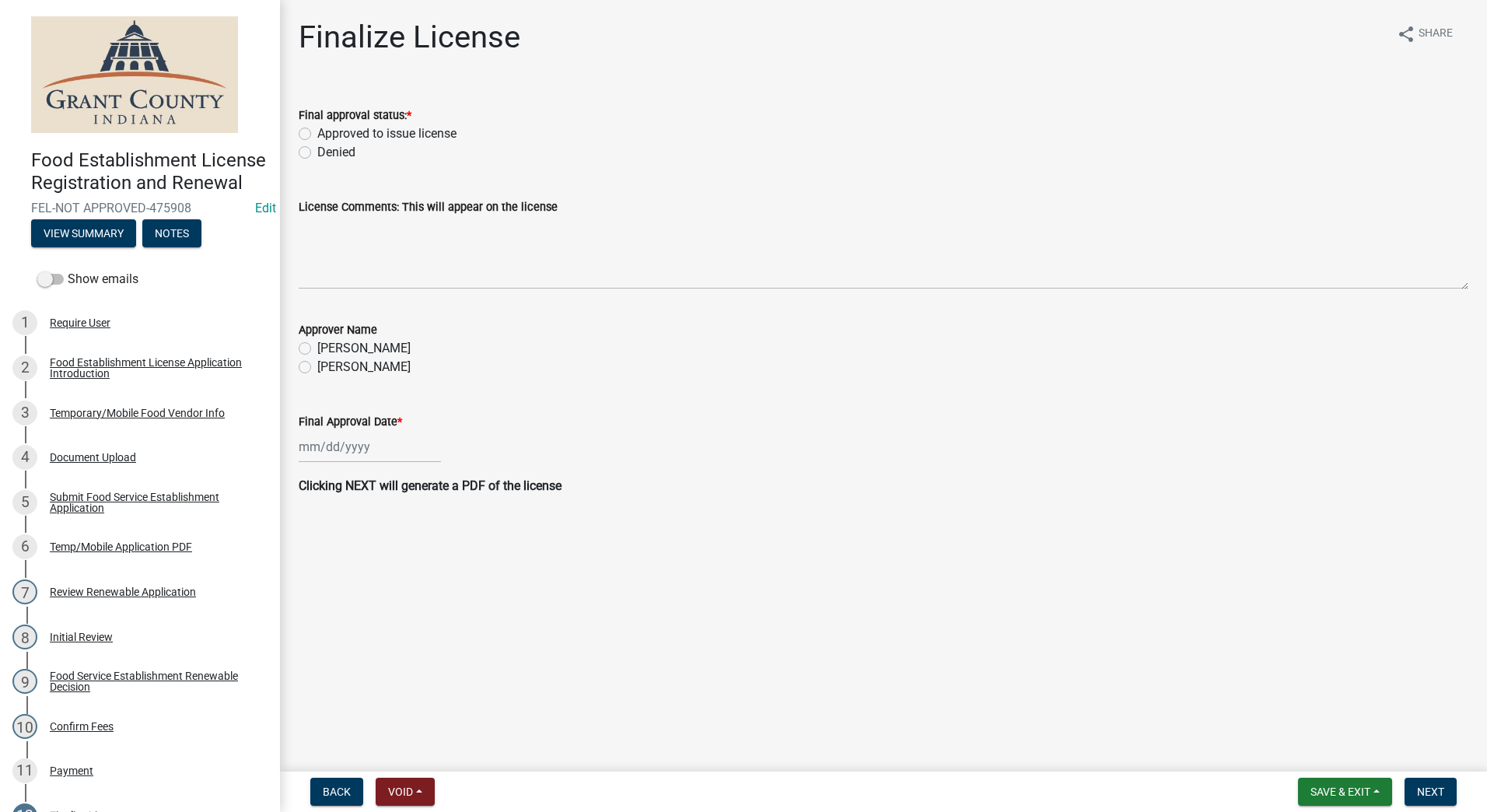
click at [317, 133] on label "Approved to issue license" at bounding box center [387, 134] width 139 height 19
click at [317, 133] on input "Approved to issue license" at bounding box center [322, 129] width 10 height 10
radio input "true"
click at [317, 370] on label "[PERSON_NAME]" at bounding box center [363, 367] width 93 height 19
click at [317, 368] on input "[PERSON_NAME]" at bounding box center [322, 363] width 10 height 10
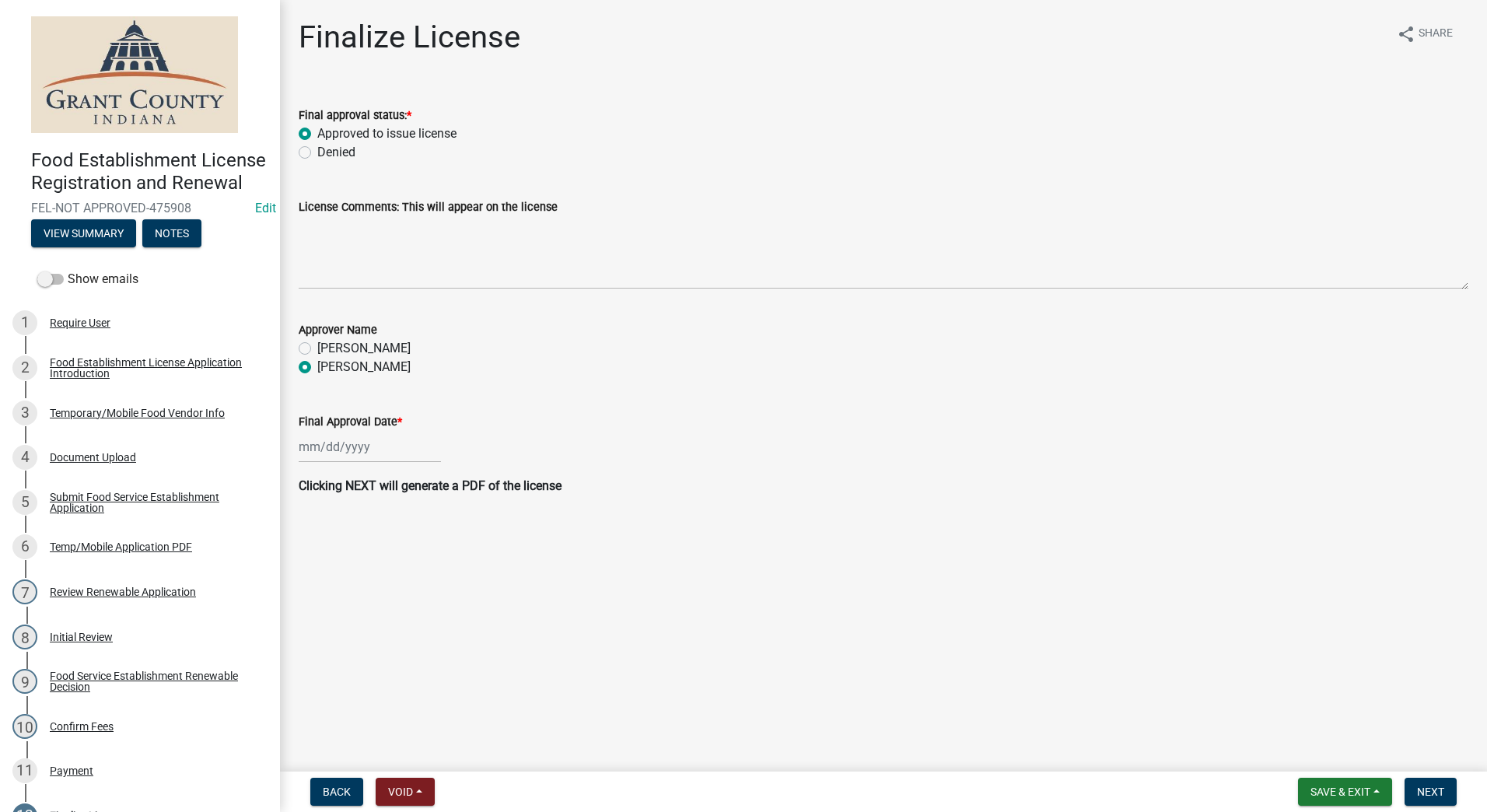
radio input "true"
click at [339, 450] on div at bounding box center [370, 446] width 143 height 32
select select "9"
select select "2025"
drag, startPoint x: 332, startPoint y: 546, endPoint x: 344, endPoint y: 546, distance: 12.0
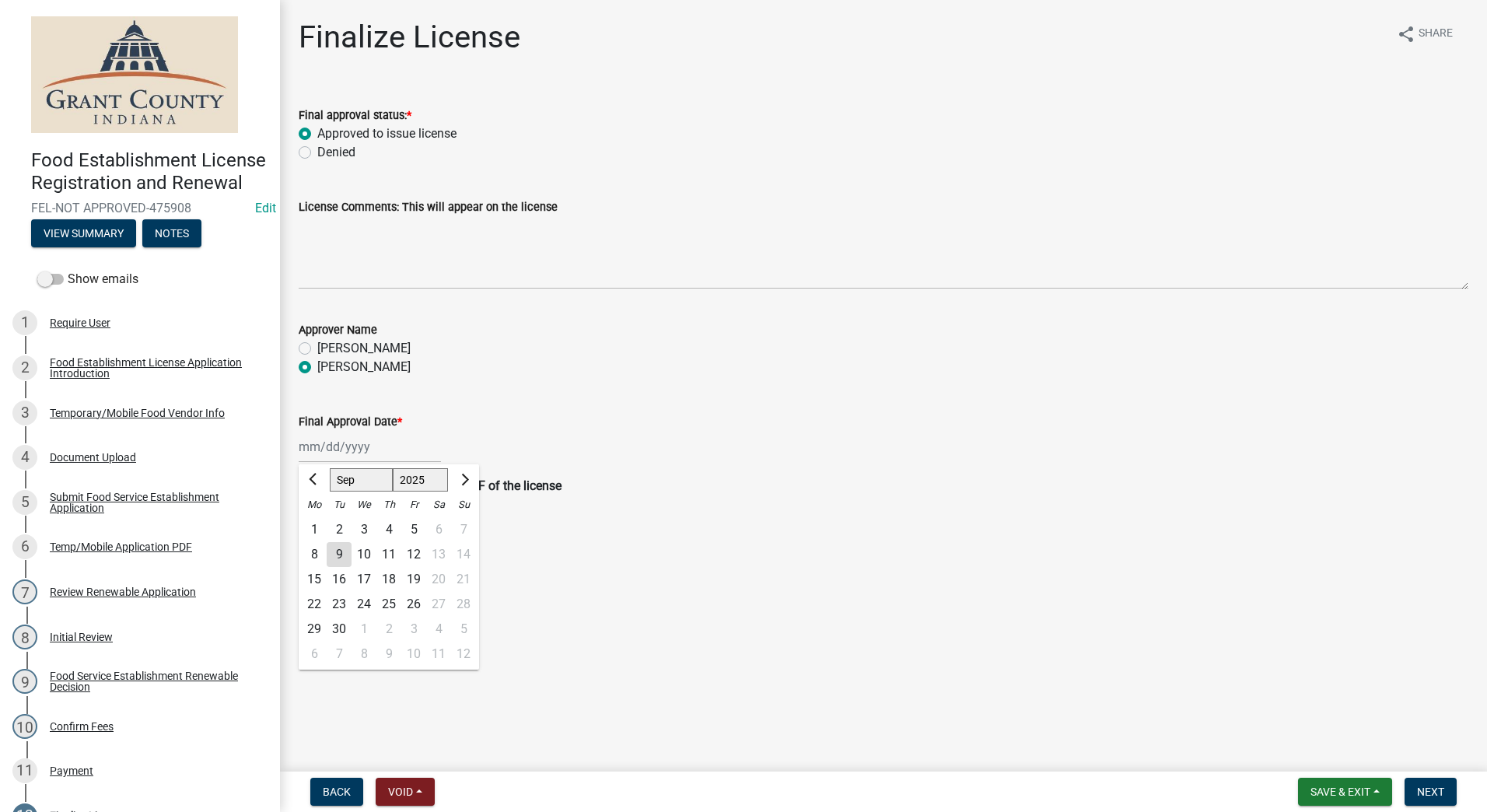
click at [341, 546] on div "9" at bounding box center [339, 554] width 25 height 25
type input "[DATE]"
click at [1287, 468] on wm-data-entity-input "Final Approval Date * [DATE]" at bounding box center [883, 434] width 1170 height 86
click at [1436, 796] on span "Next" at bounding box center [1431, 792] width 27 height 13
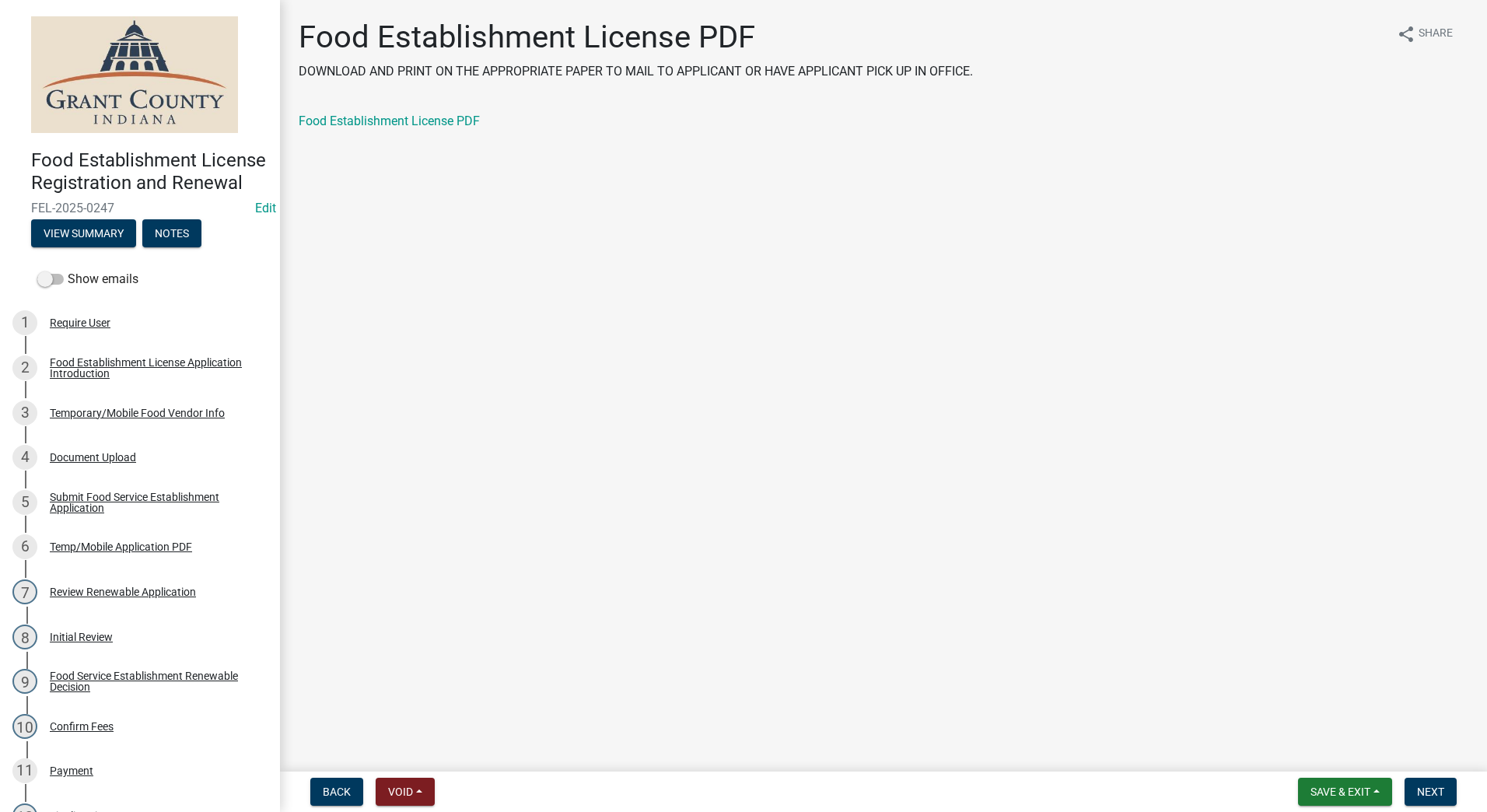
click at [400, 112] on div "Food Establishment License PDF" at bounding box center [883, 121] width 1170 height 19
drag, startPoint x: 400, startPoint y: 112, endPoint x: 398, endPoint y: 120, distance: 8.2
click at [399, 114] on div "Food Establishment License PDF" at bounding box center [883, 121] width 1170 height 19
click at [398, 120] on link "Food Establishment License PDF" at bounding box center [388, 121] width 181 height 15
click at [1341, 571] on main "Food Establishment License PDF DOWNLOAD AND PRINT ON THE APPROPRIATE PAPER TO M…" at bounding box center [884, 382] width 1207 height 765
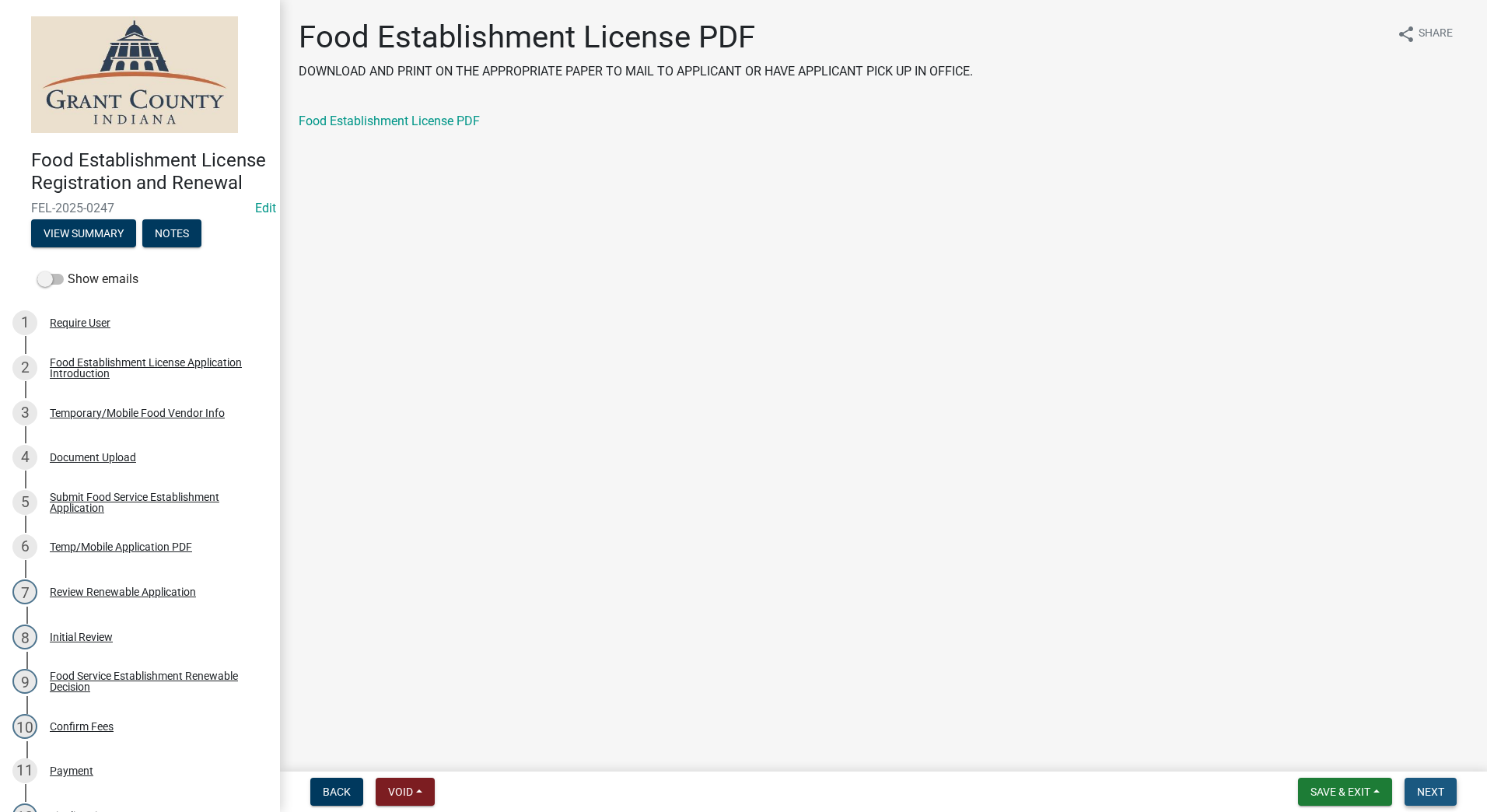
click at [1425, 792] on span "Next" at bounding box center [1431, 792] width 27 height 13
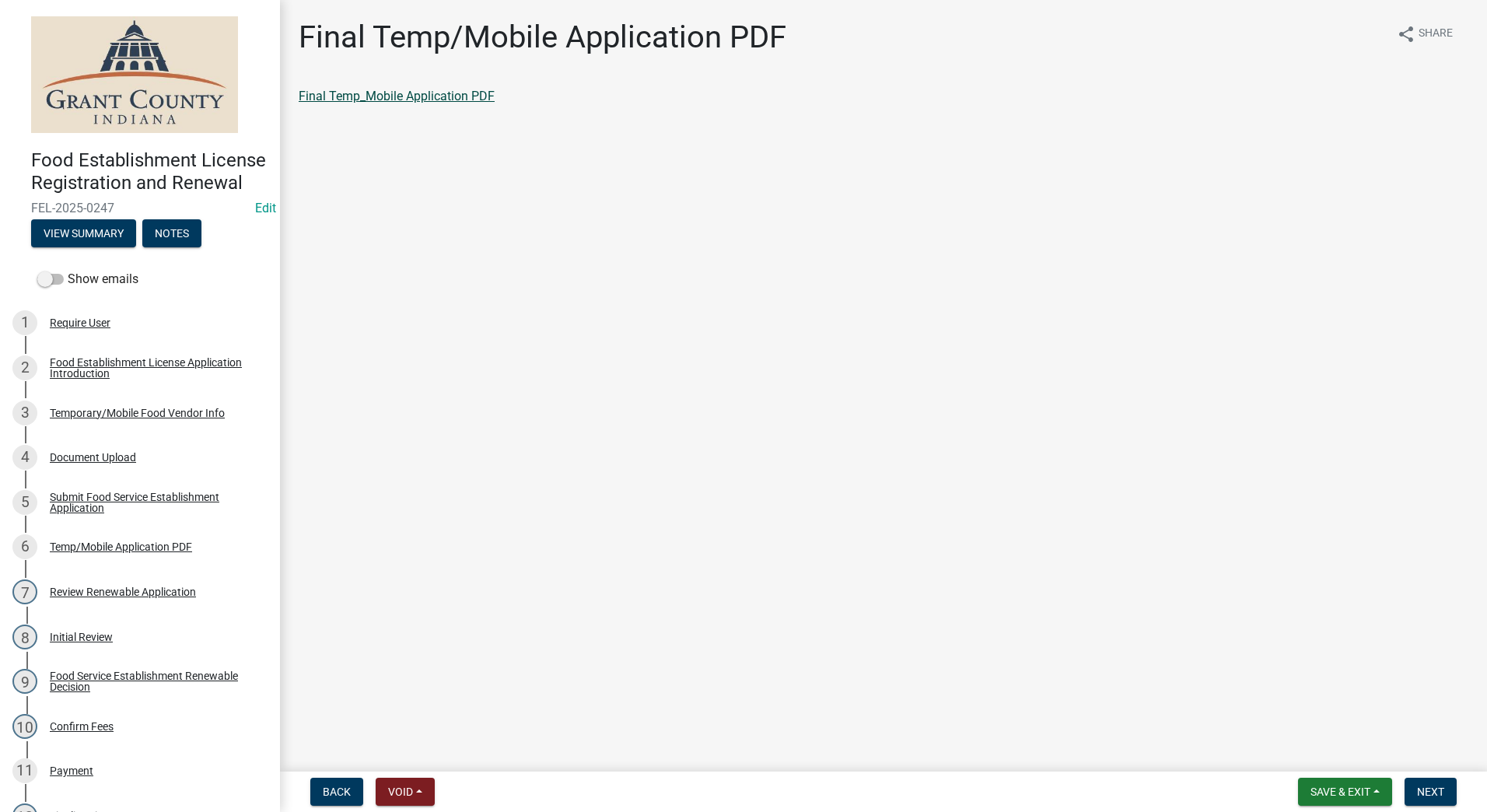
click at [413, 93] on link "Final Temp_Mobile Application PDF" at bounding box center [396, 96] width 196 height 15
click at [1417, 784] on button "Next" at bounding box center [1431, 792] width 52 height 28
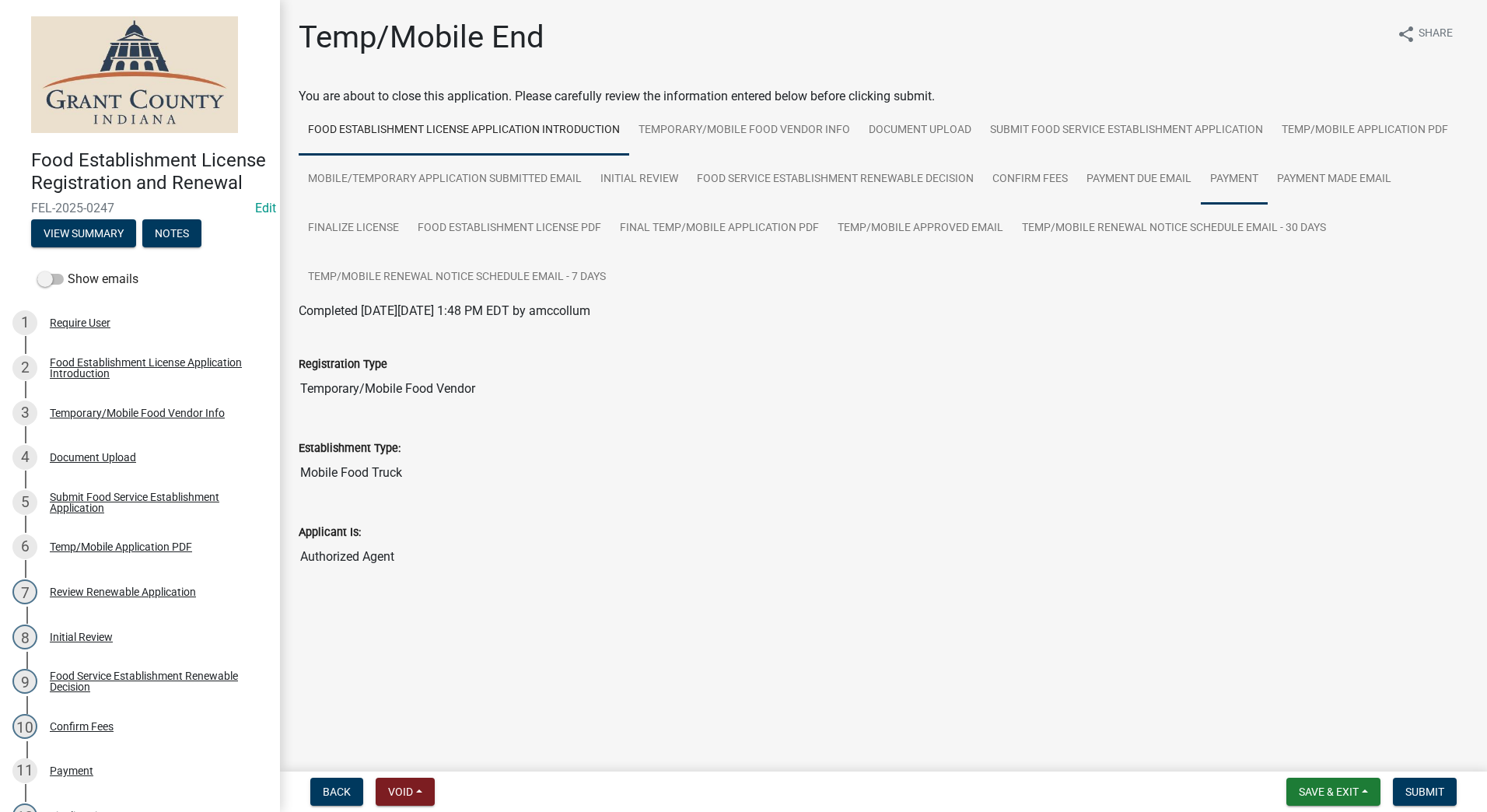
click at [1233, 175] on link "Payment" at bounding box center [1234, 180] width 67 height 50
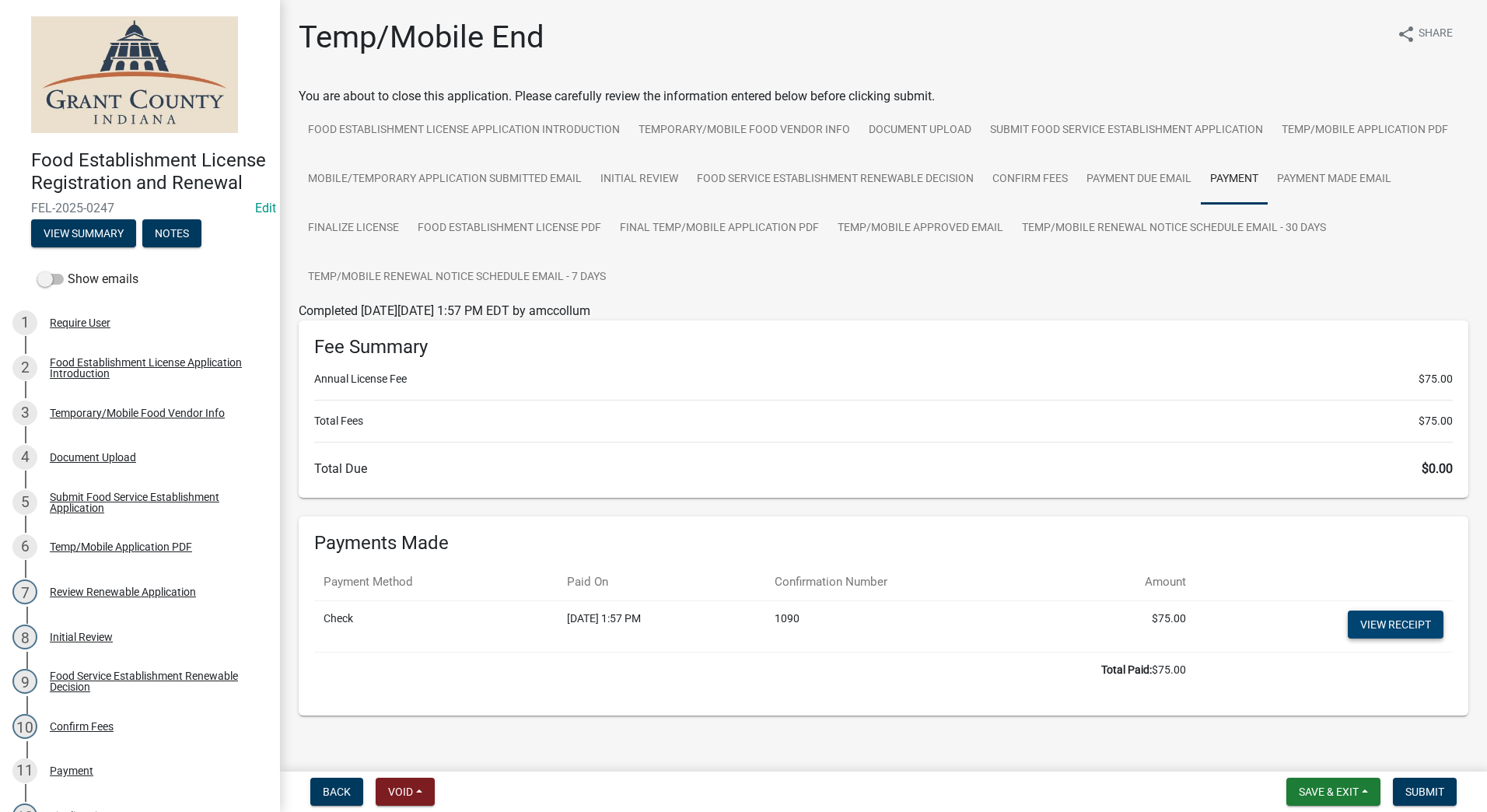
click at [1399, 626] on link "View receipt" at bounding box center [1396, 625] width 96 height 28
click at [1414, 789] on span "Submit" at bounding box center [1425, 792] width 39 height 13
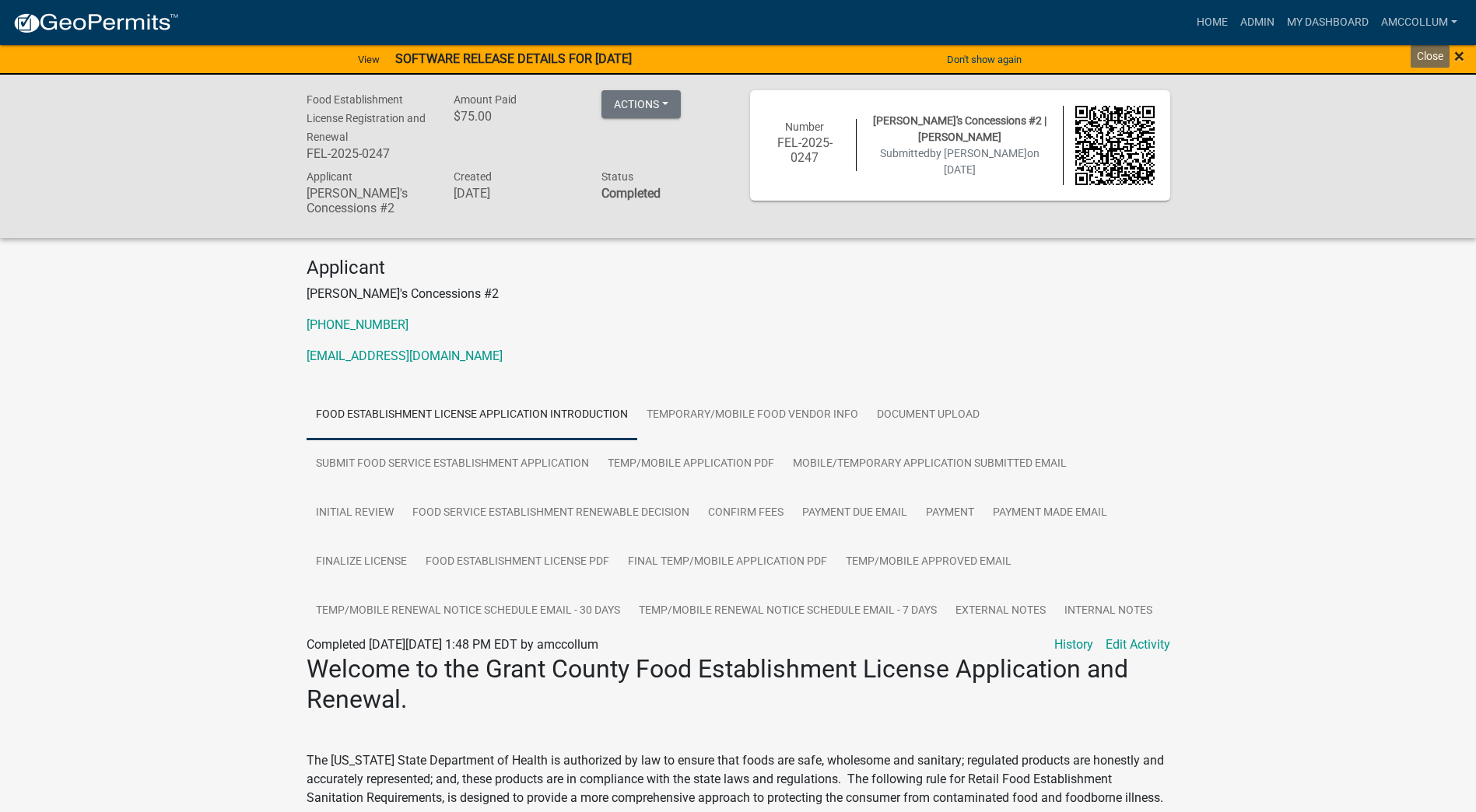
click at [1456, 51] on span "×" at bounding box center [1460, 56] width 10 height 22
